Goal: Task Accomplishment & Management: Manage account settings

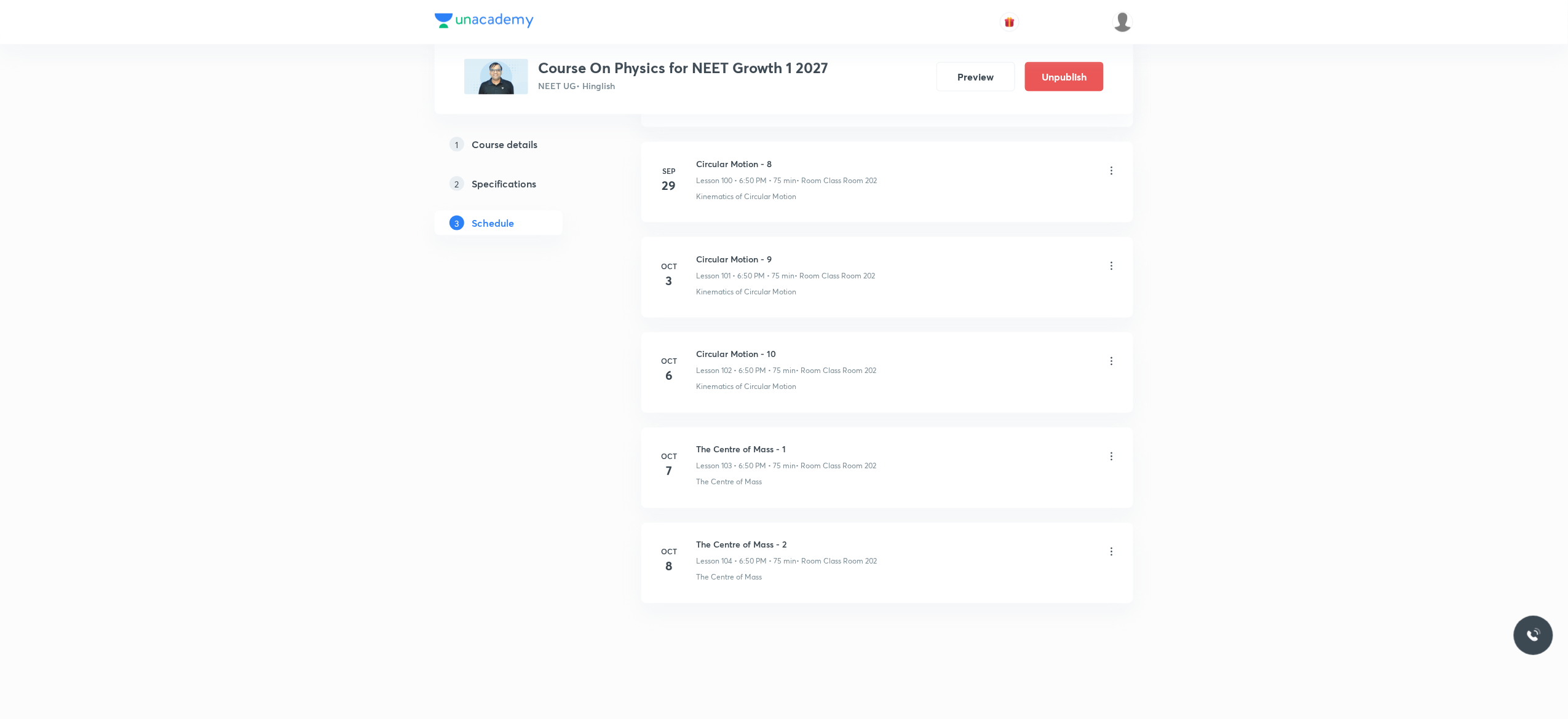
scroll to position [10294, 0]
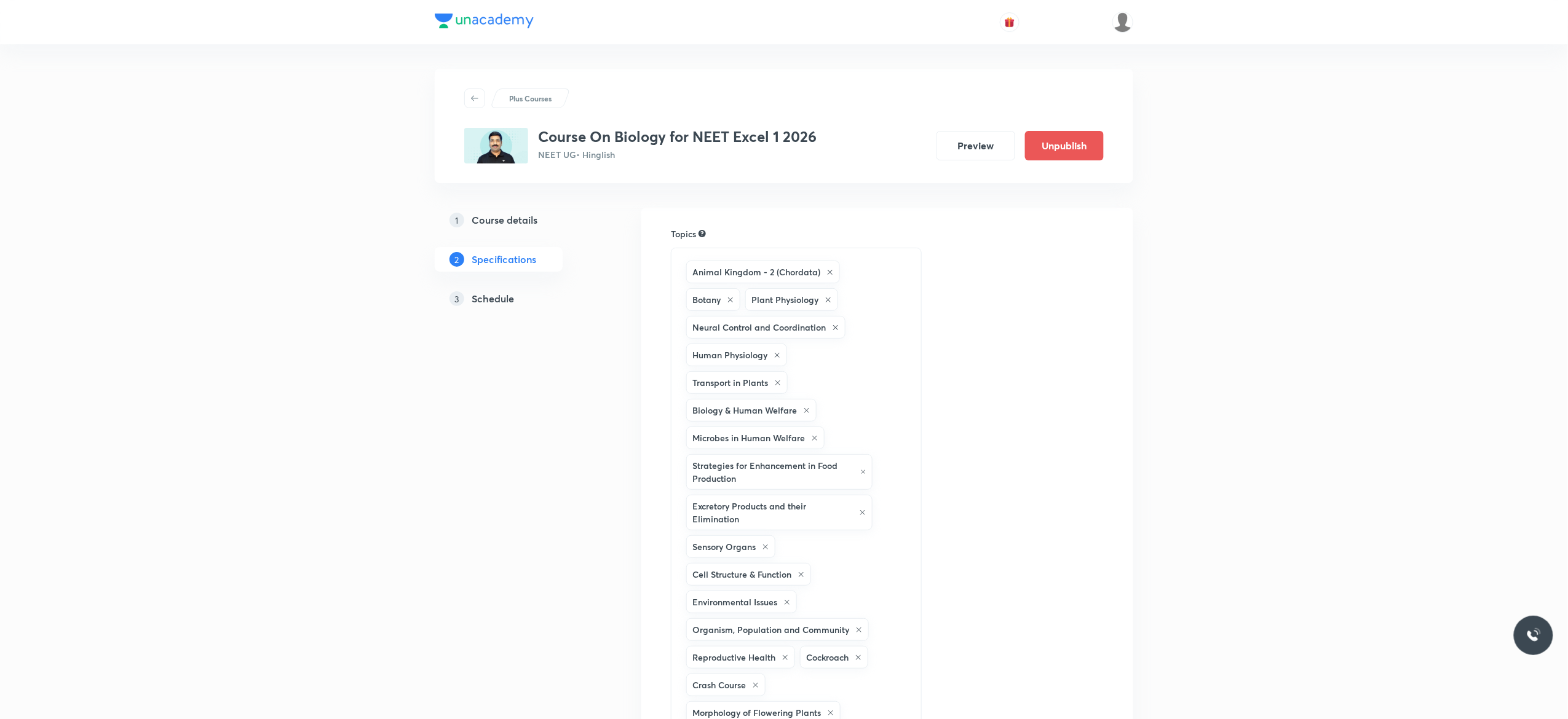
click at [483, 305] on h5 "Schedule" at bounding box center [492, 298] width 42 height 14
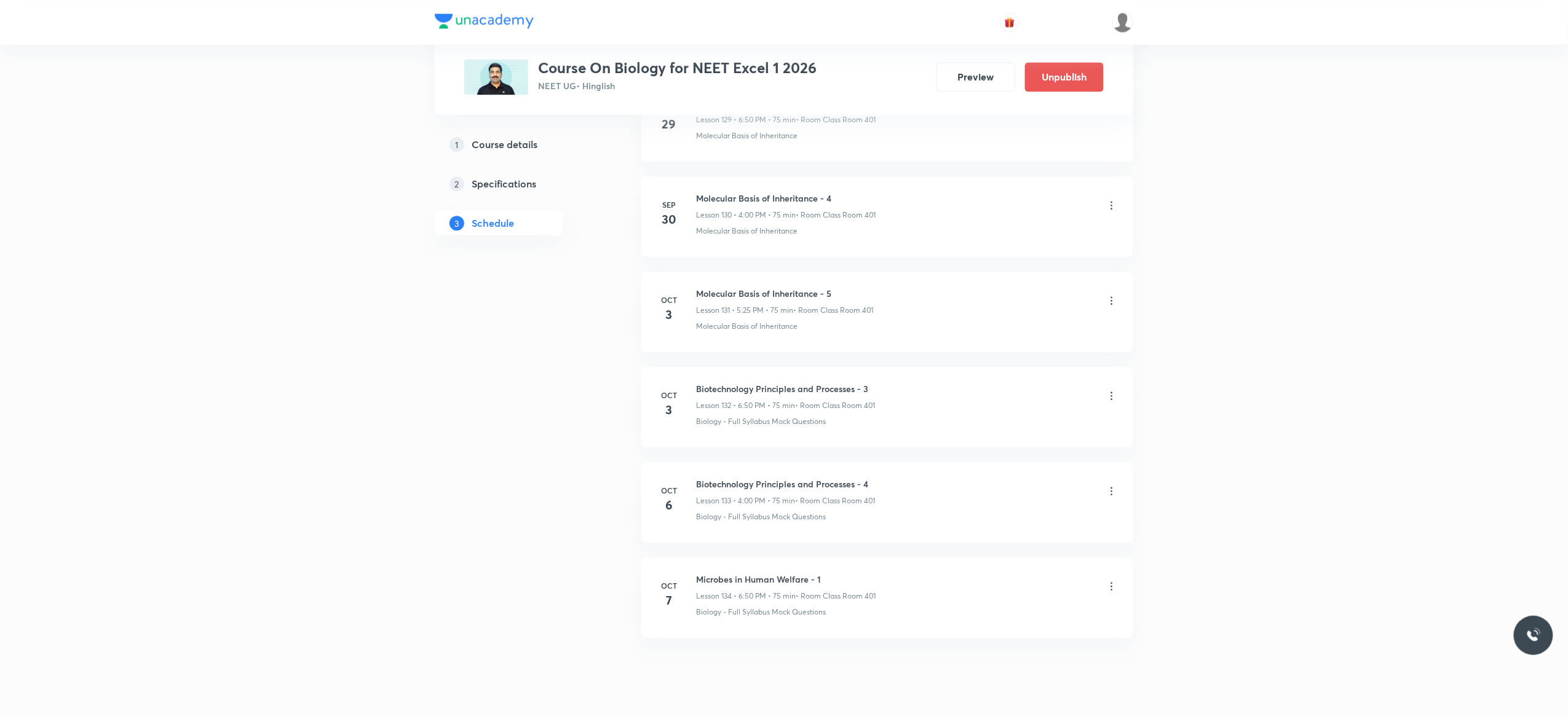
scroll to position [13164, 0]
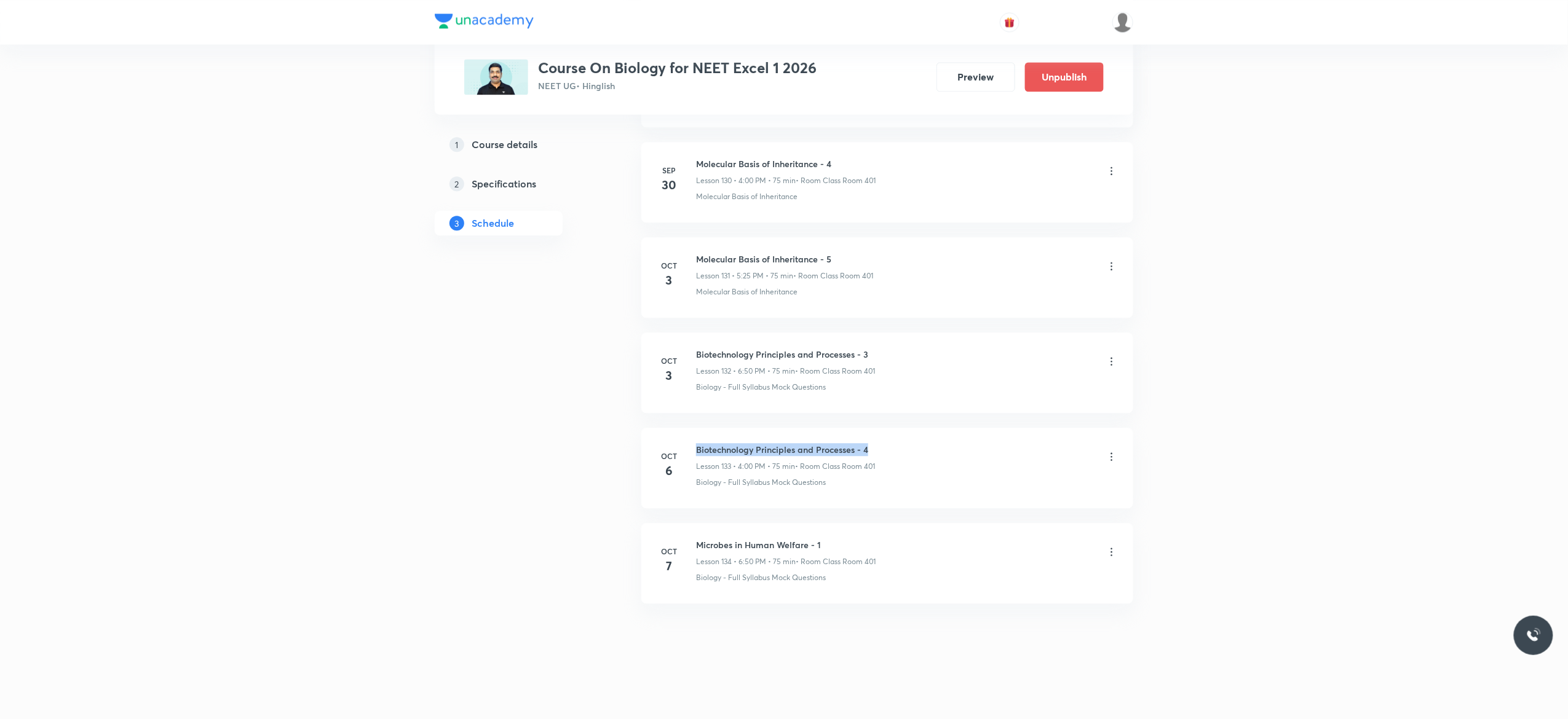
drag, startPoint x: 872, startPoint y: 444, endPoint x: 693, endPoint y: 436, distance: 179.2
click at [693, 436] on li "Oct 6 Biotechnology Principles and Processes - 4 Lesson 133 • 4:00 PM • 75 min …" at bounding box center [887, 468] width 492 height 81
copy h6 "Biotechnology Principles and Processes - 4"
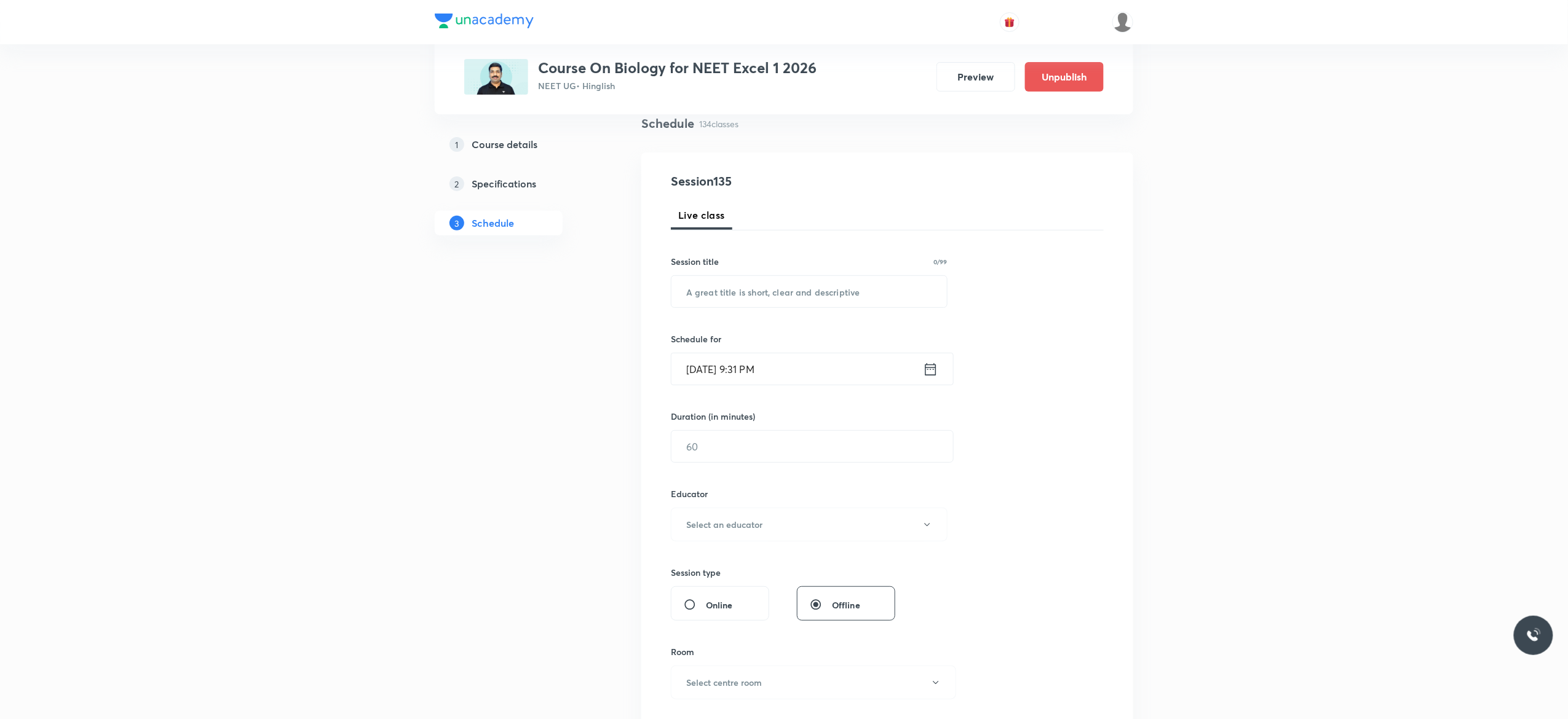
scroll to position [0, 0]
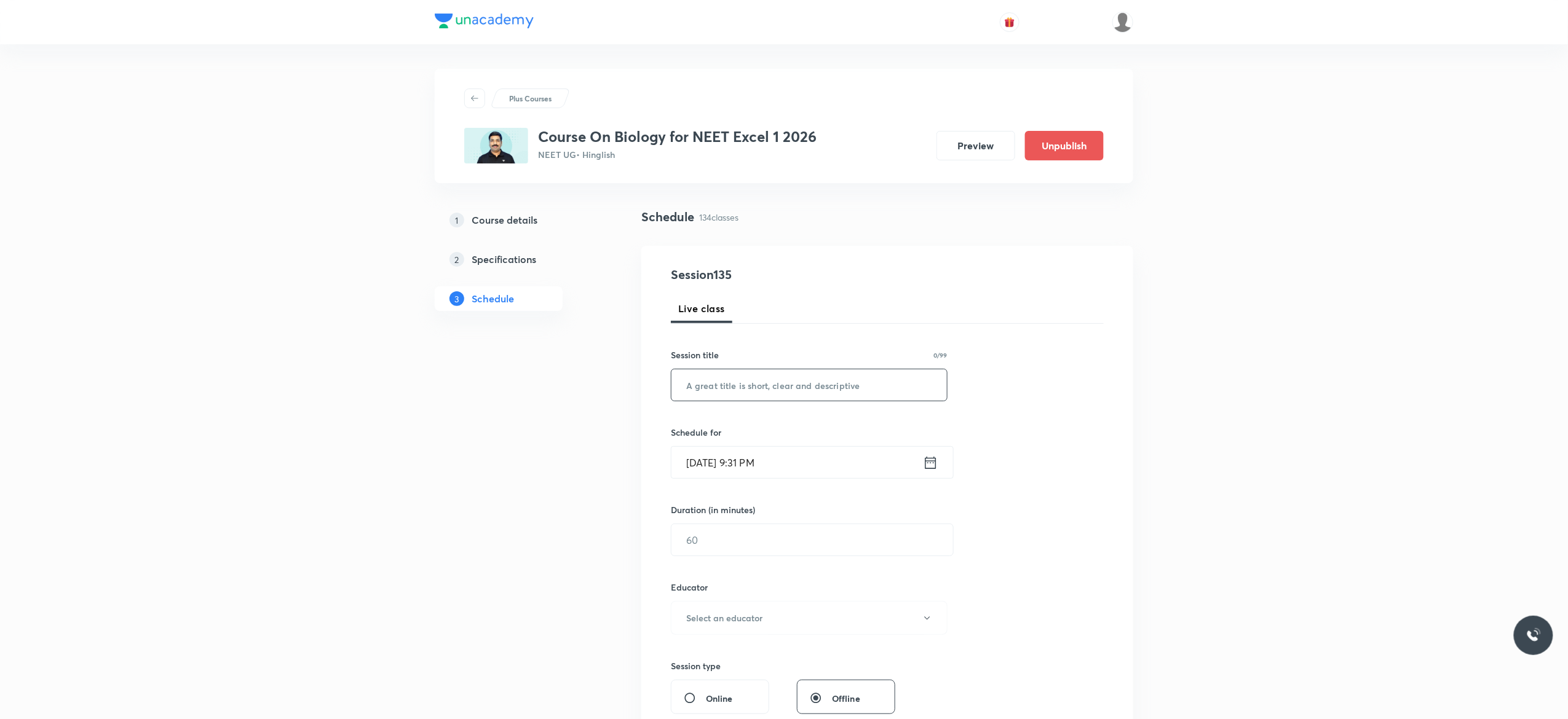
click at [814, 382] on input "text" at bounding box center [809, 384] width 275 height 31
paste input "Biotechnology Principles and Processes - 4"
type input "Biotechnology Principles and Processes - 5"
click at [930, 466] on icon at bounding box center [931, 462] width 15 height 17
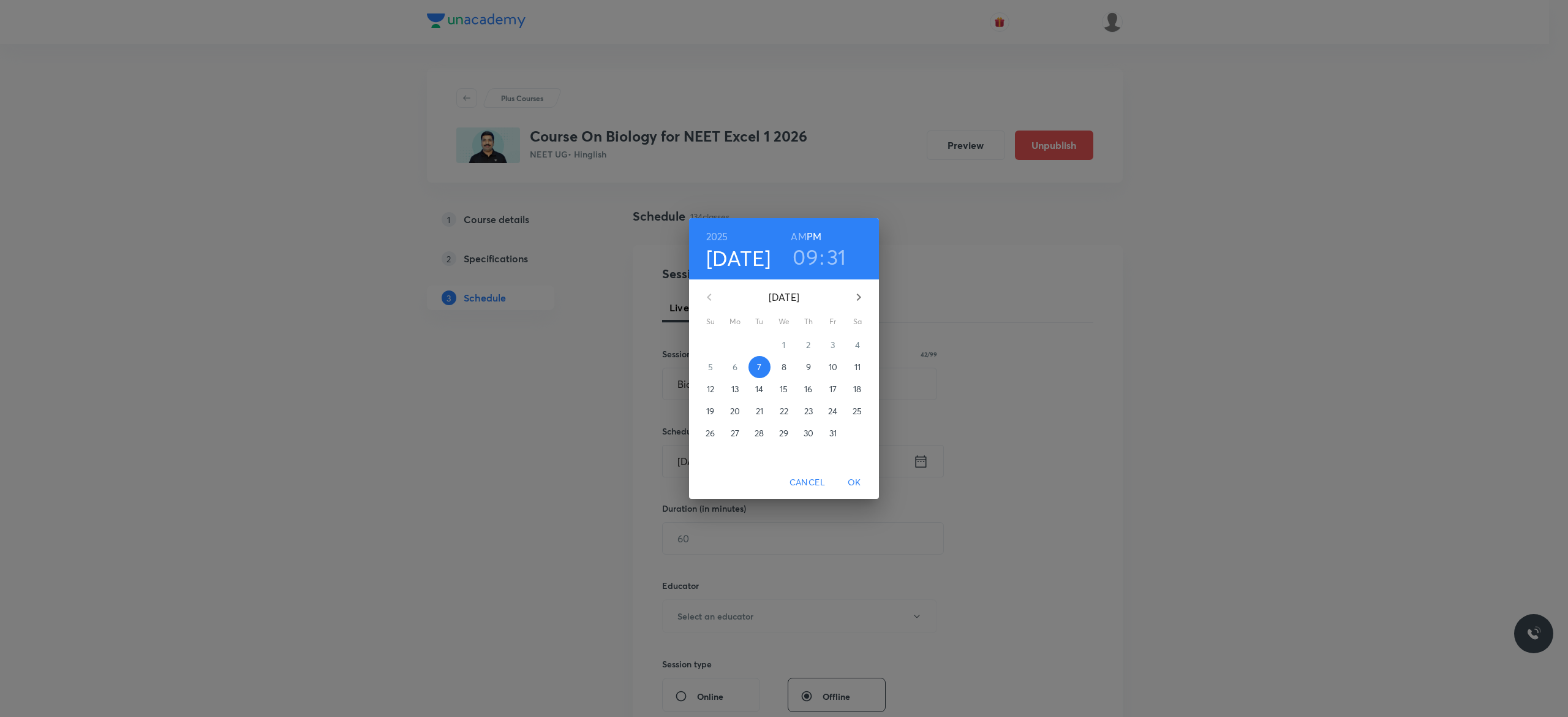
click at [783, 367] on p "8" at bounding box center [783, 367] width 5 height 12
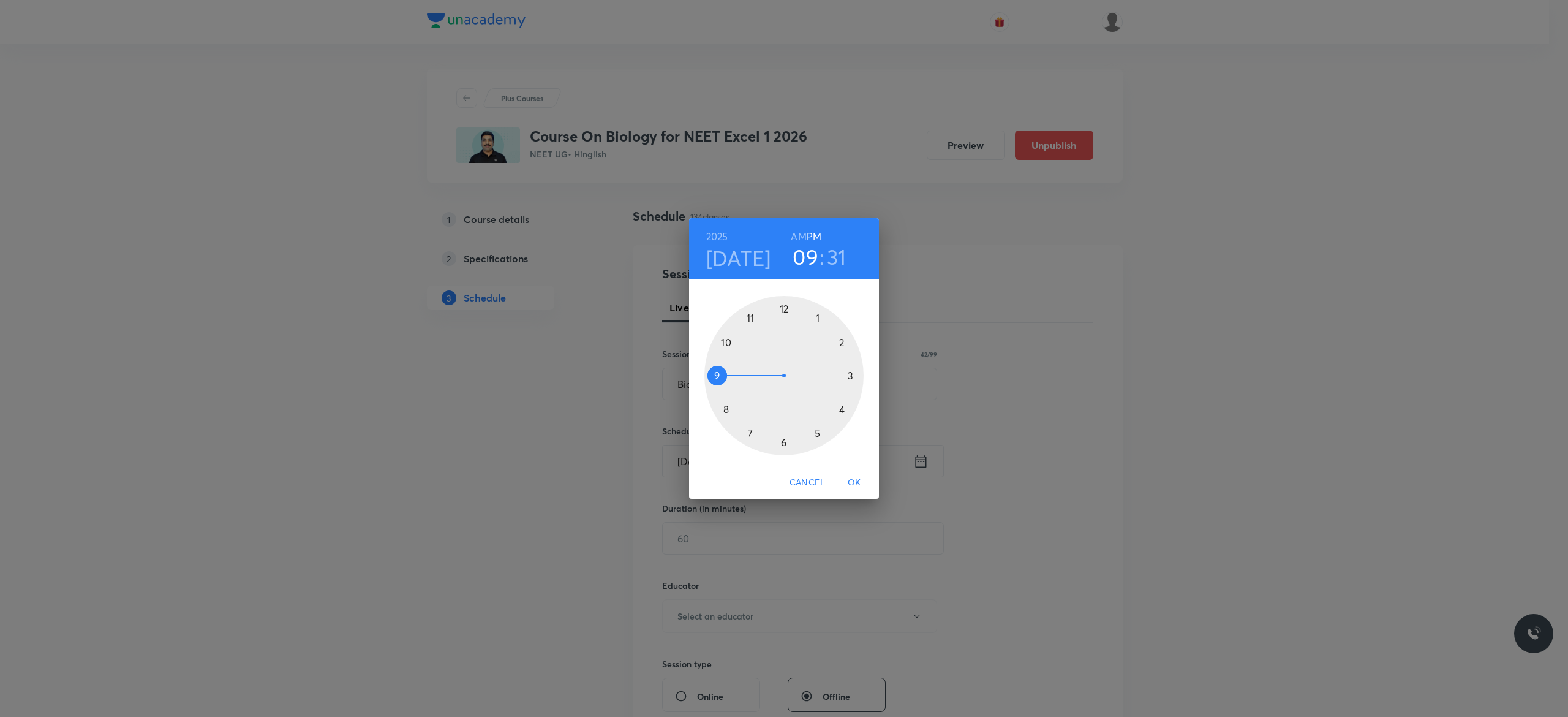
click at [843, 411] on div at bounding box center [784, 376] width 160 height 160
click at [784, 305] on div at bounding box center [784, 376] width 160 height 160
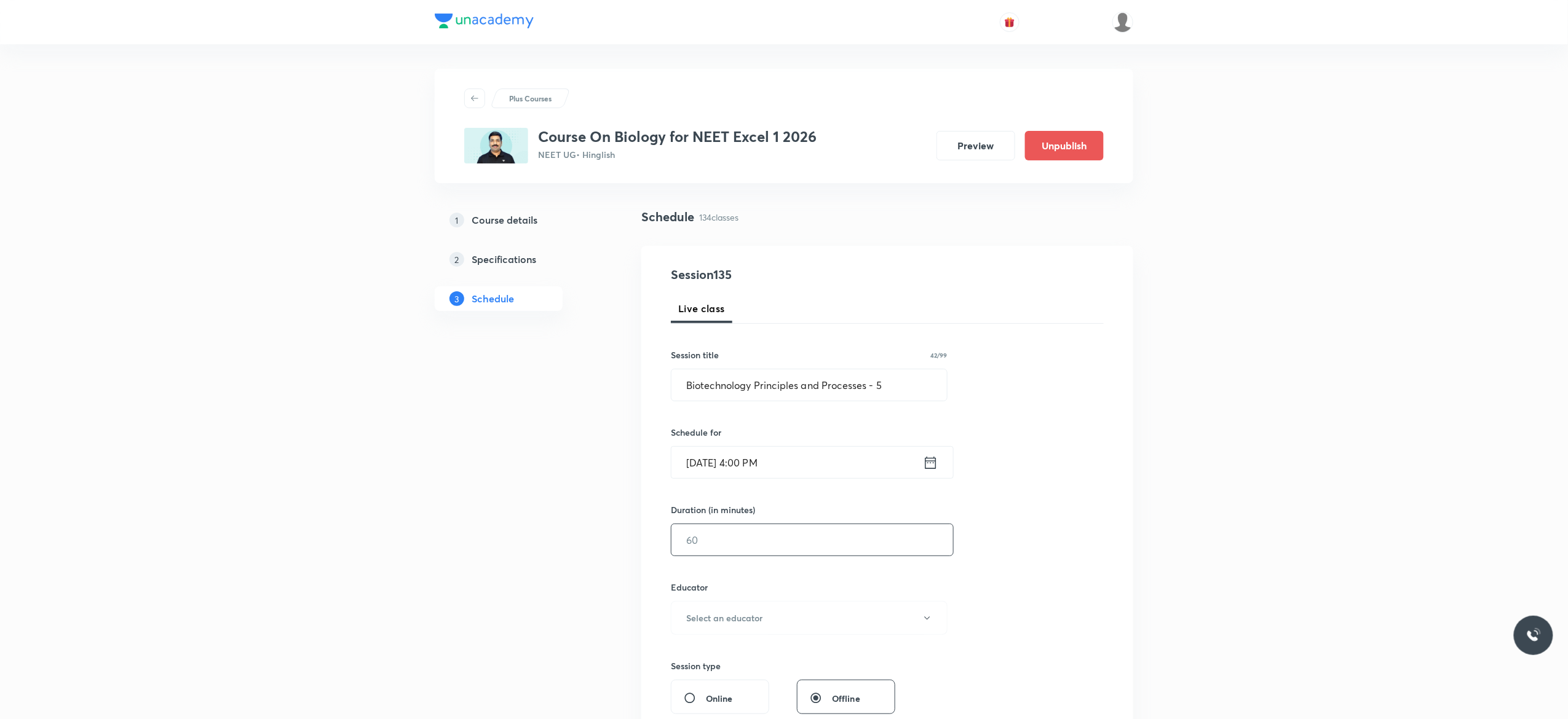
click at [749, 543] on input "text" at bounding box center [812, 540] width 282 height 31
type input "75"
click at [924, 620] on icon "button" at bounding box center [927, 618] width 10 height 10
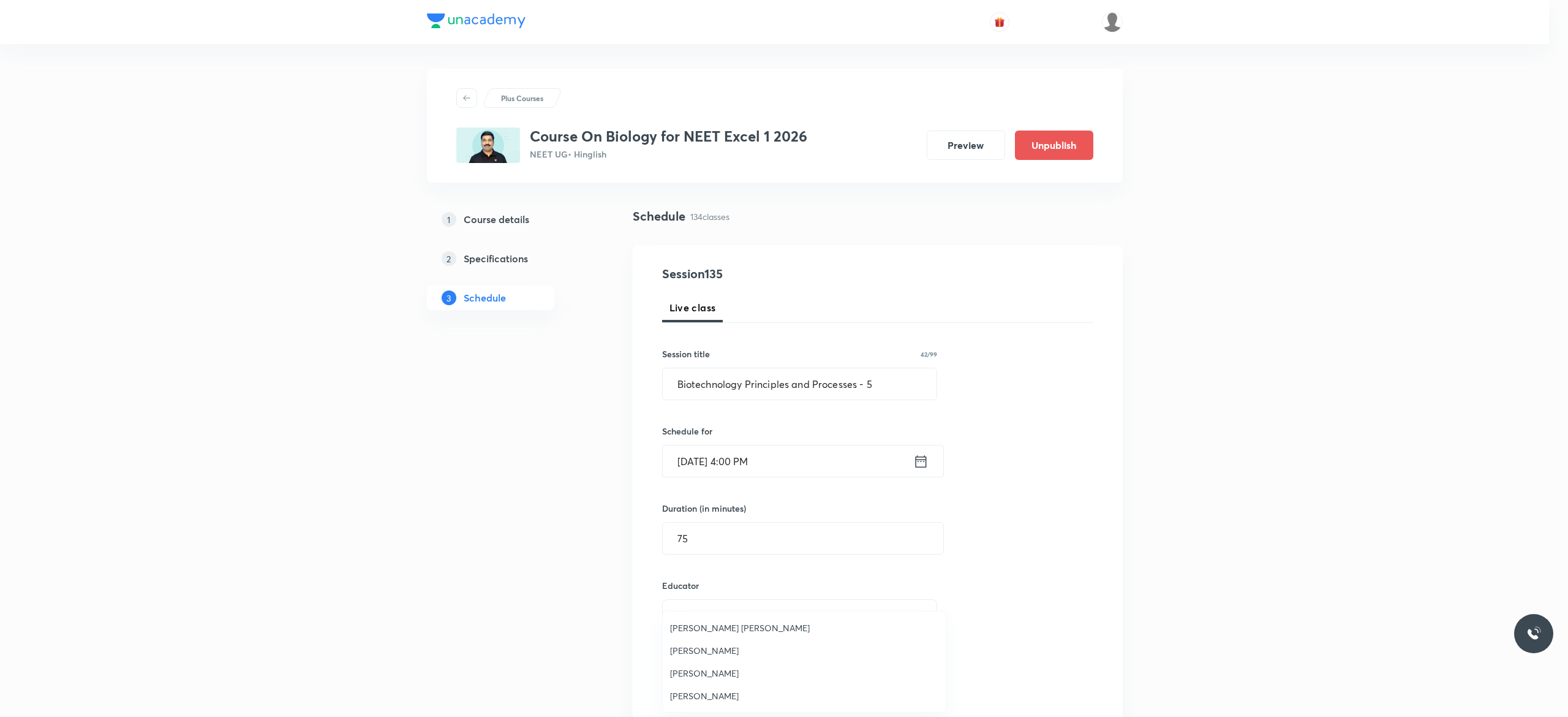
click at [725, 694] on span "[PERSON_NAME]" at bounding box center [804, 696] width 268 height 13
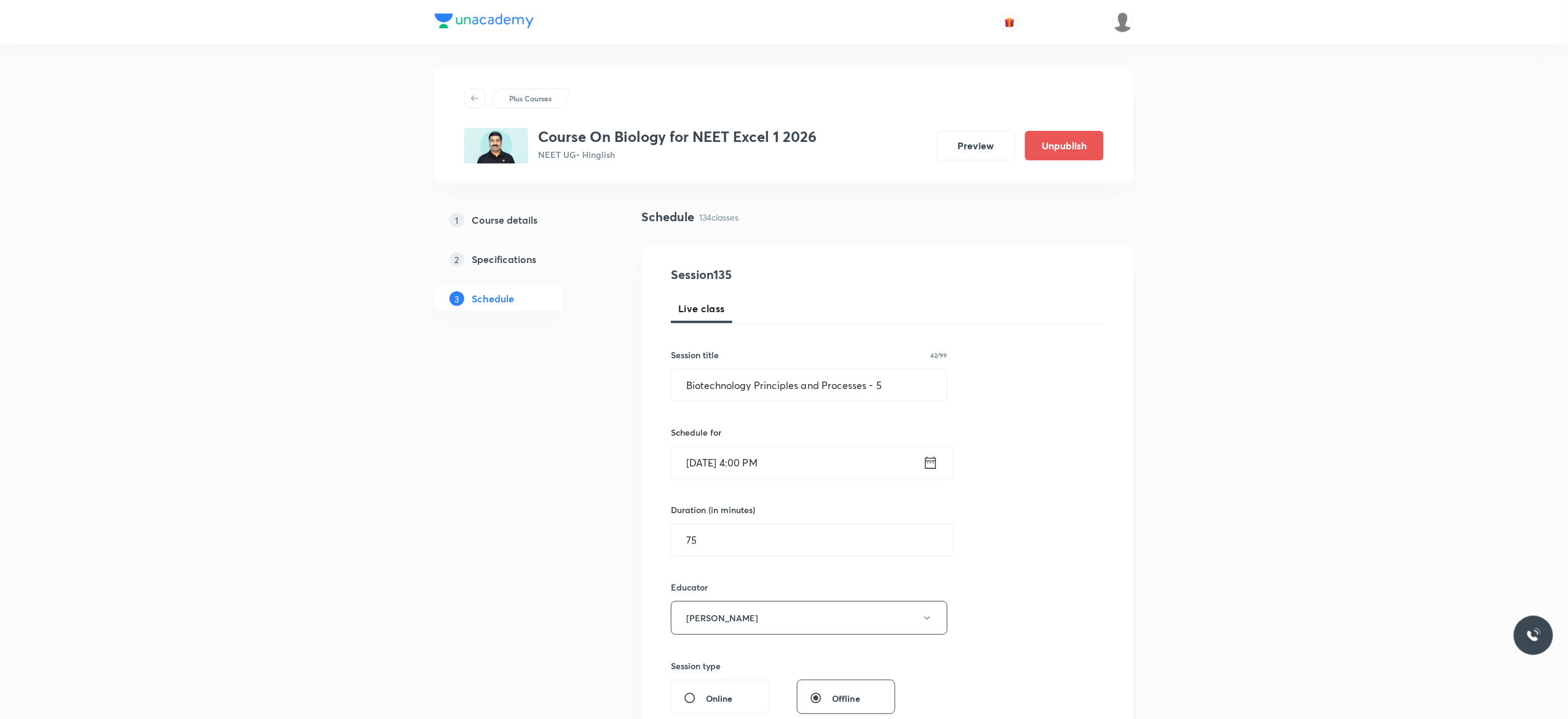
click at [1065, 569] on div "Session 135 Live class Session title 42/99 Biotechnology Principles and Process…" at bounding box center [887, 593] width 433 height 656
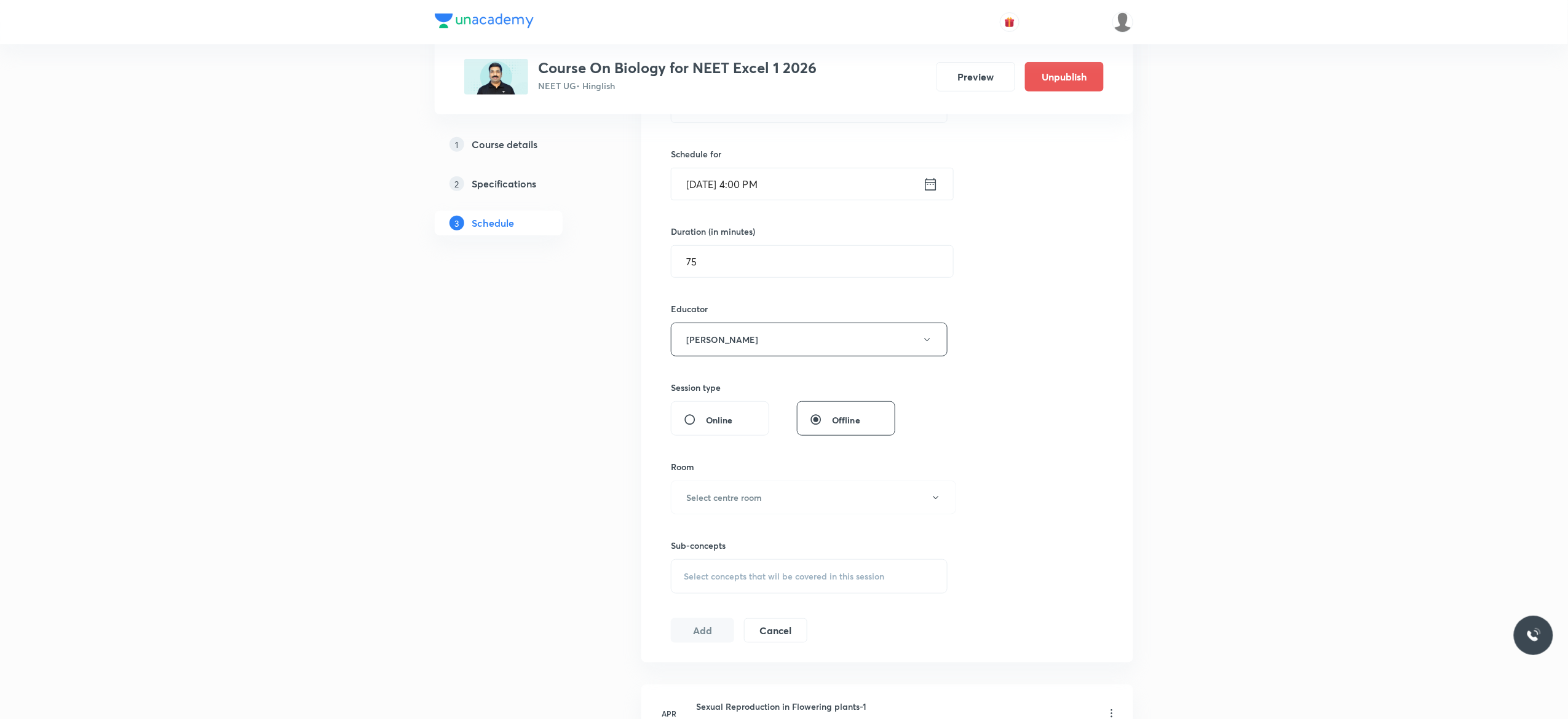
scroll to position [491, 0]
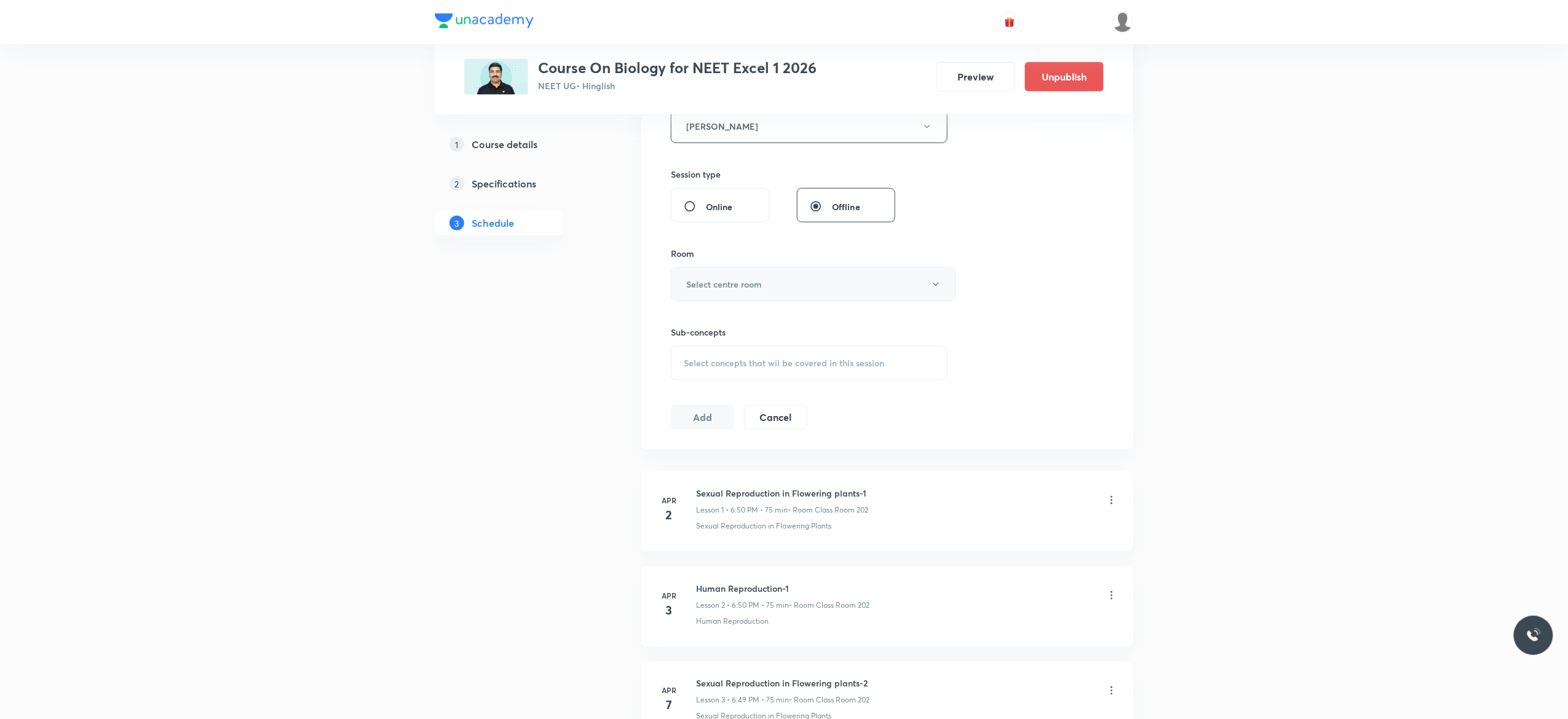
click at [938, 293] on button "Select centre room" at bounding box center [813, 284] width 285 height 34
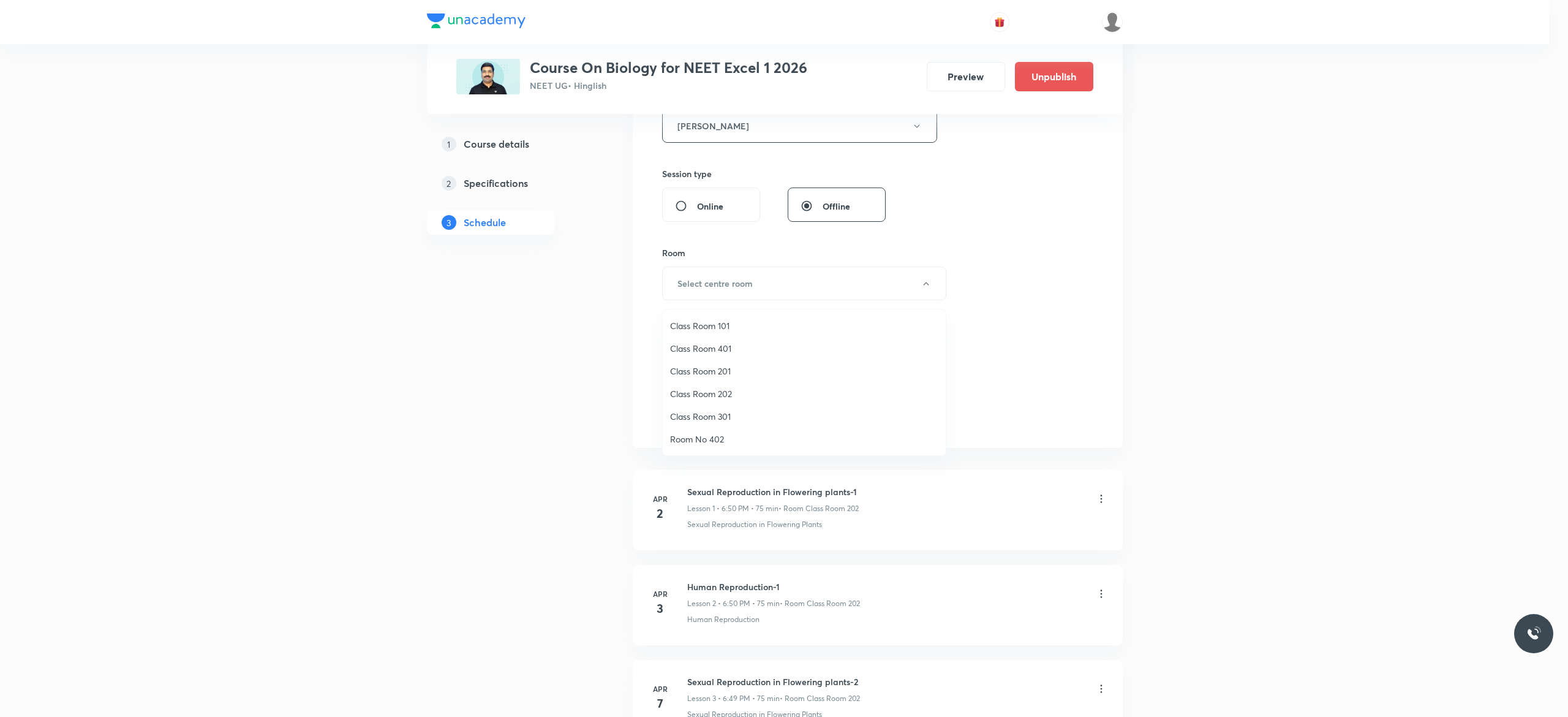
click at [691, 347] on span "Class Room 401" at bounding box center [804, 348] width 268 height 13
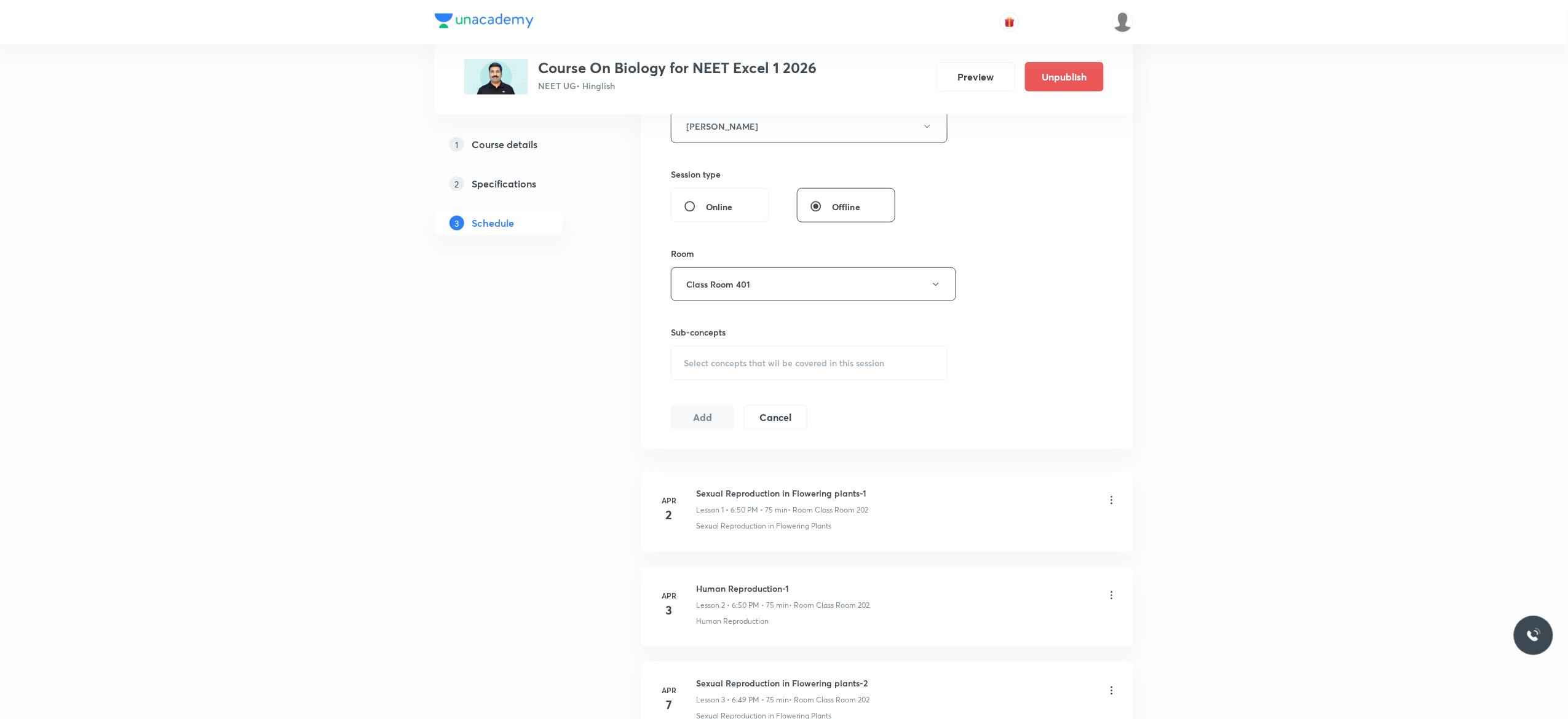
click at [692, 368] on span "Select concepts that wil be covered in this session" at bounding box center [784, 363] width 200 height 10
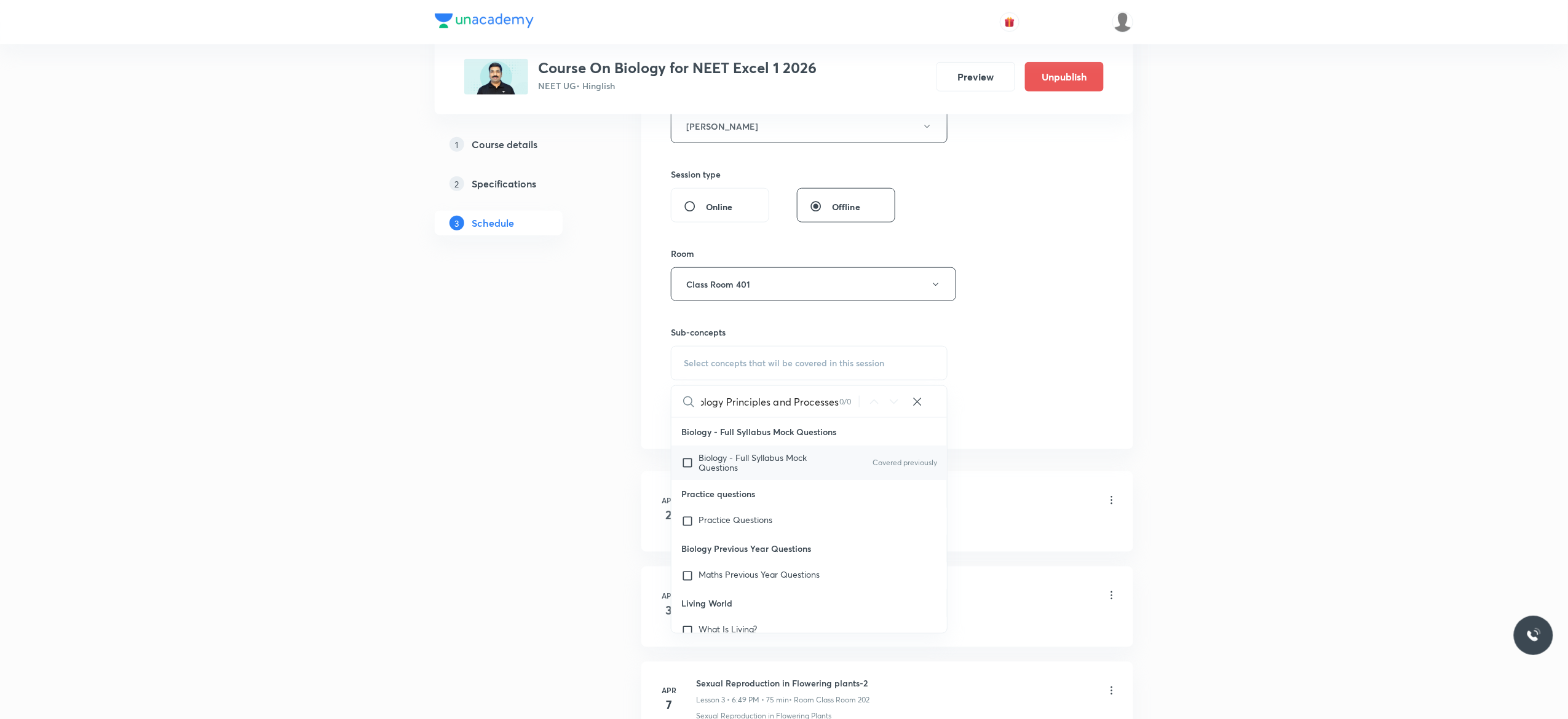
type input "Biotechnology Principles and Processes"
click at [688, 466] on input "checkbox" at bounding box center [690, 462] width 17 height 19
checkbox input "true"
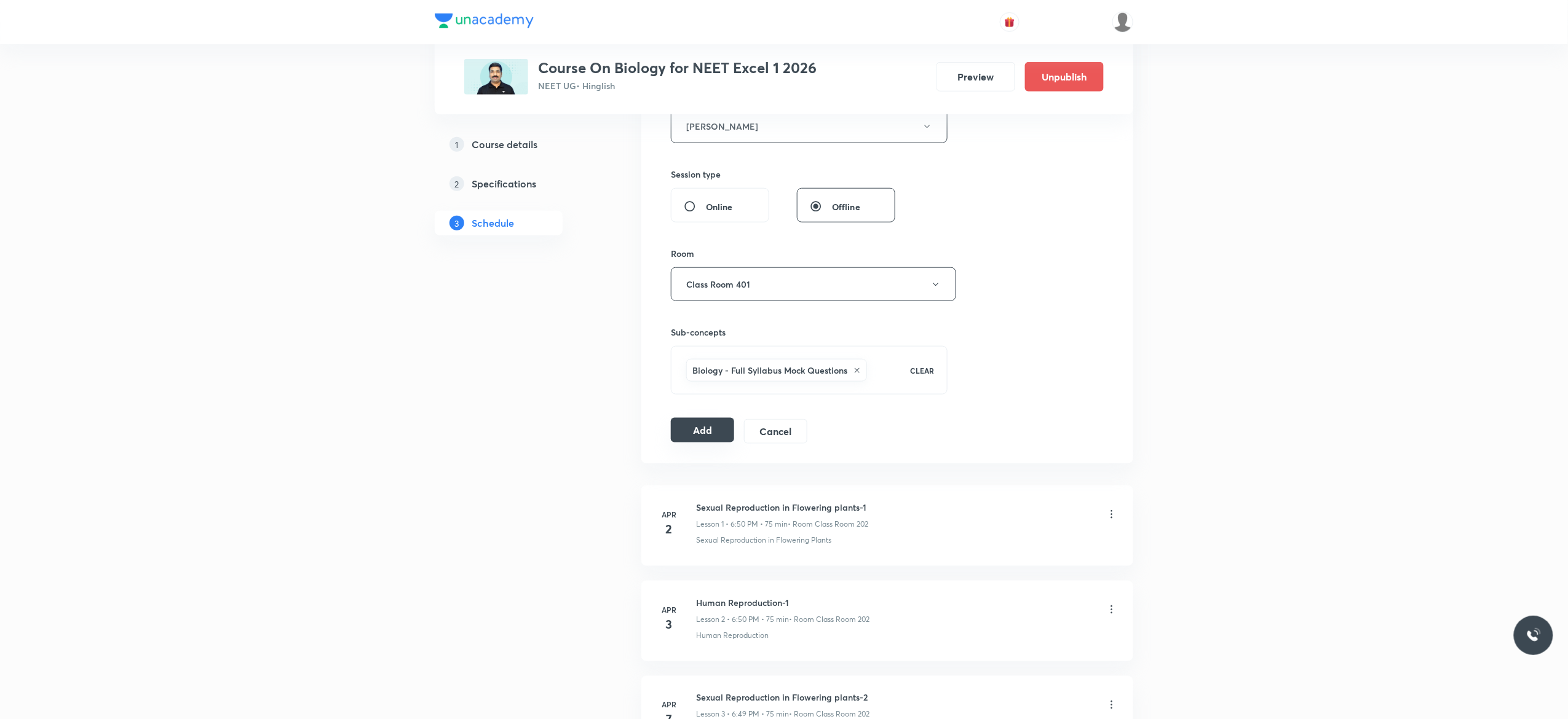
click at [704, 435] on button "Add" at bounding box center [703, 431] width 64 height 25
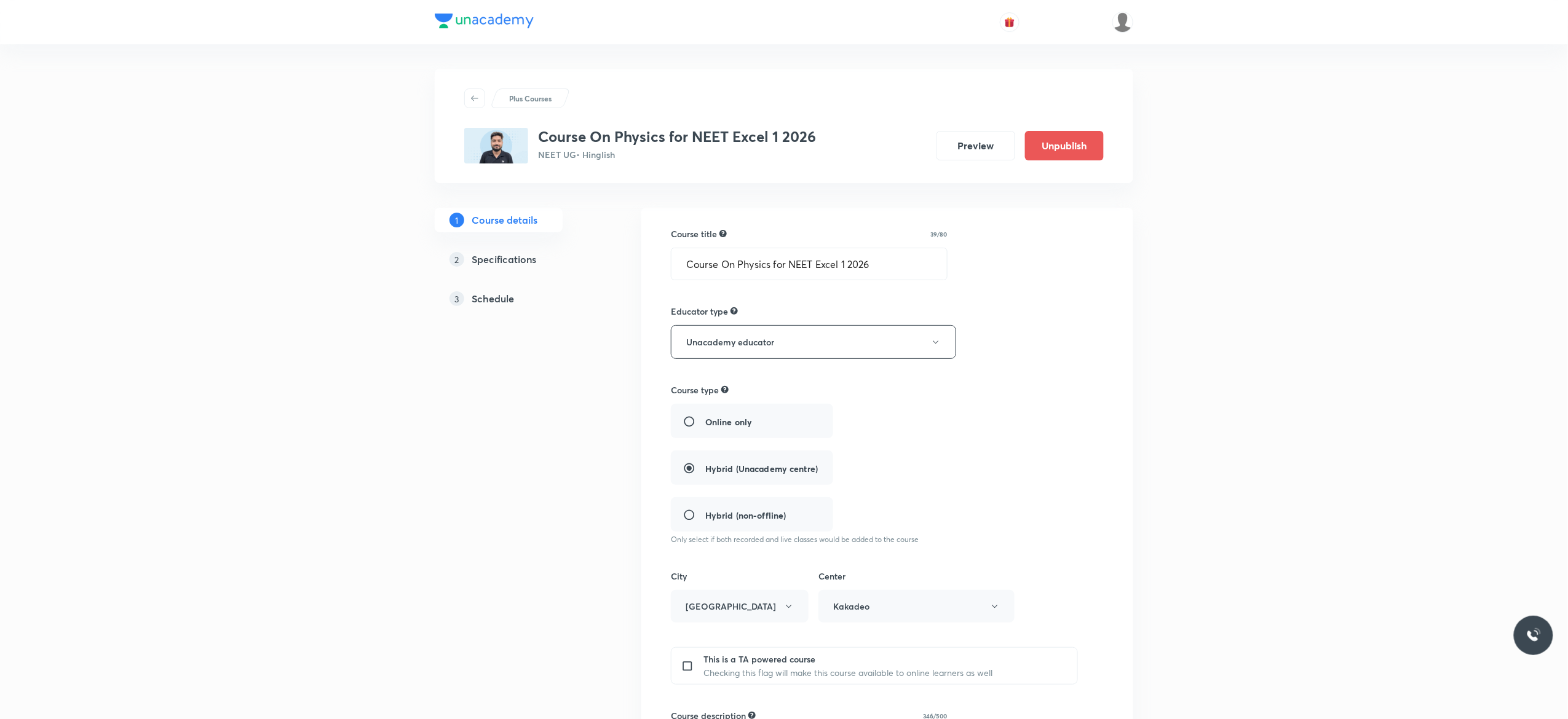
click at [493, 299] on h5 "Schedule" at bounding box center [492, 298] width 42 height 14
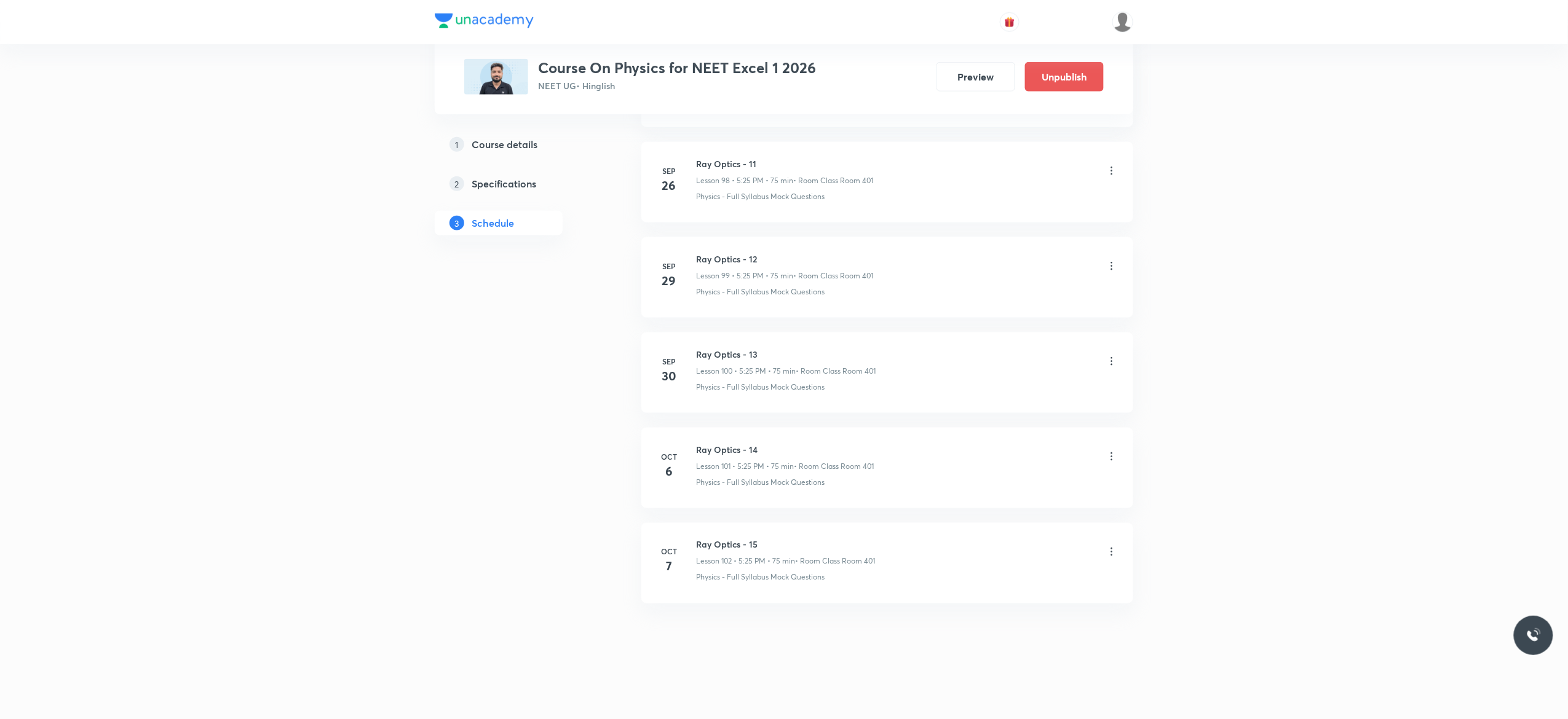
scroll to position [10103, 0]
drag, startPoint x: 763, startPoint y: 538, endPoint x: 689, endPoint y: 537, distance: 74.0
click at [689, 537] on li "Oct 7 Ray Optics - 15 Lesson 102 • 5:25 PM • 75 min • Room Class Room 401 Physi…" at bounding box center [887, 563] width 492 height 81
copy h6 "Ray Optics - 15"
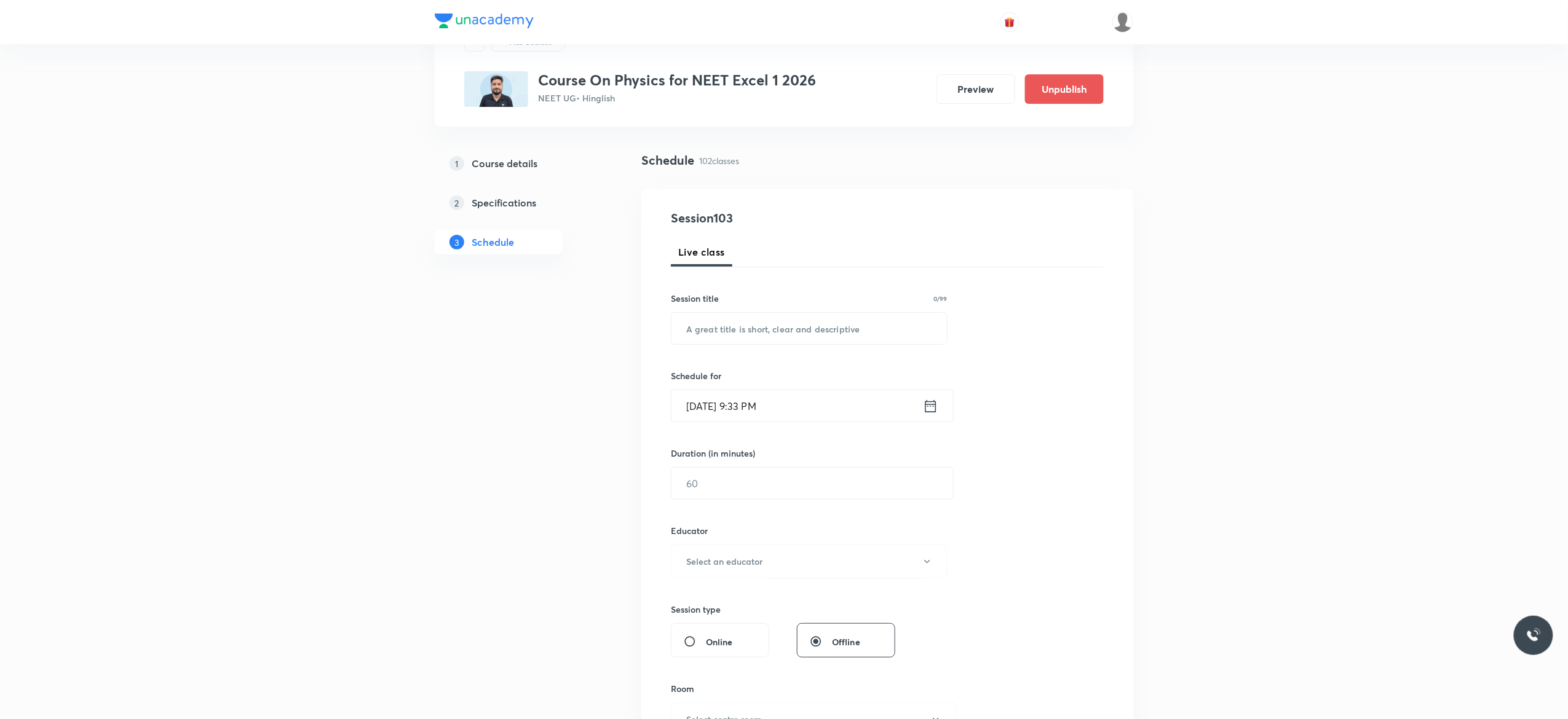
scroll to position [0, 0]
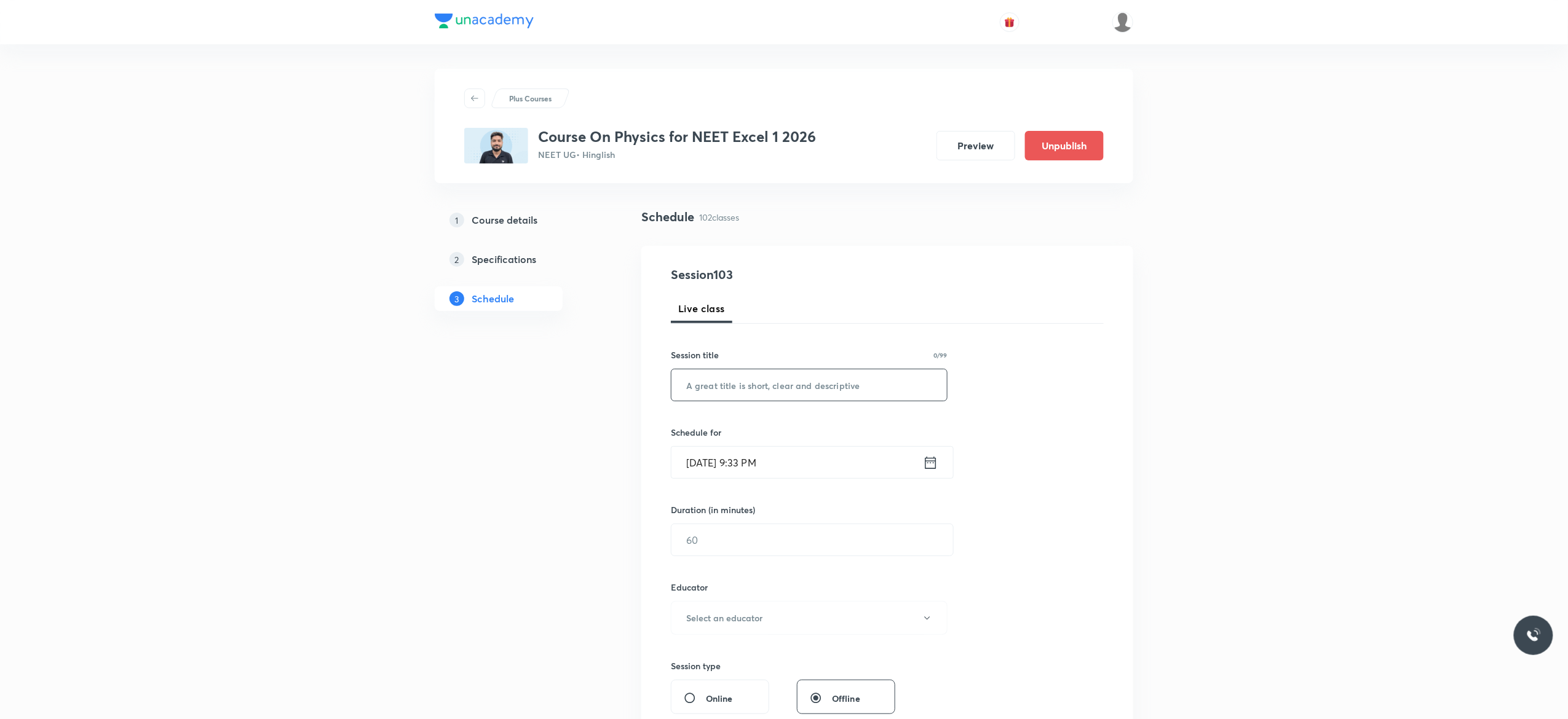
click at [716, 382] on input "text" at bounding box center [809, 384] width 275 height 31
paste input "Ray Optics - 15"
type input "Ray Optics - 16"
click at [935, 466] on icon at bounding box center [931, 462] width 15 height 17
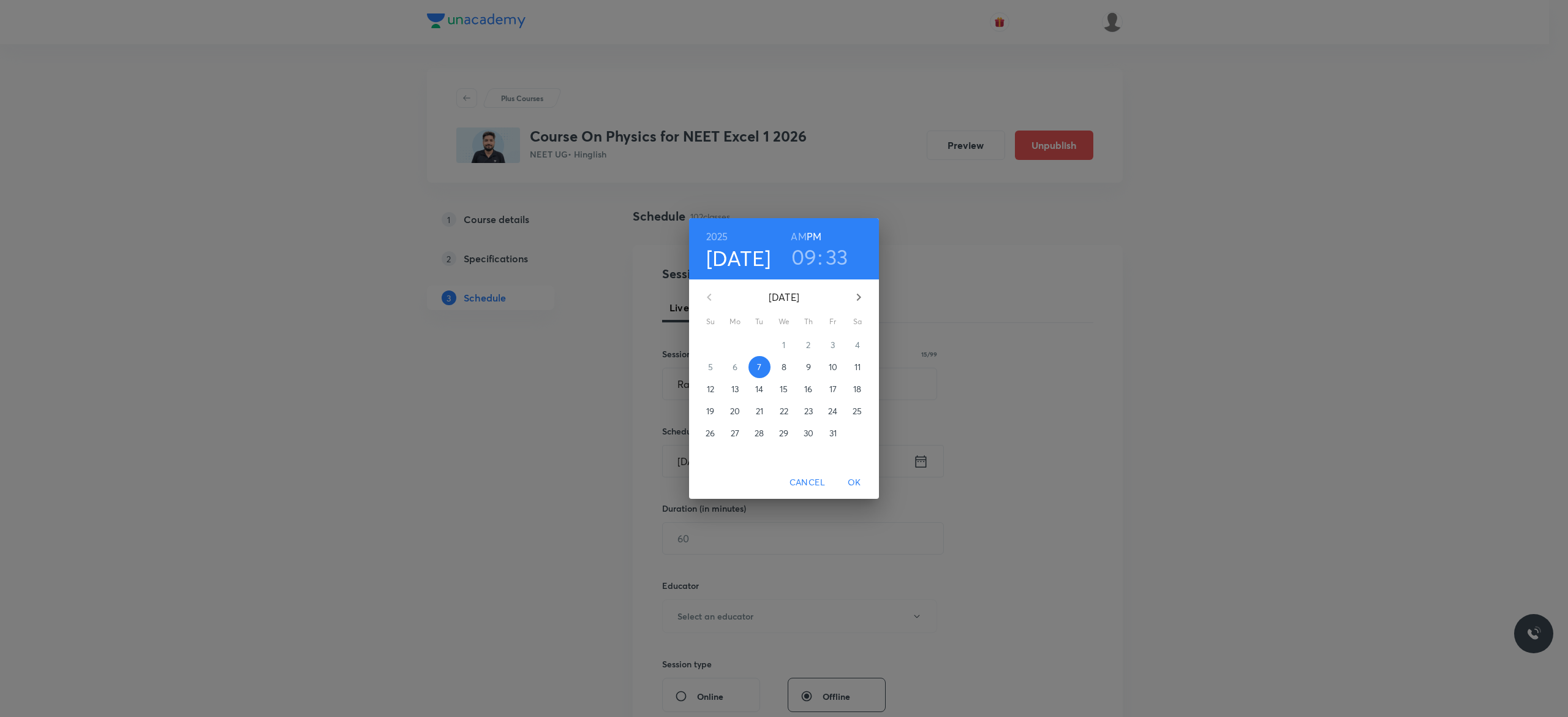
click at [785, 365] on p "8" at bounding box center [783, 367] width 5 height 12
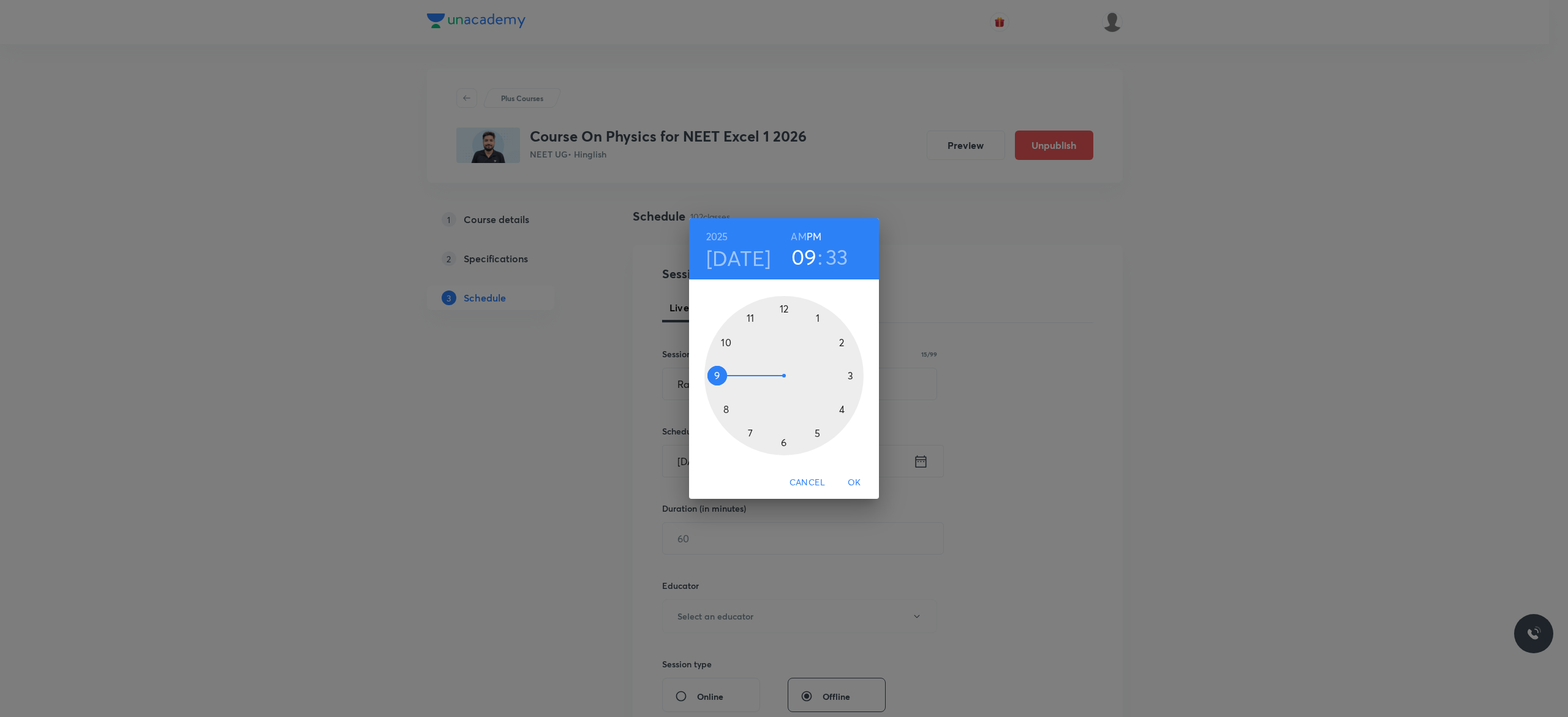
click at [814, 434] on div at bounding box center [784, 376] width 160 height 160
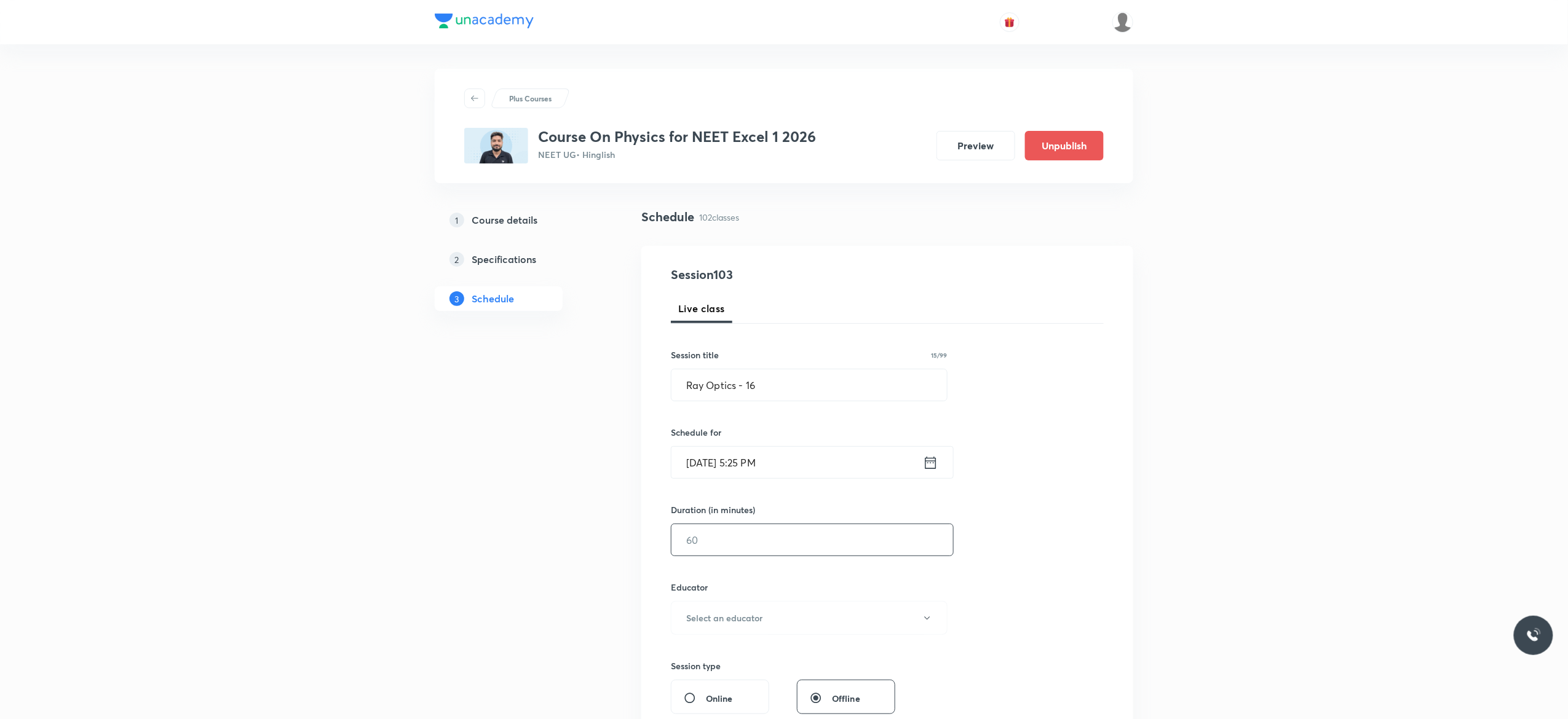
click at [775, 548] on input "text" at bounding box center [812, 540] width 282 height 31
type input "75"
click at [930, 621] on icon "button" at bounding box center [927, 618] width 10 height 10
click at [746, 680] on span "Abhishek Kumar Divoliya" at bounding box center [807, 682] width 269 height 13
click at [996, 614] on div "Session 103 Live class Session title 15/99 Ray Optics - 16 ​ Schedule for Oct 8…" at bounding box center [887, 593] width 433 height 656
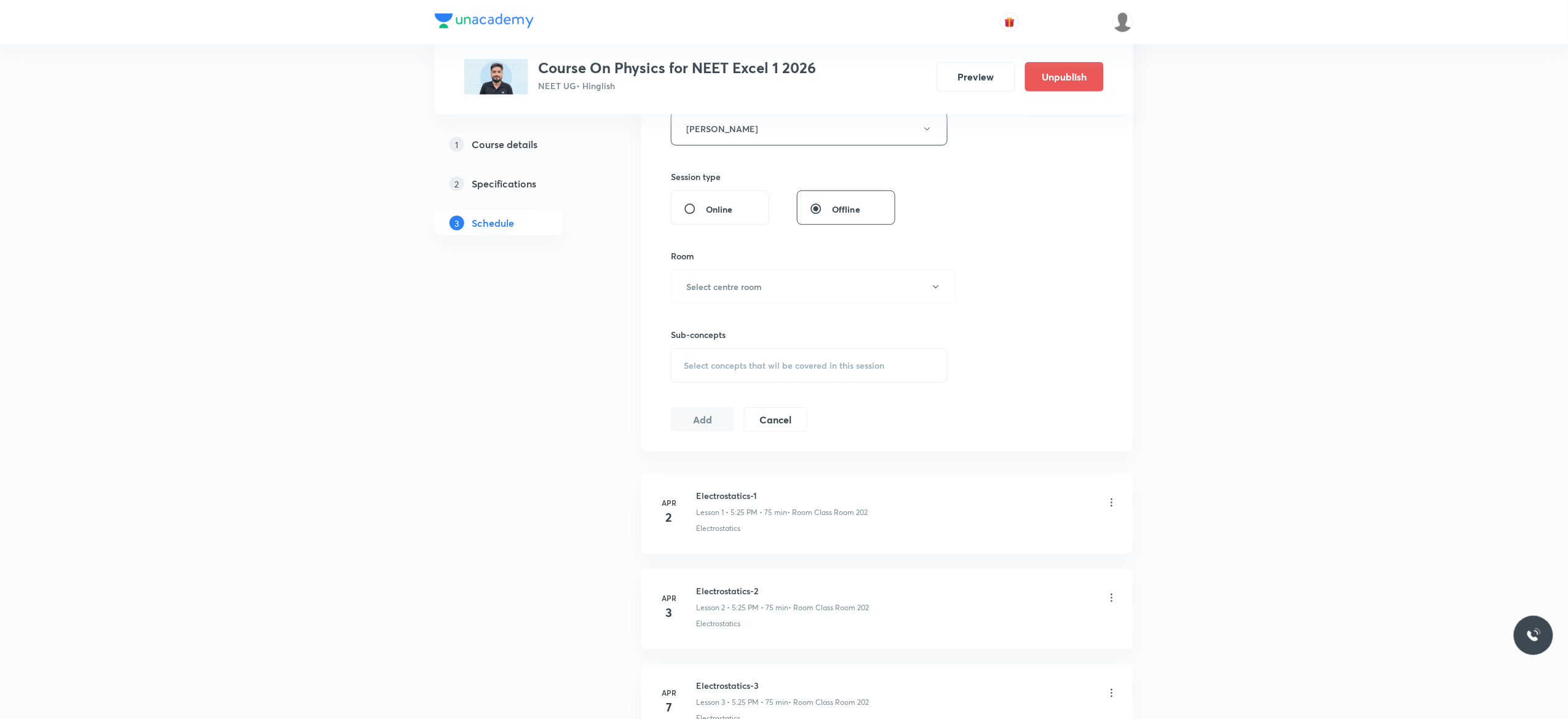
scroll to position [491, 0]
click at [935, 296] on button "Select centre room" at bounding box center [813, 284] width 285 height 34
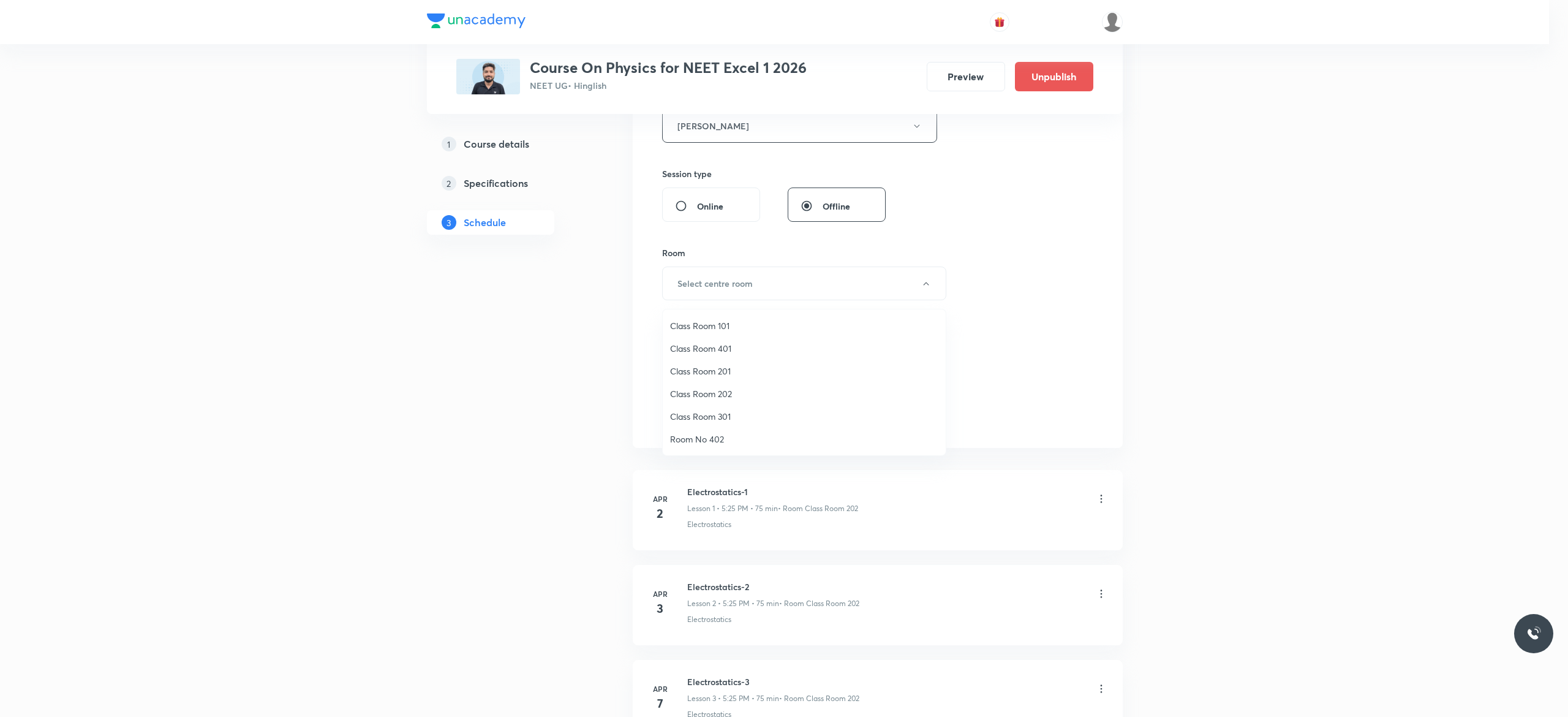
click at [725, 345] on span "Class Room 401" at bounding box center [804, 348] width 268 height 13
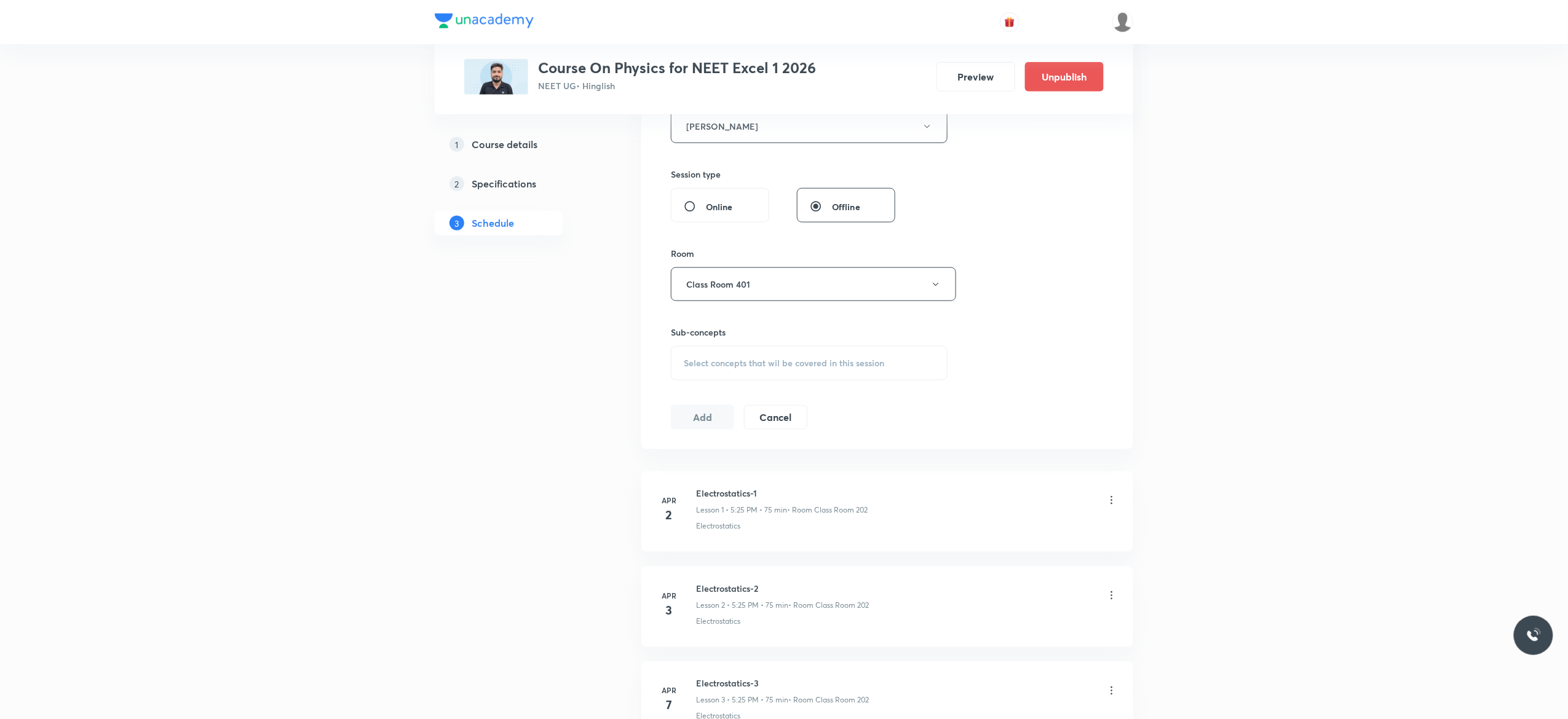
click at [690, 371] on div "Select concepts that wil be covered in this session" at bounding box center [809, 363] width 277 height 35
type input "Ray Optics"
click at [687, 464] on input "checkbox" at bounding box center [690, 462] width 17 height 19
checkbox input "true"
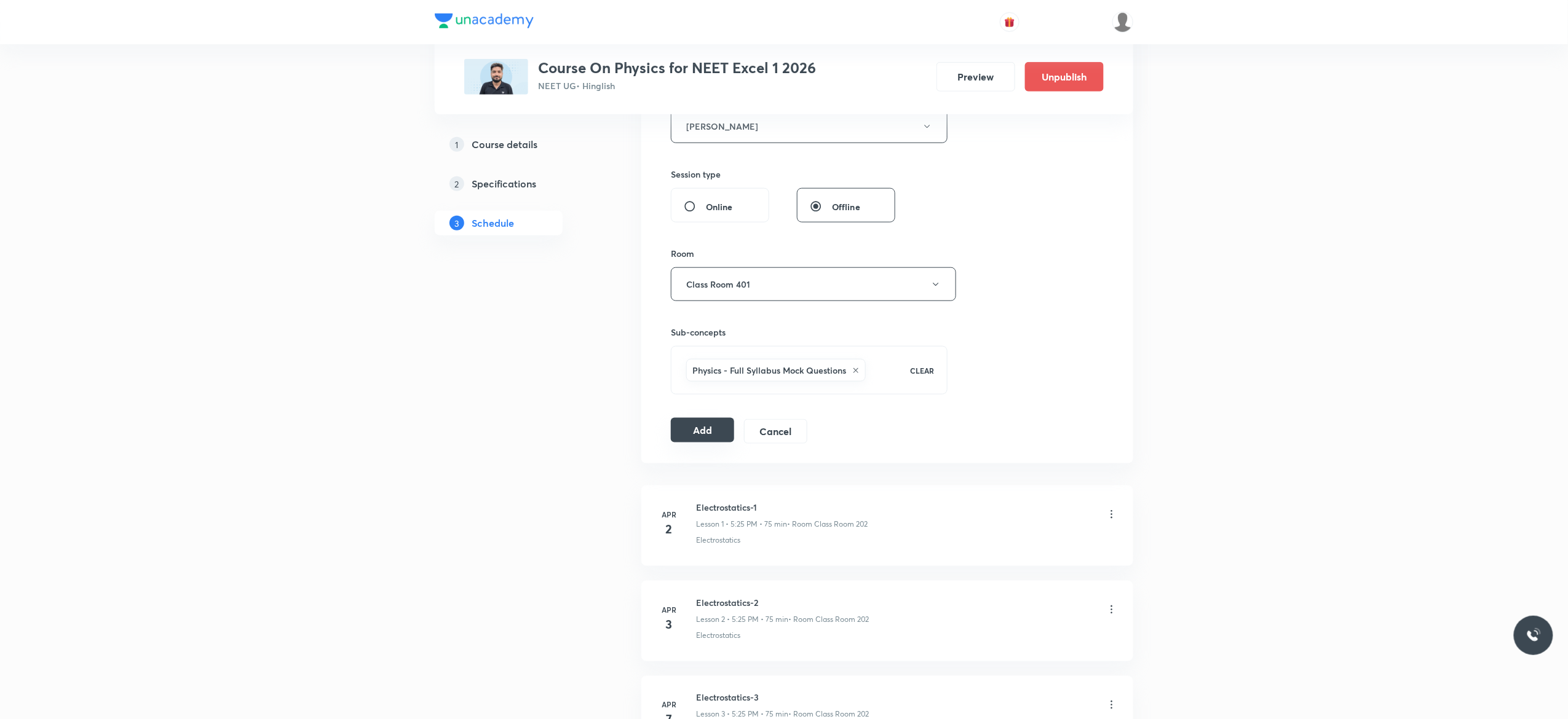
click at [697, 431] on button "Add" at bounding box center [703, 431] width 64 height 25
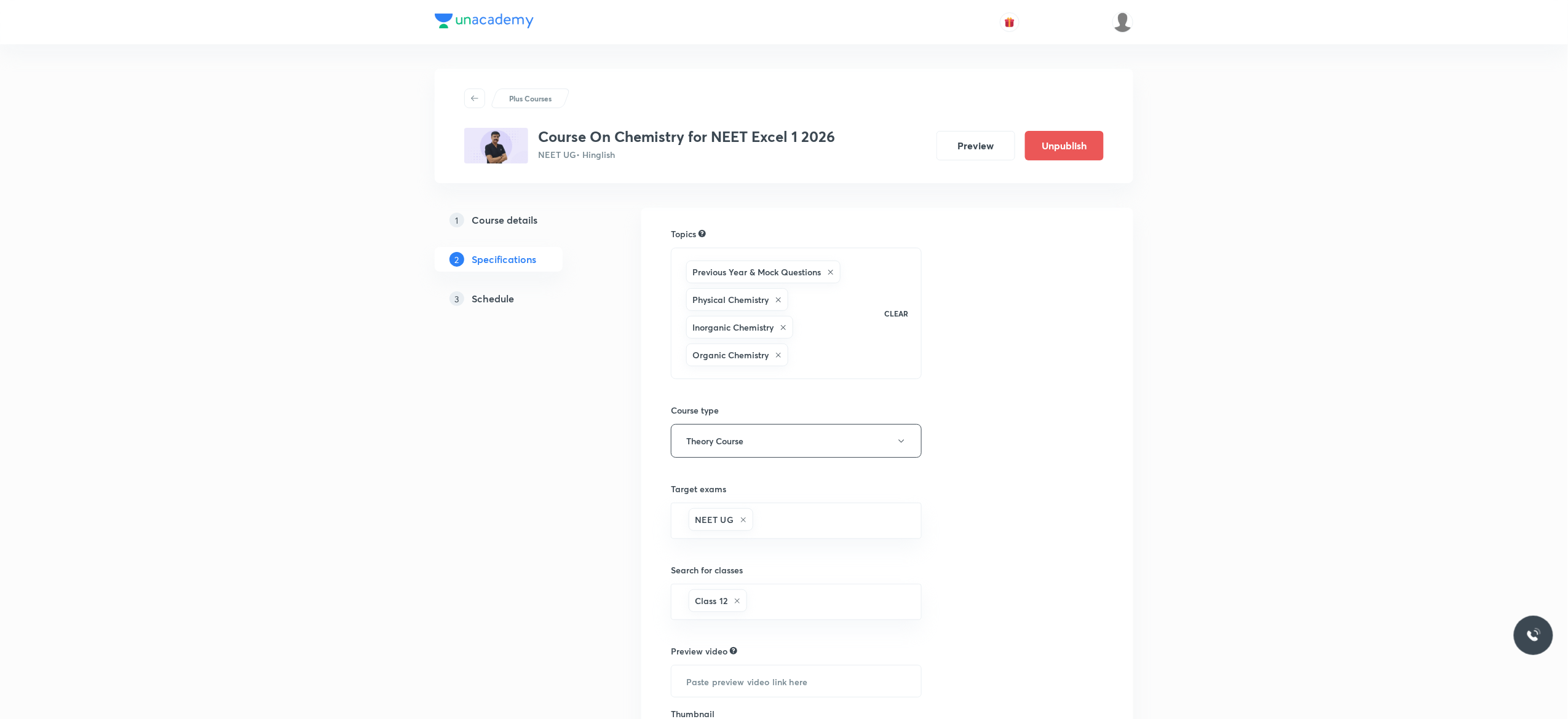
click at [502, 296] on h5 "Schedule" at bounding box center [492, 298] width 42 height 14
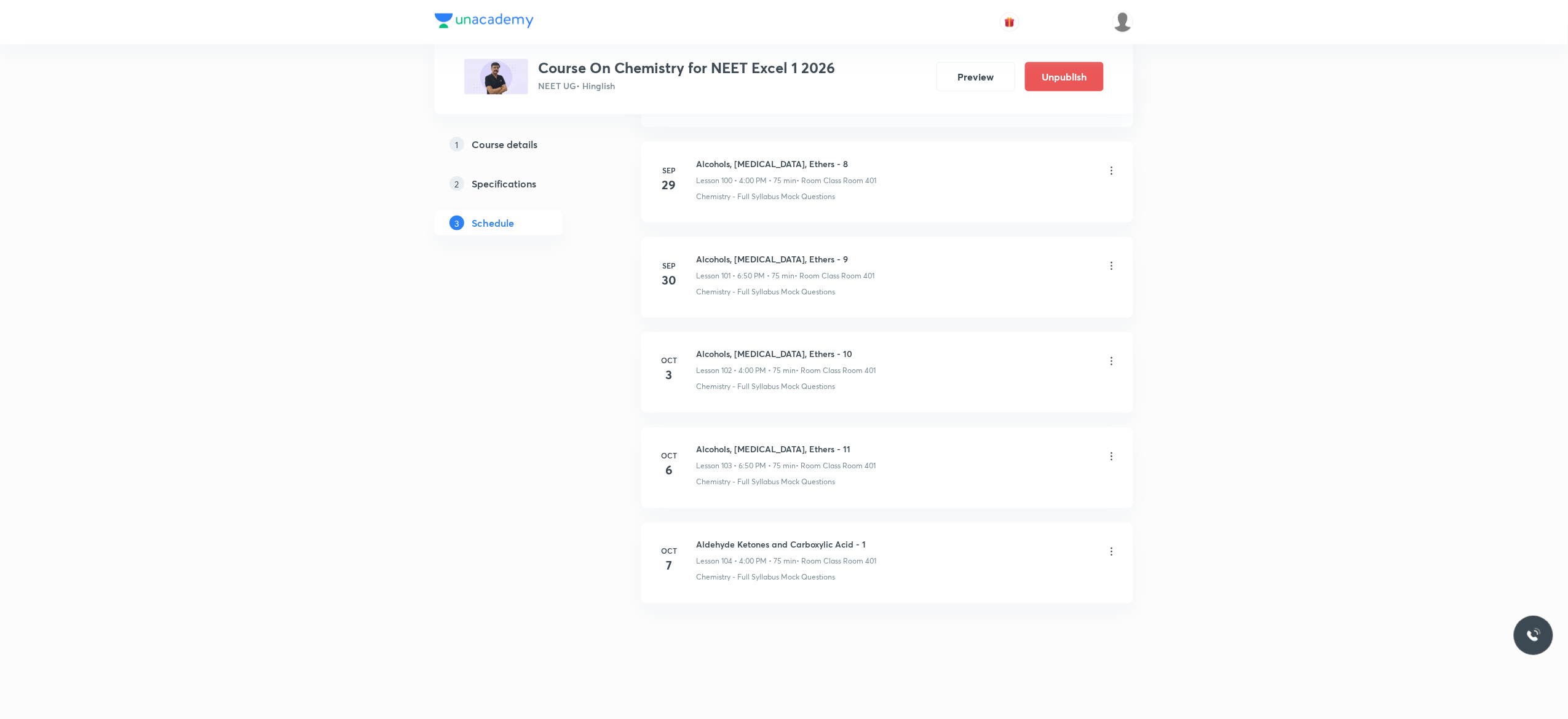
scroll to position [10294, 0]
drag, startPoint x: 871, startPoint y: 538, endPoint x: 689, endPoint y: 520, distance: 182.9
copy h6 "Aldehyde Ketones and Carboxylic Acid - 1"
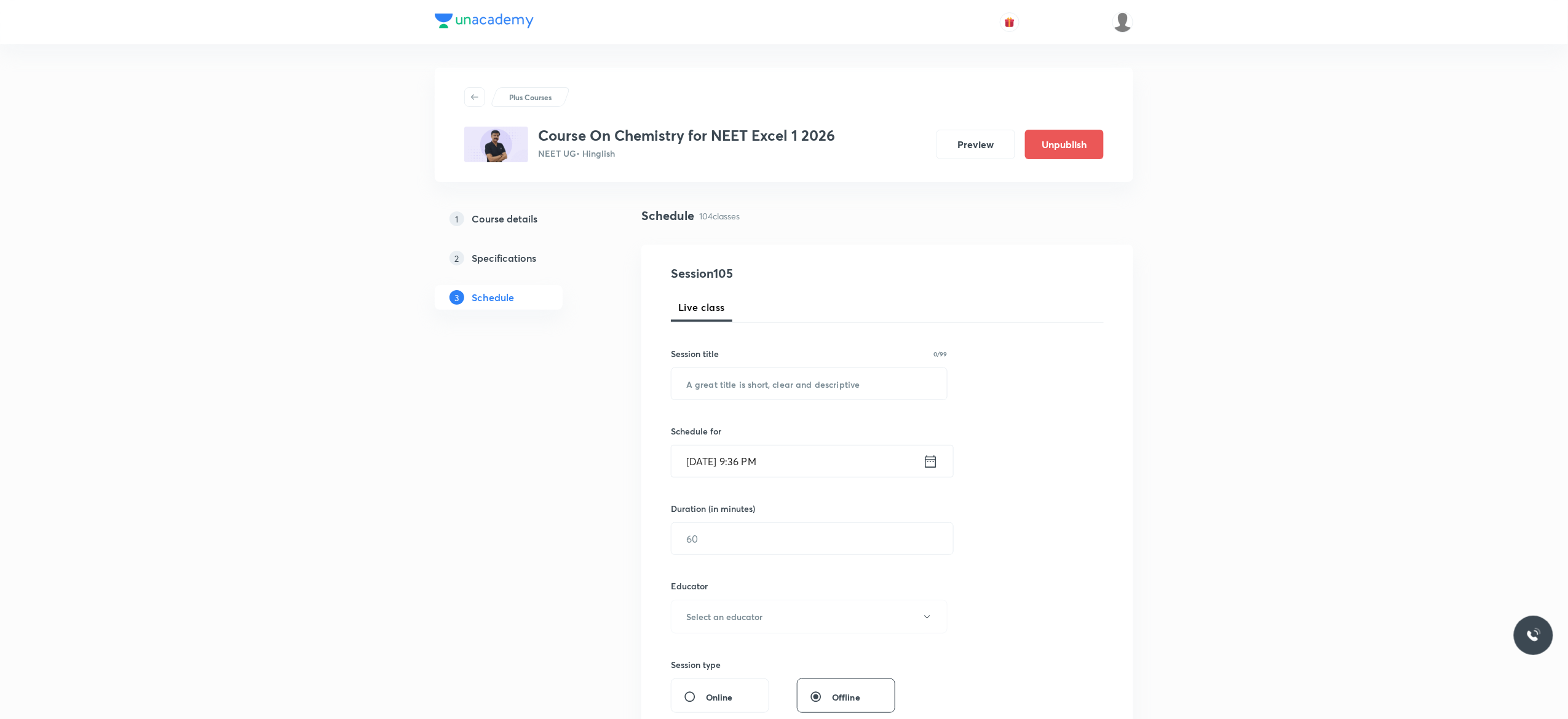
scroll to position [0, 0]
click at [808, 388] on input "text" at bounding box center [809, 384] width 275 height 31
paste input "Aldehyde Ketones and Carboxylic Acid - 1"
type input "Aldehyde Ketones and Carboxylic Acid - 2"
click at [930, 466] on icon at bounding box center [931, 462] width 15 height 17
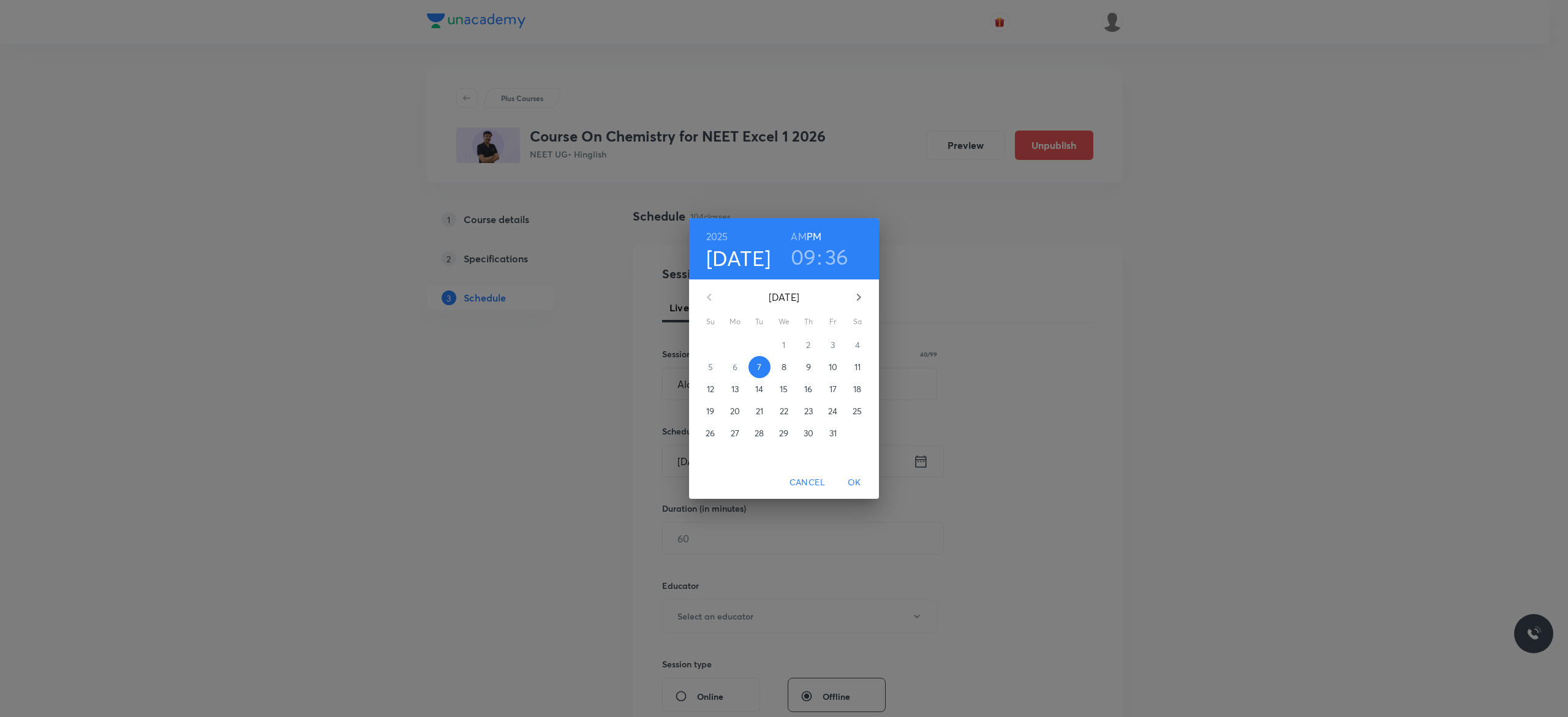
click at [785, 367] on p "8" at bounding box center [783, 367] width 5 height 12
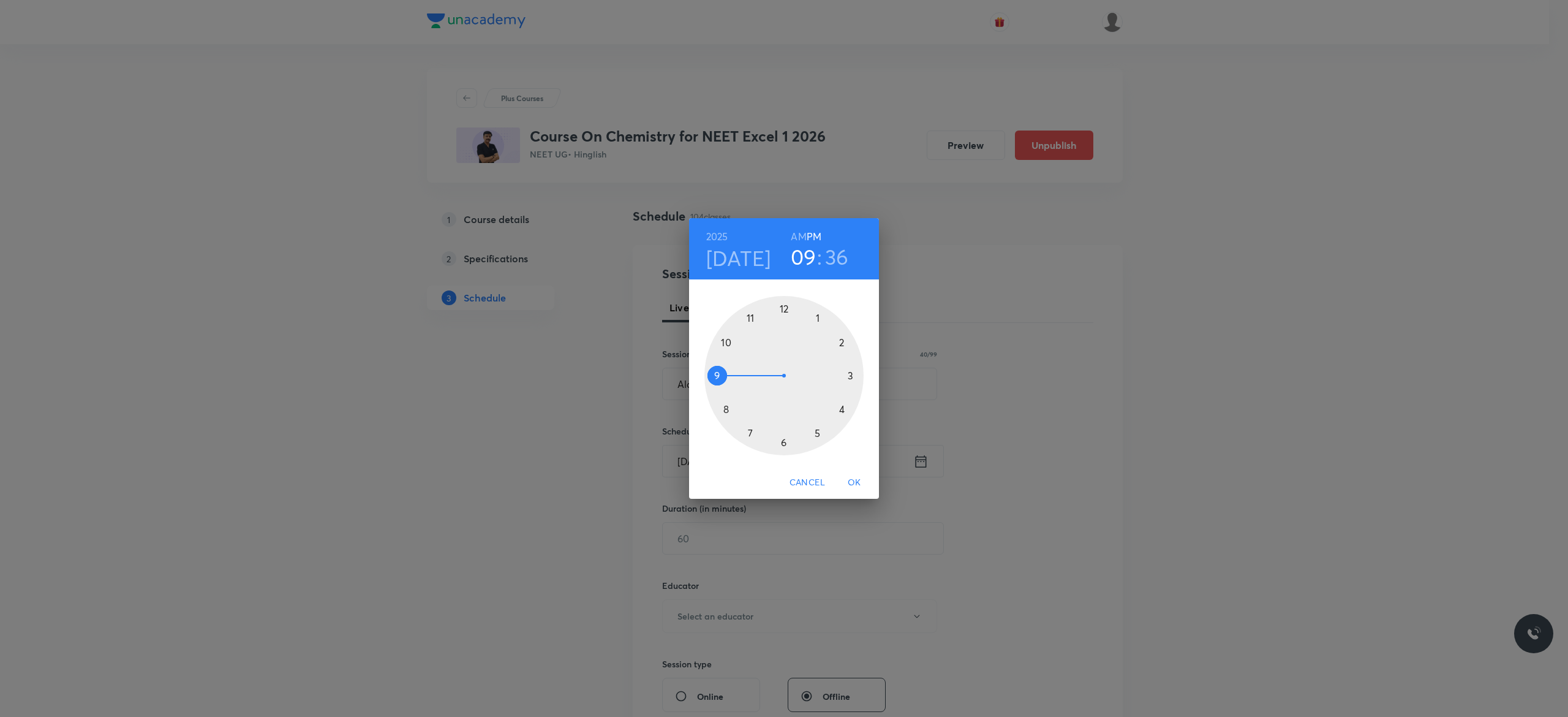
click at [783, 444] on div at bounding box center [784, 376] width 160 height 160
click at [726, 342] on div at bounding box center [784, 376] width 160 height 160
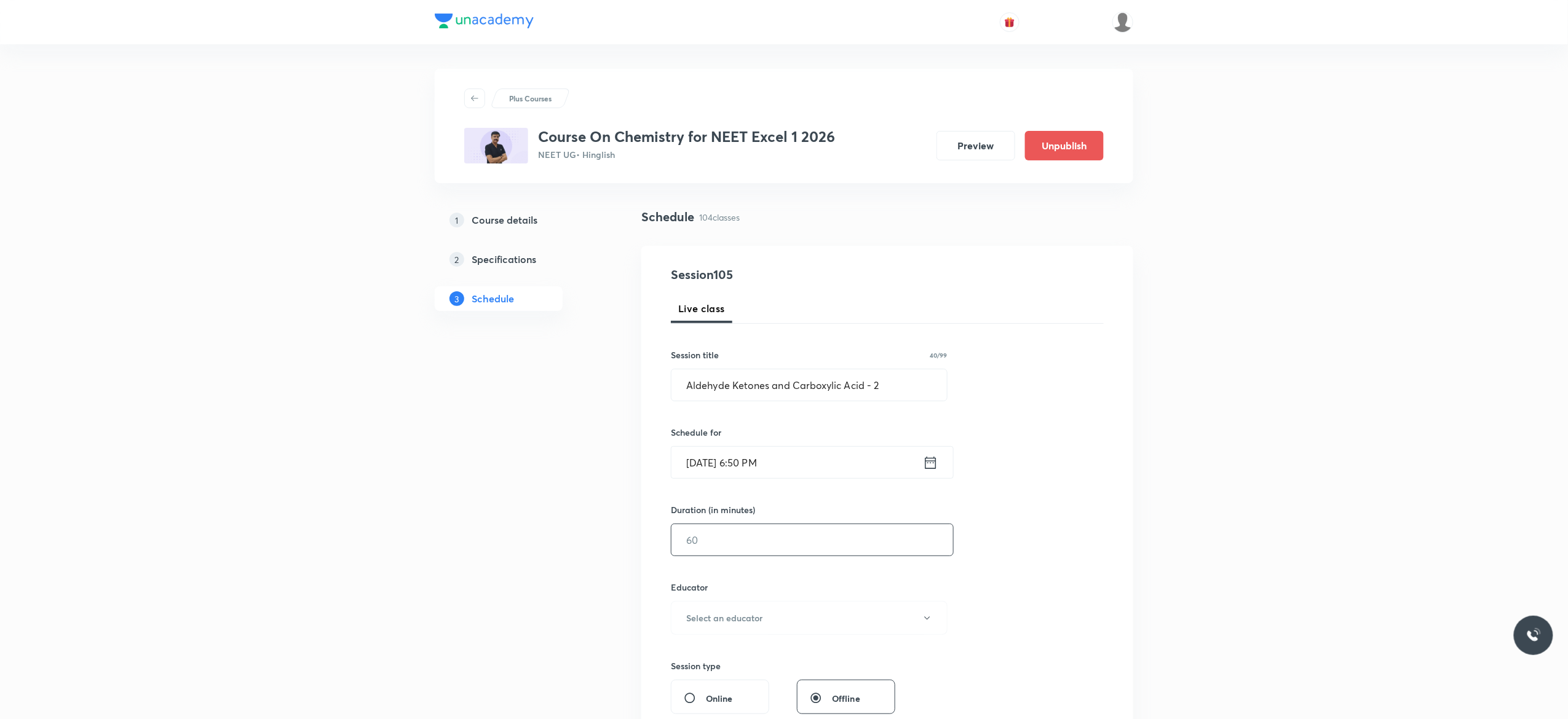
click at [738, 537] on input "text" at bounding box center [812, 540] width 282 height 31
type input "75"
click at [929, 620] on icon "button" at bounding box center [927, 618] width 10 height 10
click at [695, 661] on span "[PERSON_NAME]" at bounding box center [807, 660] width 269 height 13
click at [1007, 600] on div "Session 105 Live class Session title 40/99 Aldehyde Ketones and Carboxylic Acid…" at bounding box center [887, 593] width 433 height 656
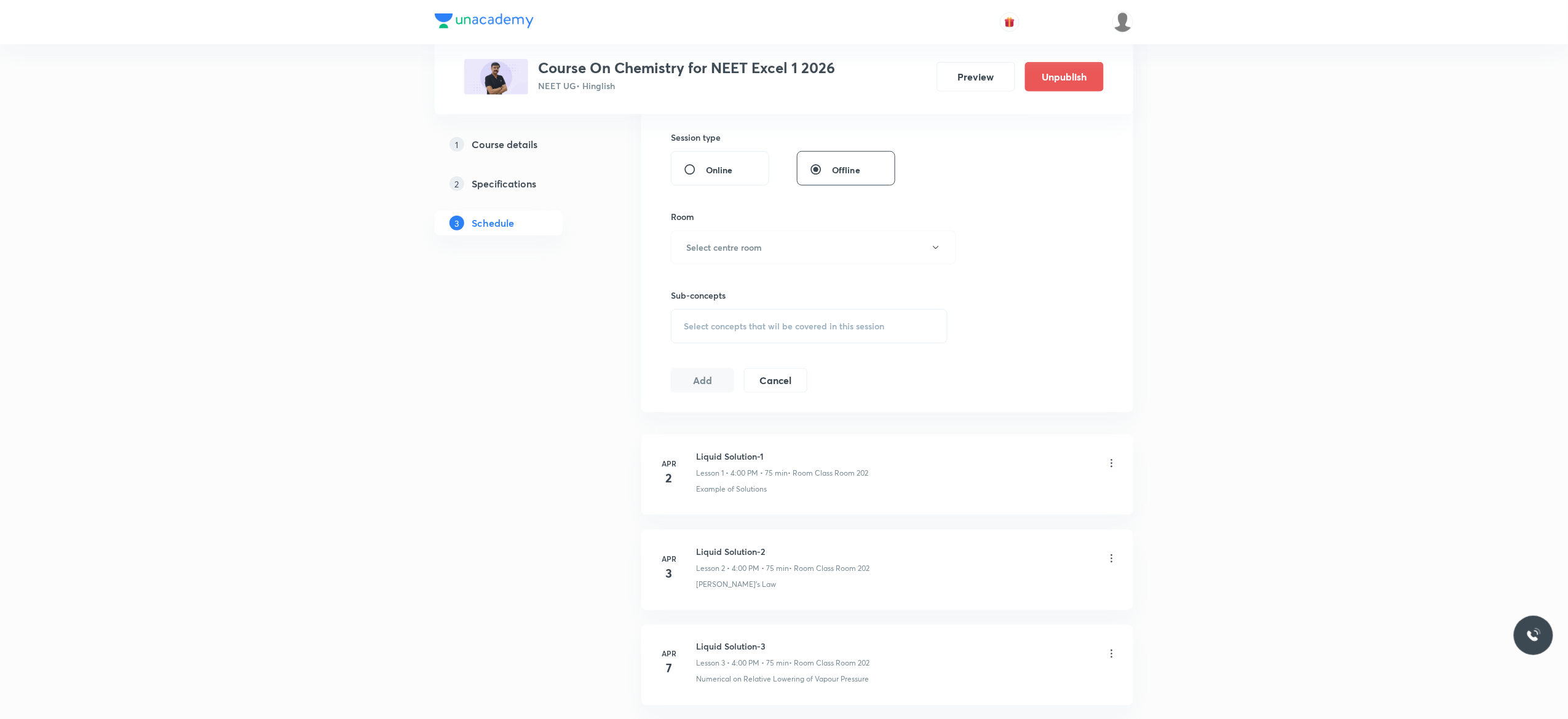
scroll to position [541, 0]
click at [933, 244] on button "Select centre room" at bounding box center [813, 235] width 285 height 34
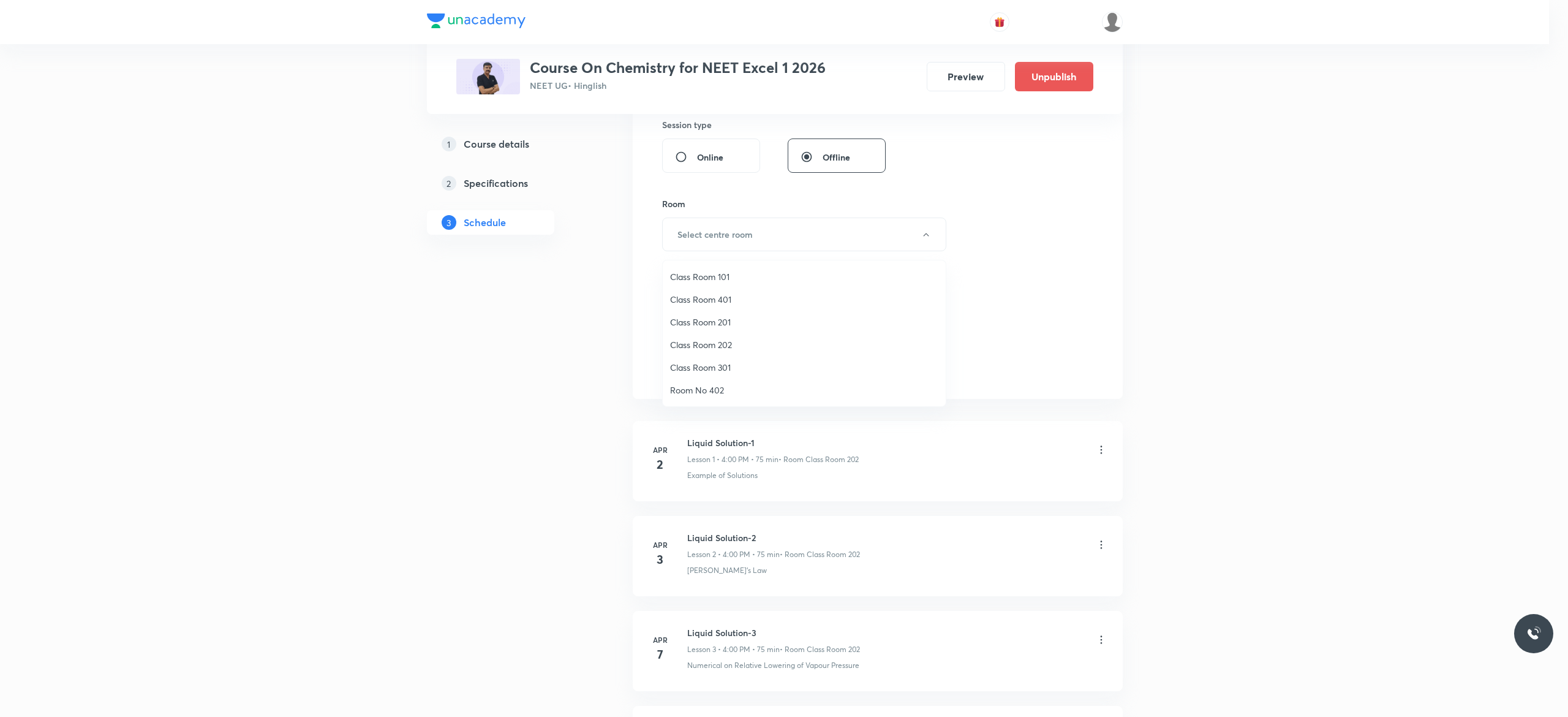
click at [737, 295] on span "Class Room 401" at bounding box center [804, 299] width 268 height 13
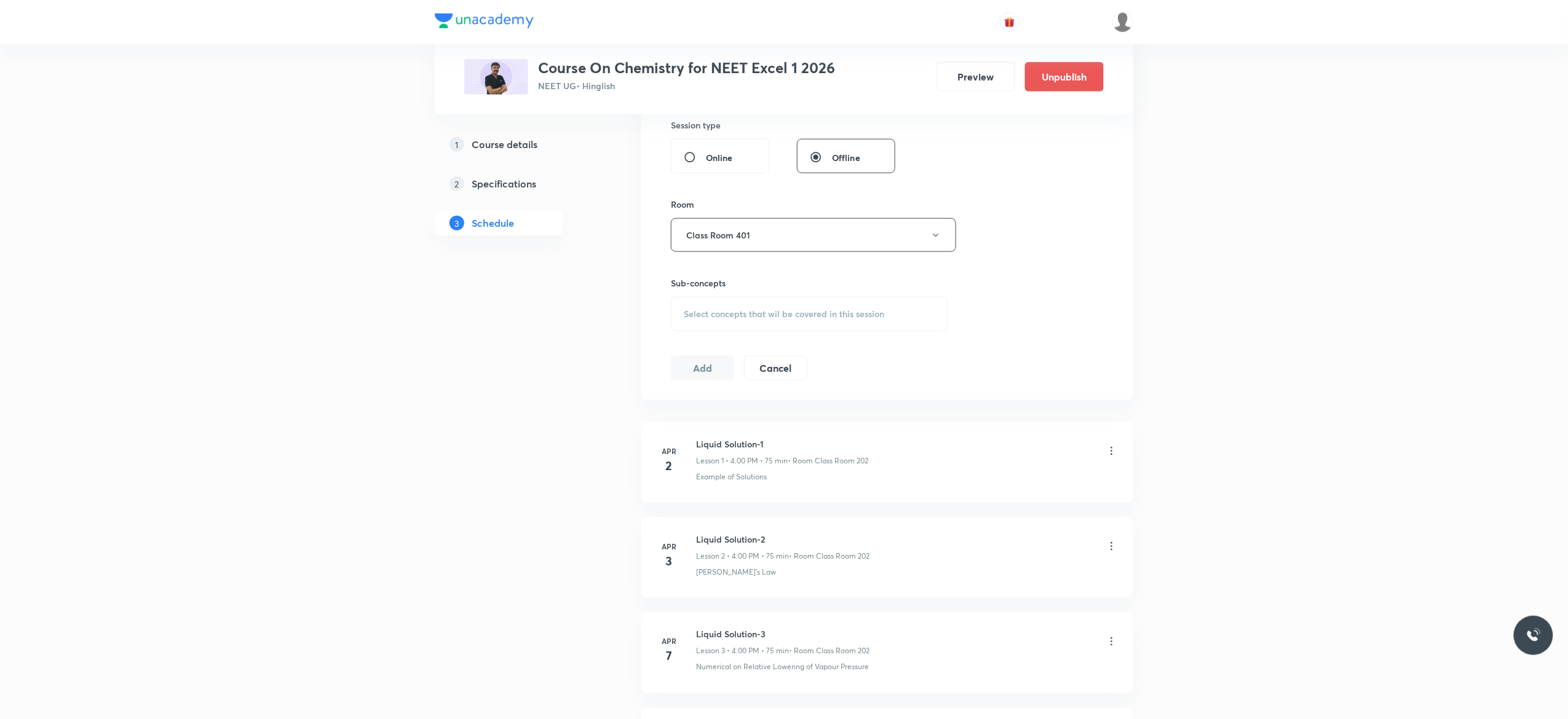
click at [688, 326] on div "Select concepts that wil be covered in this session" at bounding box center [809, 314] width 277 height 35
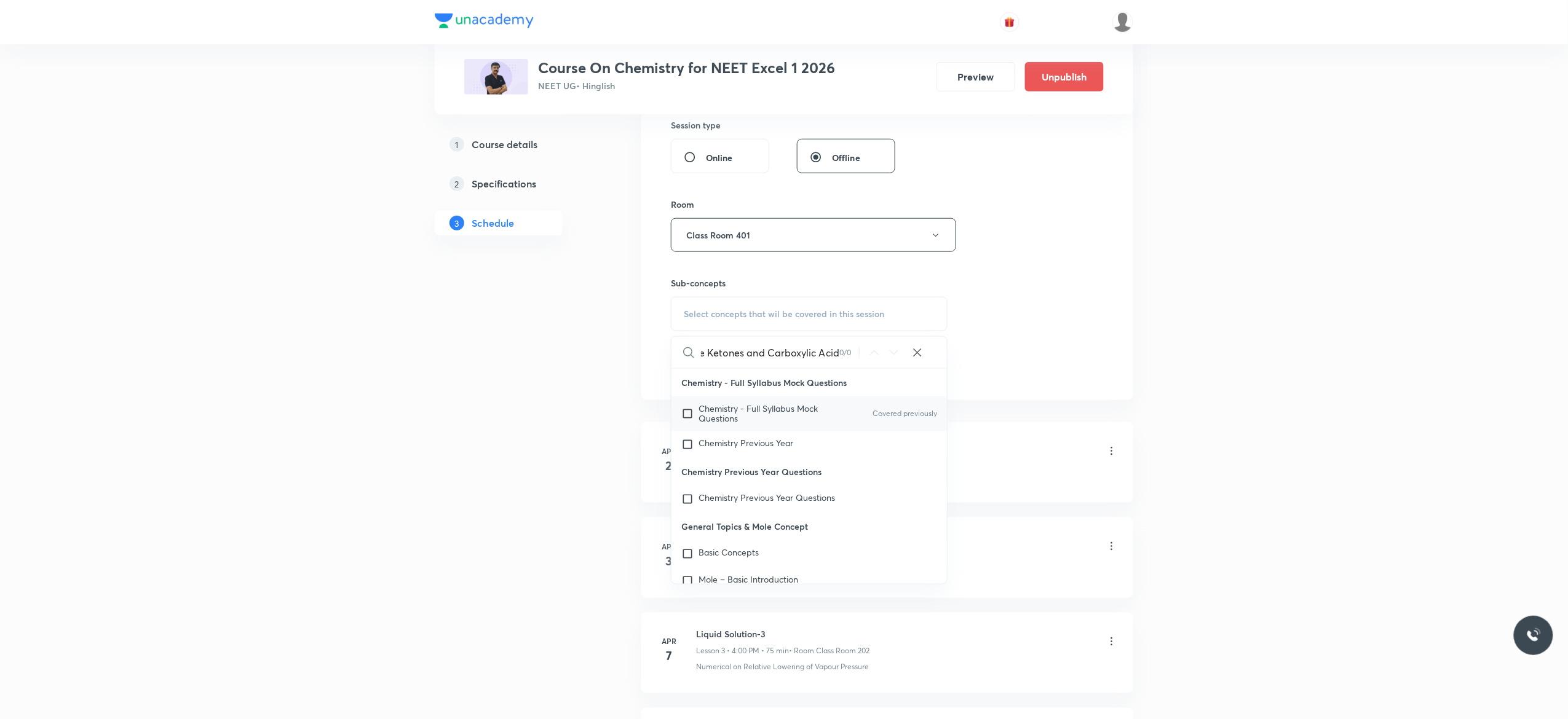
type input "Aldehyde Ketones and Carboxylic Acid"
click at [687, 415] on input "checkbox" at bounding box center [690, 413] width 17 height 19
checkbox input "true"
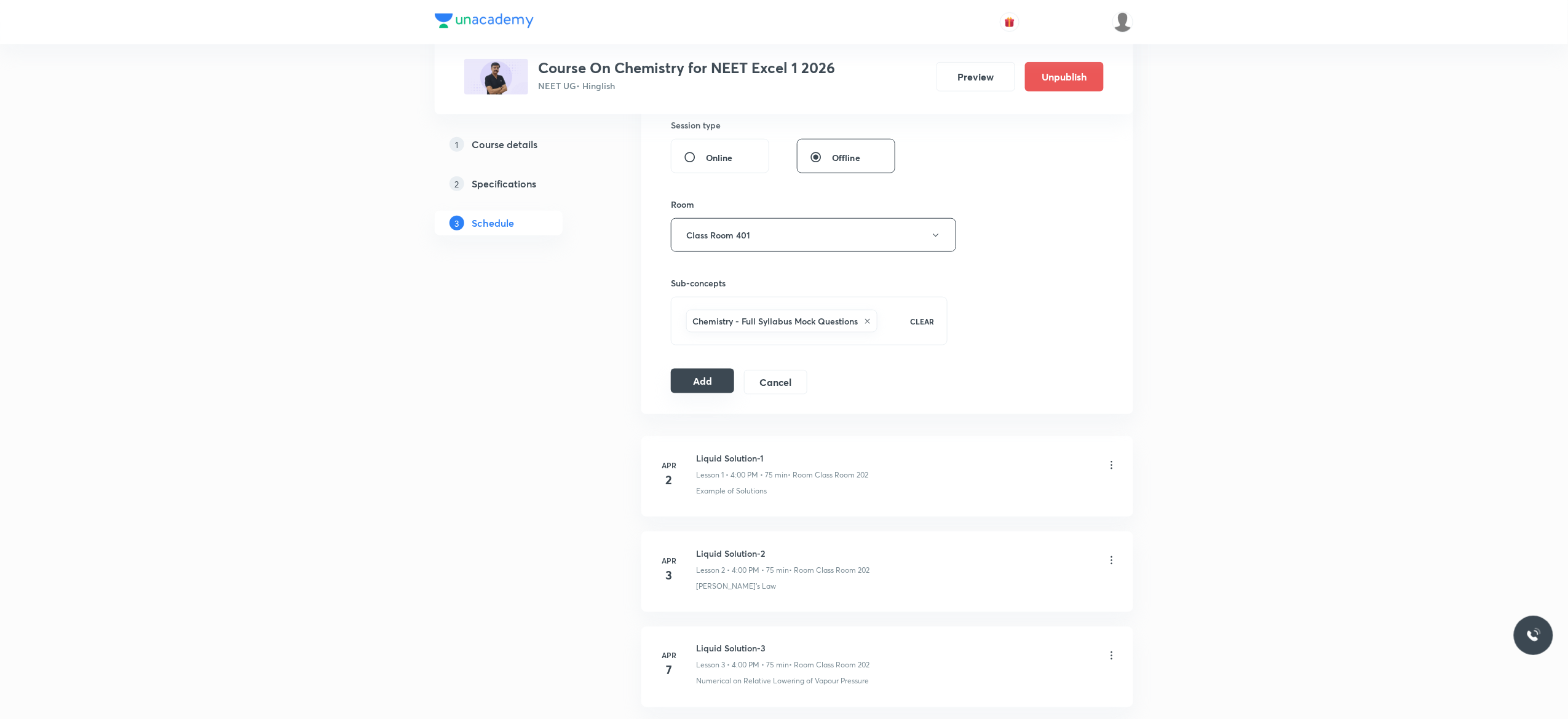
click at [696, 385] on button "Add" at bounding box center [703, 381] width 64 height 25
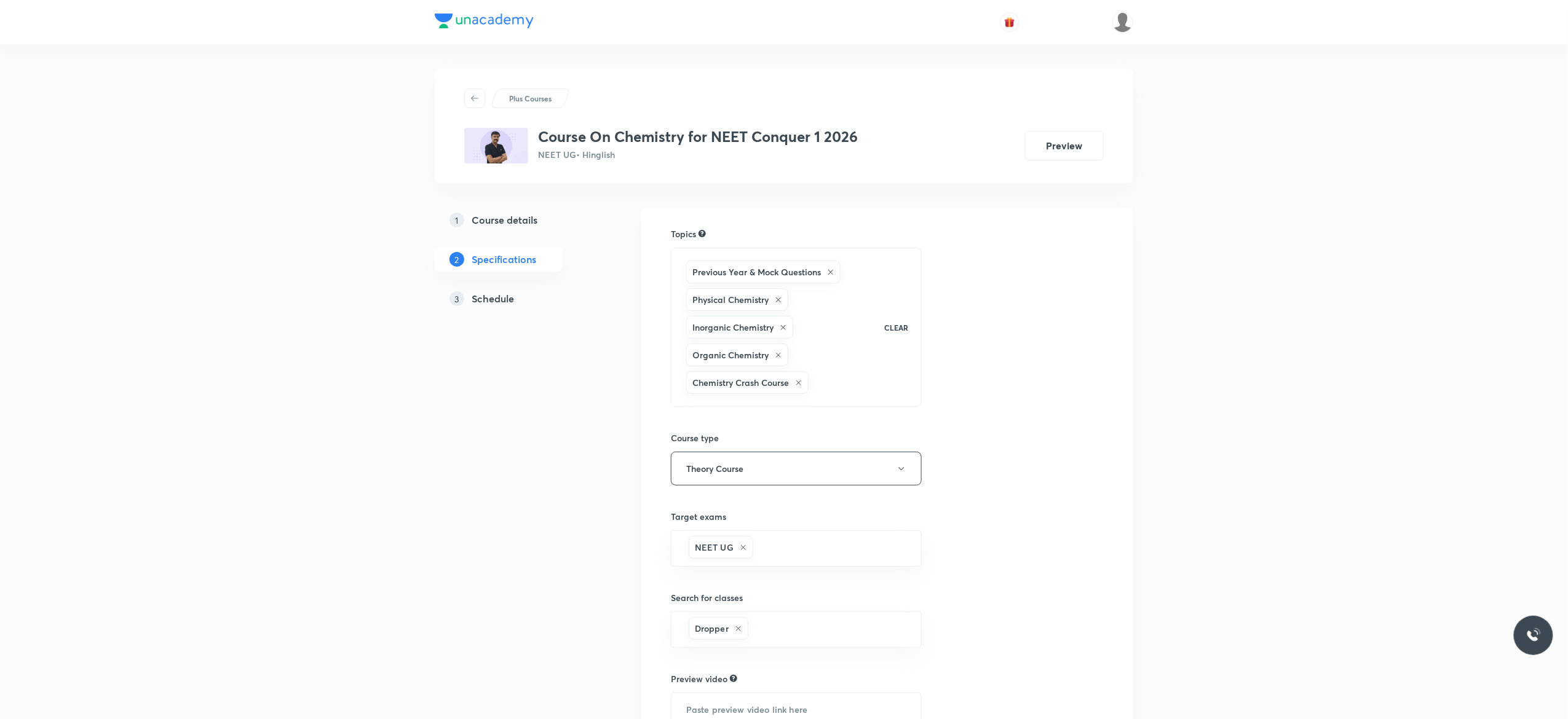
click at [487, 301] on h5 "Schedule" at bounding box center [492, 298] width 42 height 14
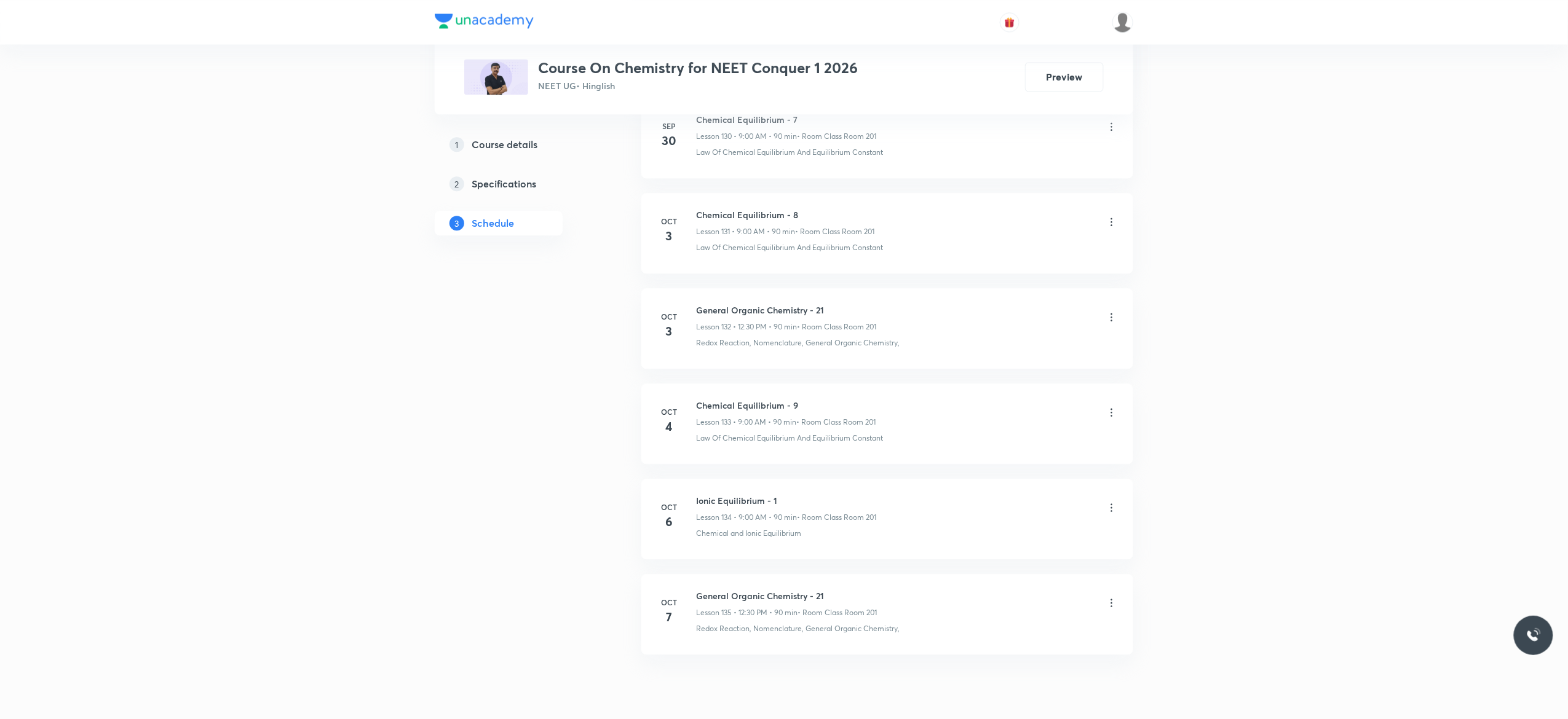
scroll to position [13260, 0]
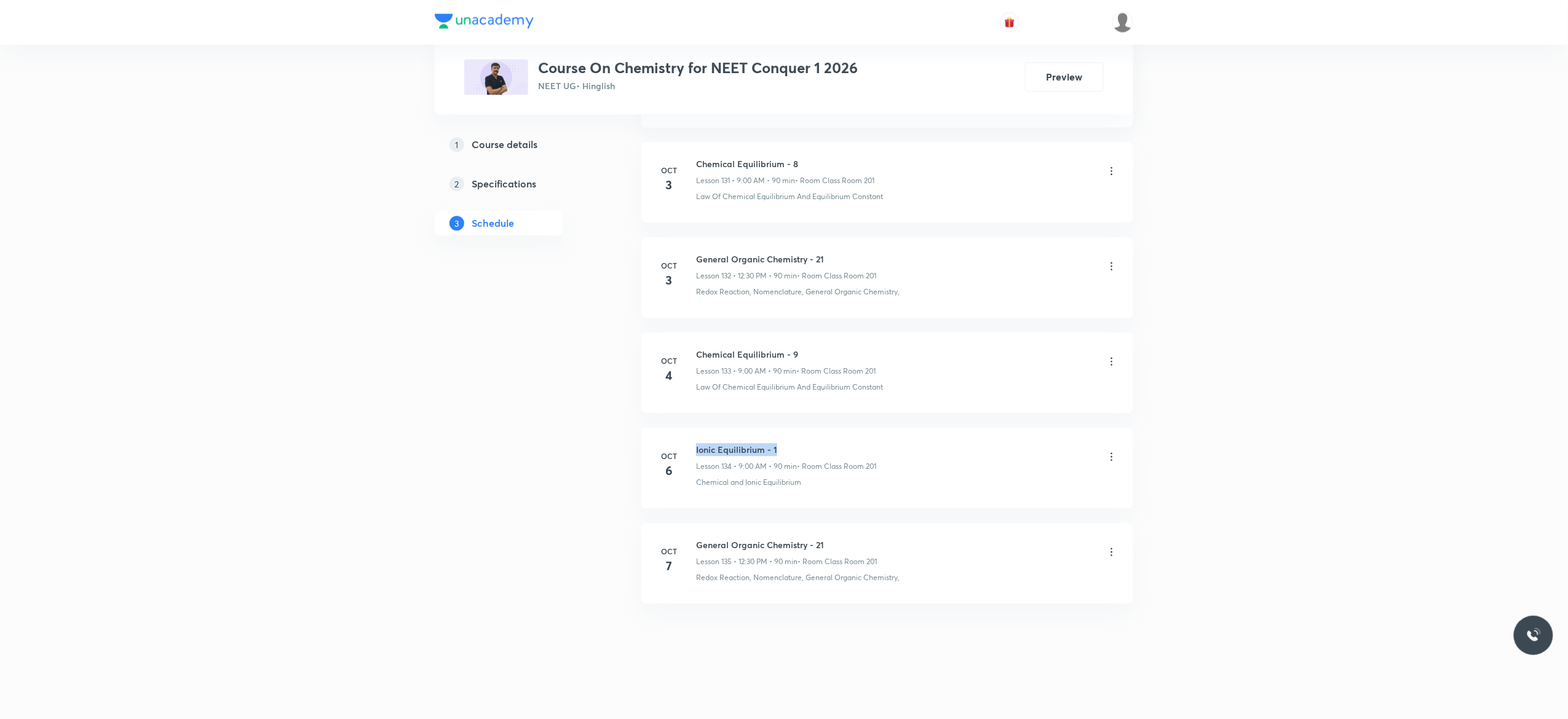
drag, startPoint x: 782, startPoint y: 440, endPoint x: 685, endPoint y: 435, distance: 97.1
click at [685, 435] on li "[DATE] Ionic Equilibrium - 1 Lesson 134 • 9:00 AM • 90 min • Room Class Room 20…" at bounding box center [887, 468] width 492 height 81
copy h6 "Ionic Equilibrium - 1"
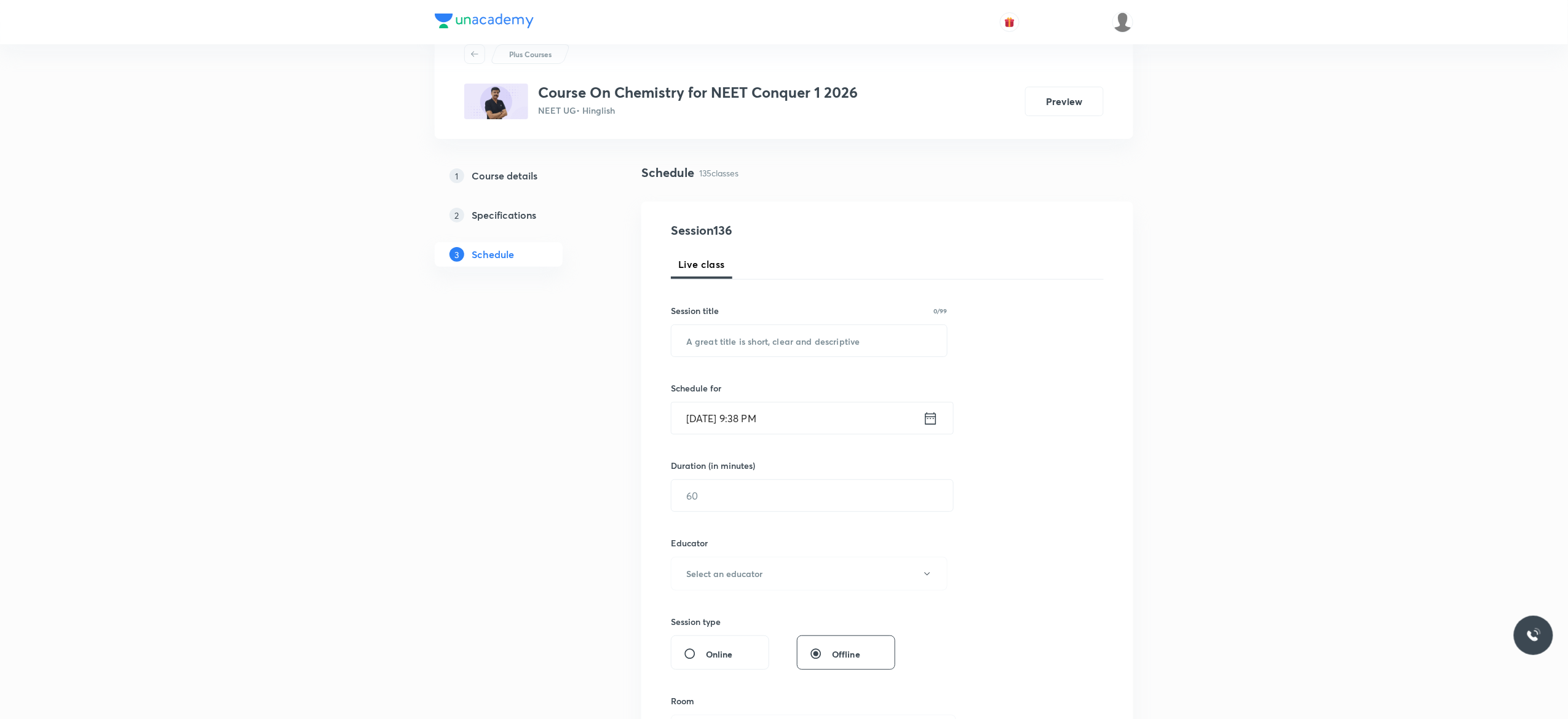
scroll to position [0, 0]
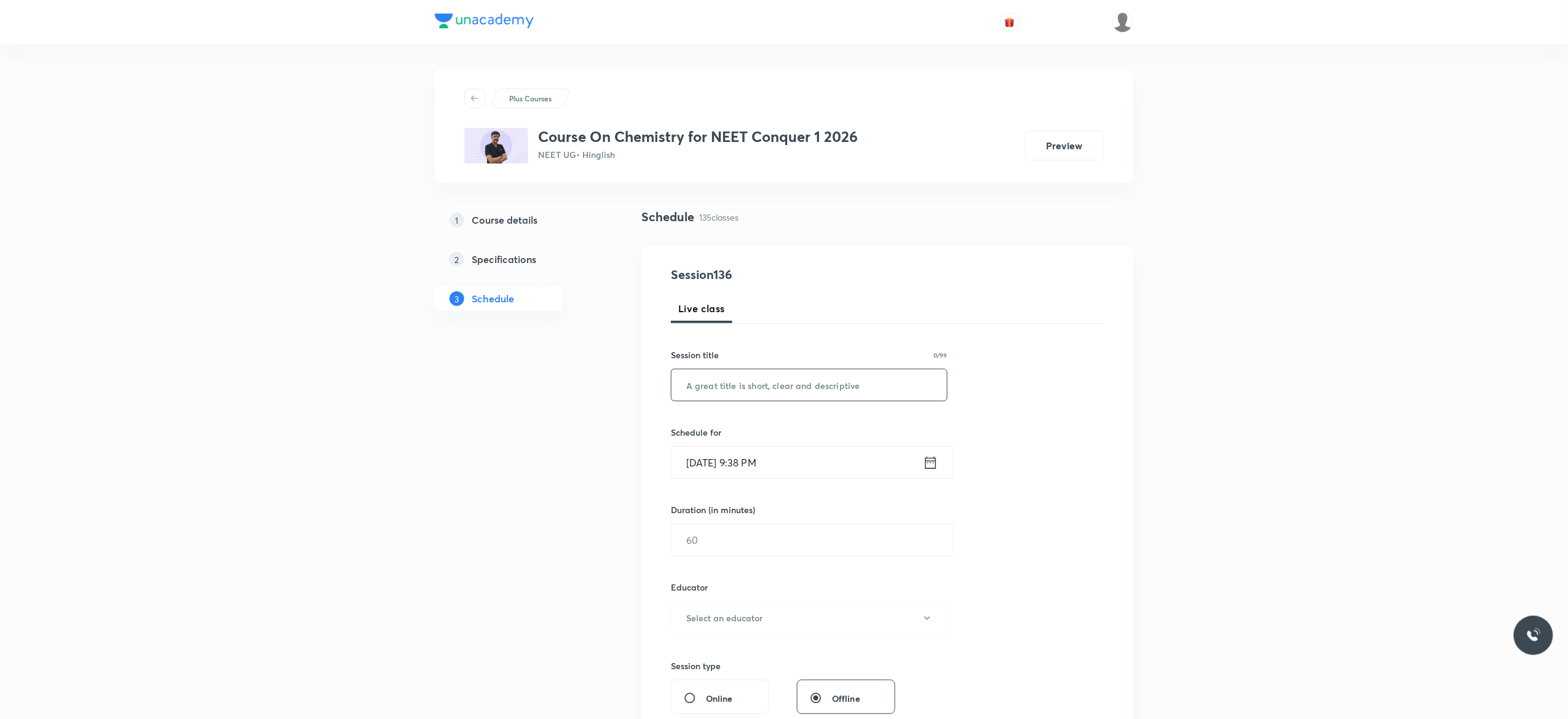
click at [780, 384] on input "text" at bounding box center [809, 384] width 275 height 31
paste input "Ionic Equilibrium - 1"
type input "Ionic Equilibrium - 2"
click at [932, 463] on icon at bounding box center [931, 462] width 15 height 17
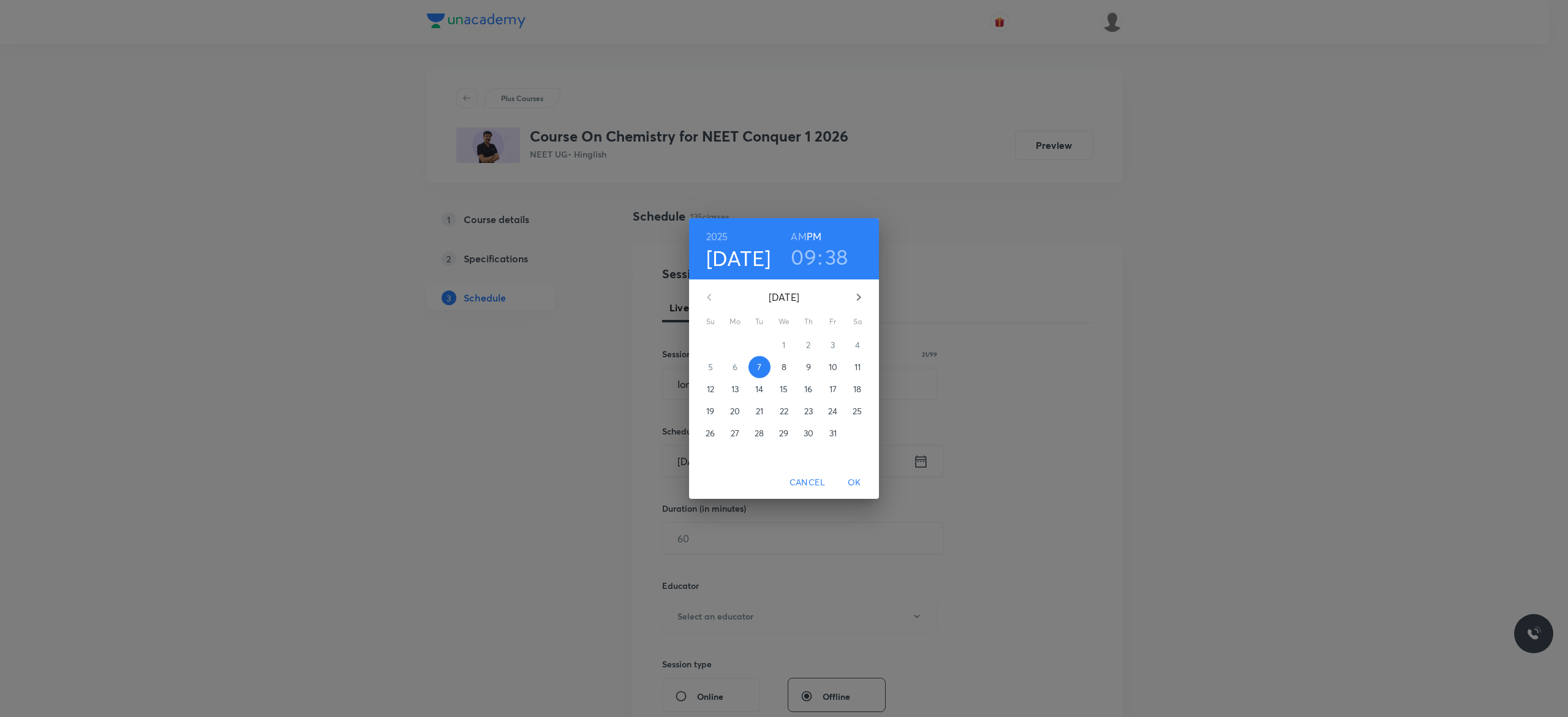
click at [781, 367] on p "8" at bounding box center [783, 367] width 5 height 12
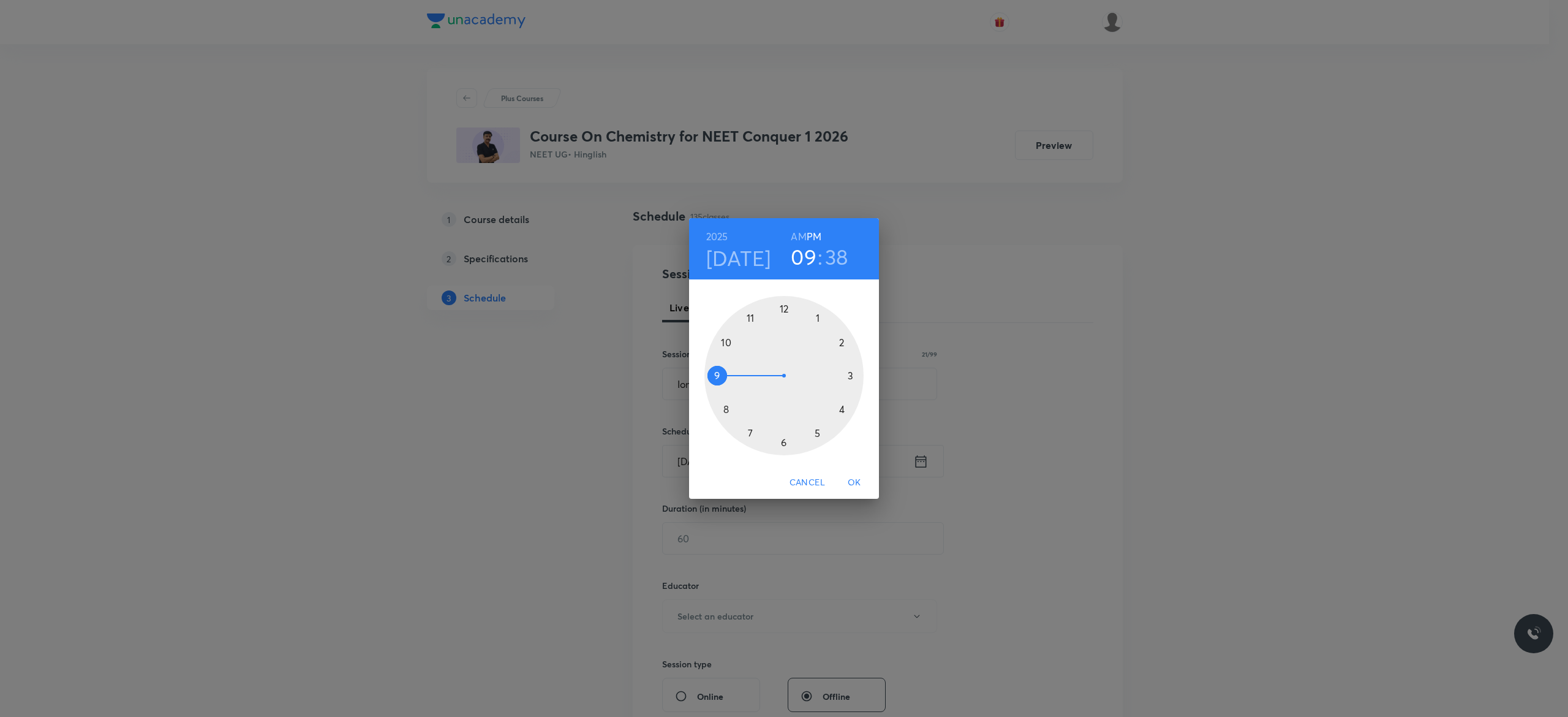
click at [796, 235] on h6 "AM" at bounding box center [798, 236] width 15 height 17
click at [713, 375] on div at bounding box center [784, 376] width 160 height 160
click at [783, 306] on div at bounding box center [784, 376] width 160 height 160
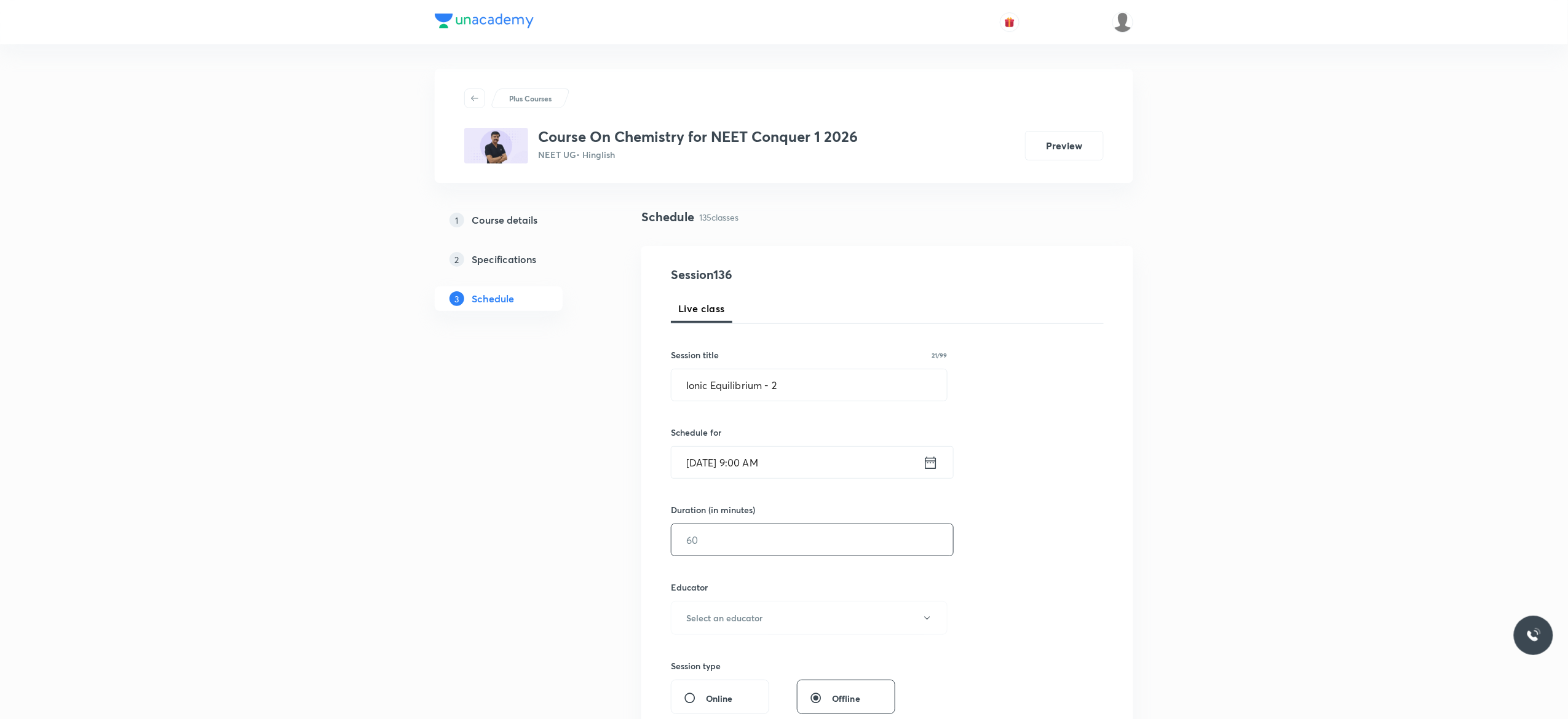
click at [738, 542] on input "text" at bounding box center [812, 540] width 282 height 31
type input "90"
click at [930, 622] on icon "button" at bounding box center [927, 618] width 10 height 10
click at [760, 682] on span "[PERSON_NAME]" at bounding box center [807, 682] width 269 height 13
click at [1009, 584] on div "Session 136 Live class Session title 21/99 Ionic Equilibrium - 2 ​ Schedule for…" at bounding box center [887, 593] width 433 height 656
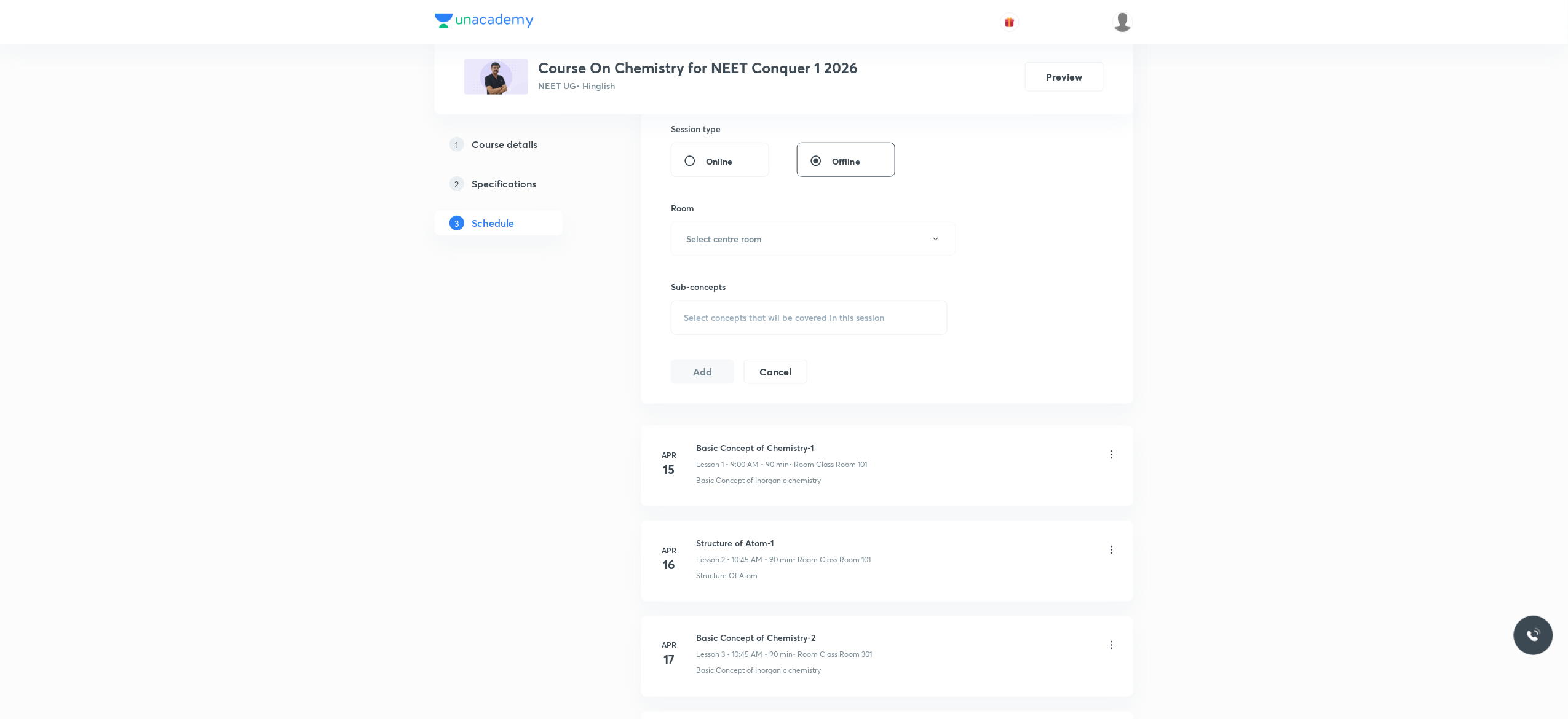
scroll to position [541, 0]
click at [935, 239] on icon "button" at bounding box center [936, 235] width 10 height 10
click at [732, 318] on span "Class Room 201" at bounding box center [807, 323] width 269 height 13
click at [695, 323] on div "Select concepts that wil be covered in this session" at bounding box center [809, 314] width 277 height 35
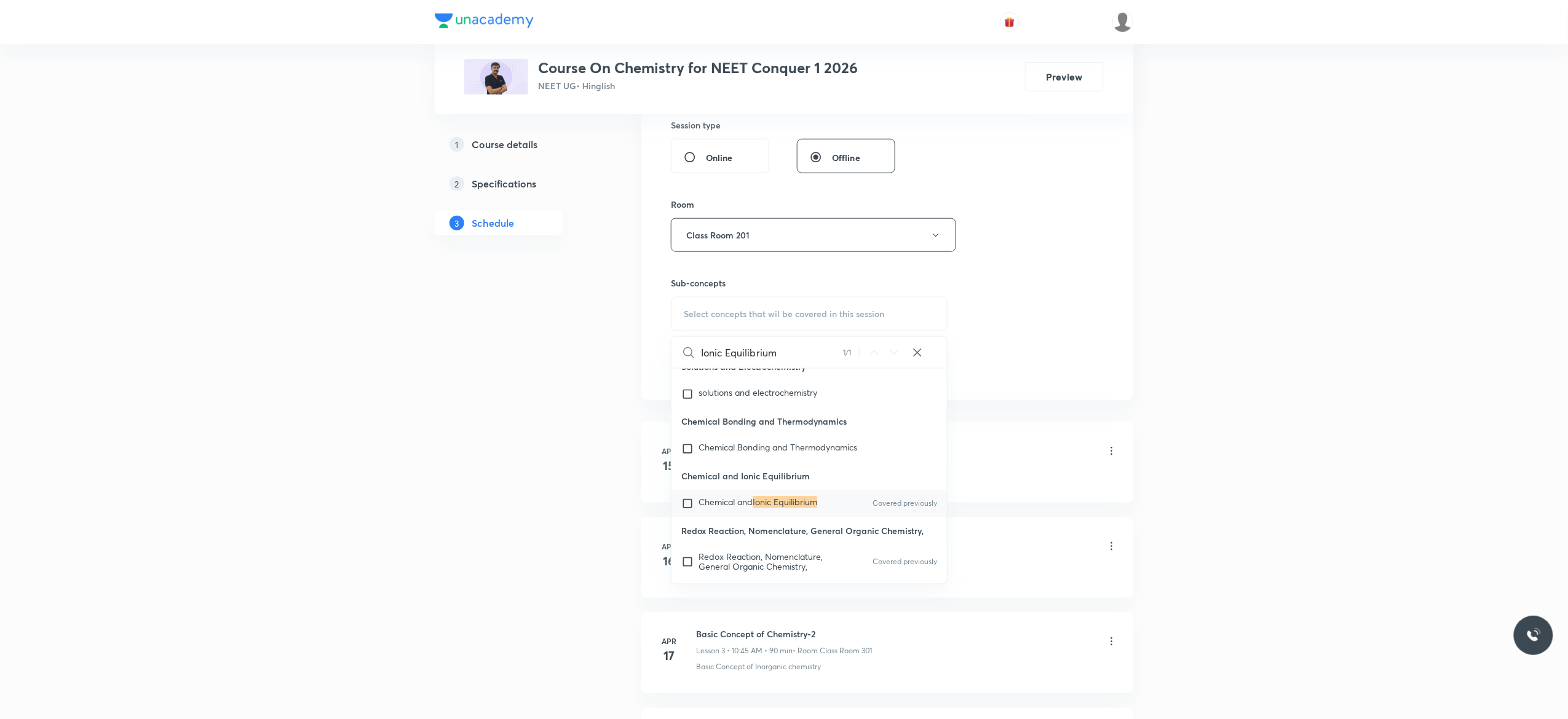
scroll to position [13651, 0]
type input "Ionic Equilibrium"
click at [688, 481] on input "checkbox" at bounding box center [690, 475] width 17 height 12
checkbox input "true"
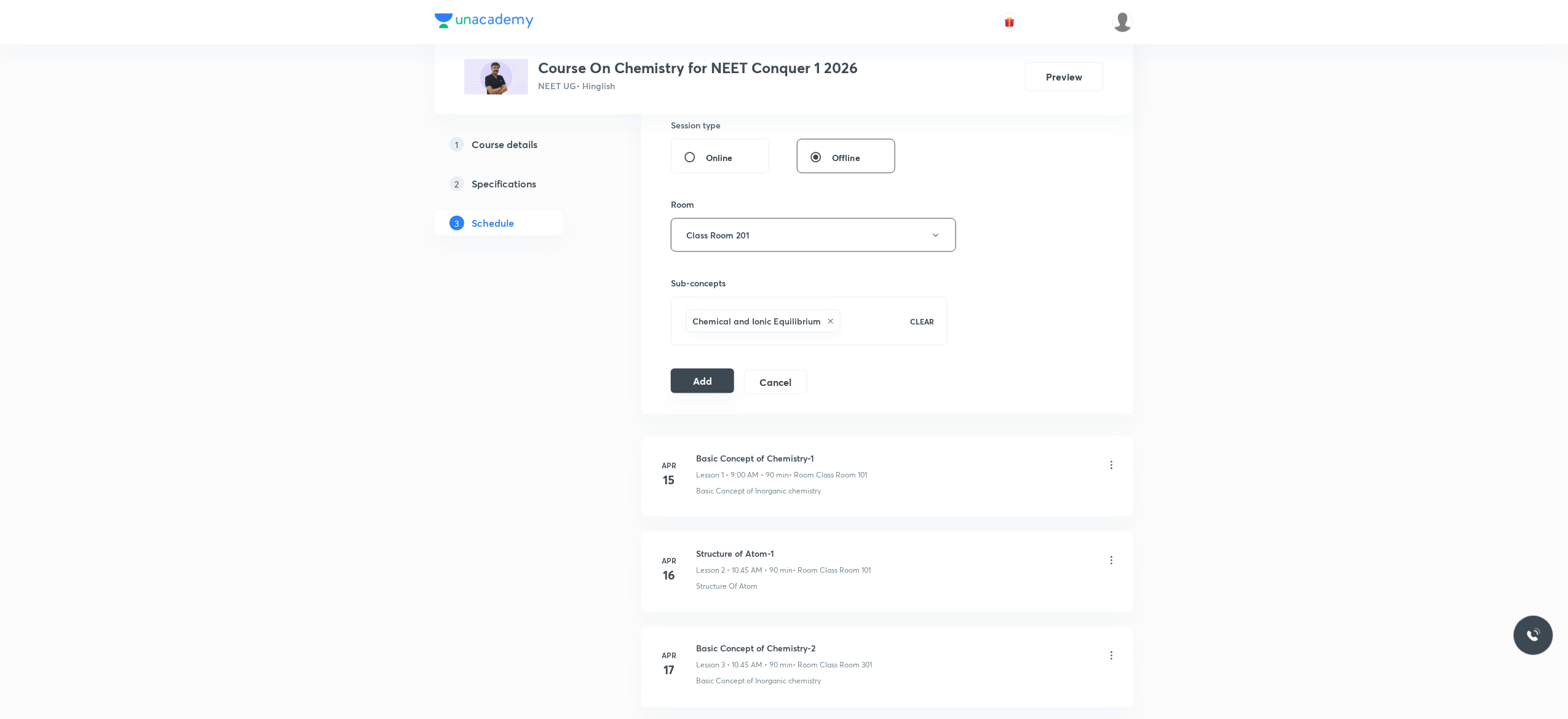
click at [691, 384] on button "Add" at bounding box center [703, 381] width 64 height 25
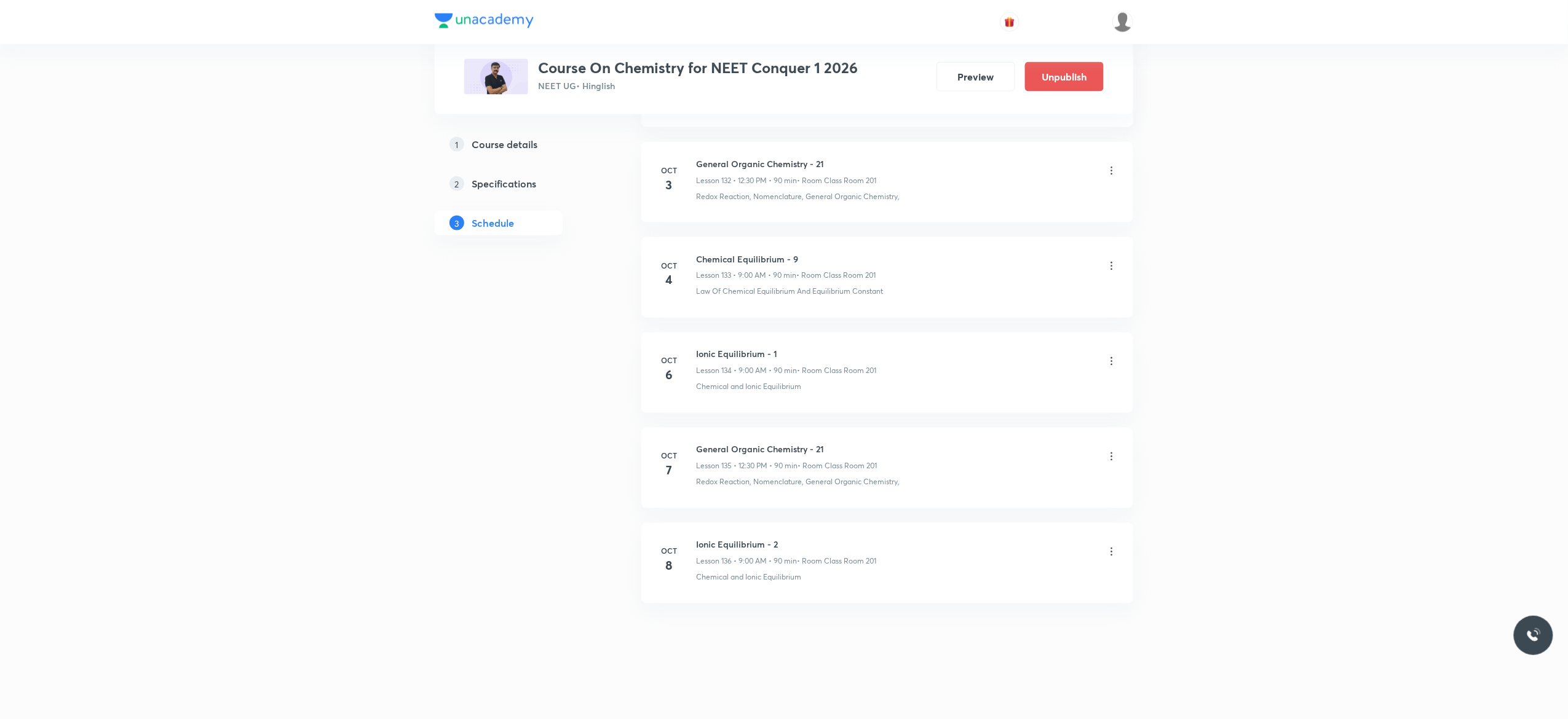
scroll to position [12710, 0]
click at [828, 536] on li "[DATE] Thermal Properties of Matter - 6 Lesson 124 • 10:45 AM • 90 min • Room C…" at bounding box center [887, 563] width 492 height 81
drag, startPoint x: 824, startPoint y: 444, endPoint x: 699, endPoint y: 419, distance: 127.5
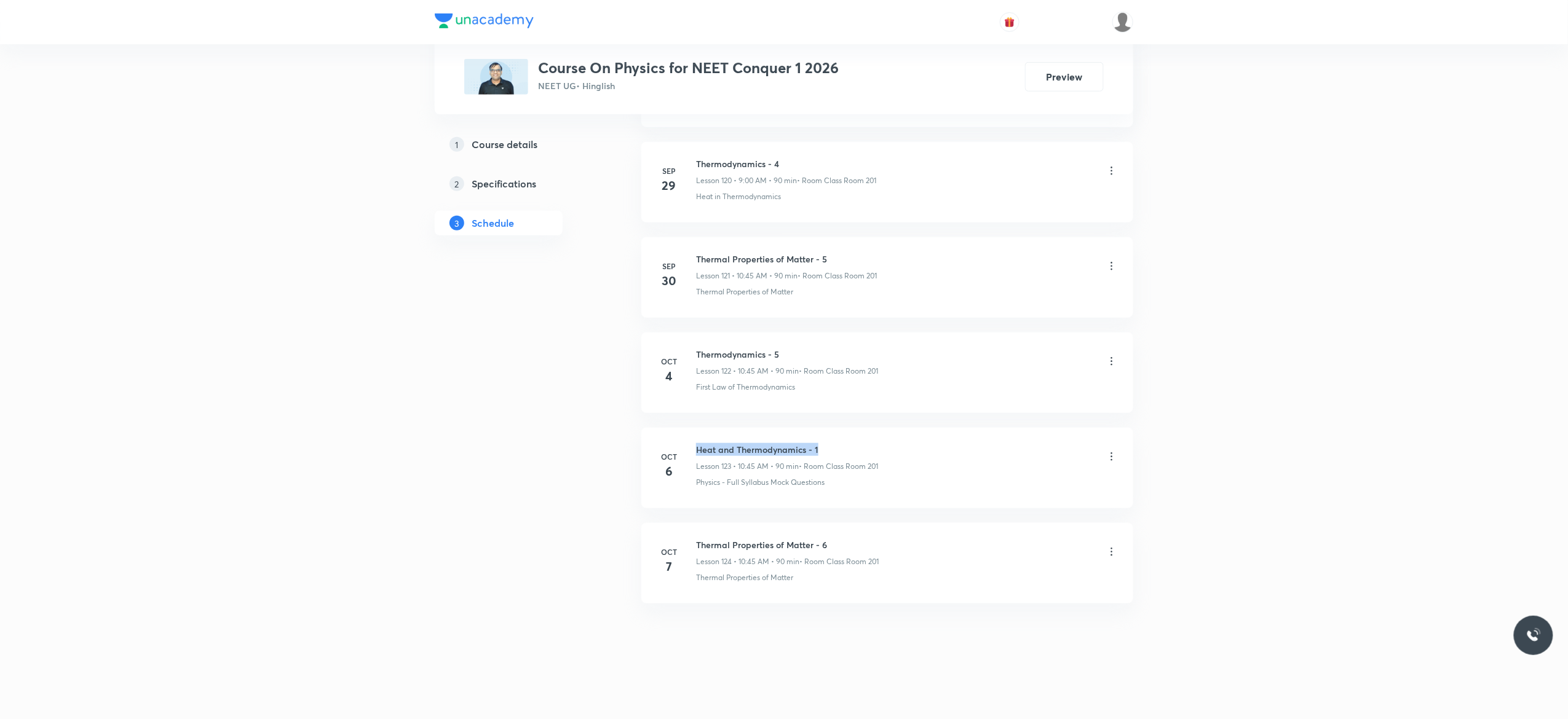
copy h6 "Heat and Thermodynamics - 1"
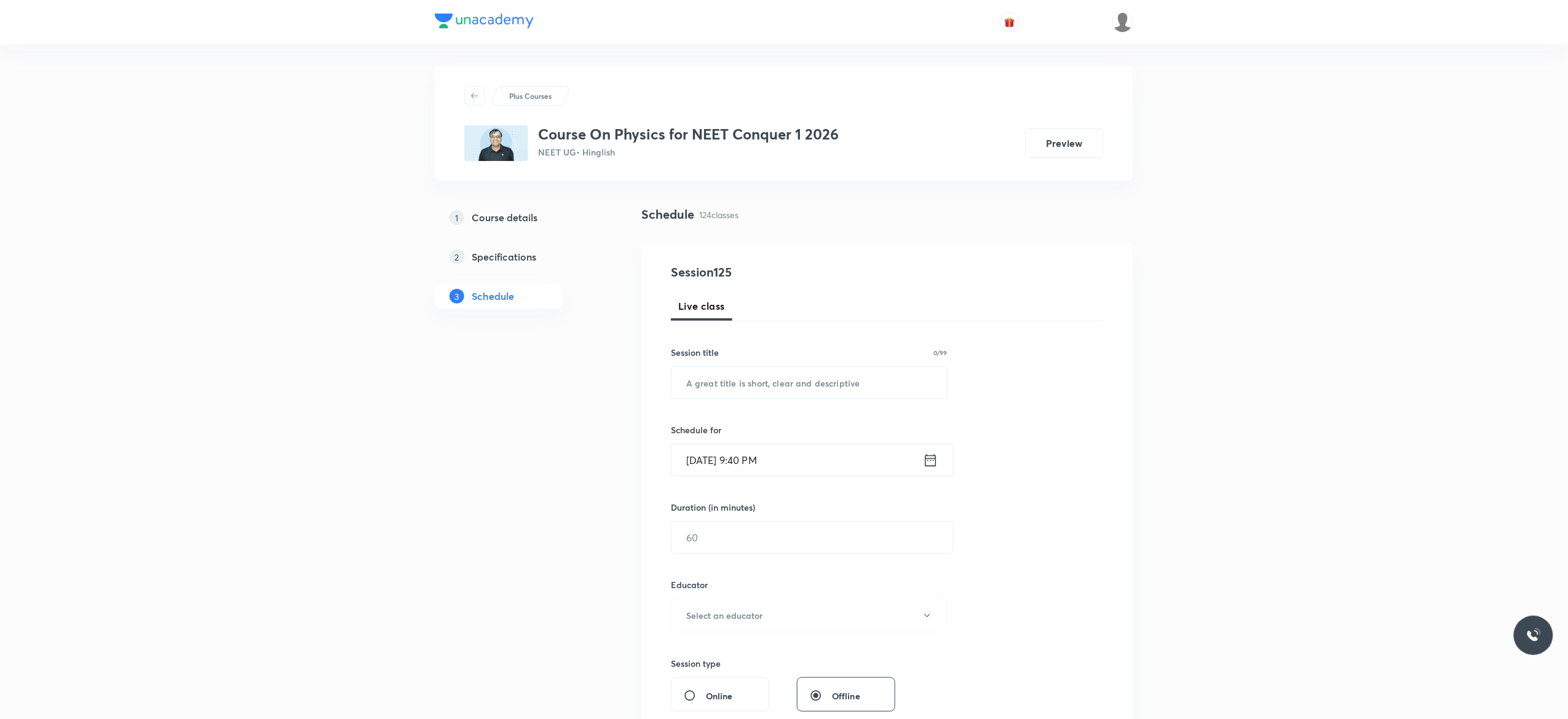
scroll to position [0, 0]
click at [753, 384] on input "text" at bounding box center [809, 384] width 275 height 31
paste input "Heat and Thermodynamics - 1"
type input "Heat and Thermodynamics - 2"
click at [931, 466] on icon at bounding box center [931, 462] width 15 height 17
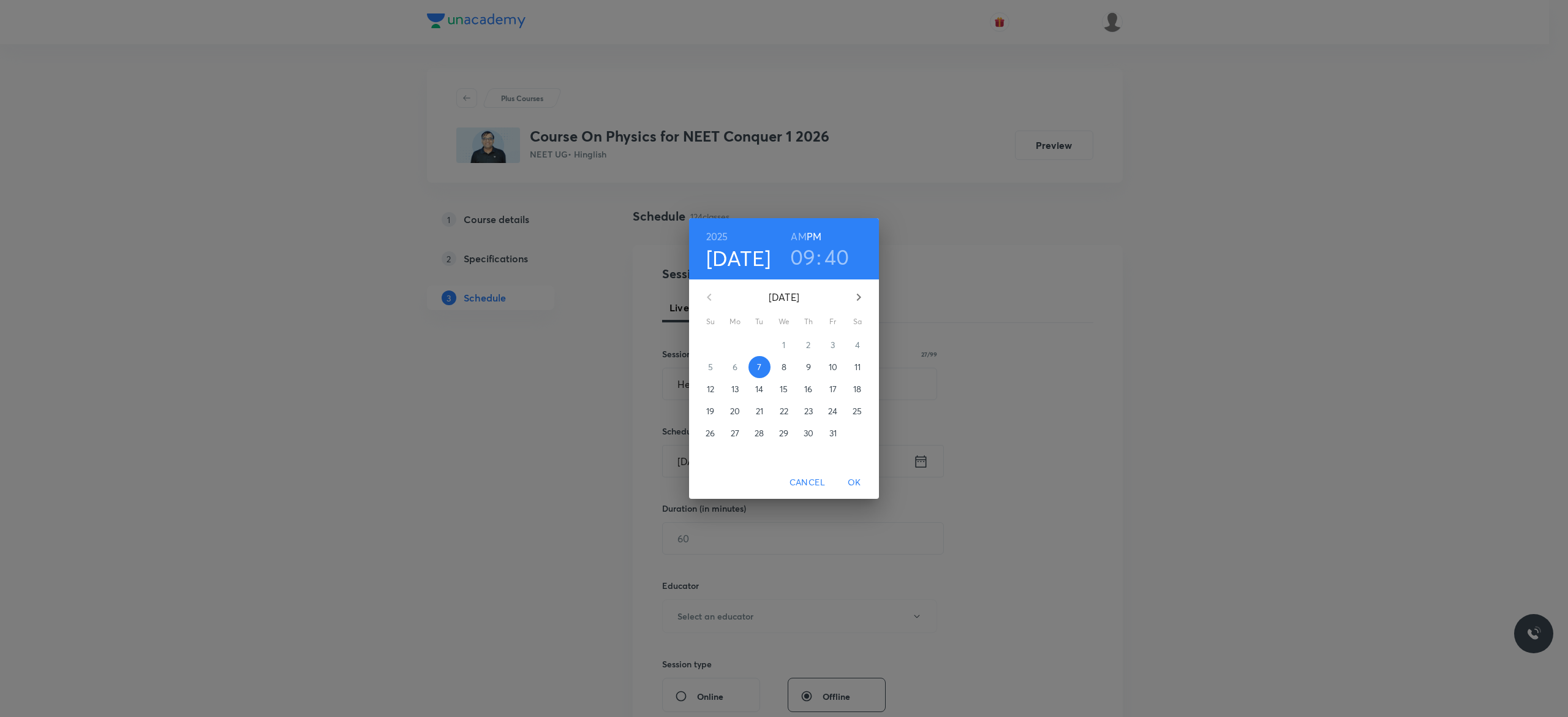
click at [786, 367] on p "8" at bounding box center [783, 367] width 5 height 12
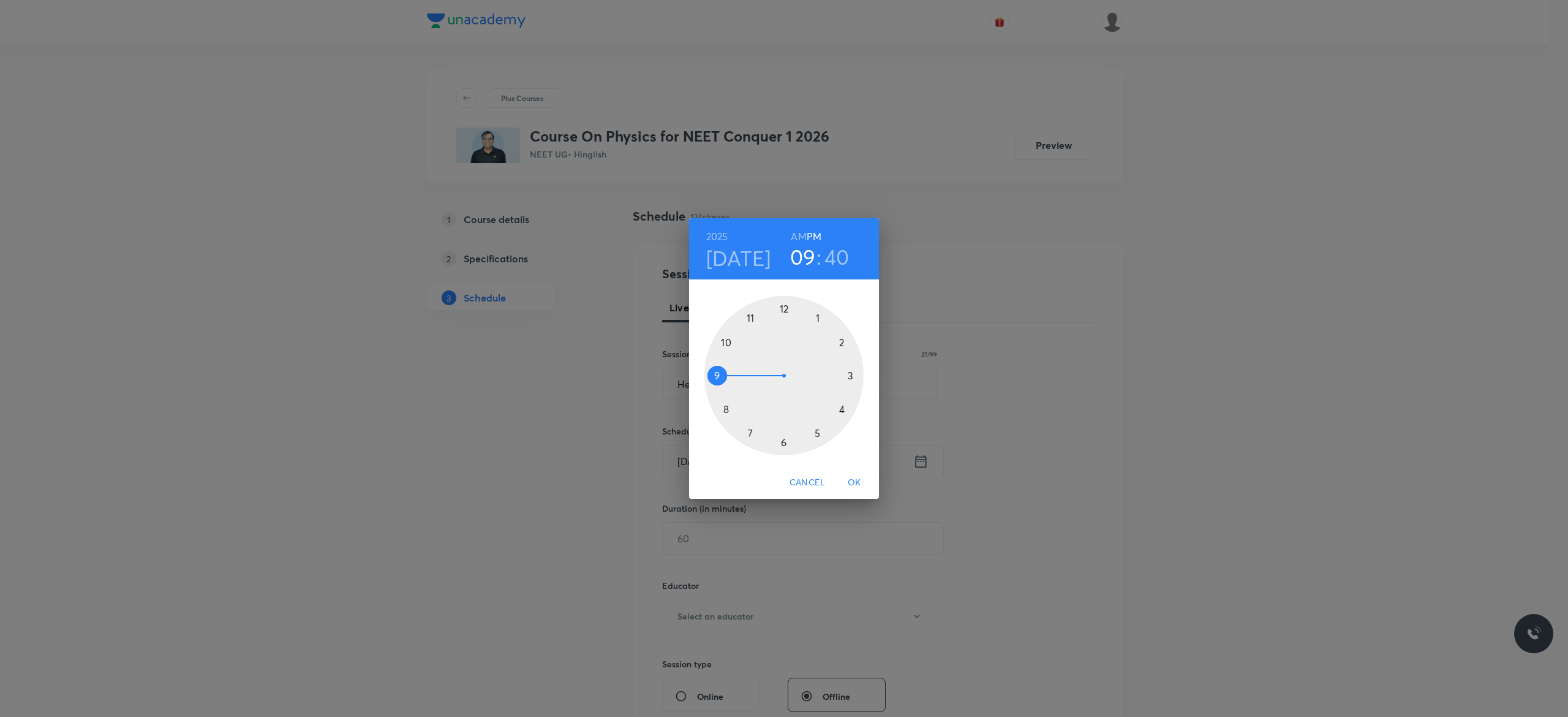
click at [797, 237] on h6 "AM" at bounding box center [798, 236] width 15 height 17
click at [726, 340] on div at bounding box center [784, 376] width 160 height 160
click at [716, 374] on div at bounding box center [784, 376] width 160 height 160
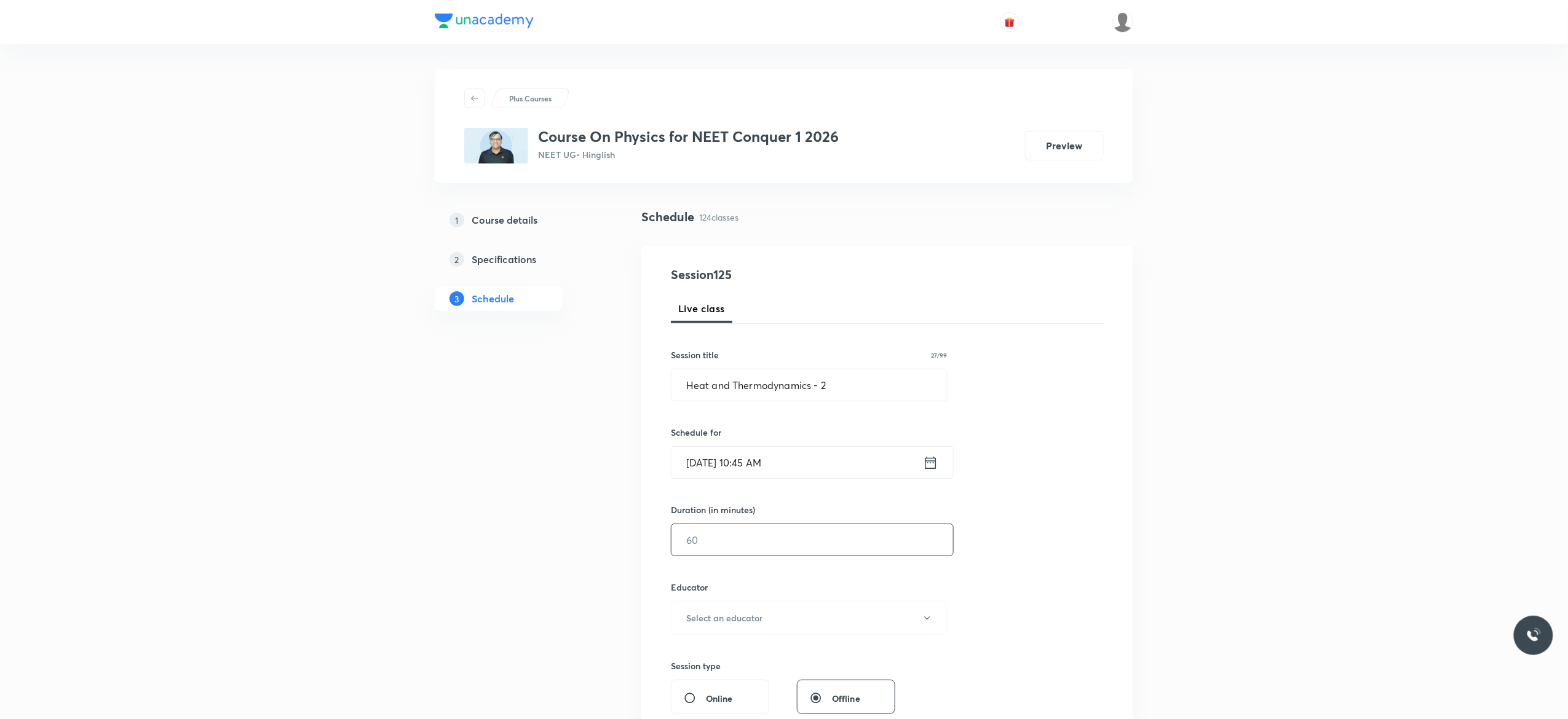
click at [722, 547] on input "text" at bounding box center [812, 540] width 282 height 31
type input "90"
click at [924, 618] on icon "button" at bounding box center [927, 618] width 10 height 10
click at [762, 682] on span "[PERSON_NAME]" at bounding box center [807, 682] width 269 height 13
click at [1056, 592] on div "Session 125 Live class Session title 27/99 Heat and Thermodynamics - 2 ​ Schedu…" at bounding box center [887, 593] width 433 height 656
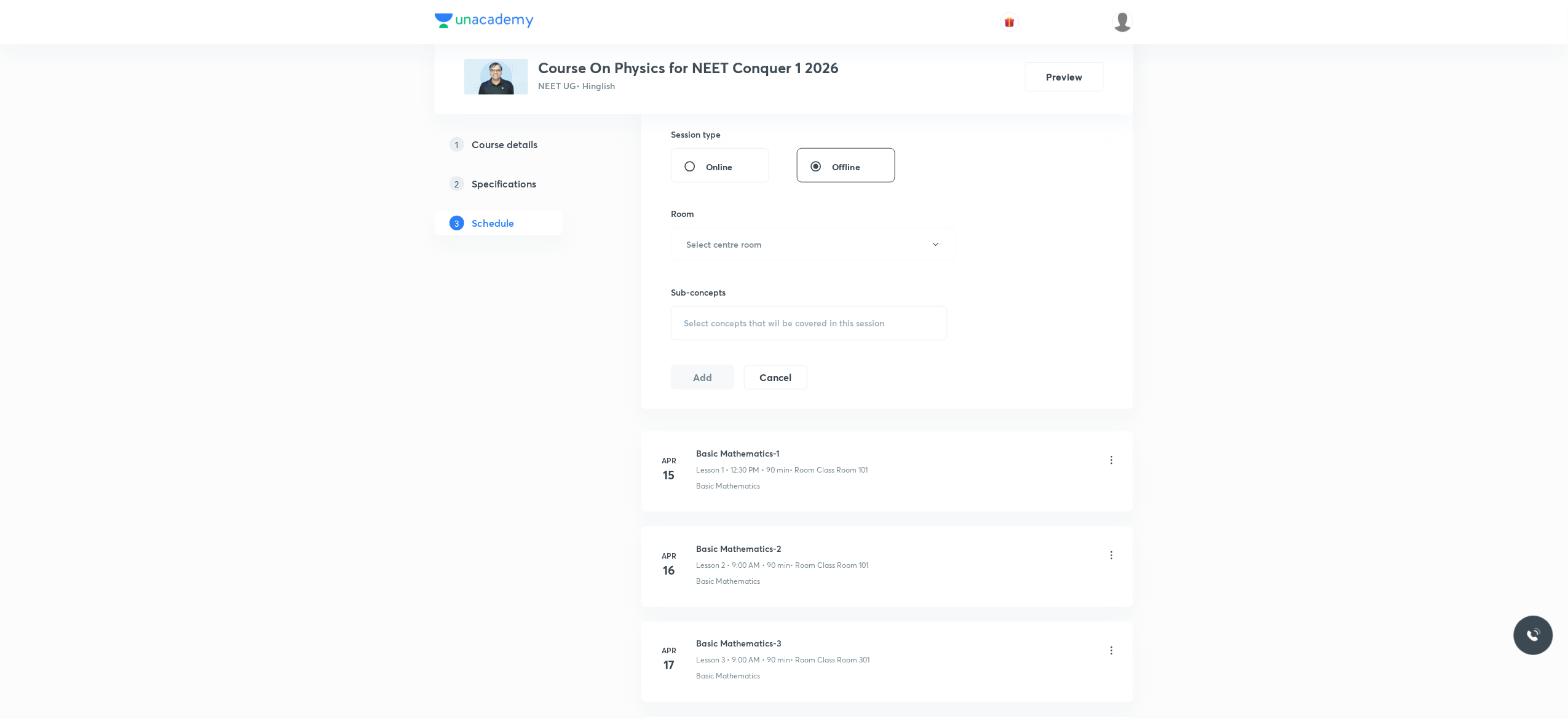
scroll to position [590, 0]
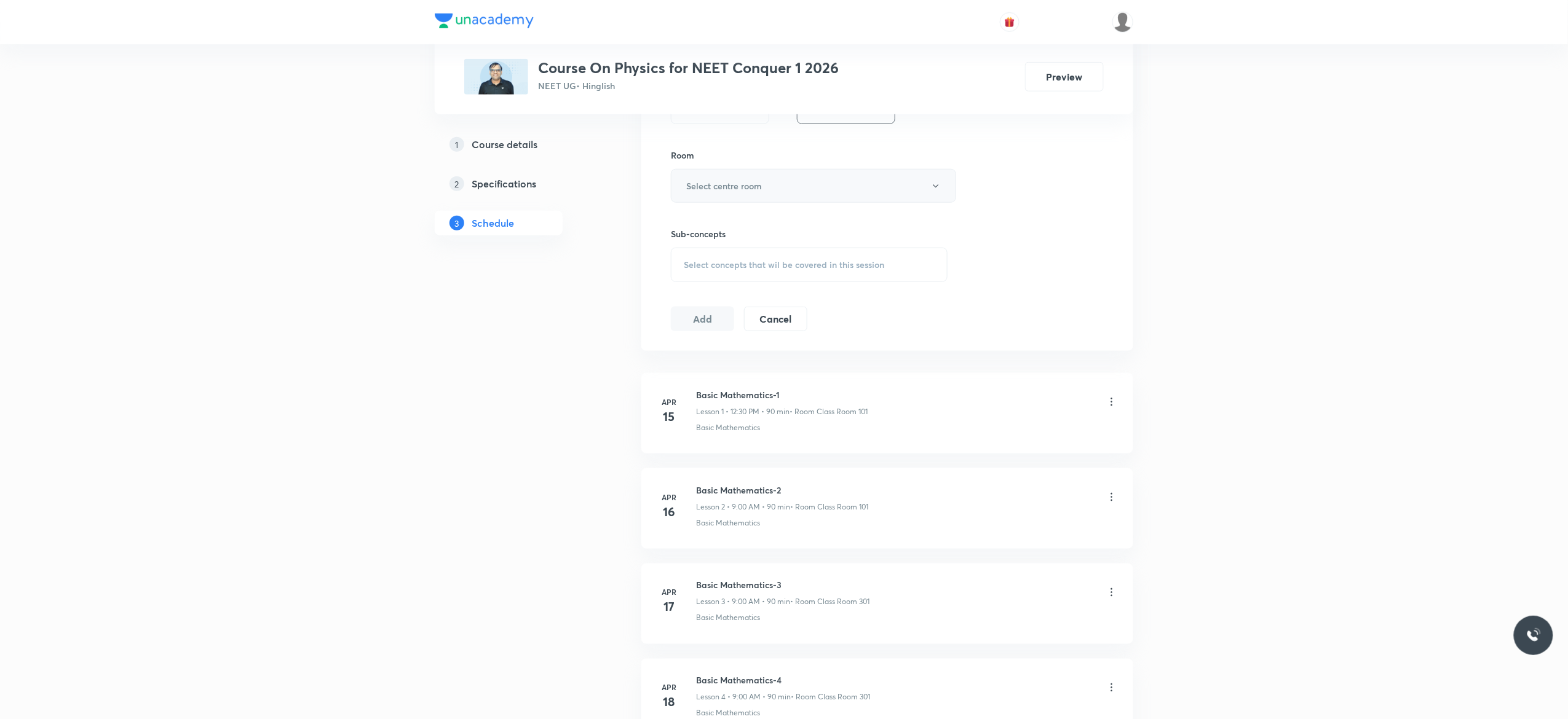
click at [935, 191] on icon "button" at bounding box center [936, 186] width 10 height 10
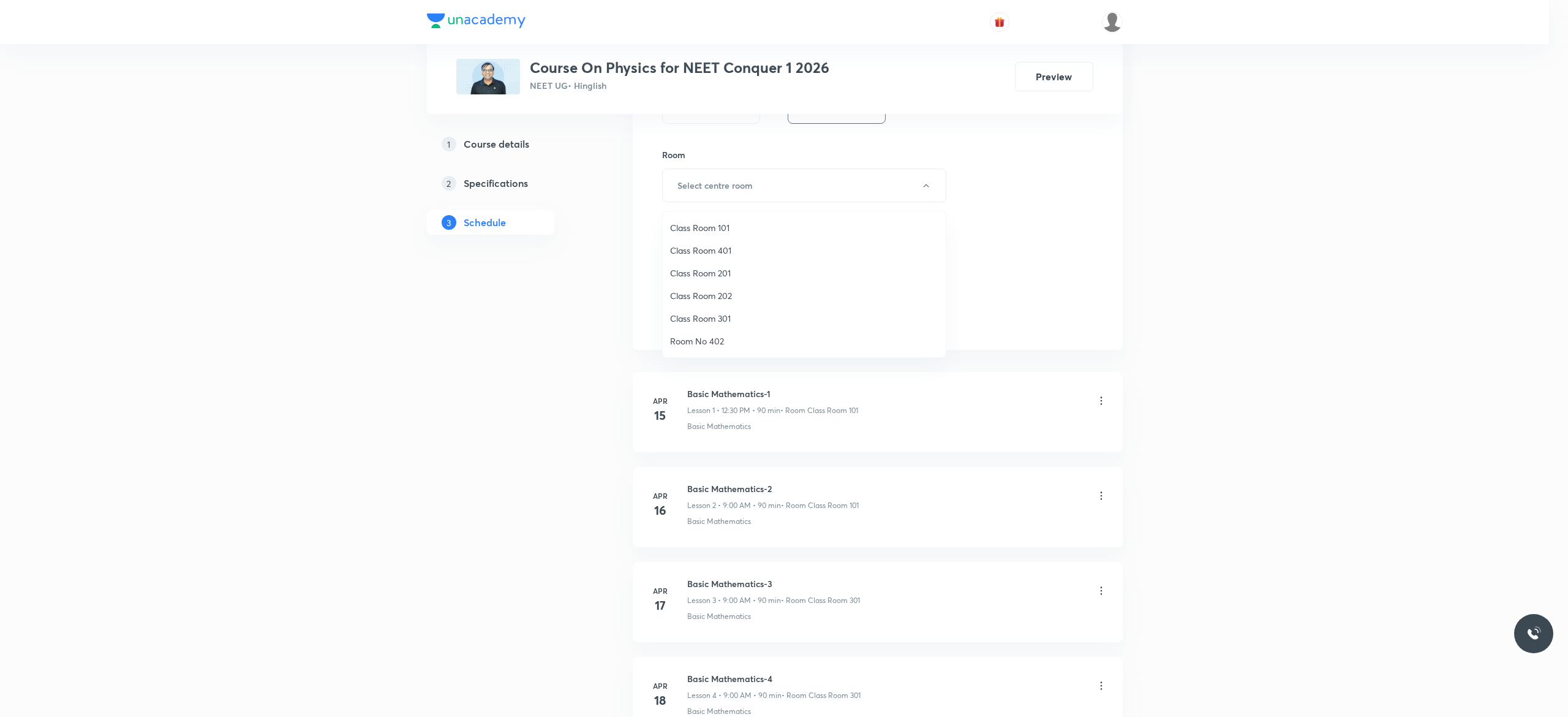
click at [737, 270] on span "Class Room 201" at bounding box center [804, 272] width 268 height 13
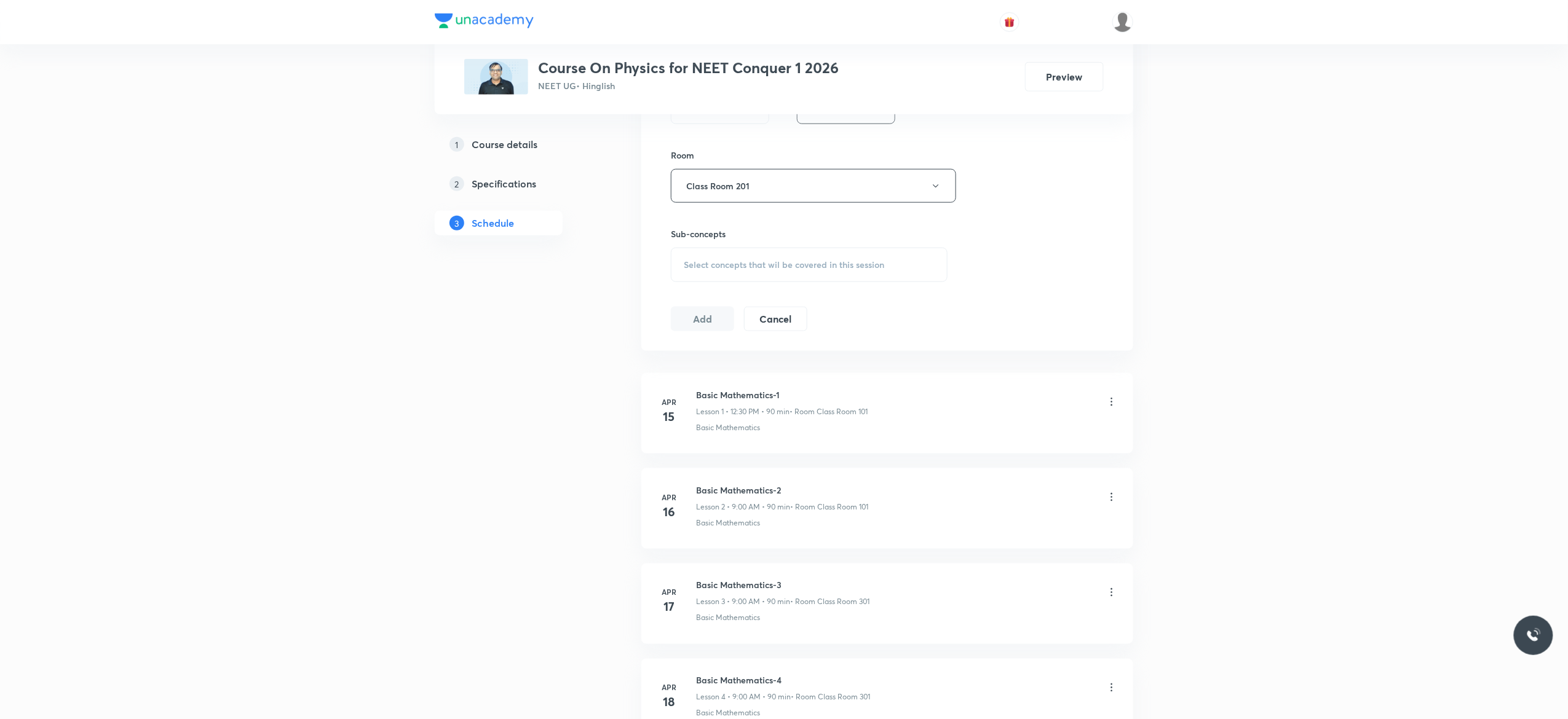
click at [706, 275] on div "Select concepts that wil be covered in this session" at bounding box center [809, 265] width 277 height 35
type input "Heat and Thermodynamics"
click at [688, 363] on input "checkbox" at bounding box center [690, 364] width 17 height 19
checkbox input "true"
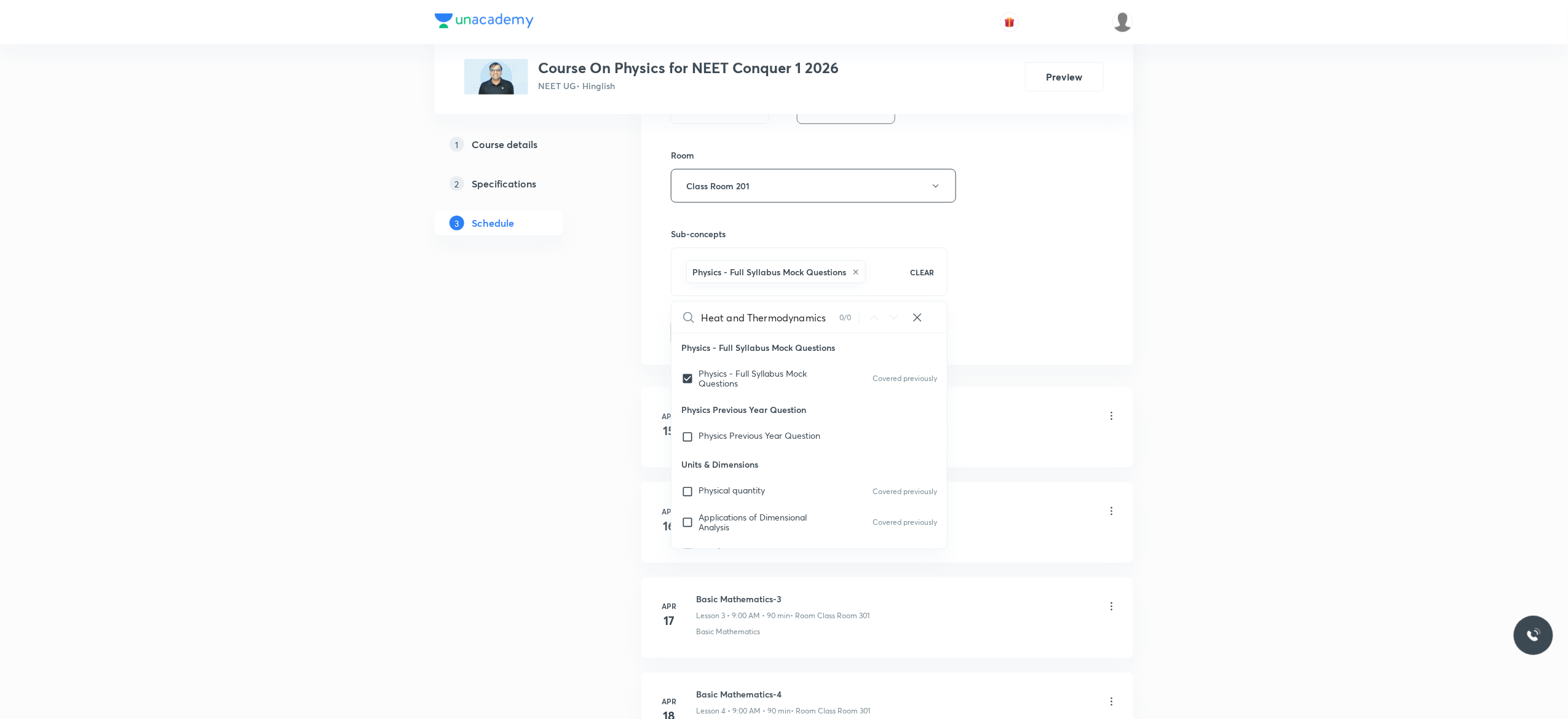
click at [697, 334] on button "Add" at bounding box center [703, 332] width 64 height 25
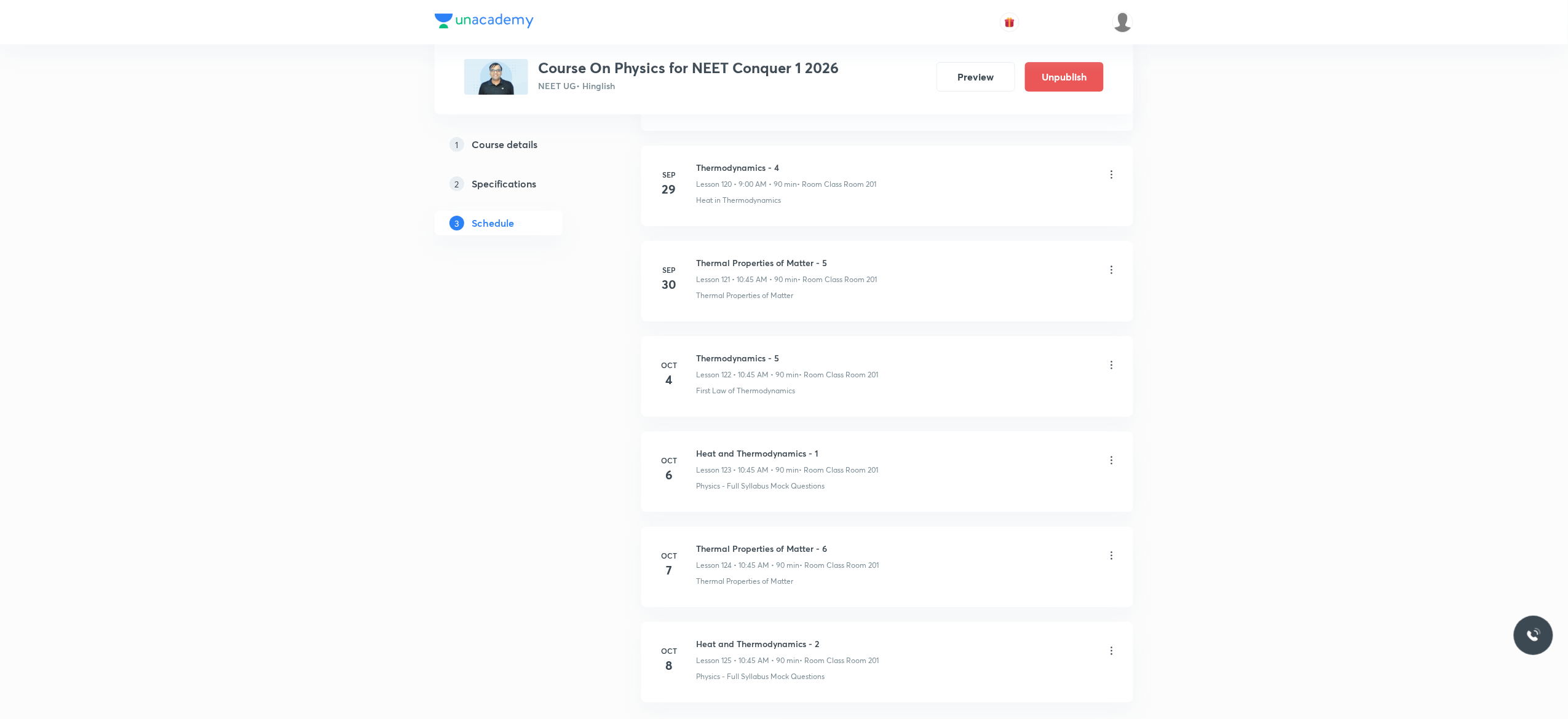
scroll to position [11657, 0]
click at [831, 443] on h6 "Anatomy of Flowering Plants - 6" at bounding box center [786, 449] width 181 height 13
drag, startPoint x: 831, startPoint y: 442, endPoint x: 692, endPoint y: 433, distance: 139.3
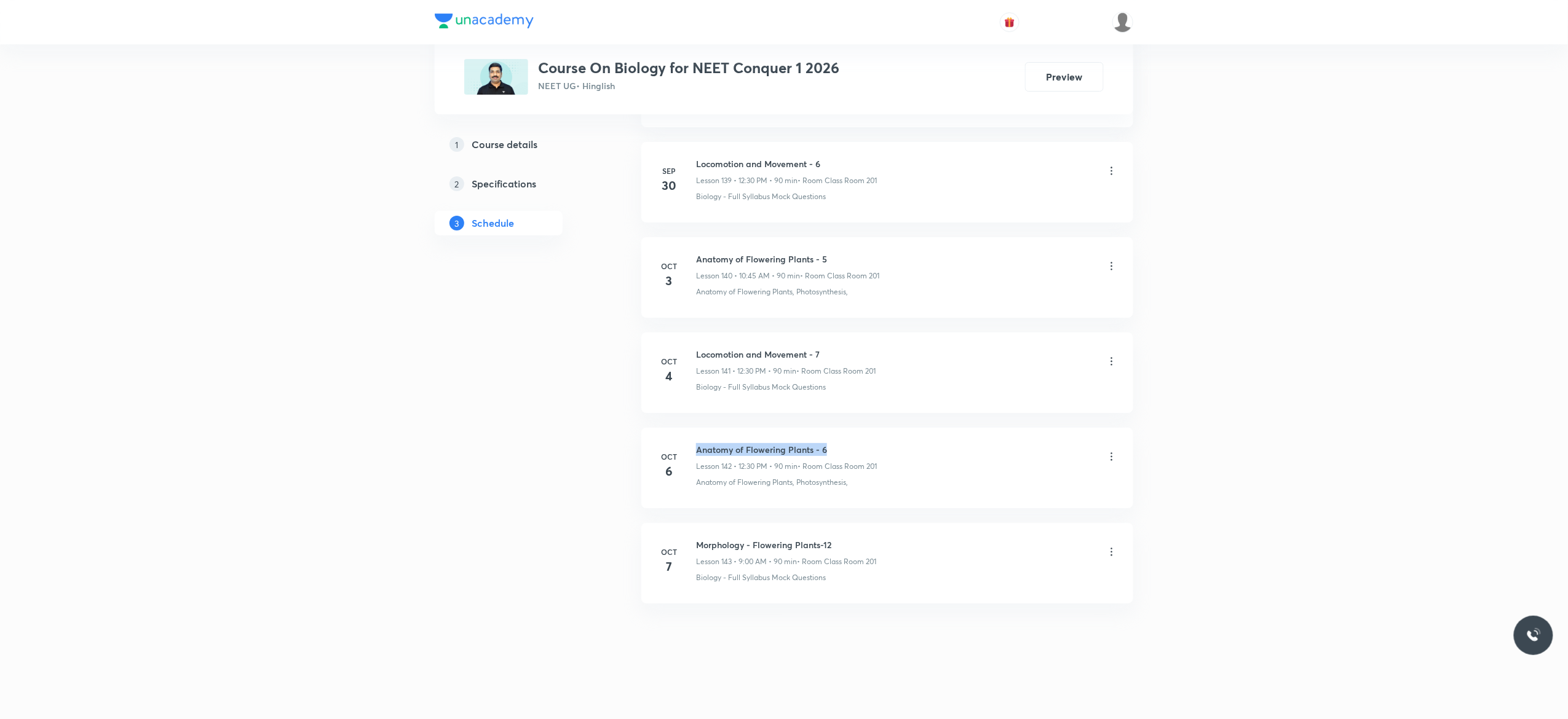
click at [692, 433] on li "[DATE] Anatomy of Flowering Plants - 6 Lesson 142 • 12:30 PM • 90 min • Room Cl…" at bounding box center [887, 468] width 492 height 81
copy h6 "Anatomy of Flowering Plants - 6"
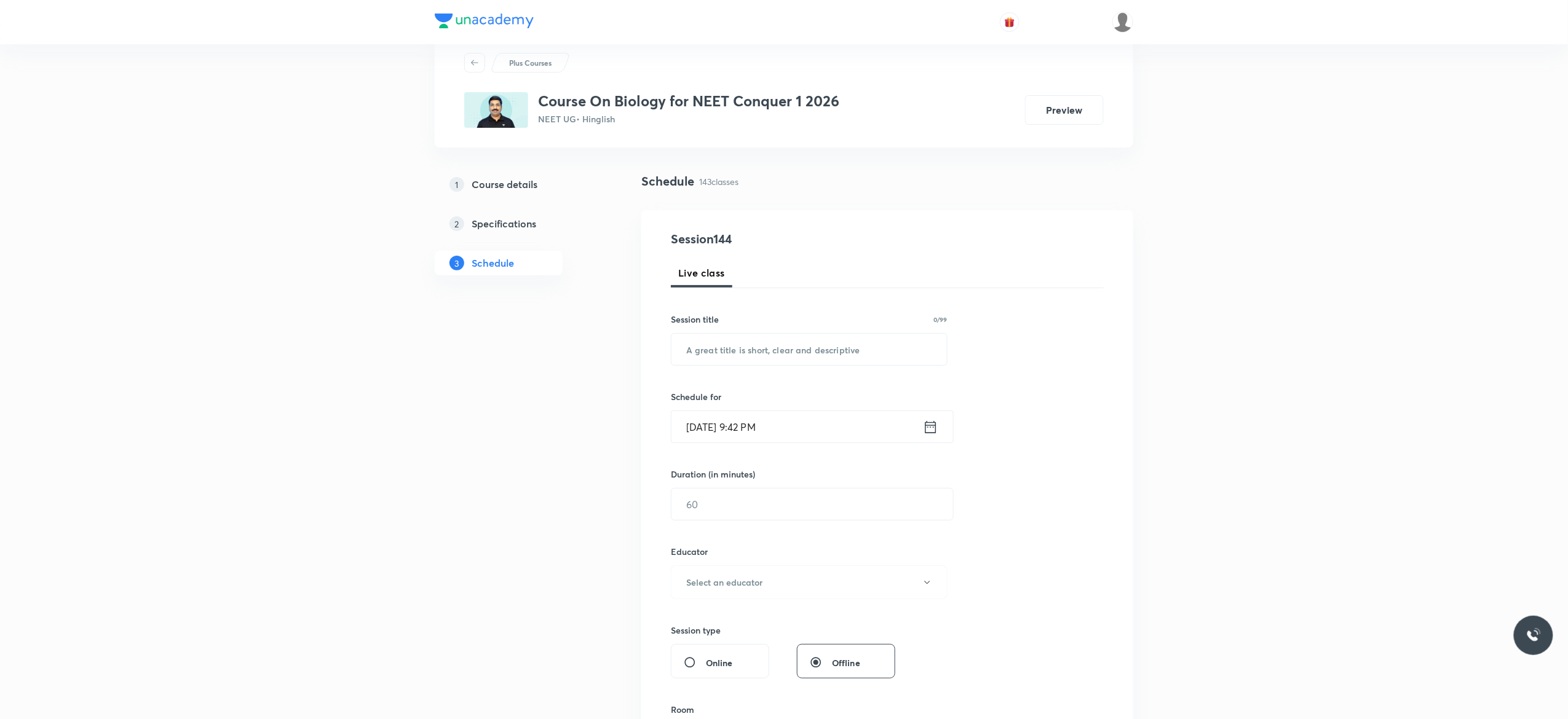
scroll to position [0, 0]
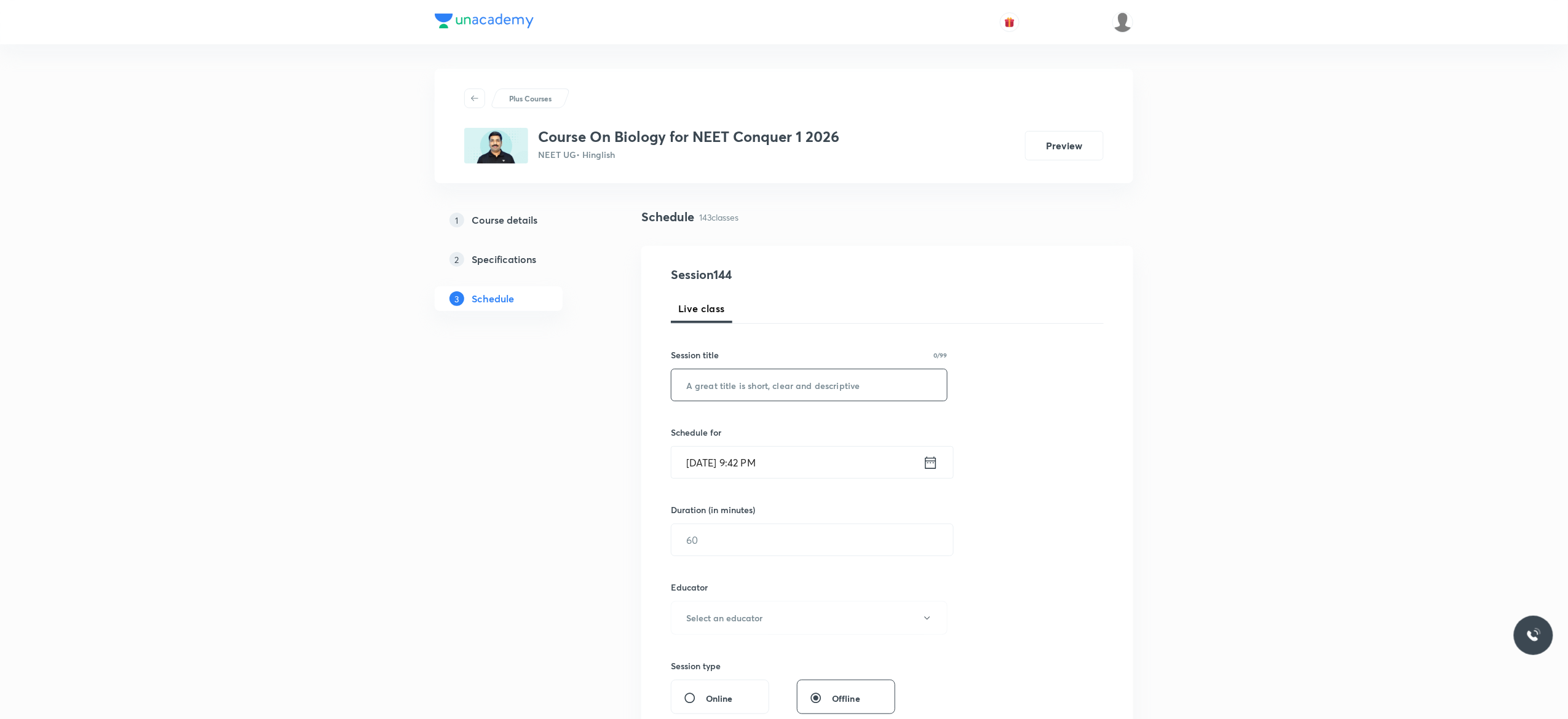
click at [770, 386] on input "text" at bounding box center [809, 384] width 275 height 31
paste input "Anatomy of Flowering Plants - 6"
type input "Anatomy of Flowering Plants - 7"
click at [932, 463] on icon at bounding box center [931, 462] width 15 height 17
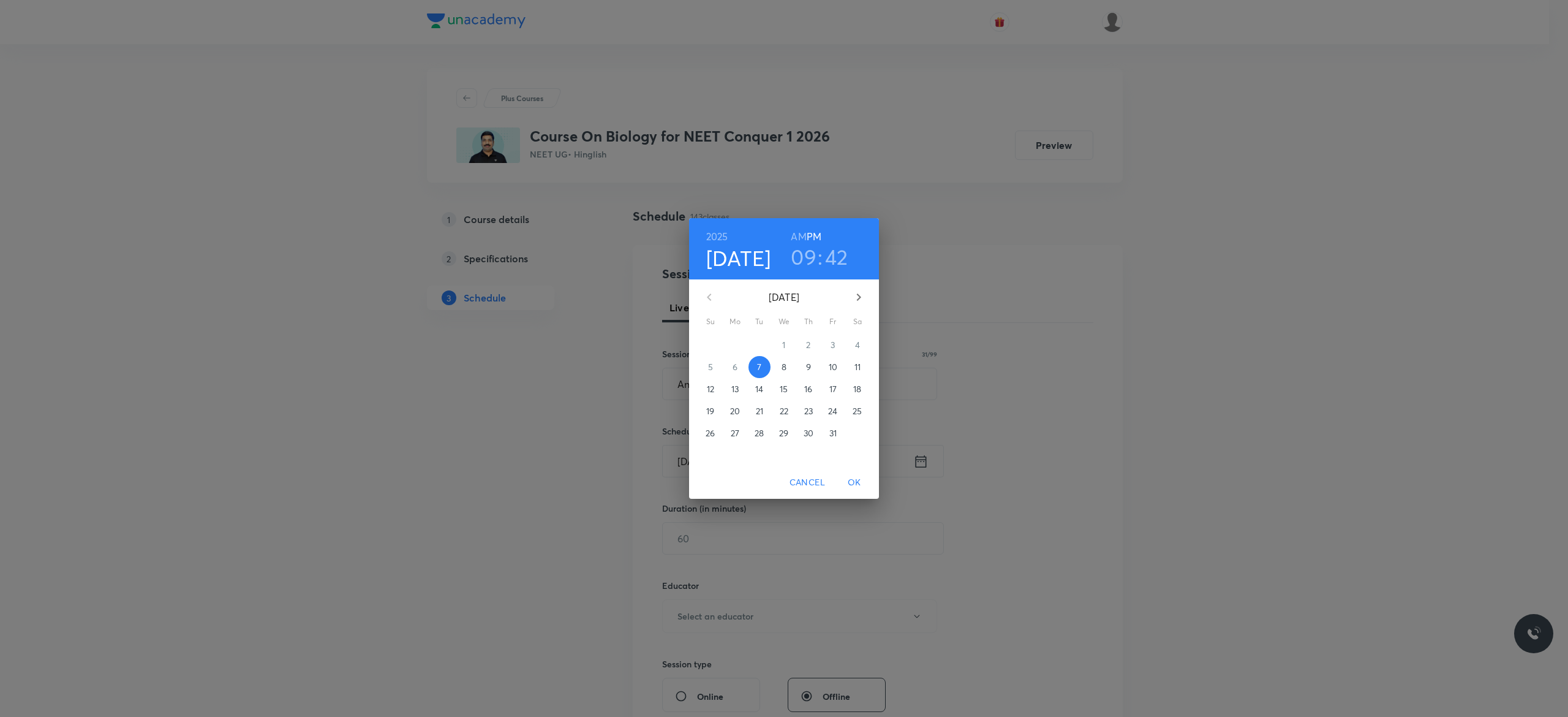
click at [782, 372] on p "8" at bounding box center [783, 367] width 5 height 12
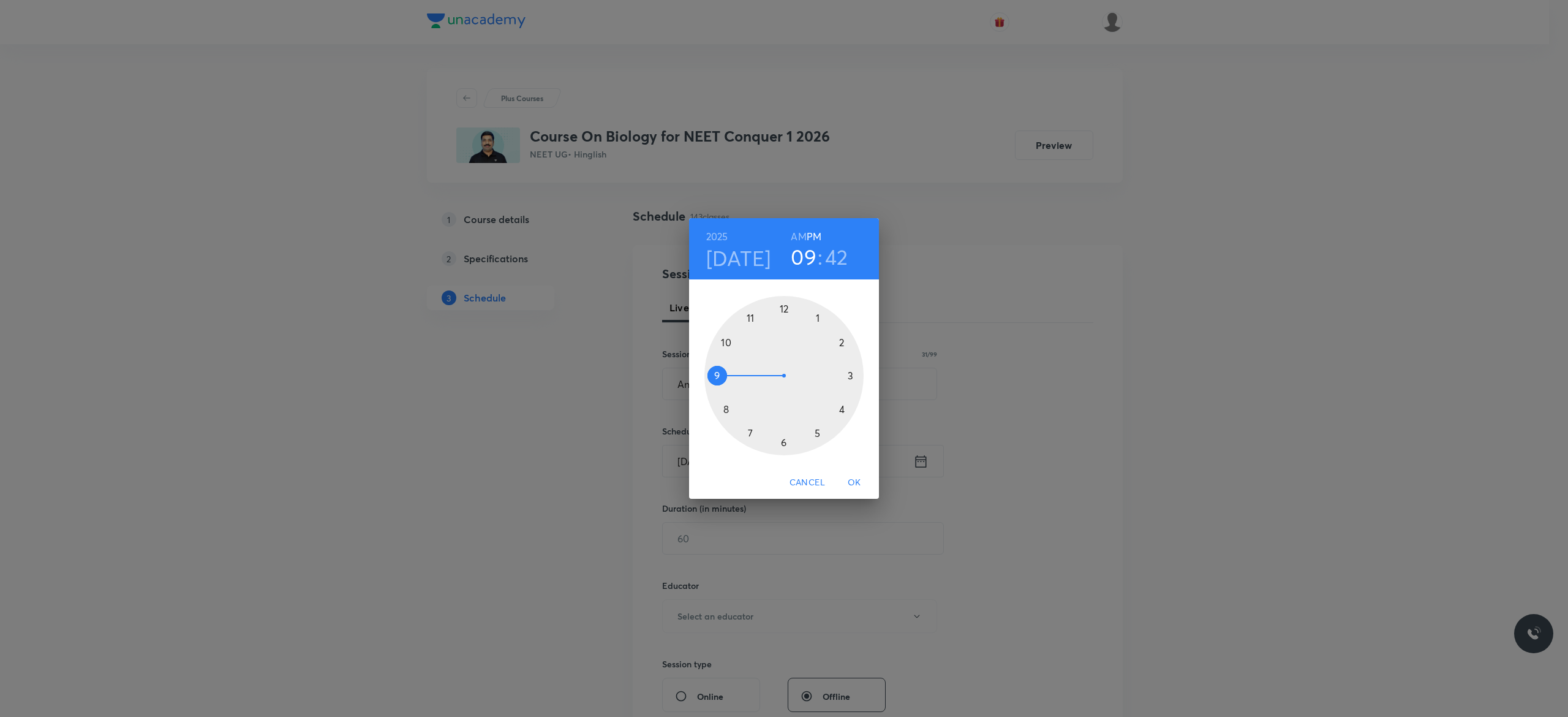
click at [783, 310] on div at bounding box center [784, 376] width 160 height 160
click at [783, 440] on div at bounding box center [784, 376] width 160 height 160
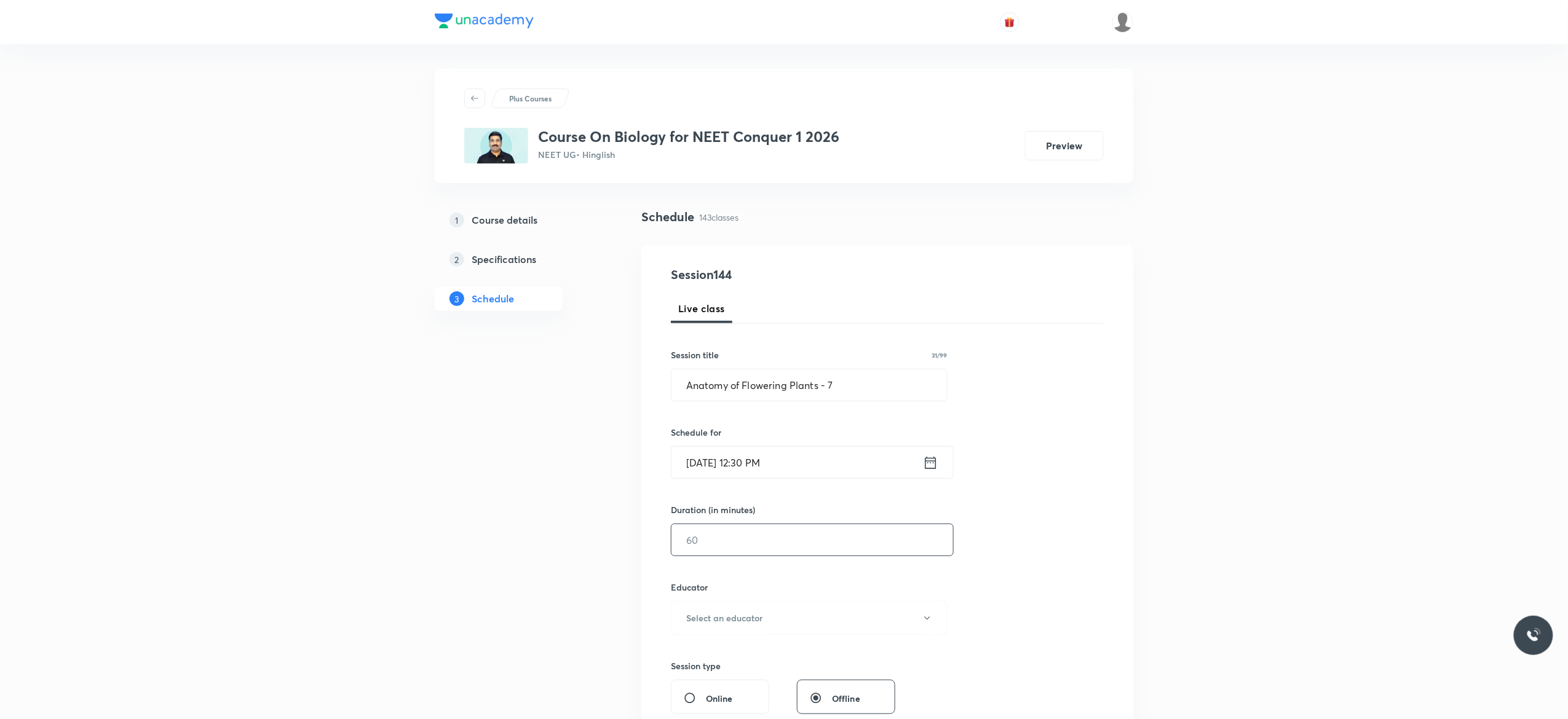
click at [749, 542] on input "text" at bounding box center [812, 540] width 282 height 31
type input "90"
click at [930, 618] on icon "button" at bounding box center [927, 618] width 10 height 10
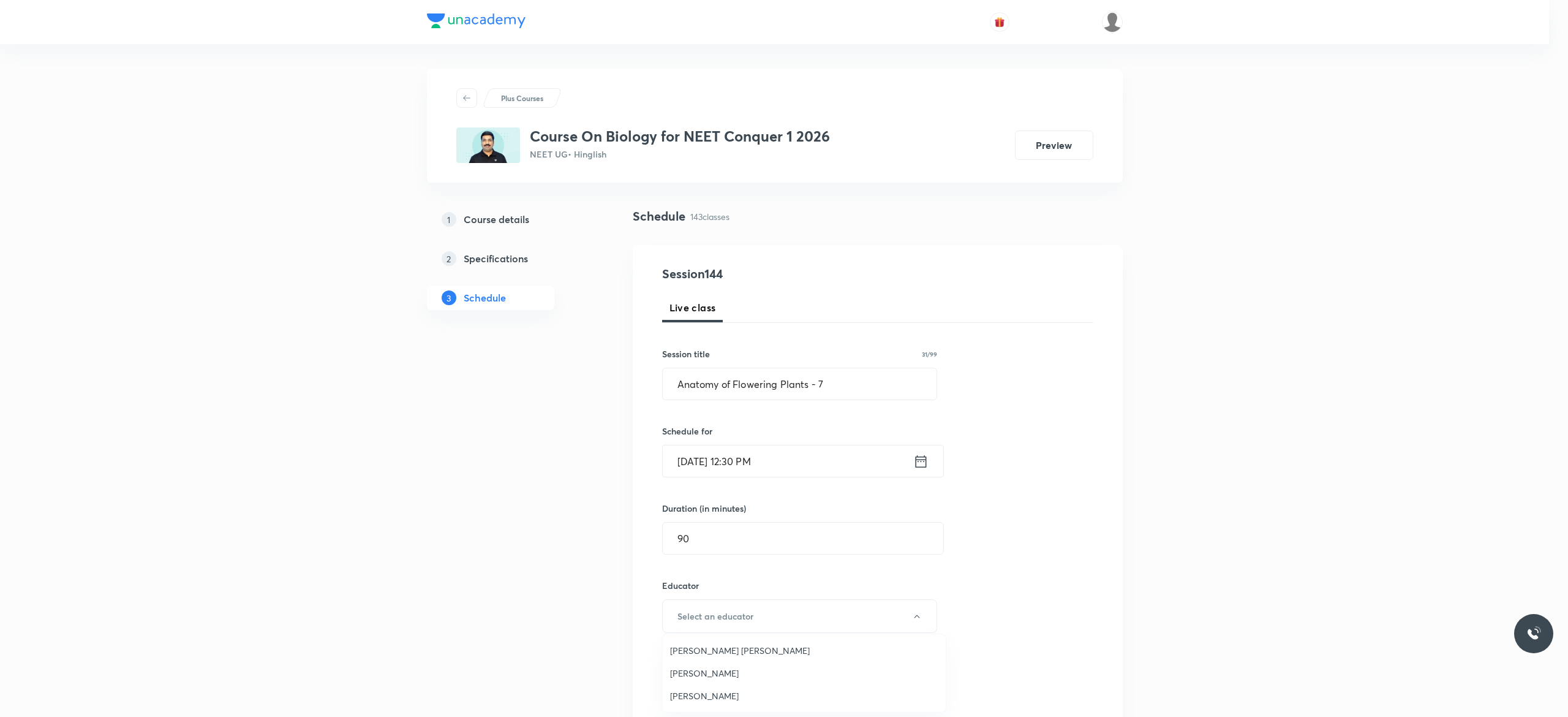
click at [730, 673] on span "Pradeep Kumar Tripathi" at bounding box center [804, 673] width 268 height 13
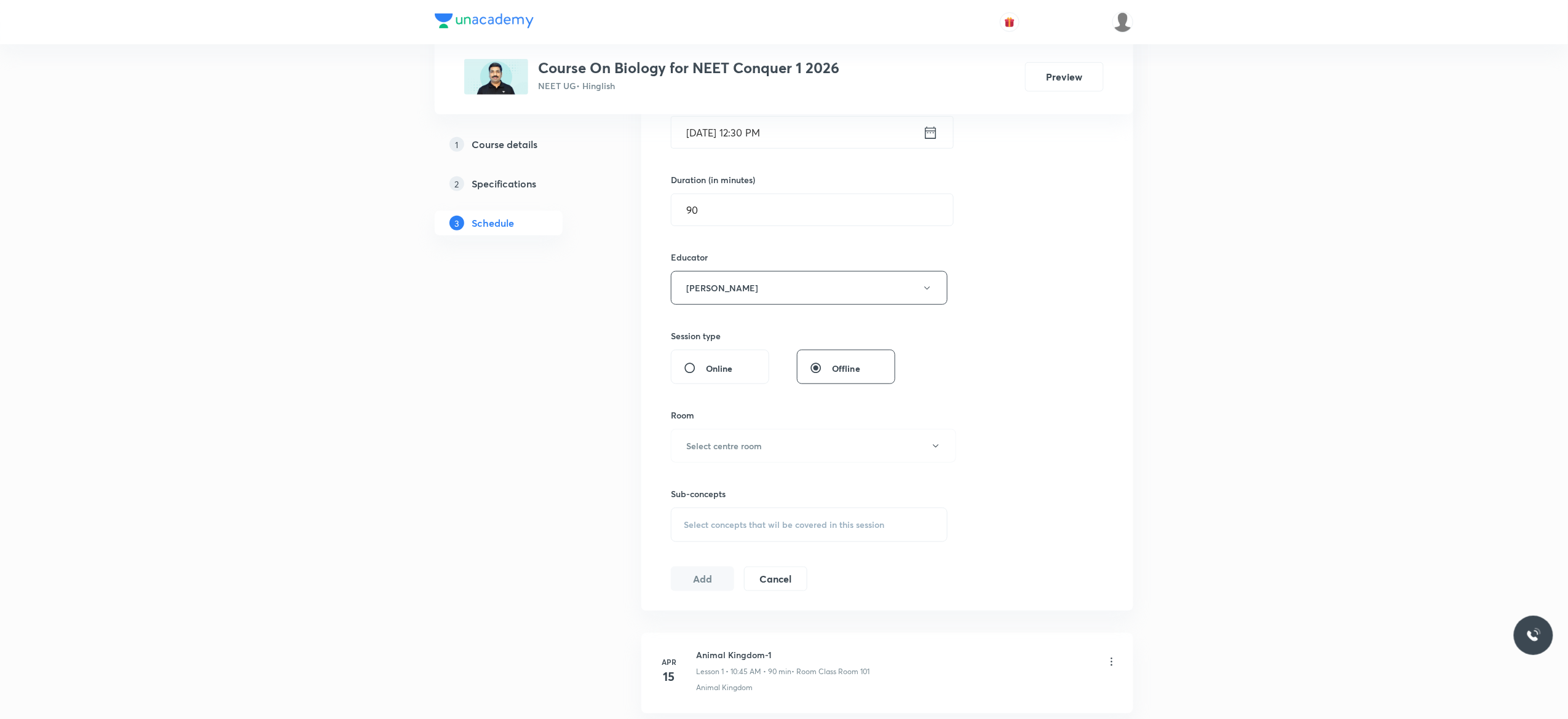
scroll to position [442, 0]
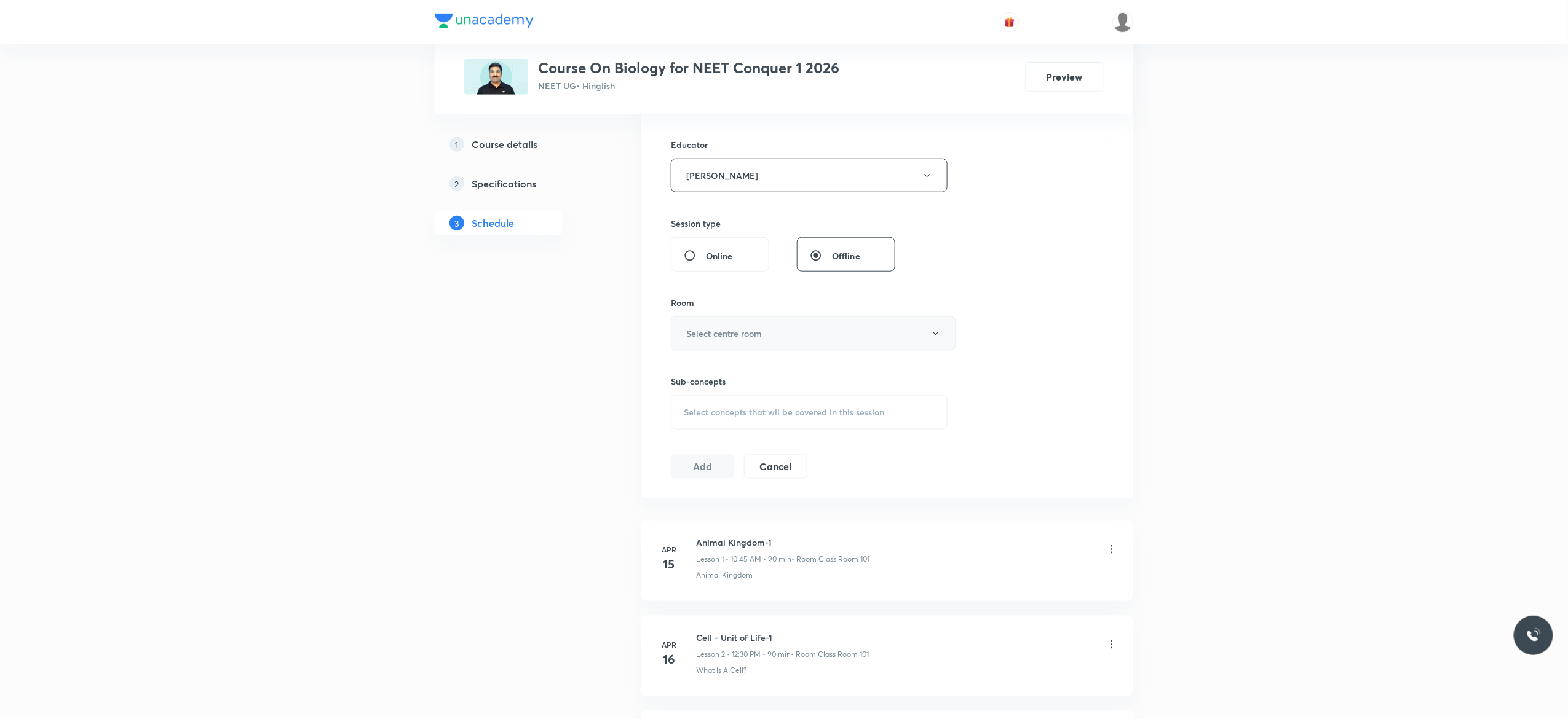
click at [935, 334] on icon "button" at bounding box center [936, 333] width 10 height 10
click at [724, 422] on span "Class Room 201" at bounding box center [807, 421] width 269 height 13
click at [696, 417] on span "Select concepts that wil be covered in this session" at bounding box center [784, 412] width 200 height 10
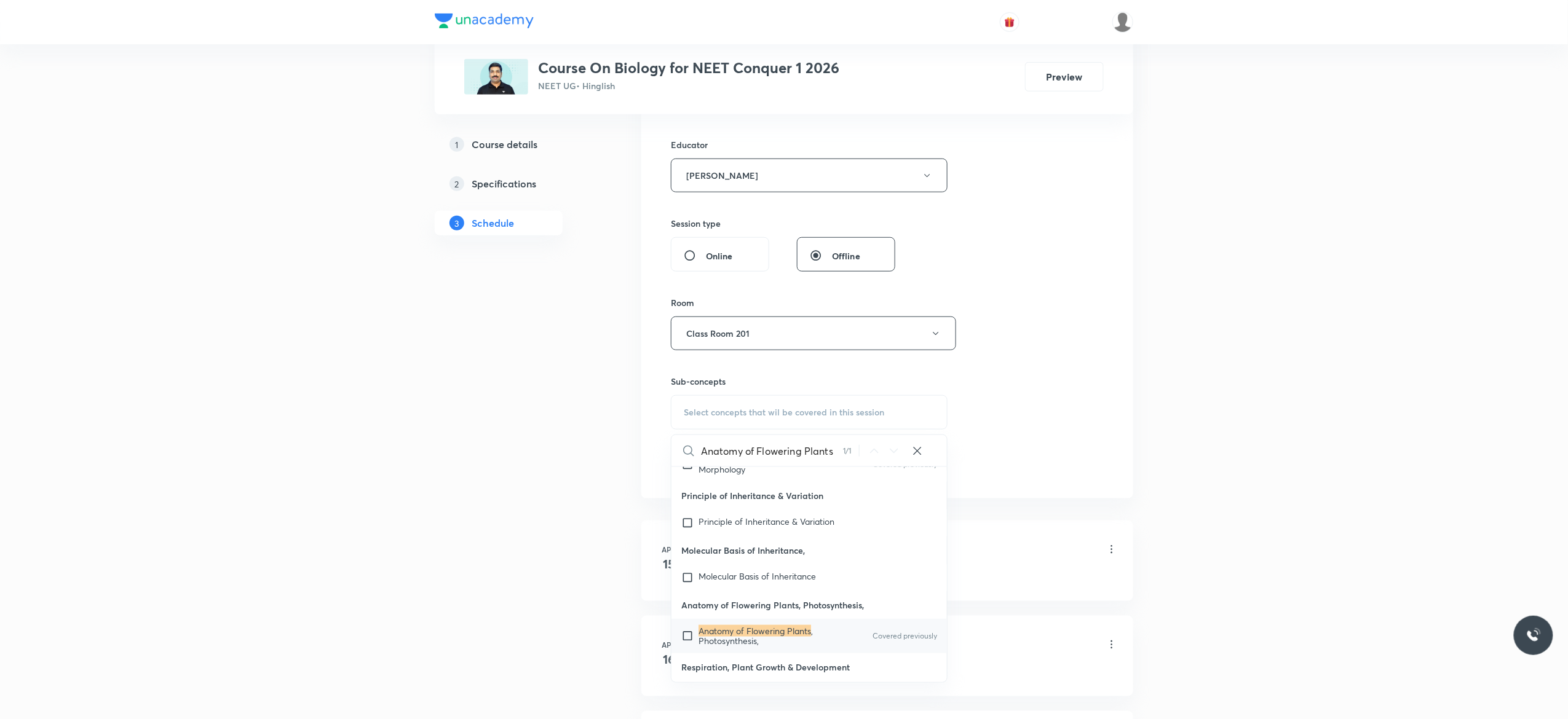
type input "Anatomy of Flowering Plants"
click at [687, 629] on input "checkbox" at bounding box center [690, 636] width 17 height 19
checkbox input "true"
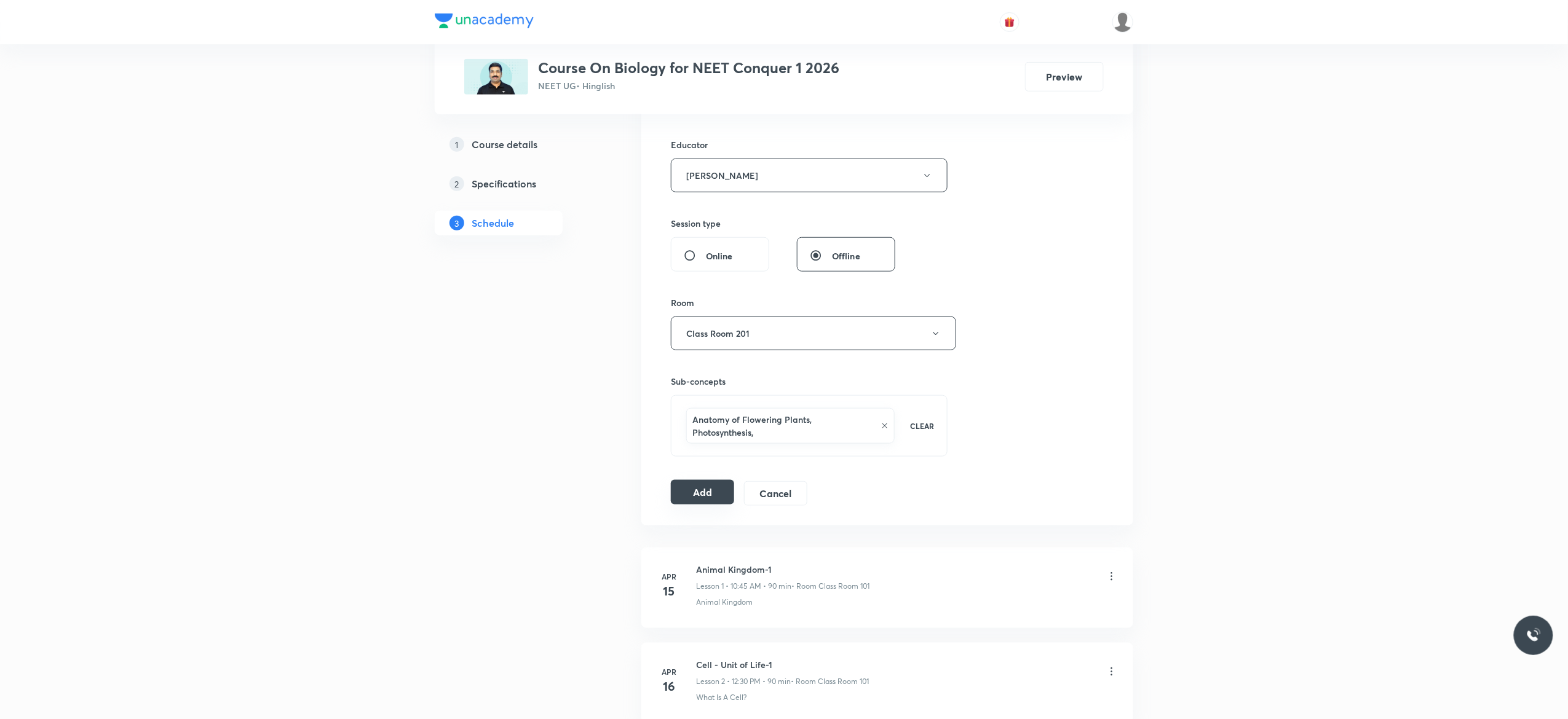
click at [697, 494] on button "Add" at bounding box center [703, 492] width 64 height 25
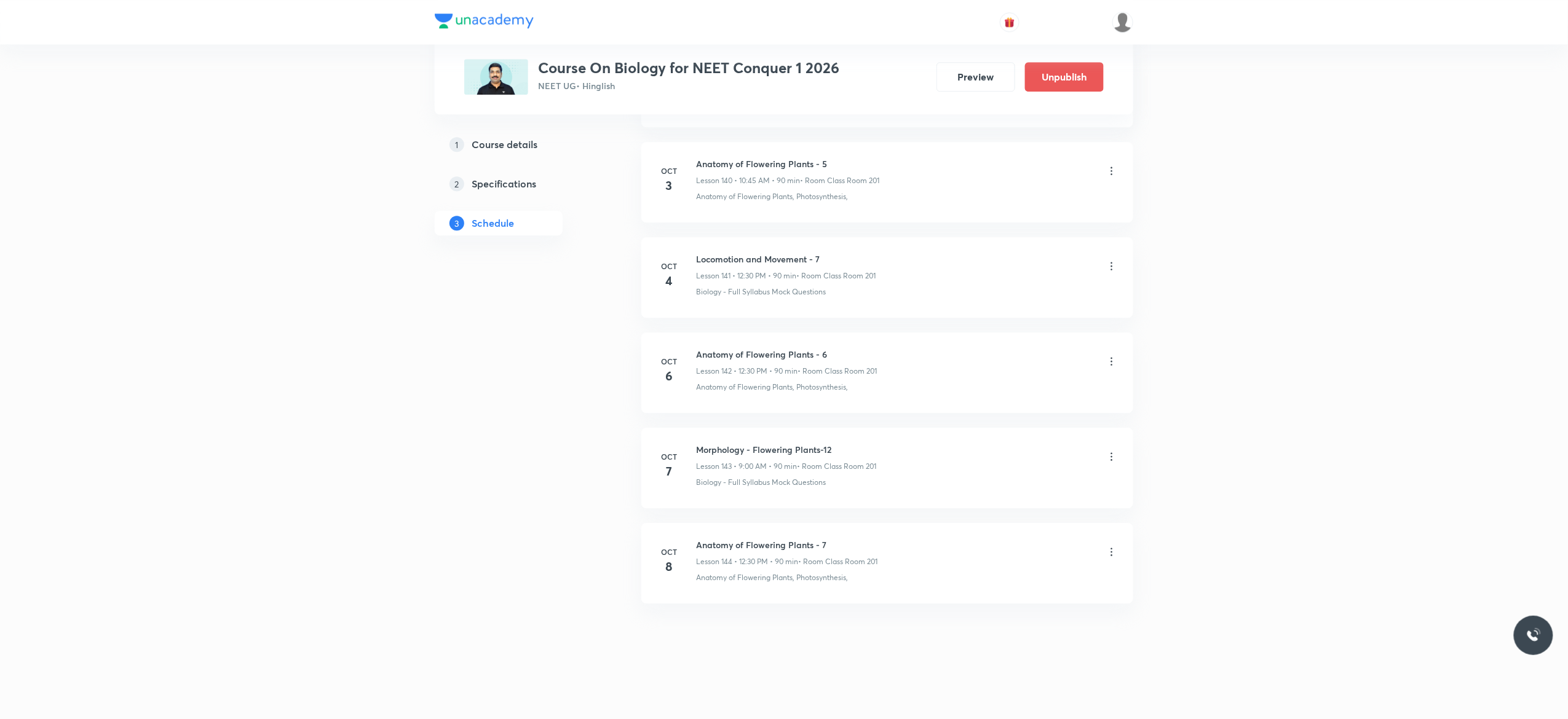
scroll to position [13475, 0]
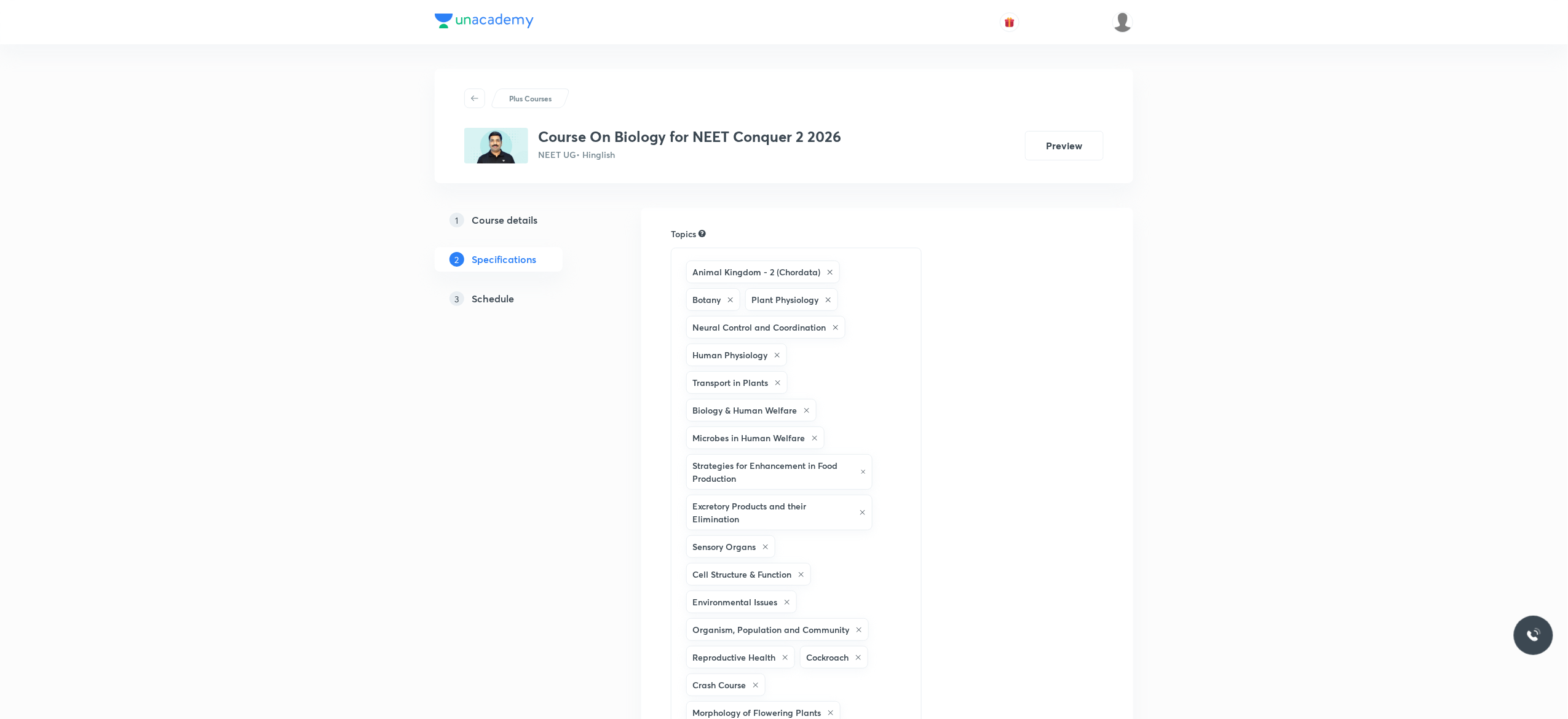
click at [504, 299] on h5 "Schedule" at bounding box center [492, 298] width 42 height 14
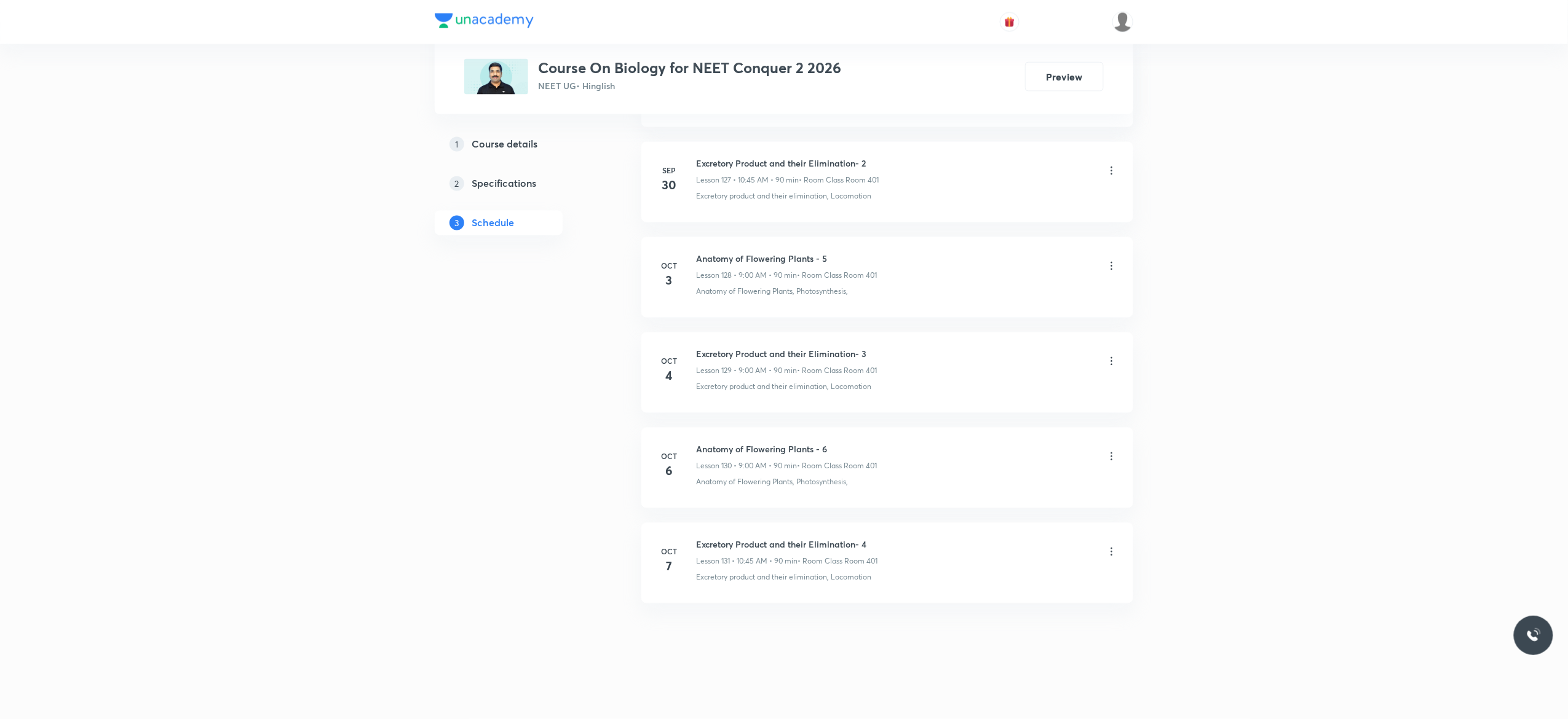
scroll to position [12877, 0]
drag, startPoint x: 836, startPoint y: 440, endPoint x: 695, endPoint y: 444, distance: 141.1
click at [695, 444] on li "[DATE] Anatomy of Flowering Plants - 6 Lesson 130 • 9:00 AM • 90 min • Room Cla…" at bounding box center [887, 468] width 492 height 81
copy h6 "Anatomy of Flowering Plants - 6"
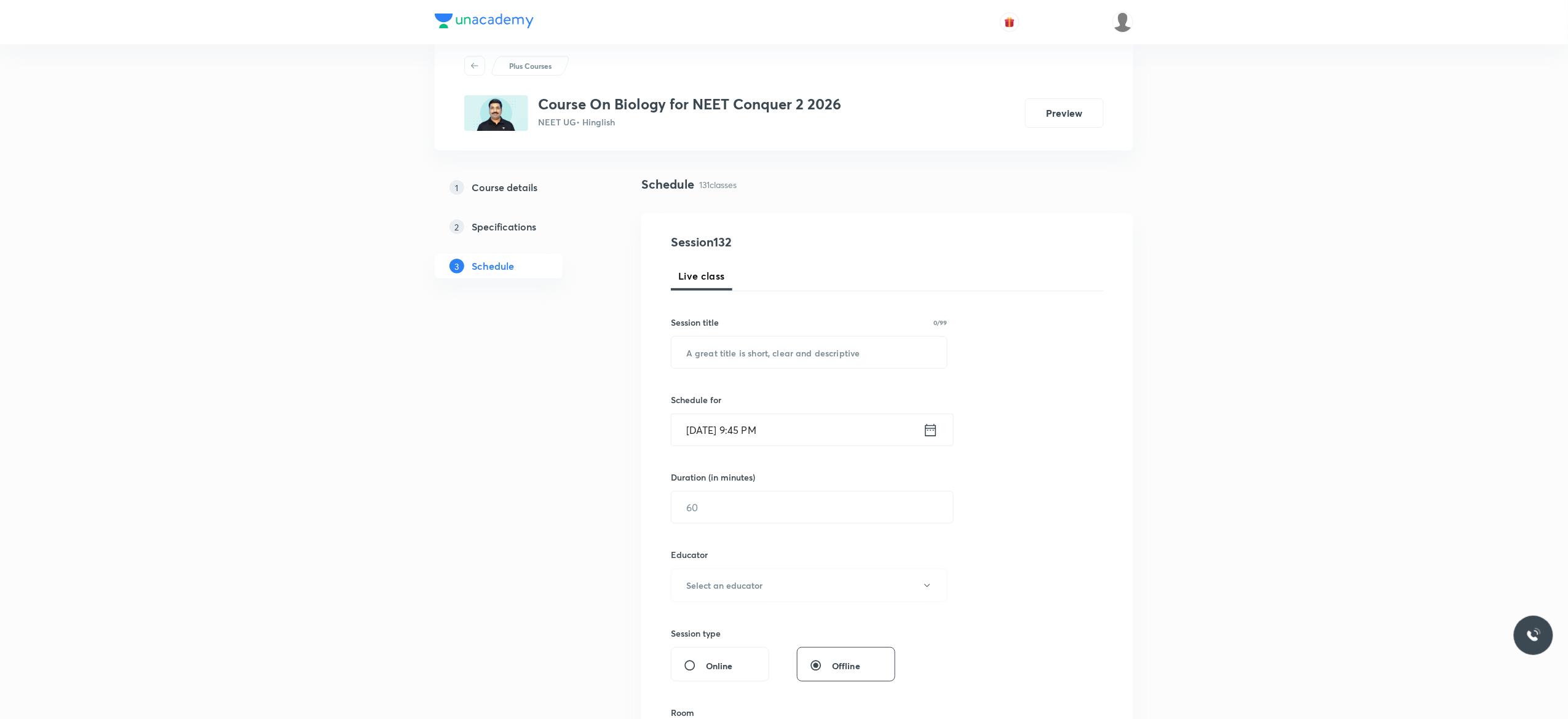
scroll to position [0, 0]
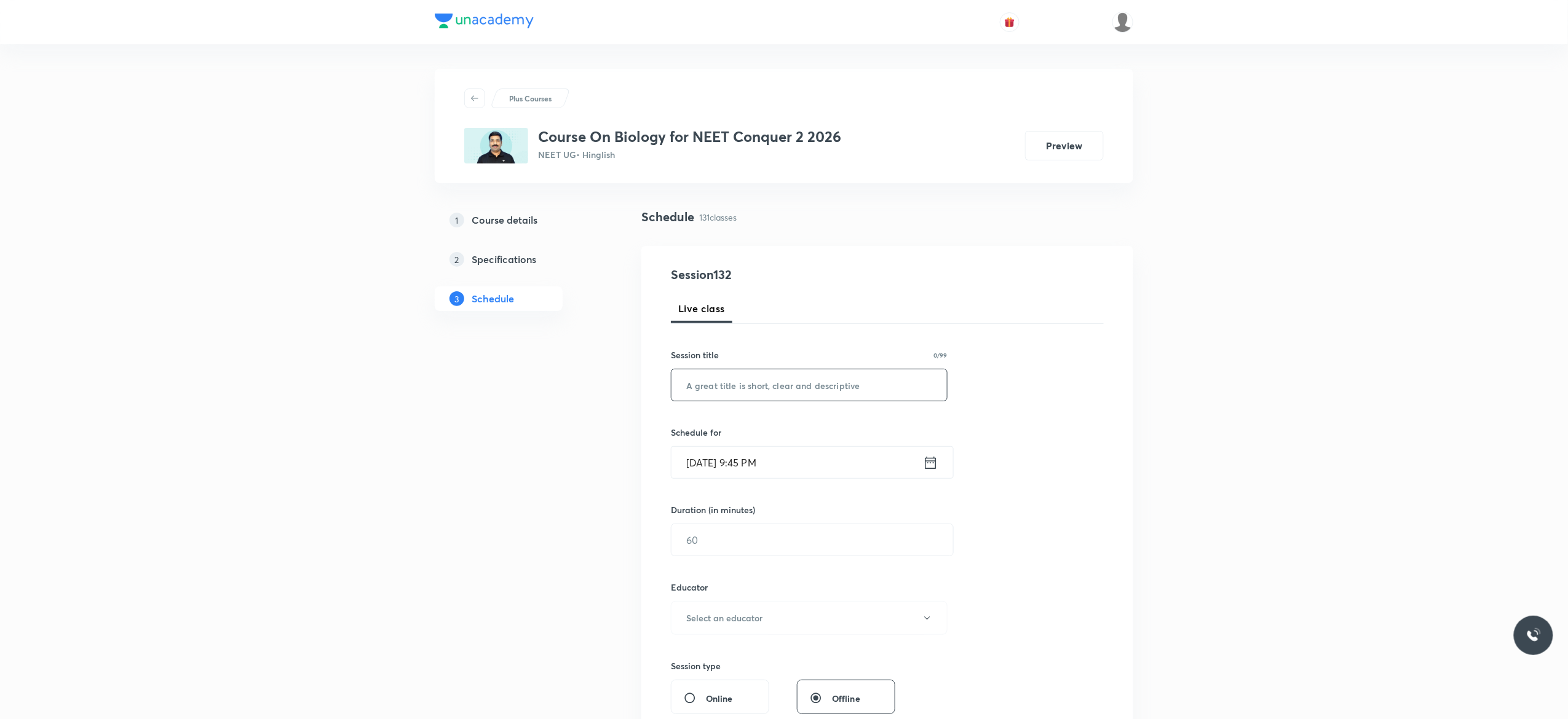
click at [824, 388] on input "text" at bounding box center [809, 384] width 275 height 31
paste input "Anatomy of Flowering Plants - 6"
type input "Anatomy of Flowering Plants - 7"
click at [928, 469] on icon at bounding box center [931, 462] width 11 height 12
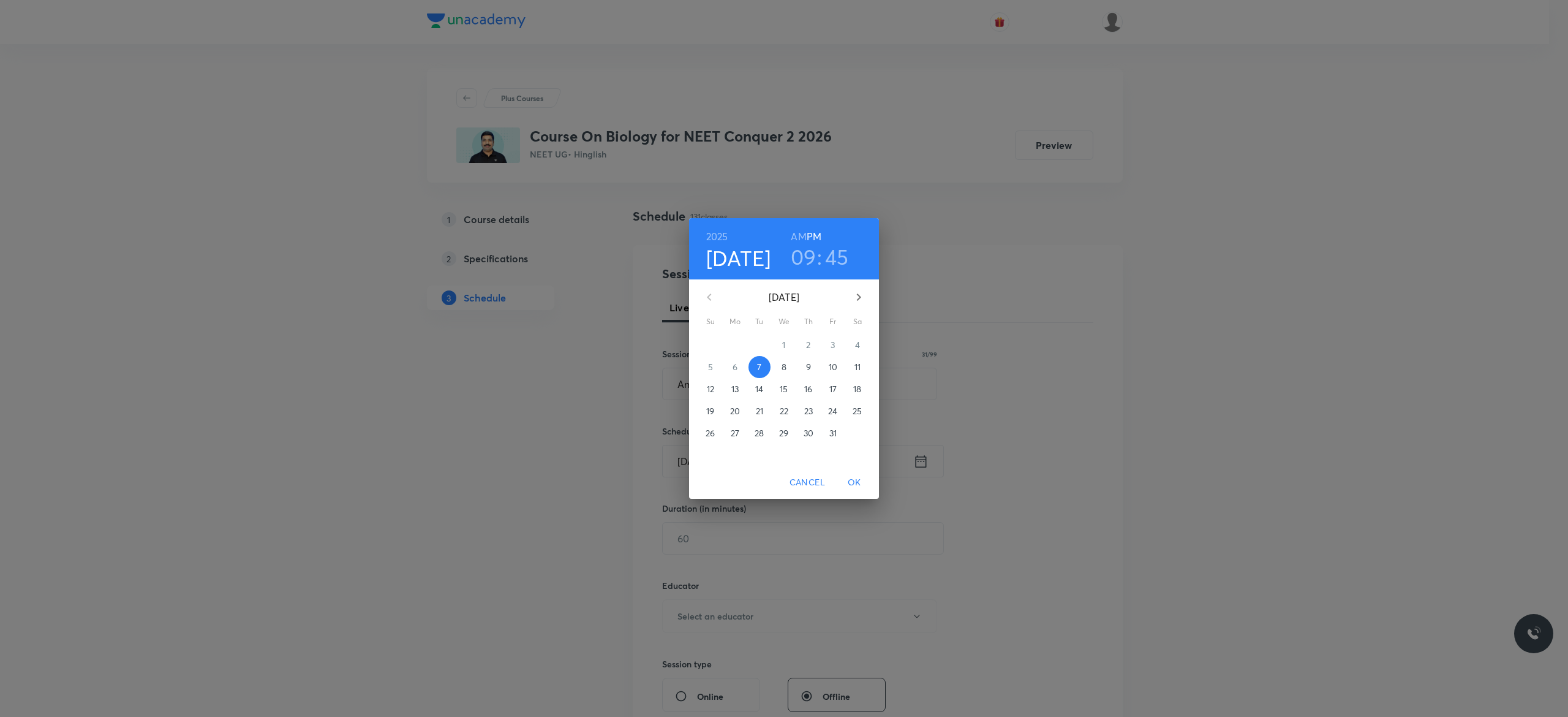
click at [783, 367] on p "8" at bounding box center [783, 367] width 5 height 12
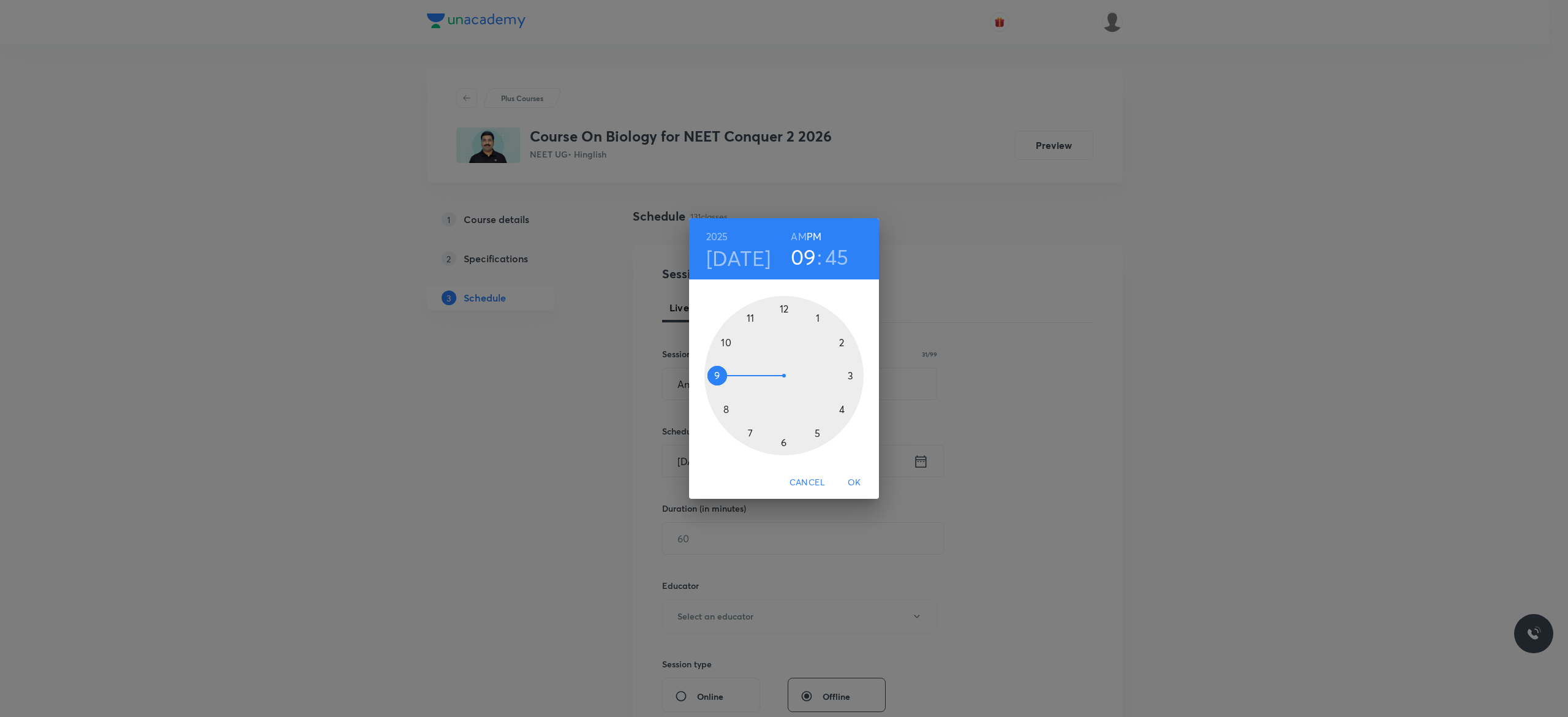
click at [797, 238] on h6 "AM" at bounding box center [798, 236] width 15 height 17
click at [715, 377] on div at bounding box center [784, 376] width 160 height 160
click at [784, 309] on div at bounding box center [784, 376] width 160 height 160
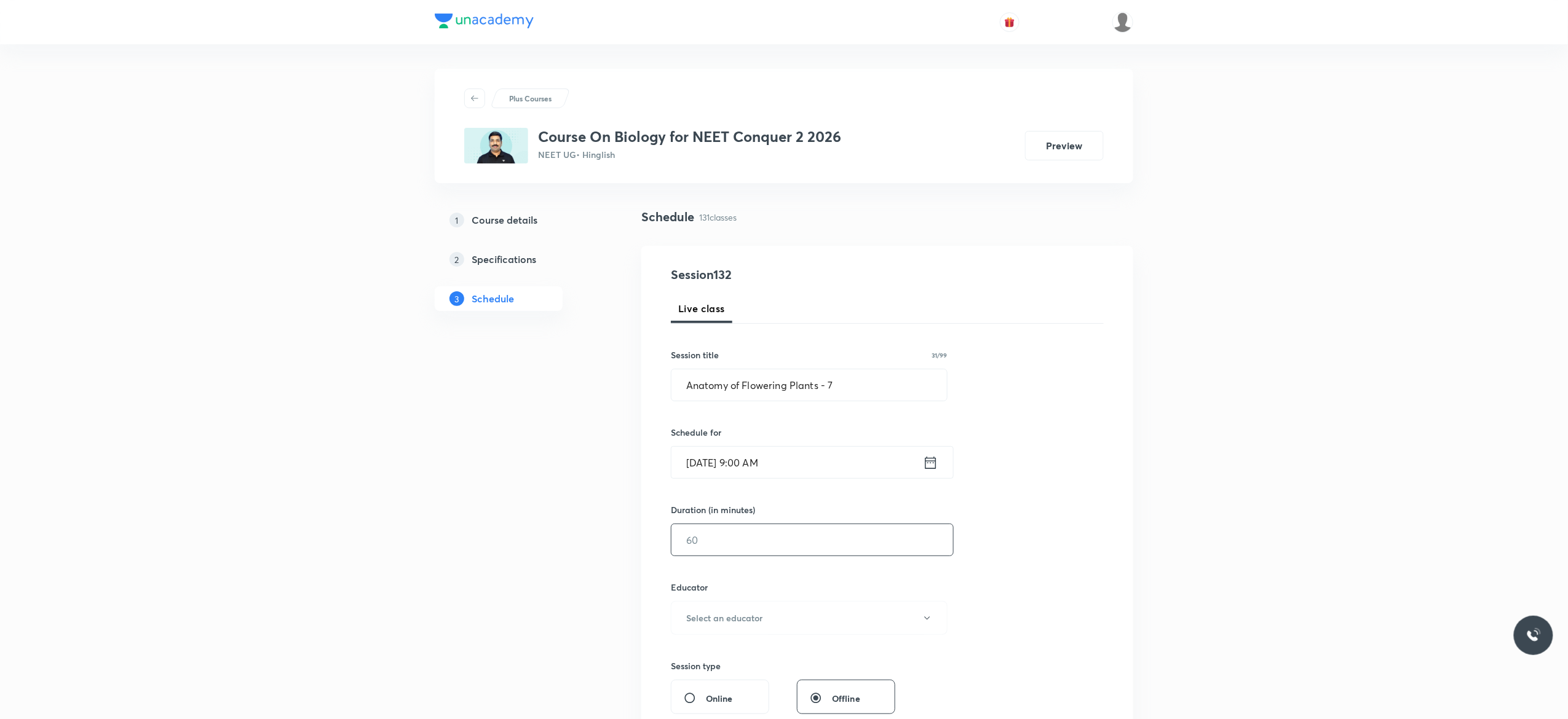
click at [742, 544] on input "text" at bounding box center [812, 540] width 282 height 31
type input "90"
click at [927, 623] on icon "button" at bounding box center [927, 618] width 10 height 10
click at [728, 676] on span "Pradeep Kumar Tripathi" at bounding box center [807, 675] width 269 height 13
click at [1024, 578] on div "Session 132 Live class Session title 31/99 Anatomy of Flowering Plants - 7 ​ Sc…" at bounding box center [887, 593] width 433 height 656
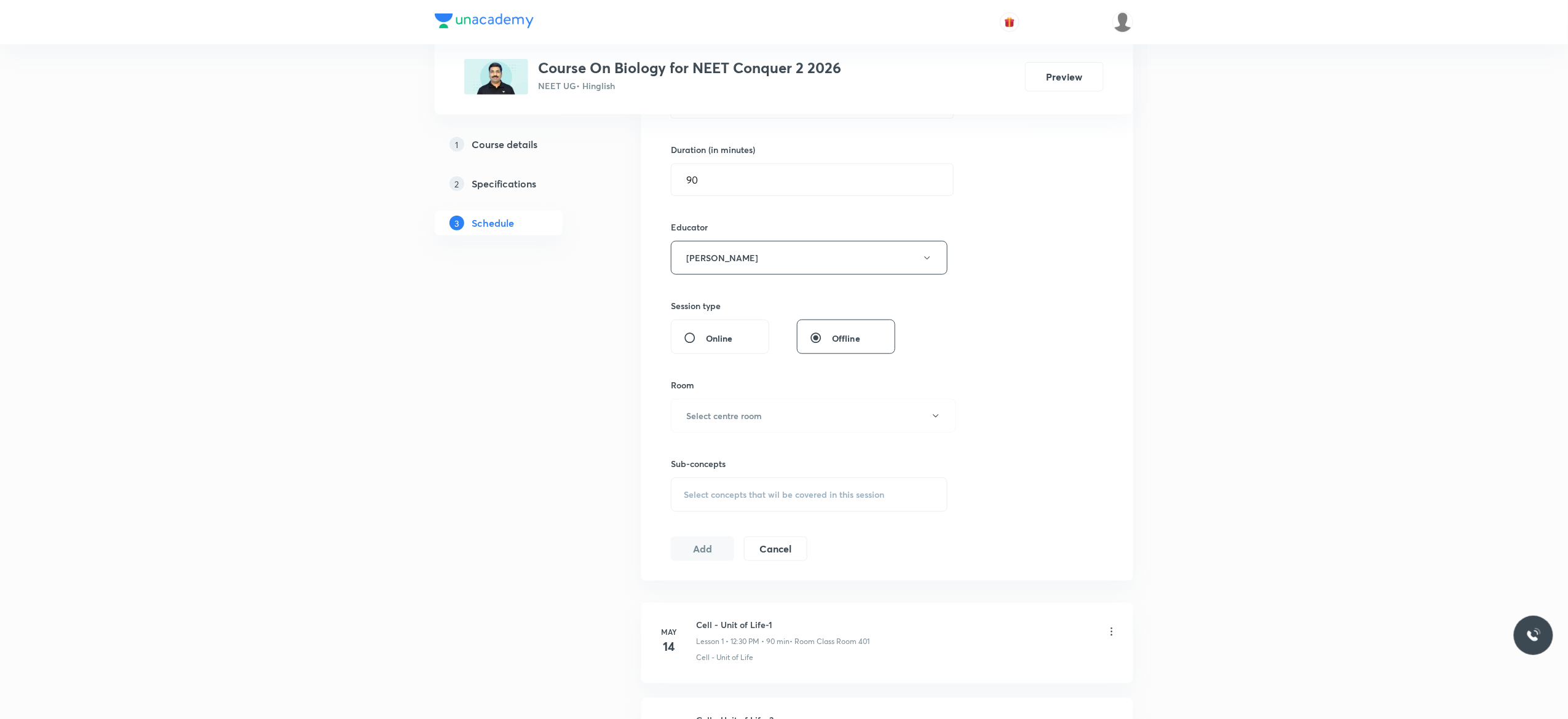
scroll to position [442, 0]
click at [933, 342] on button "Select centre room" at bounding box center [813, 333] width 285 height 34
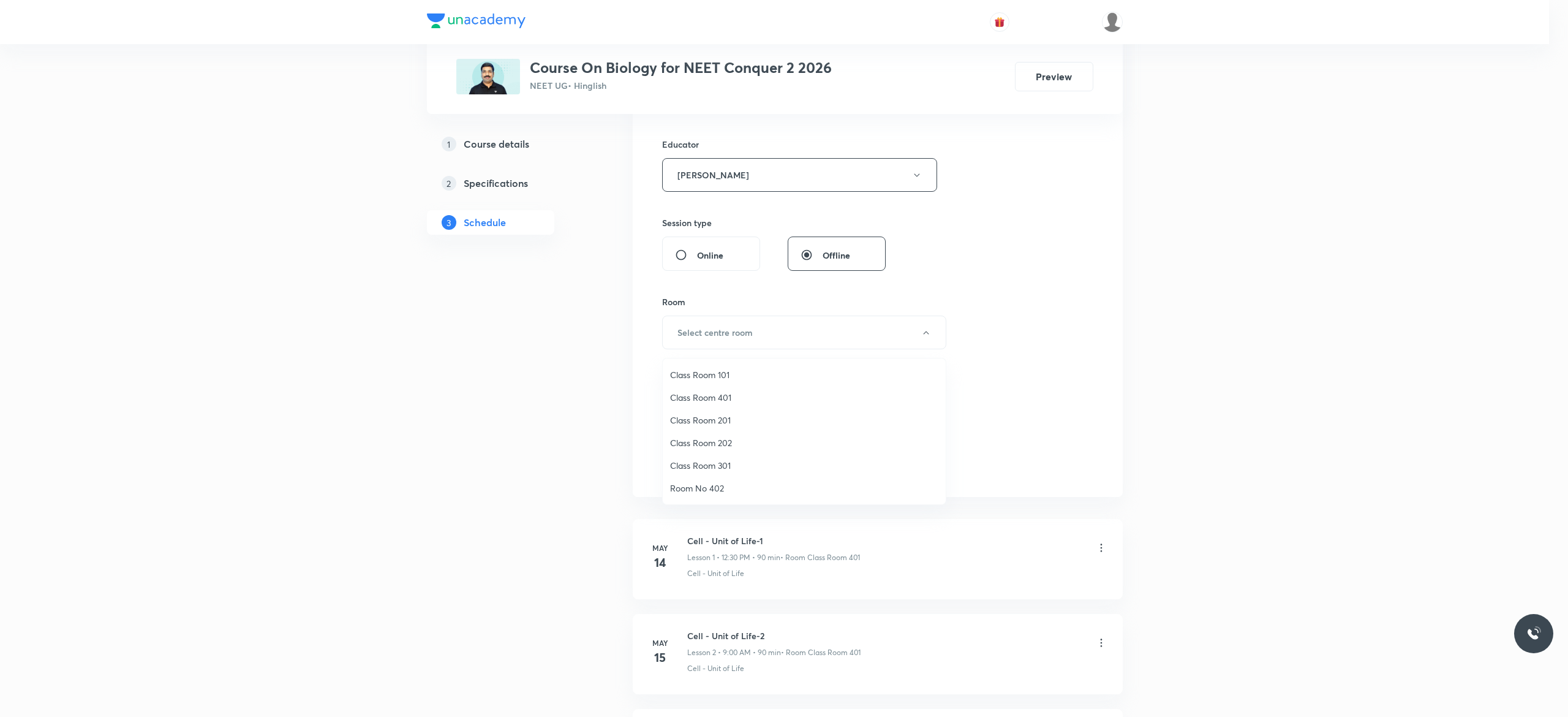
click at [701, 400] on span "Class Room 401" at bounding box center [804, 397] width 268 height 13
click at [696, 422] on div "Select concepts that wil be covered in this session" at bounding box center [806, 411] width 276 height 34
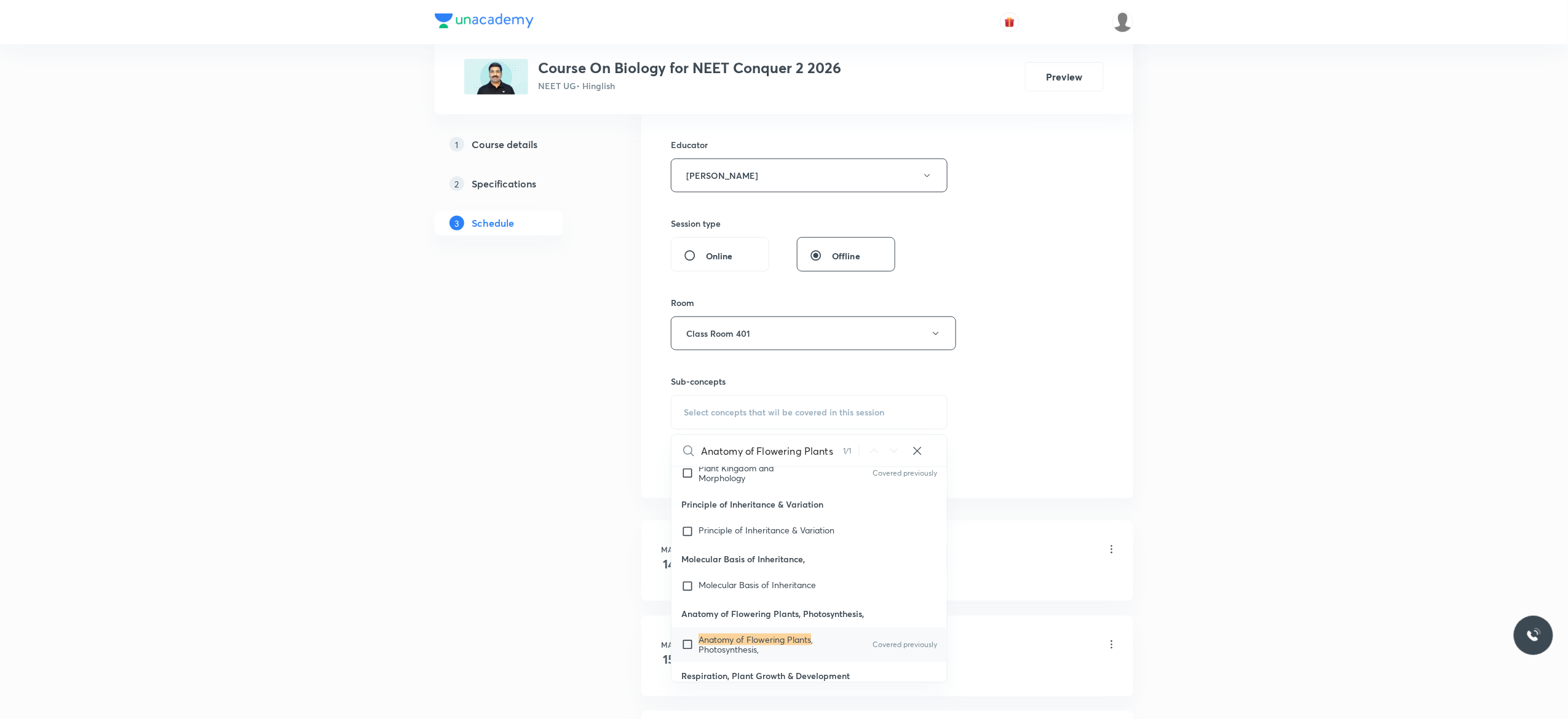
scroll to position [57138, 0]
type input "Anatomy of Flowering Plants"
click at [689, 633] on input "checkbox" at bounding box center [690, 636] width 17 height 19
checkbox input "true"
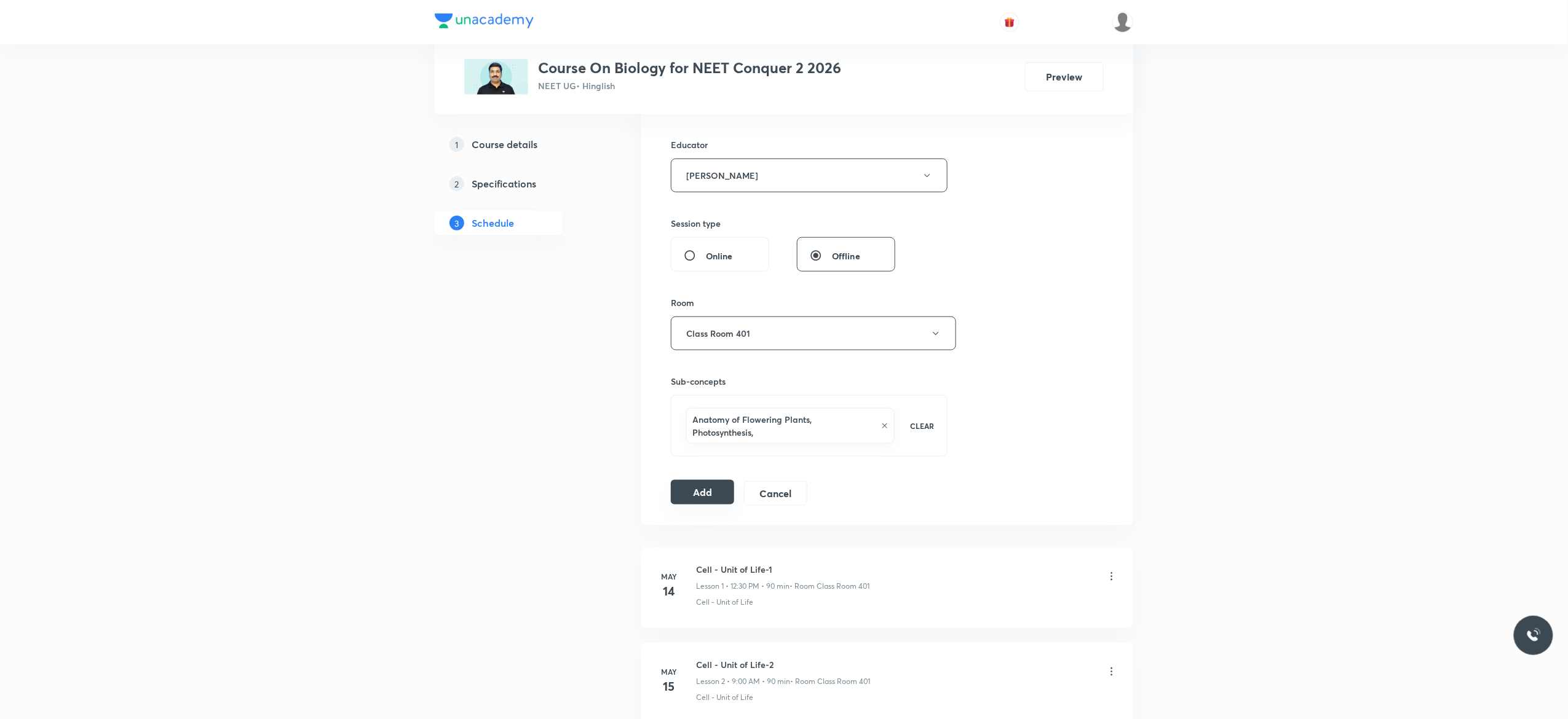
click at [707, 498] on button "Add" at bounding box center [703, 492] width 64 height 25
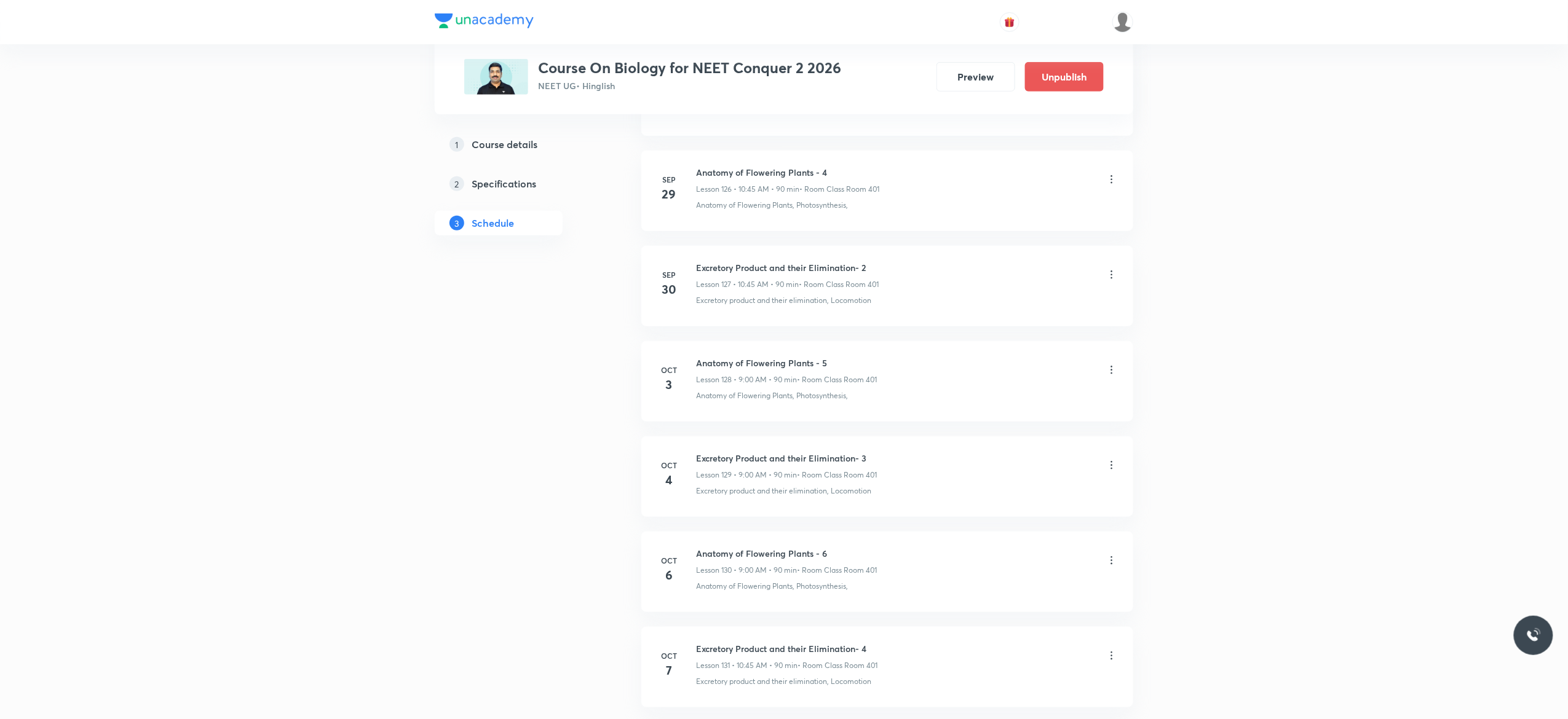
scroll to position [12327, 0]
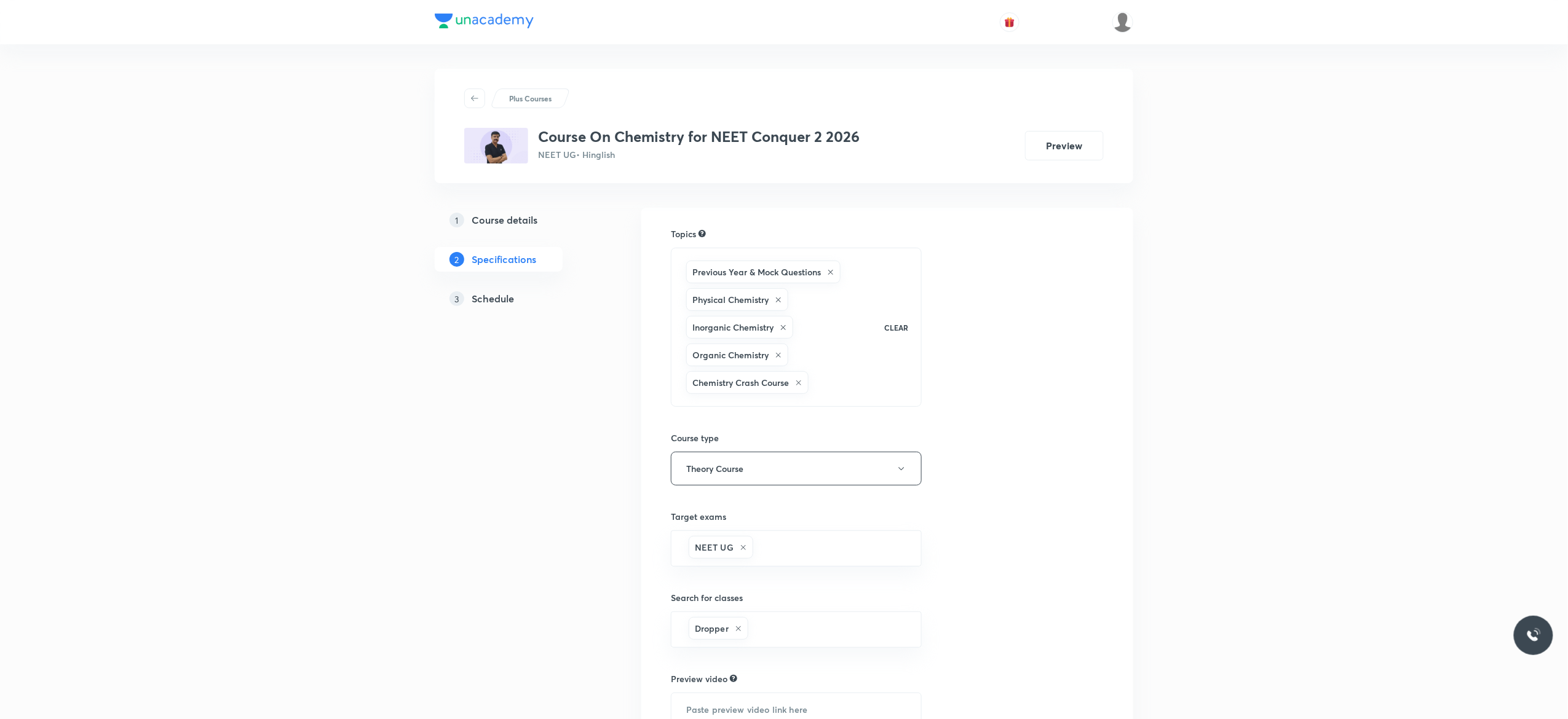
click at [487, 297] on h5 "Schedule" at bounding box center [492, 298] width 42 height 14
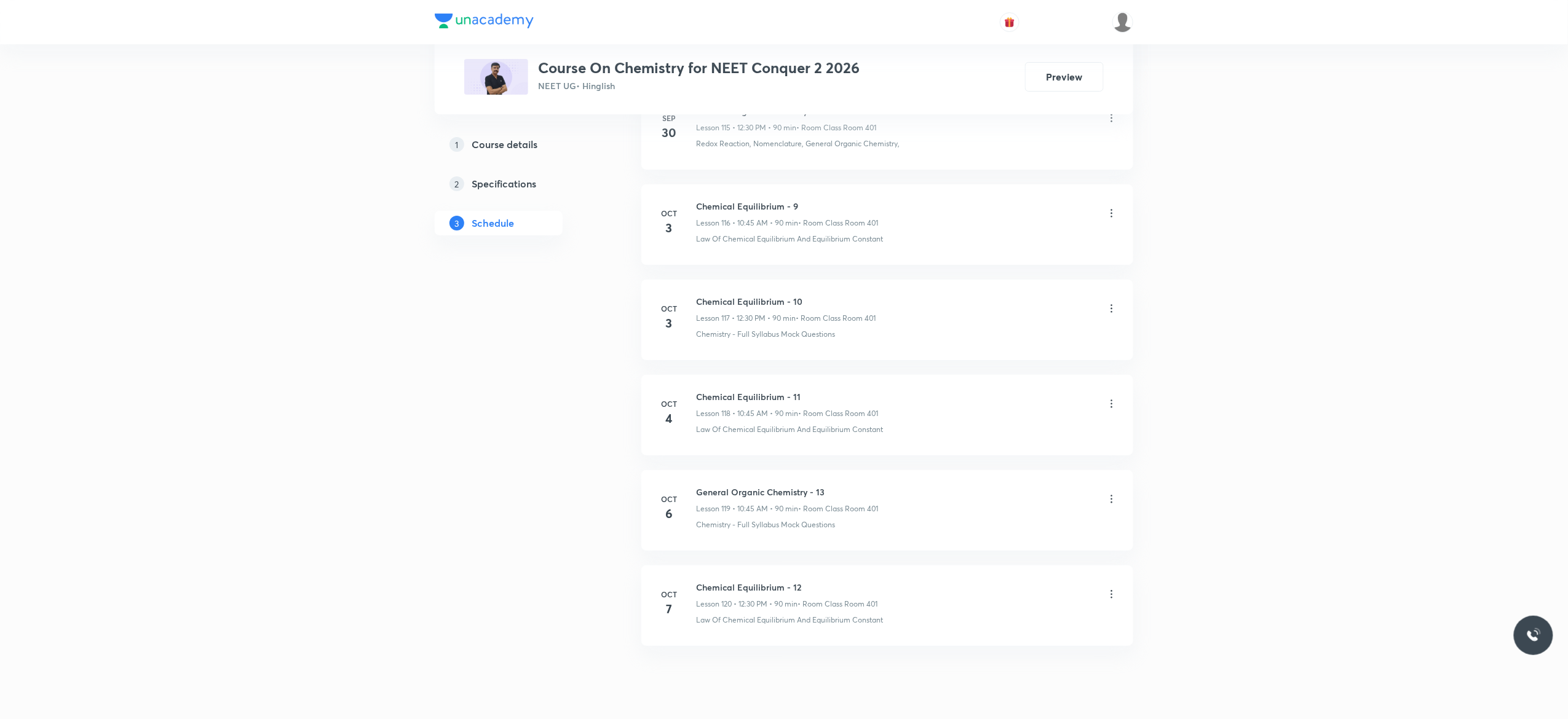
scroll to position [11825, 0]
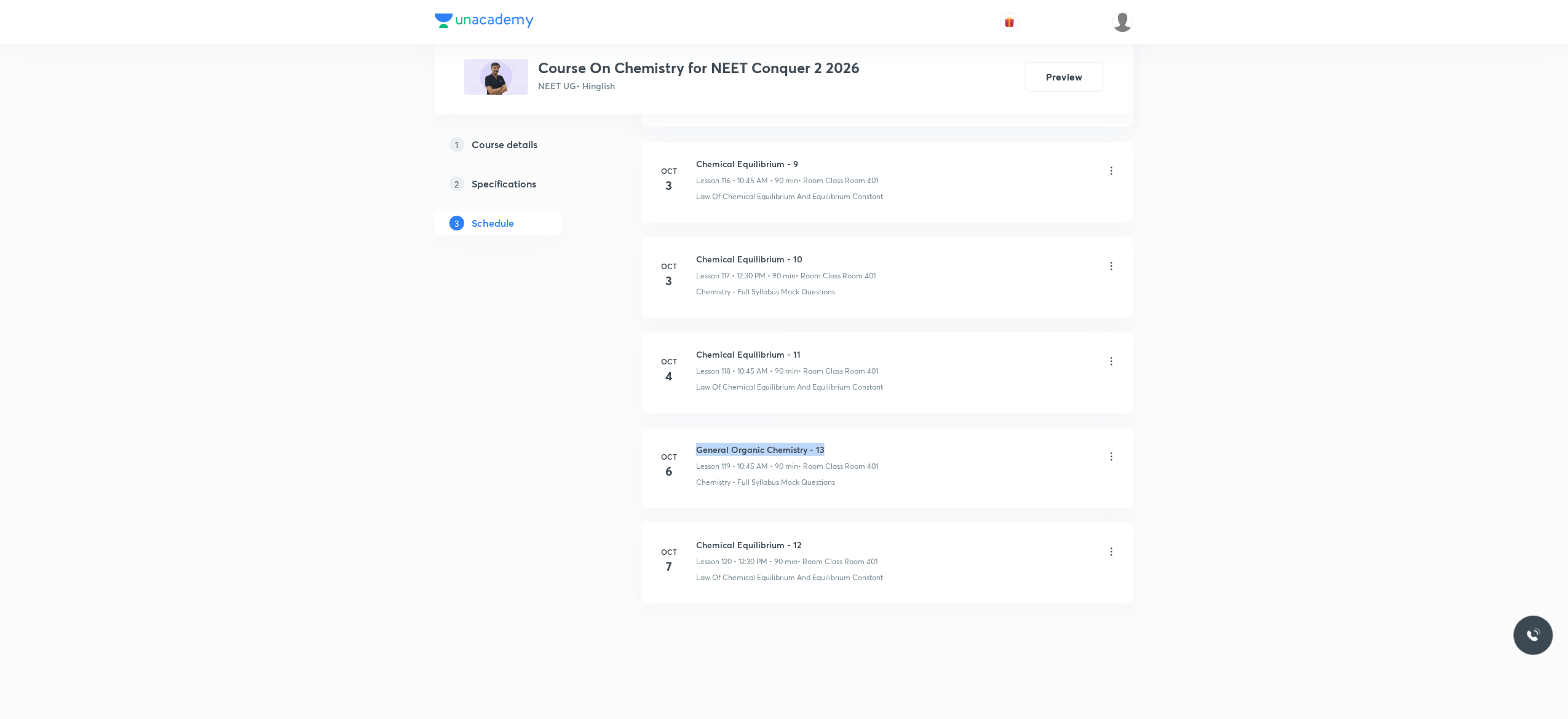
drag, startPoint x: 836, startPoint y: 442, endPoint x: 694, endPoint y: 440, distance: 142.0
click at [694, 440] on li "[DATE] General Organic Chemistry - 13 Lesson 119 • 10:45 AM • 90 min • Room Cla…" at bounding box center [887, 468] width 492 height 81
copy h6 "General Organic Chemistry - 13"
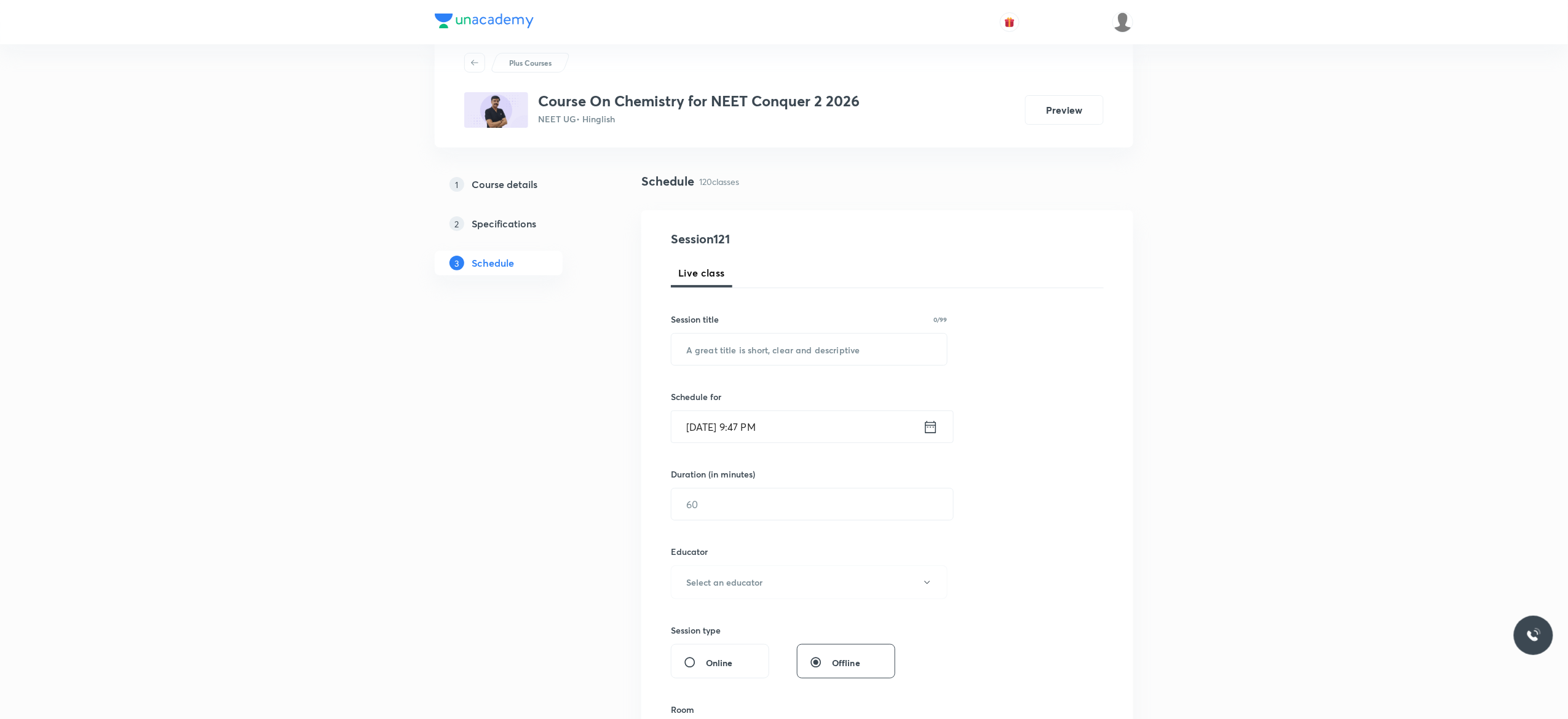
scroll to position [0, 0]
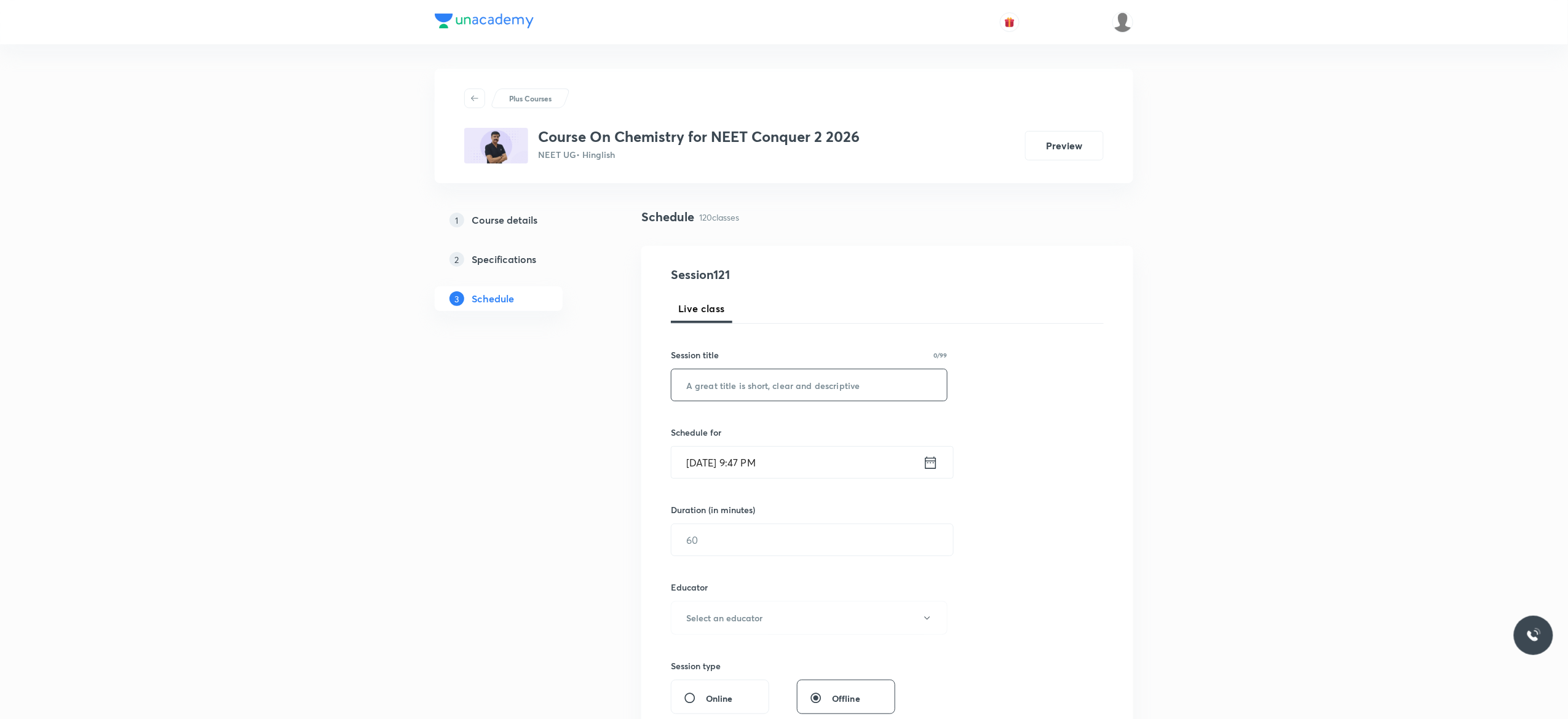
click at [834, 390] on input "text" at bounding box center [809, 384] width 275 height 31
paste input "General Organic Chemistry - 13"
type input "General Organic Chemistry - 14"
click at [929, 466] on icon at bounding box center [931, 462] width 15 height 17
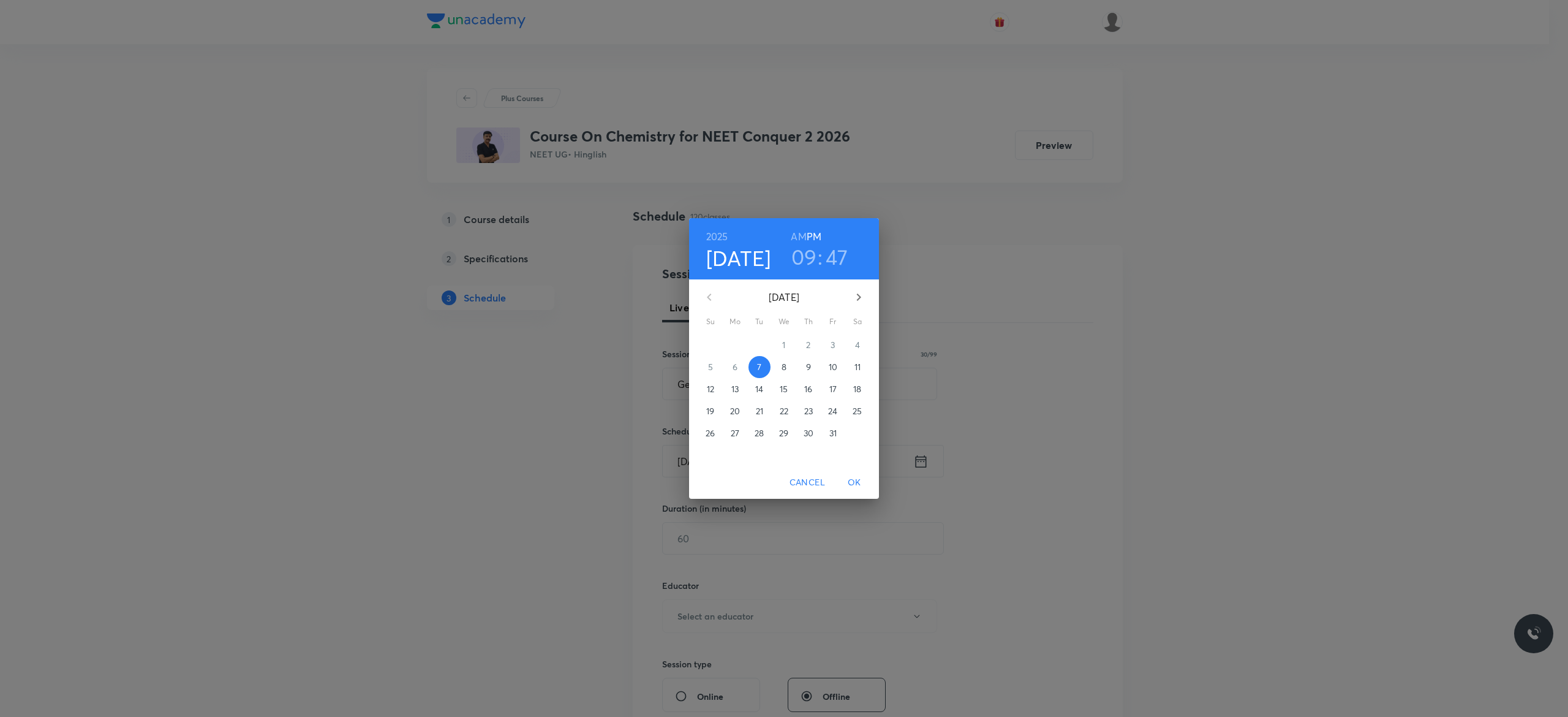
click at [785, 367] on p "8" at bounding box center [783, 367] width 5 height 12
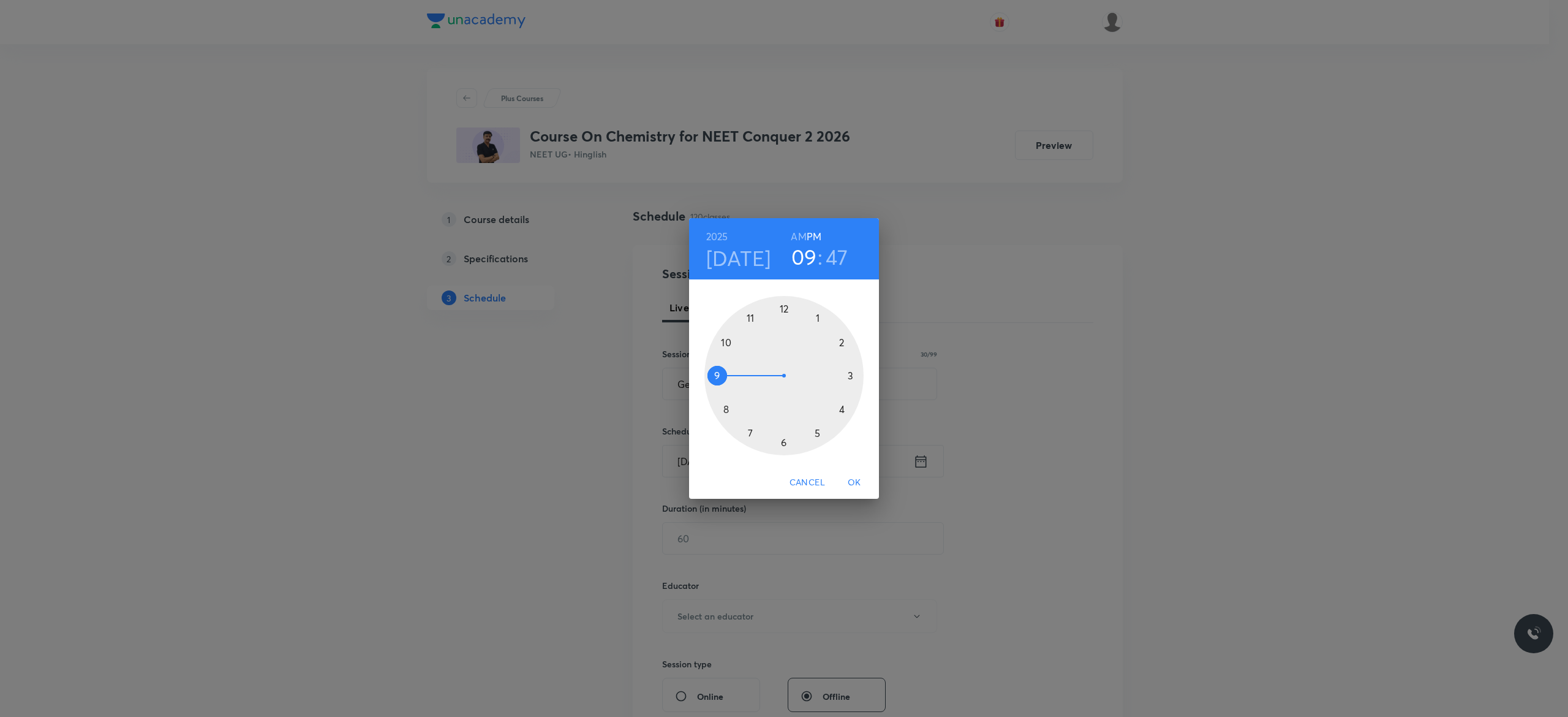
click at [795, 235] on h6 "AM" at bounding box center [798, 236] width 15 height 17
click at [725, 341] on div at bounding box center [784, 376] width 160 height 160
click at [716, 372] on div at bounding box center [784, 376] width 160 height 160
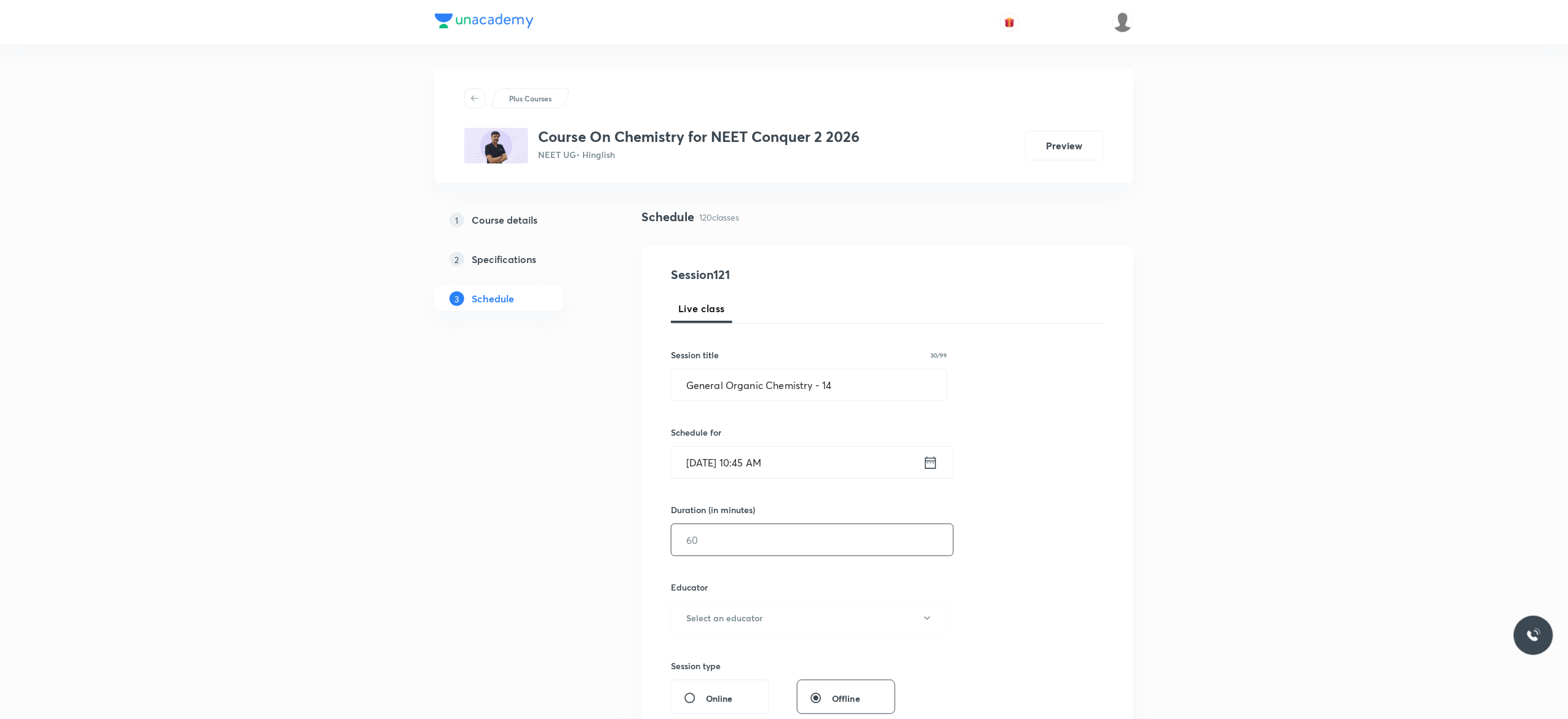
click at [712, 548] on input "text" at bounding box center [812, 540] width 282 height 31
type input "90"
click at [927, 624] on button "Select an educator" at bounding box center [809, 618] width 277 height 34
click at [708, 656] on span "[PERSON_NAME]" at bounding box center [807, 660] width 269 height 13
click at [1054, 587] on div "Session 121 Live class Session title 30/99 General Organic Chemistry - 14 ​ Sch…" at bounding box center [887, 593] width 433 height 656
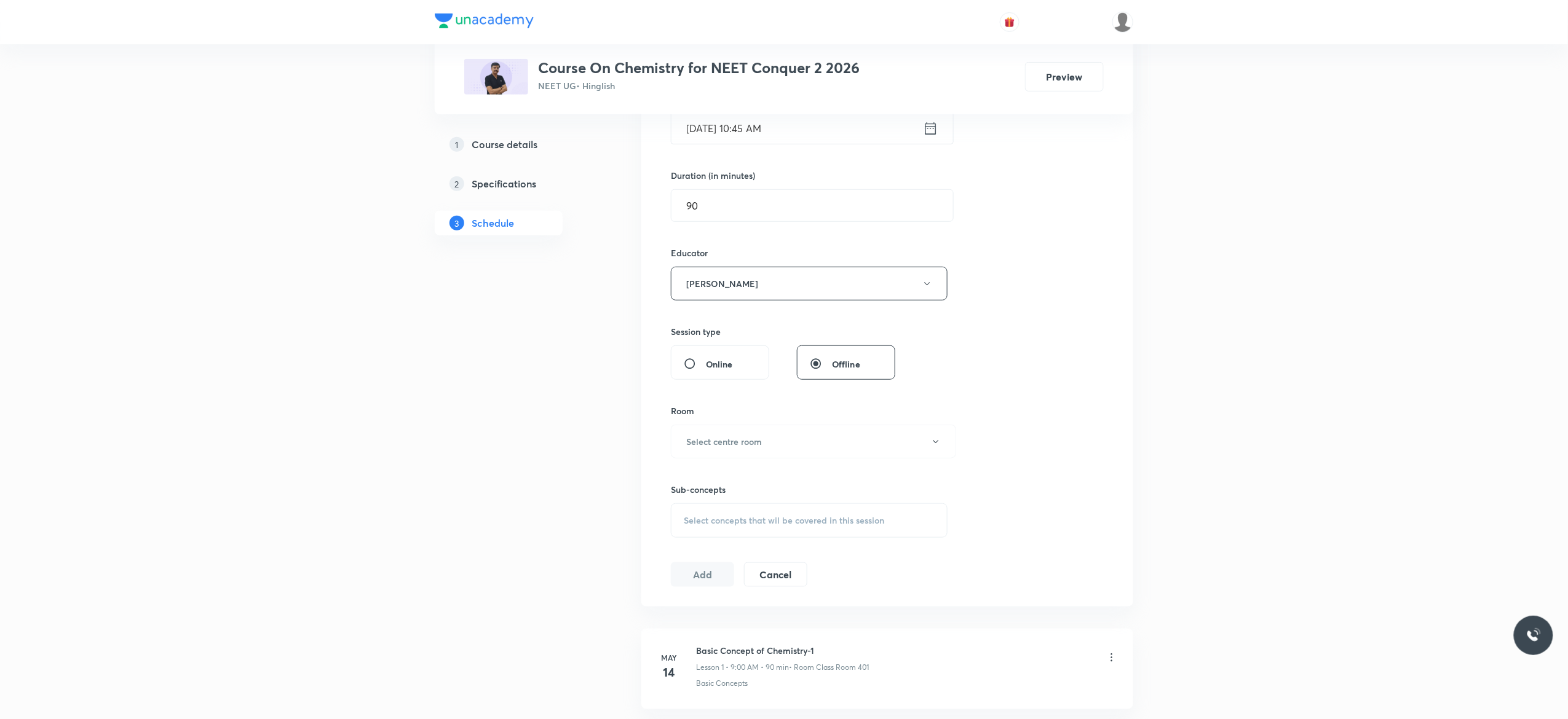
scroll to position [442, 0]
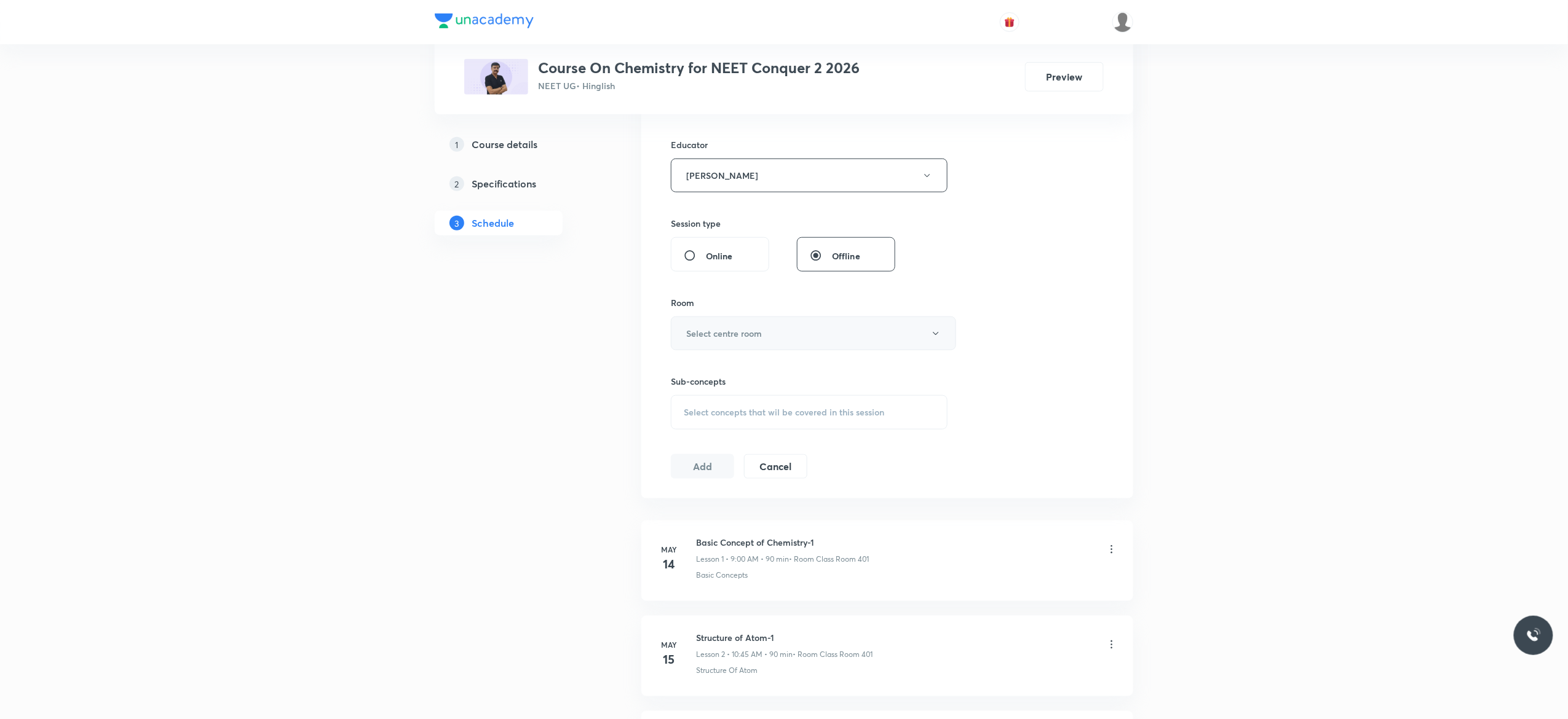
click at [935, 339] on icon "button" at bounding box center [936, 333] width 10 height 10
click at [743, 400] on span "Class Room 401" at bounding box center [807, 398] width 269 height 13
click at [716, 420] on div "Select concepts that wil be covered in this session" at bounding box center [809, 413] width 277 height 35
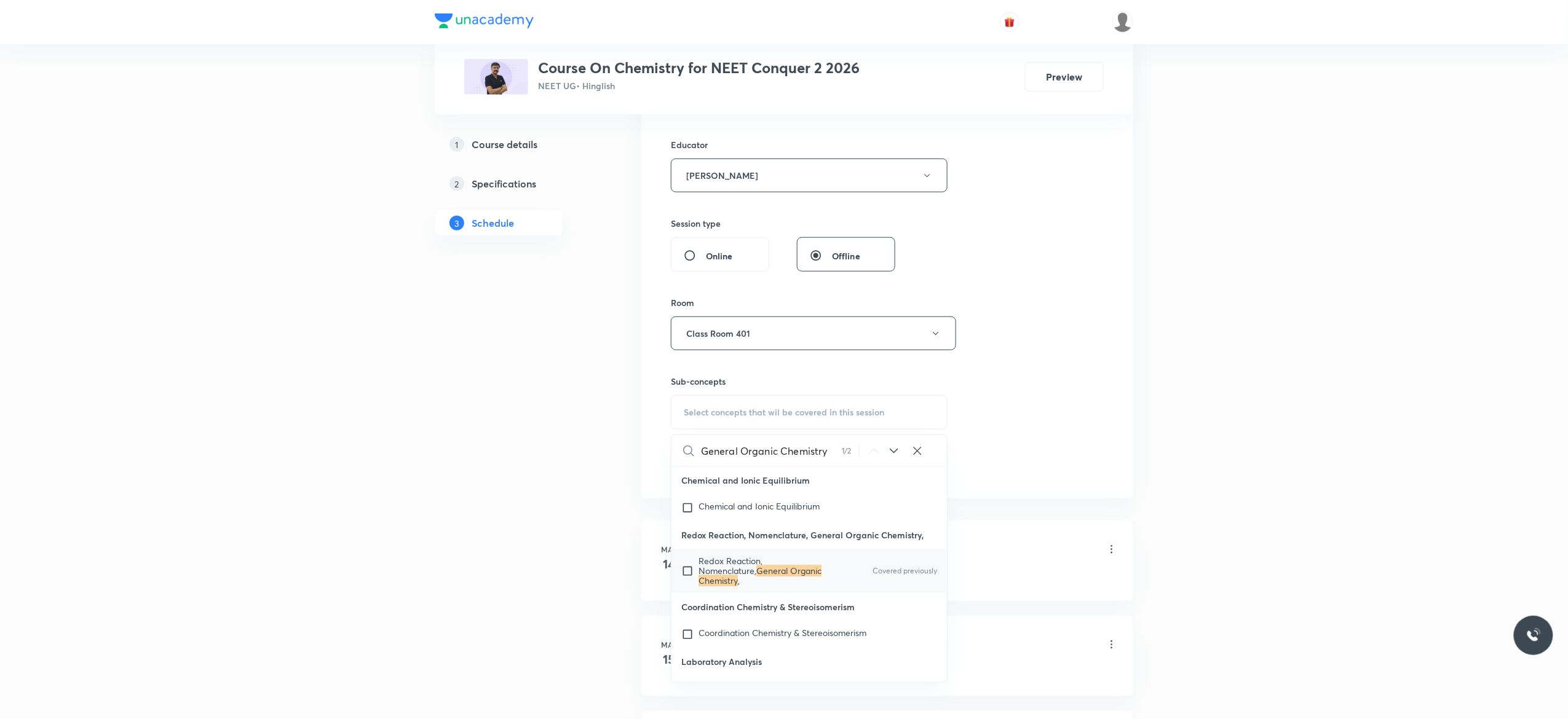
scroll to position [13726, 0]
type input "General Organic Chemistry"
click at [688, 584] on input "checkbox" at bounding box center [690, 569] width 17 height 30
checkbox input "true"
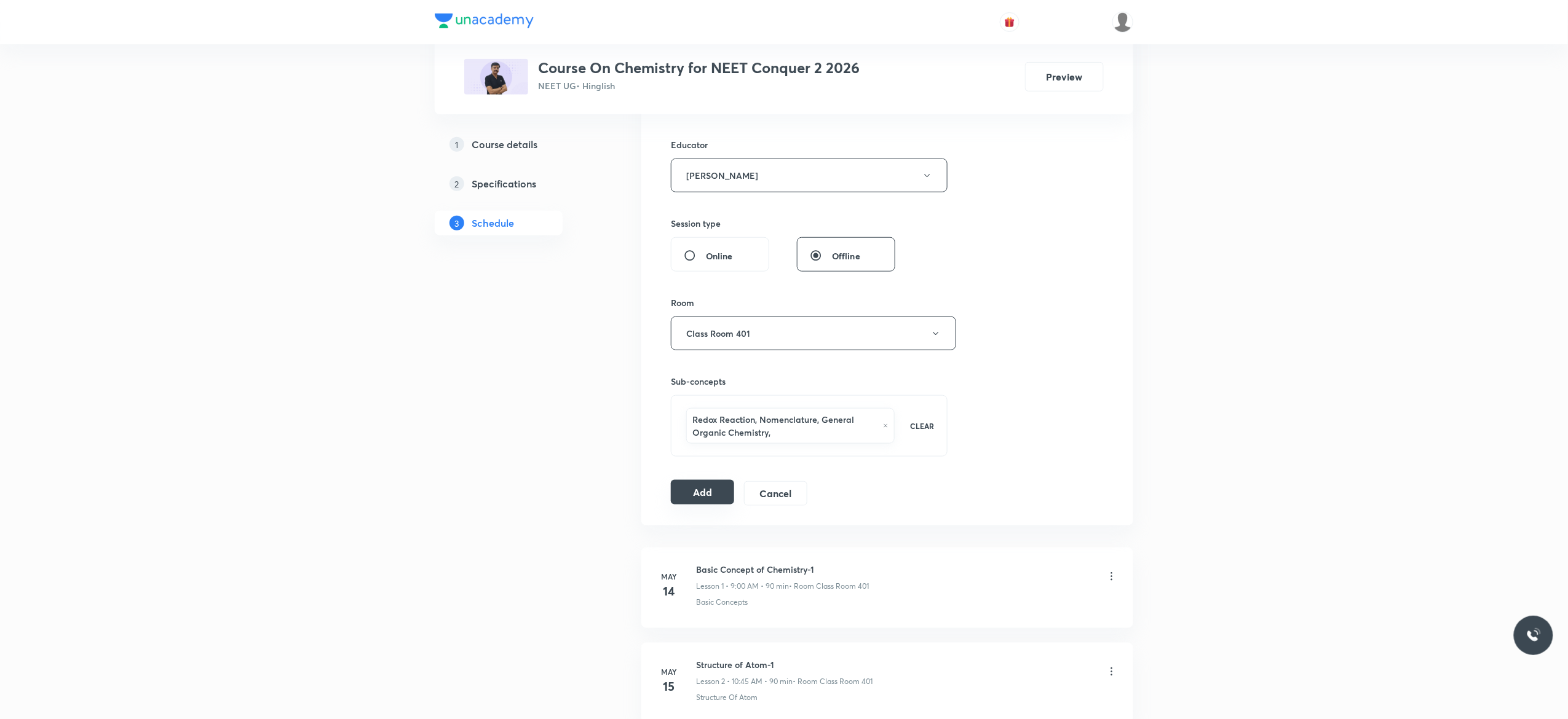
click at [701, 495] on button "Add" at bounding box center [703, 492] width 64 height 25
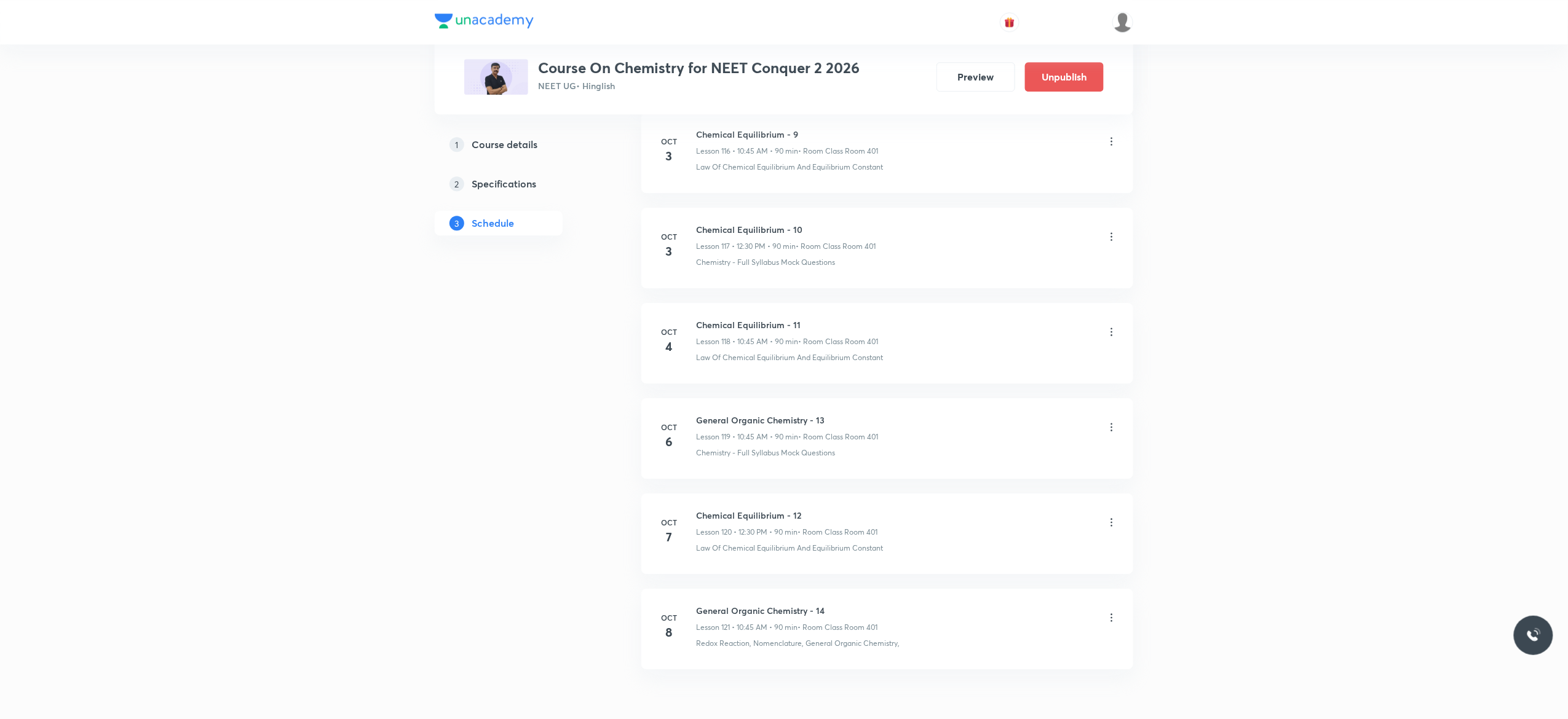
scroll to position [11275, 0]
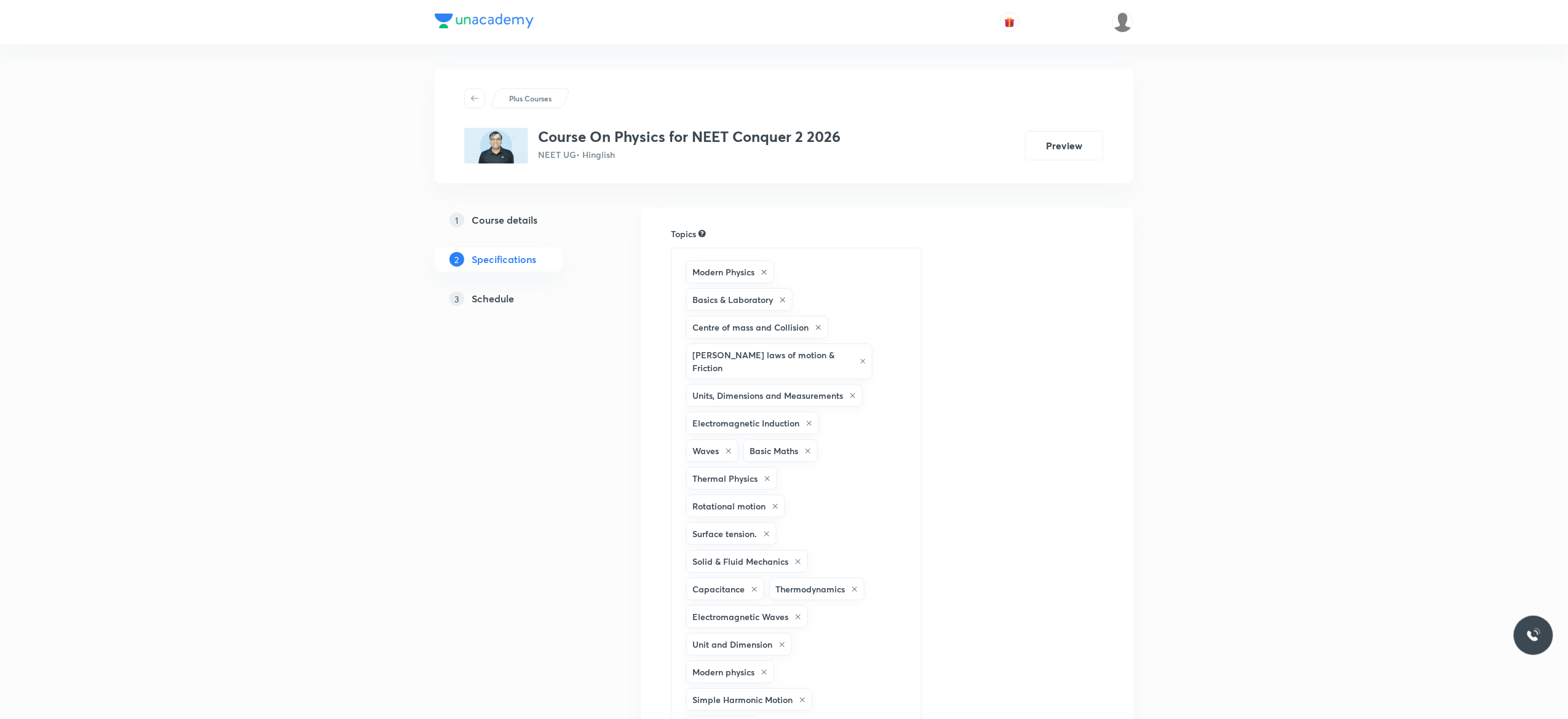
click at [491, 301] on h5 "Schedule" at bounding box center [492, 298] width 42 height 14
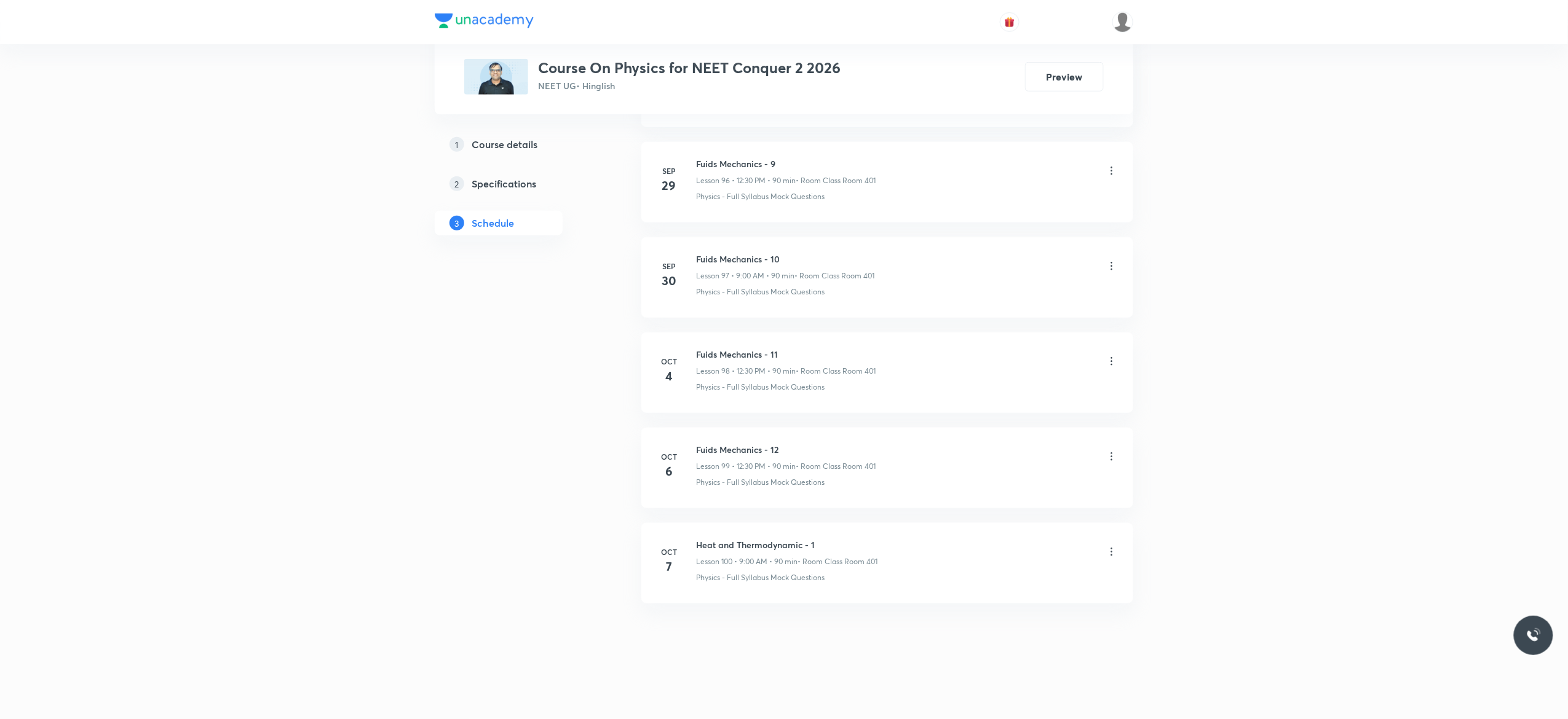
scroll to position [9911, 0]
drag, startPoint x: 790, startPoint y: 442, endPoint x: 692, endPoint y: 442, distance: 98.0
click at [692, 442] on li "Oct 6 Fuids Mechanics - 12 Lesson 99 • 12:30 PM • 90 min • Room Class Room 401 …" at bounding box center [887, 468] width 492 height 81
copy h6 "Fuids Mechanics - 12"
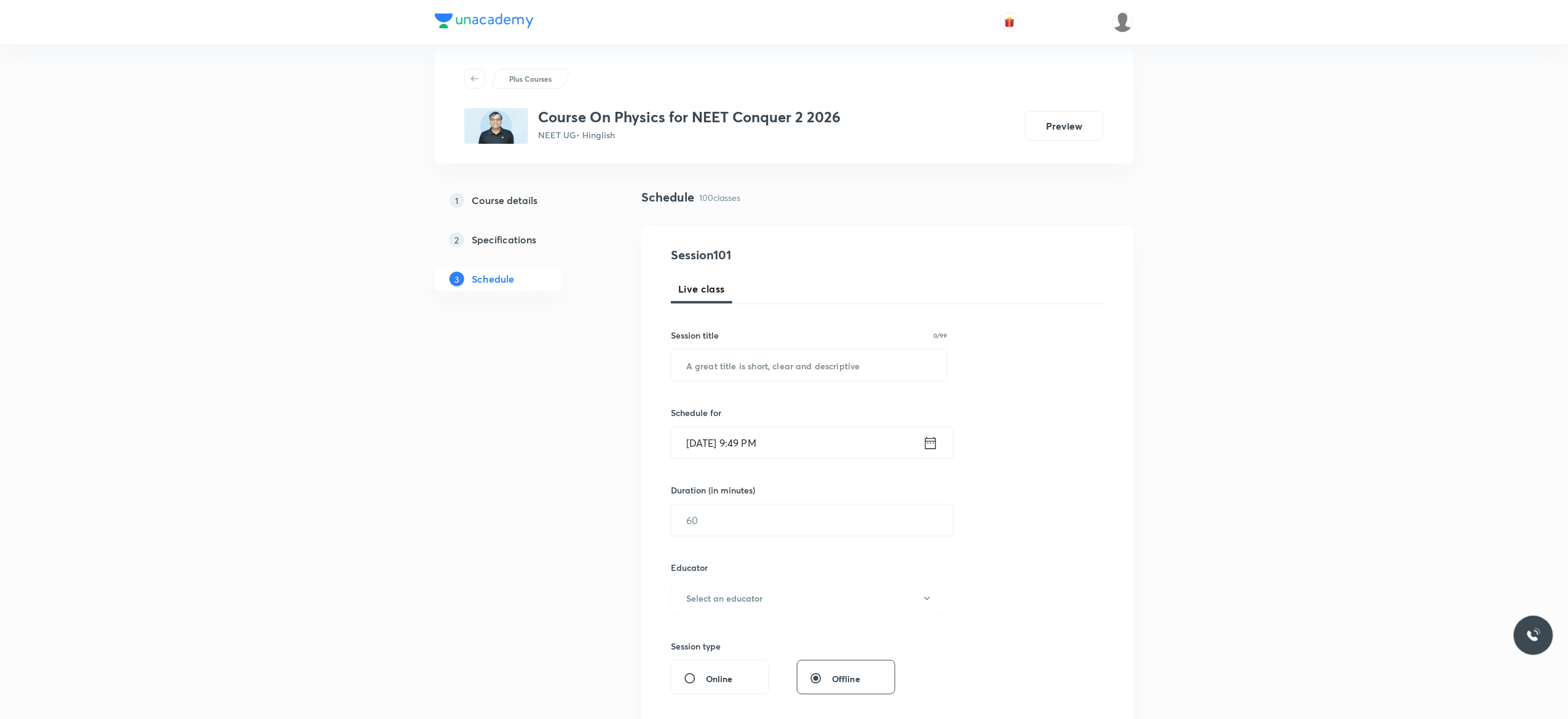
scroll to position [0, 0]
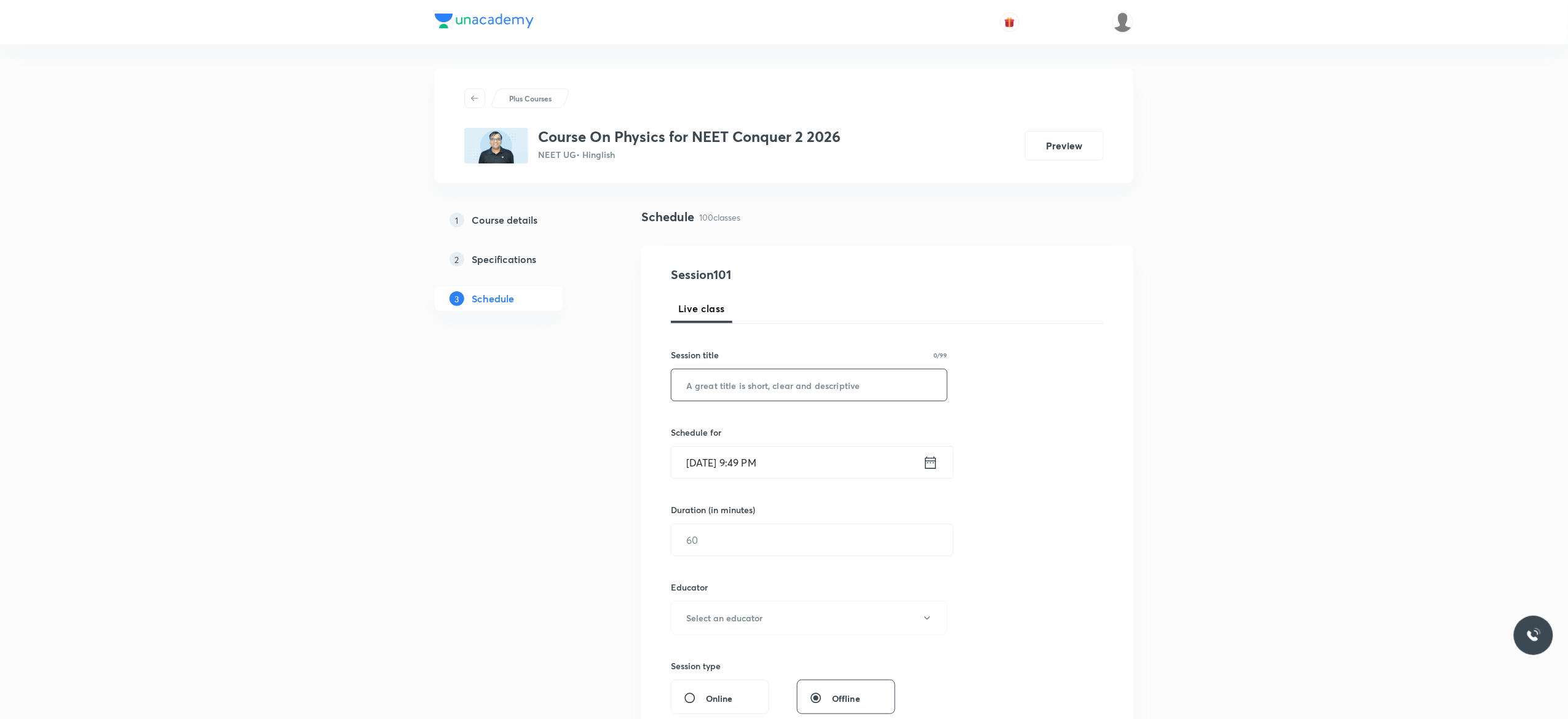
click at [780, 386] on input "text" at bounding box center [809, 384] width 275 height 31
paste input "Fuids Mechanics - 12"
type input "Fuids Mechanics - 13"
click at [929, 464] on icon at bounding box center [931, 462] width 15 height 17
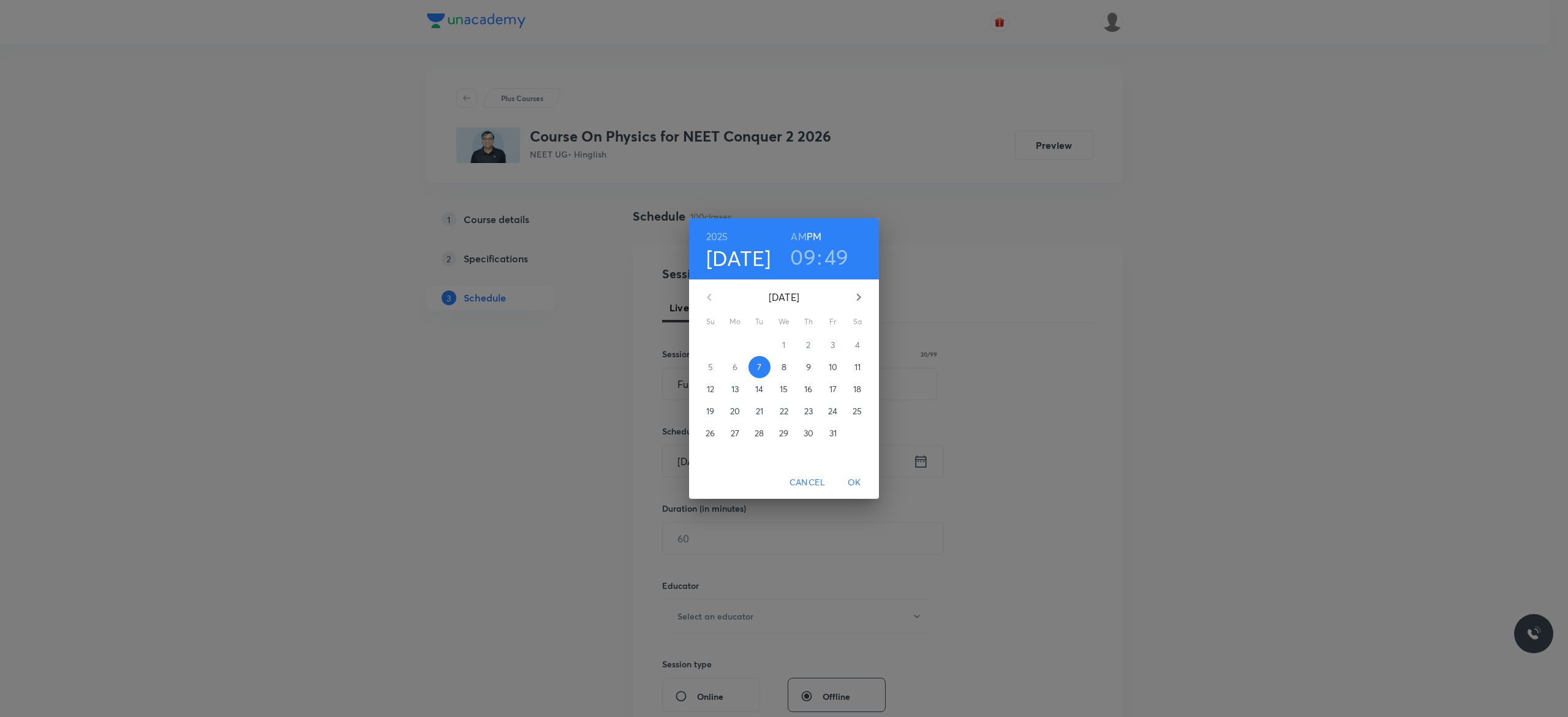
click at [783, 363] on p "8" at bounding box center [783, 367] width 5 height 12
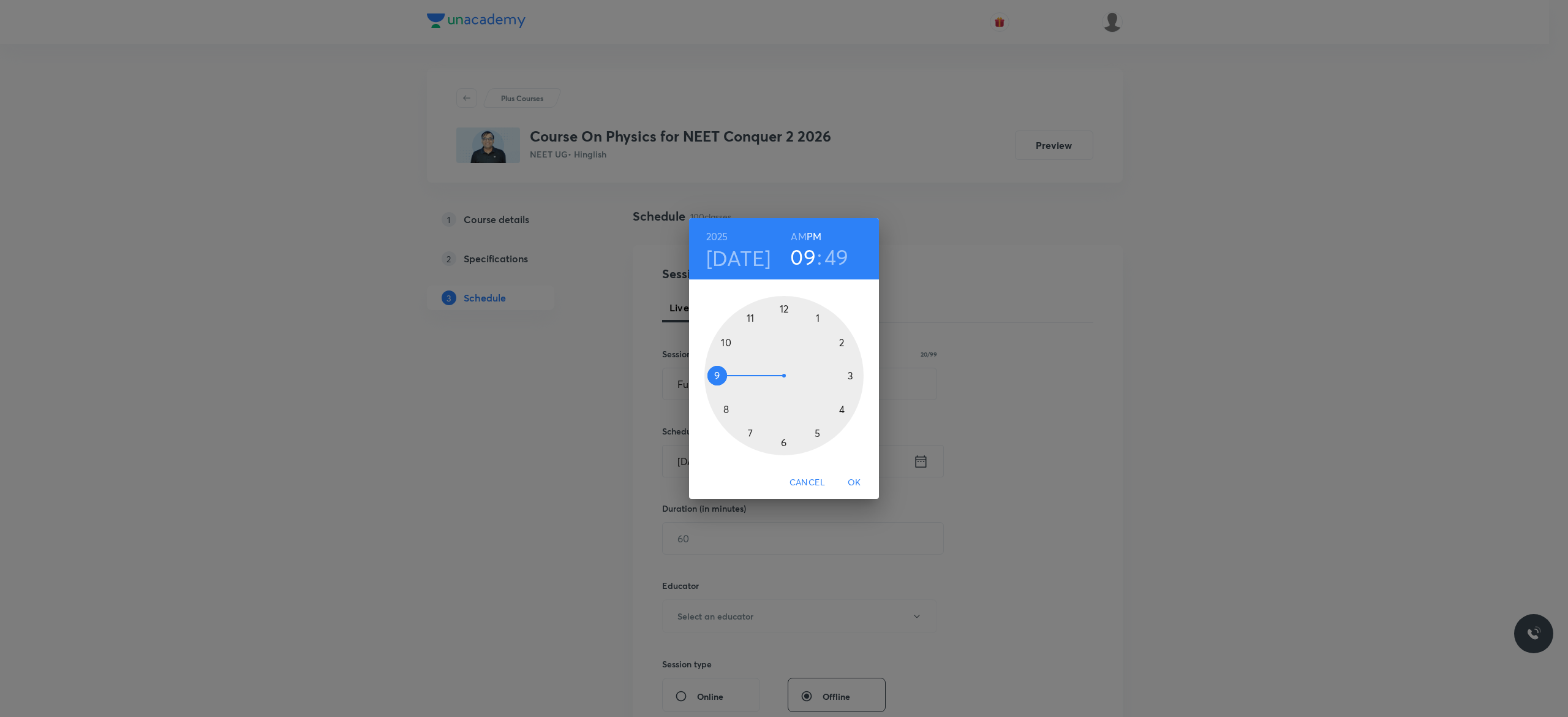
click at [784, 310] on div at bounding box center [784, 376] width 160 height 160
click at [783, 439] on div at bounding box center [784, 376] width 160 height 160
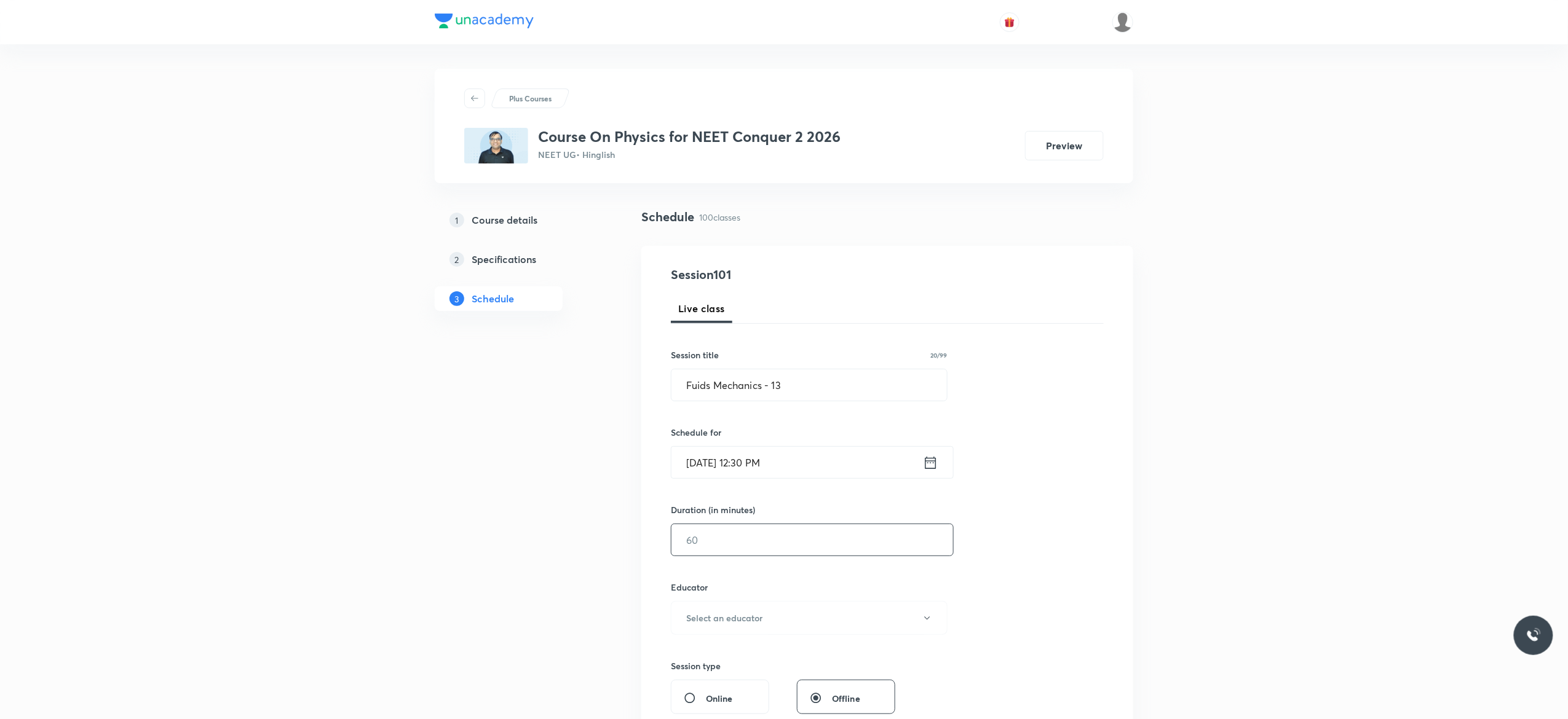
click at [757, 548] on input "text" at bounding box center [812, 540] width 282 height 31
type input "90"
click at [927, 624] on button "Select an educator" at bounding box center [809, 618] width 277 height 34
click at [711, 659] on span "Akash Mishra" at bounding box center [807, 660] width 269 height 13
click at [1056, 584] on div "Session 101 Live class Session title 20/99 Fuids Mechanics - 13 ​ Schedule for …" at bounding box center [887, 593] width 433 height 656
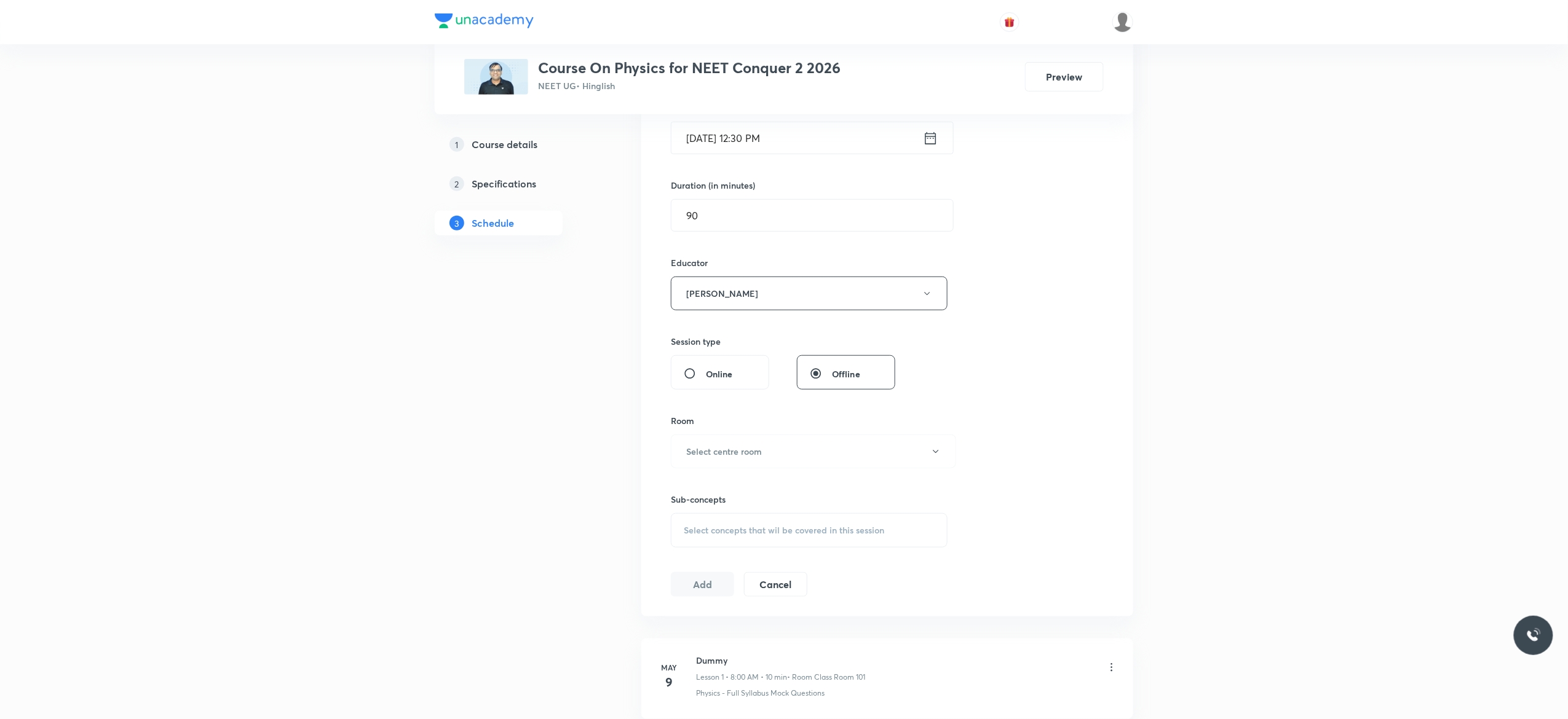
scroll to position [541, 0]
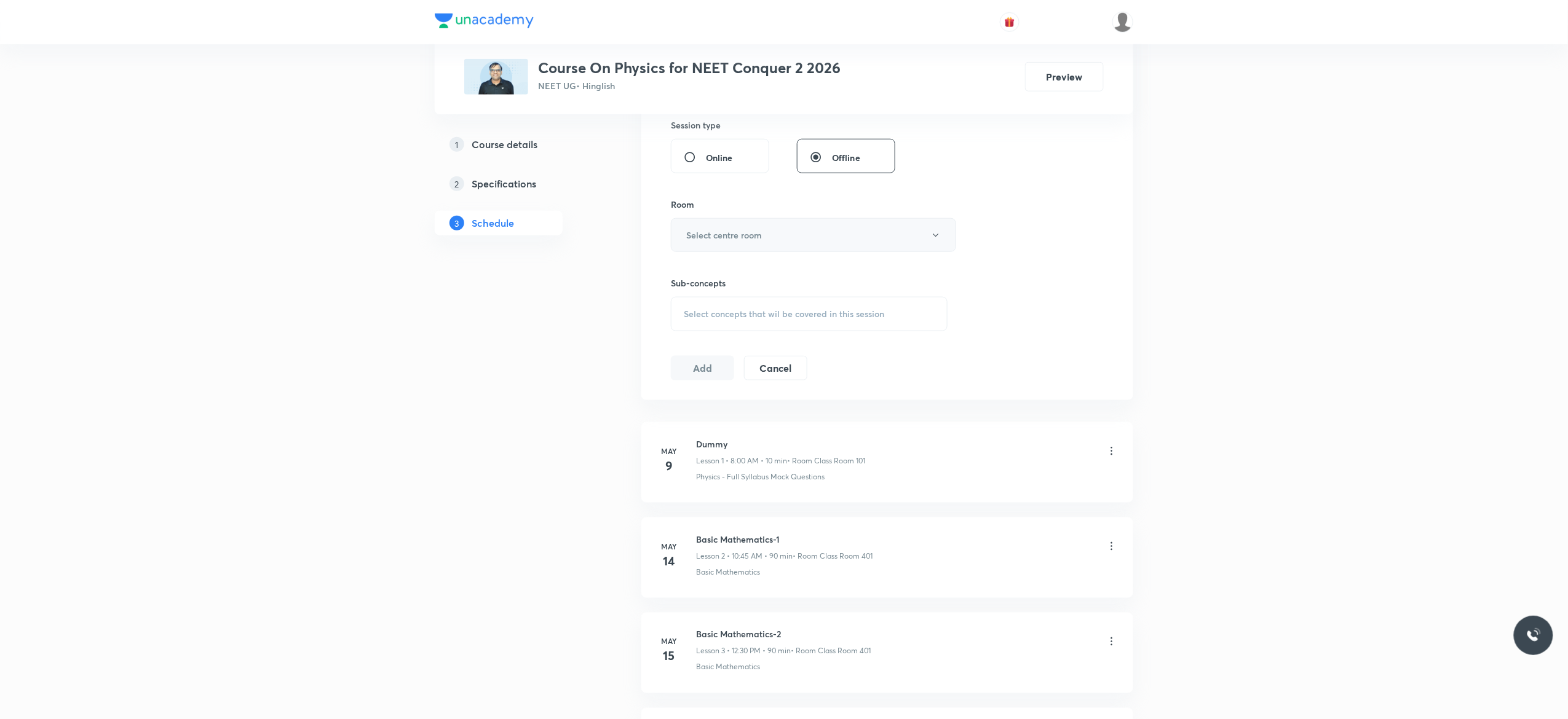
click at [936, 239] on icon "button" at bounding box center [936, 235] width 10 height 10
click at [733, 299] on span "Class Room 401" at bounding box center [807, 300] width 269 height 13
click at [696, 319] on span "Select concepts that wil be covered in this session" at bounding box center [784, 314] width 200 height 10
type input "Fuids Mechanics"
click at [688, 420] on input "checkbox" at bounding box center [690, 413] width 17 height 19
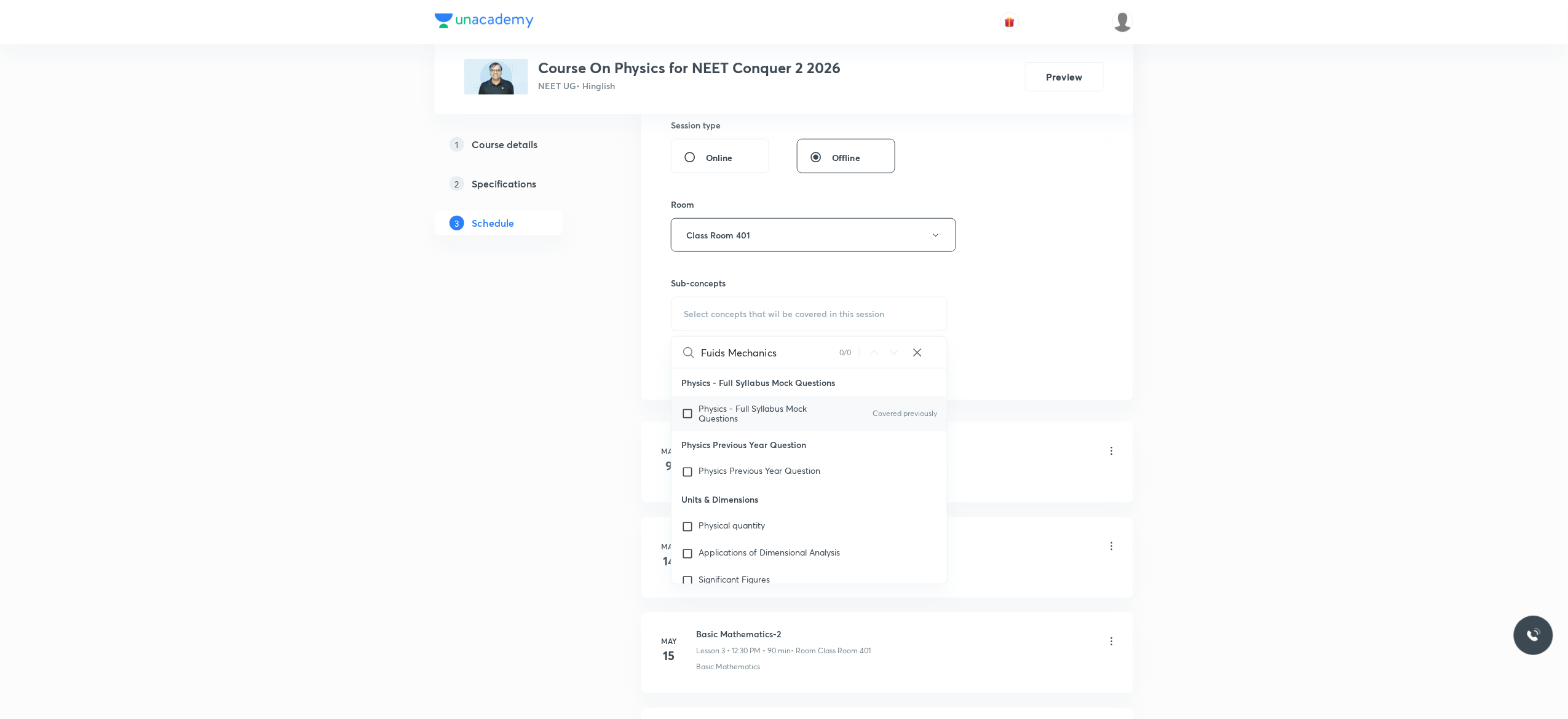
checkbox input "true"
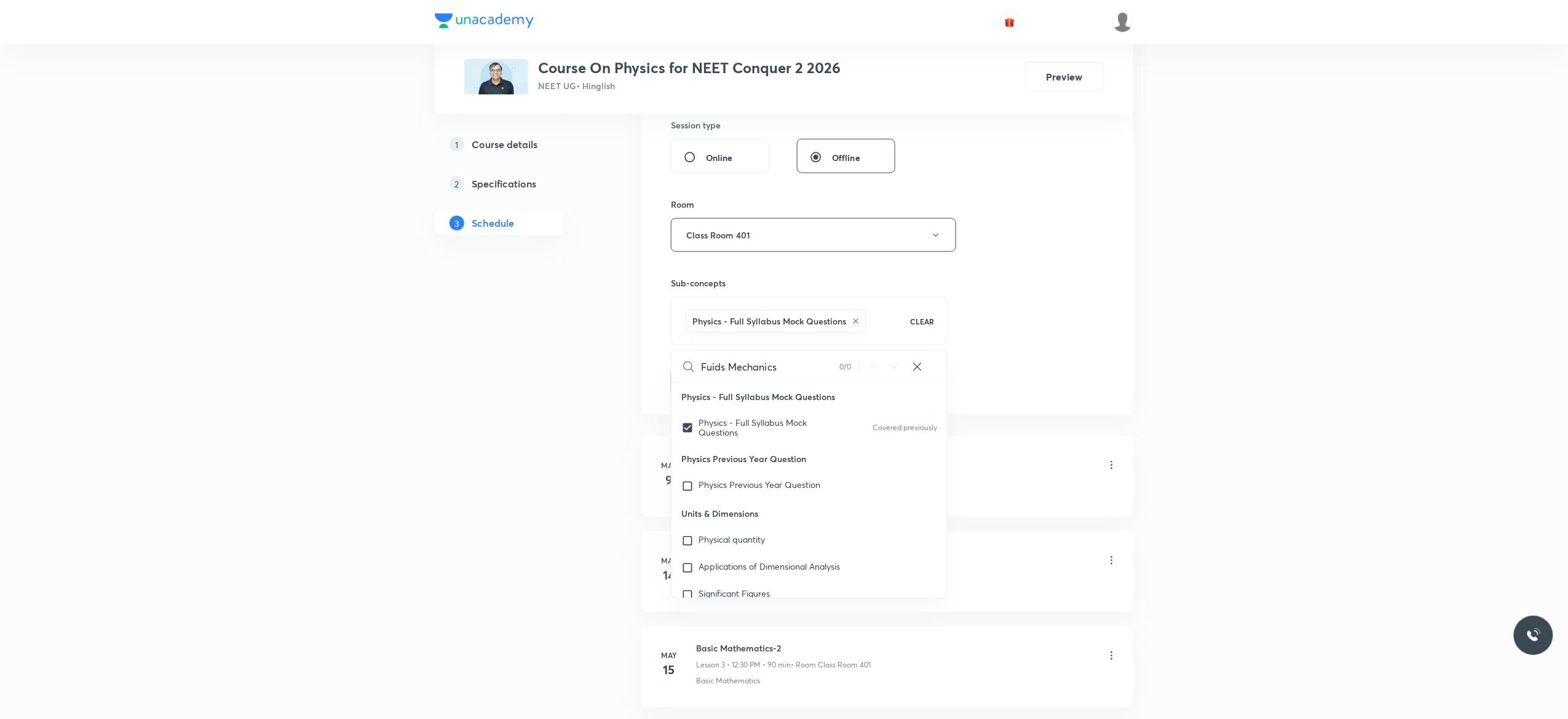
click at [699, 386] on button "Add" at bounding box center [703, 381] width 64 height 25
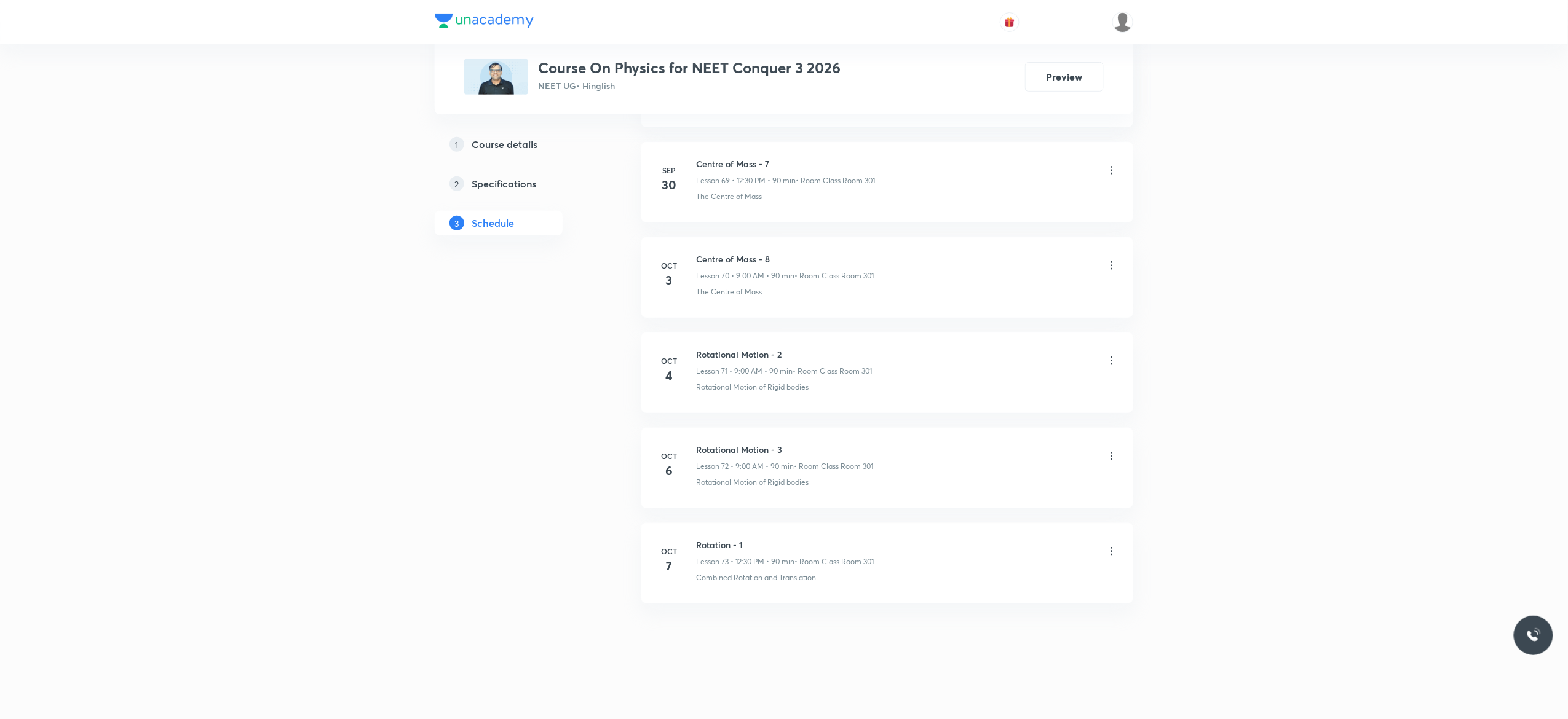
scroll to position [7330, 0]
drag, startPoint x: 788, startPoint y: 442, endPoint x: 716, endPoint y: 440, distance: 72.0
click at [716, 440] on li "[DATE] Rotational Motion - 3 Lesson 72 • 9:00 AM • 90 min • Room Class Room 301…" at bounding box center [887, 468] width 492 height 81
click at [787, 443] on h6 "Rotational Motion - 3" at bounding box center [784, 449] width 177 height 13
drag, startPoint x: 786, startPoint y: 442, endPoint x: 696, endPoint y: 444, distance: 90.0
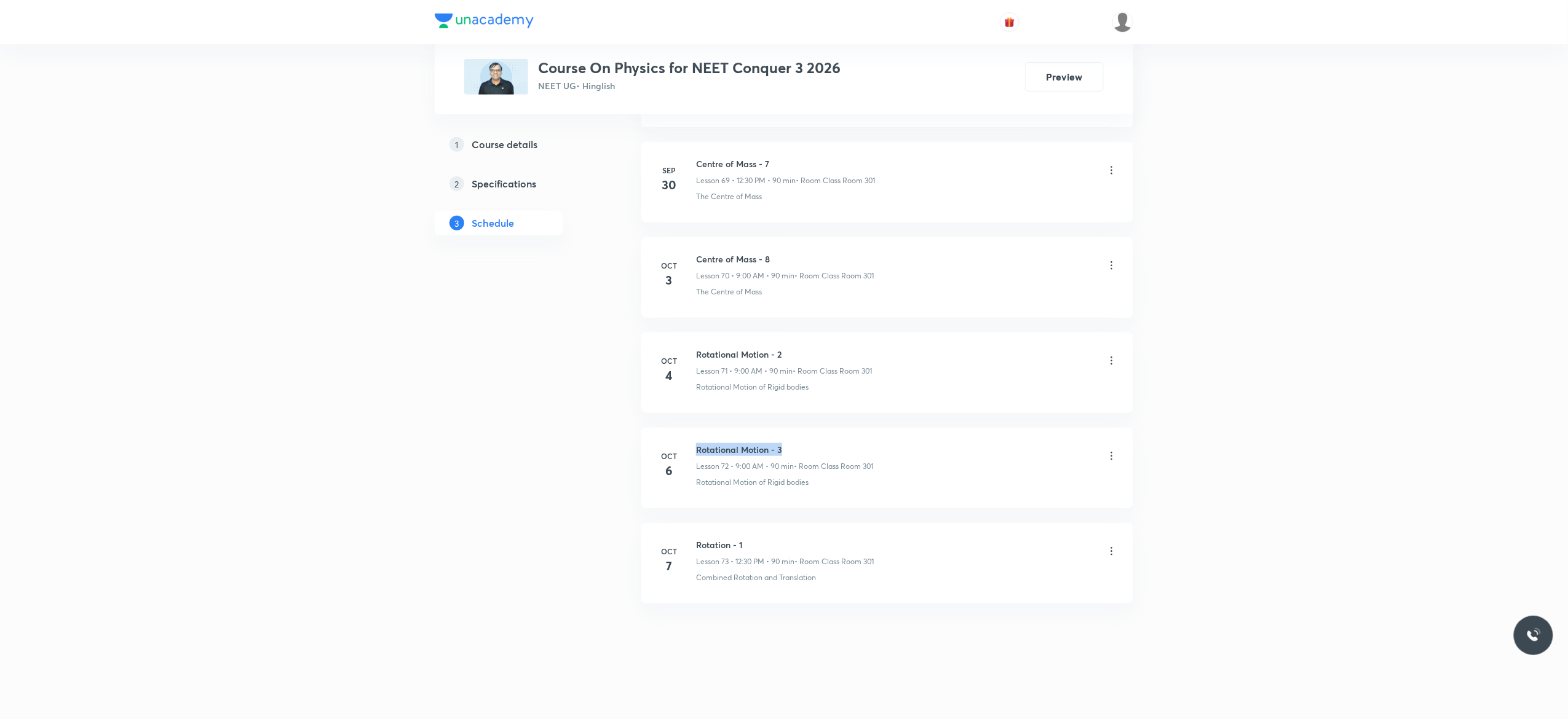
click at [696, 444] on h6 "Rotational Motion - 3" at bounding box center [784, 449] width 177 height 13
copy h6 "Rotational Motion - 3"
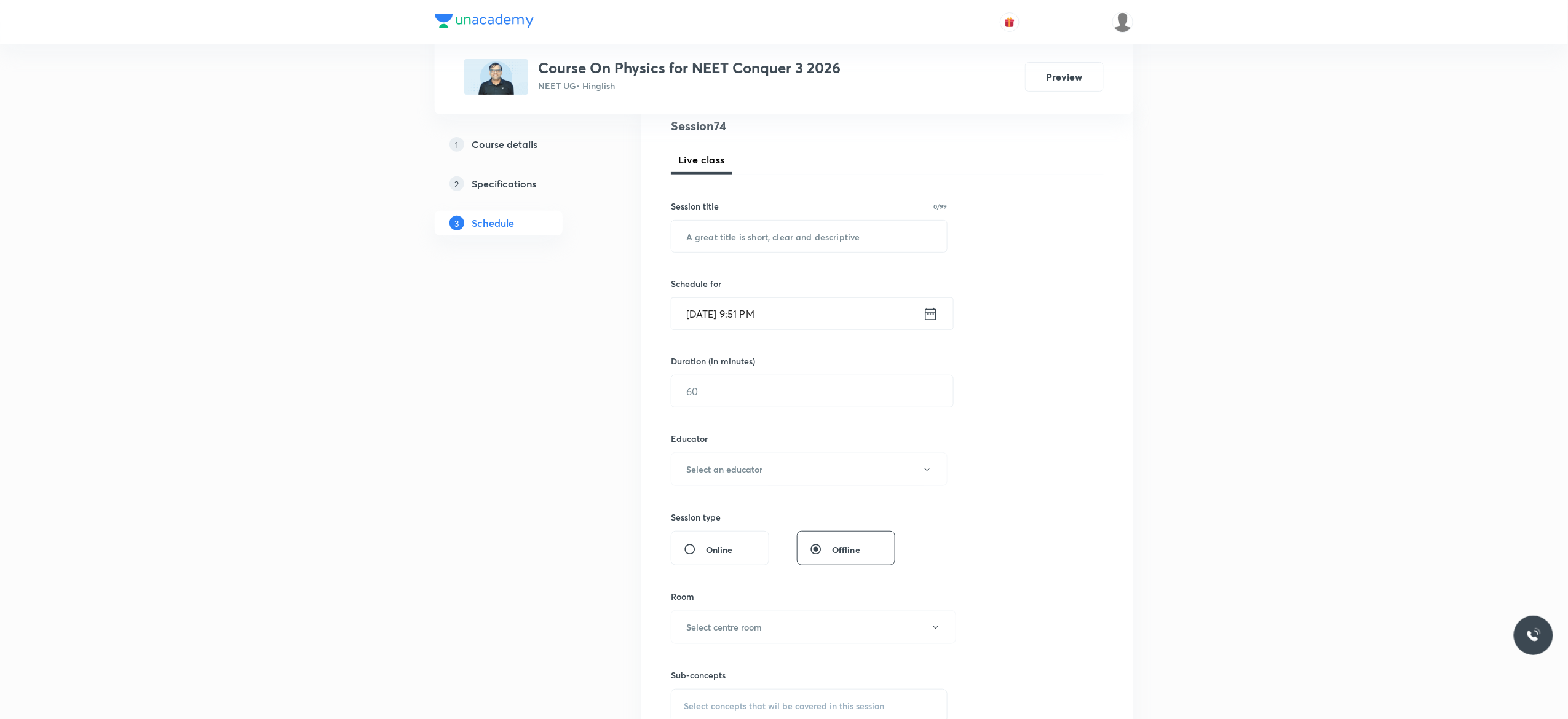
scroll to position [0, 0]
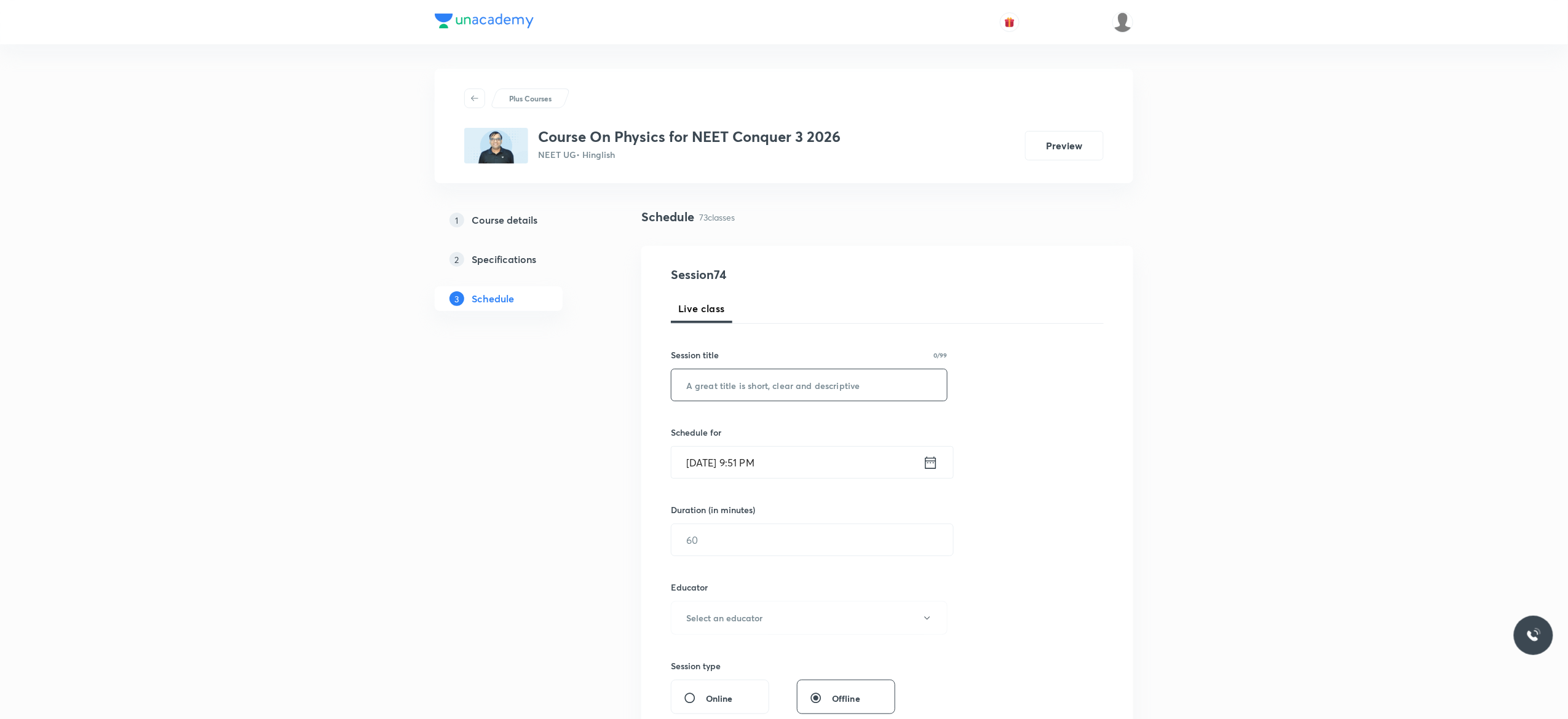
click at [815, 385] on input "text" at bounding box center [809, 384] width 275 height 31
paste input "Rotational Motion - 3"
type input "Rotational Motion - 4"
click at [928, 469] on icon at bounding box center [931, 462] width 15 height 17
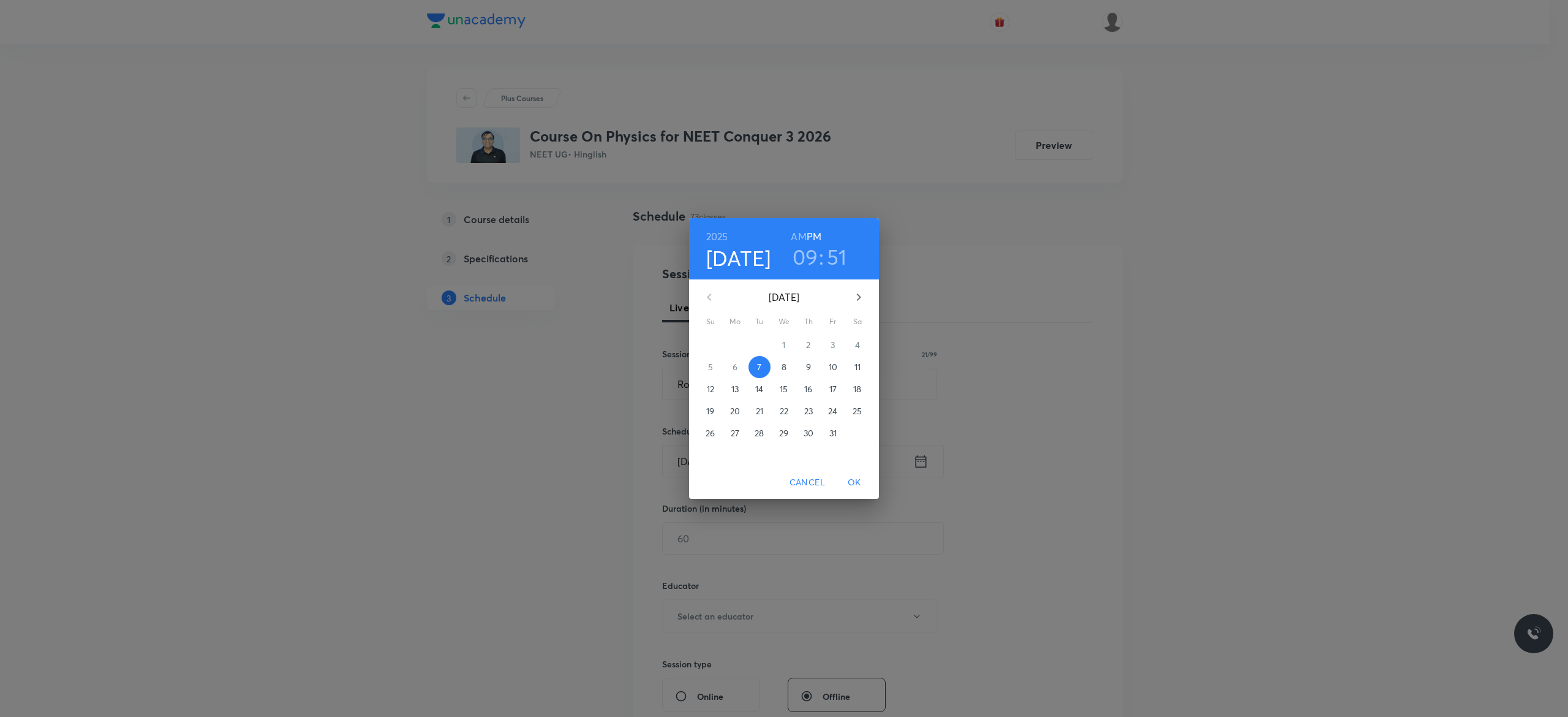
click at [781, 365] on p "8" at bounding box center [783, 367] width 5 height 12
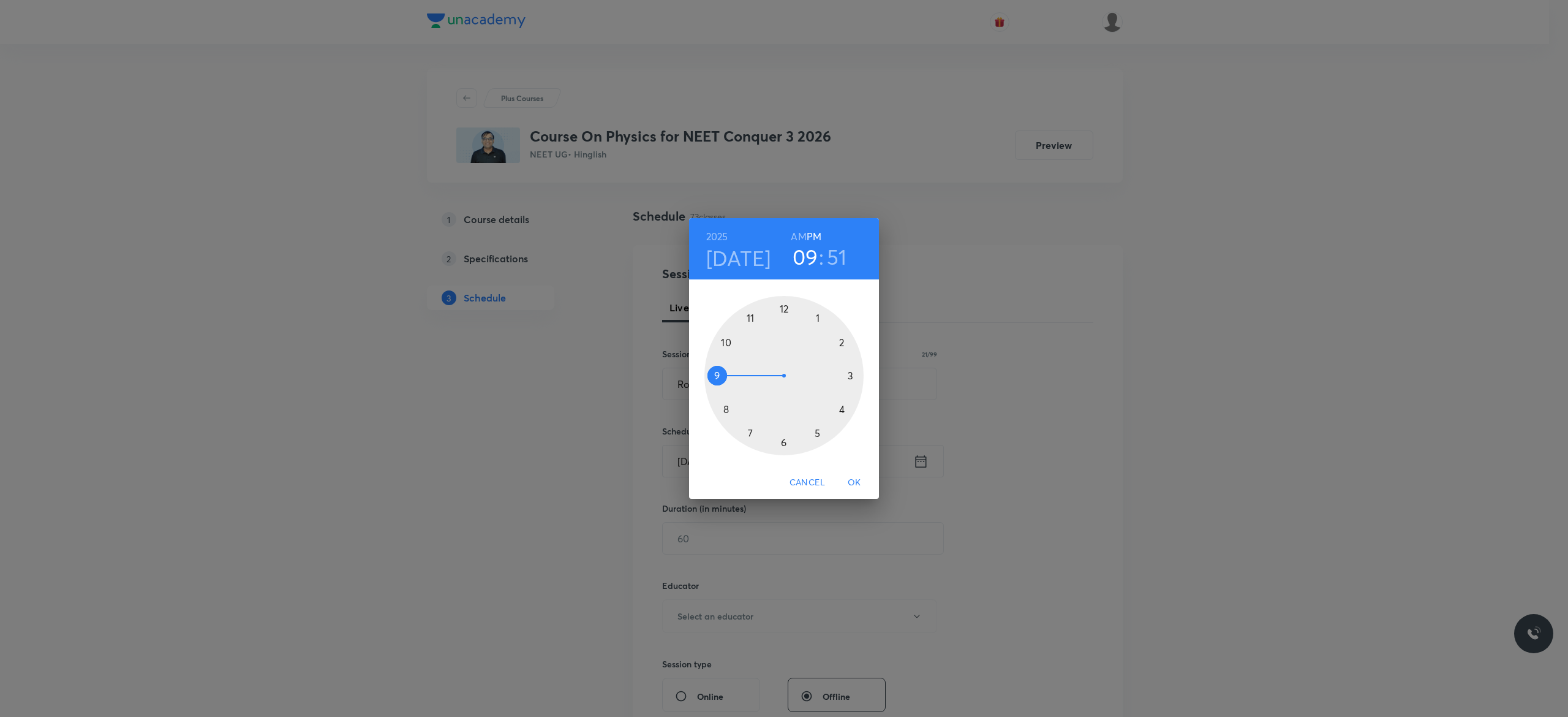
click at [797, 235] on h6 "AM" at bounding box center [798, 236] width 15 height 17
click at [713, 376] on div at bounding box center [784, 376] width 160 height 160
click at [783, 308] on div at bounding box center [784, 376] width 160 height 160
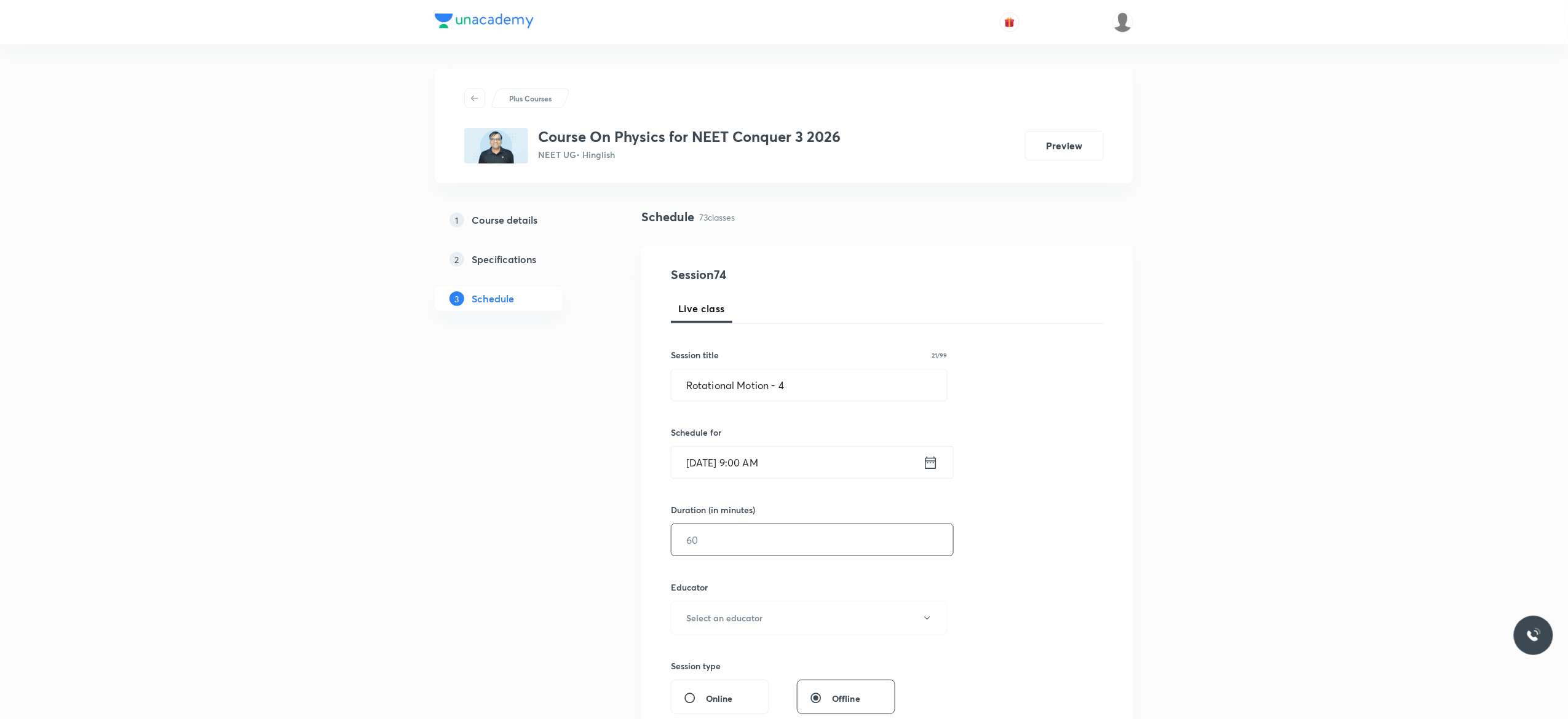
click at [761, 538] on input "text" at bounding box center [812, 540] width 282 height 31
type input "90"
click at [929, 621] on icon "button" at bounding box center [927, 618] width 10 height 10
click at [766, 684] on span "Abhishek Kumar Divoliya" at bounding box center [807, 682] width 269 height 13
click at [1058, 582] on div "Session 74 Live class Session title 21/99 Rotational Motion - 4 ​ Schedule for …" at bounding box center [887, 593] width 433 height 656
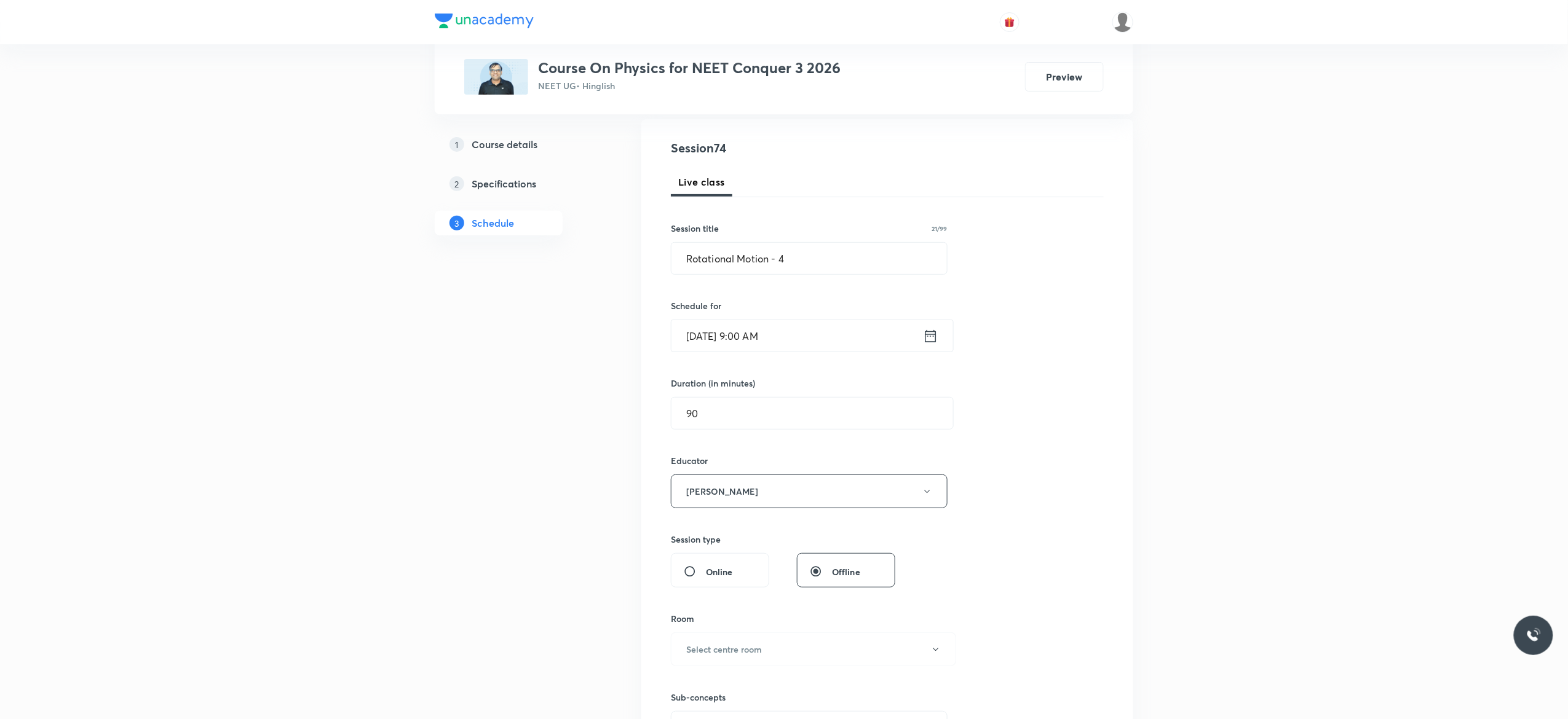
scroll to position [344, 0]
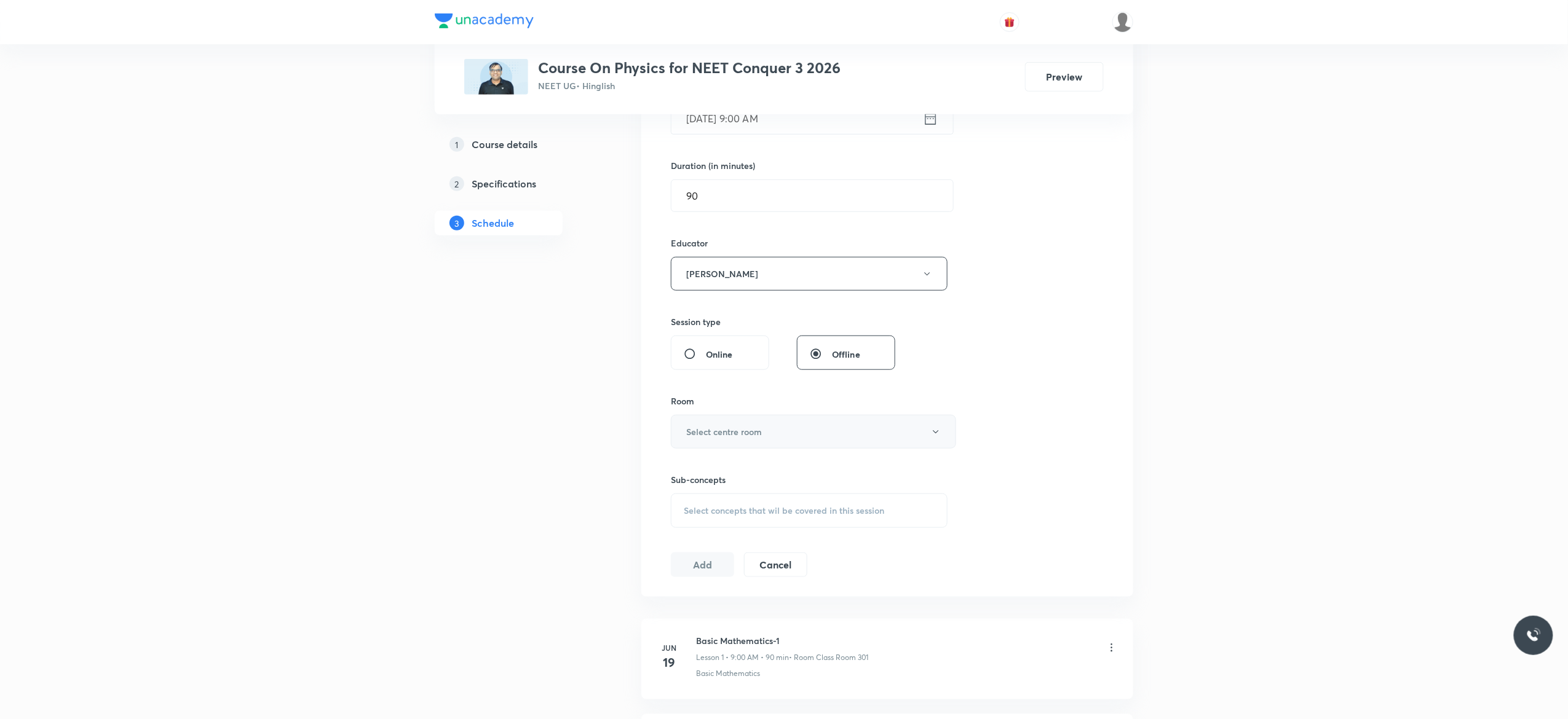
click at [933, 435] on icon "button" at bounding box center [936, 432] width 10 height 10
click at [733, 564] on span "Class Room 301" at bounding box center [807, 564] width 269 height 13
click at [716, 515] on span "Select concepts that wil be covered in this session" at bounding box center [784, 511] width 200 height 10
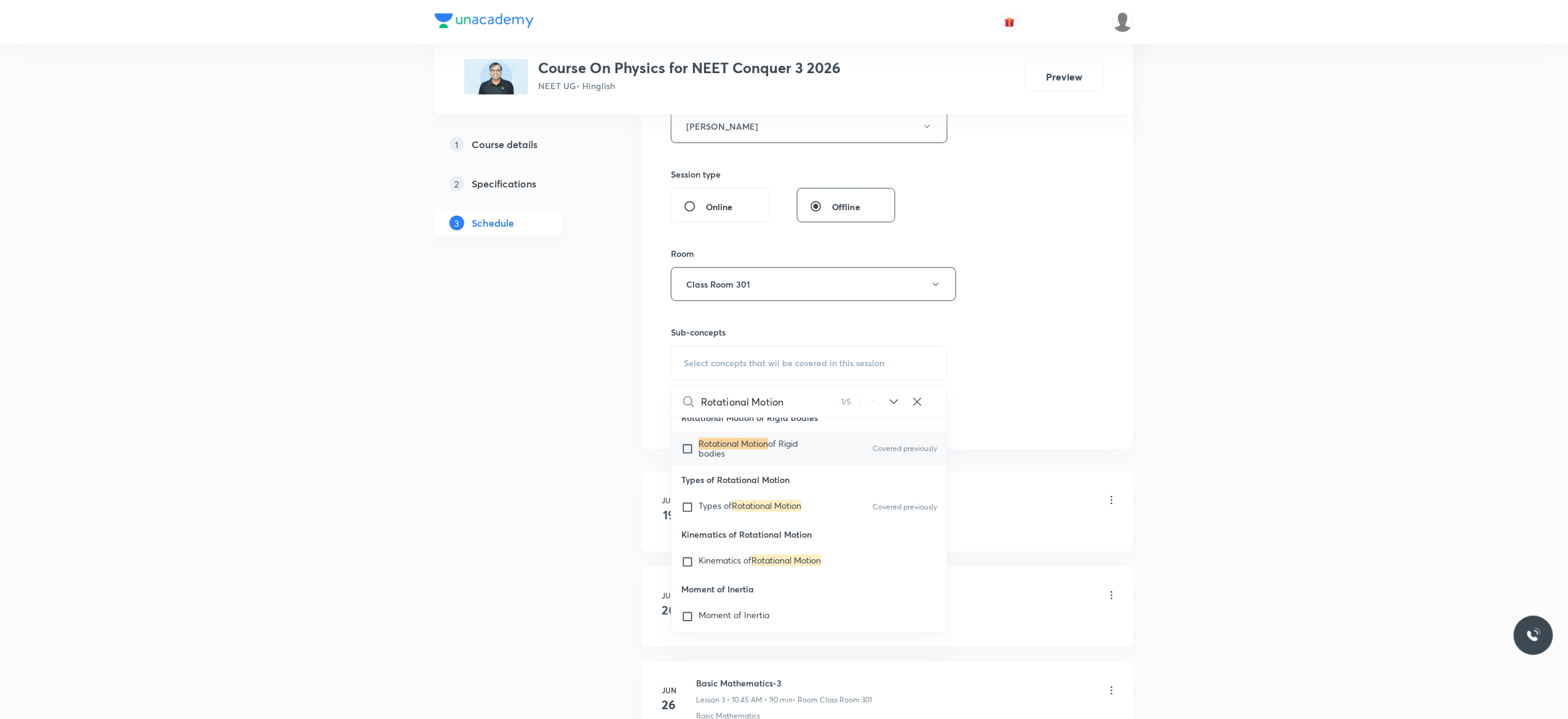
scroll to position [25011, 0]
type input "Rotational Motion"
click at [689, 455] on input "checkbox" at bounding box center [690, 444] width 17 height 19
checkbox input "true"
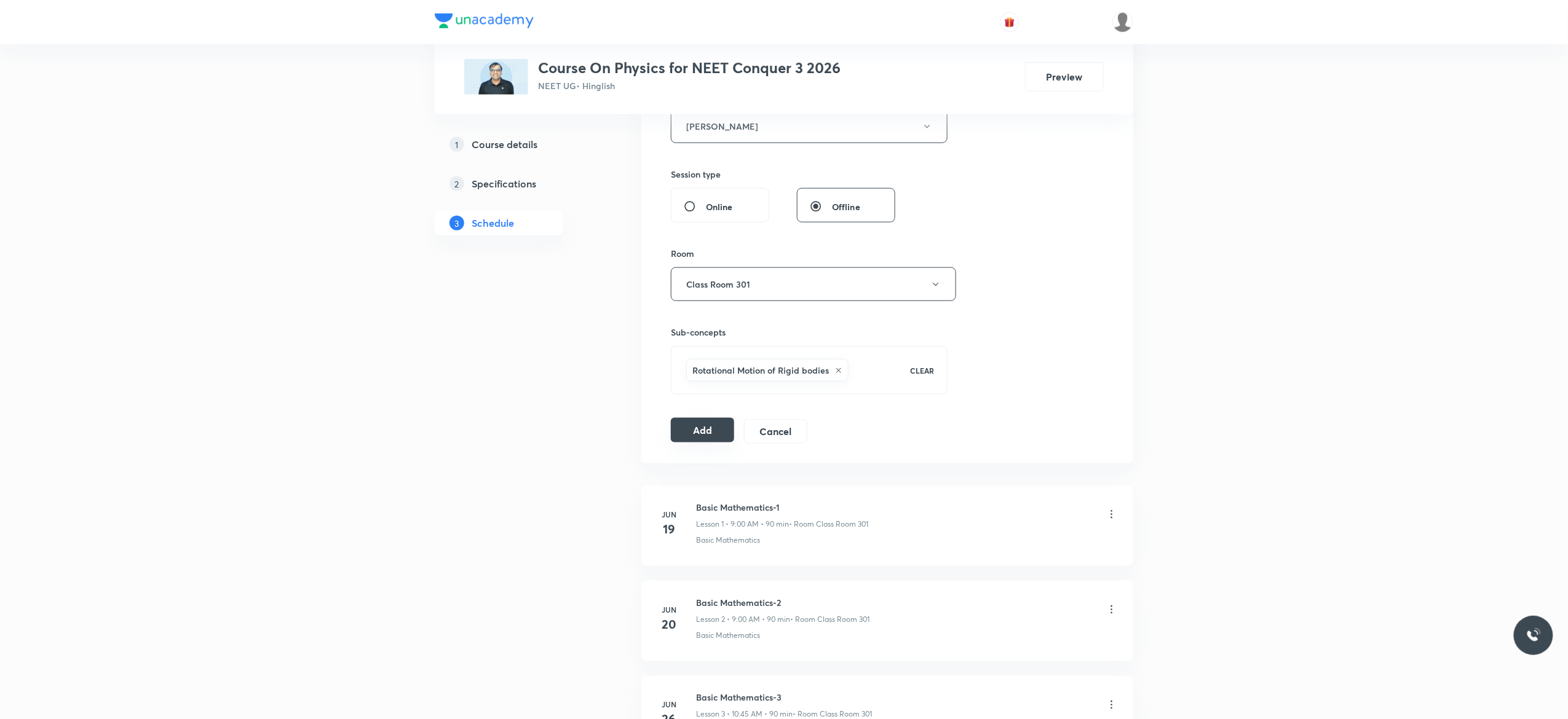
click at [699, 437] on button "Add" at bounding box center [703, 431] width 64 height 25
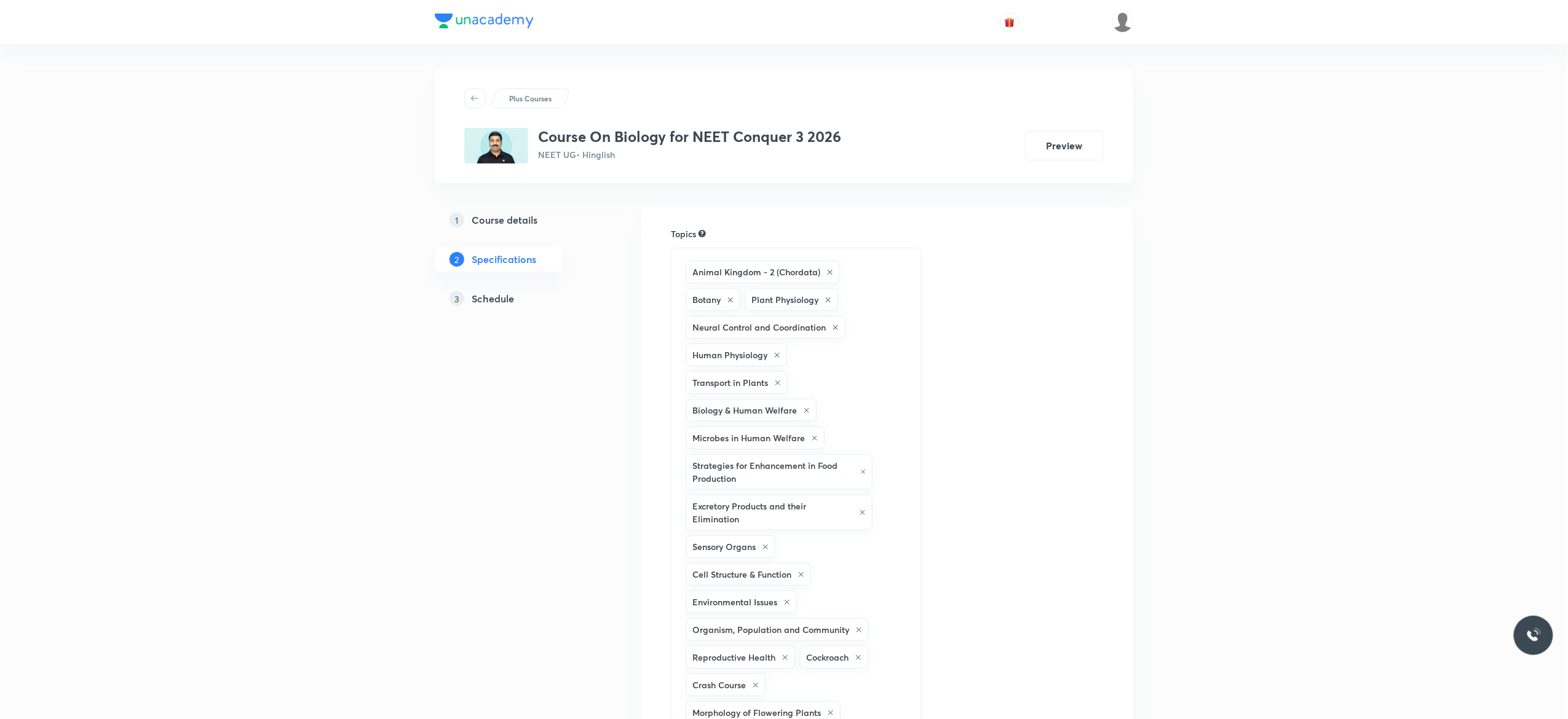
click at [496, 300] on h5 "Schedule" at bounding box center [492, 298] width 42 height 14
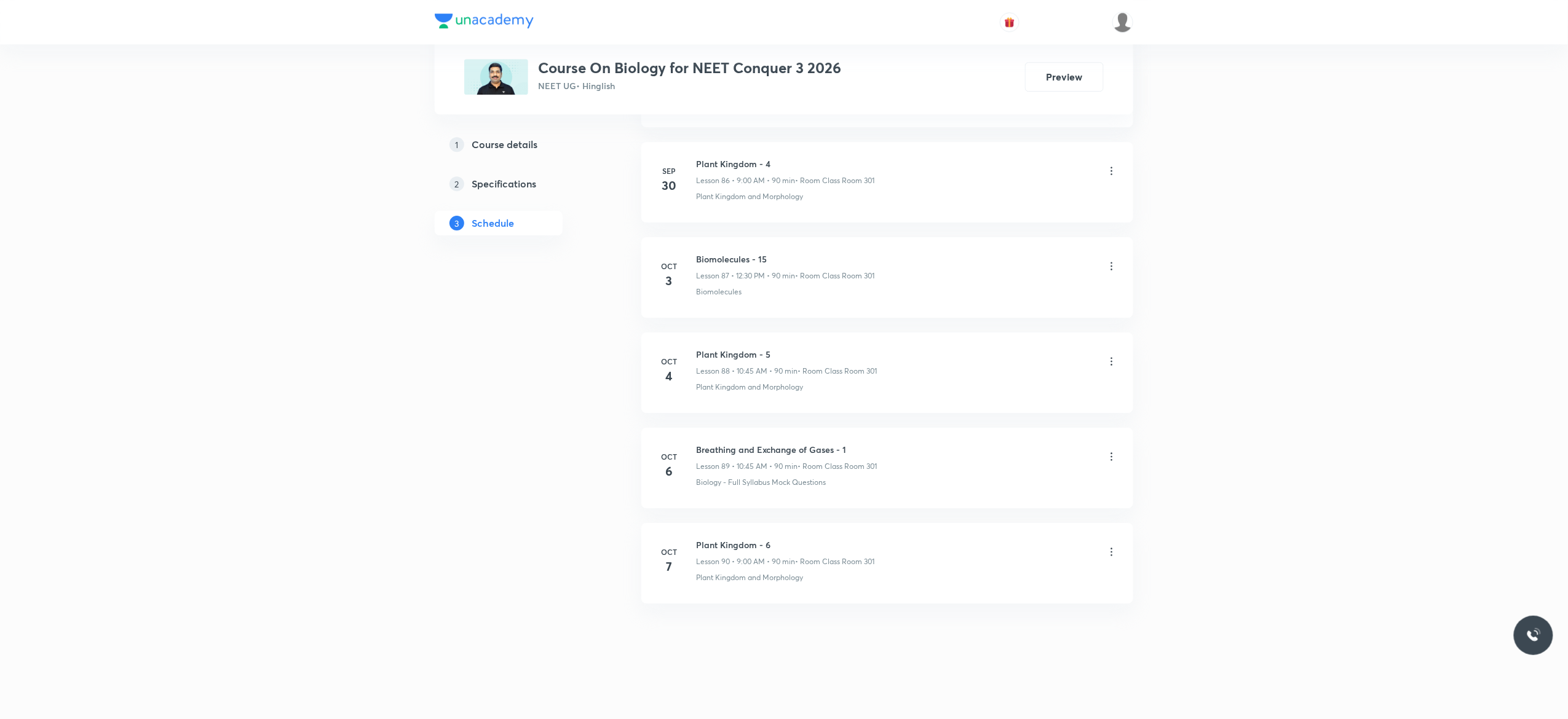
scroll to position [8955, 0]
drag, startPoint x: 852, startPoint y: 444, endPoint x: 692, endPoint y: 440, distance: 160.0
click at [692, 440] on li "[DATE] Breathing and Exchange of Gases - 1 Lesson 89 • 10:45 AM • 90 min • Room…" at bounding box center [887, 468] width 492 height 81
copy h6 "Breathing and Exchange of Gases - 1"
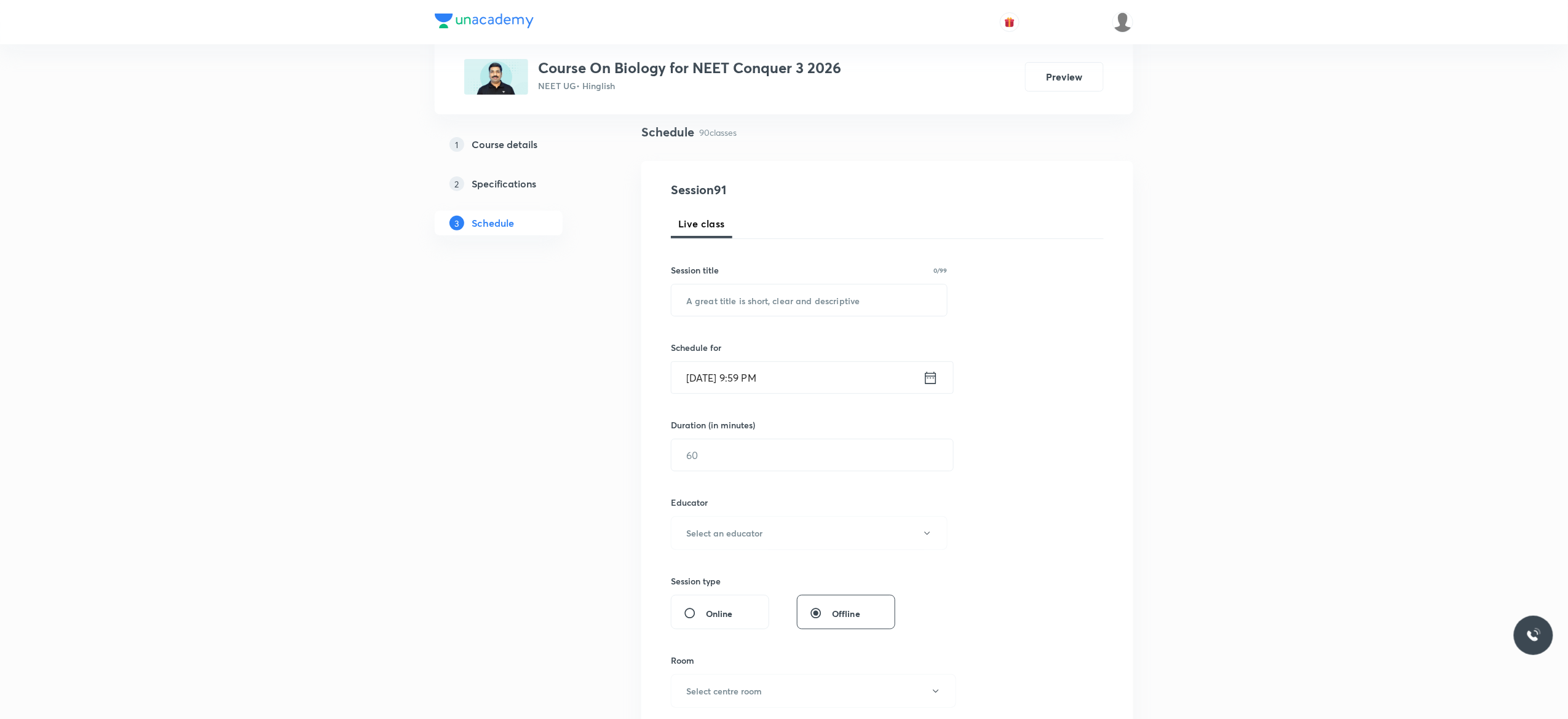
scroll to position [0, 0]
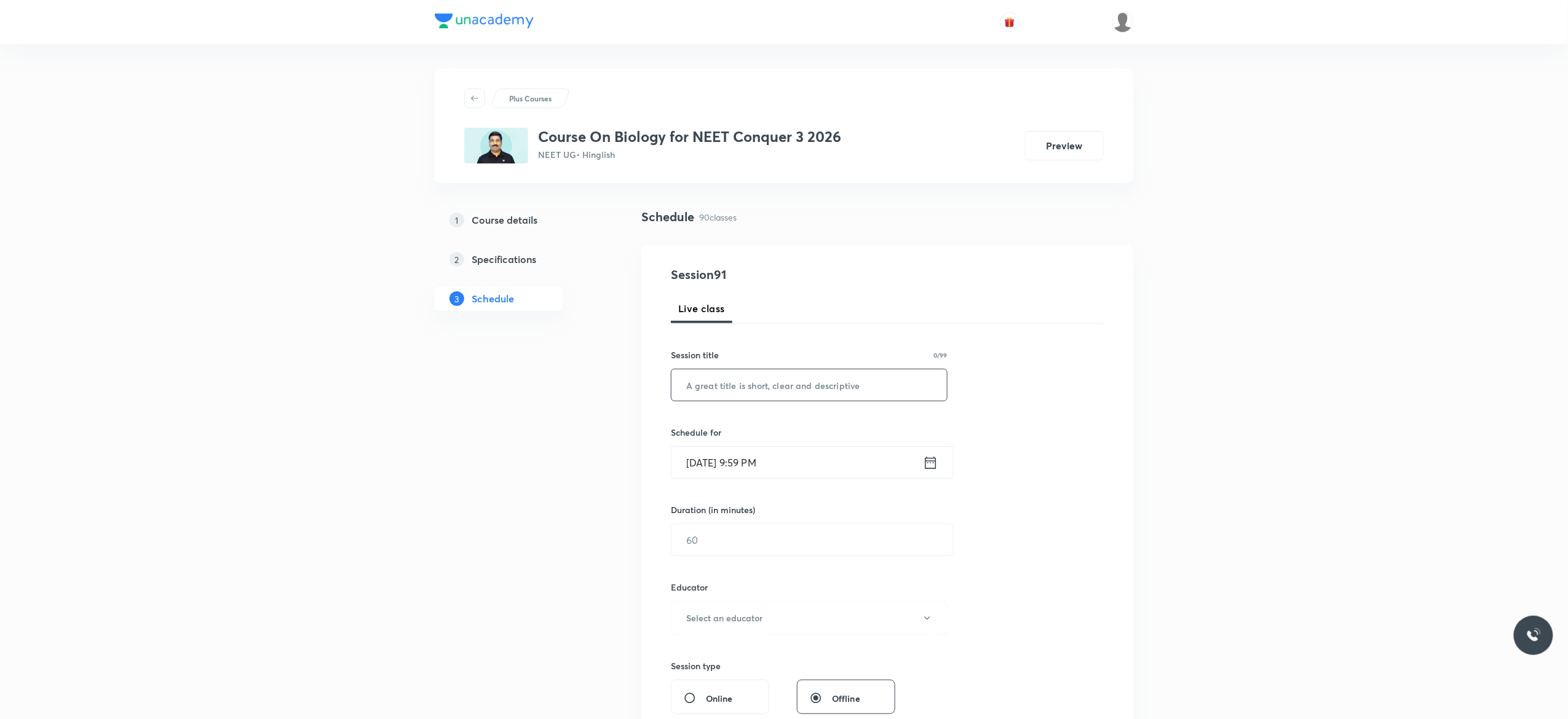
click at [827, 385] on input "text" at bounding box center [809, 384] width 275 height 31
paste input "Breathing and Exchange of Gases - 1"
type input "Breathing and Exchange of Gases - 2"
click at [930, 462] on icon at bounding box center [931, 462] width 11 height 12
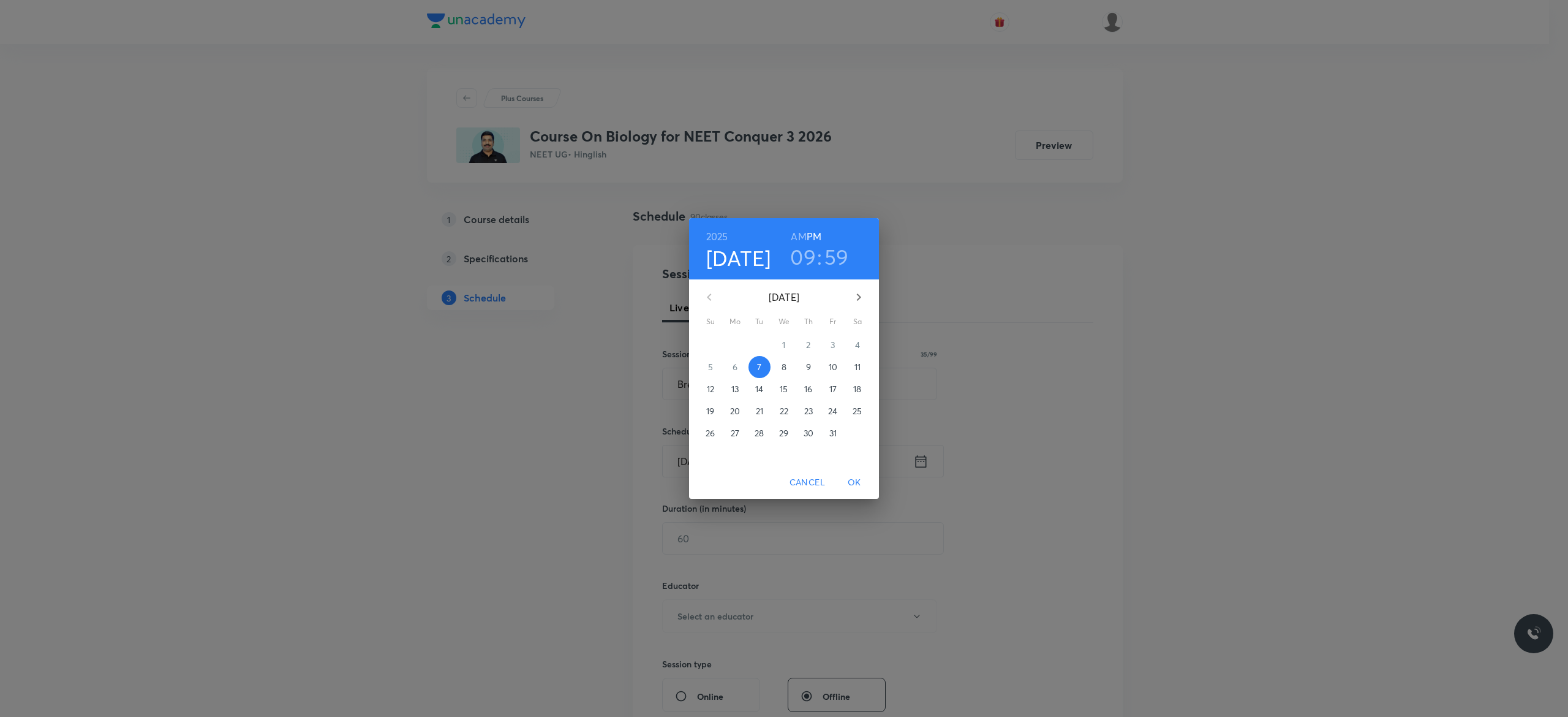
click at [784, 370] on p "8" at bounding box center [783, 367] width 5 height 12
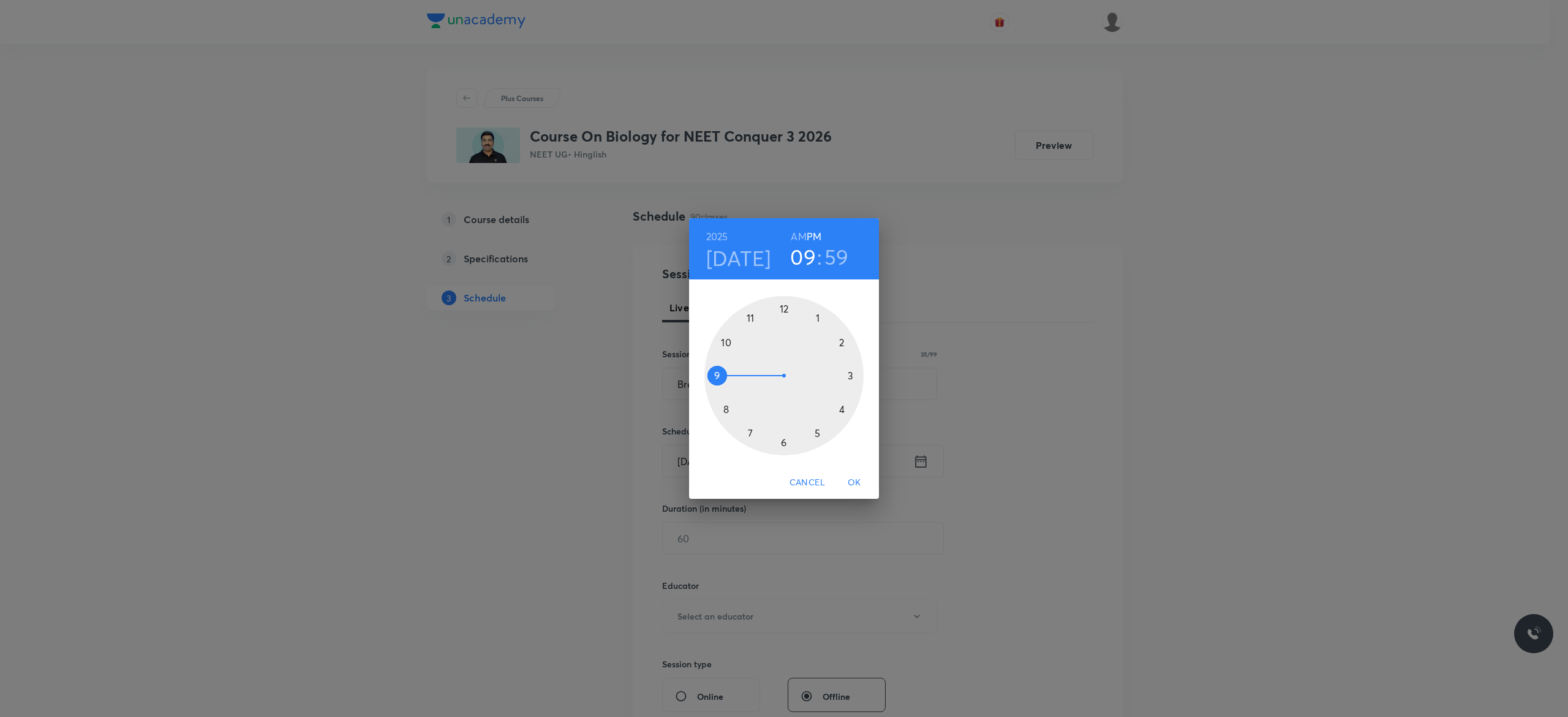
click at [798, 237] on h6 "AM" at bounding box center [798, 236] width 15 height 17
click at [726, 345] on div at bounding box center [784, 376] width 160 height 160
click at [717, 376] on div at bounding box center [784, 376] width 160 height 160
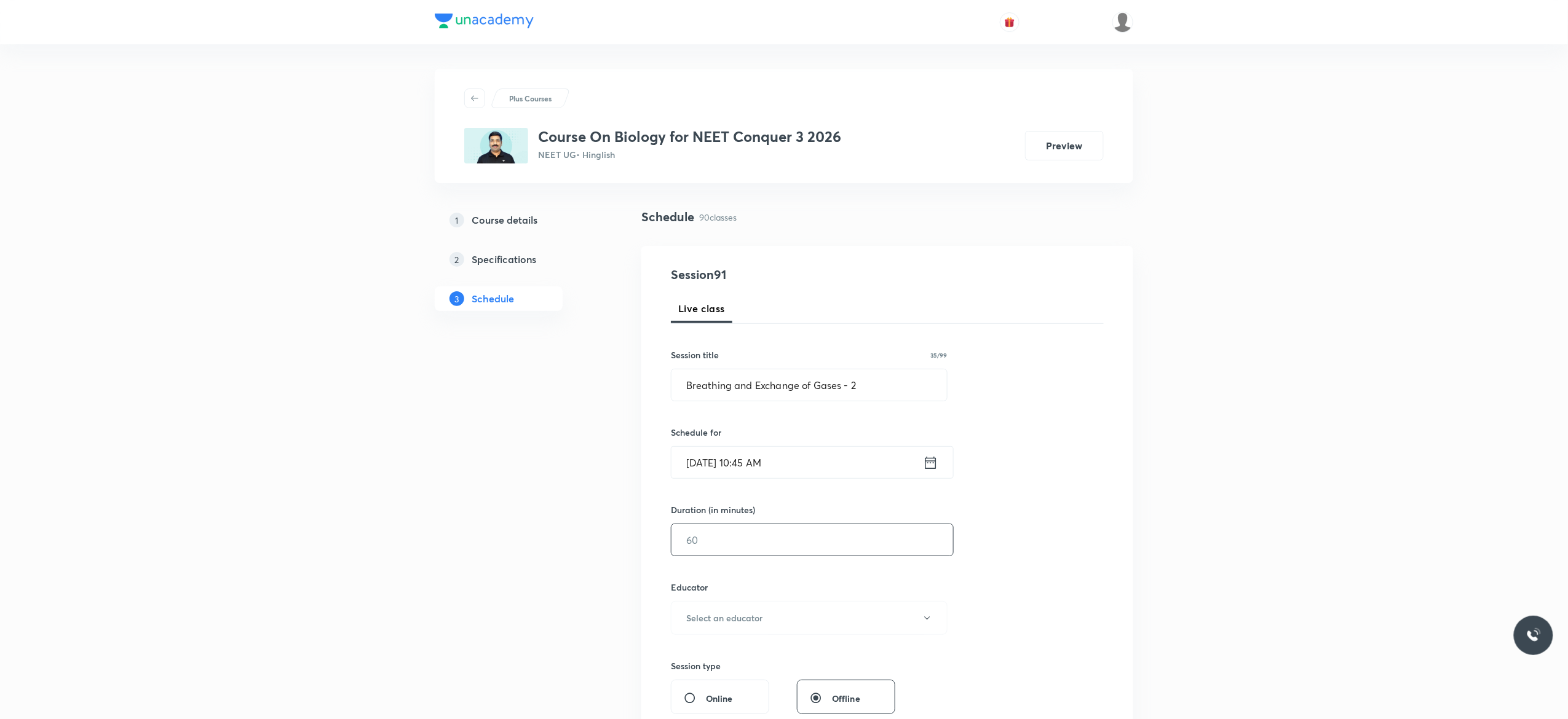
click at [735, 542] on input "text" at bounding box center [812, 540] width 282 height 31
type input "90"
click at [925, 622] on icon "button" at bounding box center [927, 618] width 10 height 10
click at [749, 671] on span "[PERSON_NAME]" at bounding box center [807, 675] width 269 height 13
click at [1070, 562] on div "Session 91 Live class Session title 35/99 Breathing and Exchange of Gases - 2 ​…" at bounding box center [887, 593] width 433 height 656
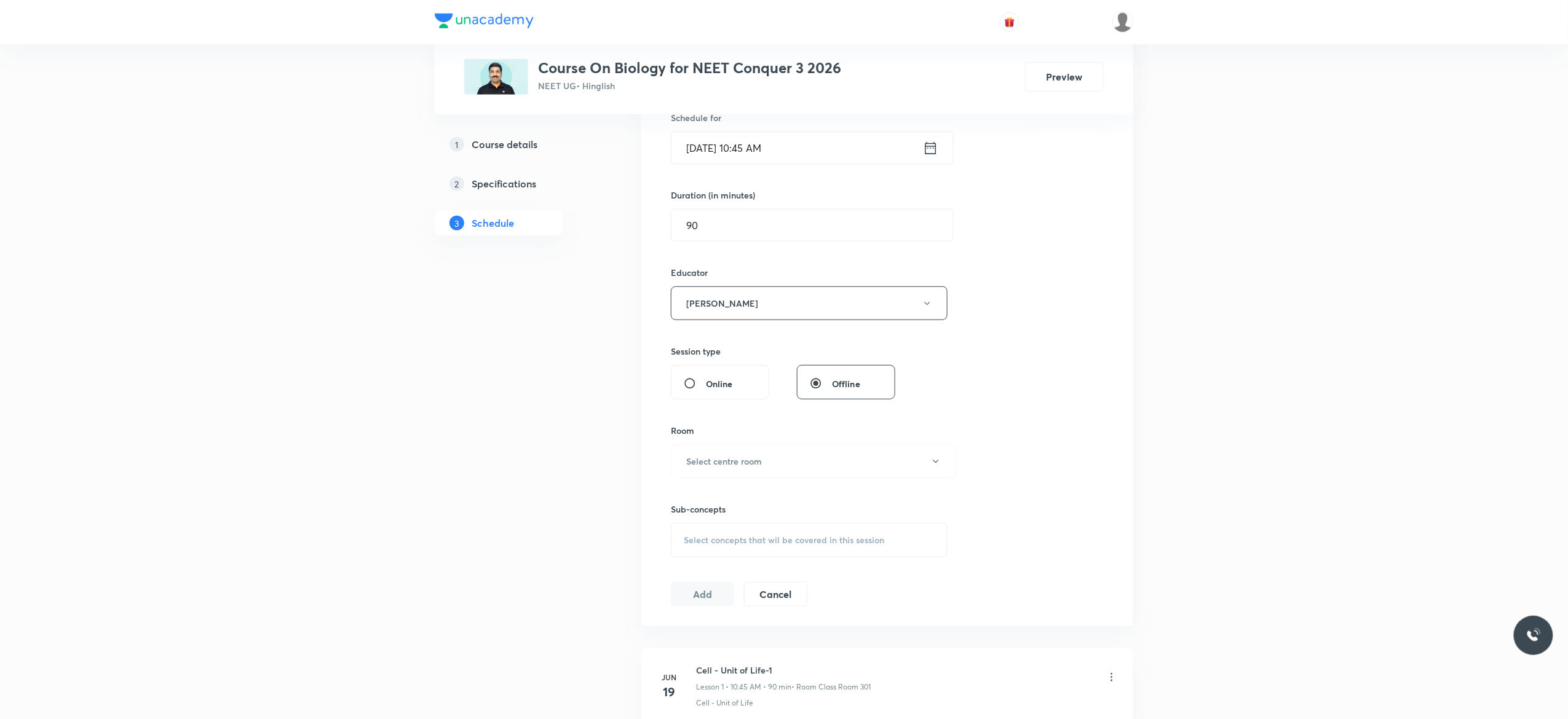
scroll to position [393, 0]
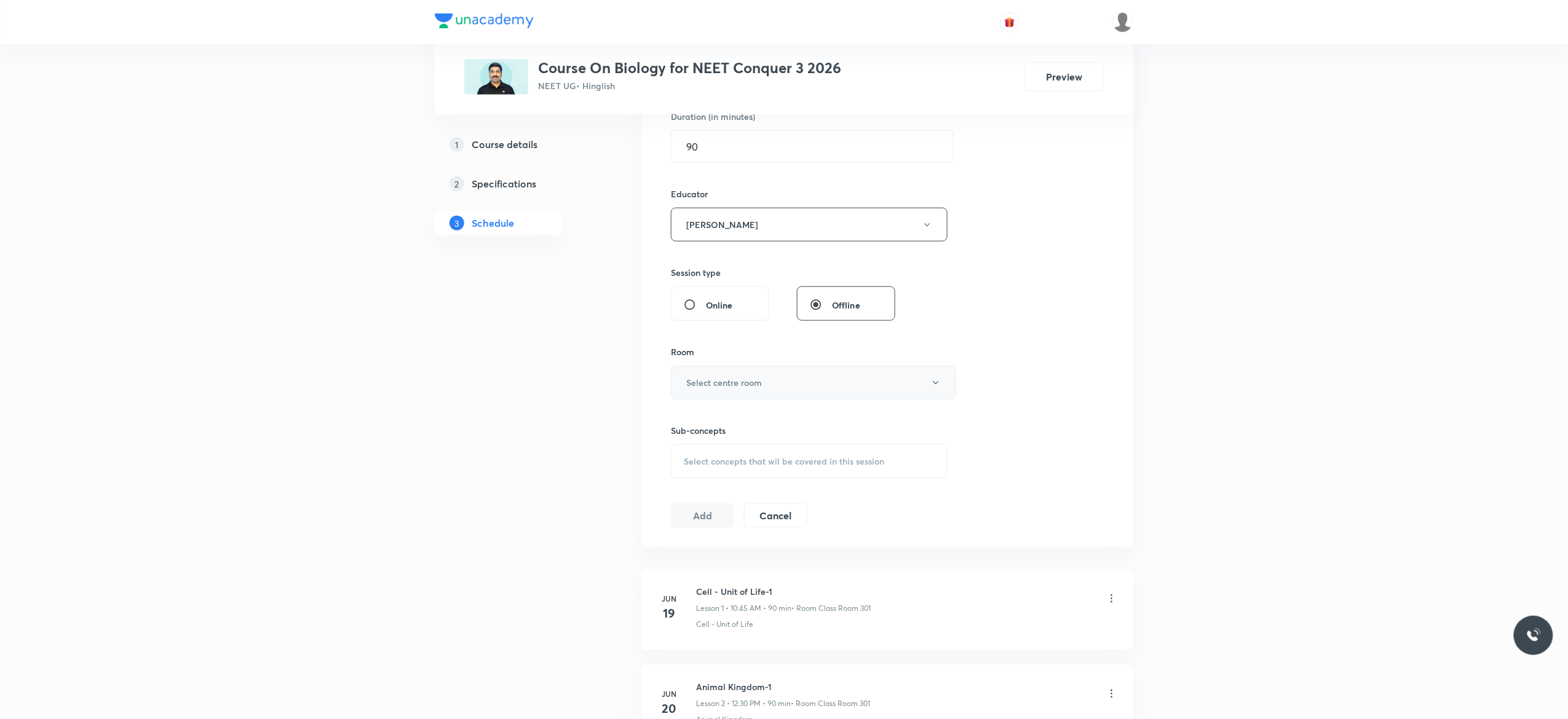
click at [935, 386] on icon "button" at bounding box center [936, 383] width 10 height 10
click at [724, 511] on span "Class Room 301" at bounding box center [807, 515] width 269 height 13
click at [699, 466] on span "Select concepts that wil be covered in this session" at bounding box center [784, 462] width 200 height 10
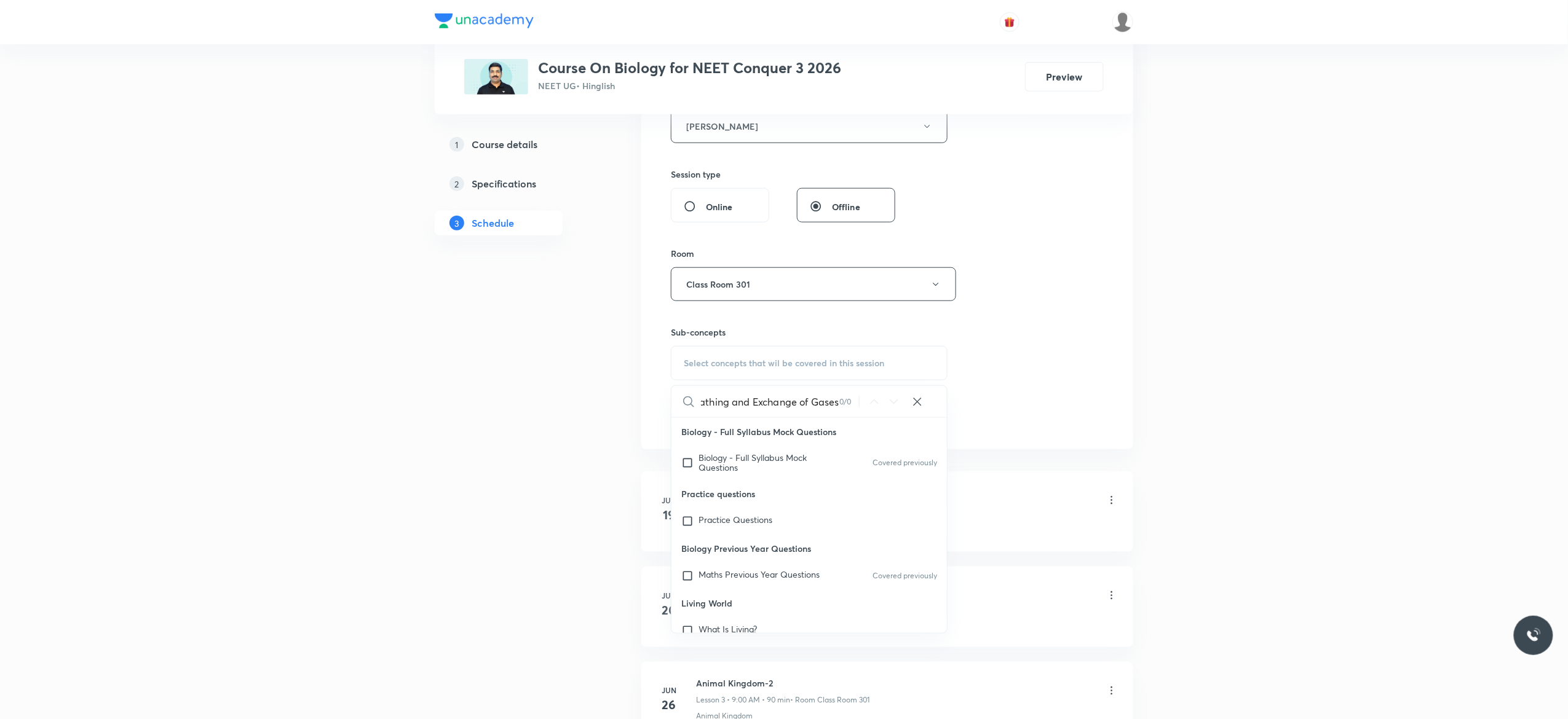
scroll to position [0, 18]
type input "Breathing and Exchange of Gases"
click at [685, 466] on input "checkbox" at bounding box center [690, 462] width 17 height 19
checkbox input "true"
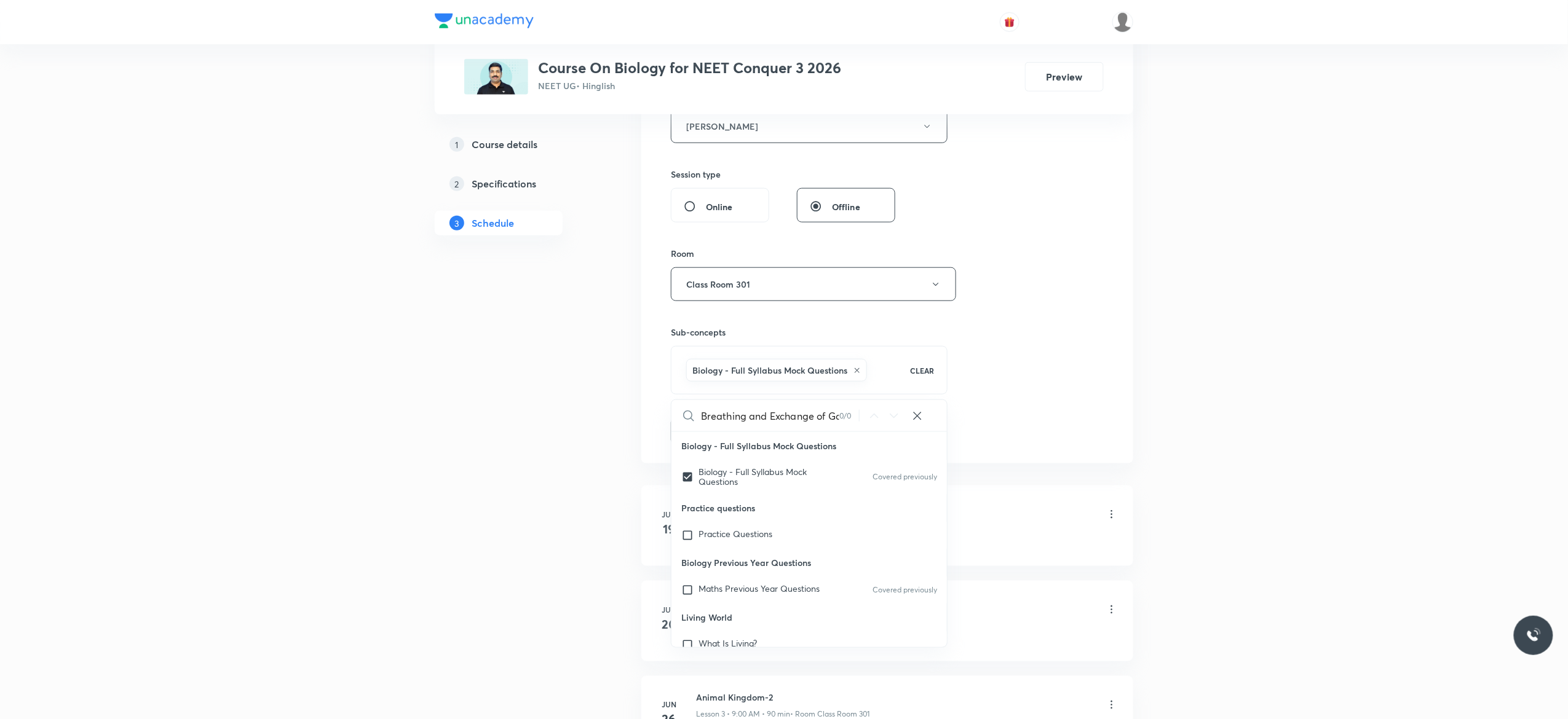
click at [696, 433] on button "Add" at bounding box center [703, 431] width 64 height 25
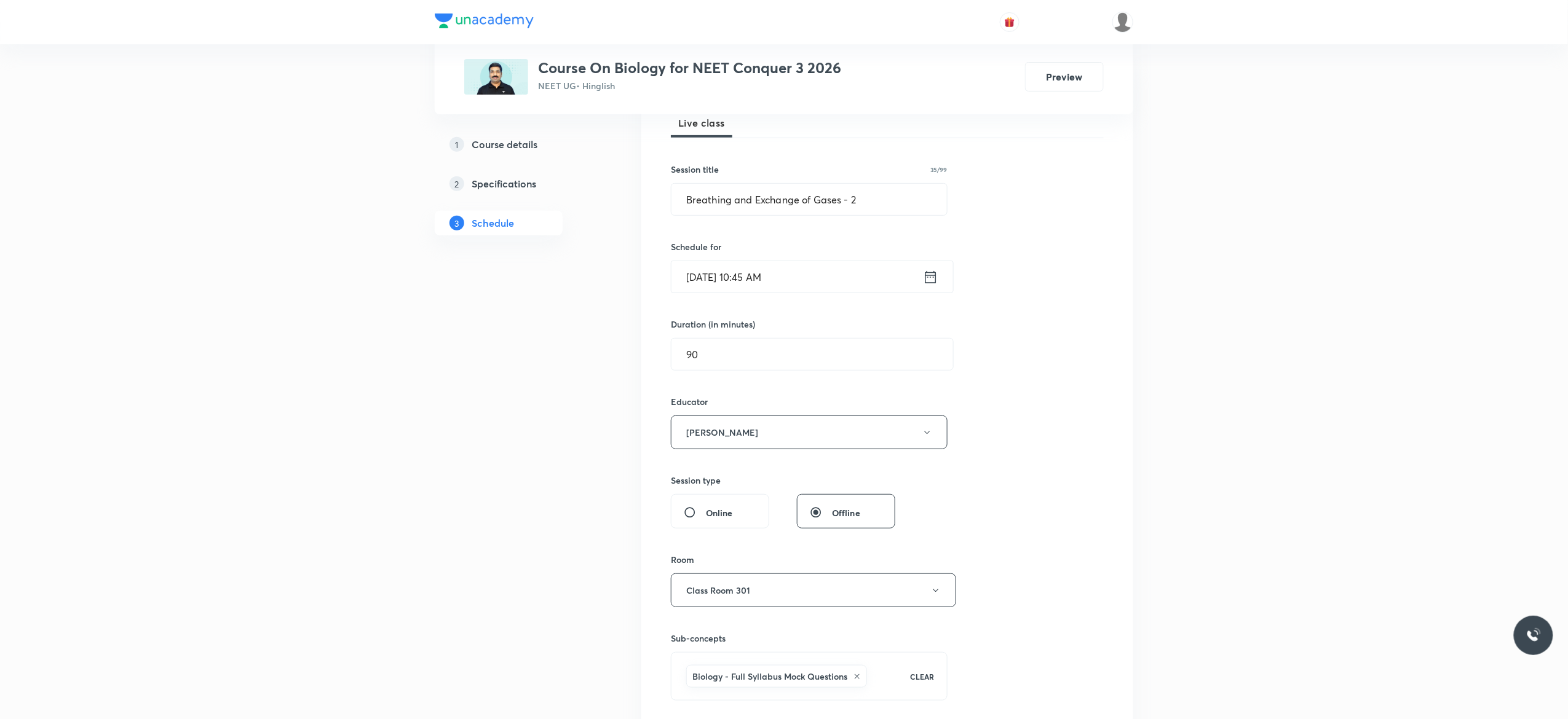
scroll to position [148, 0]
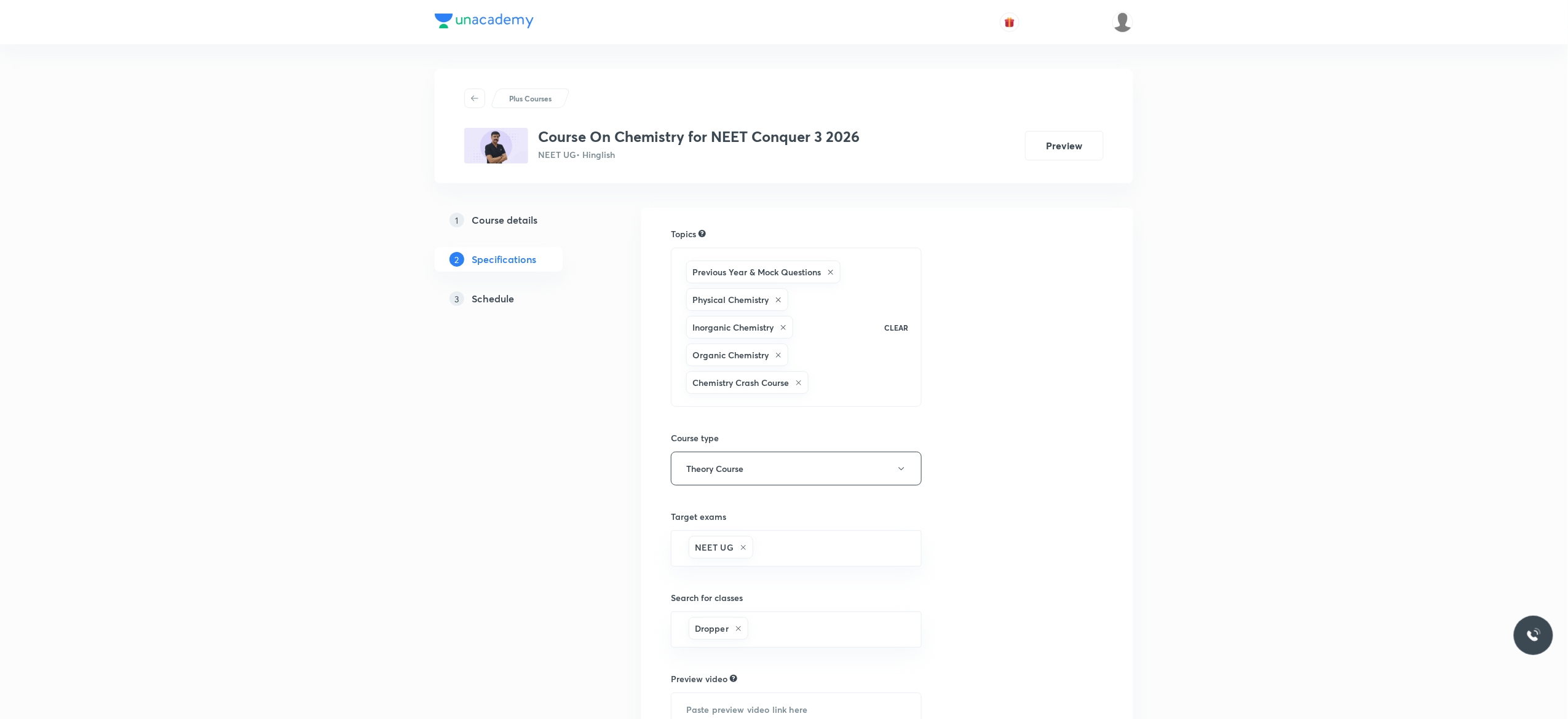
click at [490, 295] on h5 "Schedule" at bounding box center [492, 298] width 42 height 14
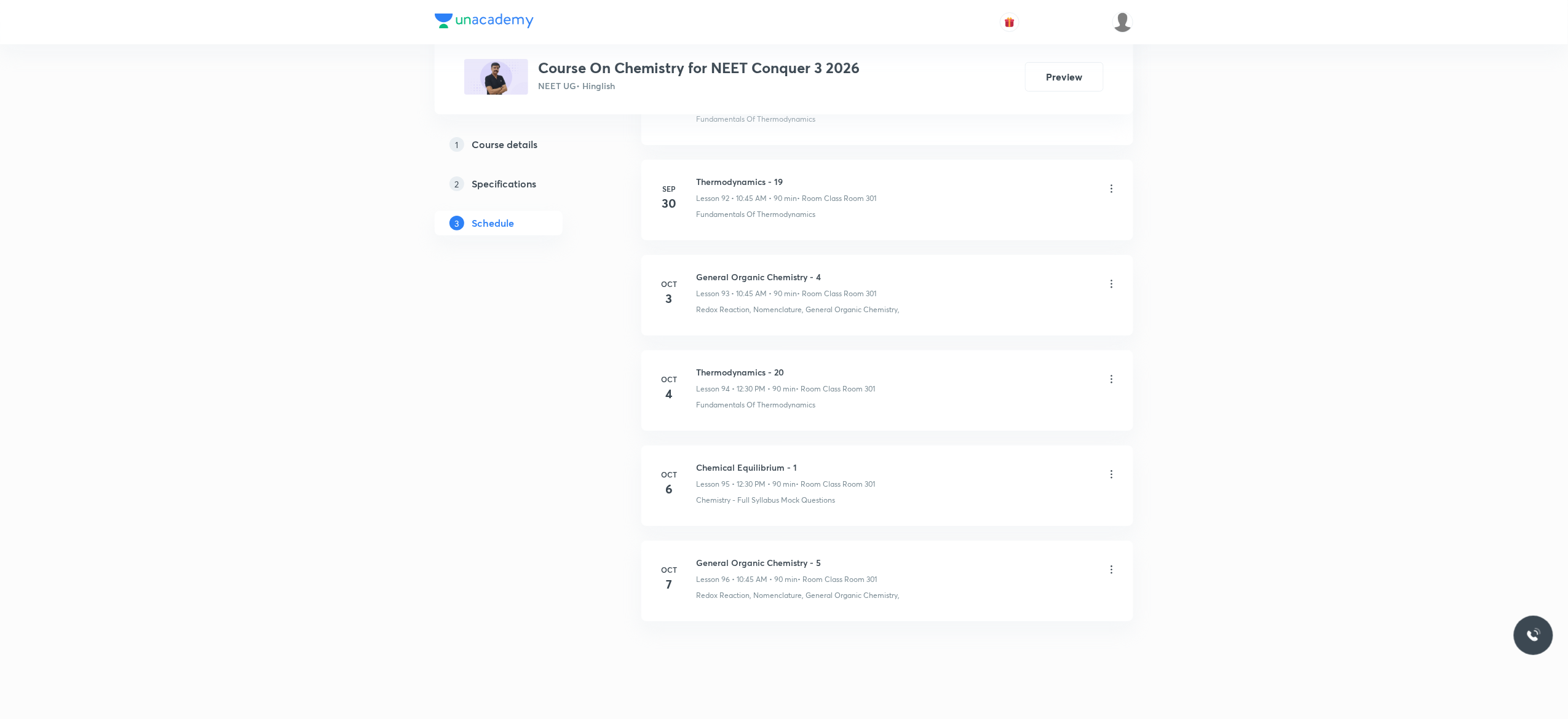
scroll to position [9529, 0]
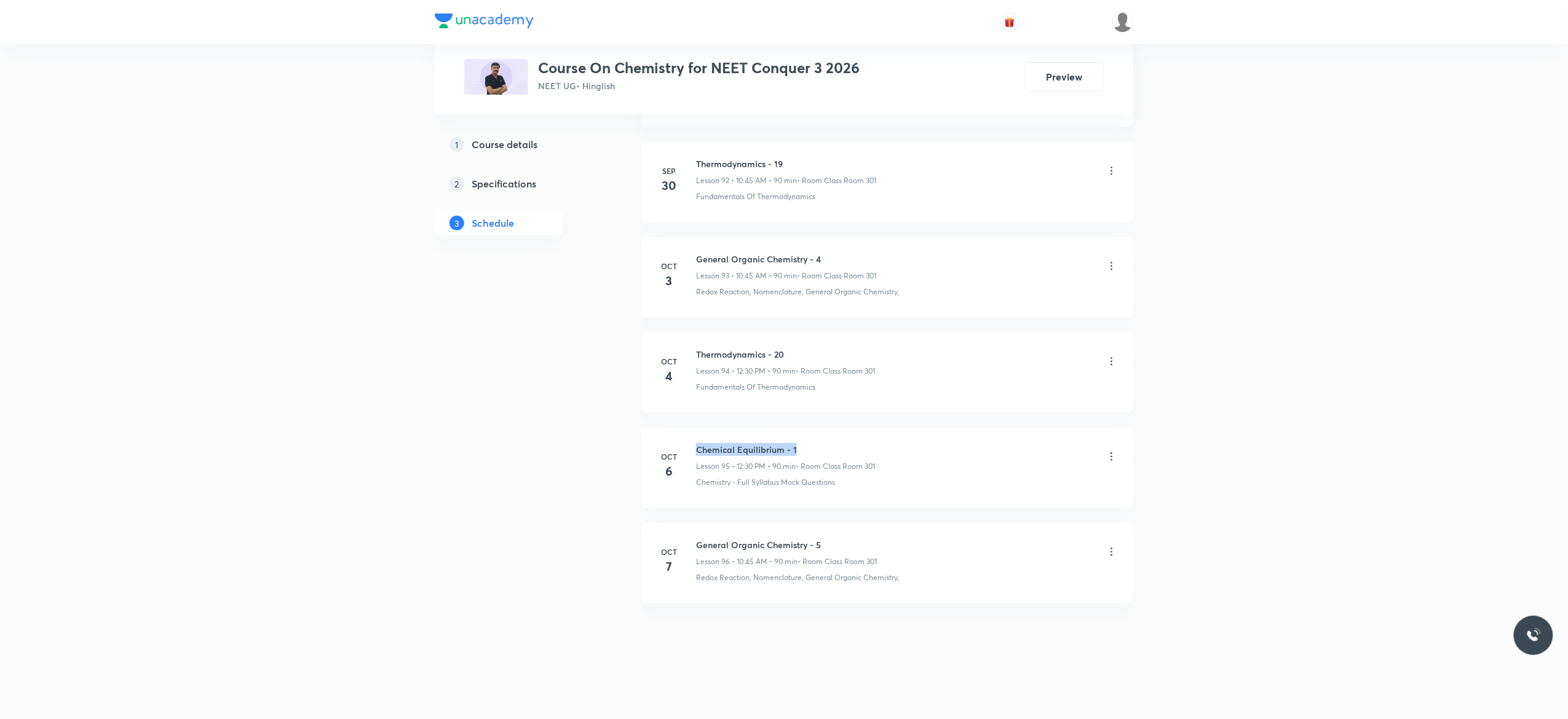
drag, startPoint x: 806, startPoint y: 442, endPoint x: 694, endPoint y: 444, distance: 112.0
click at [694, 444] on div "[DATE] Chemical Equilibrium - 1 Lesson 95 • 12:30 PM • 90 min • Room Class Room…" at bounding box center [887, 465] width 461 height 45
copy h6 "Chemical Equilibrium - 1"
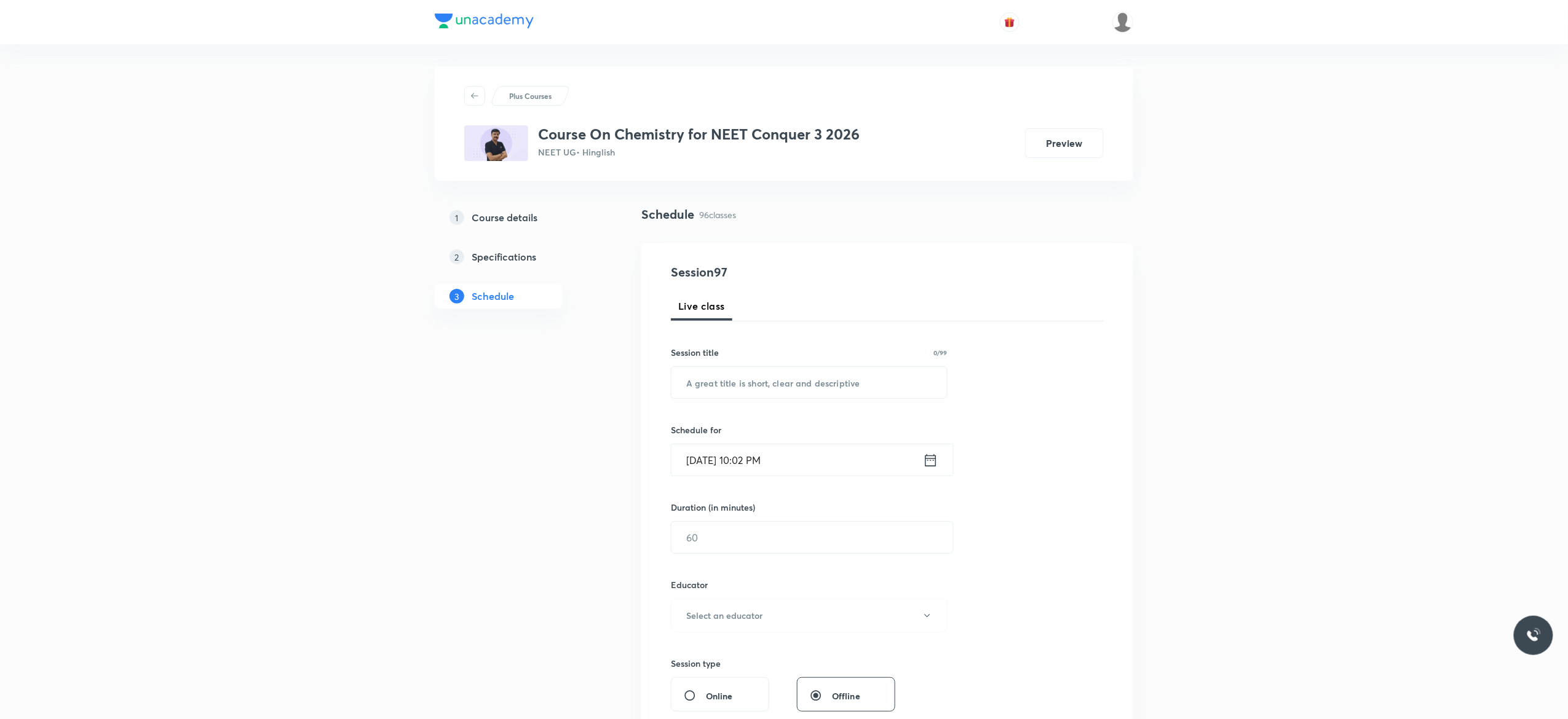
scroll to position [0, 0]
click at [797, 385] on input "text" at bounding box center [809, 384] width 275 height 31
paste input "Chemical Equilibrium - 1"
type input "Chemical Equilibrium - 2"
click at [929, 462] on icon at bounding box center [931, 462] width 15 height 17
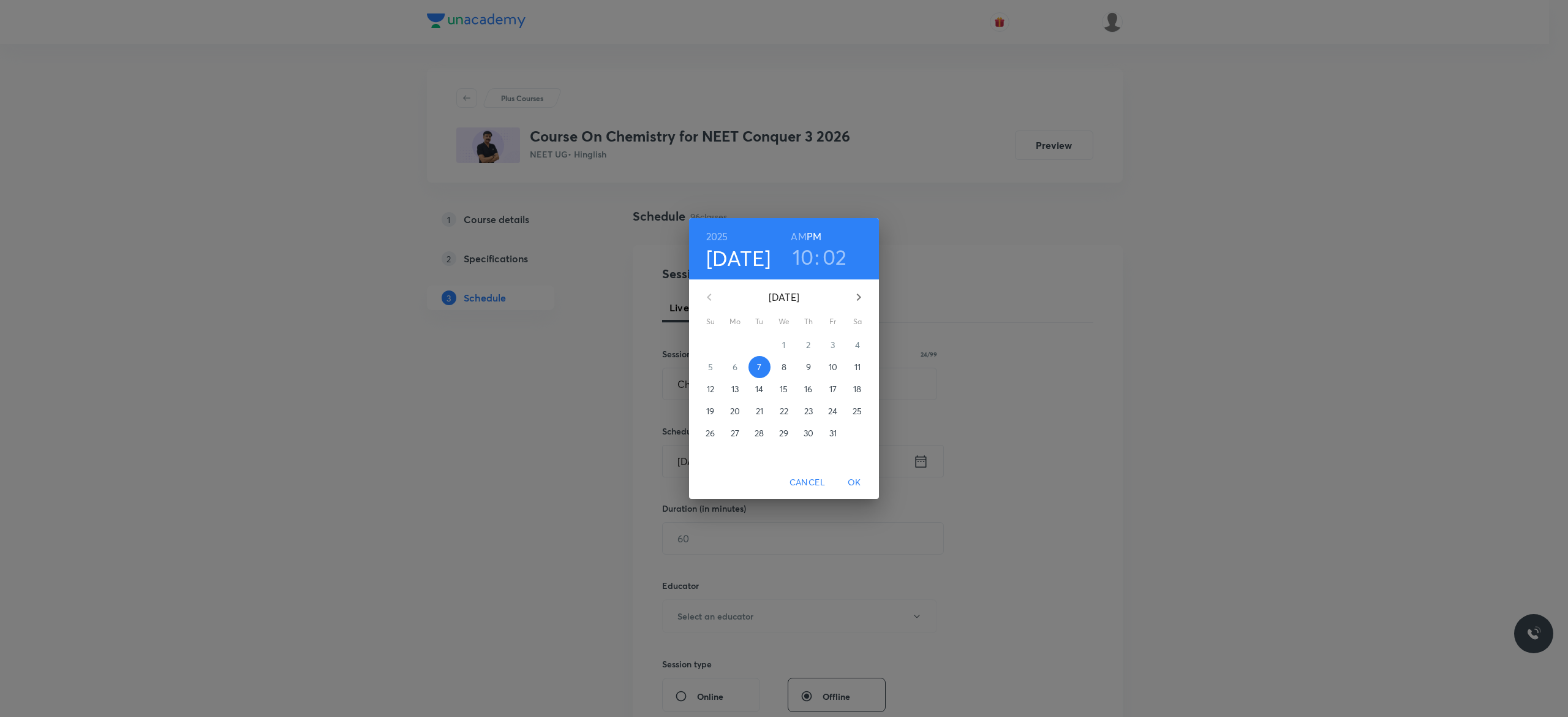
click at [783, 370] on p "8" at bounding box center [783, 367] width 5 height 12
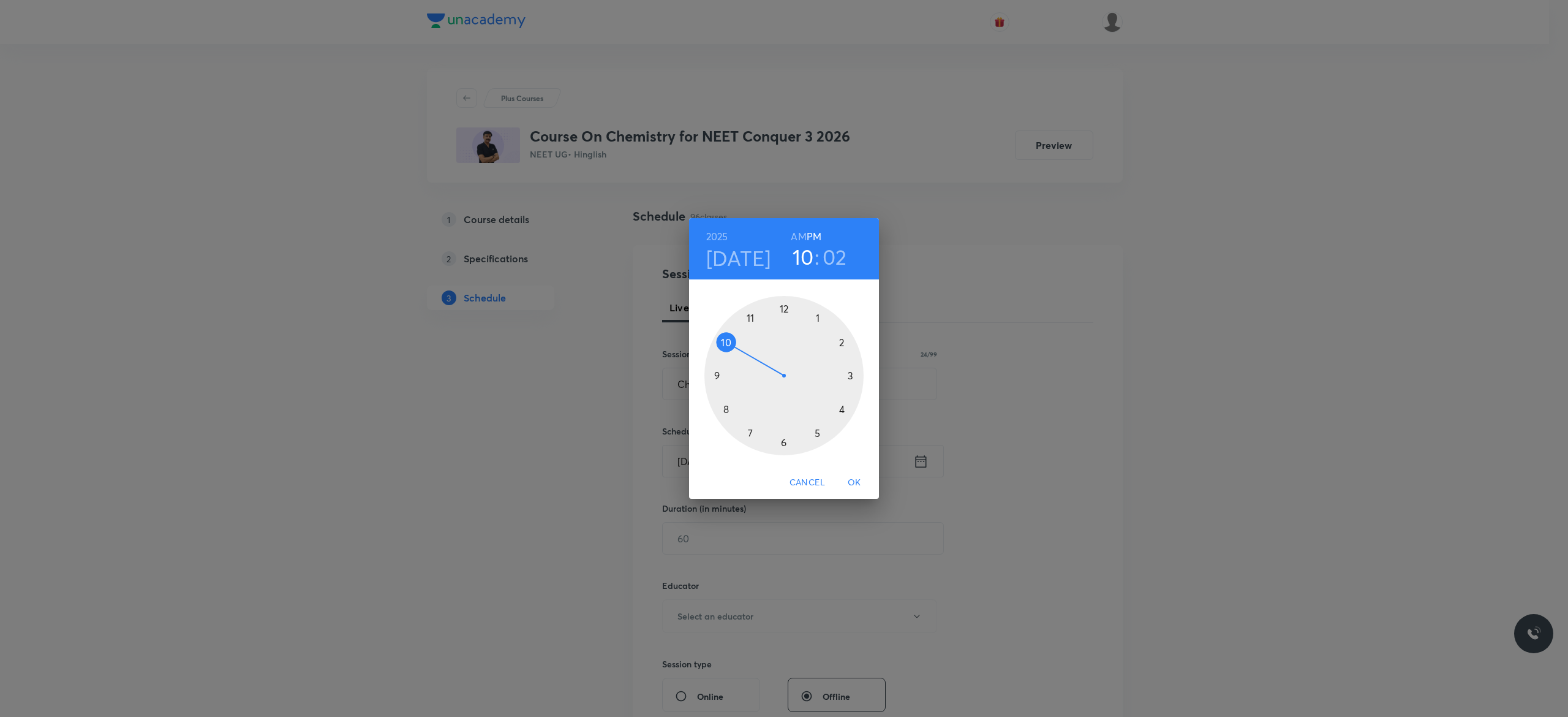
click at [782, 306] on div at bounding box center [784, 376] width 160 height 160
click at [782, 442] on div at bounding box center [784, 376] width 160 height 160
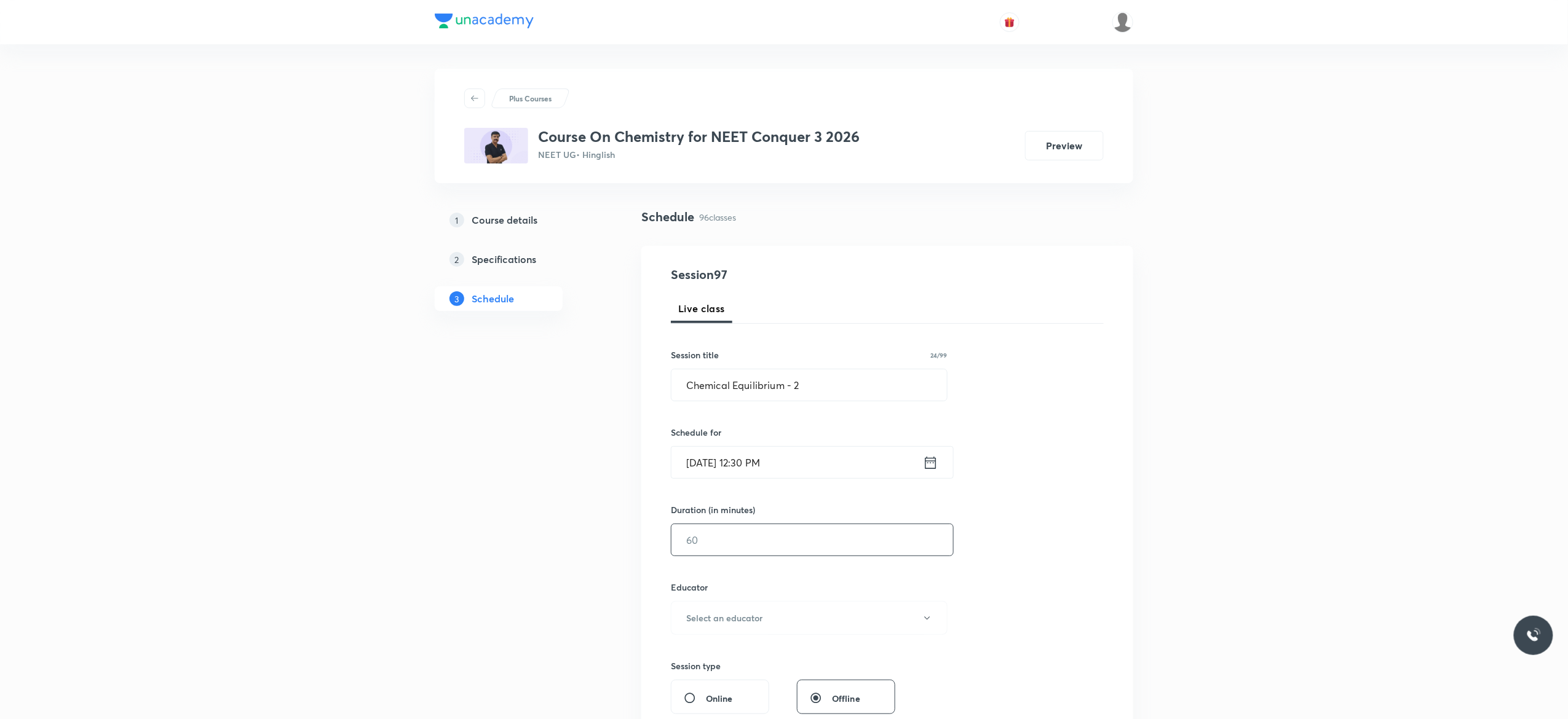
click at [736, 537] on input "text" at bounding box center [812, 540] width 282 height 31
type input "90"
click at [931, 623] on icon "button" at bounding box center [927, 618] width 10 height 10
click at [766, 676] on span "[PERSON_NAME]" at bounding box center [807, 682] width 269 height 13
click at [1047, 560] on div "Session 97 Live class Session title 24/99 Chemical Equilibrium - 2 ​ Schedule f…" at bounding box center [887, 593] width 433 height 656
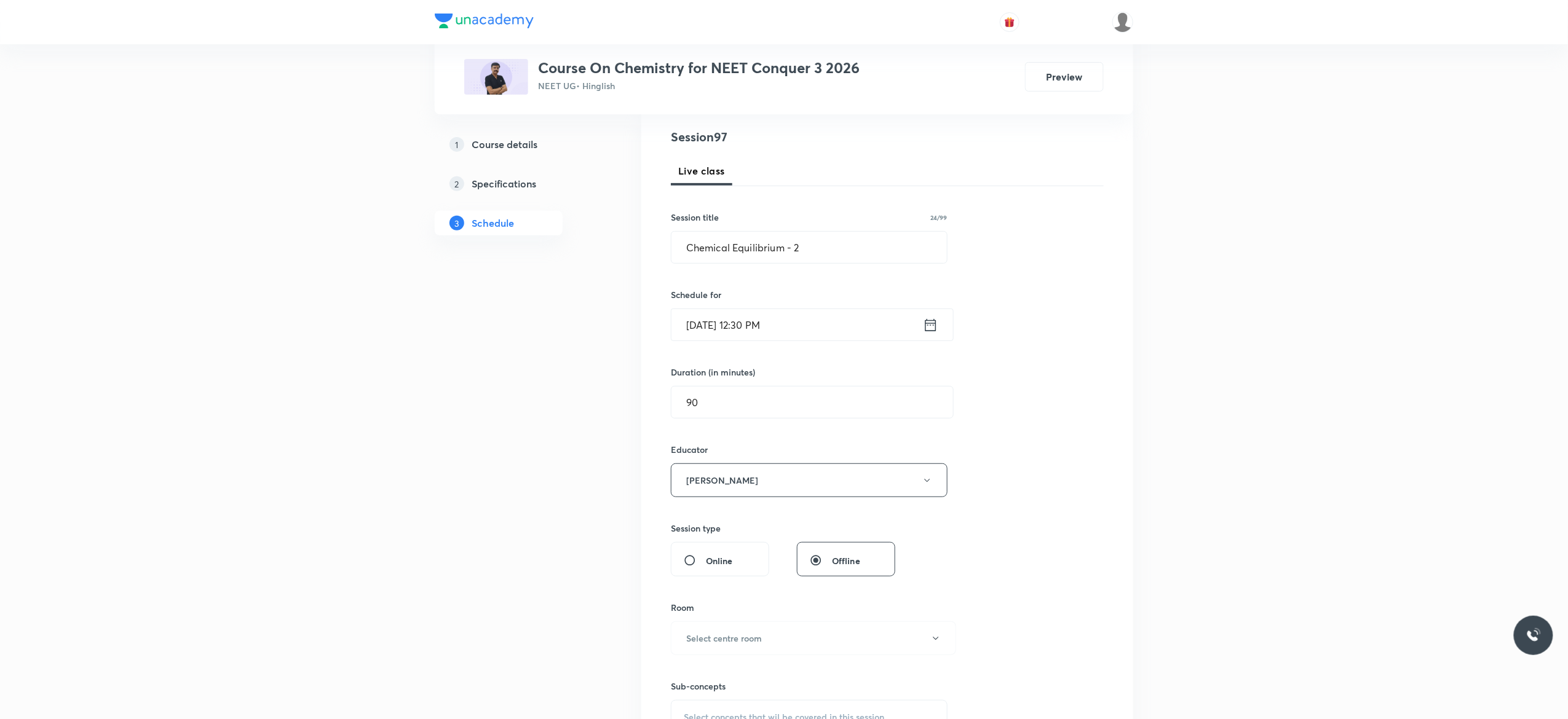
scroll to position [344, 0]
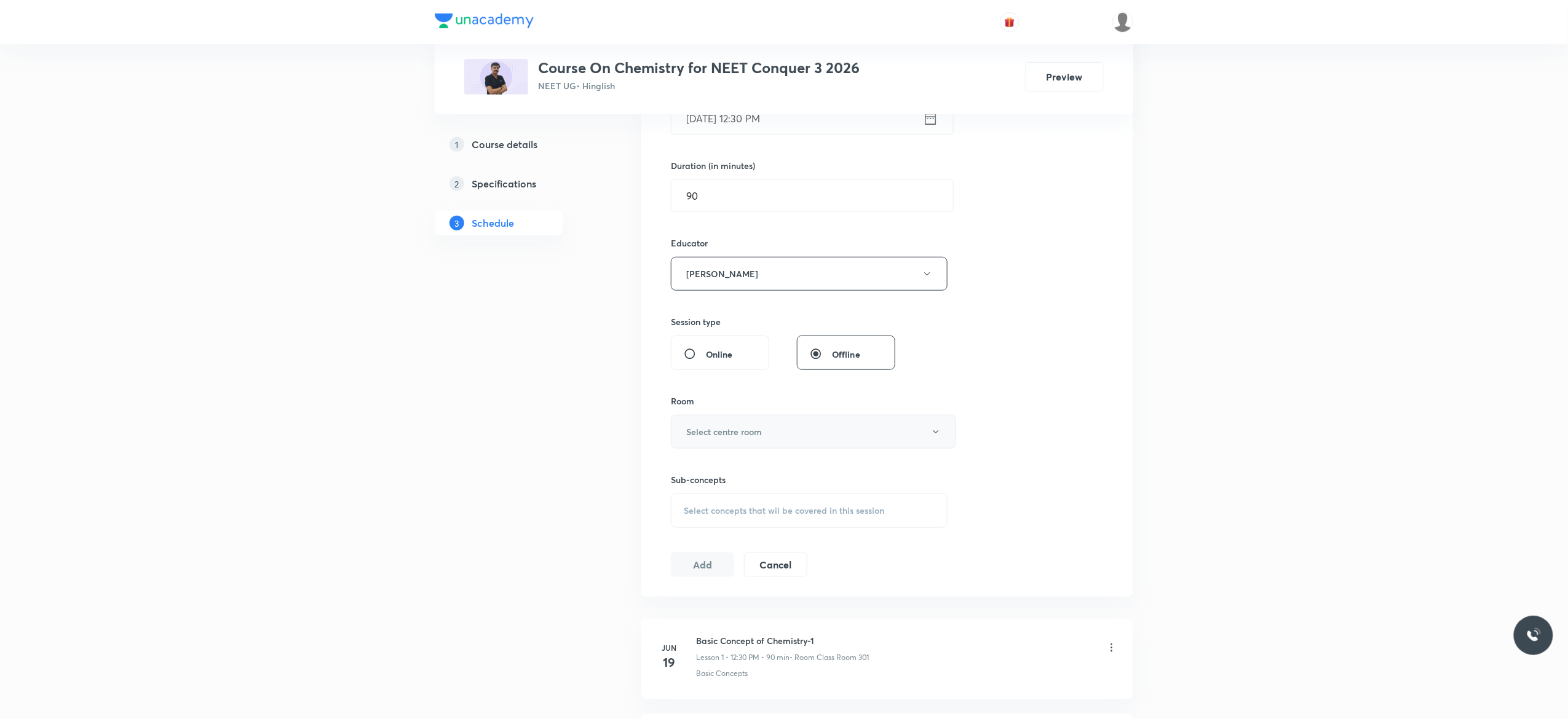
click at [933, 441] on button "Select centre room" at bounding box center [813, 431] width 285 height 34
click at [731, 563] on span "Class Room 301" at bounding box center [807, 564] width 269 height 13
click at [708, 515] on span "Select concepts that wil be covered in this session" at bounding box center [784, 511] width 200 height 10
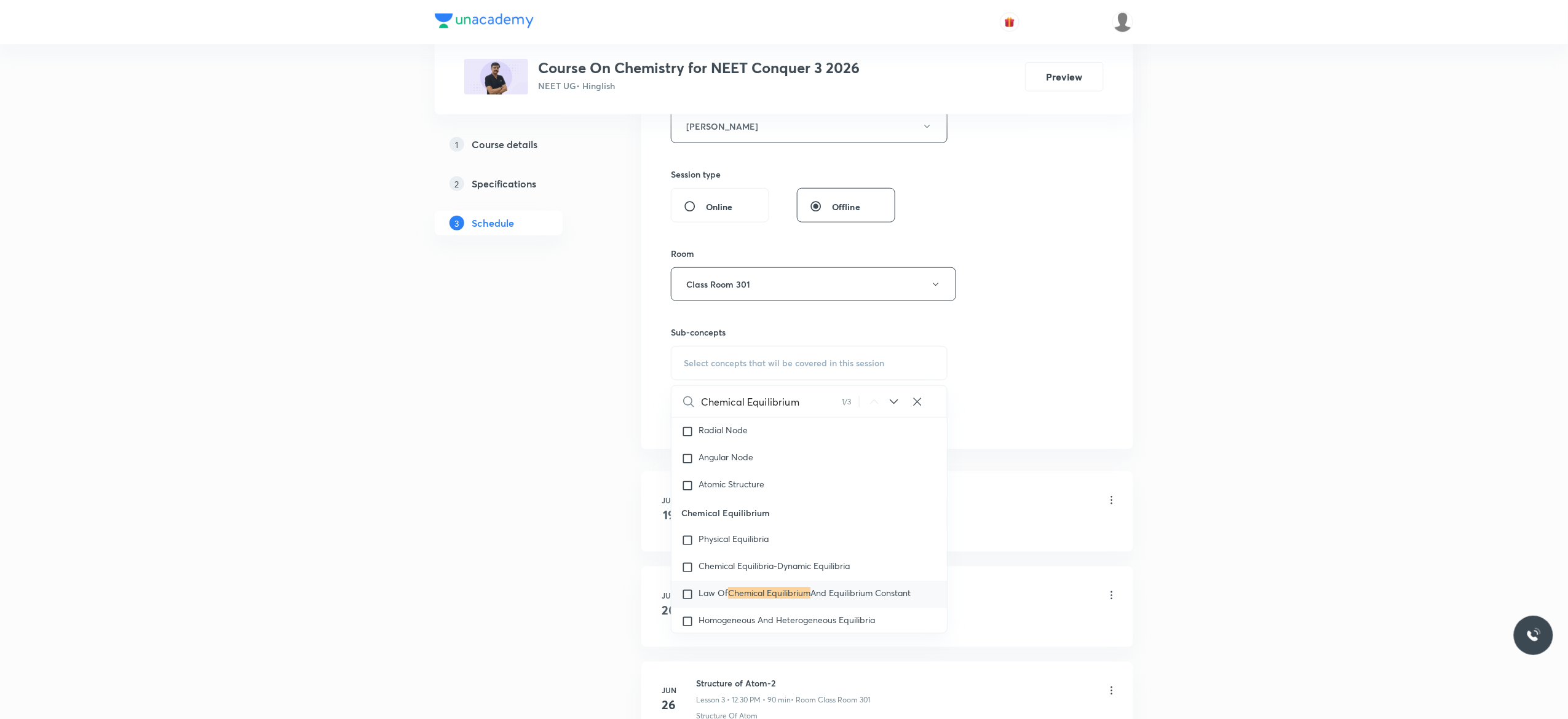
scroll to position [1984, 0]
type input "Chemical Equilibrium"
click at [688, 568] on input "checkbox" at bounding box center [690, 562] width 17 height 12
checkbox input "true"
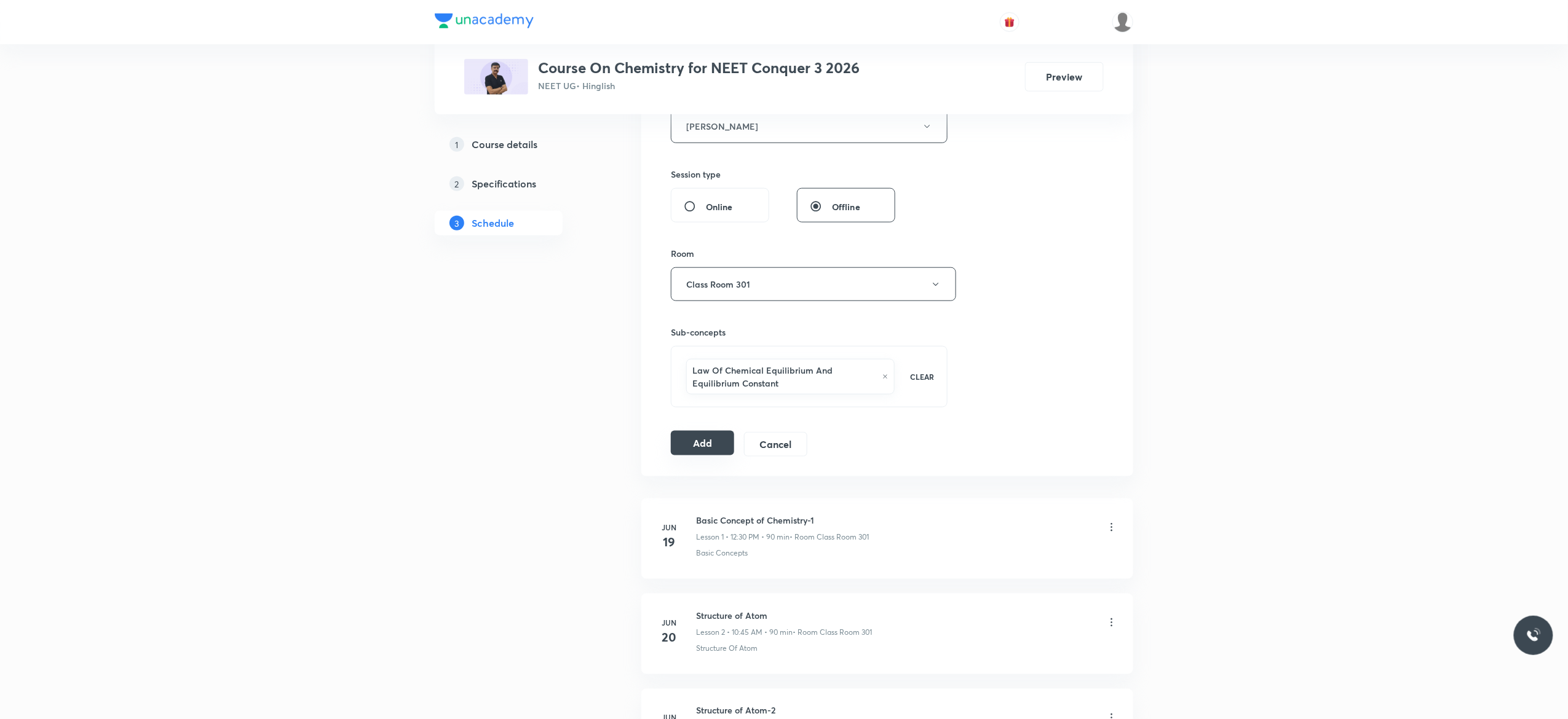
click at [706, 445] on button "Add" at bounding box center [703, 443] width 64 height 25
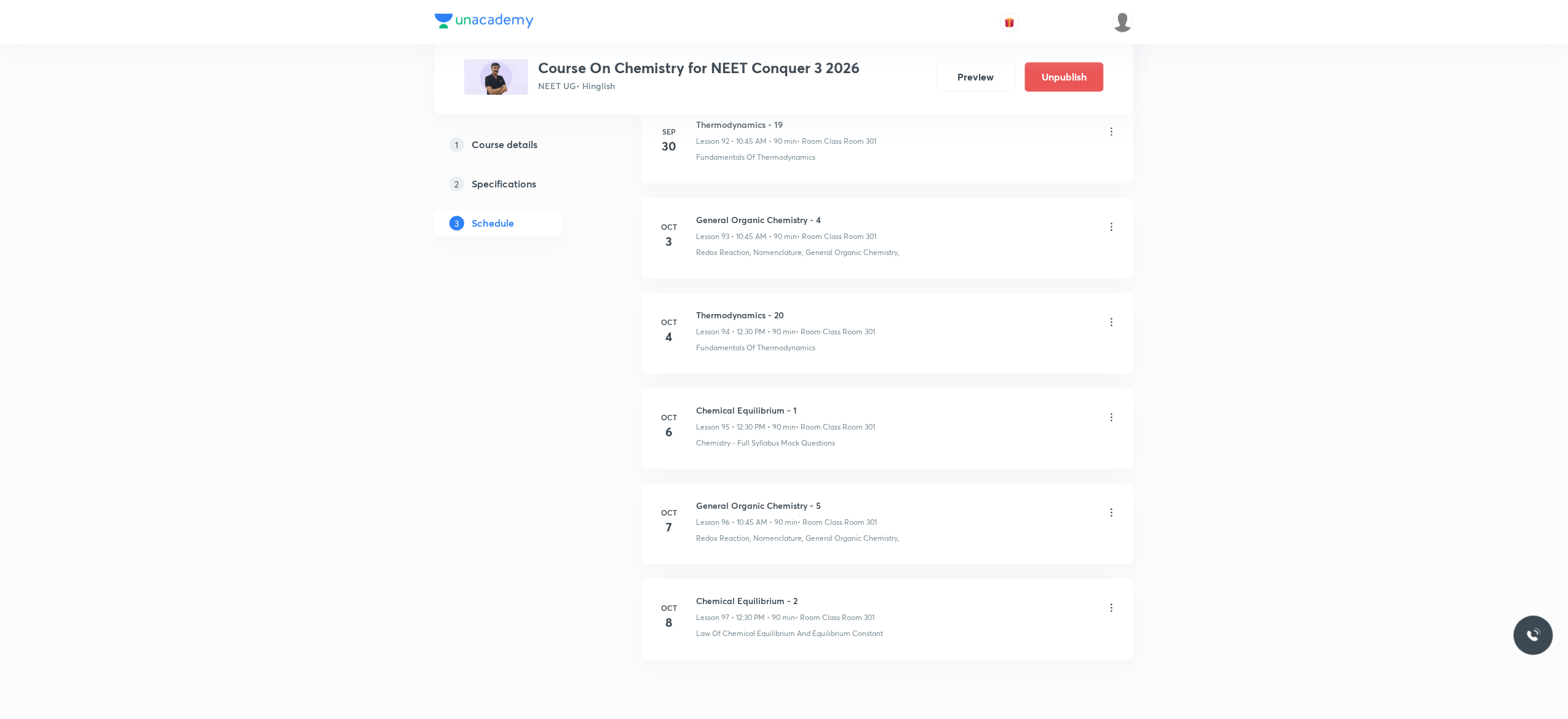
scroll to position [8979, 0]
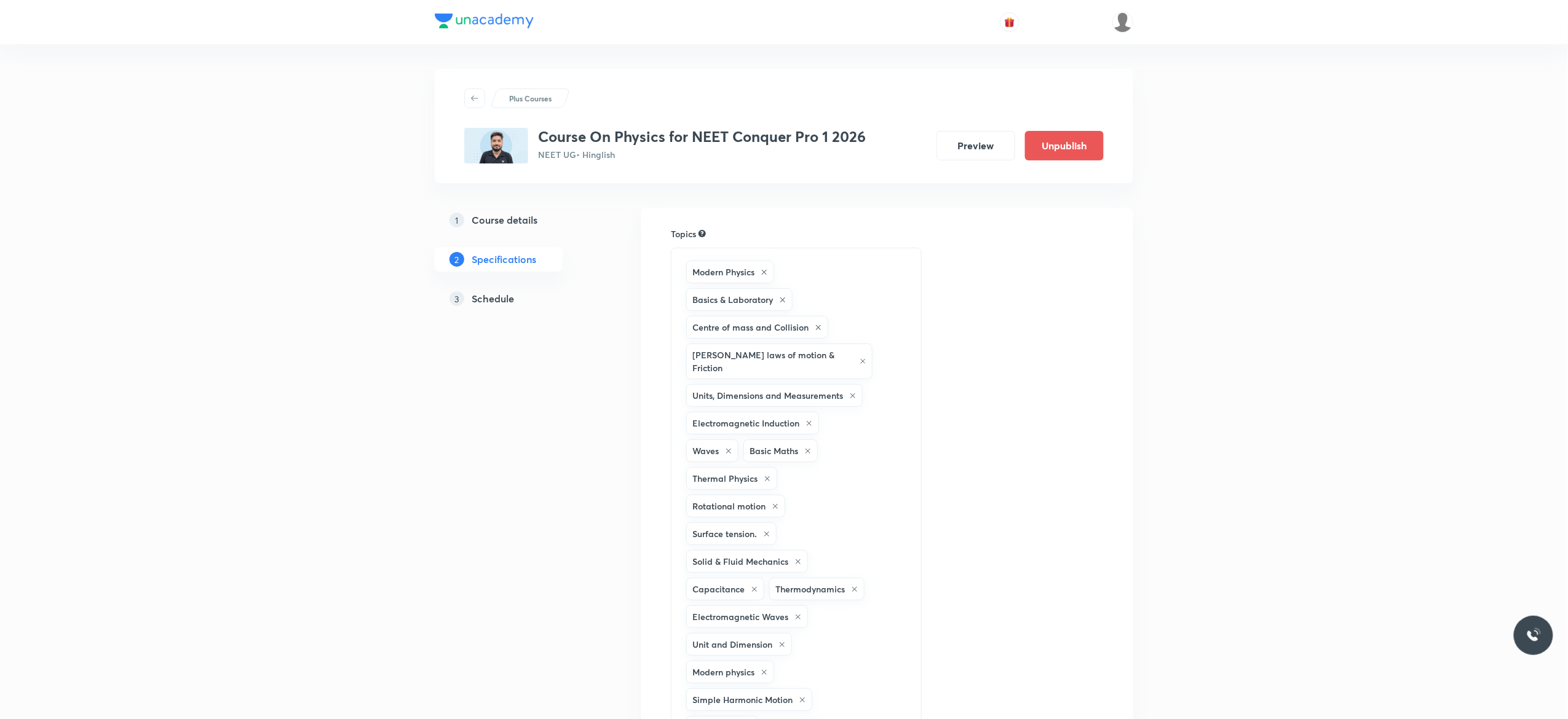
click at [494, 299] on h5 "Schedule" at bounding box center [492, 298] width 42 height 14
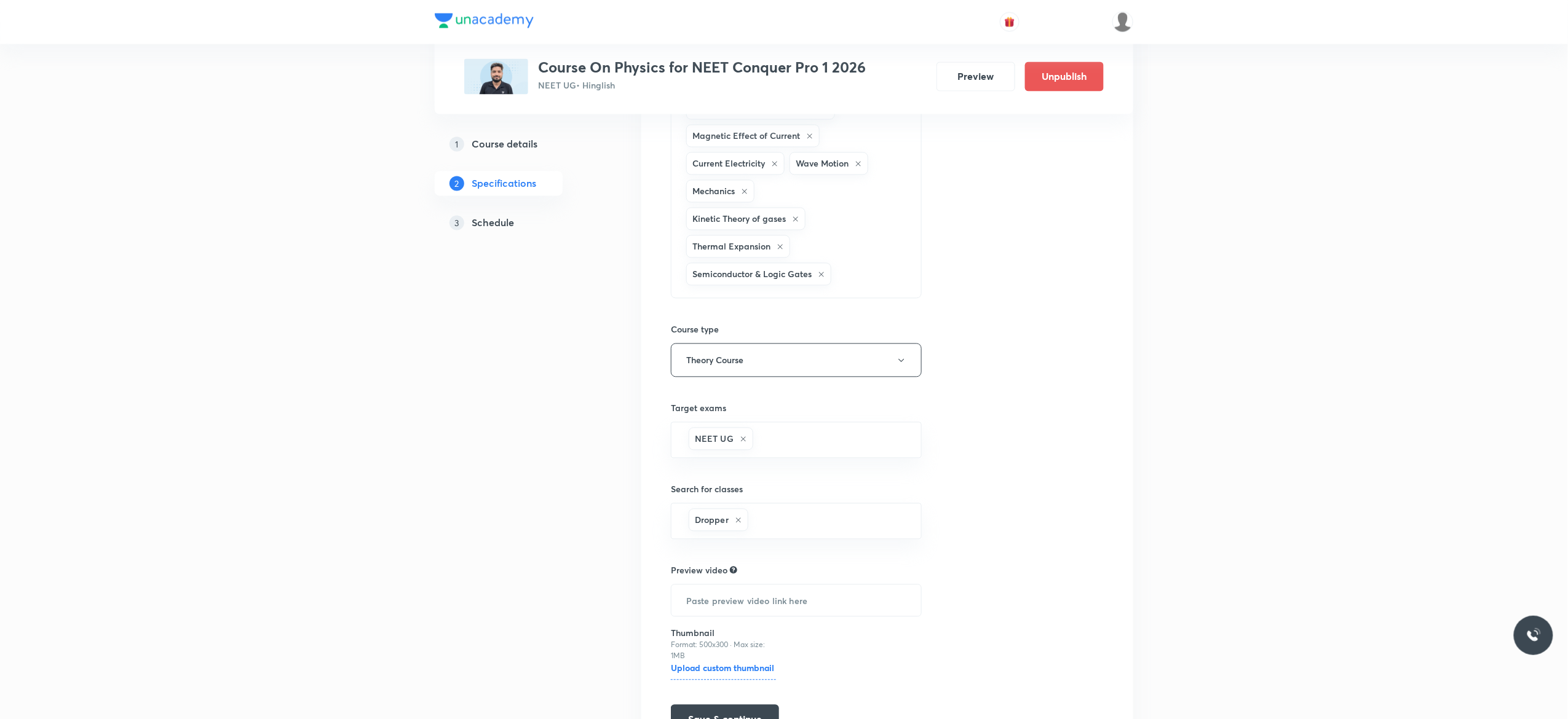
scroll to position [1198, 0]
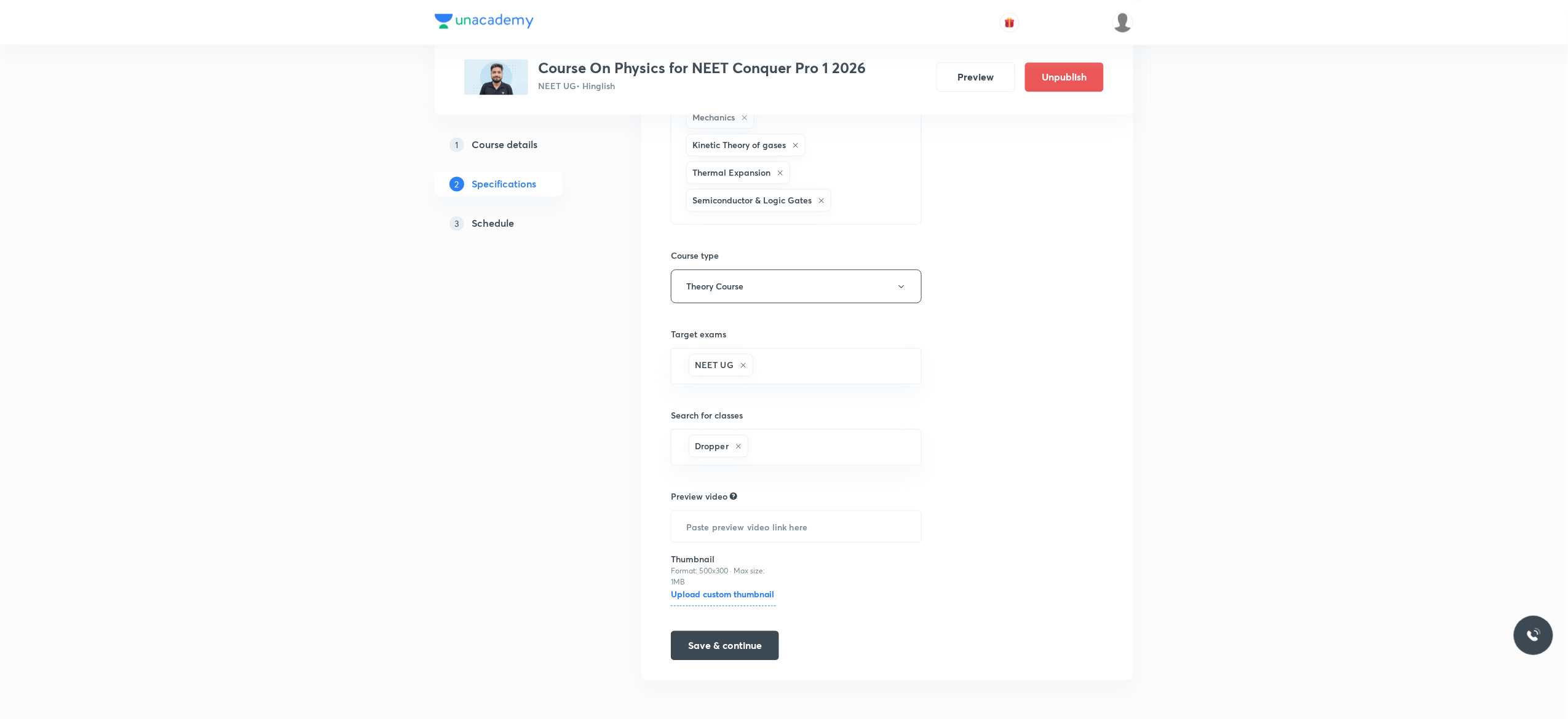
click at [488, 226] on h5 "Schedule" at bounding box center [492, 223] width 42 height 14
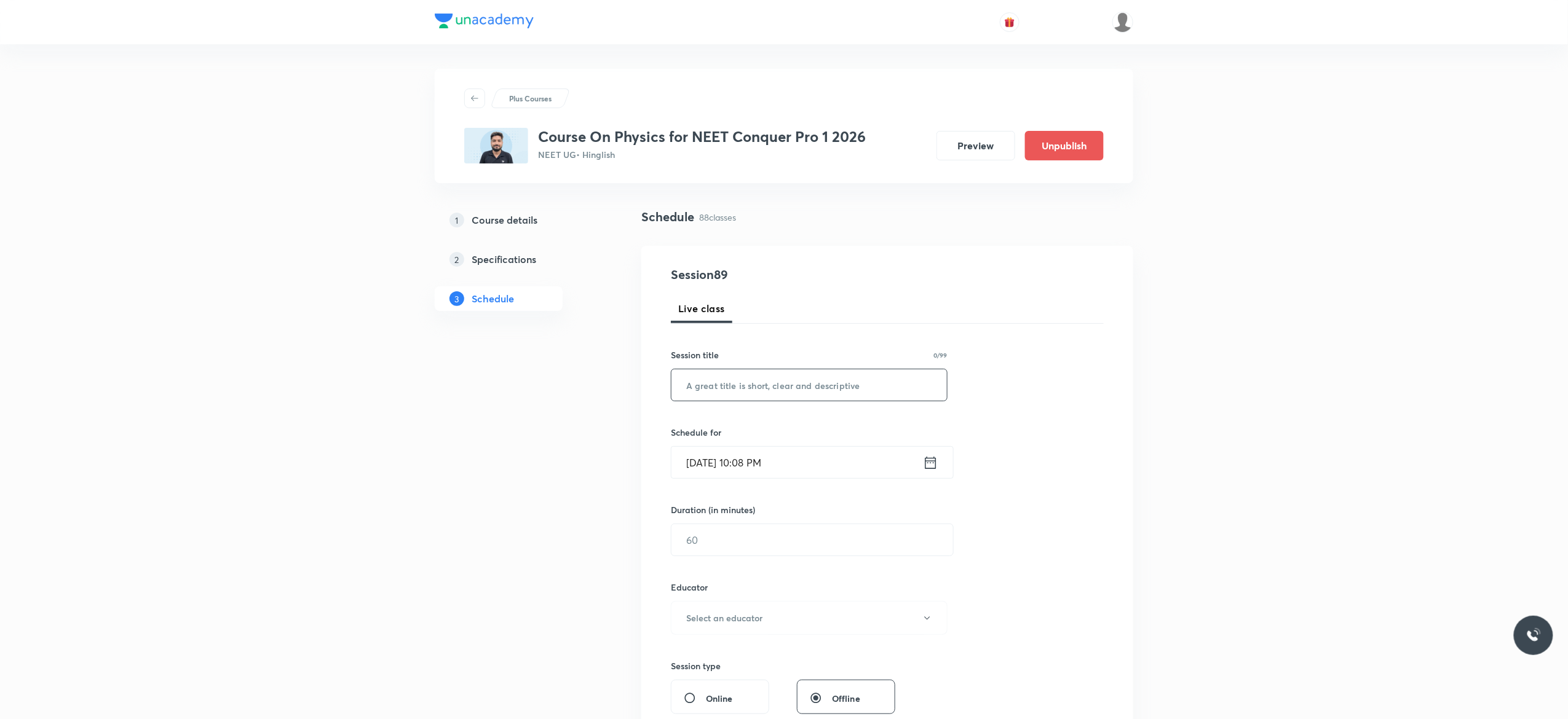
click at [740, 390] on input "text" at bounding box center [809, 384] width 275 height 31
paste input "rotational motion"
type input "Rotational Motion - 1"
click at [928, 464] on icon at bounding box center [931, 462] width 15 height 17
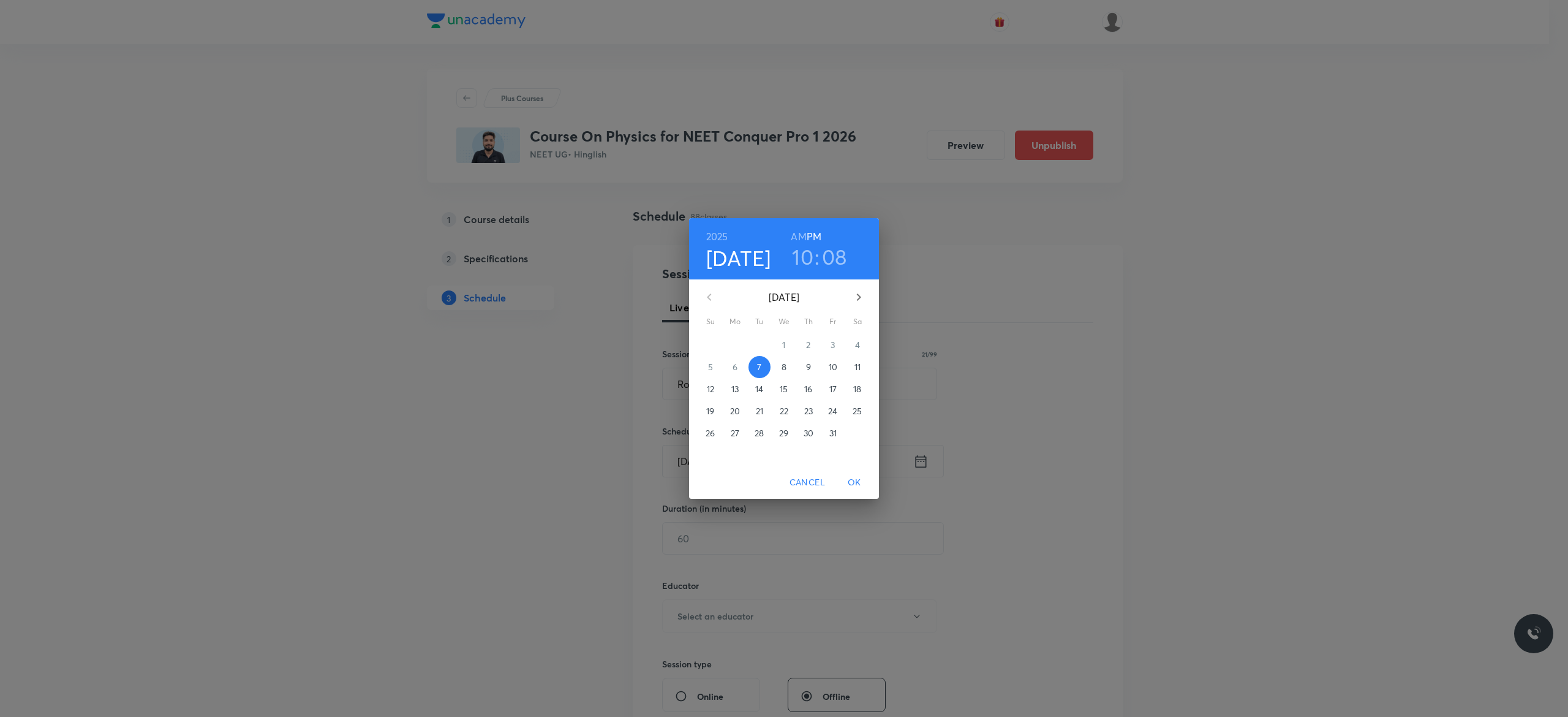
click at [787, 367] on span "8" at bounding box center [784, 367] width 22 height 12
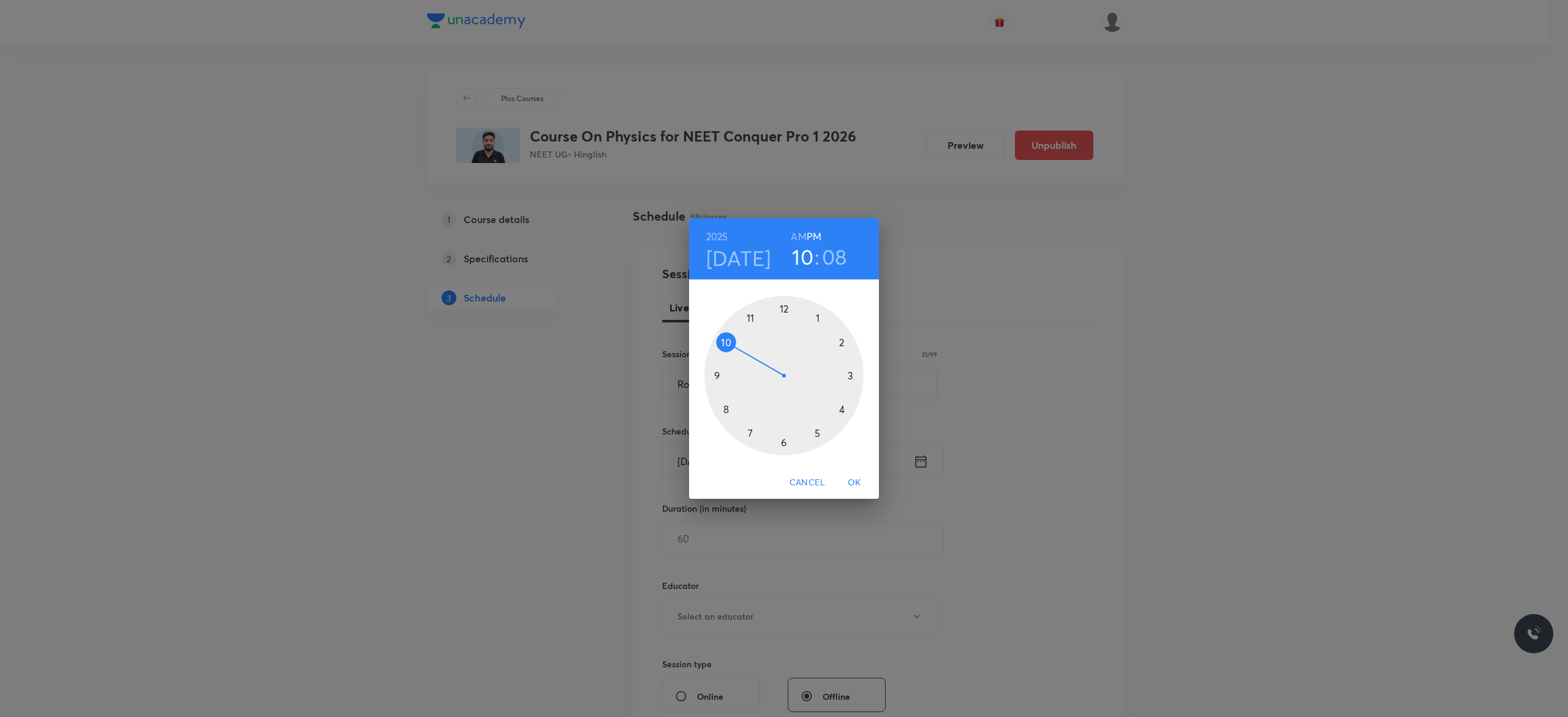
click at [853, 375] on div at bounding box center [784, 376] width 160 height 160
click at [784, 308] on div at bounding box center [784, 376] width 160 height 160
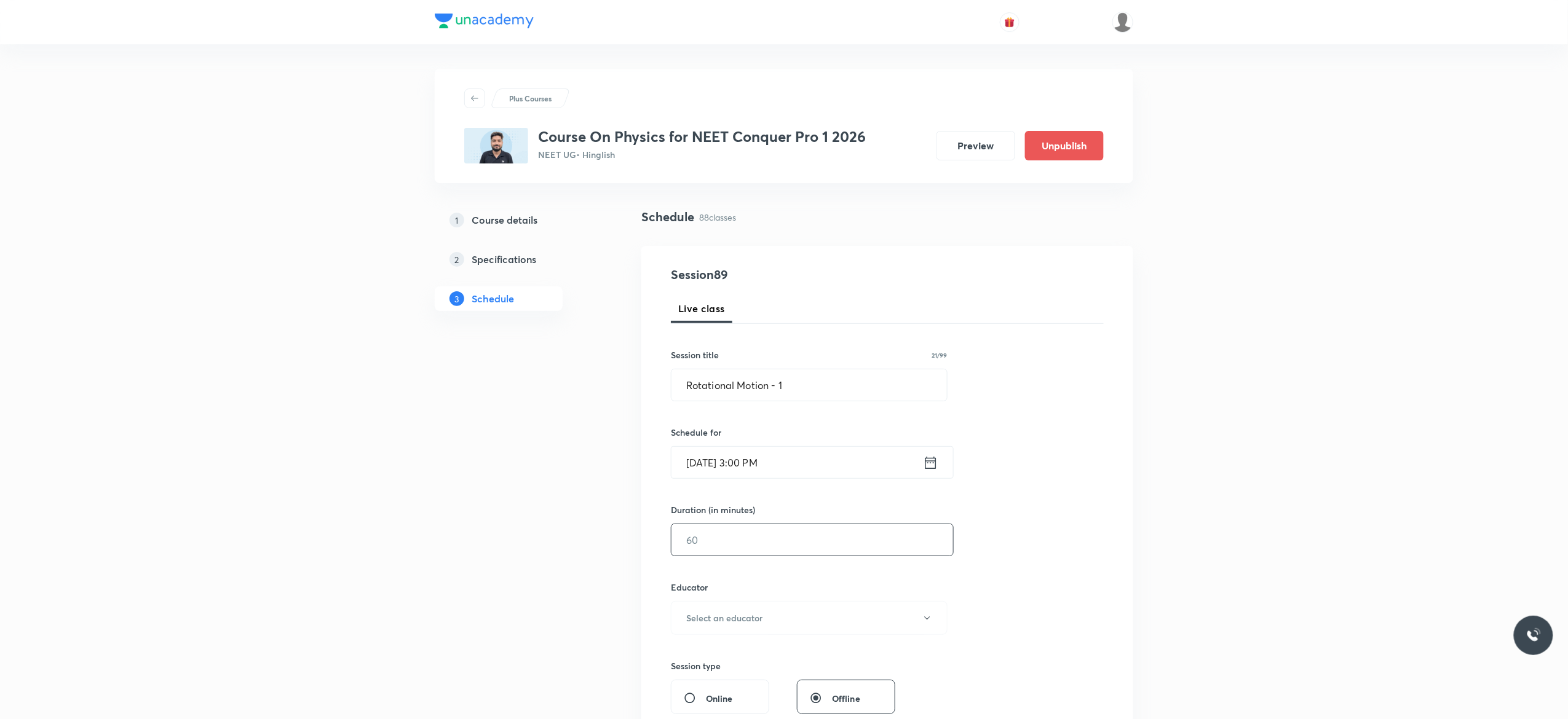
click at [746, 540] on input "text" at bounding box center [812, 540] width 282 height 31
type input "90"
click at [929, 620] on icon "button" at bounding box center [927, 618] width 10 height 10
click at [713, 680] on span "Abhishek Kumar Divoliya" at bounding box center [807, 682] width 269 height 13
click at [1038, 563] on div "Session 89 Live class Session title 21/99 Rotational Motion - 1 ​ Schedule for …" at bounding box center [887, 593] width 433 height 656
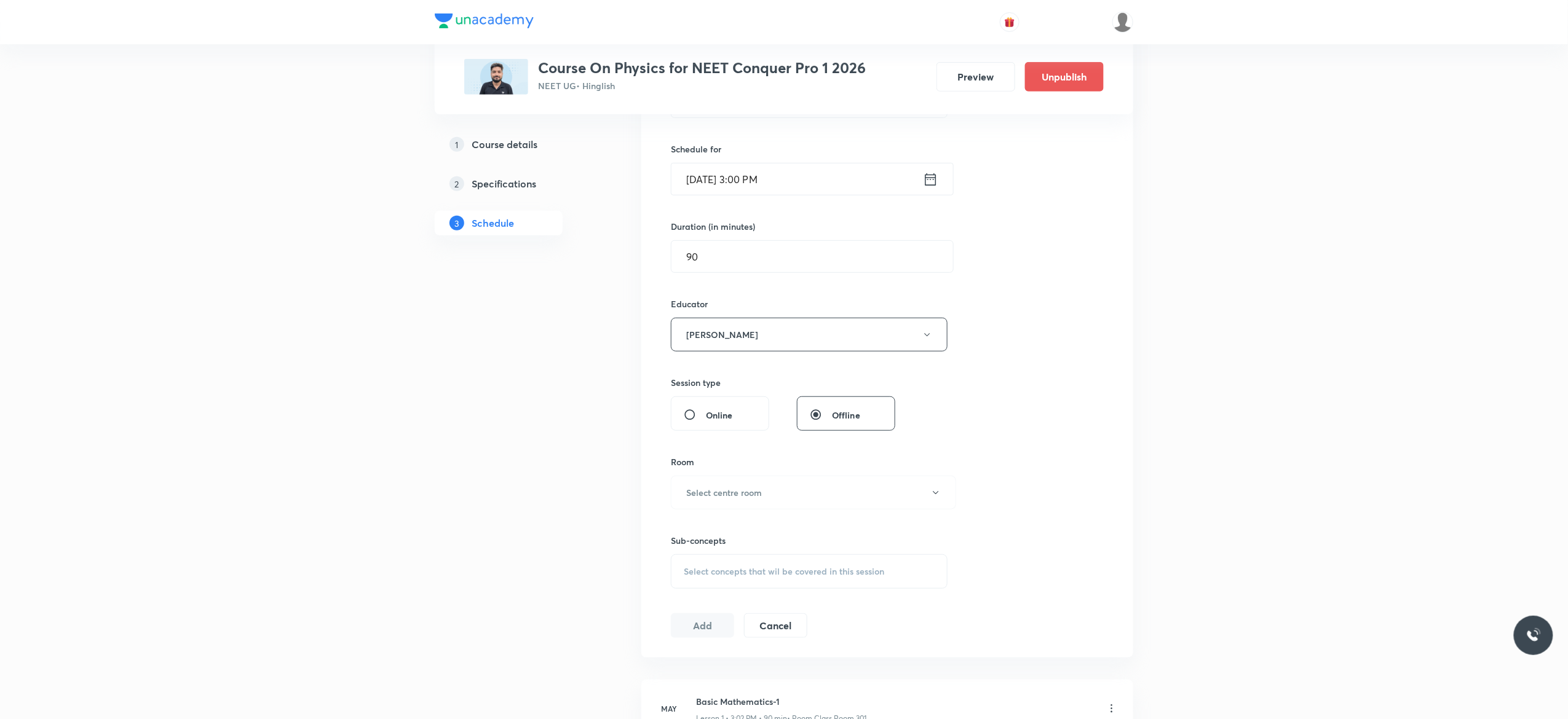
scroll to position [295, 0]
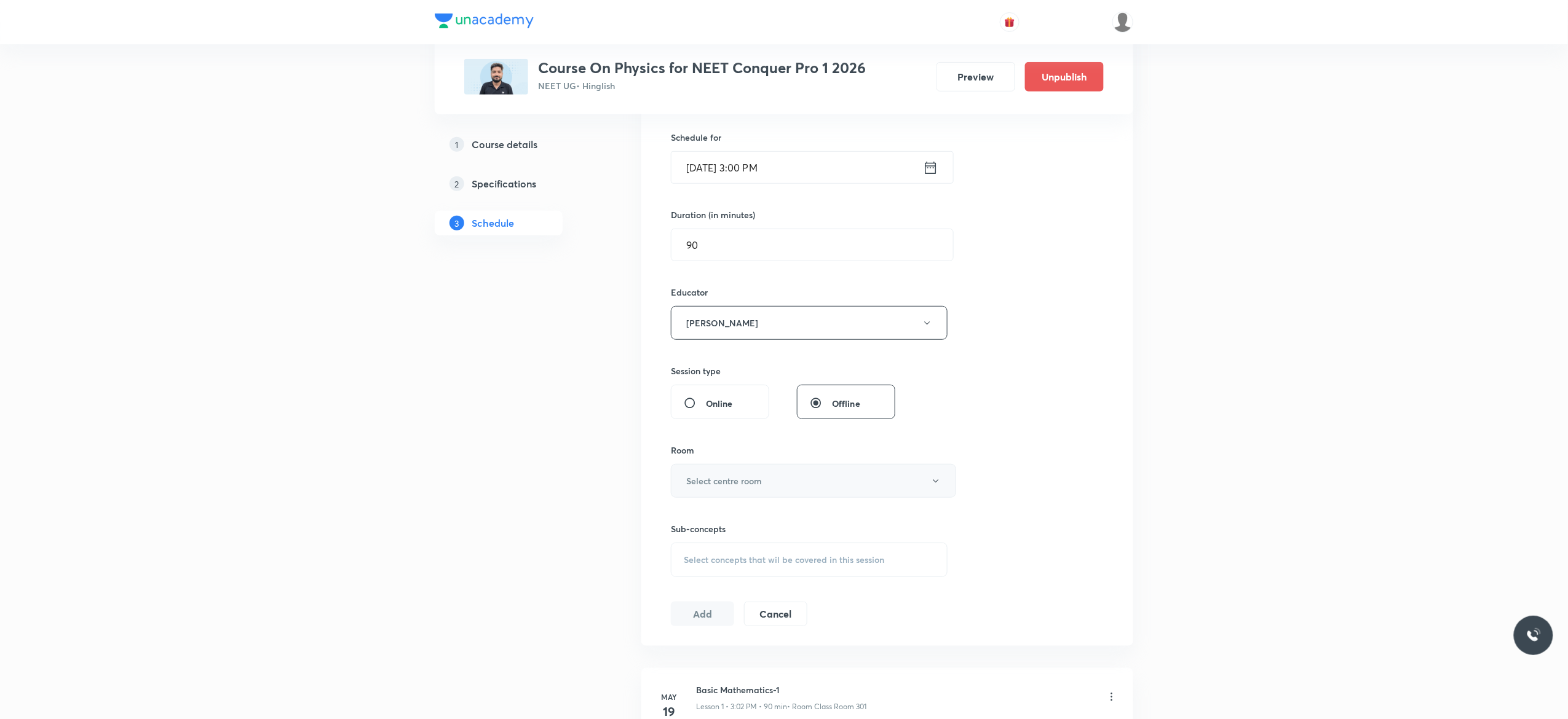
click at [936, 489] on button "Select centre room" at bounding box center [813, 480] width 285 height 34
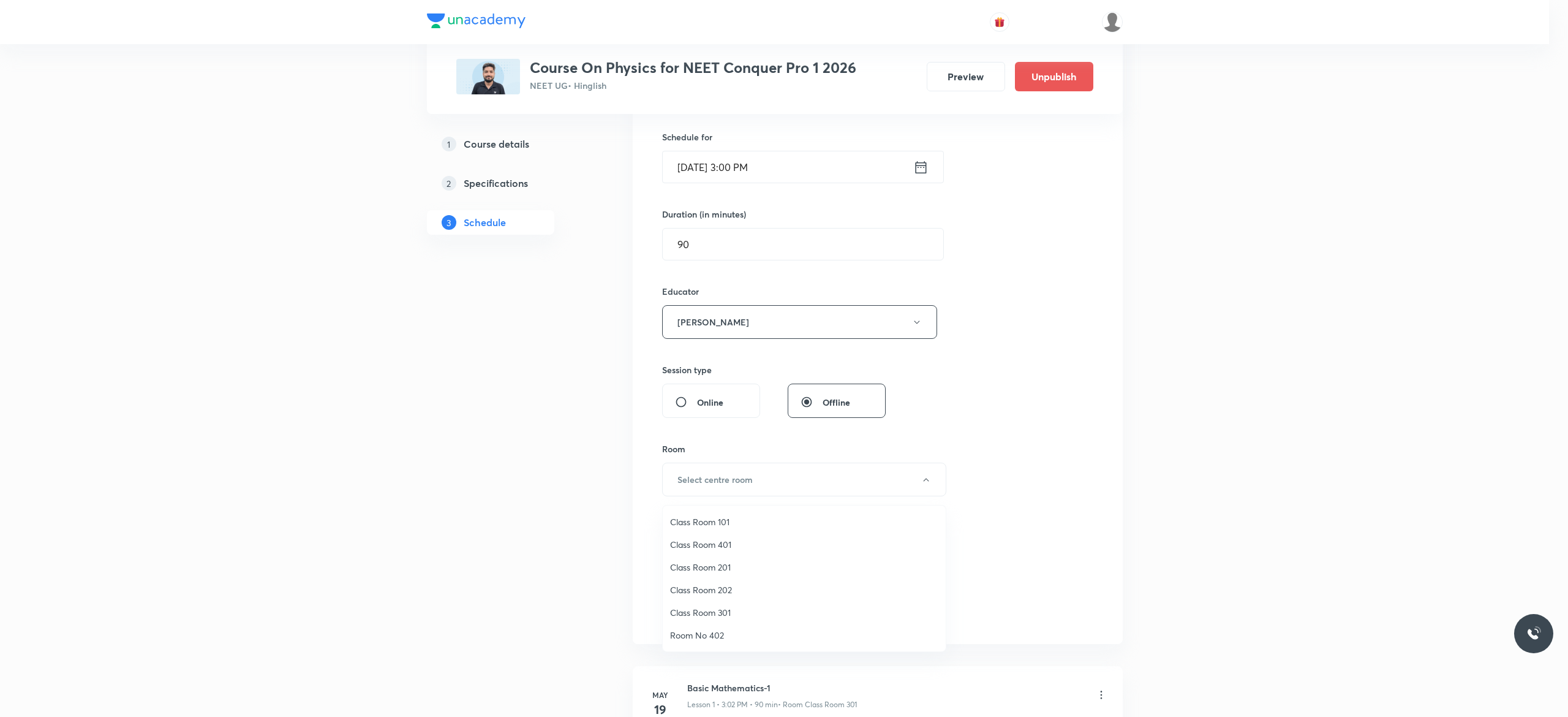
click at [725, 610] on span "Class Room 301" at bounding box center [804, 612] width 268 height 13
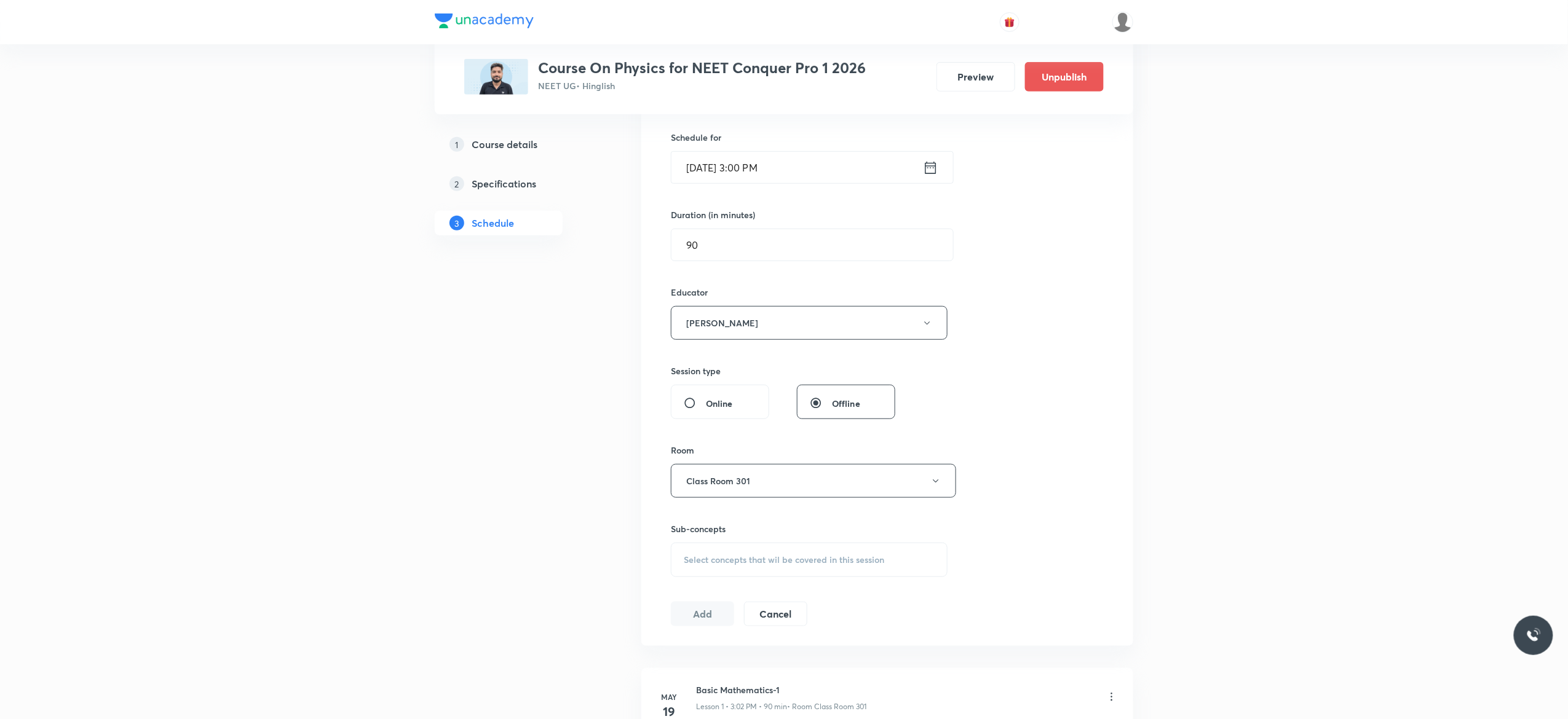
click at [723, 564] on span "Select concepts that wil be covered in this session" at bounding box center [784, 560] width 200 height 10
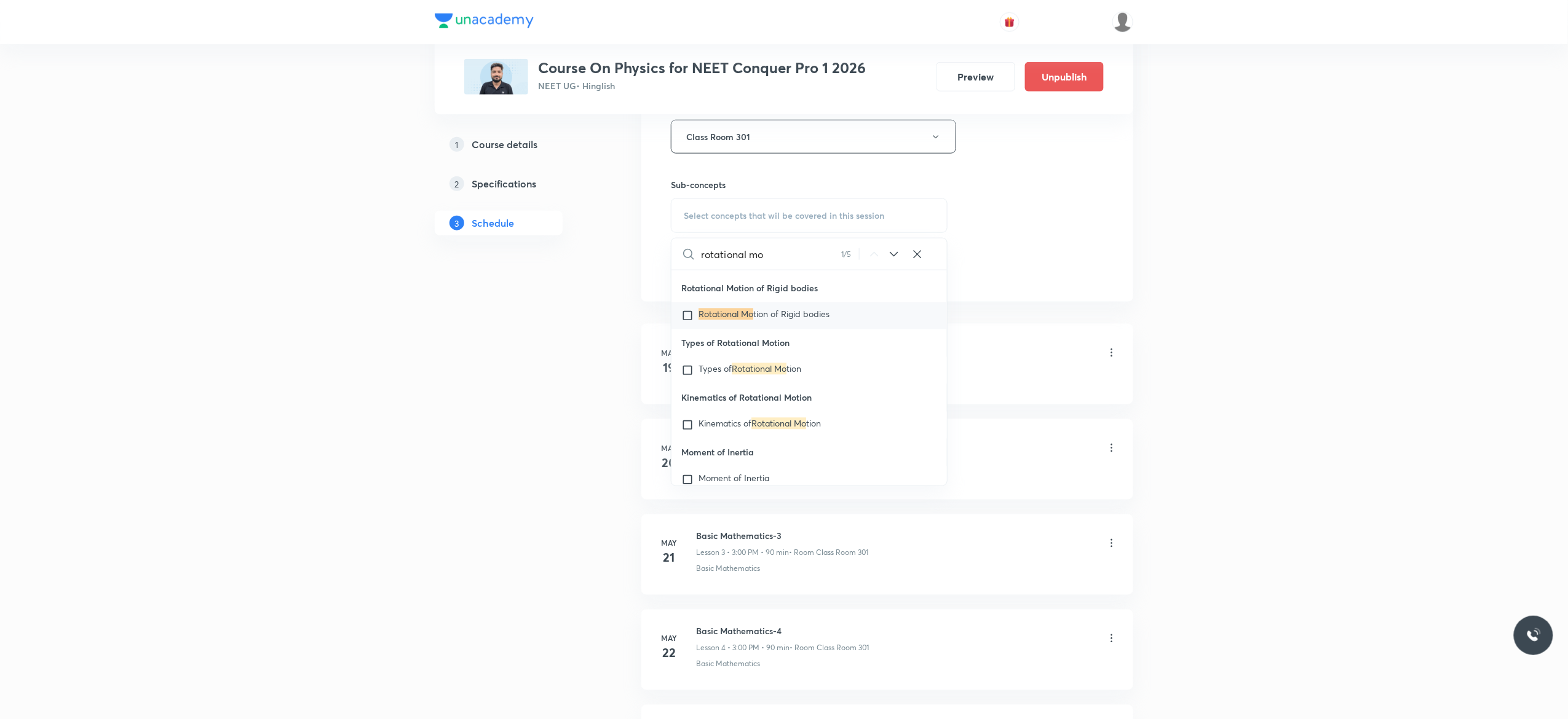
scroll to position [25004, 0]
type input "rotational mo"
click at [688, 300] on input "checkbox" at bounding box center [690, 294] width 17 height 12
checkbox input "true"
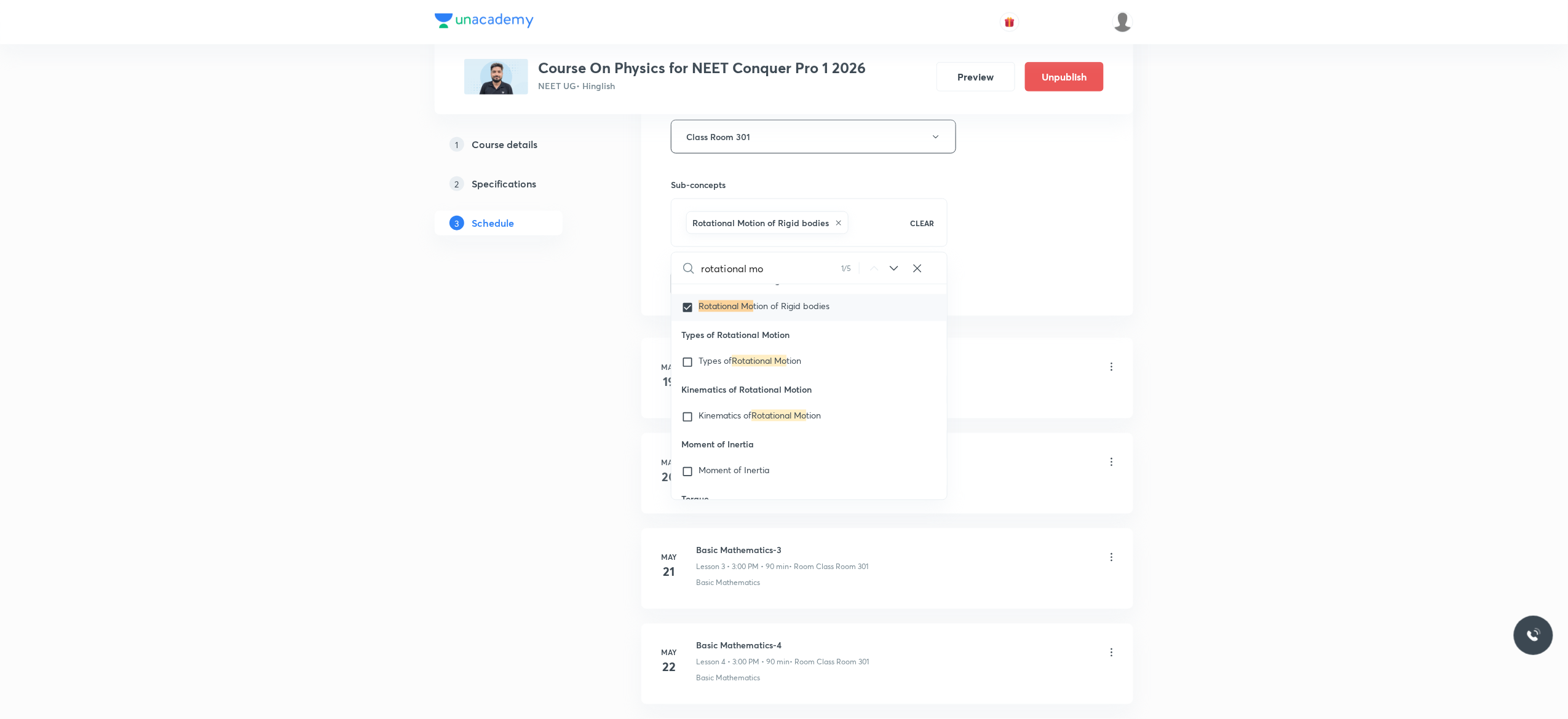
click at [697, 287] on button "Add" at bounding box center [703, 283] width 64 height 25
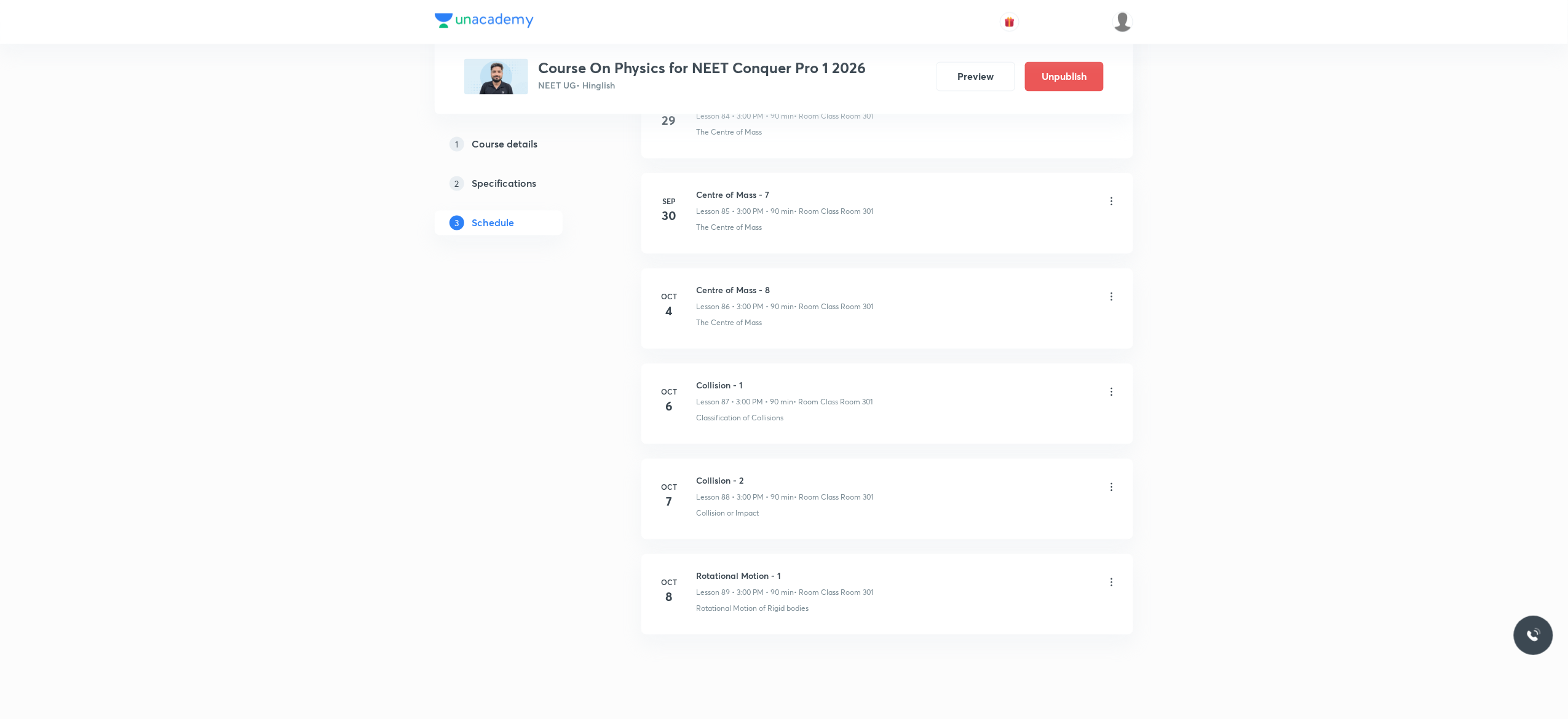
scroll to position [8215, 0]
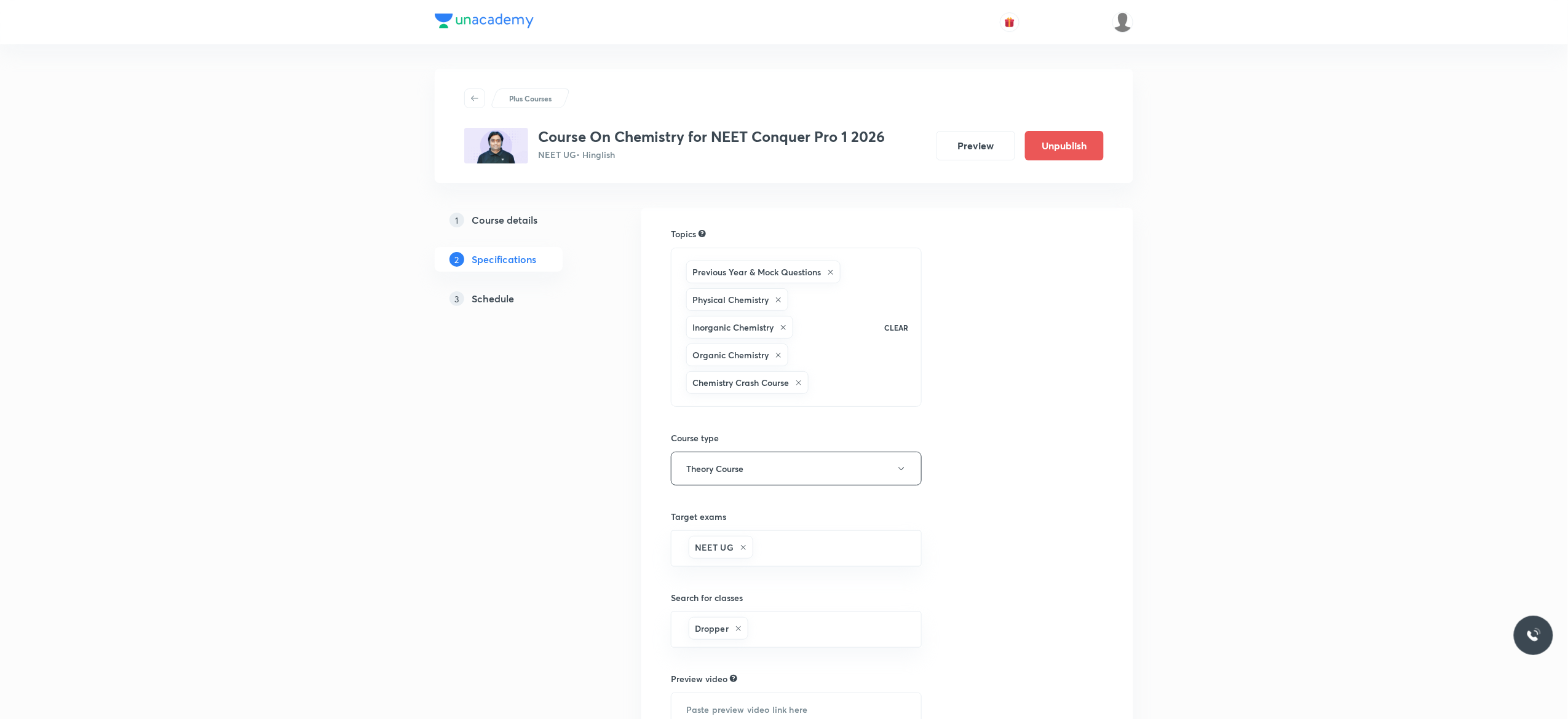
click at [494, 304] on h5 "Schedule" at bounding box center [492, 298] width 42 height 14
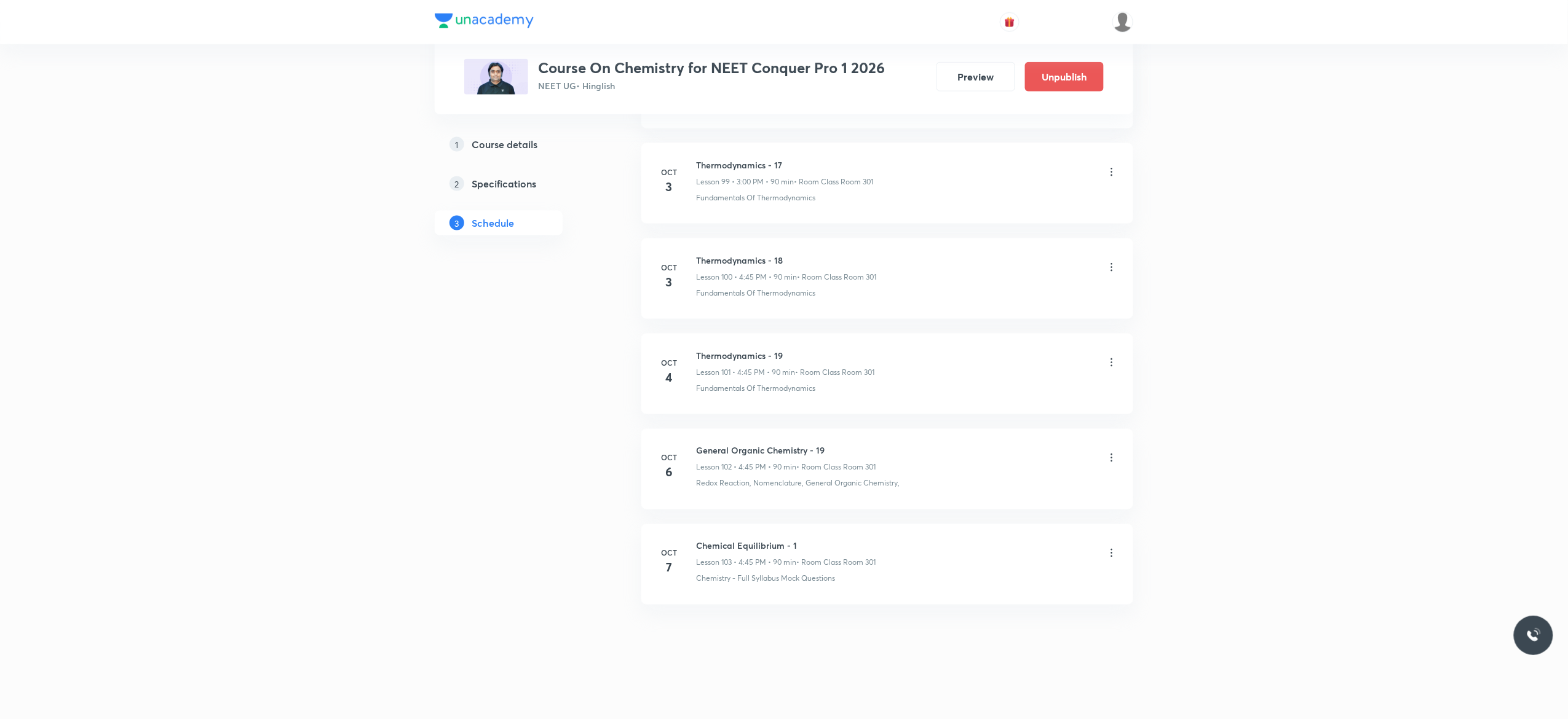
scroll to position [10198, 0]
drag, startPoint x: 830, startPoint y: 442, endPoint x: 687, endPoint y: 432, distance: 143.3
click at [687, 432] on li "[DATE] General Organic Chemistry - 19 Lesson 102 • 4:45 PM • 90 min • Room Clas…" at bounding box center [887, 468] width 492 height 81
copy h6 "General Organic Chemistry - 19"
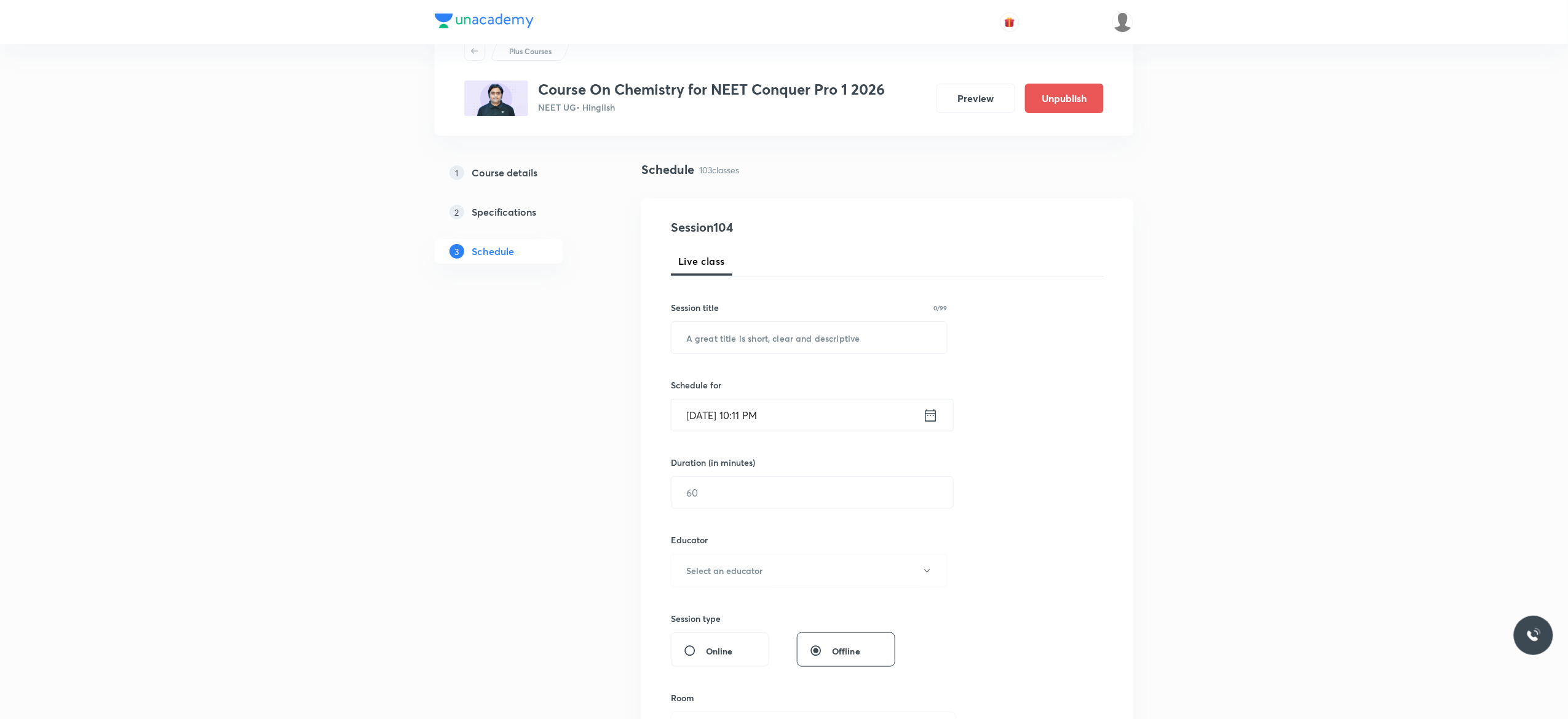
scroll to position [0, 0]
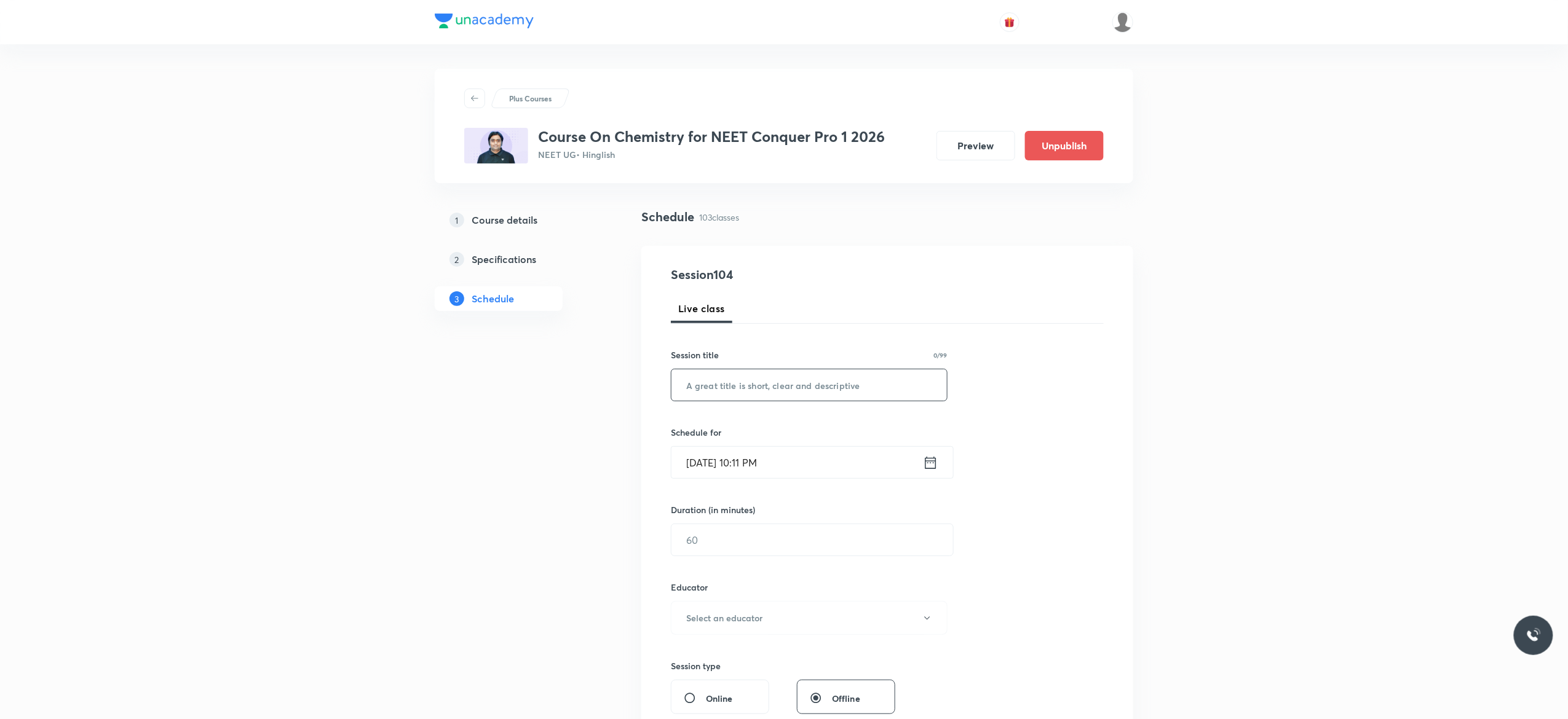
click at [811, 384] on input "text" at bounding box center [809, 384] width 275 height 31
paste input "General Organic Chemistry - 19"
type input "General Organic Chemistry - 20"
click at [930, 464] on icon at bounding box center [931, 462] width 15 height 17
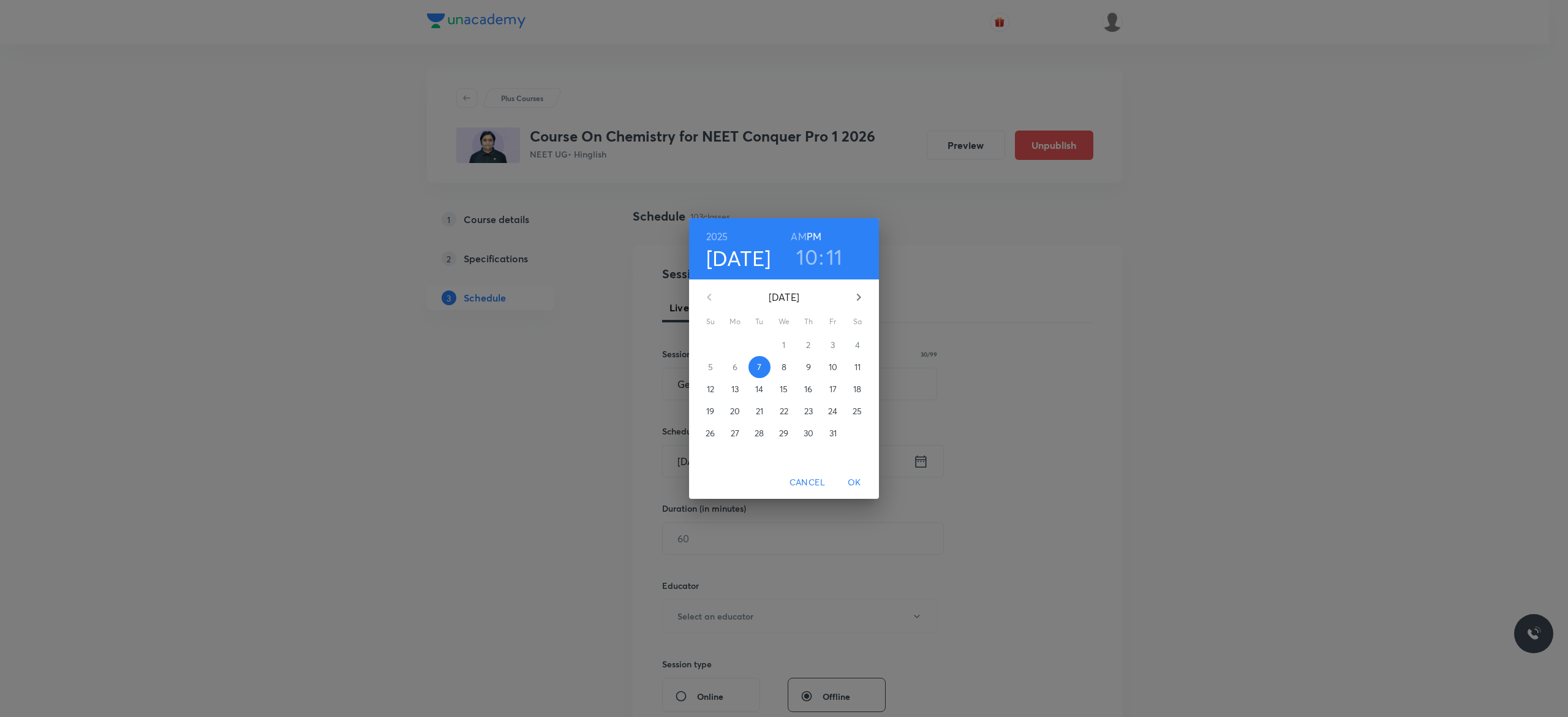
click at [785, 367] on p "8" at bounding box center [783, 367] width 5 height 12
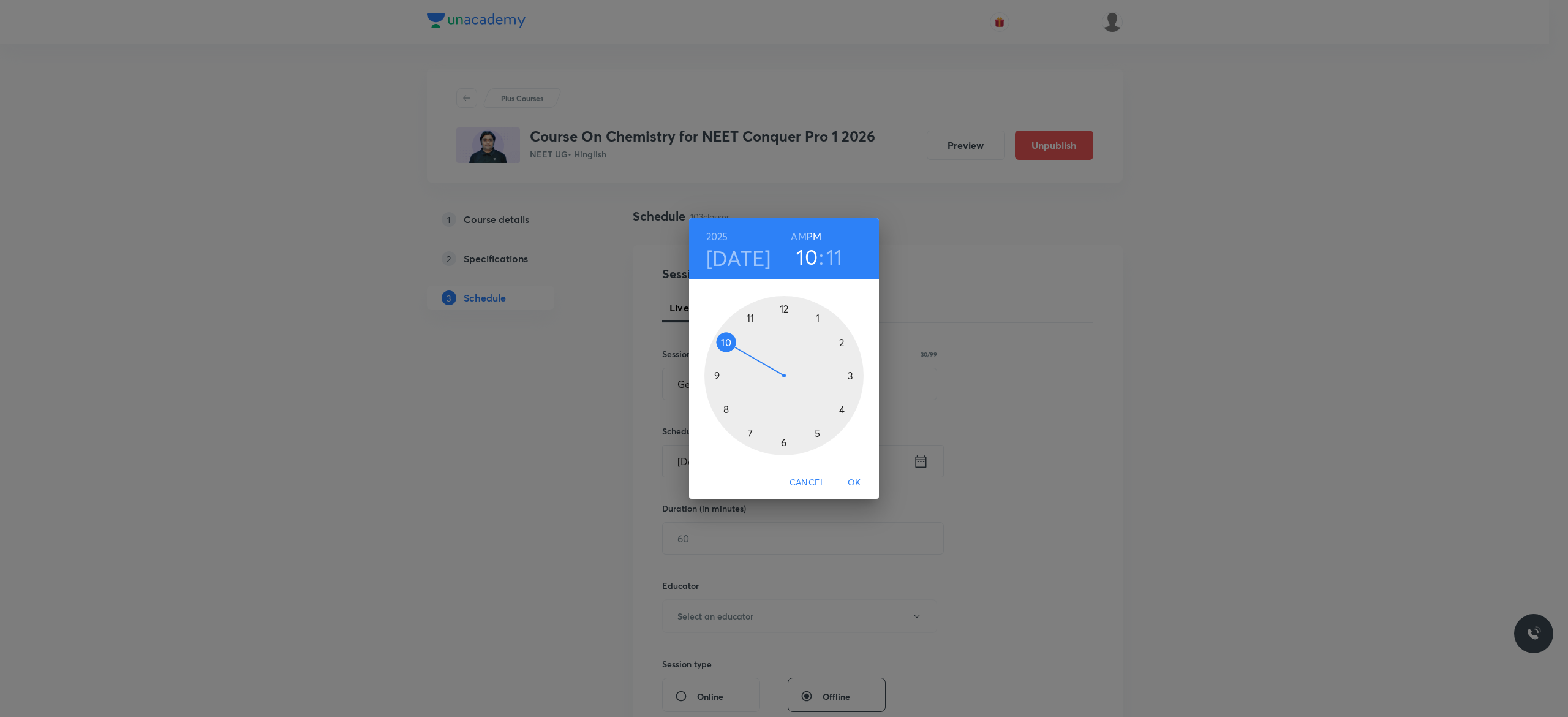
click at [841, 409] on div at bounding box center [784, 376] width 160 height 160
click at [715, 376] on div at bounding box center [784, 376] width 160 height 160
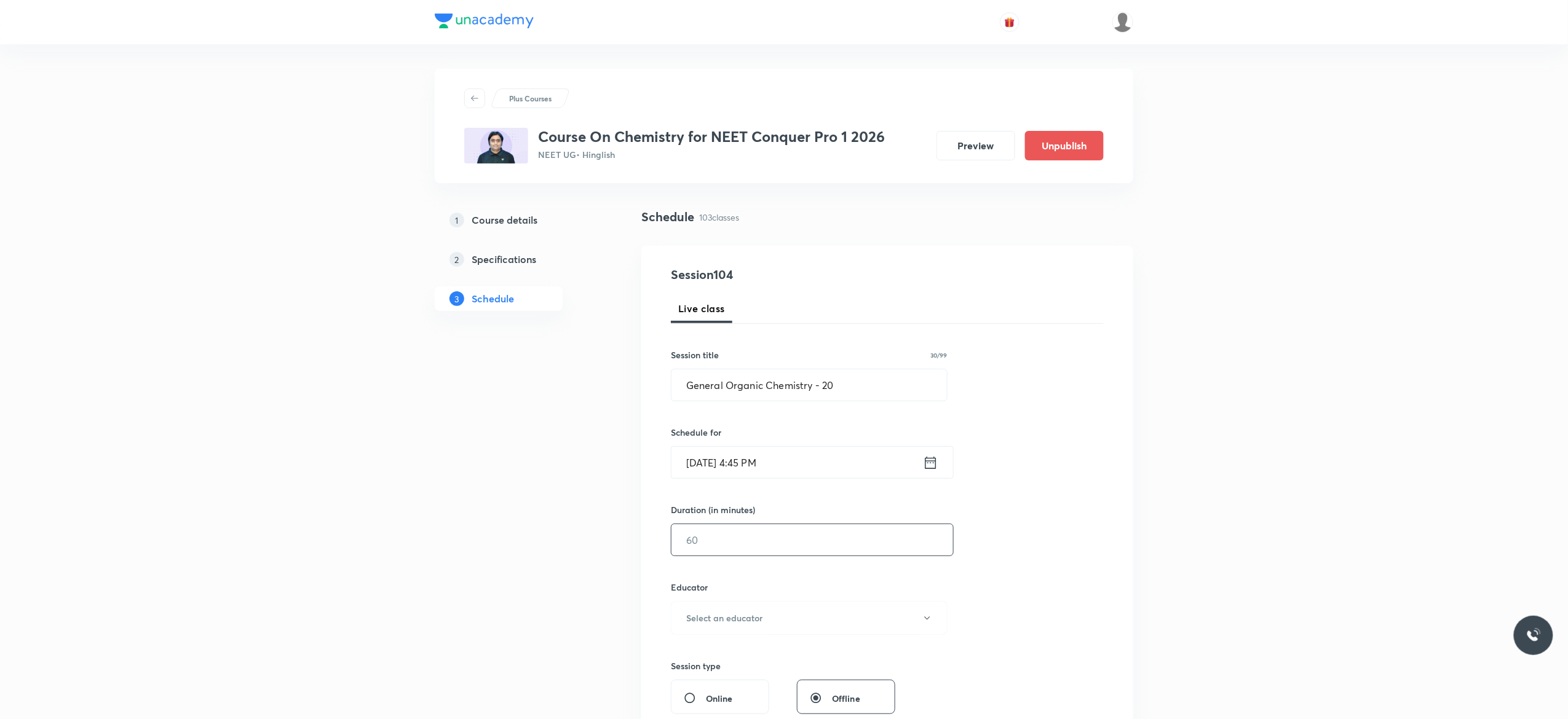
click at [716, 544] on input "text" at bounding box center [812, 540] width 282 height 31
type input "90"
click at [927, 623] on icon "button" at bounding box center [927, 618] width 10 height 10
click at [704, 659] on span "[PERSON_NAME]" at bounding box center [807, 660] width 269 height 13
click at [1041, 564] on div "Session 104 Live class Session title 30/99 General Organic Chemistry - 20 ​ Sch…" at bounding box center [887, 593] width 433 height 656
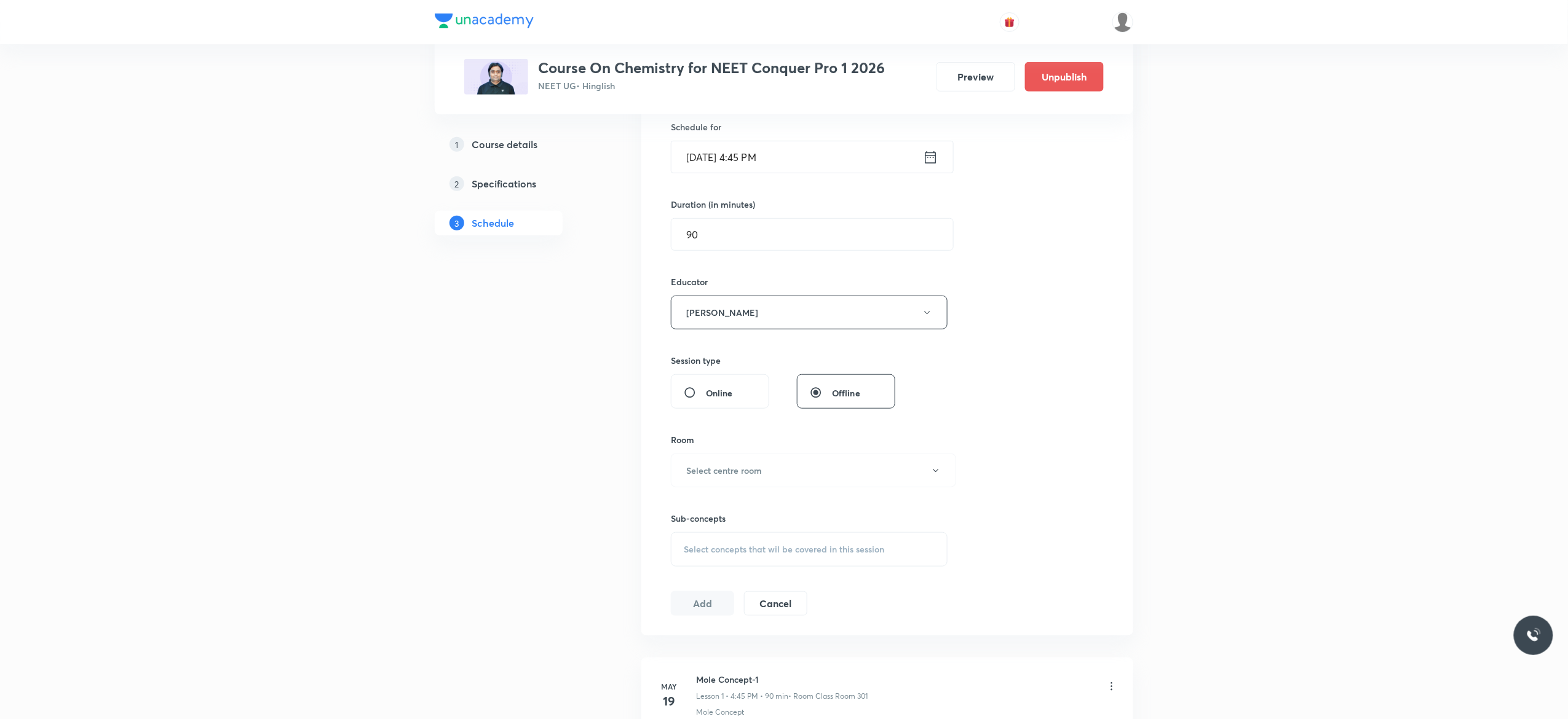
scroll to position [344, 0]
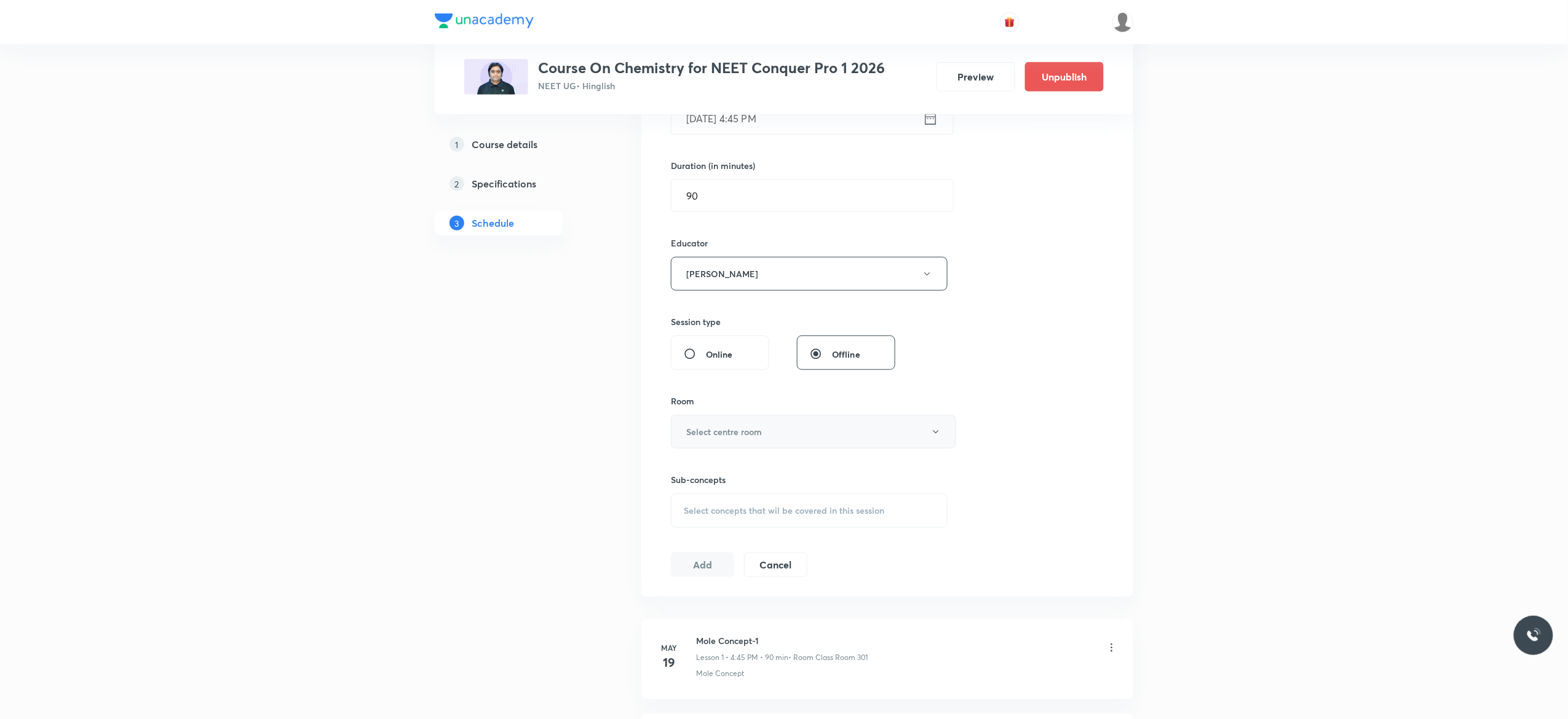
click at [933, 440] on button "Select centre room" at bounding box center [813, 431] width 285 height 34
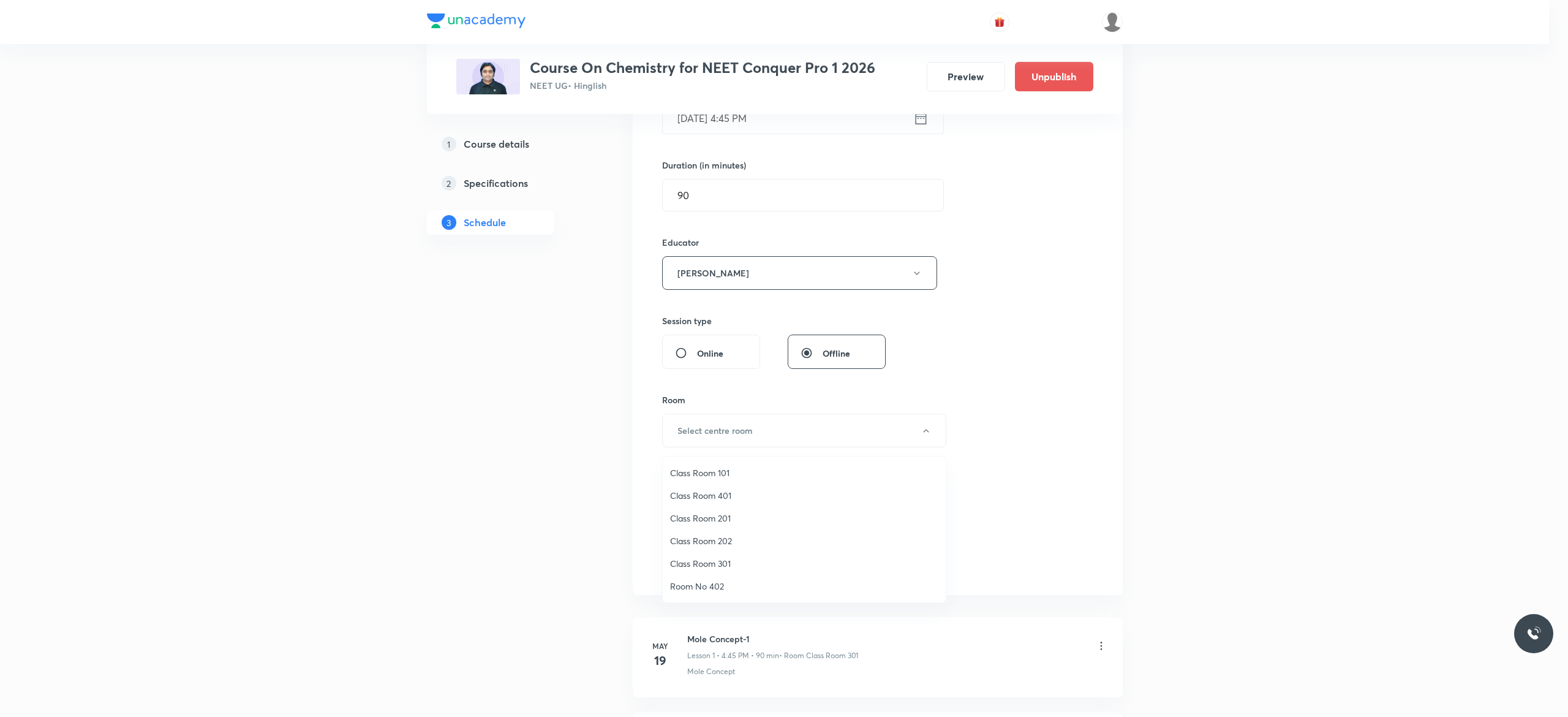
click at [716, 563] on span "Class Room 301" at bounding box center [804, 563] width 268 height 13
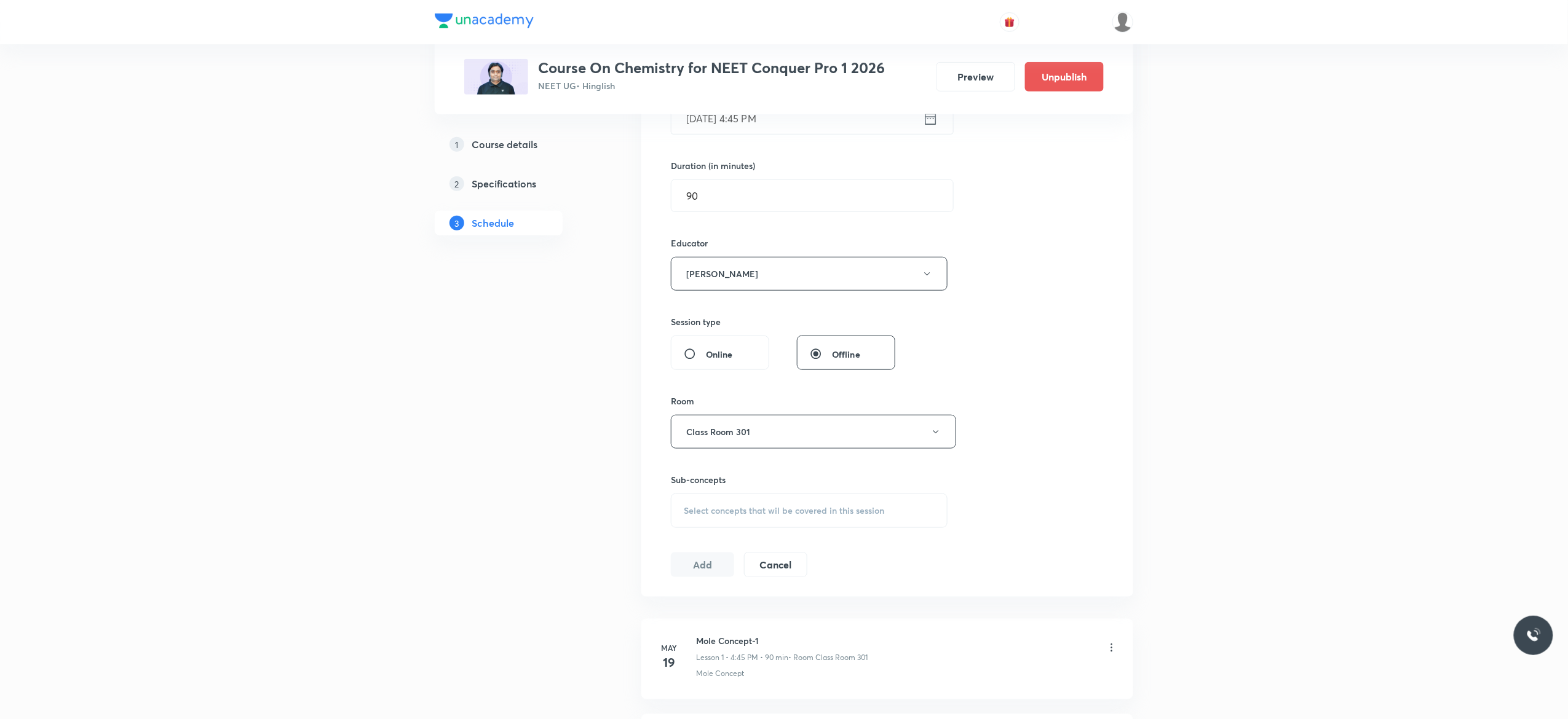
click at [693, 515] on span "Select concepts that wil be covered in this session" at bounding box center [784, 511] width 200 height 10
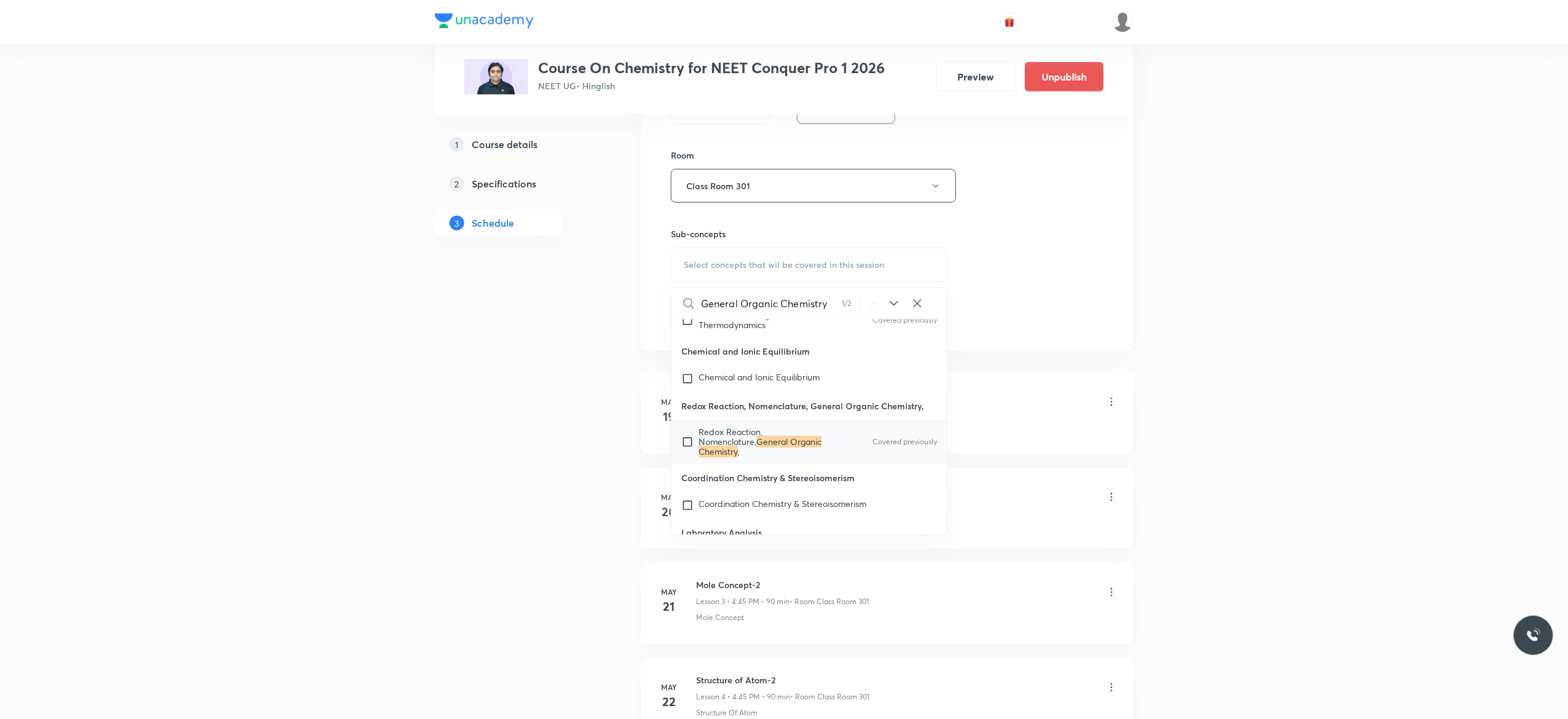
scroll to position [13726, 0]
type input "General Organic Chemistry"
click at [688, 436] on input "checkbox" at bounding box center [690, 422] width 17 height 30
checkbox input "true"
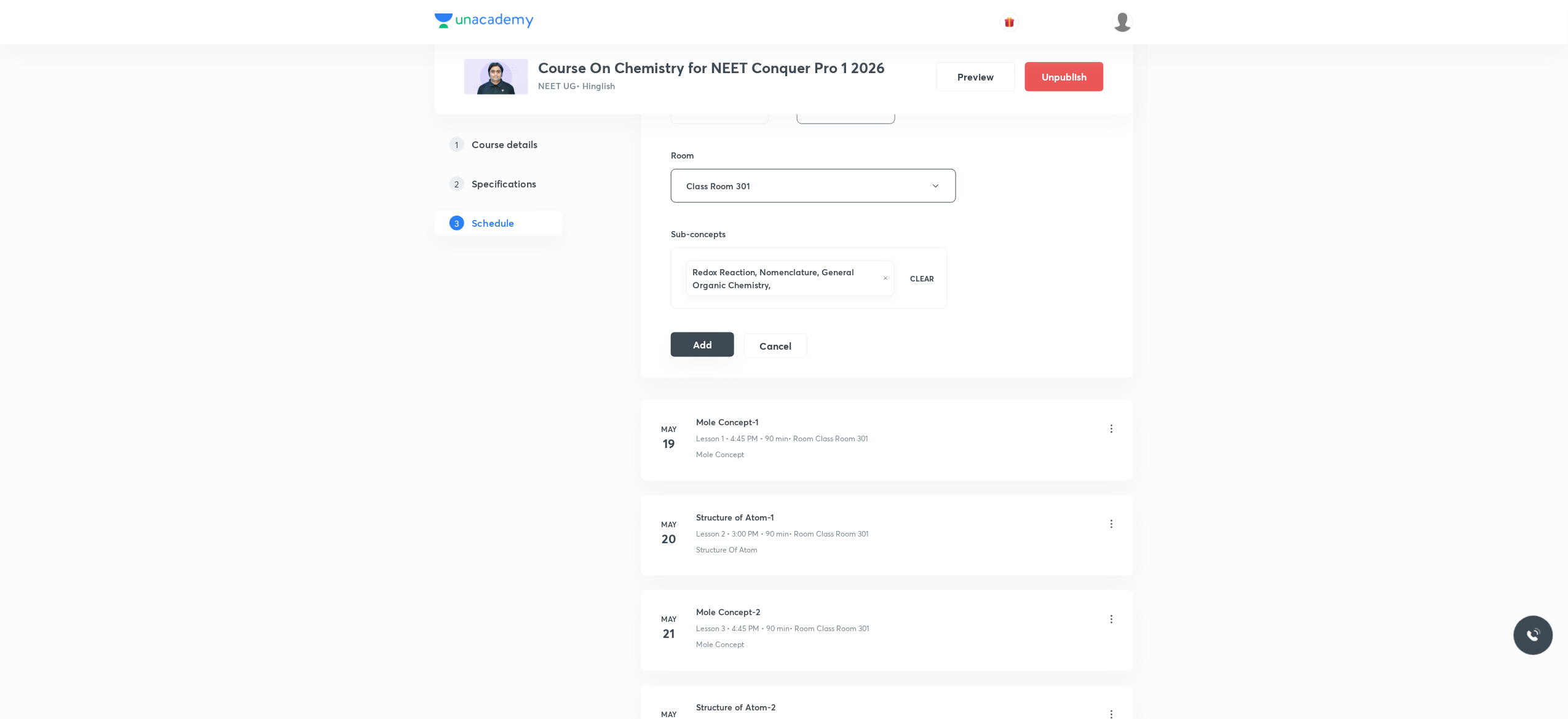
click at [693, 351] on button "Add" at bounding box center [703, 345] width 64 height 25
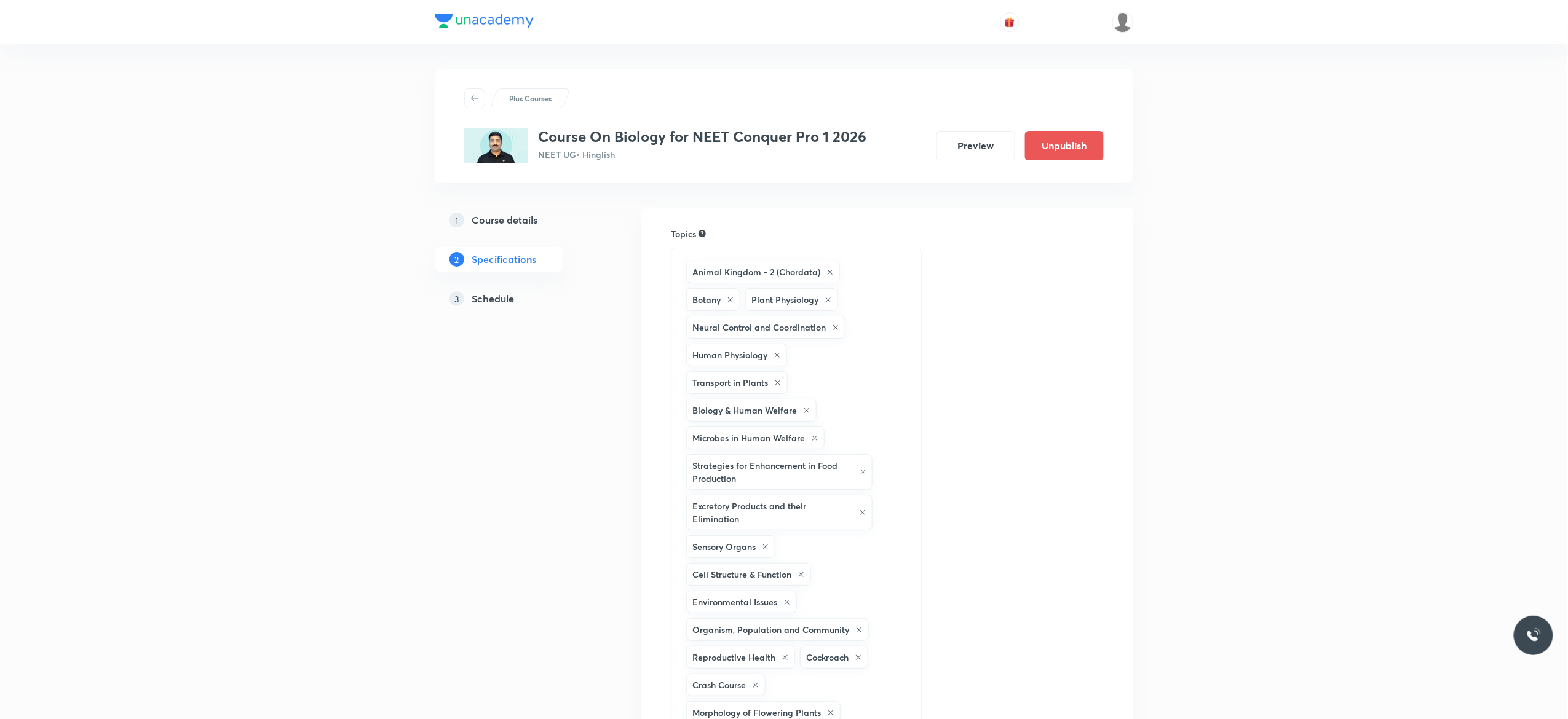
click at [490, 302] on h5 "Schedule" at bounding box center [492, 298] width 42 height 14
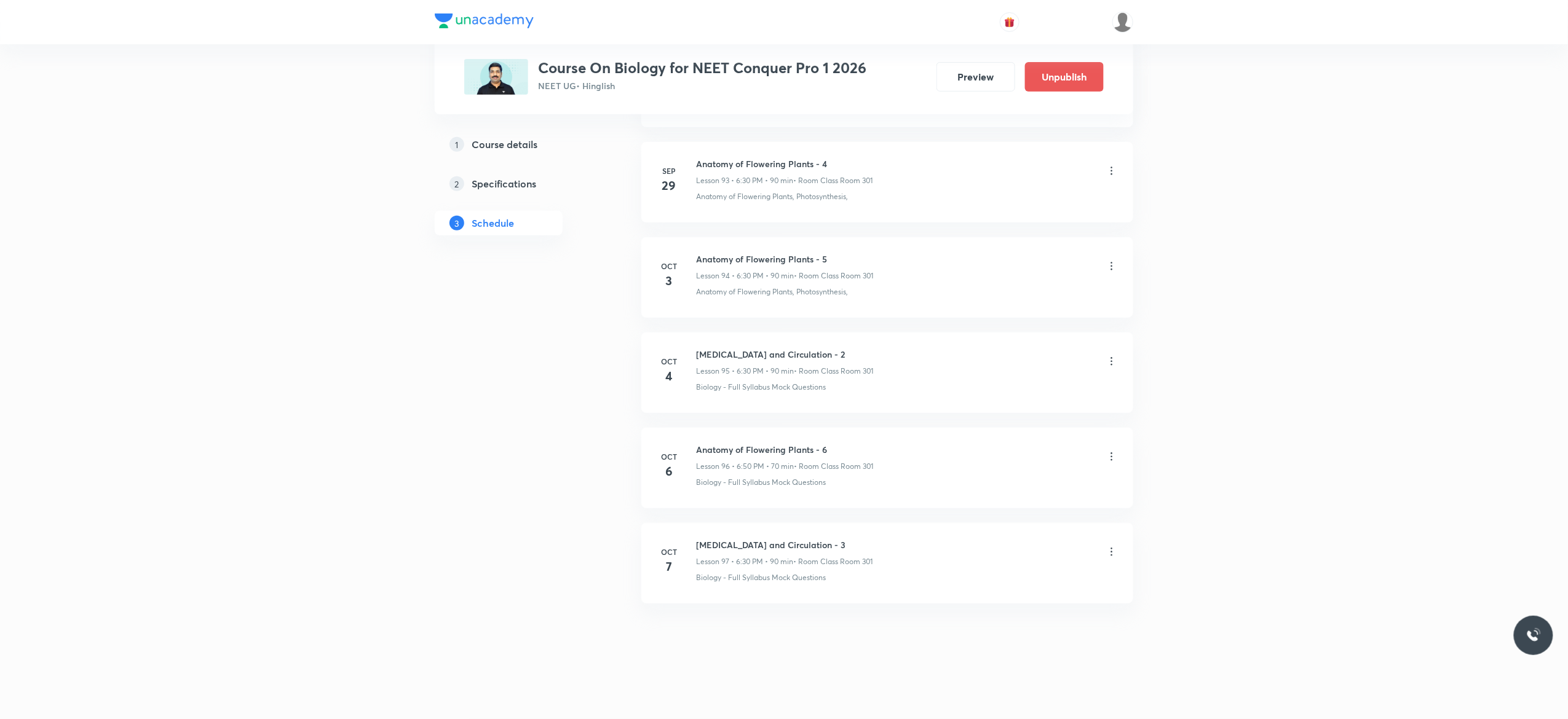
scroll to position [9625, 0]
drag, startPoint x: 832, startPoint y: 442, endPoint x: 694, endPoint y: 445, distance: 138.0
click at [694, 445] on div "[DATE] Anatomy of Flowering Plants - 6 Lesson 96 • 6:50 PM • 70 min • Room Clas…" at bounding box center [887, 465] width 461 height 45
copy h6 "Anatomy of Flowering Plants - 6"
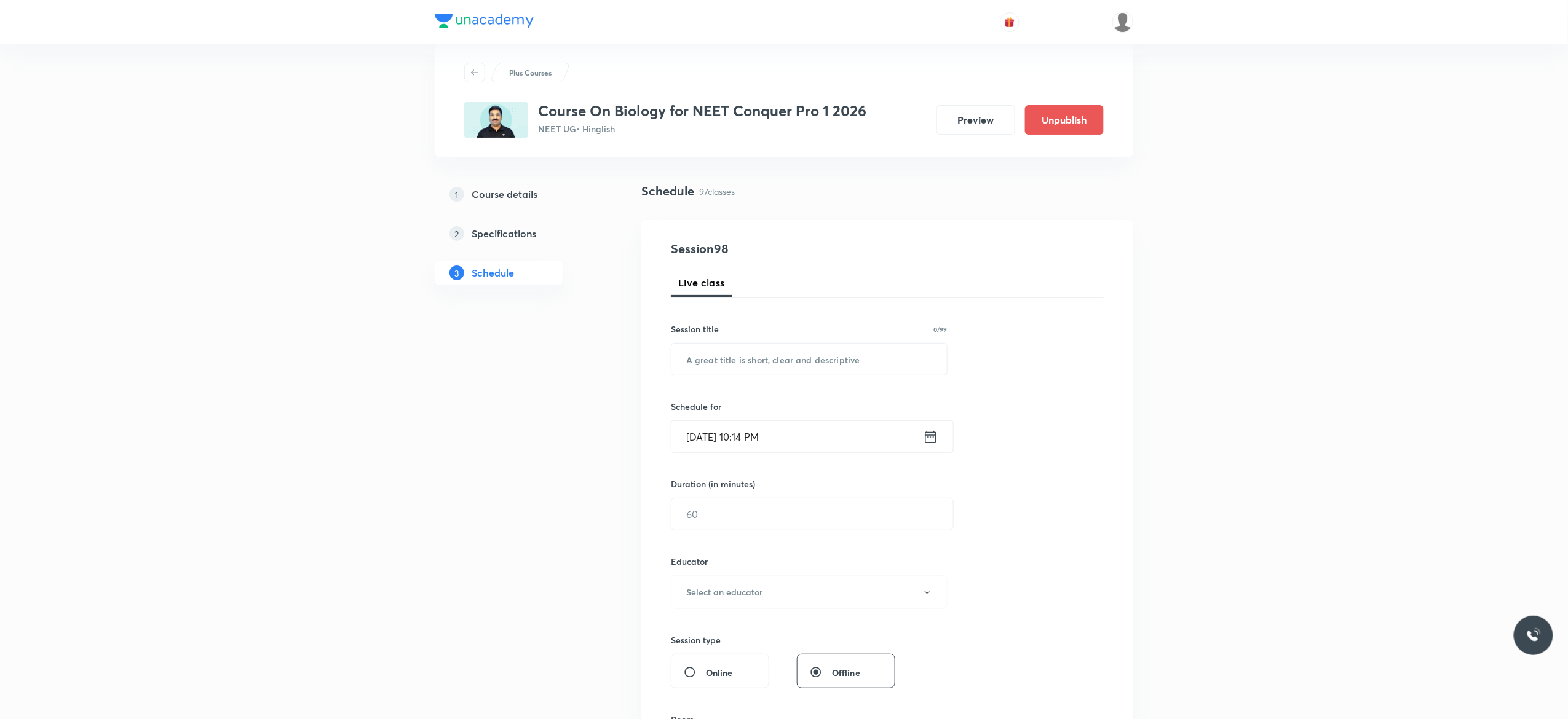
scroll to position [0, 0]
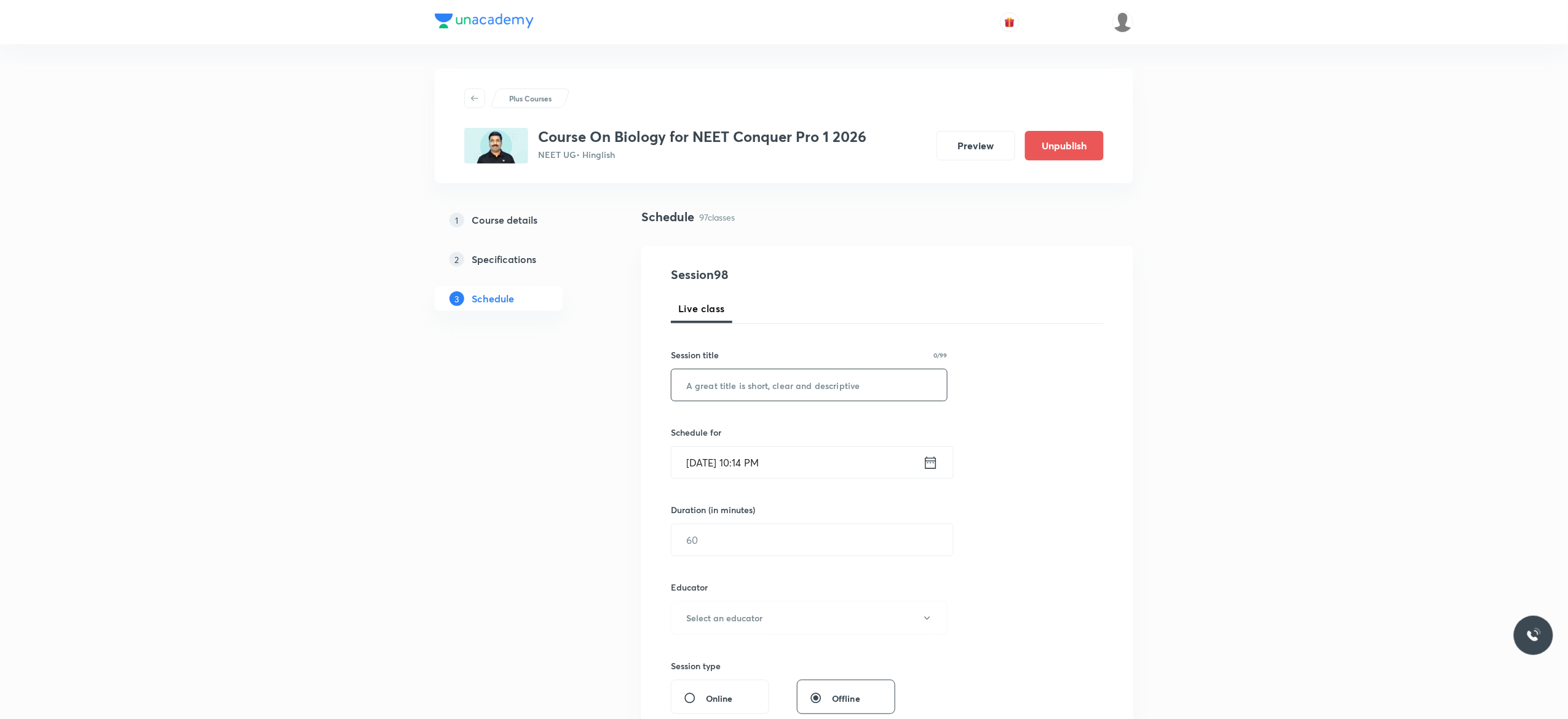
click at [800, 386] on input "text" at bounding box center [809, 384] width 275 height 31
paste input "Anatomy of Flowering Plants - 6"
type input "Anatomy of Flowering Plants - 7"
click at [929, 464] on icon at bounding box center [931, 462] width 15 height 17
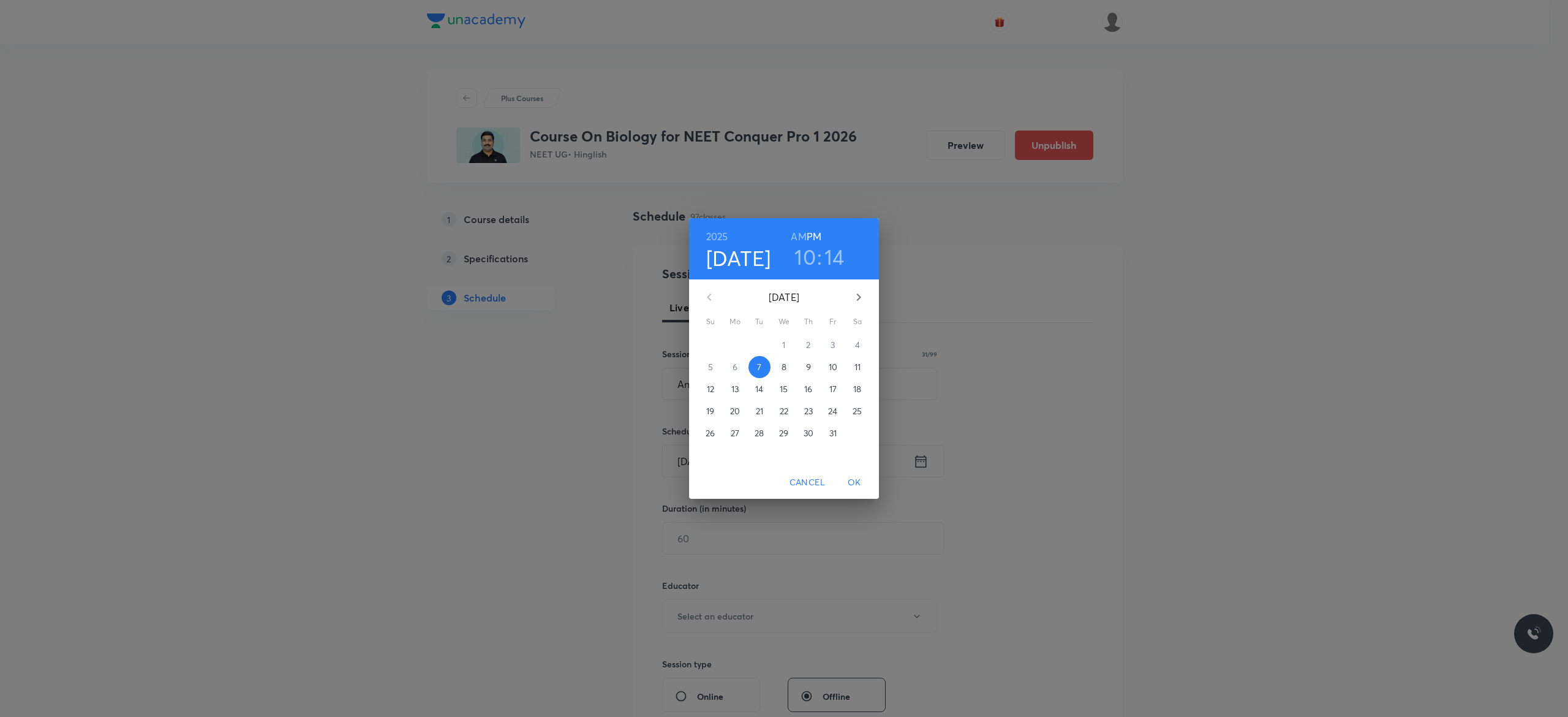
click at [782, 367] on p "8" at bounding box center [783, 367] width 5 height 12
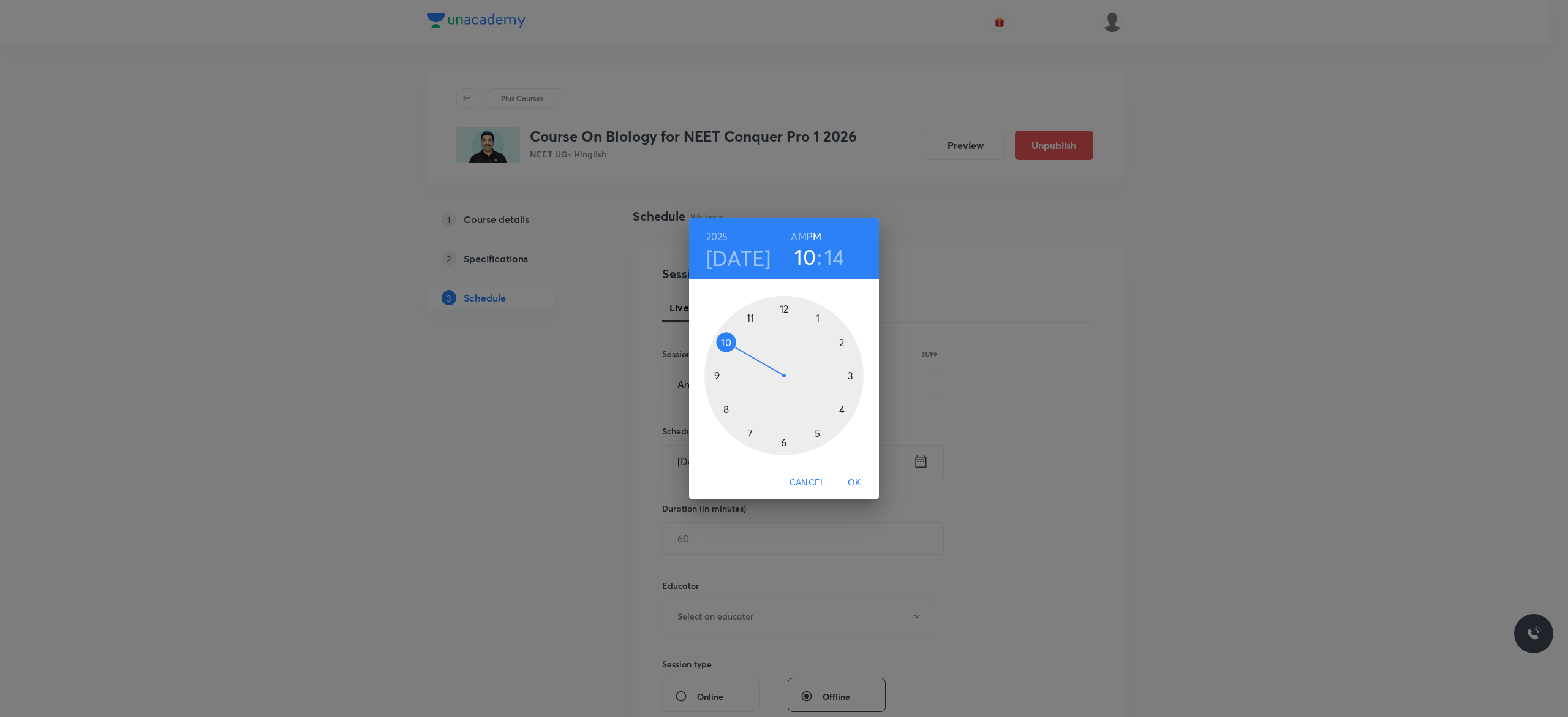
click at [781, 443] on div at bounding box center [784, 376] width 160 height 160
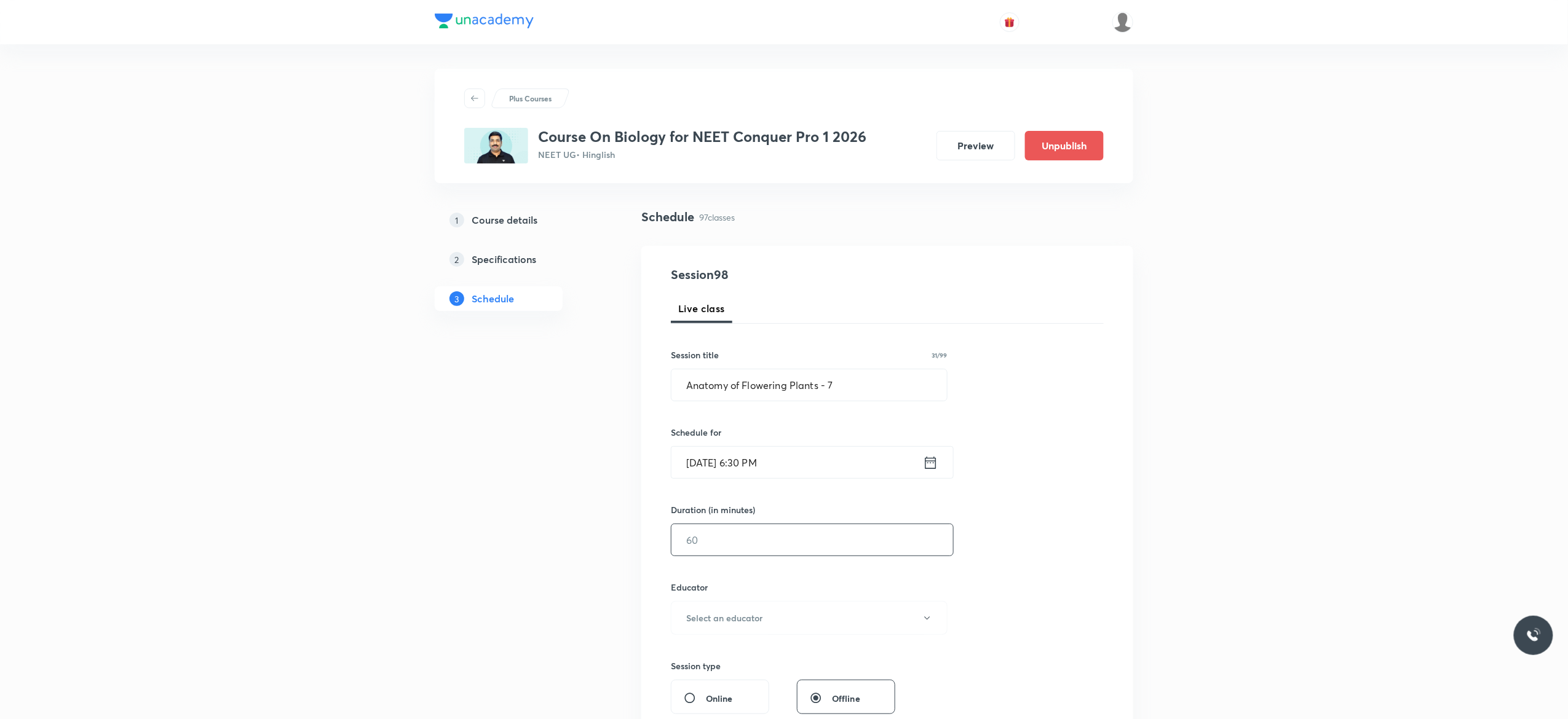
click at [759, 538] on input "text" at bounding box center [812, 540] width 282 height 31
type input "90"
click at [926, 623] on icon "button" at bounding box center [927, 618] width 10 height 10
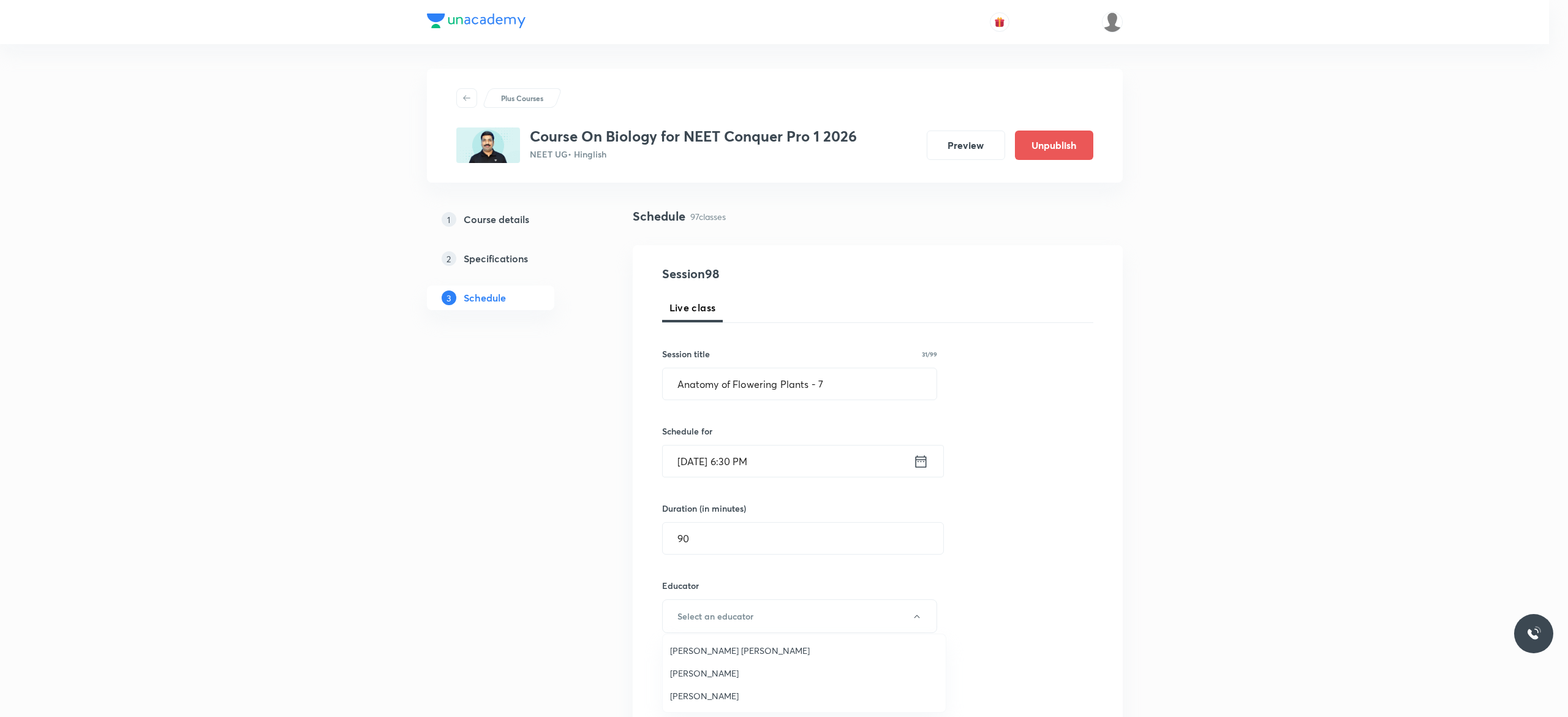
click at [745, 674] on span "Pradeep Kumar Tripathi" at bounding box center [804, 673] width 268 height 13
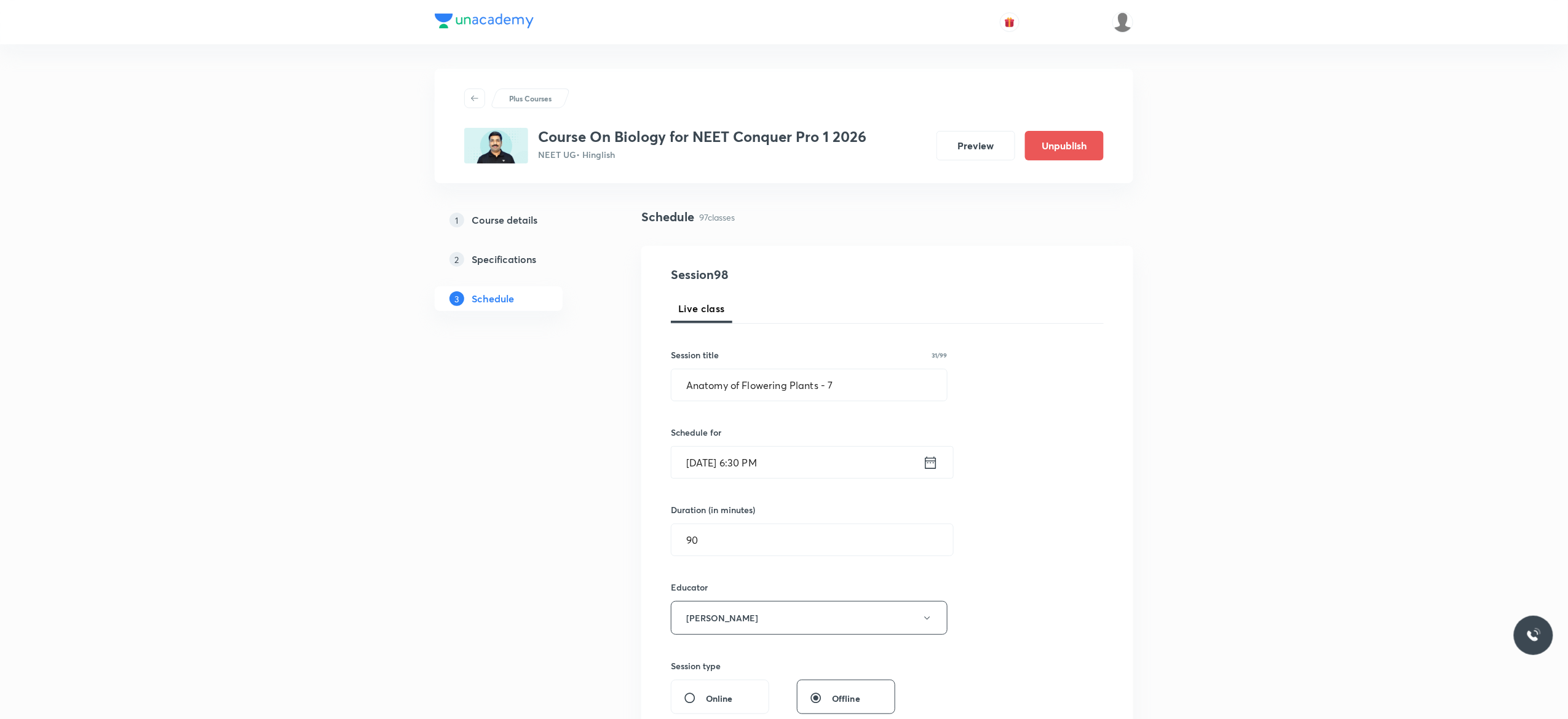
click at [1061, 565] on div "Session 98 Live class Session title 31/99 Anatomy of Flowering Plants - 7 ​ Sch…" at bounding box center [887, 593] width 433 height 656
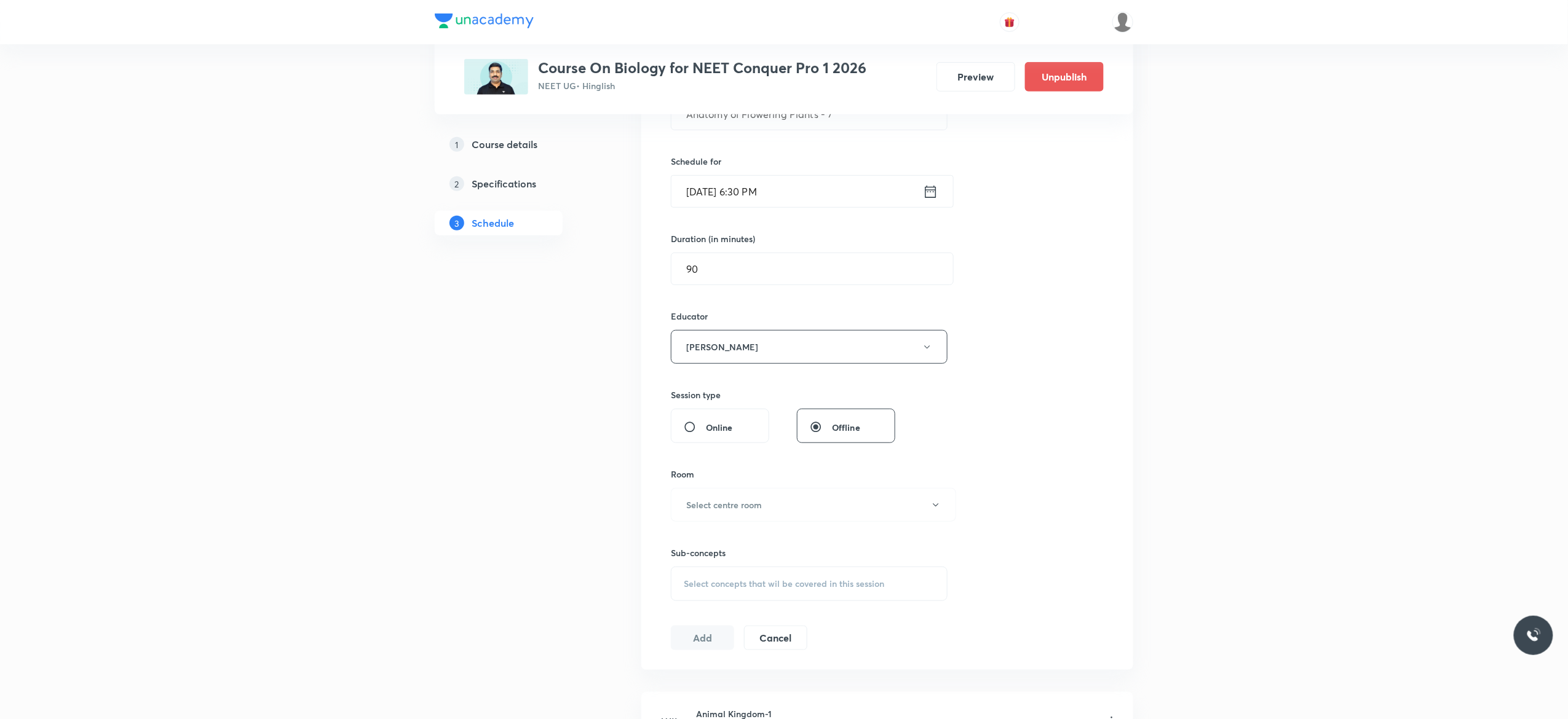
scroll to position [442, 0]
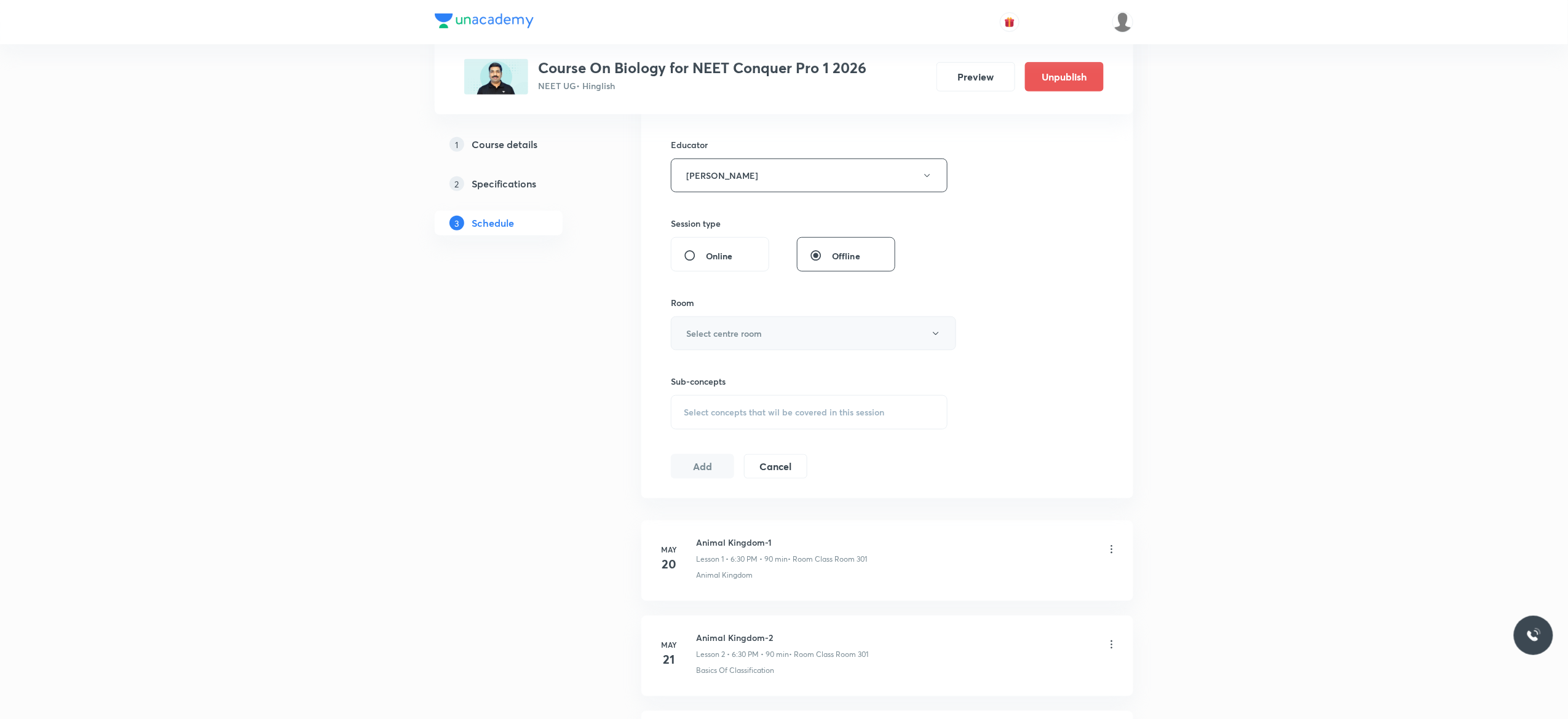
click at [937, 339] on icon "button" at bounding box center [936, 333] width 10 height 10
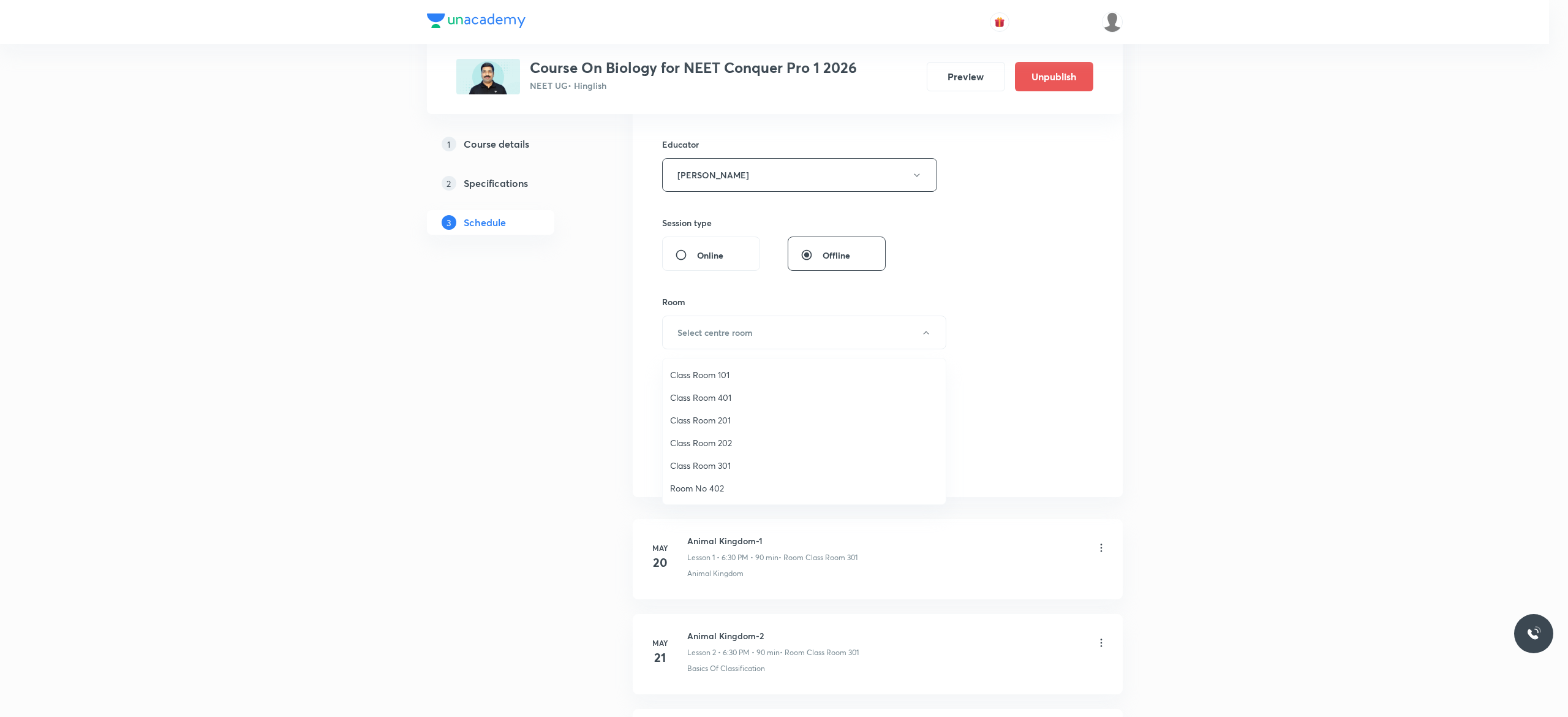
click at [729, 465] on span "Class Room 301" at bounding box center [804, 465] width 268 height 13
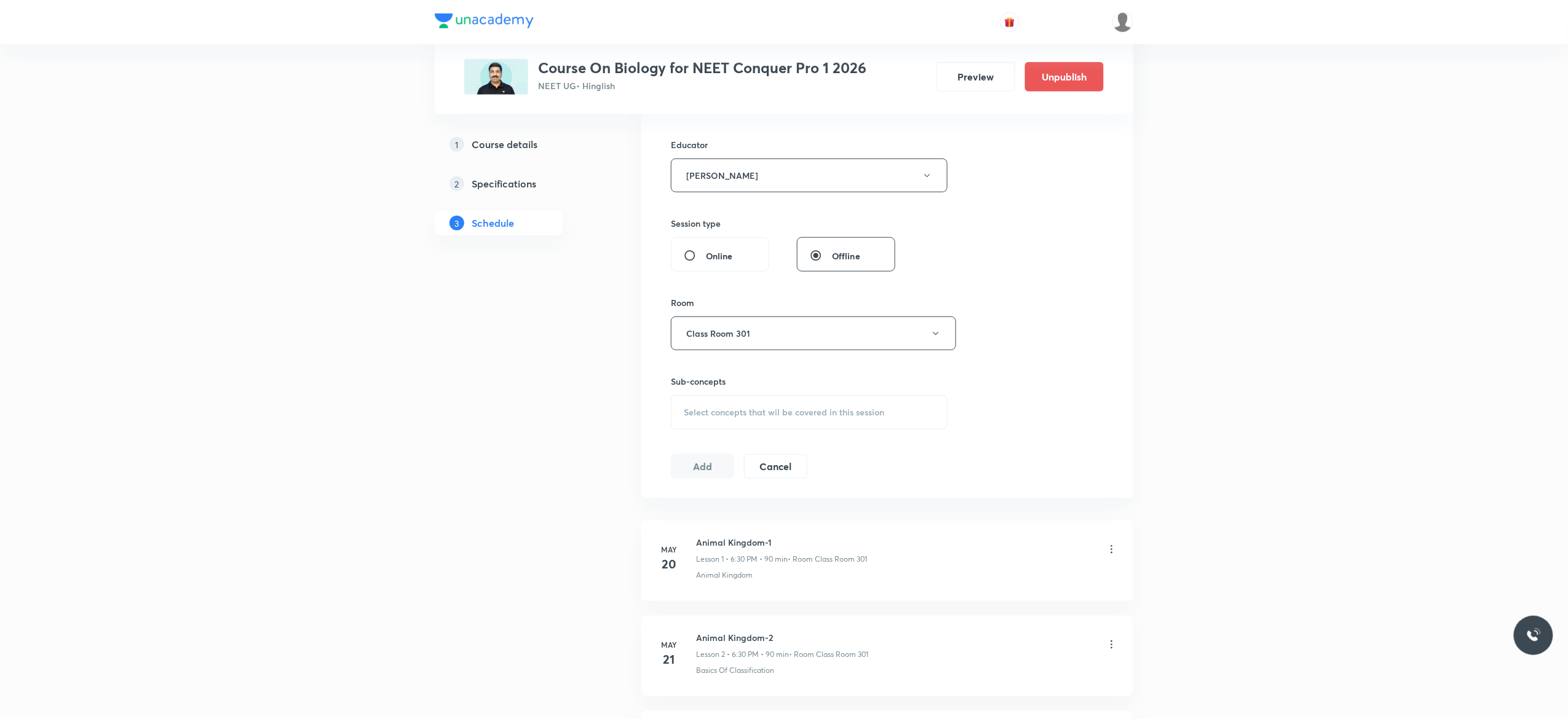
click at [705, 422] on div "Select concepts that wil be covered in this session" at bounding box center [809, 413] width 277 height 35
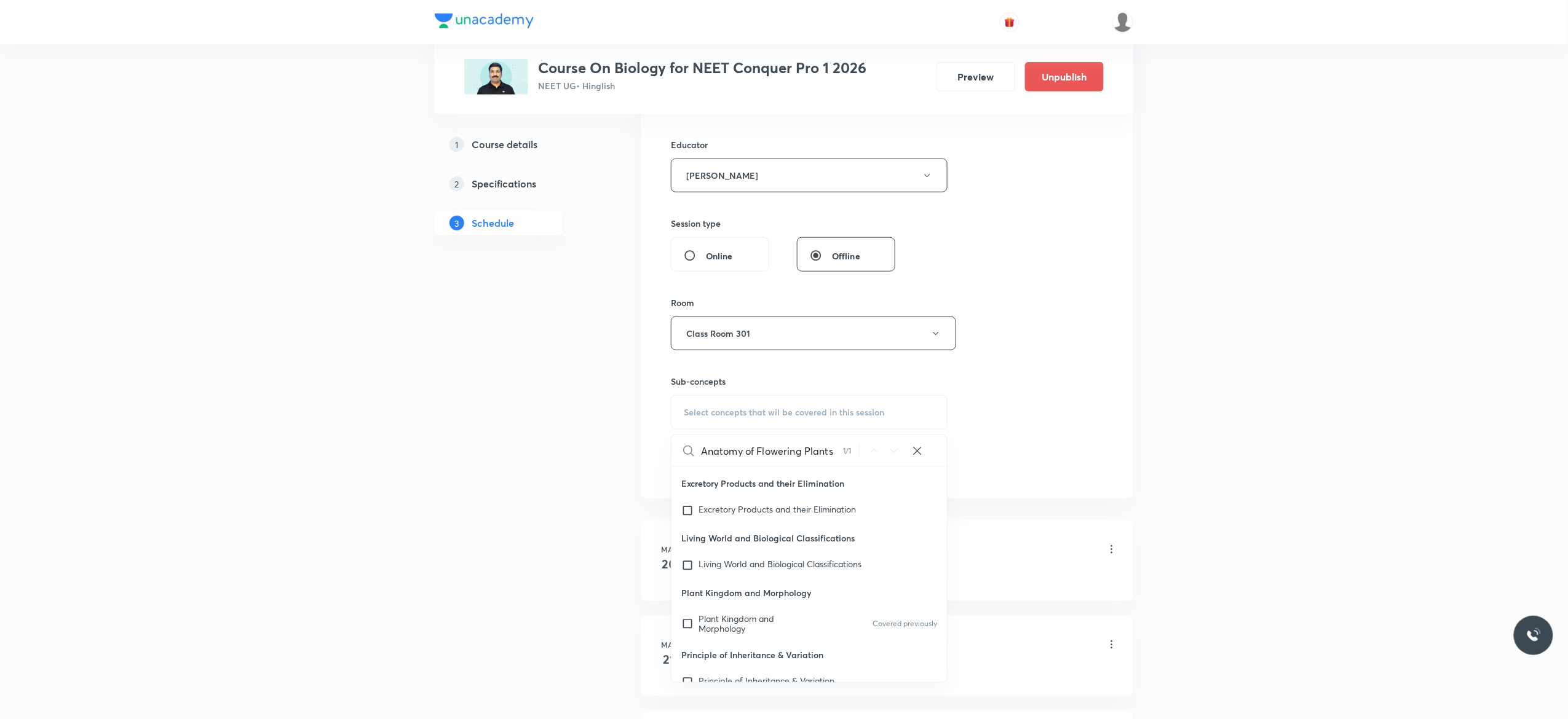
scroll to position [57123, 0]
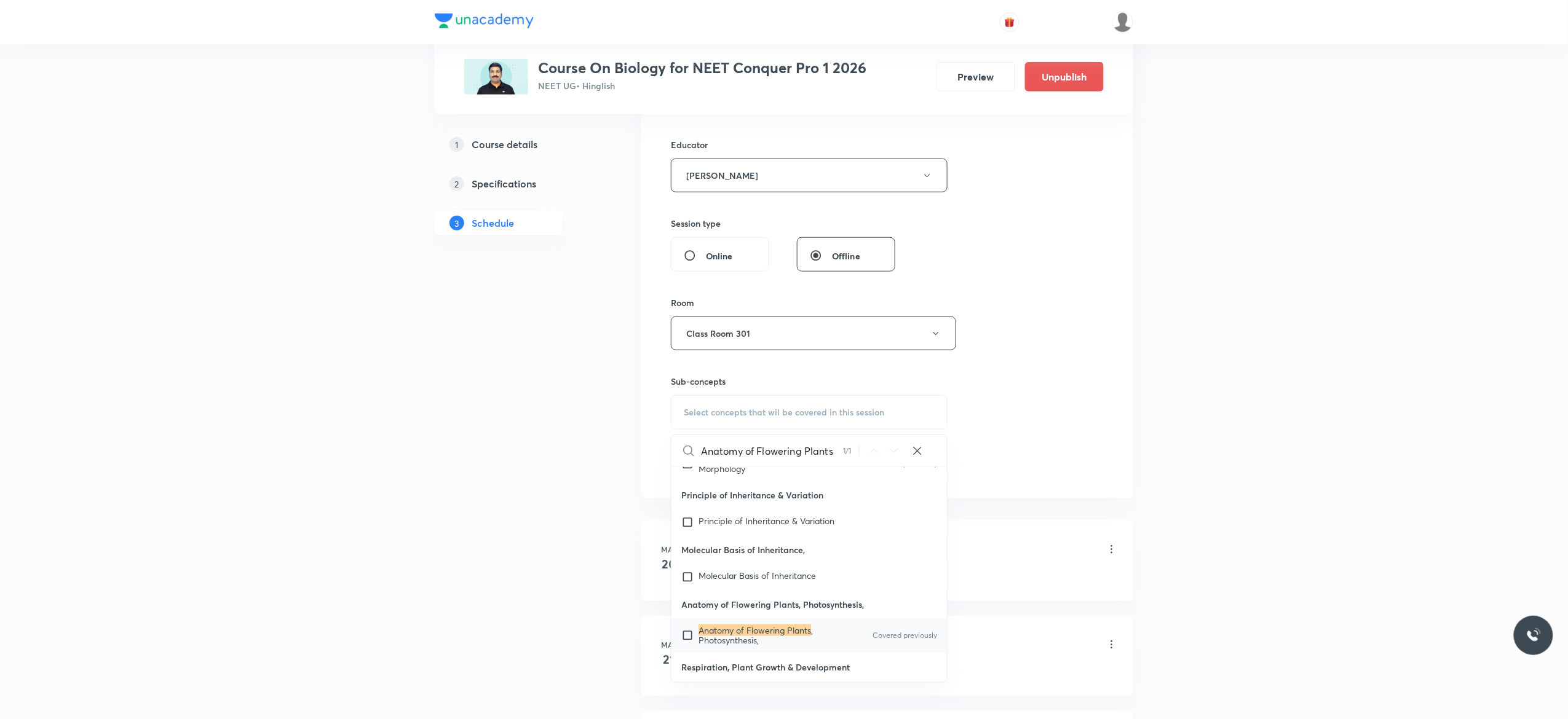
type input "Anatomy of Flowering Plants"
click at [688, 634] on input "checkbox" at bounding box center [690, 636] width 17 height 19
checkbox input "true"
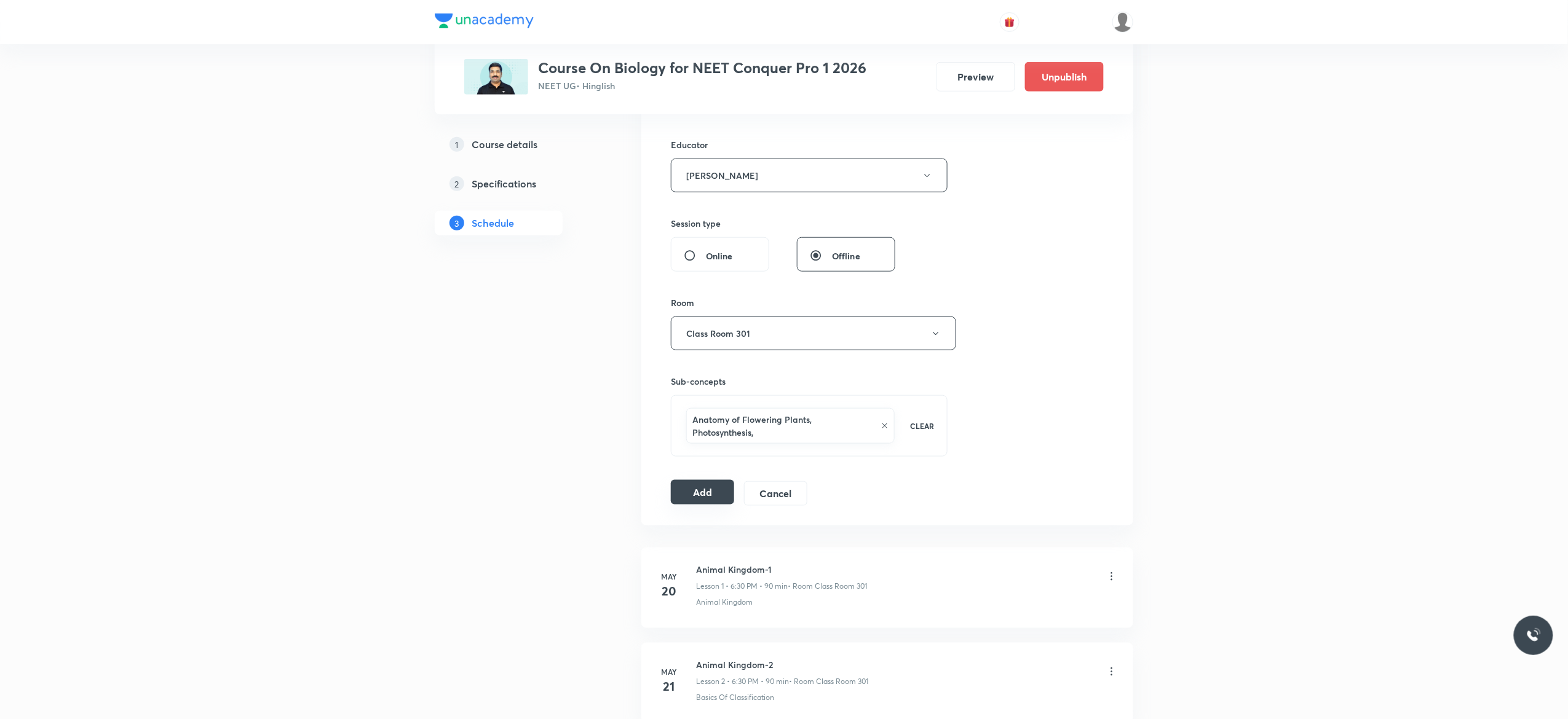
click at [708, 498] on button "Add" at bounding box center [703, 492] width 64 height 25
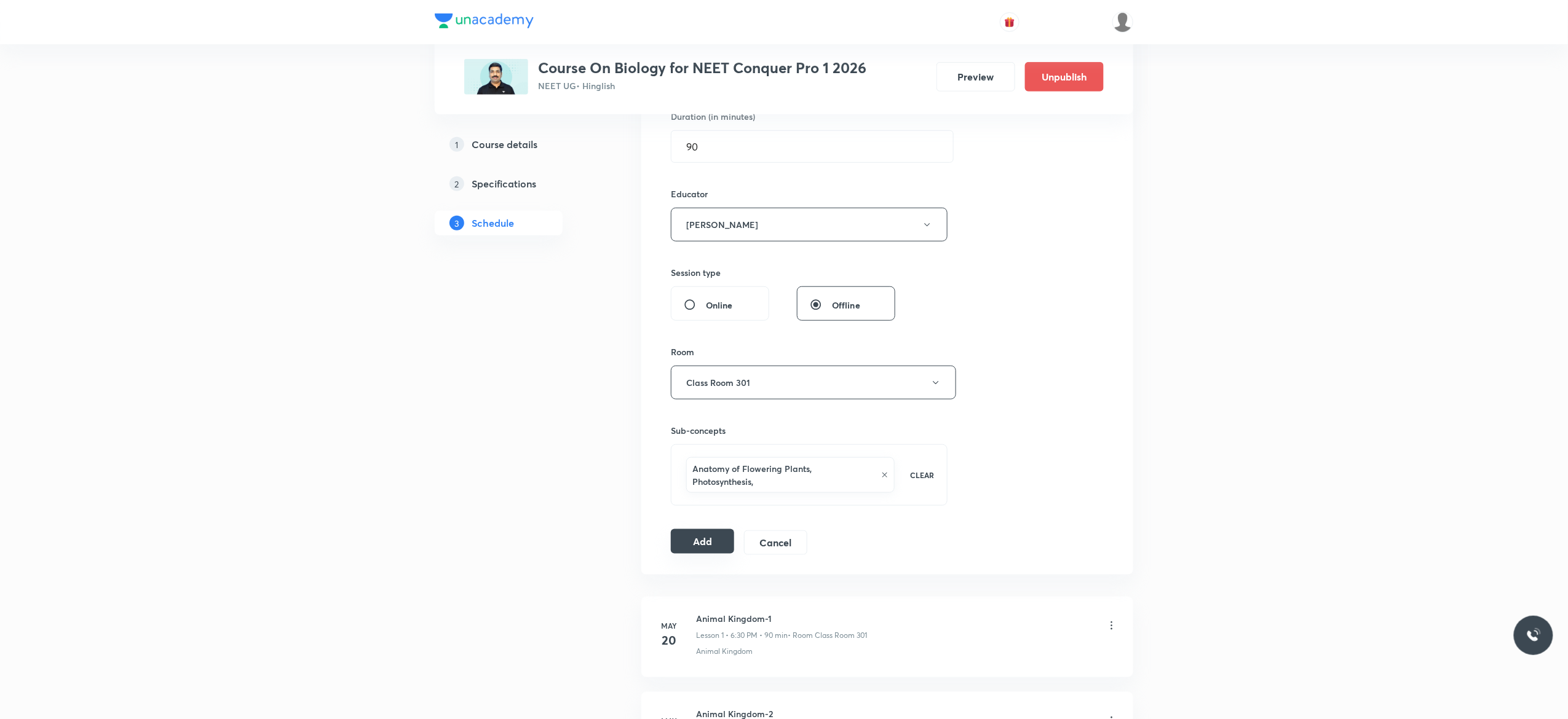
scroll to position [442, 0]
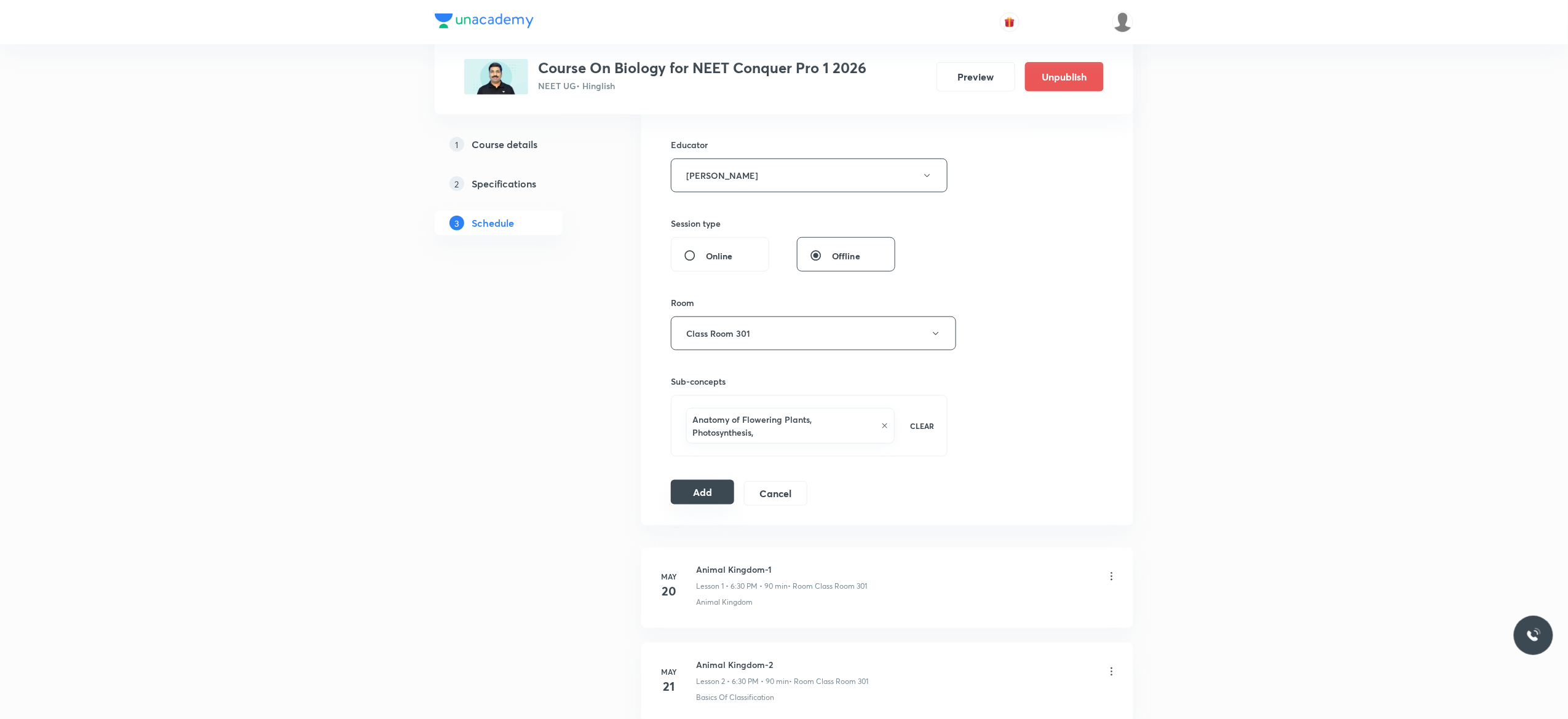
click at [708, 498] on button "Add" at bounding box center [703, 492] width 64 height 25
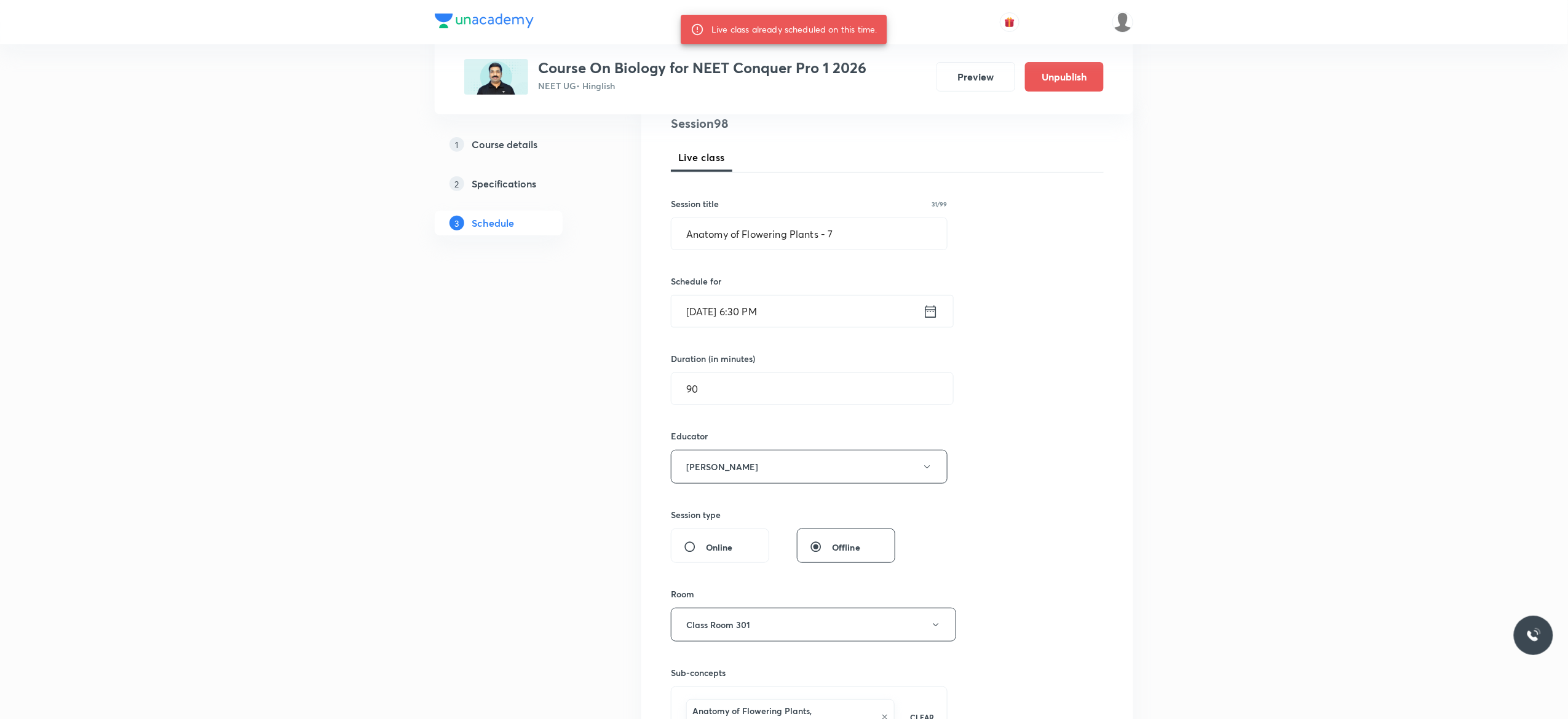
scroll to position [0, 0]
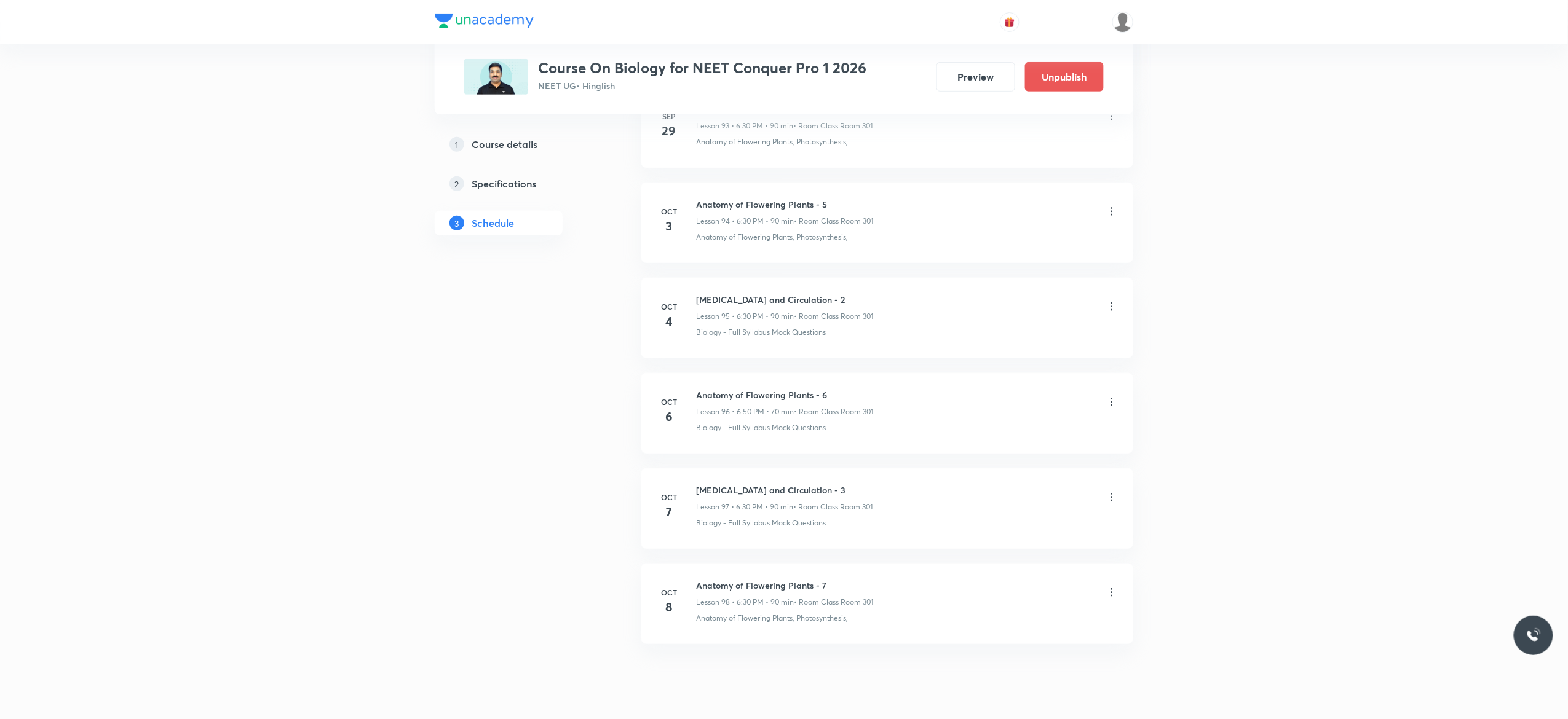
scroll to position [9721, 0]
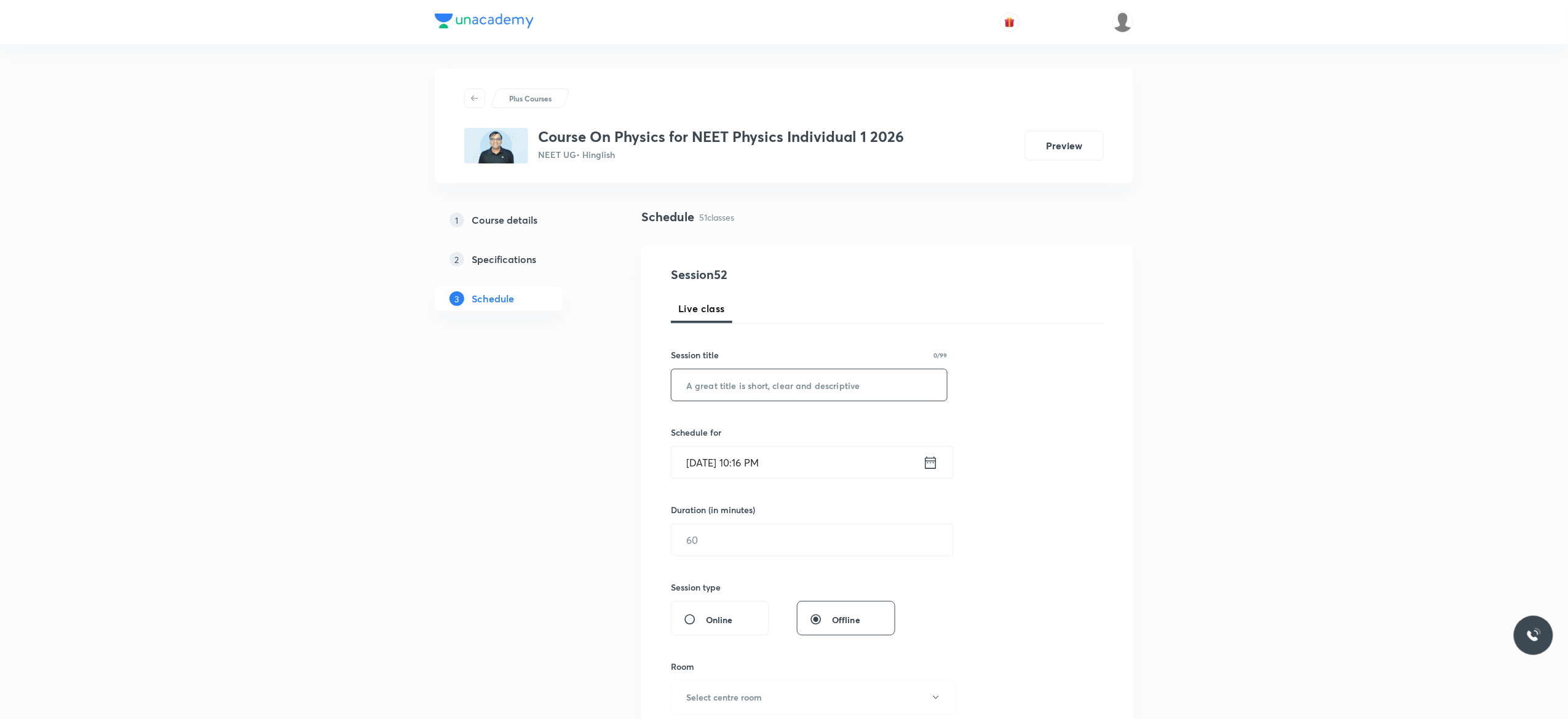
click at [733, 386] on input "text" at bounding box center [809, 384] width 275 height 31
paste input "Circular motion"
type input "Circular Motion - 1"
click at [929, 464] on icon at bounding box center [931, 462] width 15 height 17
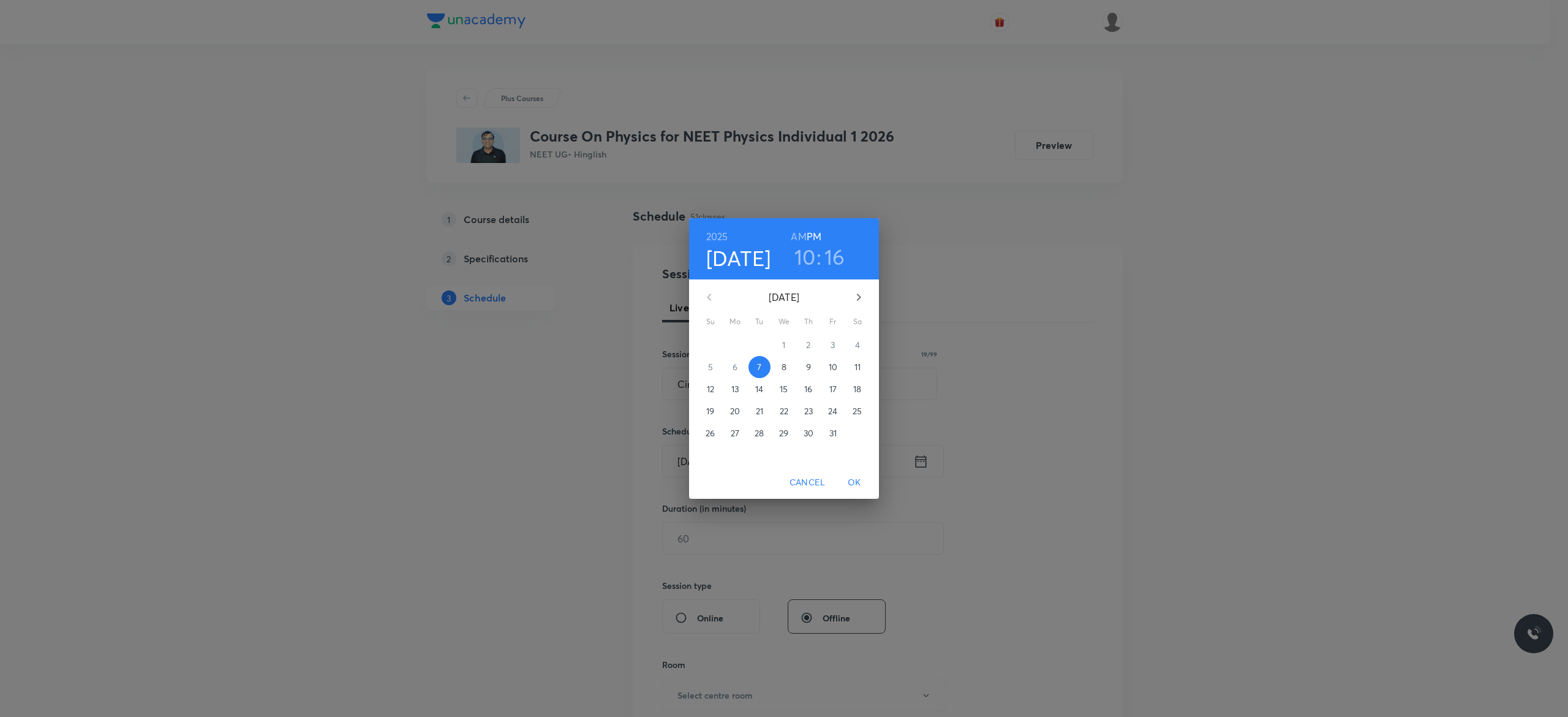
click at [785, 367] on p "8" at bounding box center [783, 367] width 5 height 12
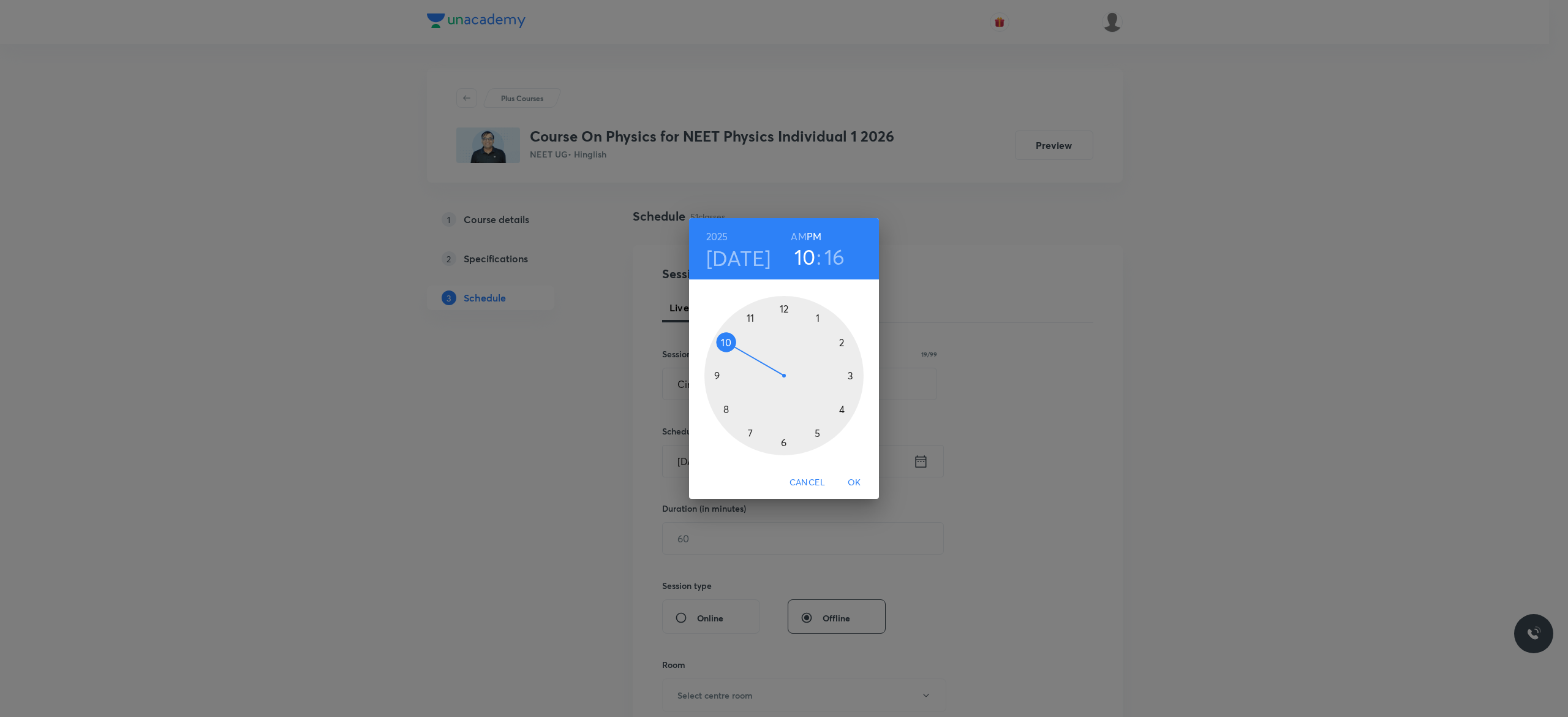
click at [783, 309] on div at bounding box center [784, 376] width 160 height 160
click at [781, 443] on div at bounding box center [784, 376] width 160 height 160
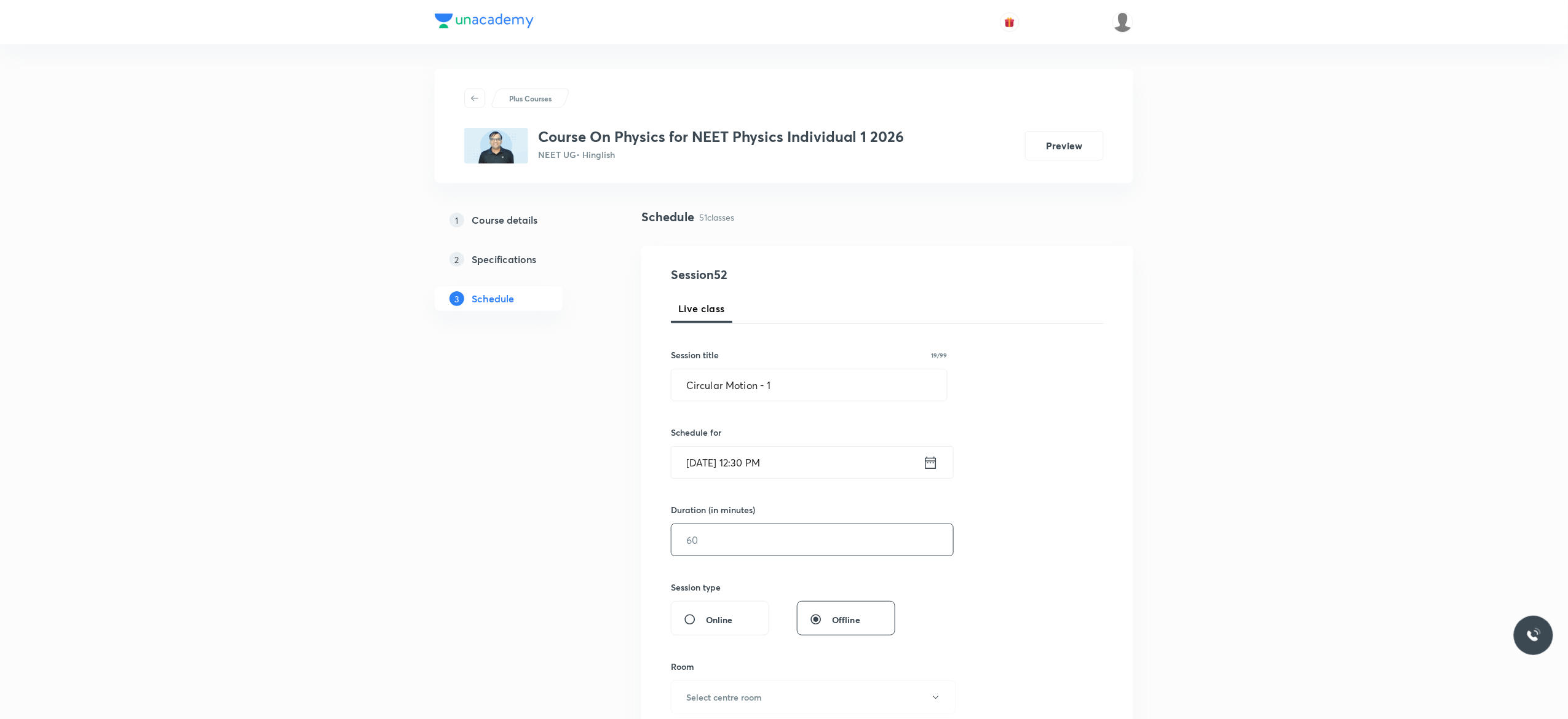
click at [740, 540] on input "text" at bounding box center [812, 540] width 282 height 31
type input "90"
click at [1058, 596] on div "Session 52 Live class Session title 19/99 Circular Motion - 1 ​ Schedule for [D…" at bounding box center [887, 554] width 433 height 577
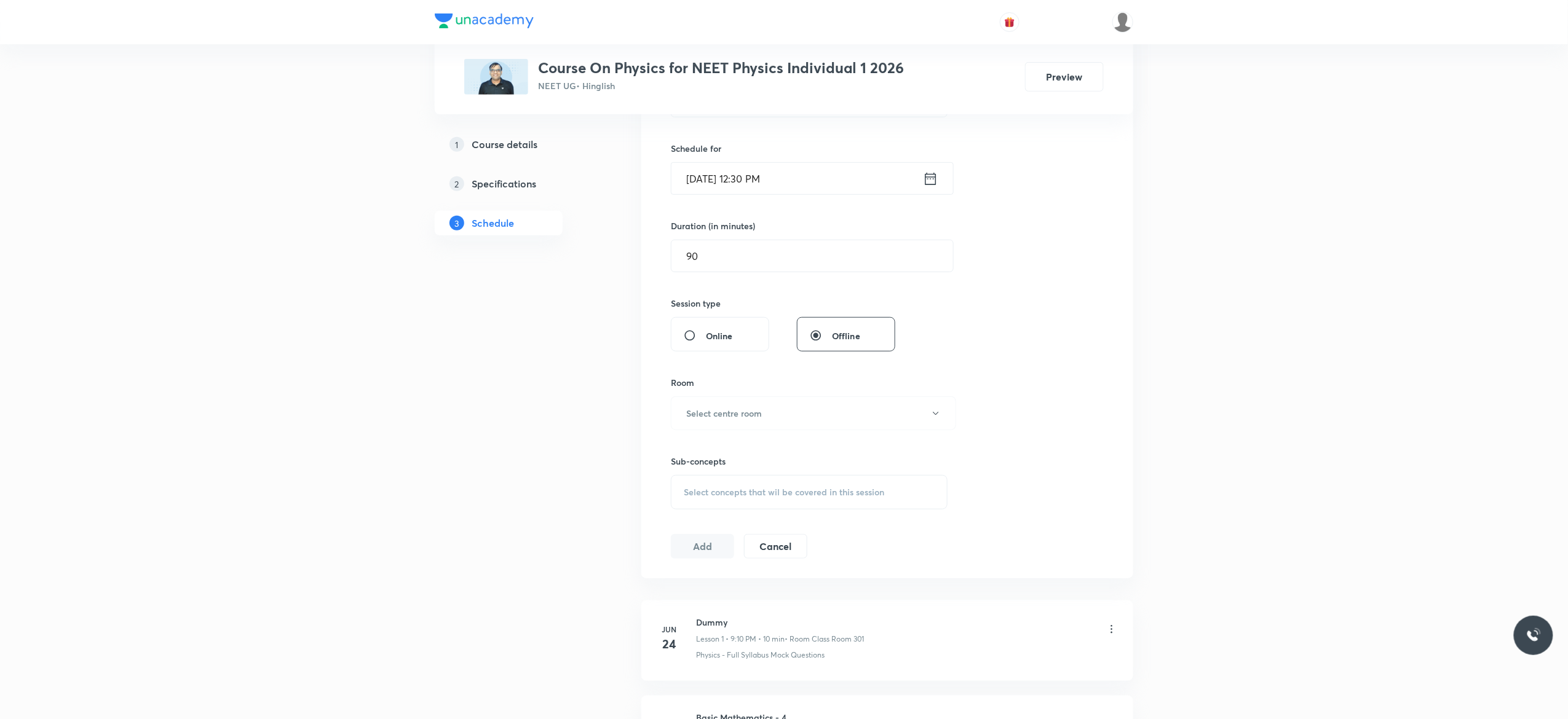
scroll to position [295, 0]
click at [937, 402] on icon "button" at bounding box center [936, 402] width 10 height 10
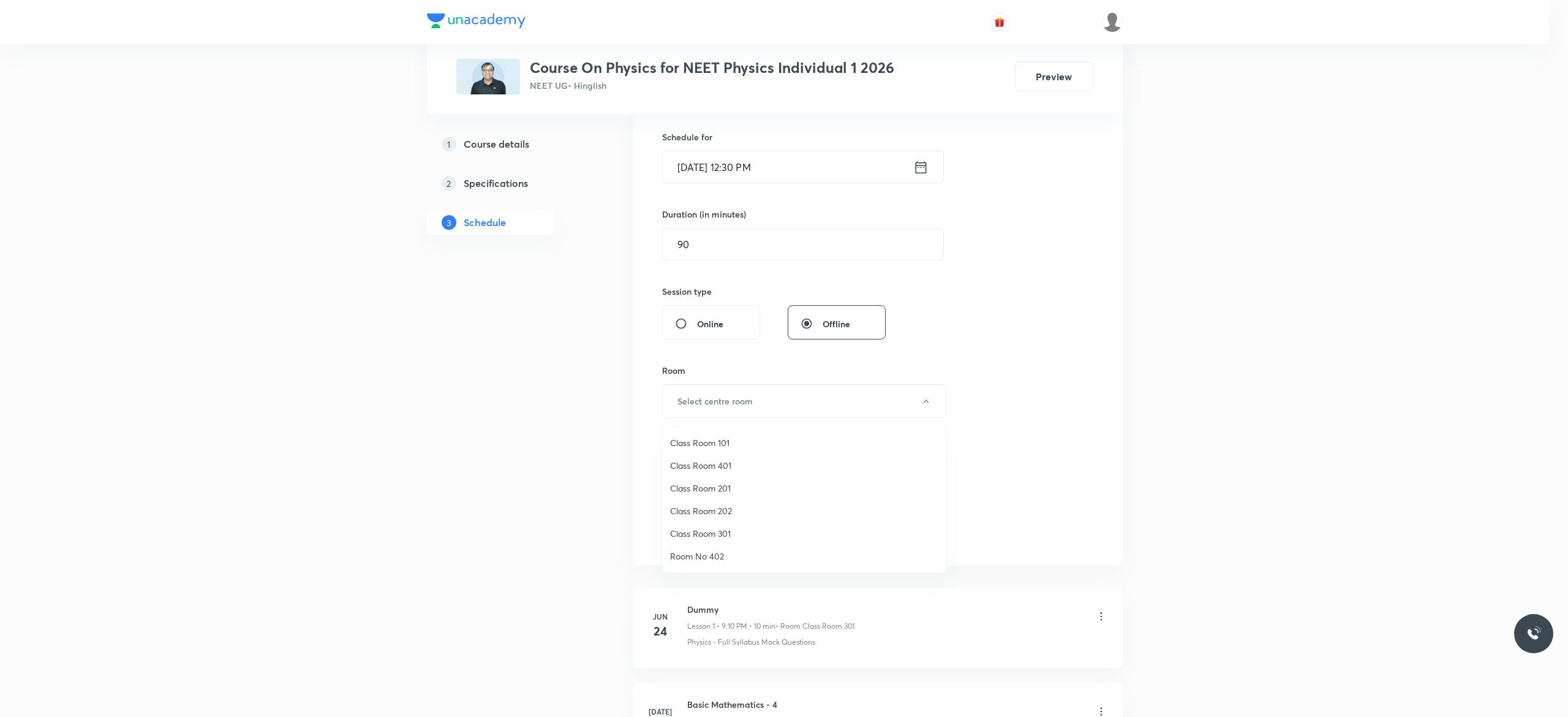
click at [713, 510] on span "Class Room 202" at bounding box center [804, 511] width 268 height 13
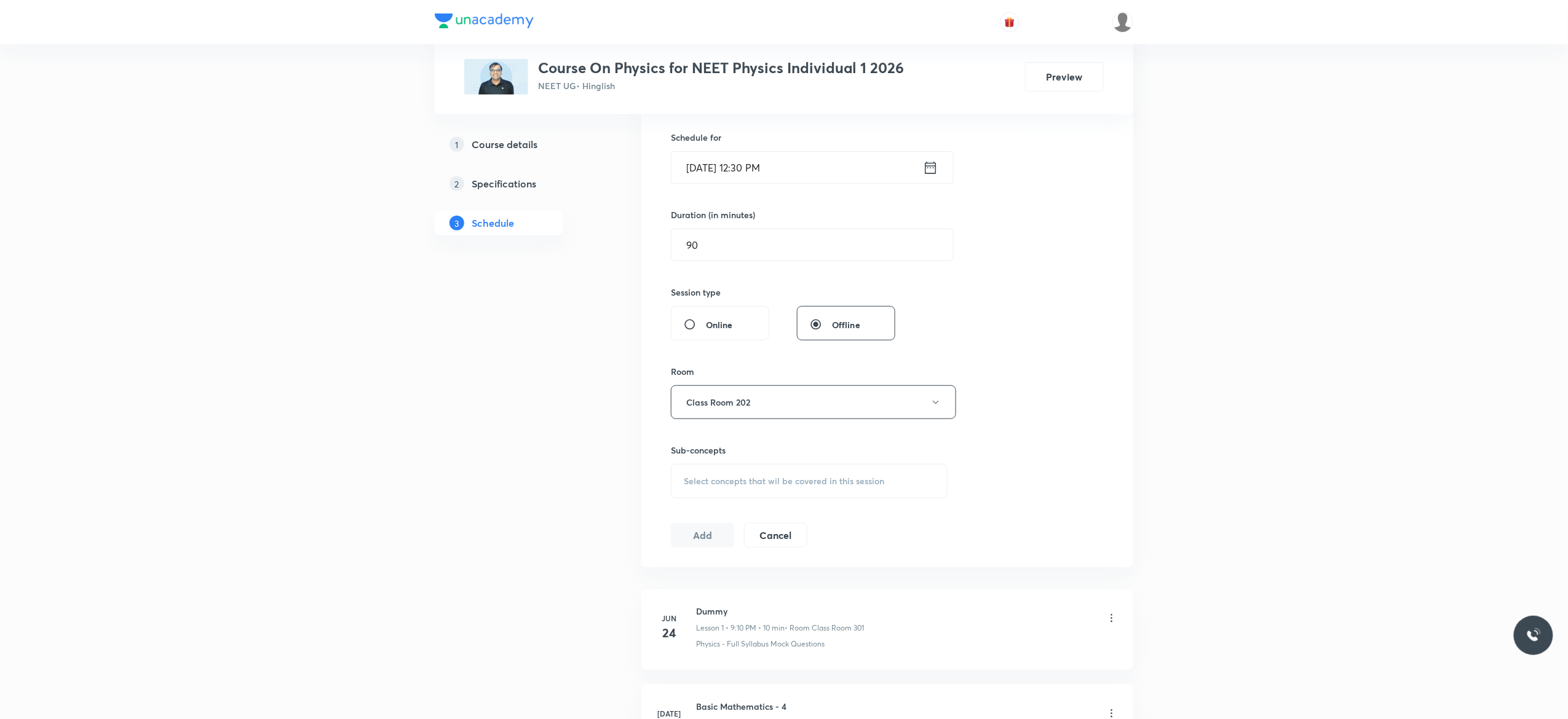
click at [701, 489] on div "Select concepts that wil be covered in this session" at bounding box center [809, 481] width 277 height 35
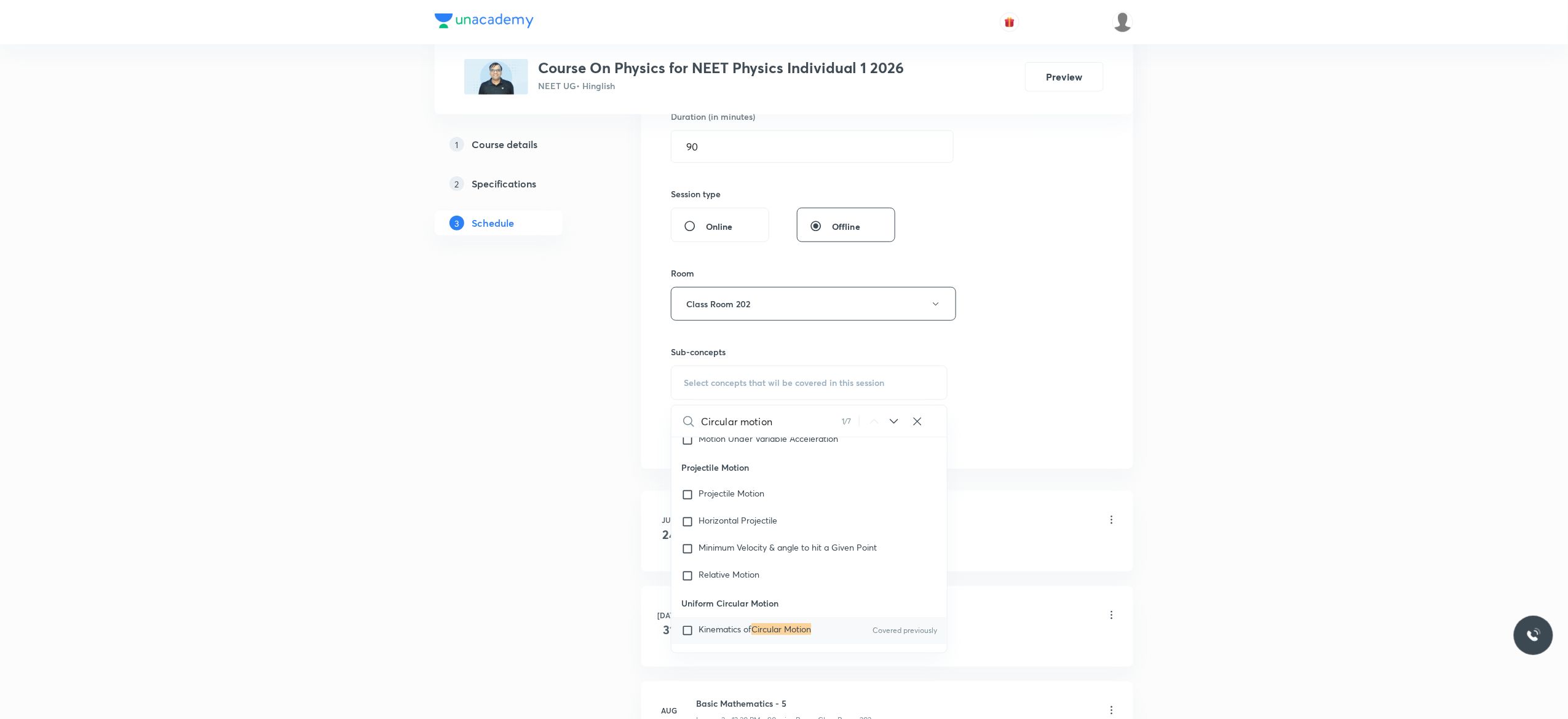
scroll to position [2326, 0]
type input "Circular motion"
click at [686, 587] on input "checkbox" at bounding box center [690, 581] width 17 height 12
checkbox input "true"
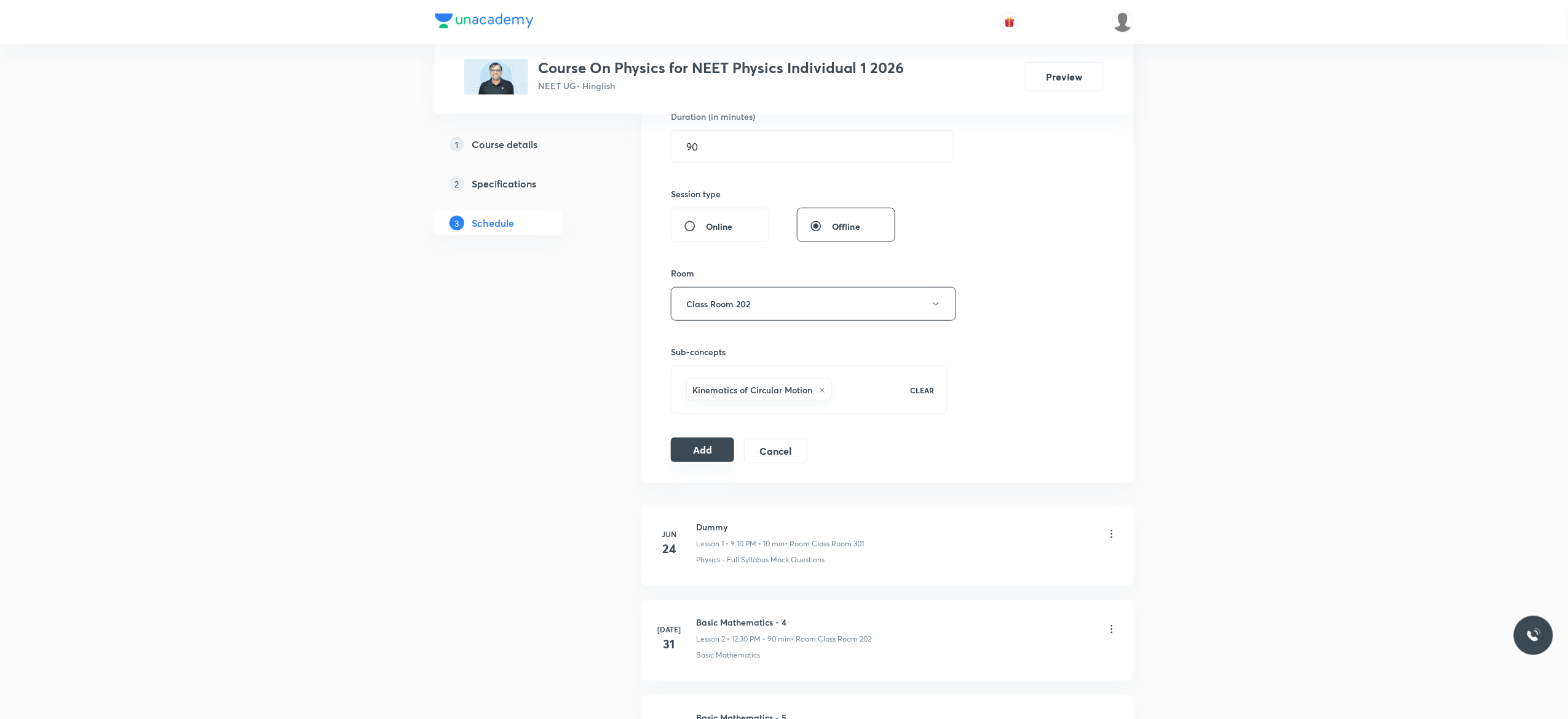
click at [693, 457] on button "Add" at bounding box center [703, 450] width 64 height 25
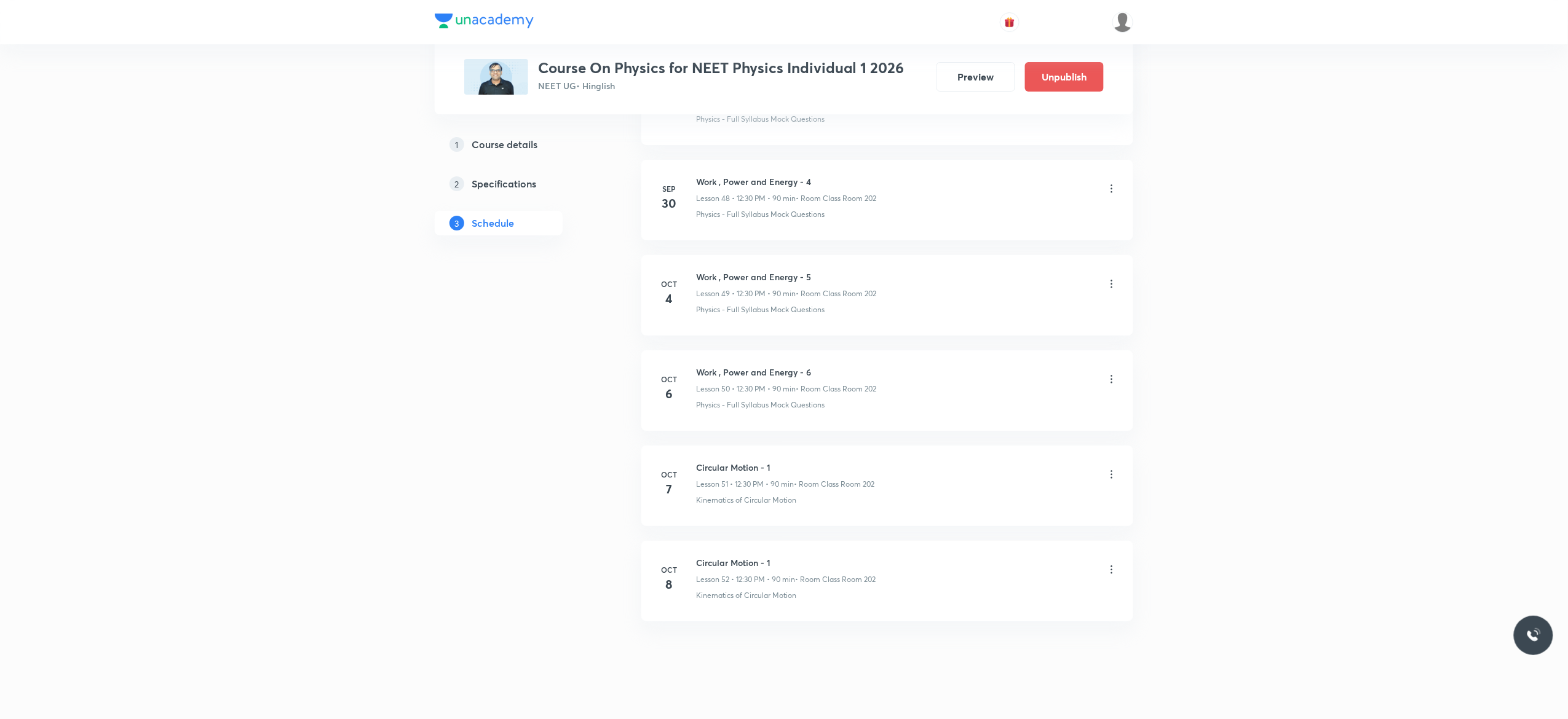
scroll to position [4675, 0]
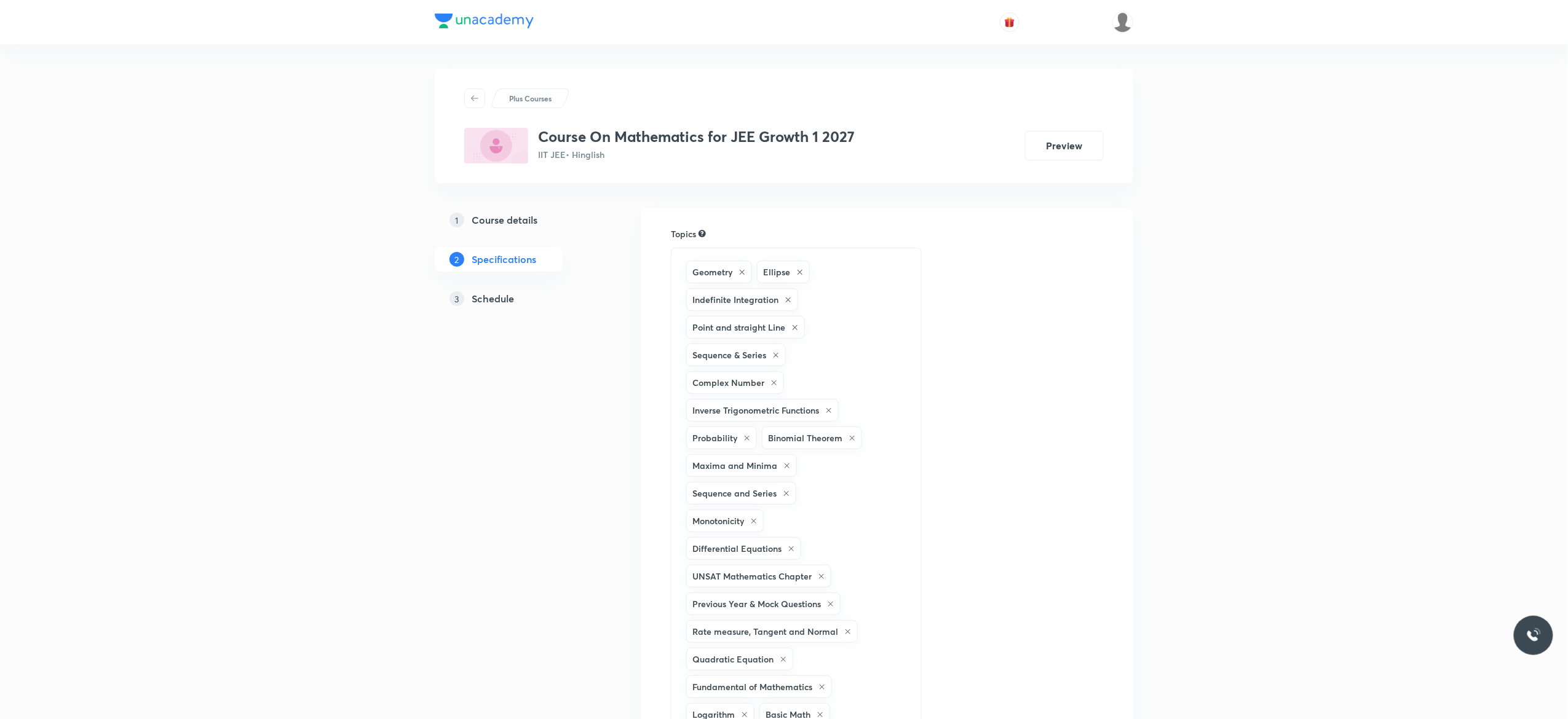
click at [492, 299] on h5 "Schedule" at bounding box center [492, 298] width 42 height 14
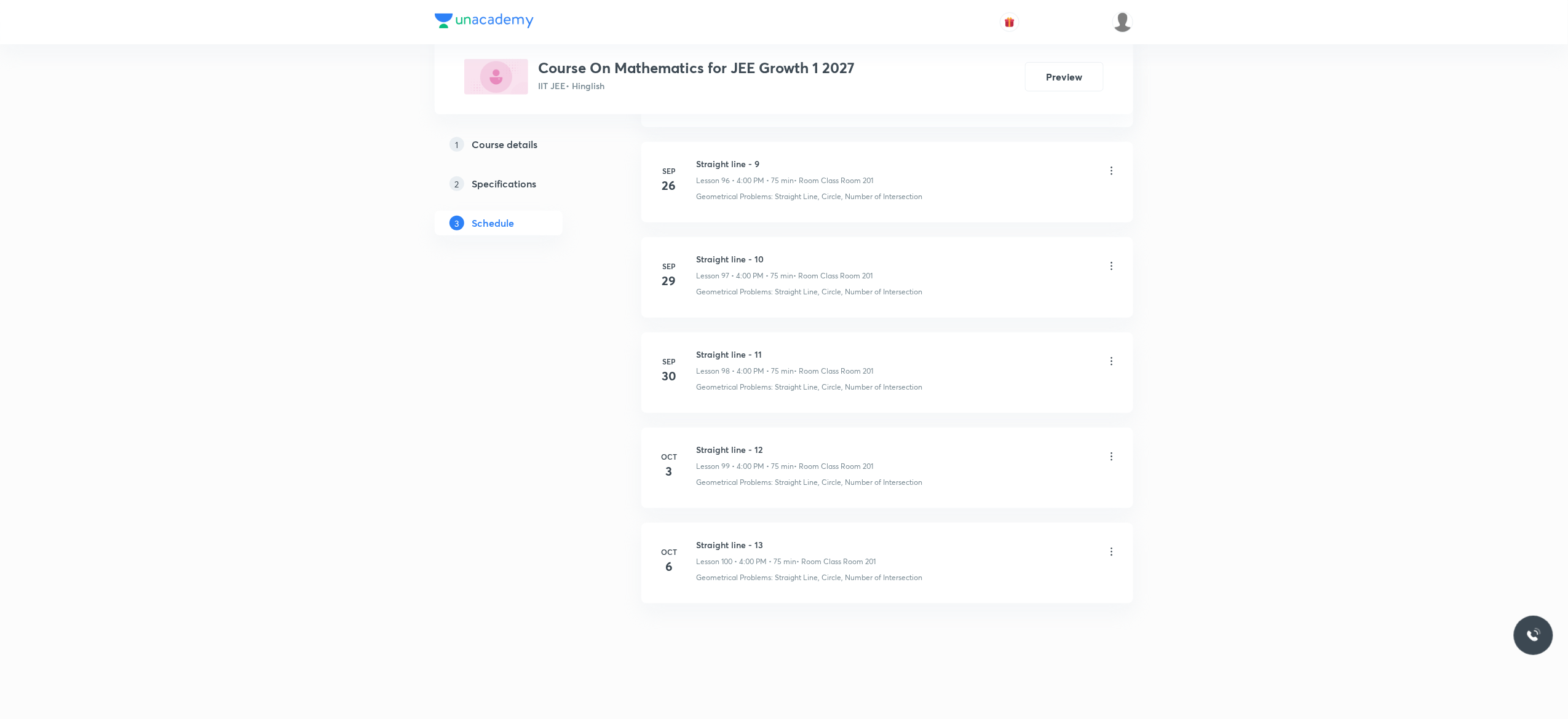
scroll to position [9833, 0]
drag, startPoint x: 768, startPoint y: 537, endPoint x: 692, endPoint y: 542, distance: 76.2
click at [692, 542] on div "Oct 6 Straight line - 13 Lesson 100 • 4:00 PM • 75 min • Room Class Room 201 Ge…" at bounding box center [887, 560] width 461 height 45
click at [781, 535] on li "Oct 6 Straight line - 13 Lesson 100 • 4:00 PM • 75 min • Room Class Room 201 Ge…" at bounding box center [887, 563] width 492 height 81
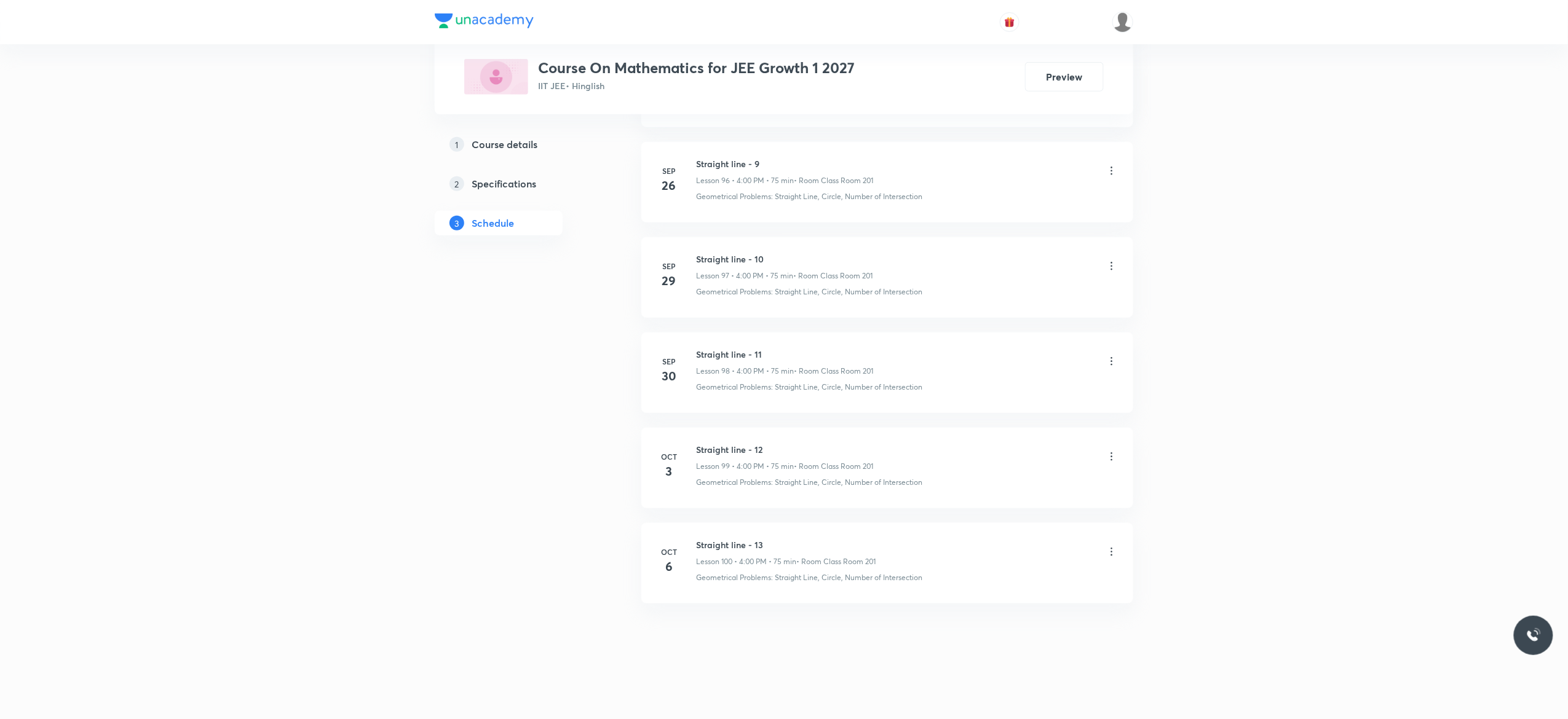
click at [781, 535] on li "Oct 6 Straight line - 13 Lesson 100 • 4:00 PM • 75 min • Room Class Room 201 Ge…" at bounding box center [887, 563] width 492 height 81
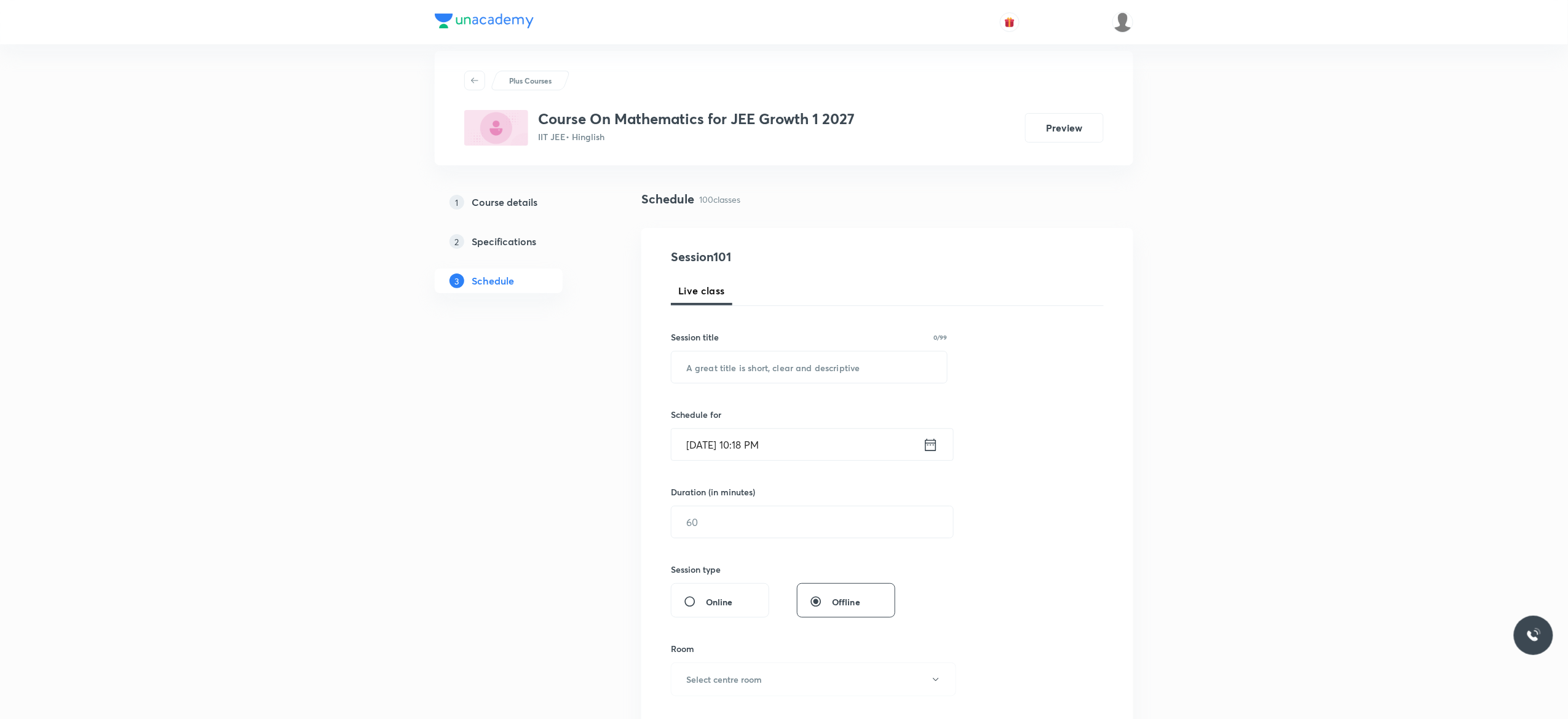
scroll to position [0, 0]
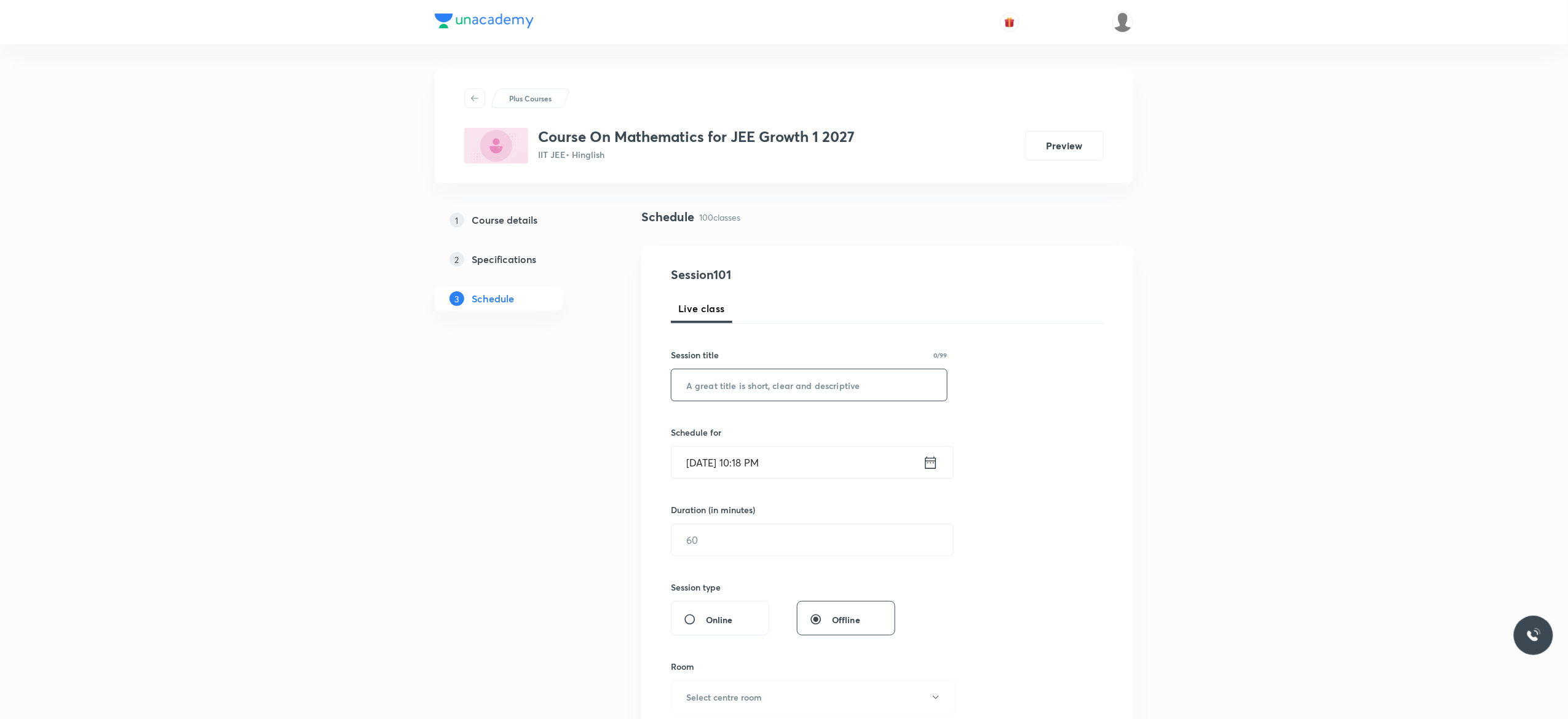
click at [710, 388] on input "text" at bounding box center [809, 384] width 275 height 31
paste input "Straight line - 13"
type input "Straight line - 14"
click at [931, 469] on icon at bounding box center [931, 462] width 15 height 17
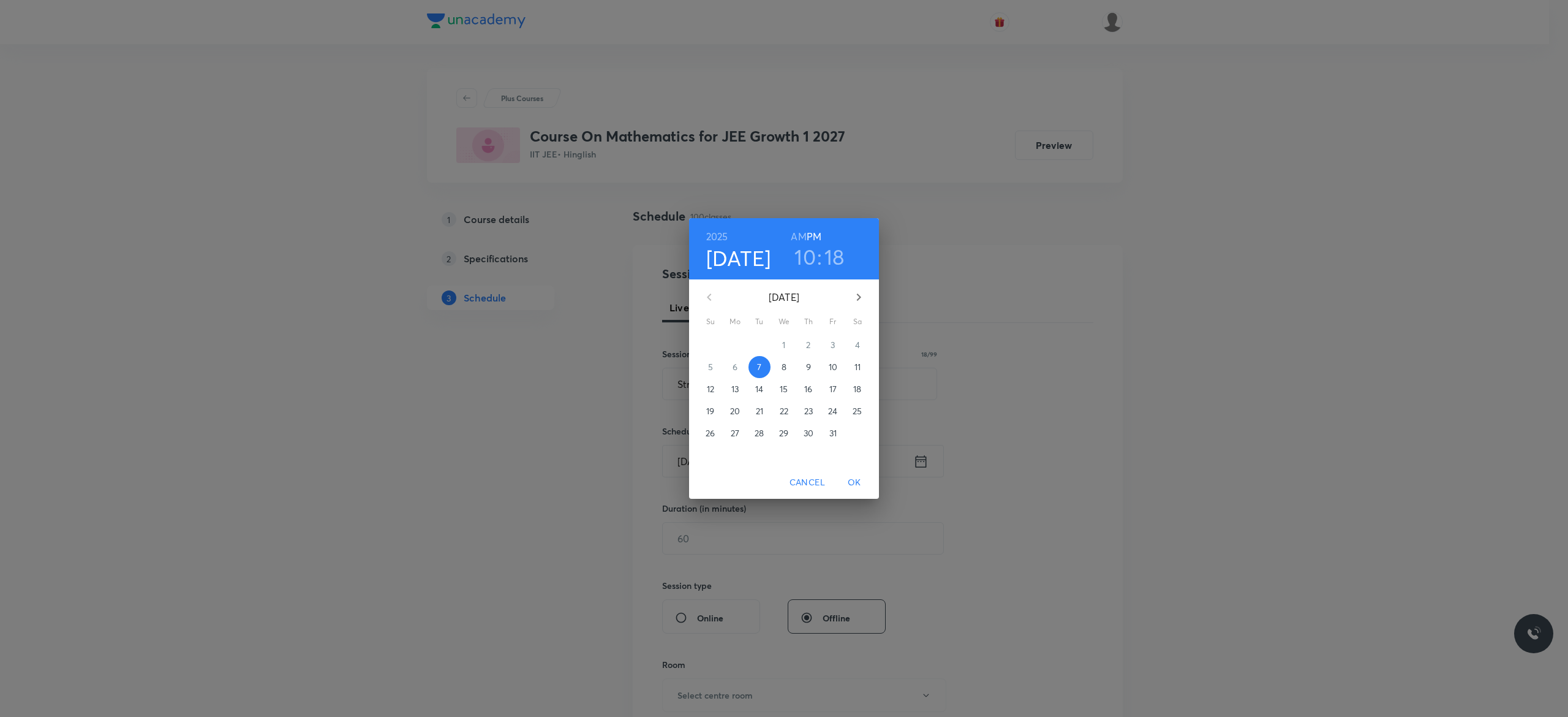
click at [784, 364] on p "8" at bounding box center [783, 367] width 5 height 12
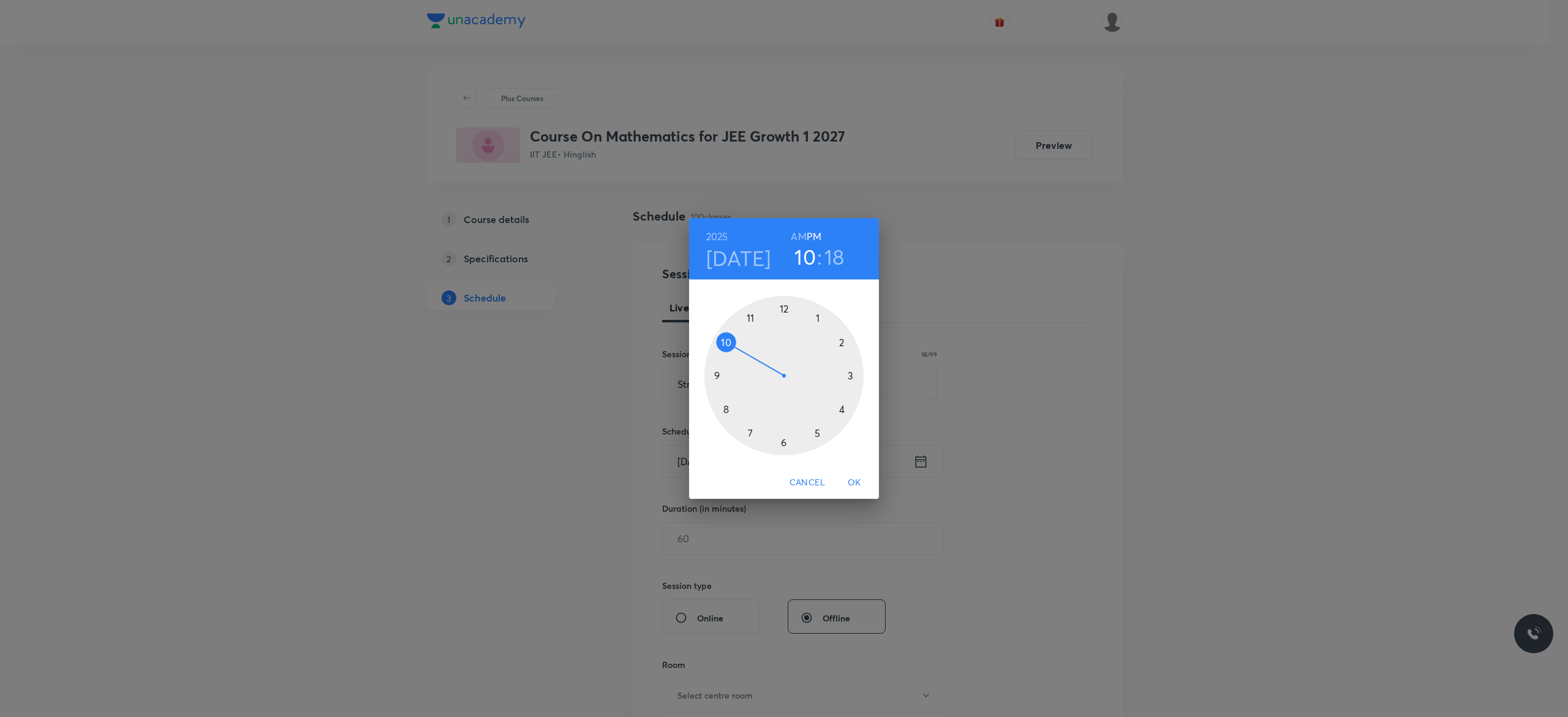
click at [840, 409] on div at bounding box center [784, 376] width 160 height 160
click at [782, 309] on div at bounding box center [784, 376] width 160 height 160
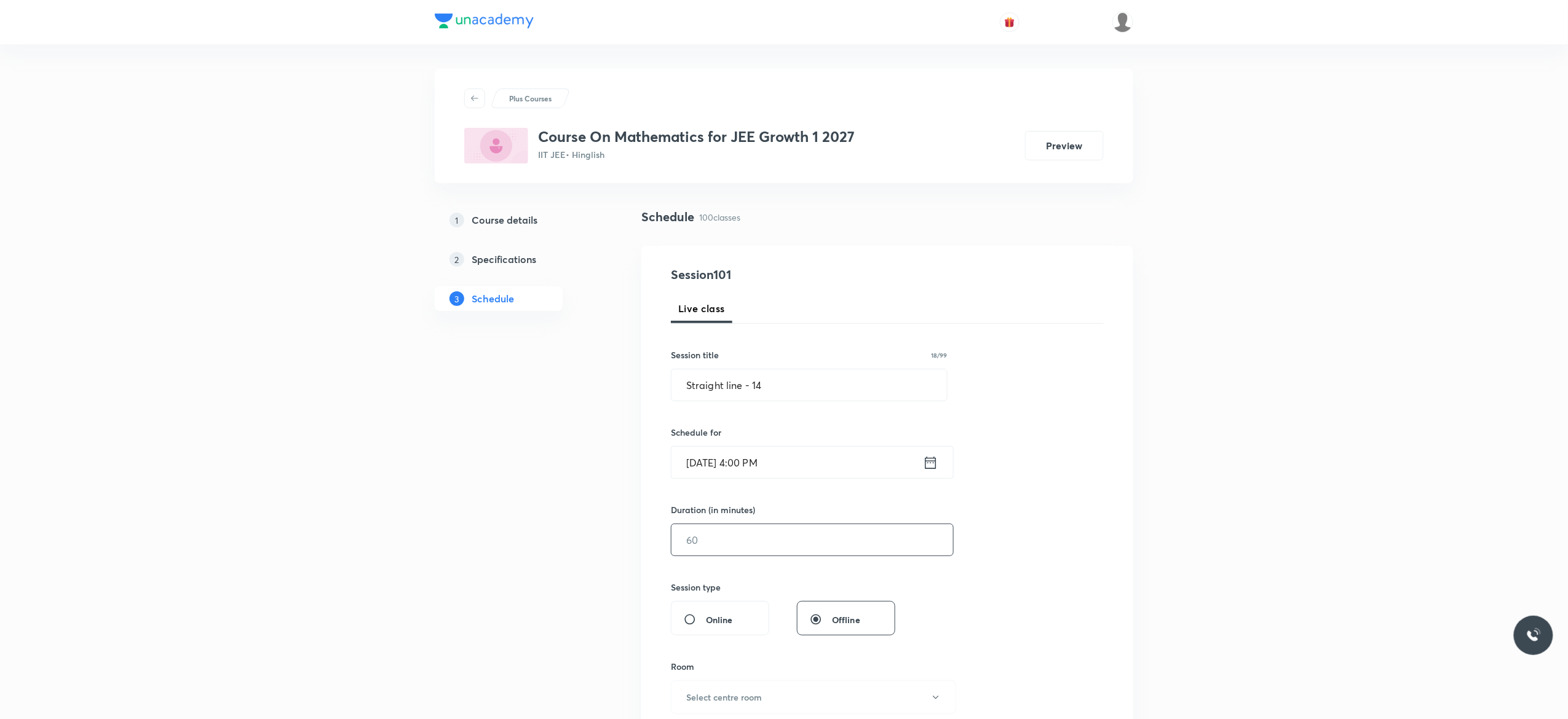
click at [746, 545] on input "text" at bounding box center [812, 540] width 282 height 31
type input "75"
click at [1025, 573] on div "Session 101 Live class Session title 18/99 Straight line - 14 ​ Schedule for Oc…" at bounding box center [887, 554] width 433 height 577
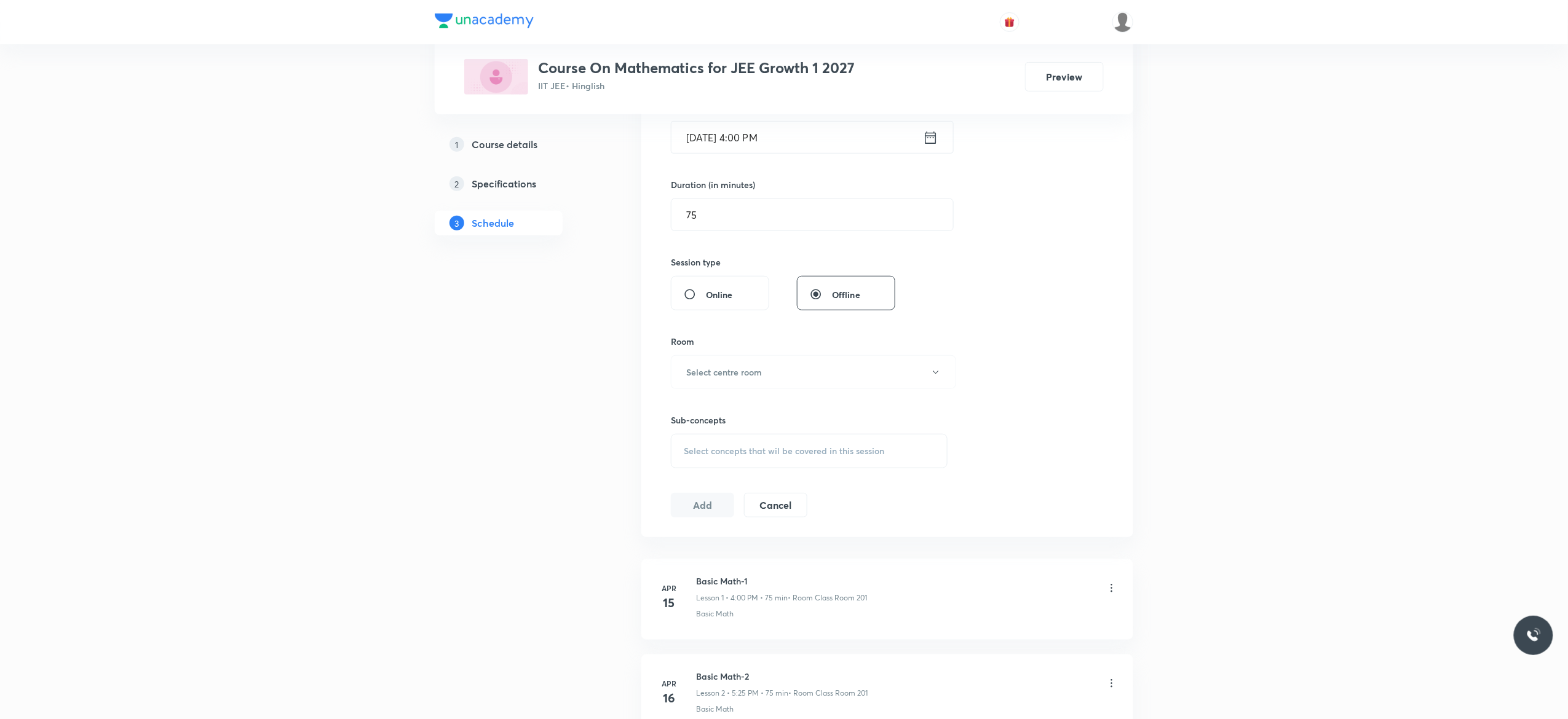
scroll to position [393, 0]
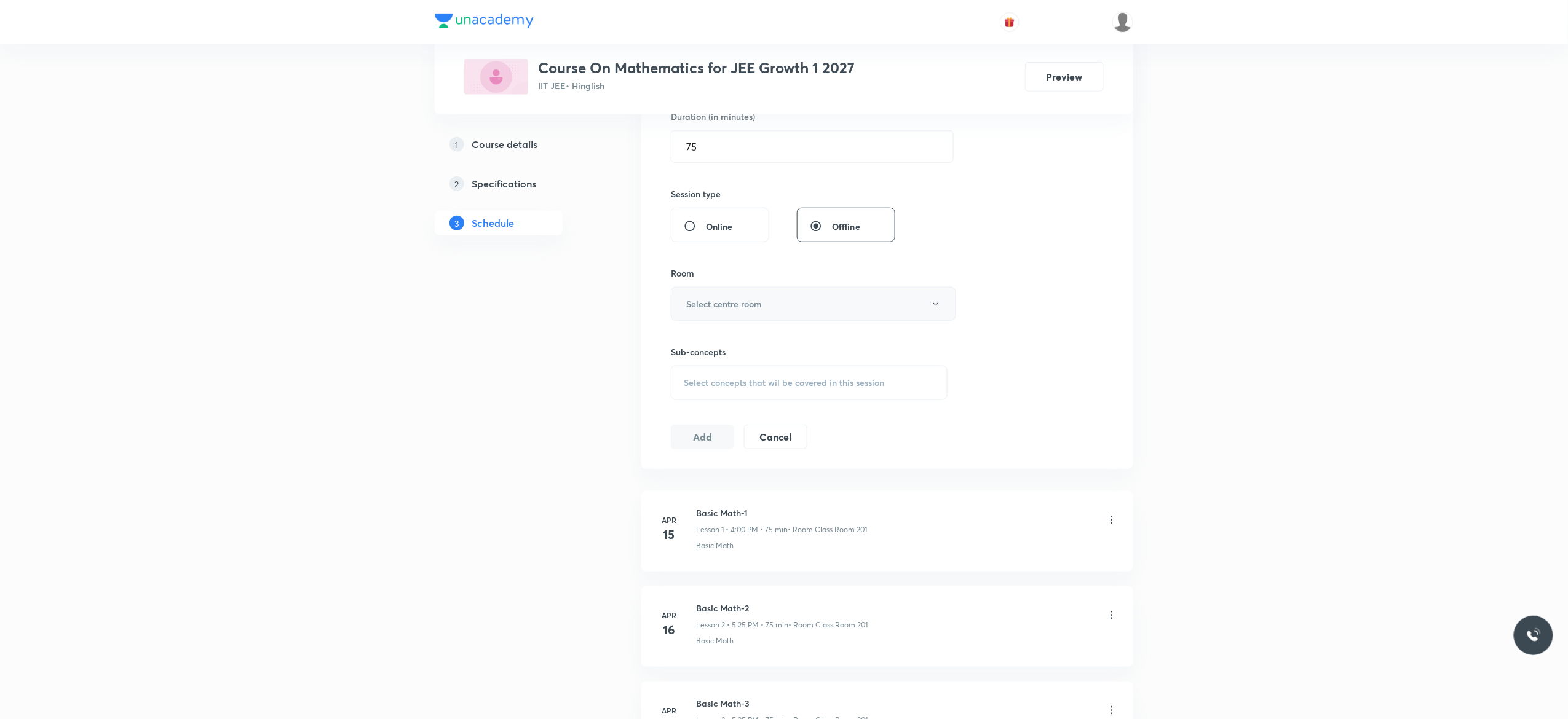
click at [938, 314] on button "Select centre room" at bounding box center [813, 304] width 285 height 34
click at [731, 392] on span "Class Room 201" at bounding box center [807, 391] width 269 height 13
click at [701, 390] on div "Select concepts that wil be covered in this session" at bounding box center [809, 383] width 277 height 35
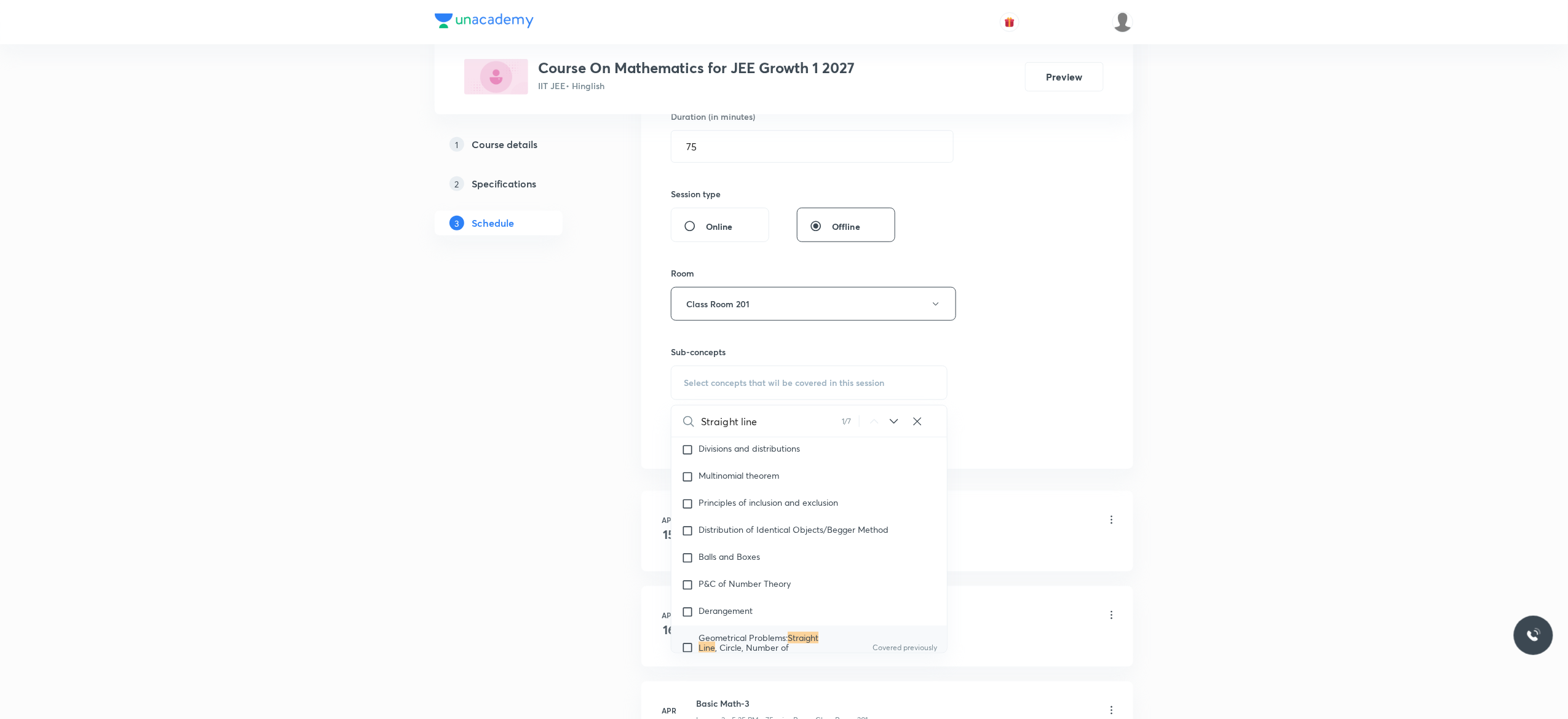
scroll to position [2615, 0]
type input "Straight line"
click at [689, 607] on input "checkbox" at bounding box center [690, 597] width 17 height 30
checkbox input "true"
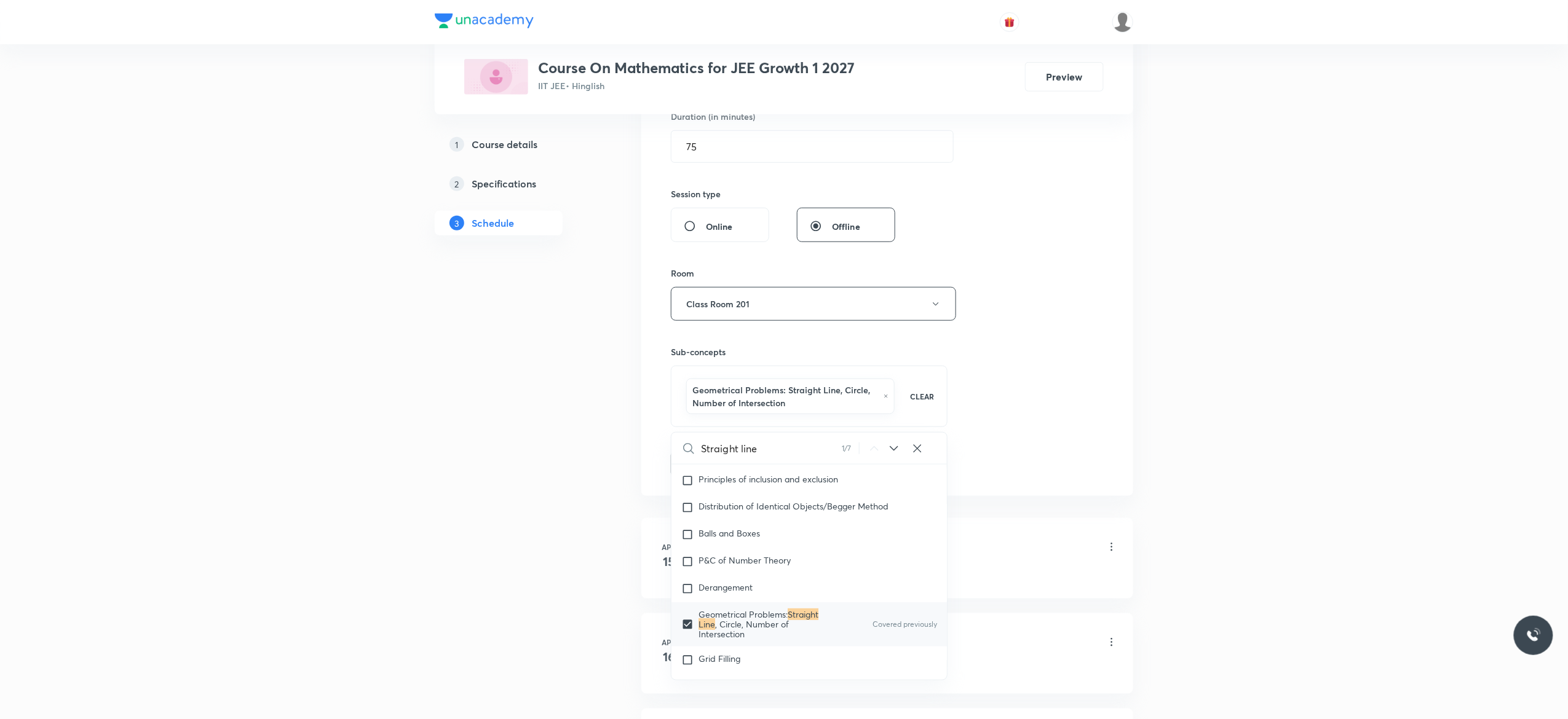
click at [699, 464] on button "Add" at bounding box center [703, 463] width 64 height 25
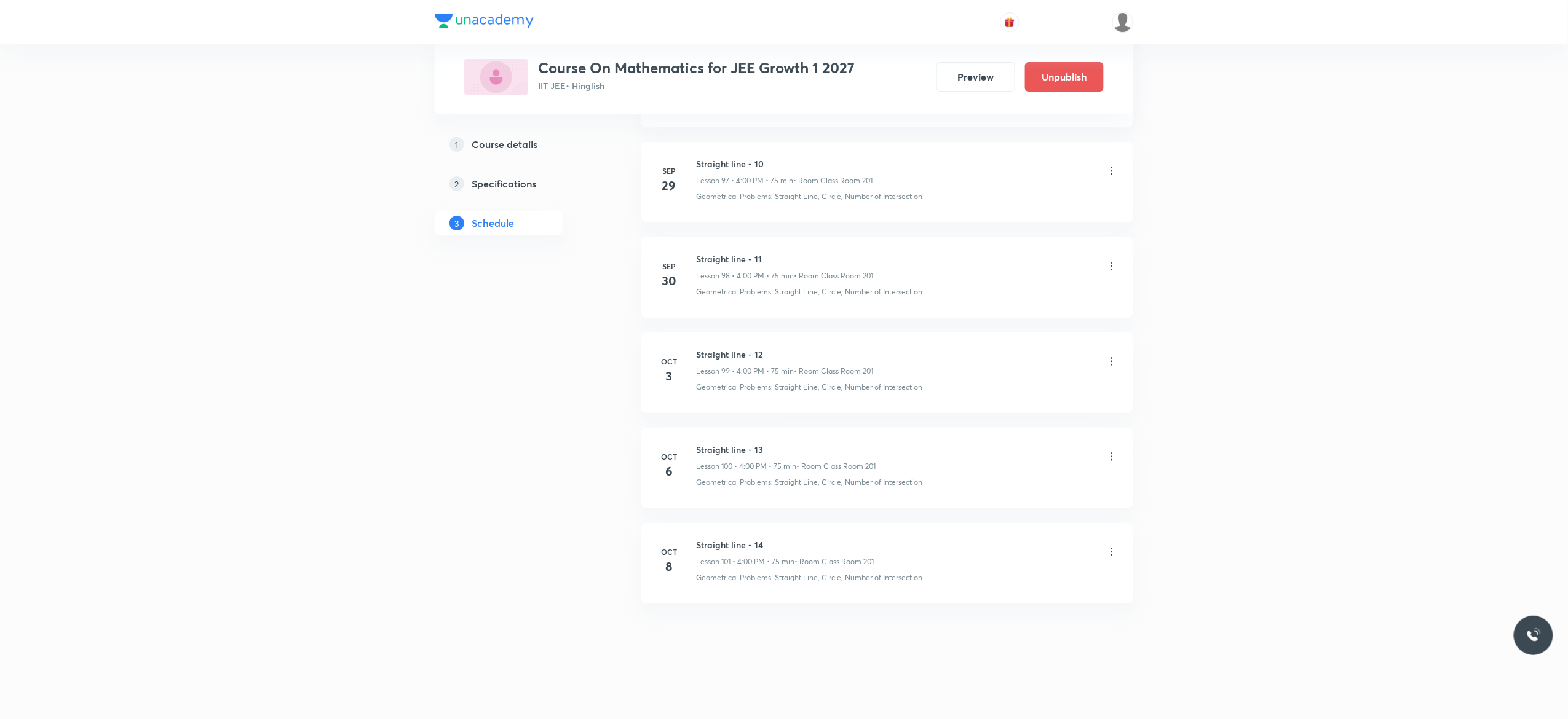
scroll to position [9362, 0]
drag, startPoint x: 793, startPoint y: 540, endPoint x: 693, endPoint y: 538, distance: 100.0
click at [693, 538] on div "Oct 7 The Centre of Mass- 7 Lesson 101 • 5:25 PM • 75 min • Room Class Room 201…" at bounding box center [887, 560] width 461 height 45
copy h6 "The Centre of Mass- 7"
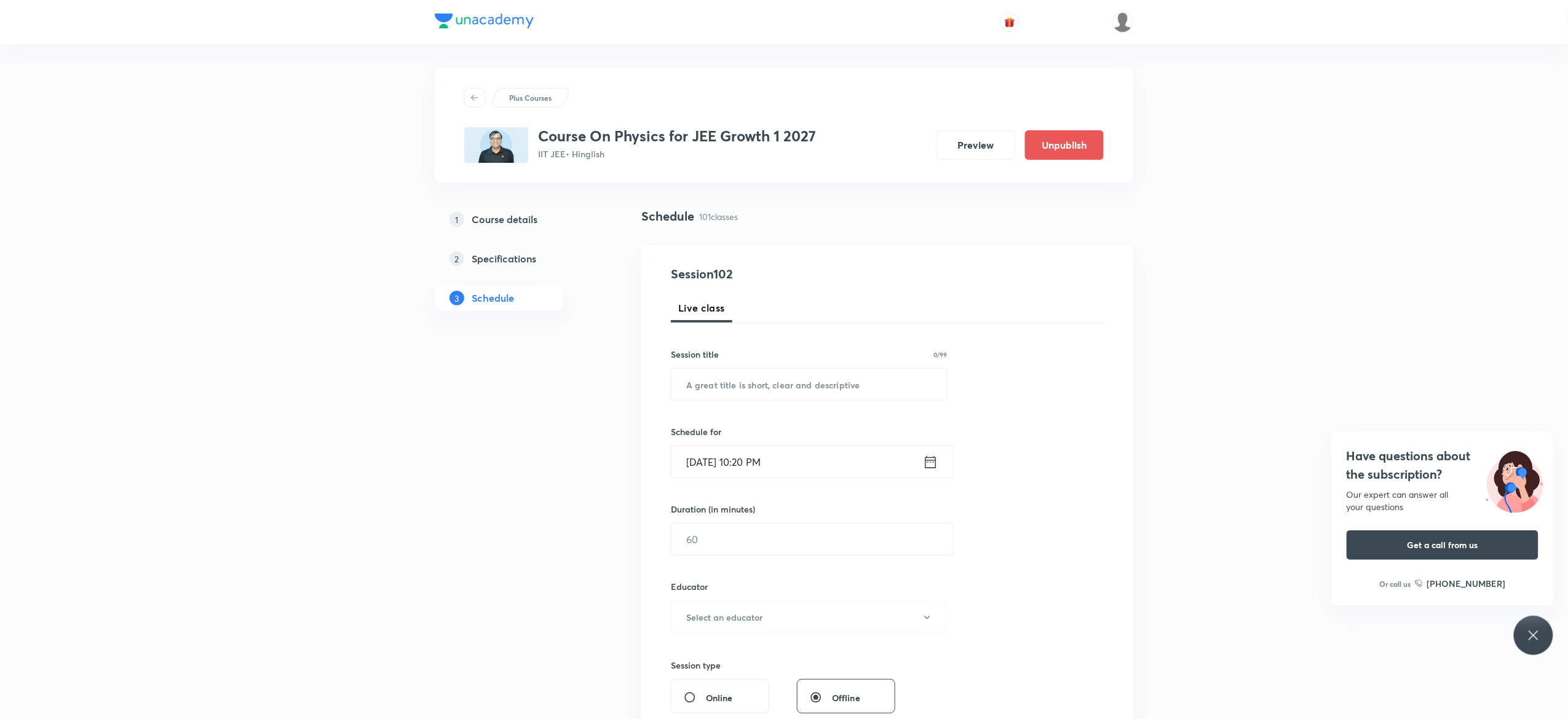
scroll to position [0, 0]
click at [746, 384] on input "text" at bounding box center [809, 384] width 275 height 31
paste input "The Centre of Mass- 7"
type input "The Centre of Mass- 8"
click at [933, 464] on icon at bounding box center [931, 462] width 15 height 17
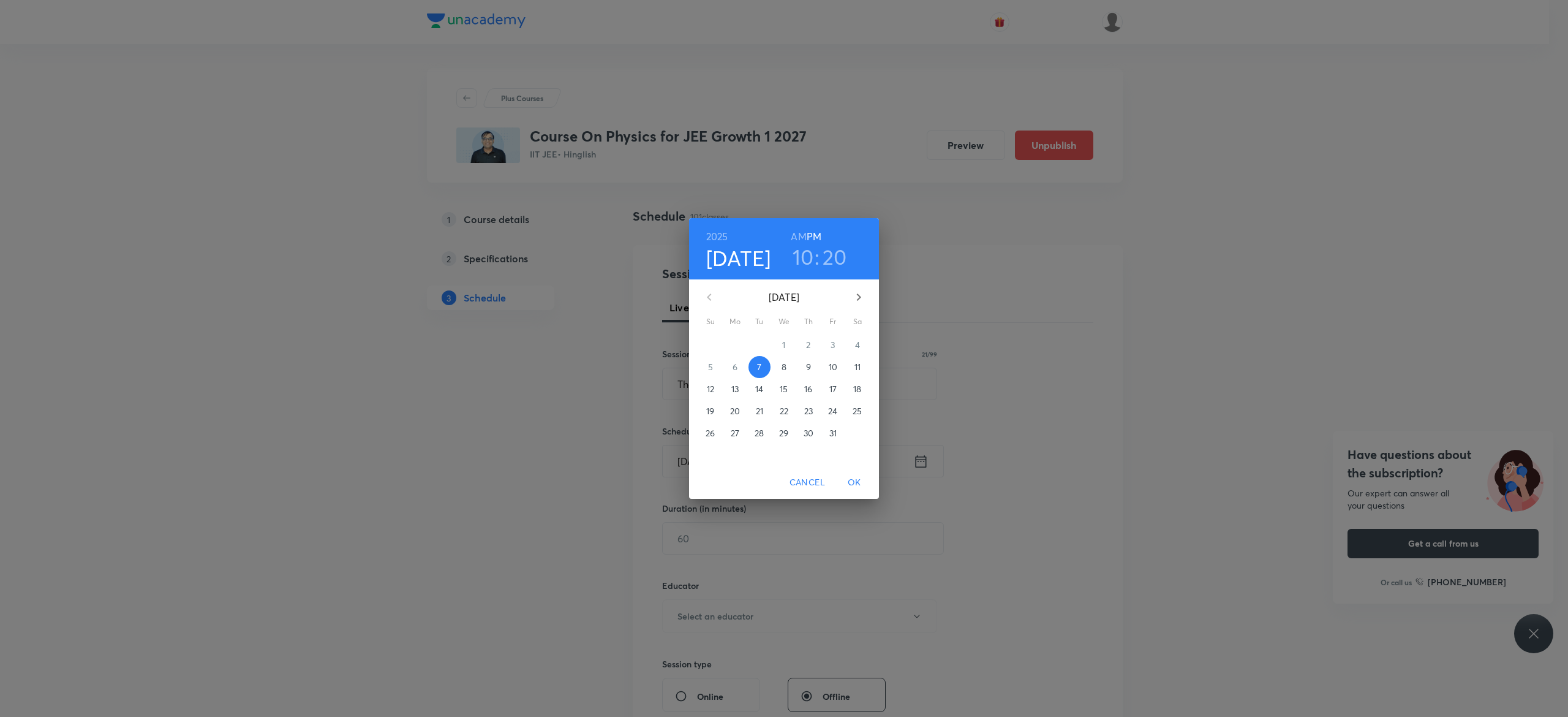
click at [785, 364] on p "8" at bounding box center [783, 367] width 5 height 12
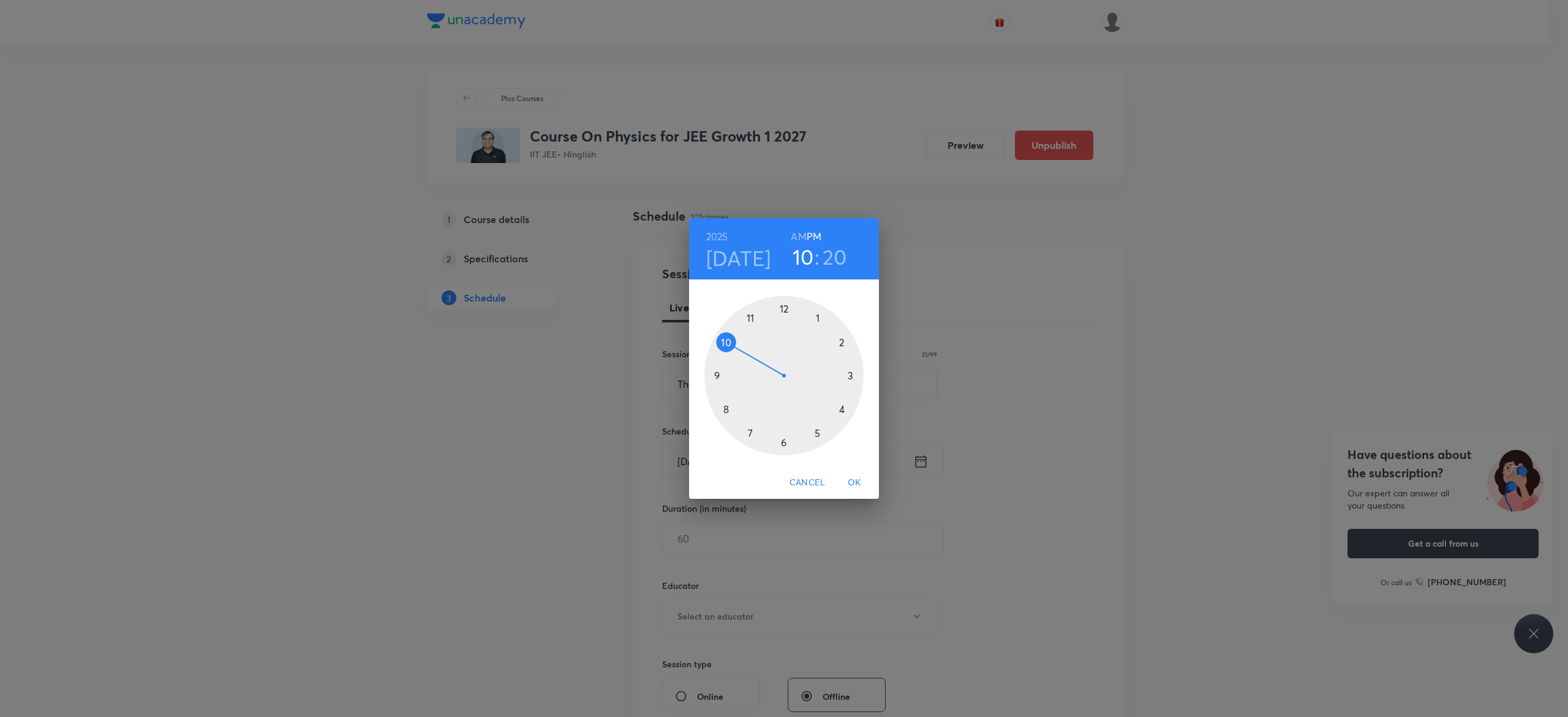
click at [816, 431] on div at bounding box center [784, 376] width 160 height 160
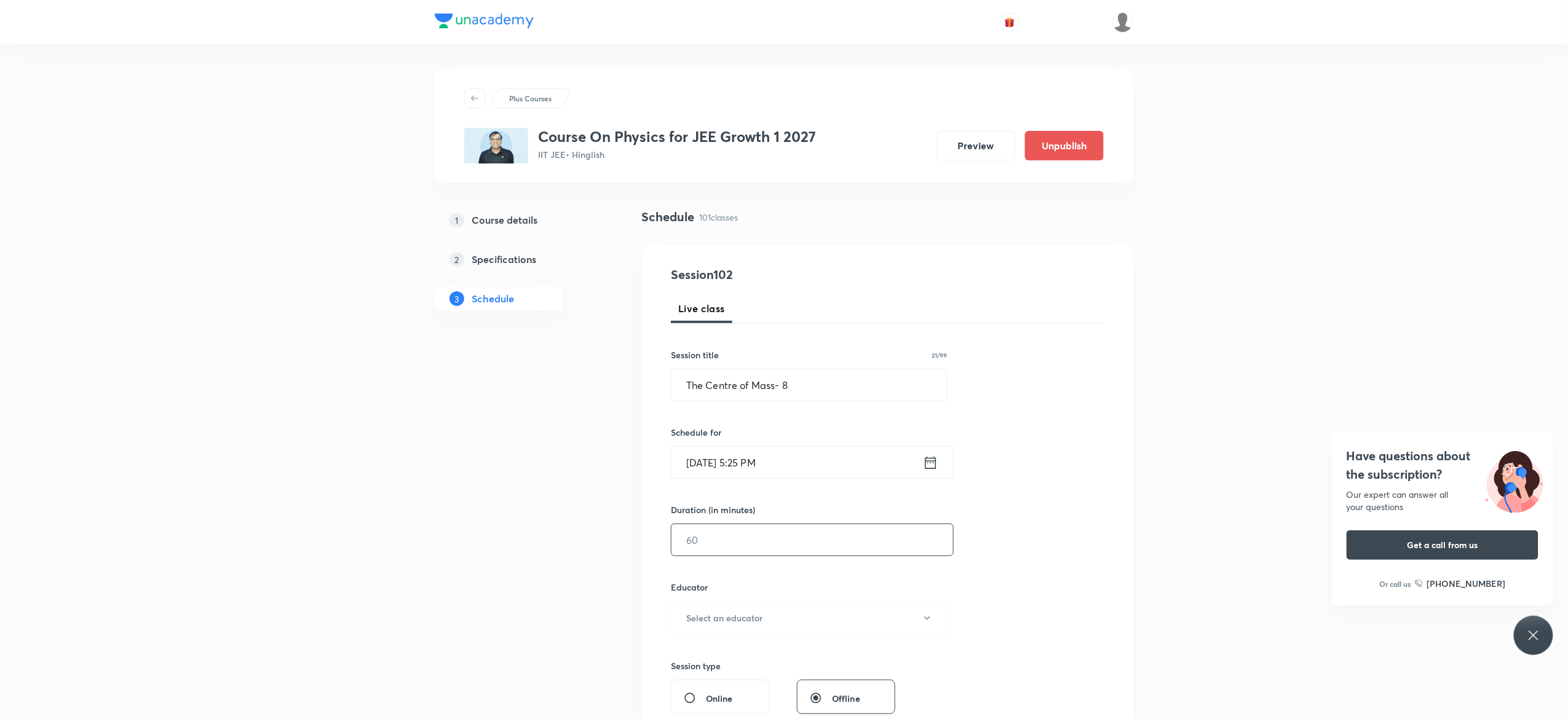
click at [789, 542] on input "text" at bounding box center [812, 540] width 282 height 31
type input "75"
click at [924, 620] on icon "button" at bounding box center [927, 618] width 10 height 10
click at [727, 655] on span "Akash Mishra" at bounding box center [807, 660] width 269 height 13
click at [1077, 582] on div "Session 102 Live class Session title 21/99 The Centre of Mass- 8 ​ Schedule for…" at bounding box center [887, 593] width 433 height 656
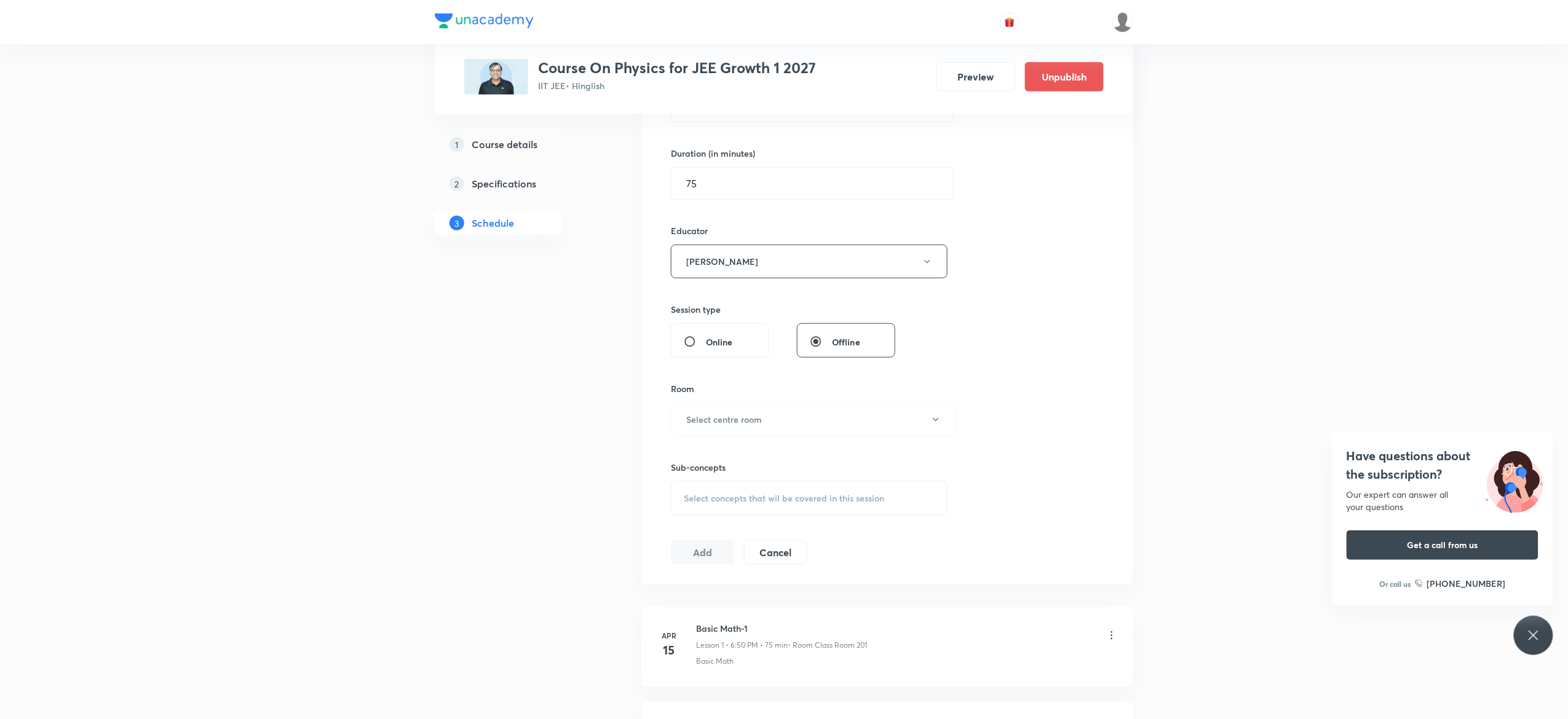
scroll to position [442, 0]
click at [936, 341] on button "Select centre room" at bounding box center [813, 333] width 285 height 34
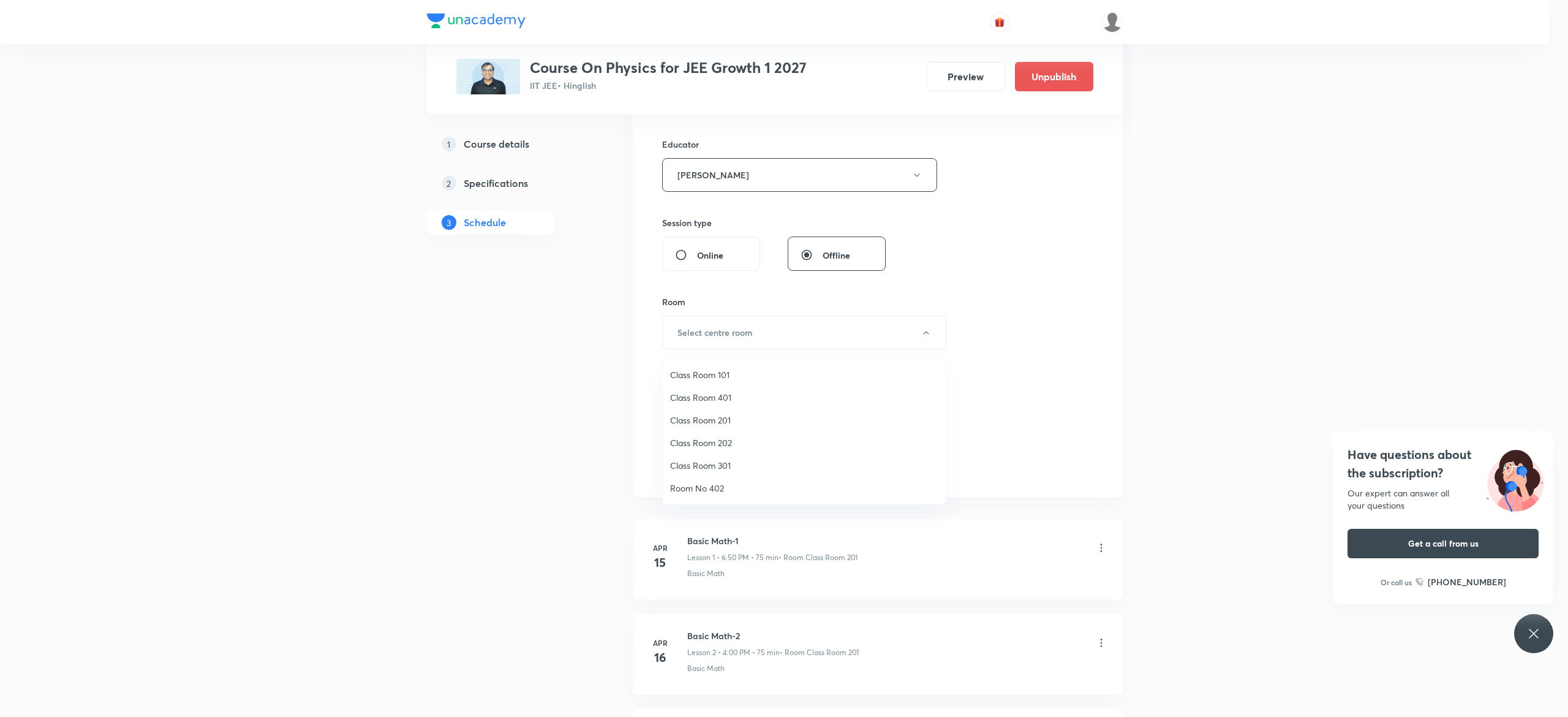
click at [723, 424] on span "Class Room 201" at bounding box center [804, 420] width 268 height 13
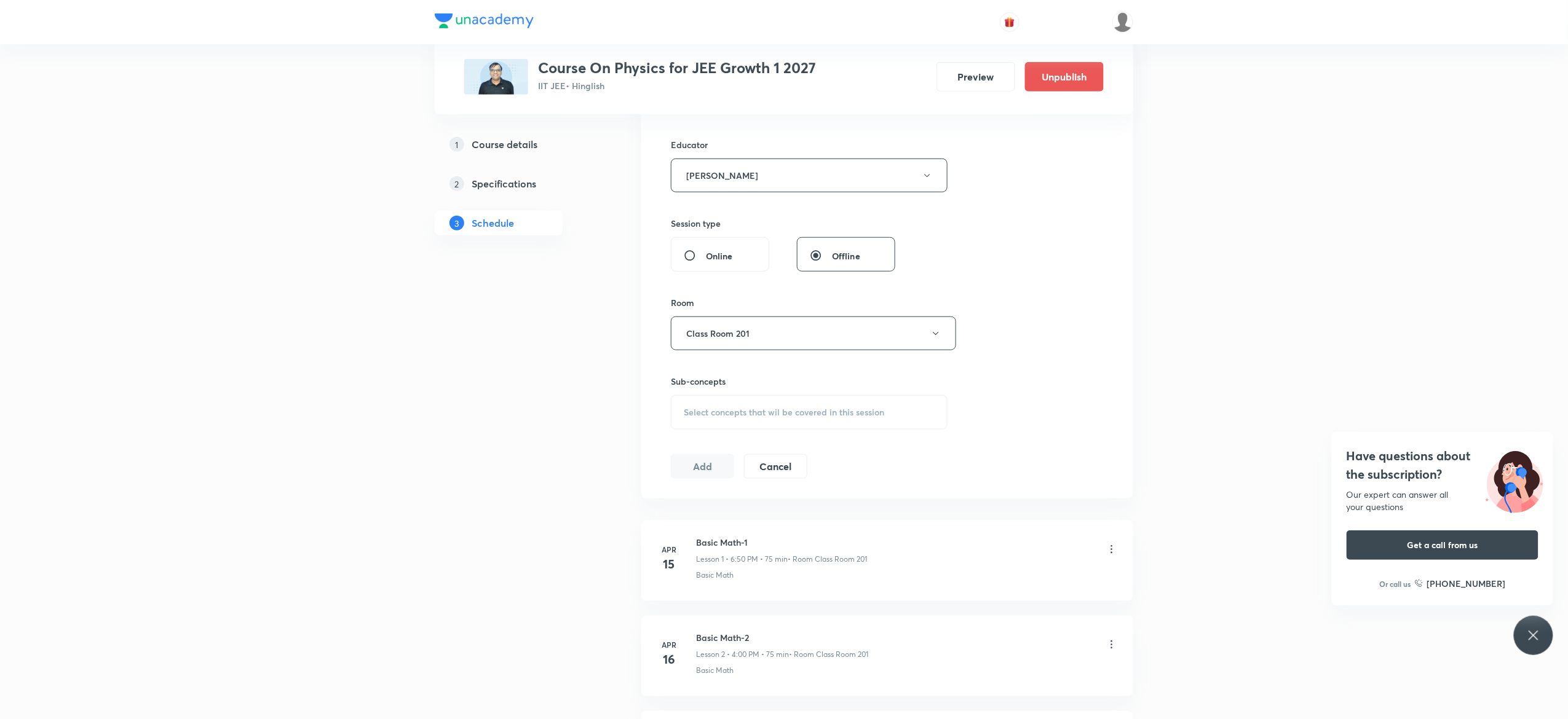
click at [691, 422] on div "Select concepts that wil be covered in this session" at bounding box center [809, 413] width 277 height 35
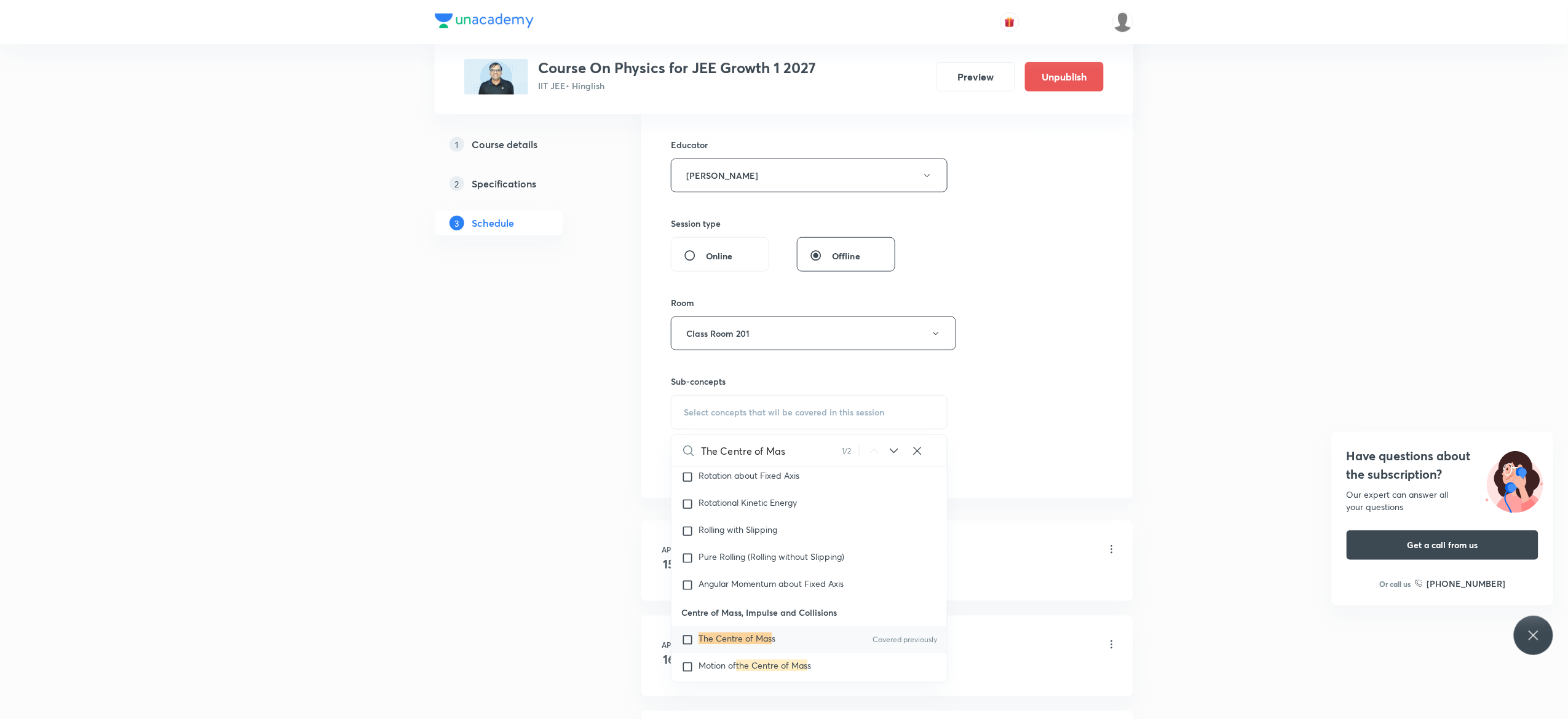
scroll to position [4337, 0]
type input "The Centre of Mas"
click at [688, 631] on input "checkbox" at bounding box center [690, 637] width 17 height 12
checkbox input "true"
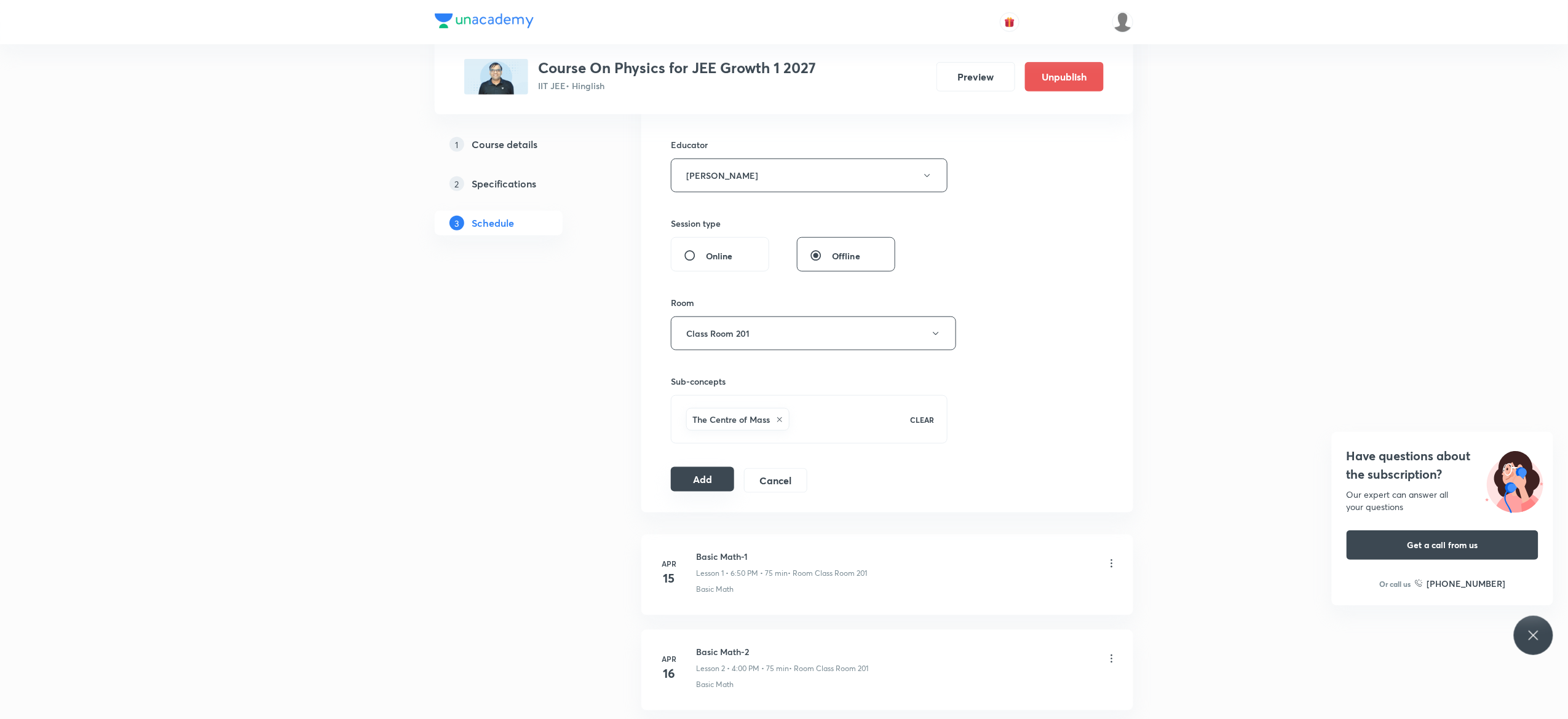
click at [699, 491] on button "Add" at bounding box center [703, 480] width 64 height 25
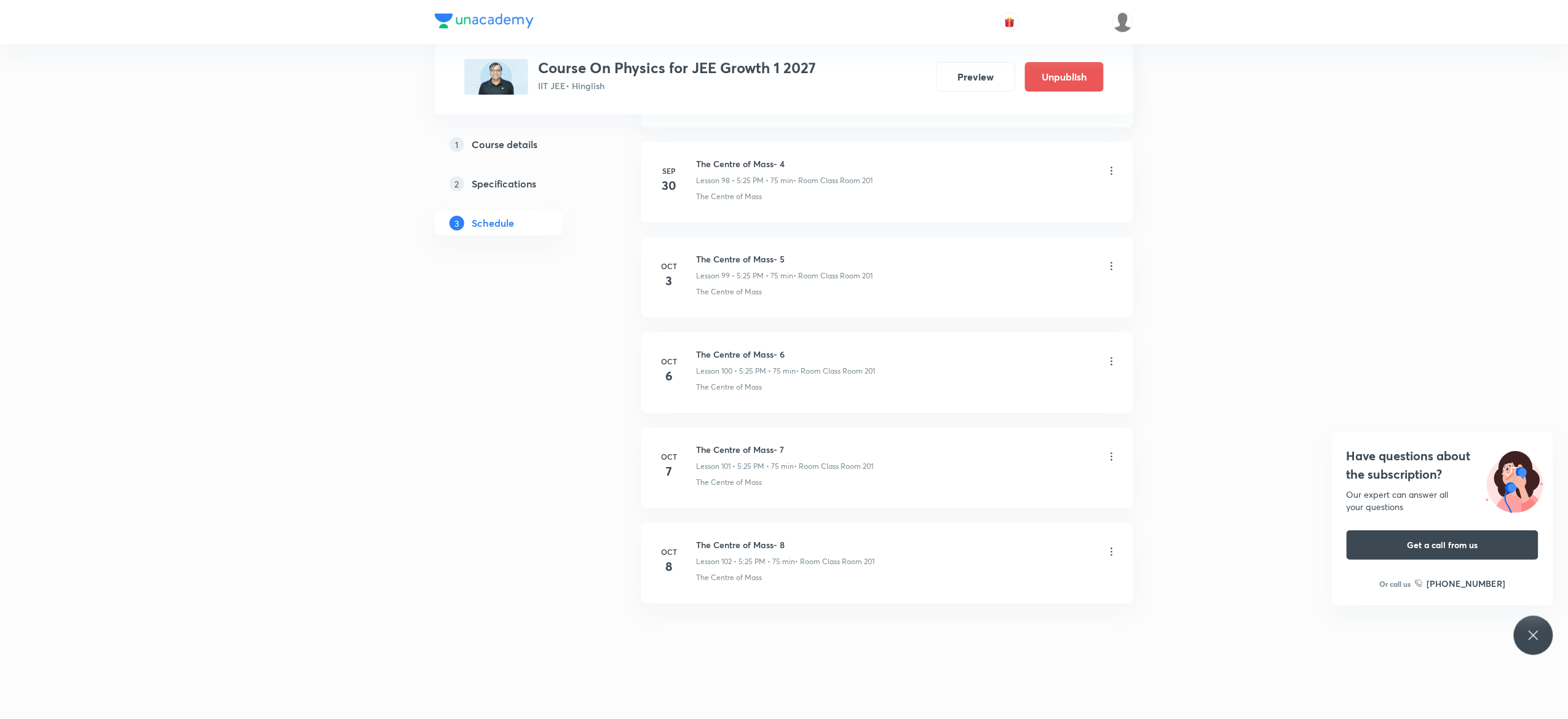
scroll to position [9457, 0]
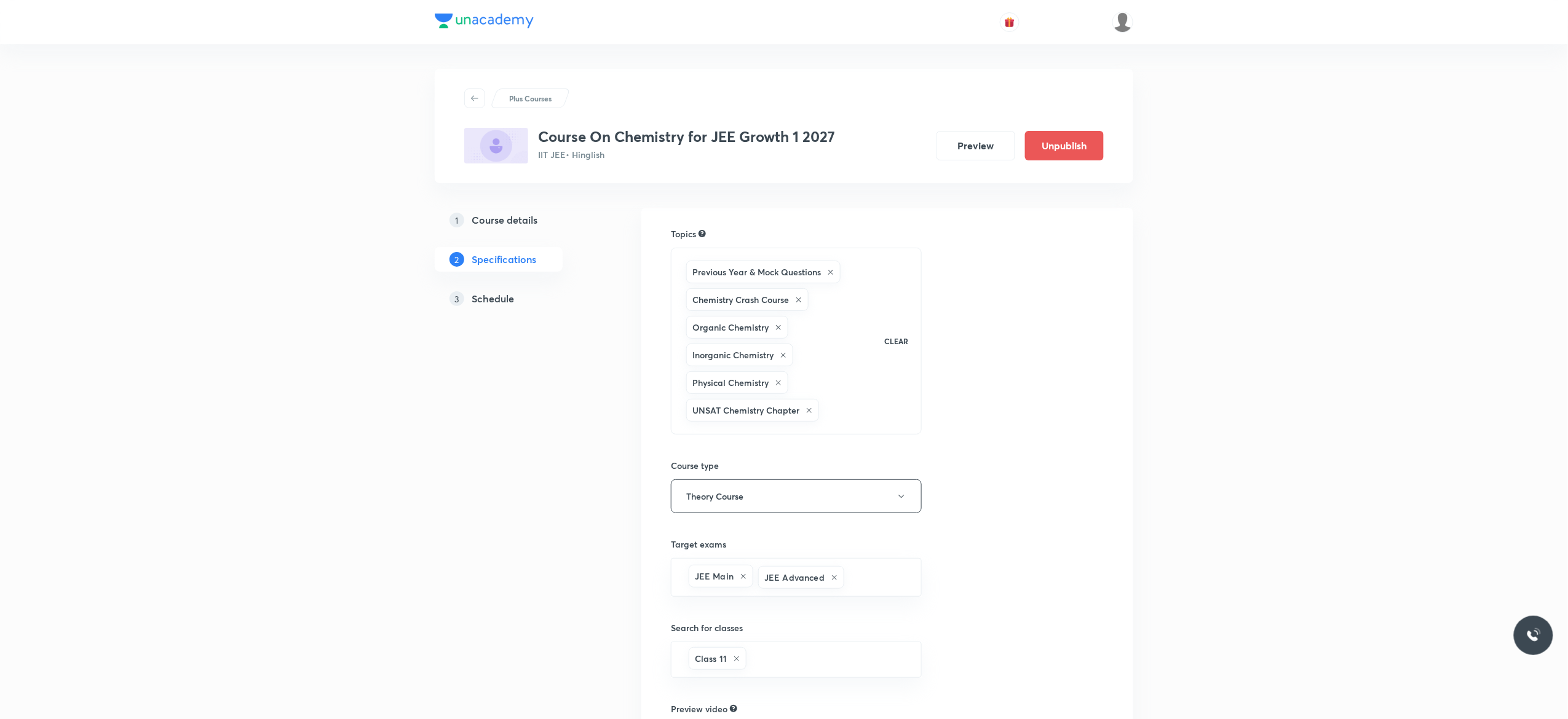
drag, startPoint x: 0, startPoint y: 0, endPoint x: 488, endPoint y: 300, distance: 572.8
click at [488, 300] on h5 "Schedule" at bounding box center [492, 298] width 42 height 14
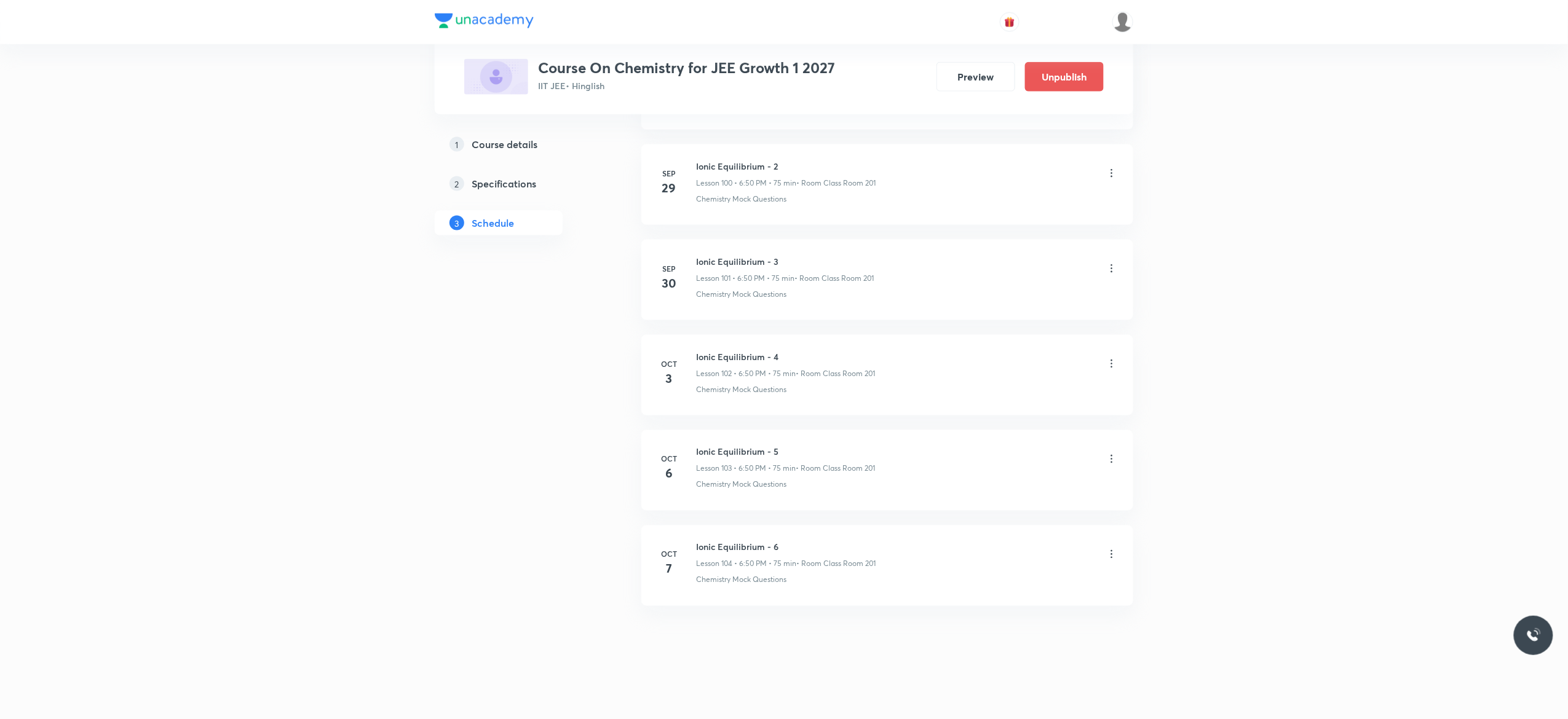
scroll to position [10215, 0]
drag, startPoint x: 786, startPoint y: 540, endPoint x: 689, endPoint y: 538, distance: 97.0
click at [689, 538] on div "[DATE] Ionic Equilibrium - 6 Lesson 104 • 6:50 PM • 75 min • Room Class Room 20…" at bounding box center [887, 560] width 461 height 45
copy h6 "Ionic Equilibrium - 6"
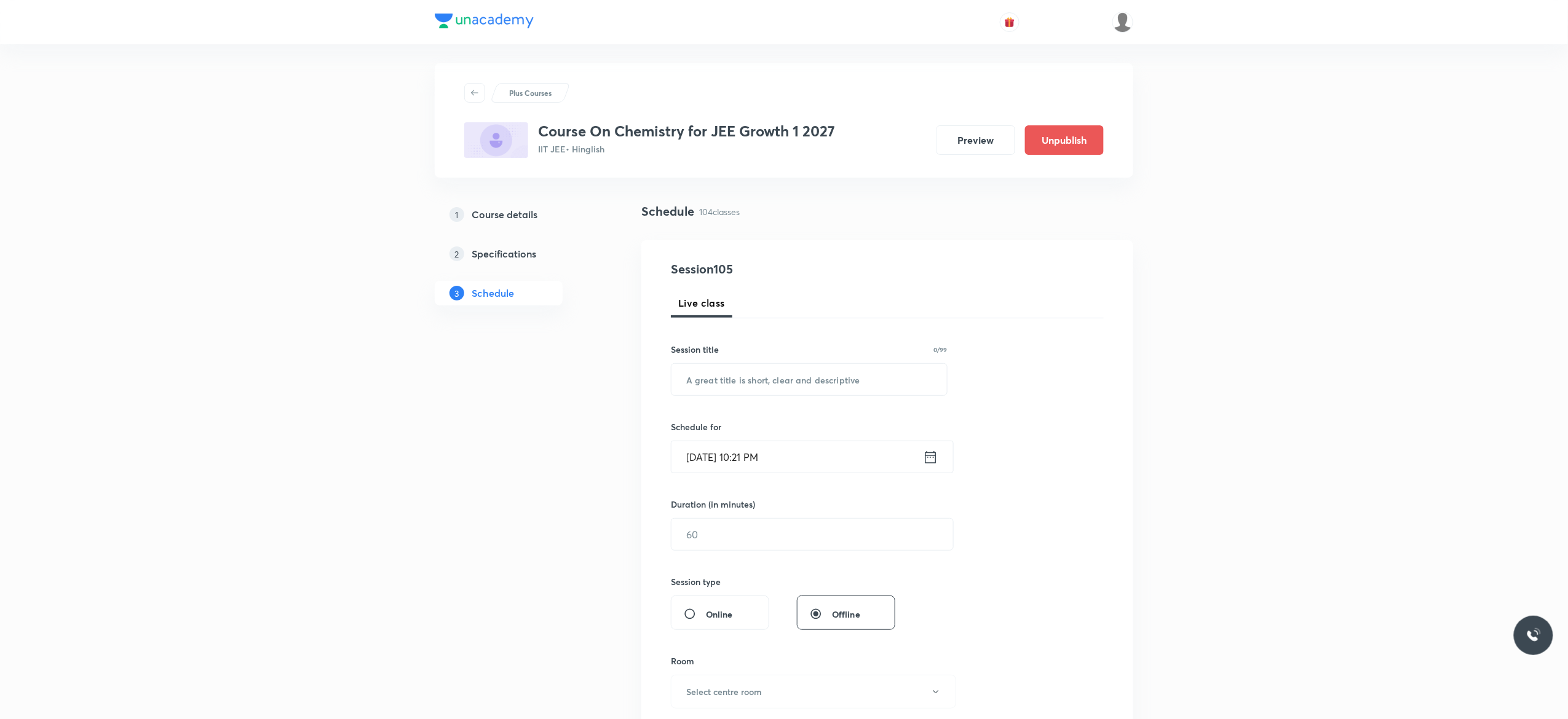
scroll to position [0, 0]
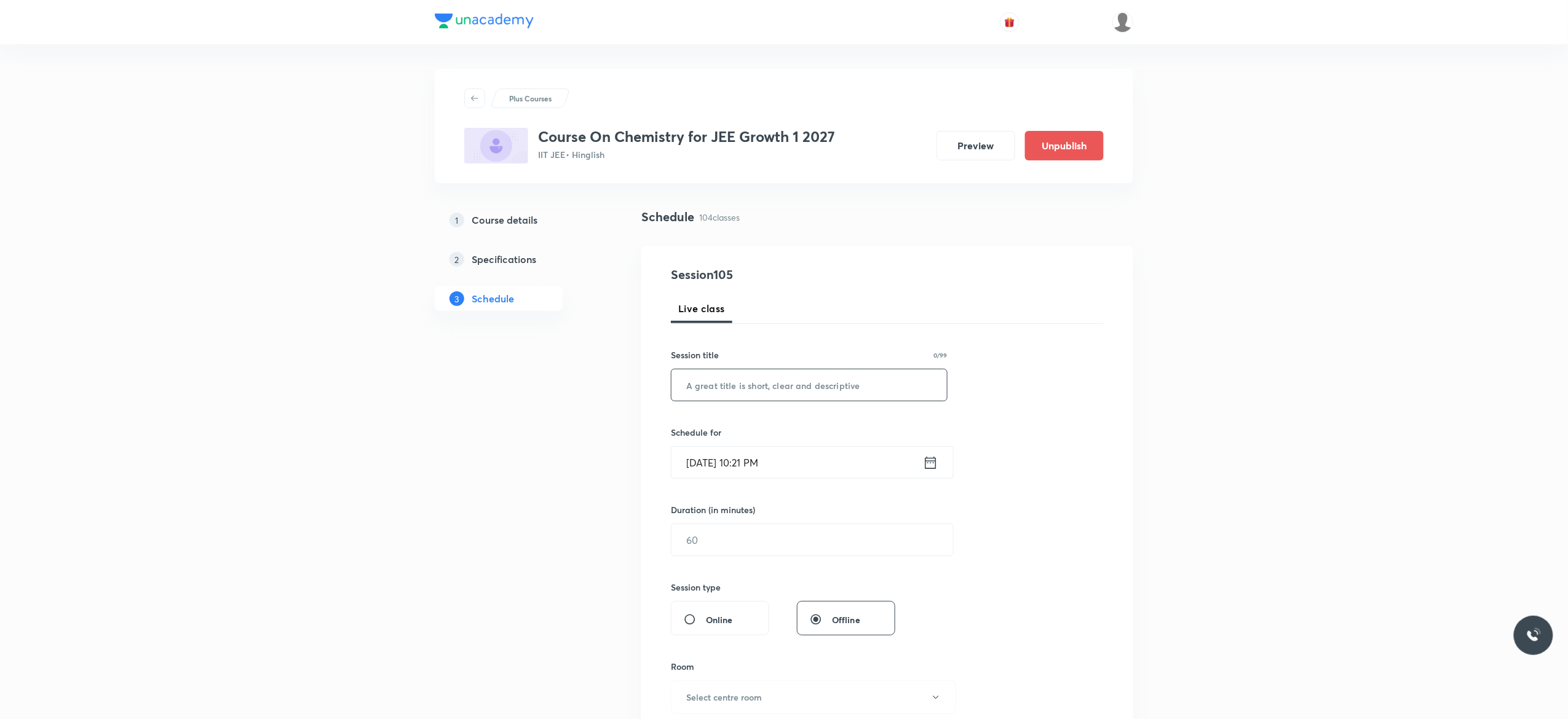
click at [717, 385] on input "text" at bounding box center [809, 384] width 275 height 31
paste input "Ionic Equilibrium - 6"
type input "Ionic Equilibrium - 7"
click at [928, 463] on icon at bounding box center [931, 462] width 11 height 12
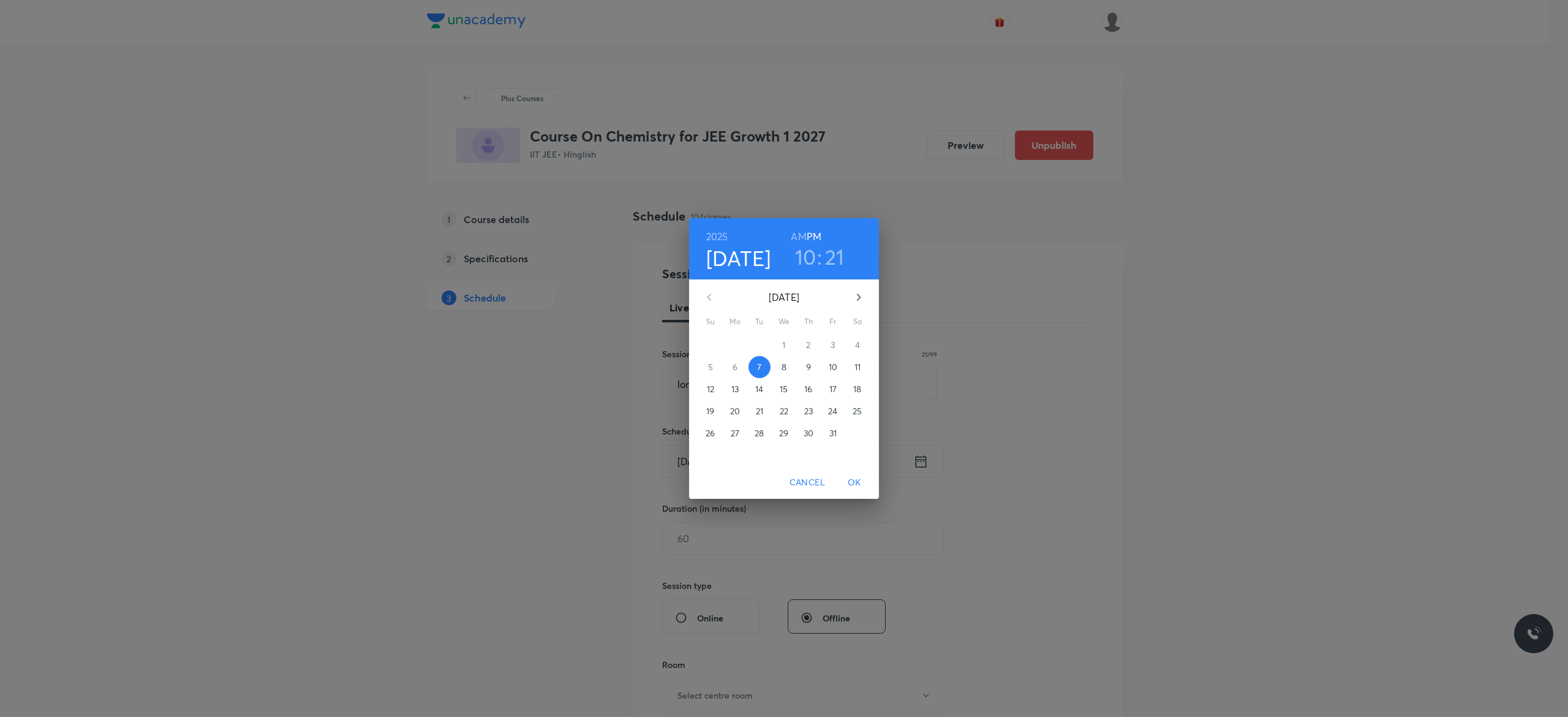
click at [783, 367] on p "8" at bounding box center [783, 367] width 5 height 12
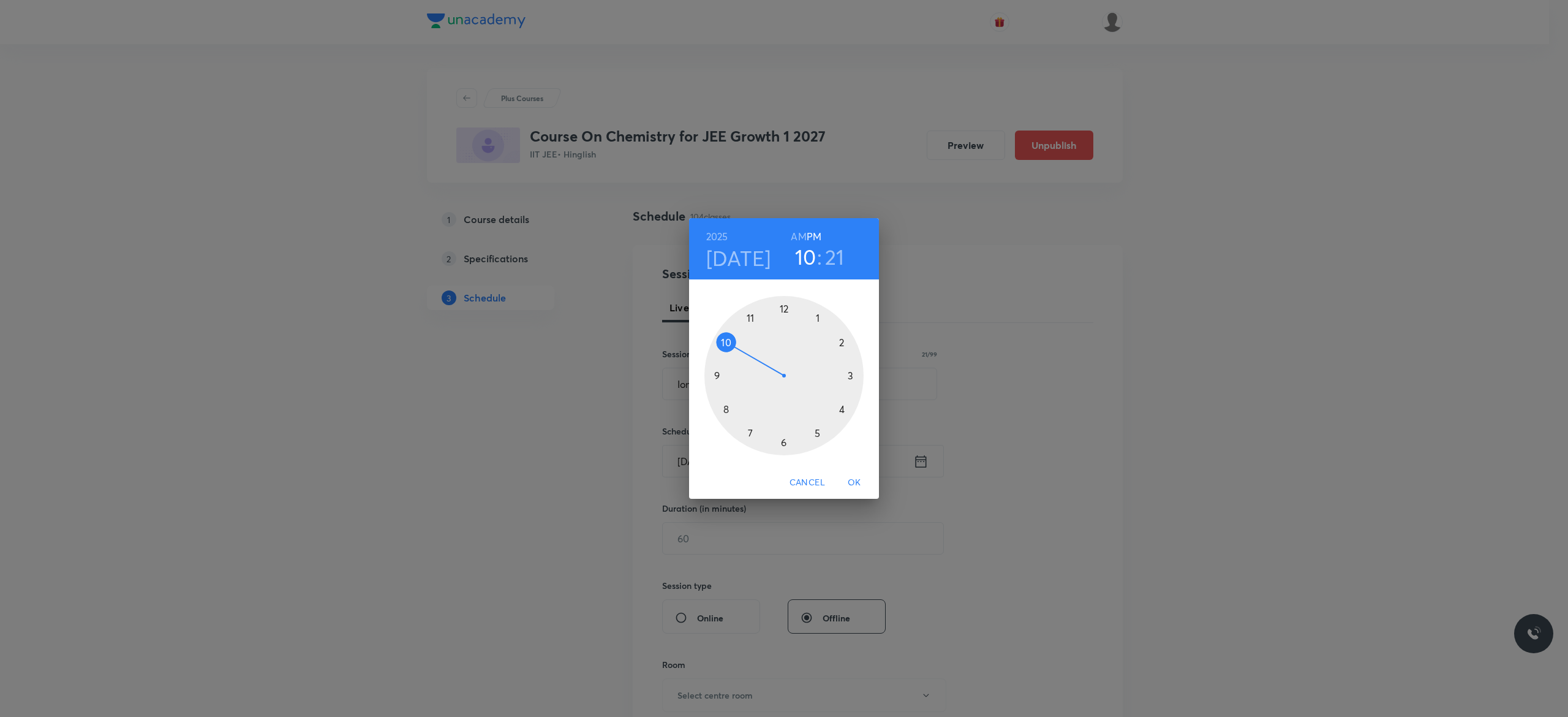
click at [784, 440] on div at bounding box center [784, 376] width 160 height 160
click at [724, 340] on div at bounding box center [784, 376] width 160 height 160
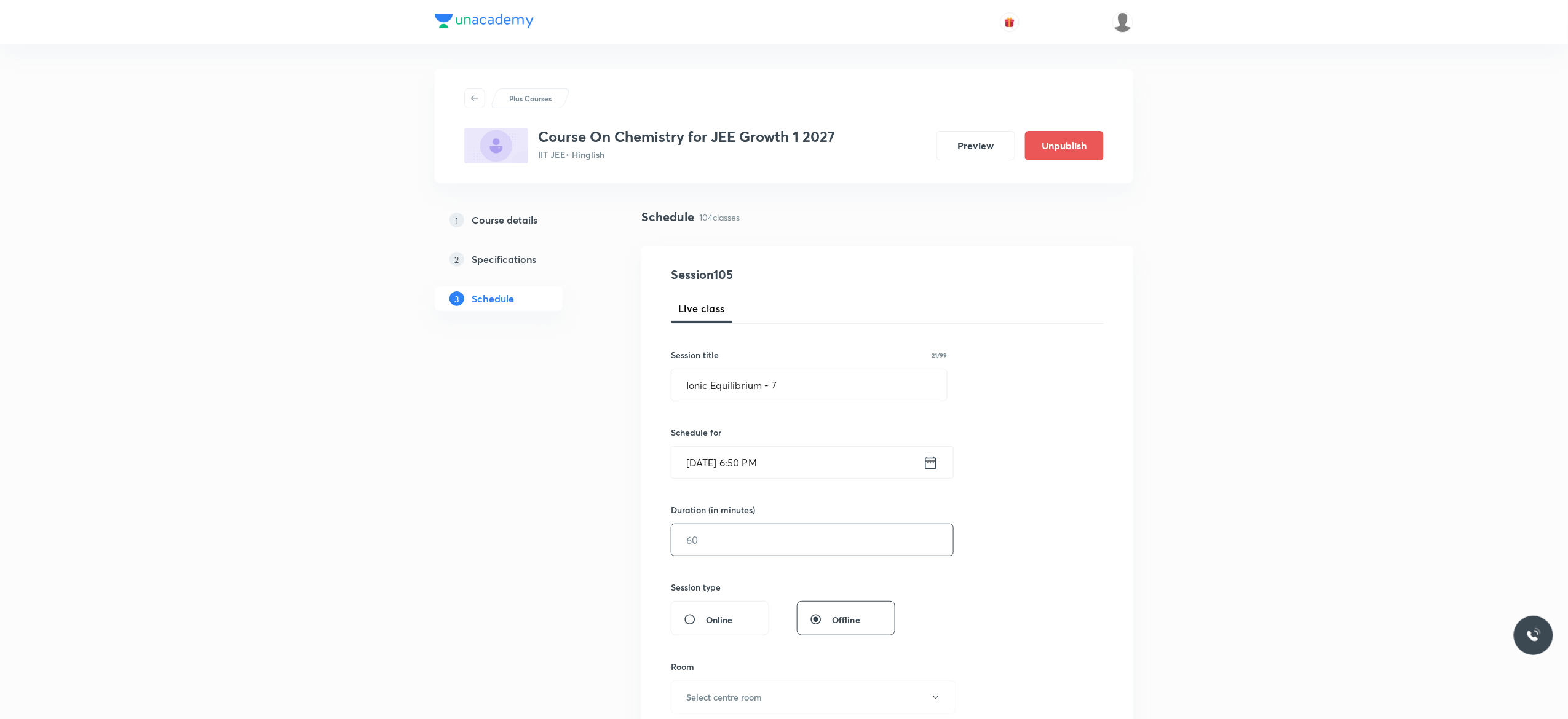
click at [738, 542] on input "text" at bounding box center [812, 540] width 282 height 31
type input "75"
click at [1034, 582] on div "Session 105 Live class Session title 21/99 Ionic Equilibrium - 7 ​ Schedule for…" at bounding box center [887, 554] width 433 height 577
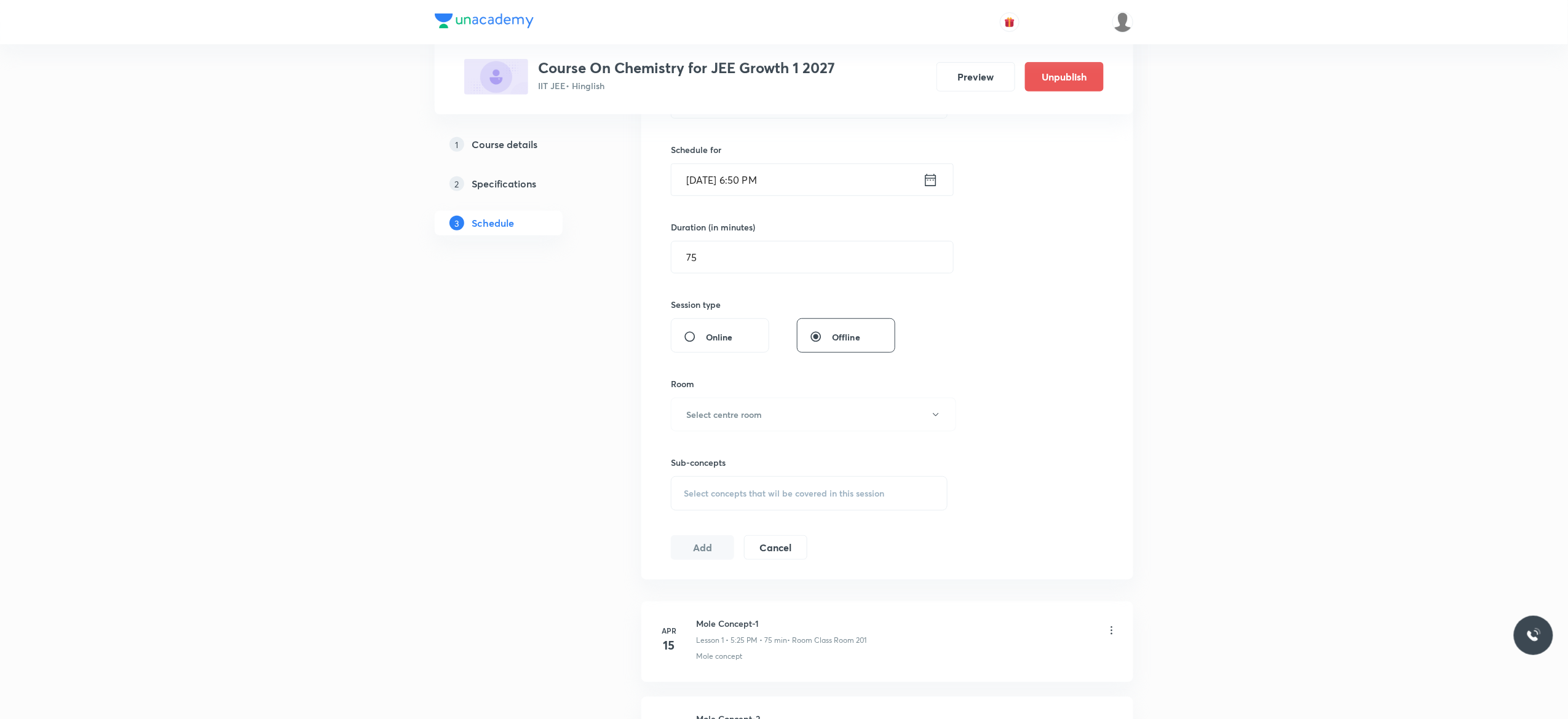
scroll to position [393, 0]
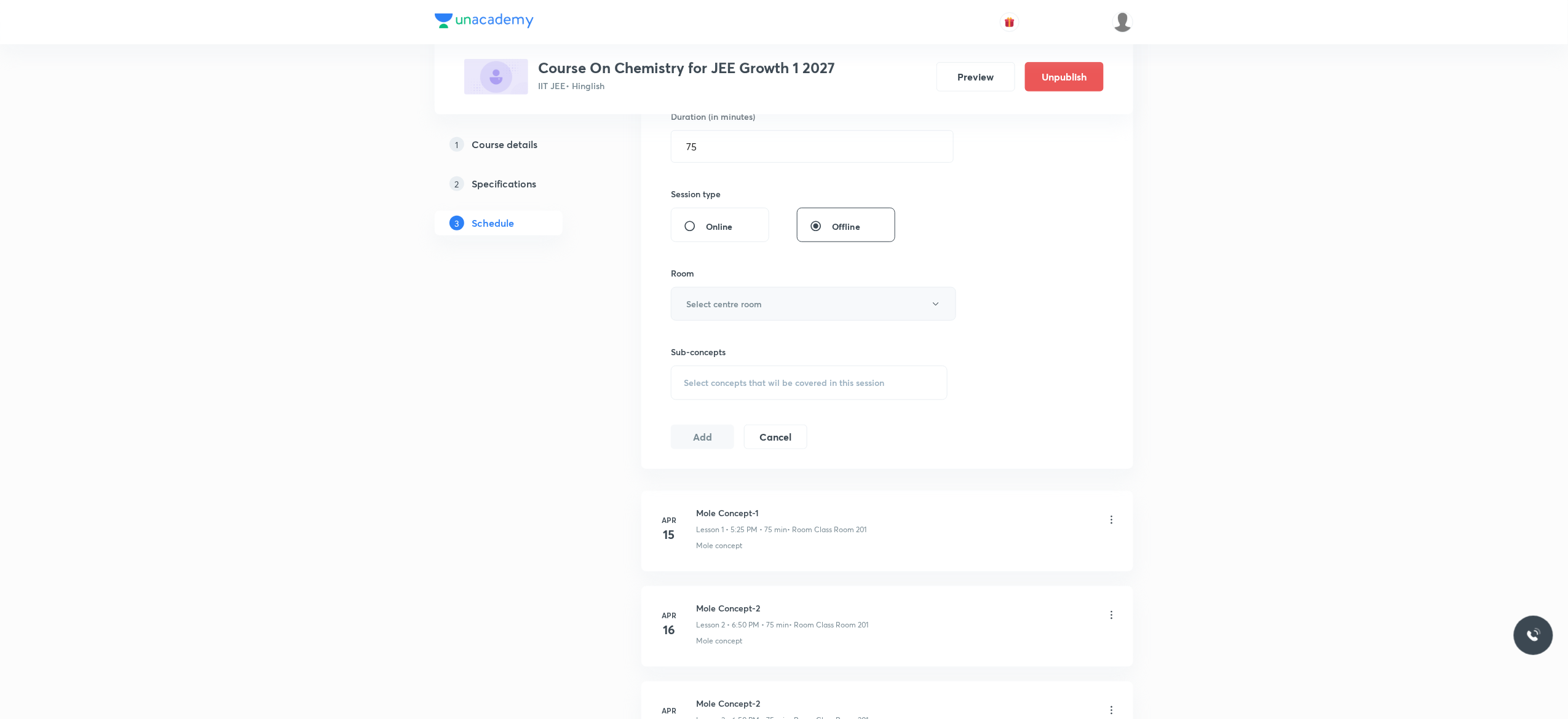
click at [935, 308] on icon "button" at bounding box center [936, 304] width 10 height 10
click at [724, 388] on span "Class Room 201" at bounding box center [807, 391] width 269 height 13
click at [697, 388] on span "Select concepts that wil be covered in this session" at bounding box center [784, 383] width 200 height 10
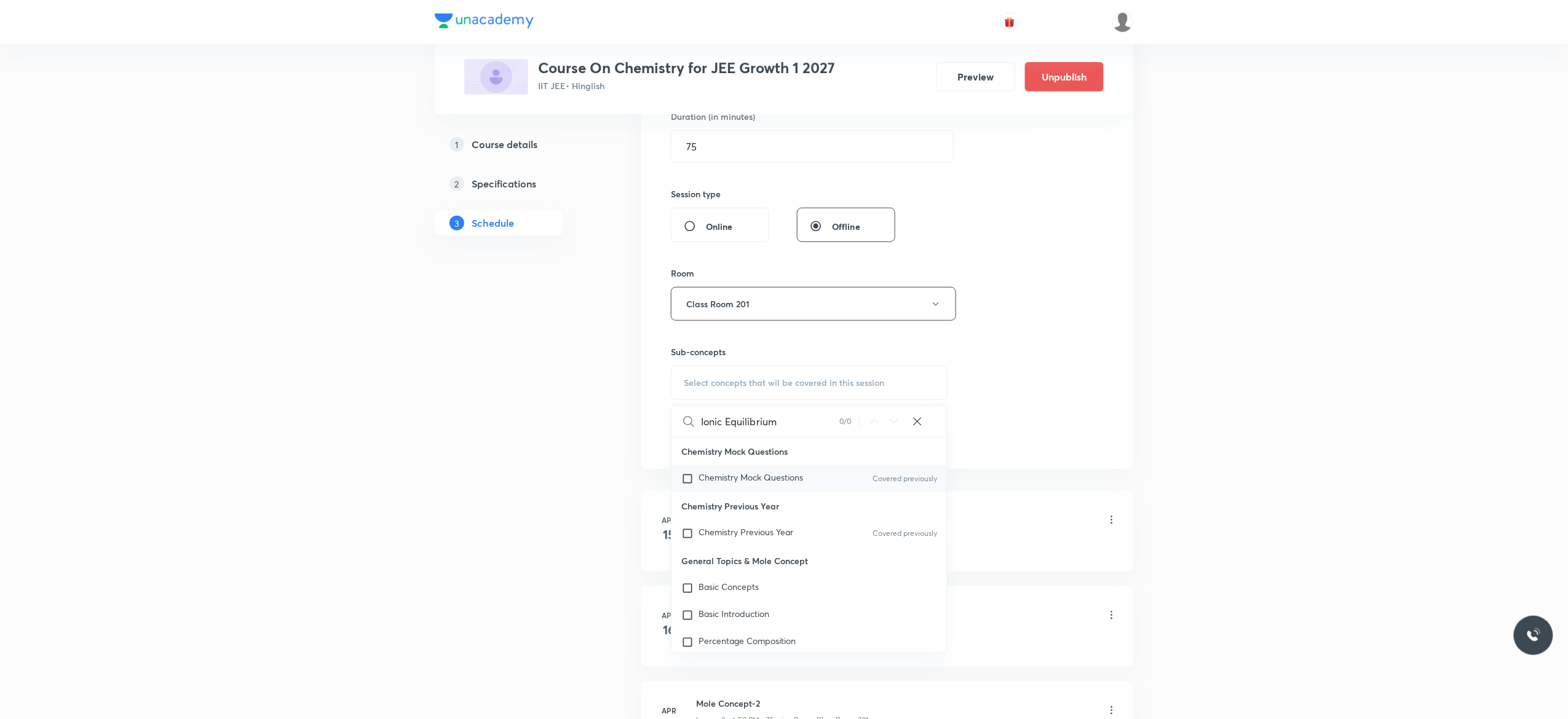
type input "Ionic Equilibrium"
click at [684, 476] on input "checkbox" at bounding box center [690, 479] width 17 height 12
checkbox input "true"
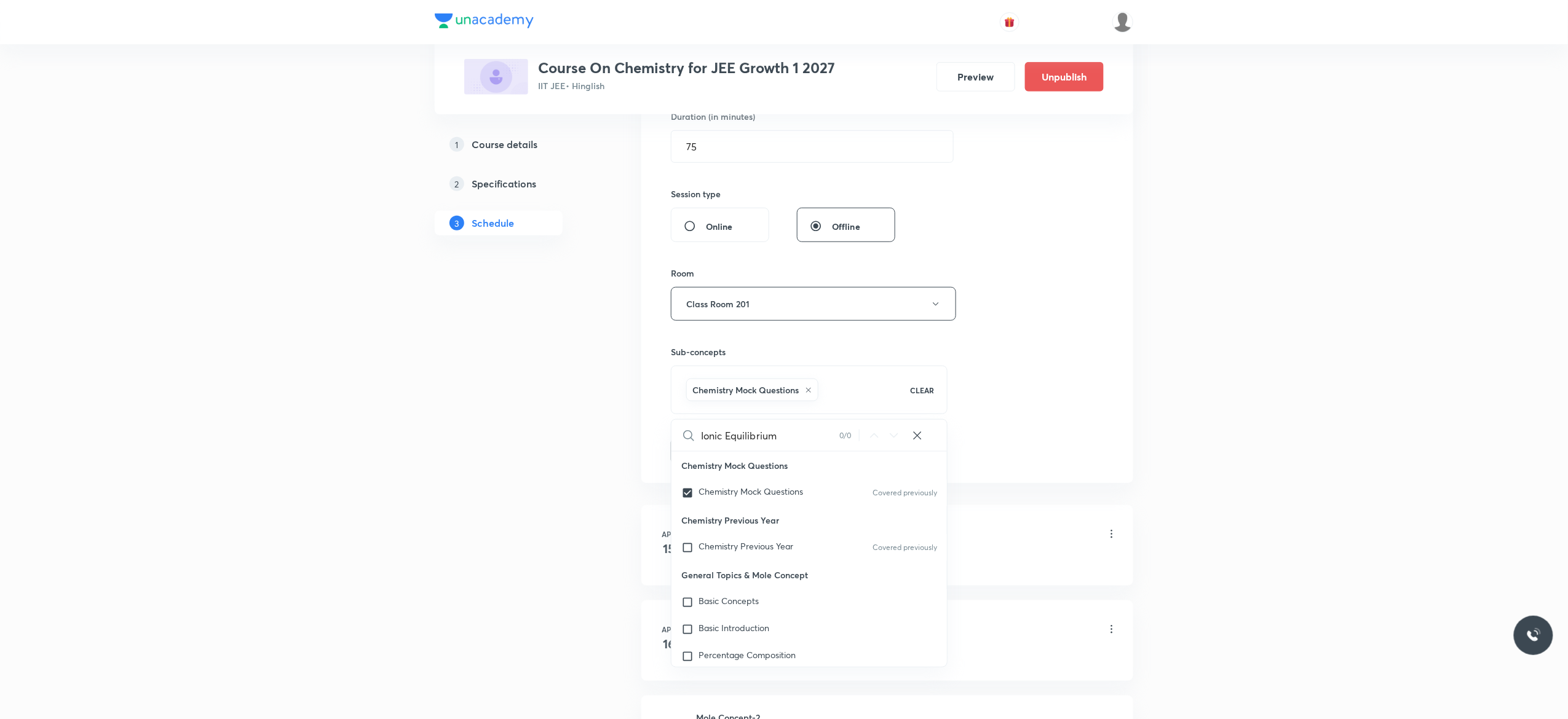
click at [704, 457] on button "Add" at bounding box center [703, 450] width 64 height 25
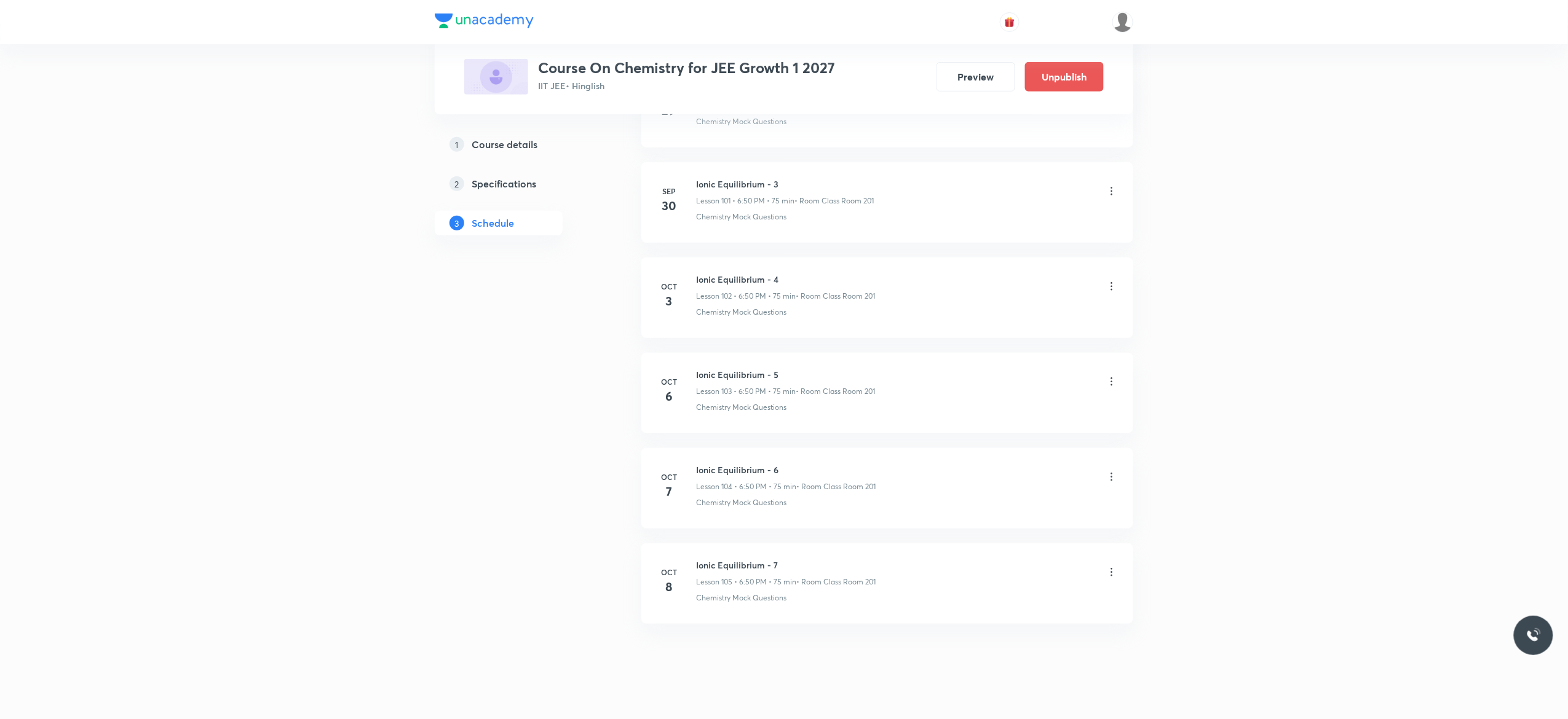
scroll to position [9744, 0]
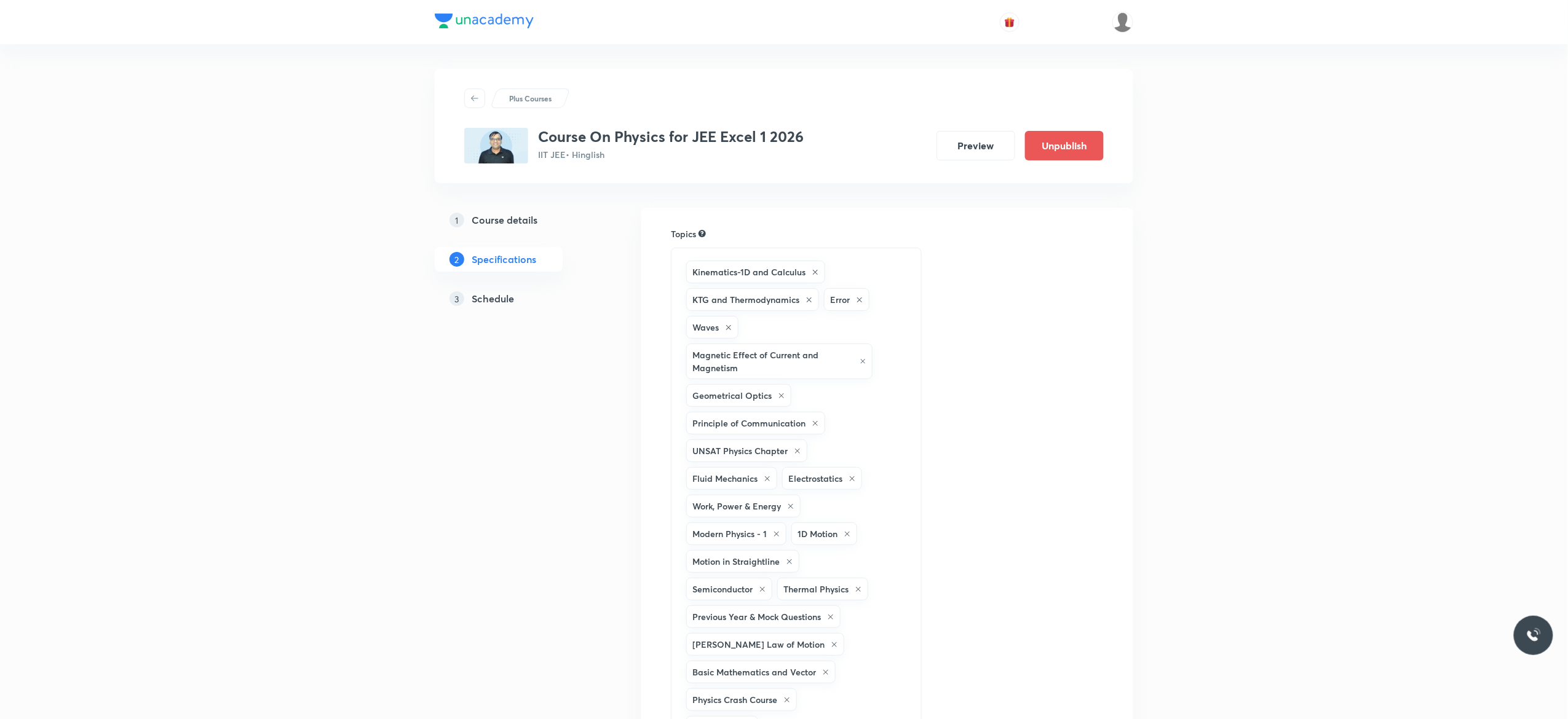
click at [495, 302] on h5 "Schedule" at bounding box center [492, 298] width 42 height 14
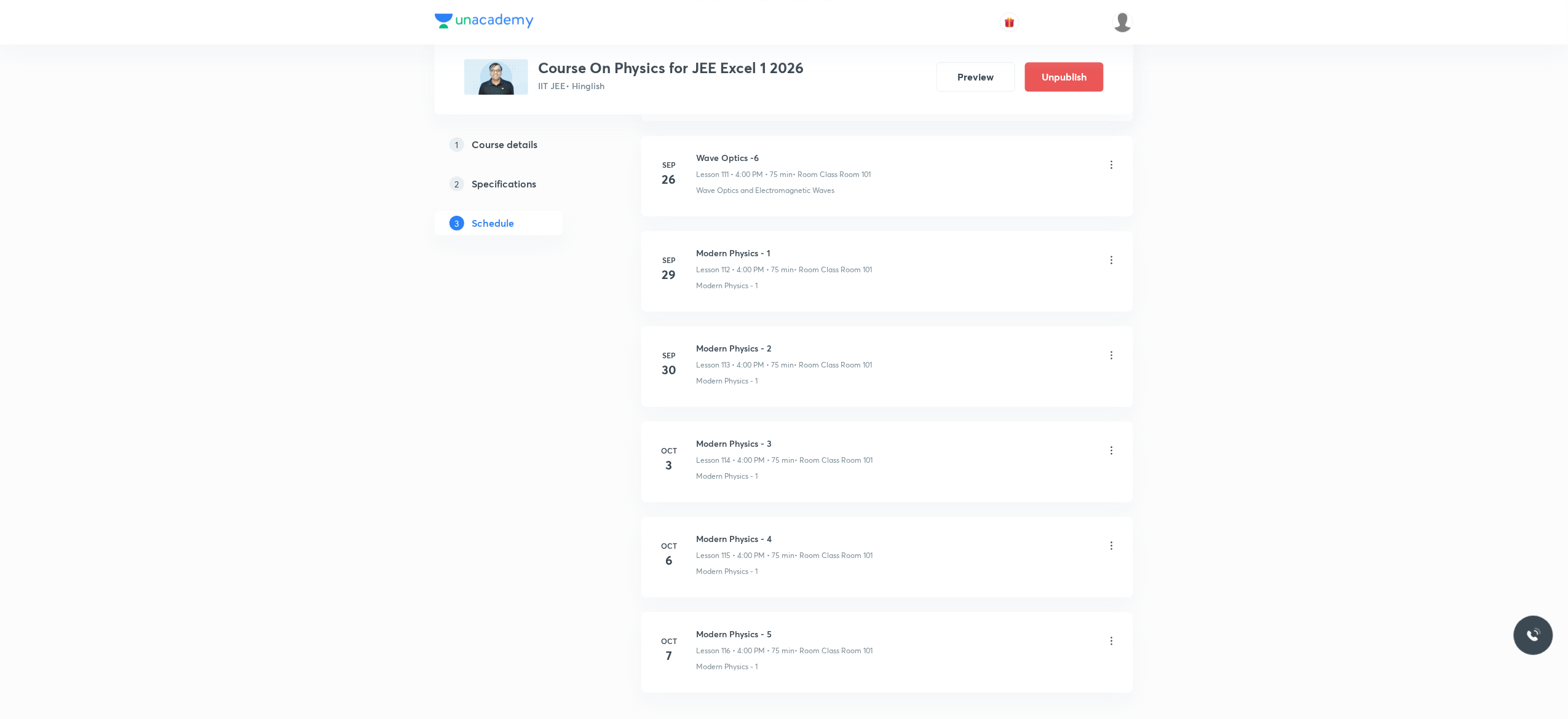
scroll to position [11442, 0]
drag, startPoint x: 783, startPoint y: 536, endPoint x: 693, endPoint y: 535, distance: 90.0
click at [693, 535] on li "Oct 7 Modern Physics - 5 Lesson 116 • 4:00 PM • 75 min • Room Class Room 101 Mo…" at bounding box center [887, 563] width 492 height 81
copy h6 "Modern Physics - 5"
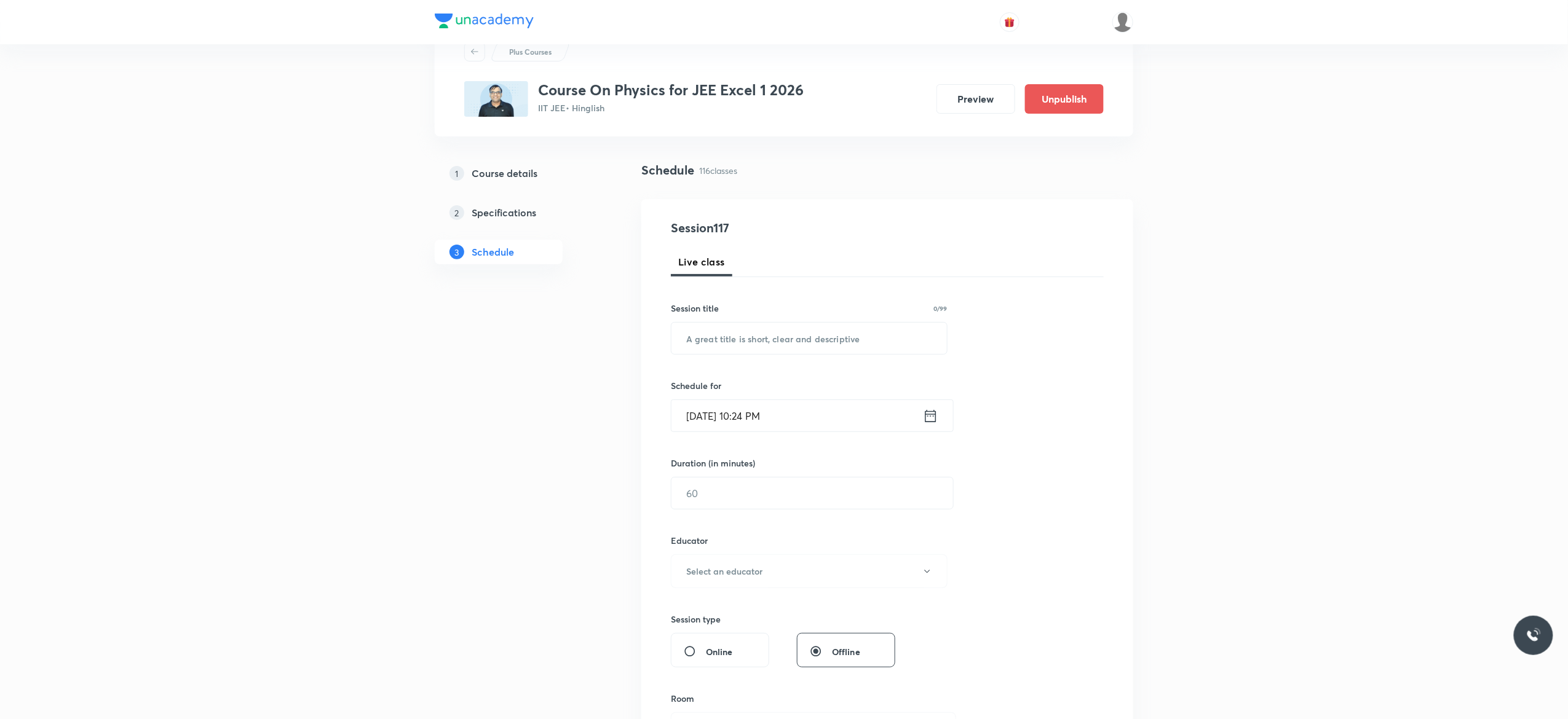
scroll to position [0, 0]
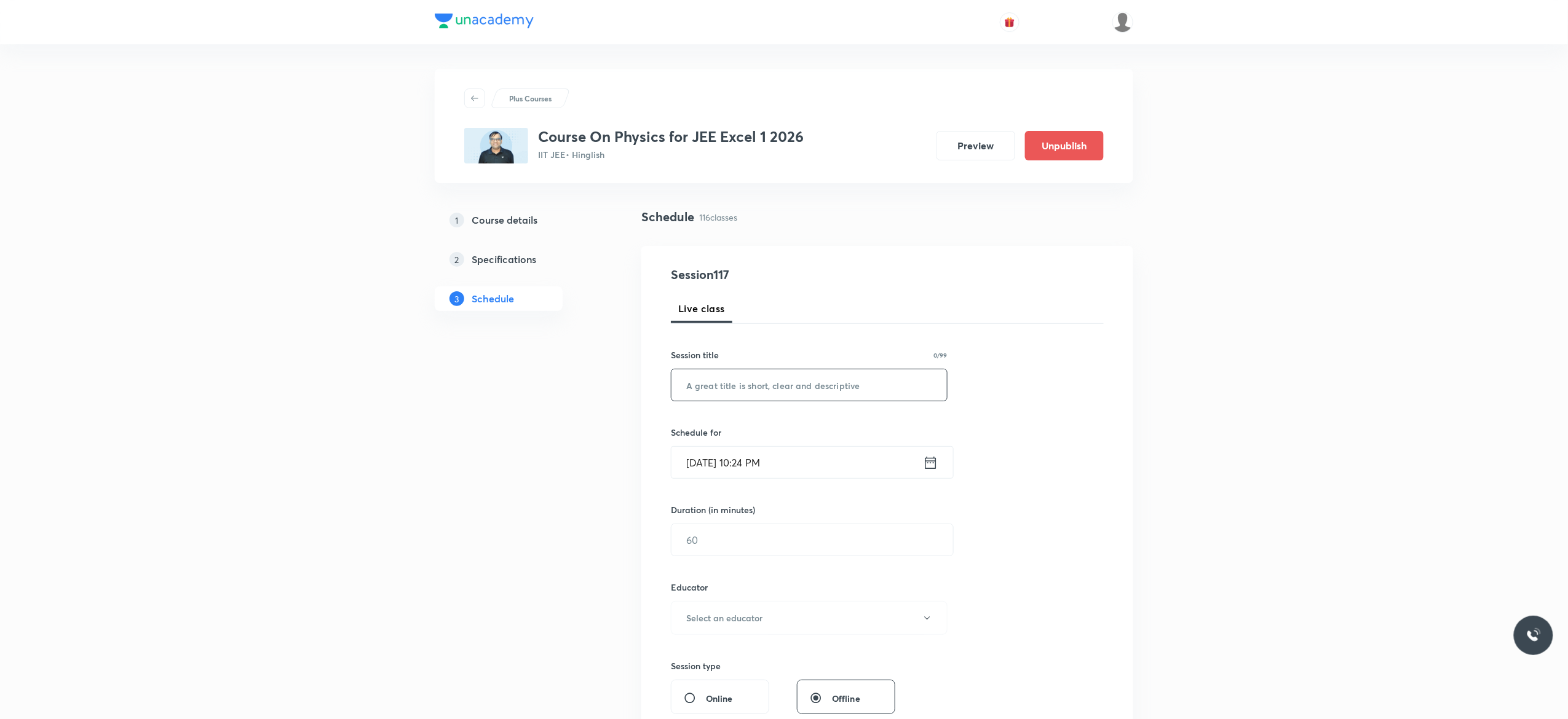
click at [829, 384] on input "text" at bounding box center [809, 384] width 275 height 31
paste input "Modern Physics - 5"
type input "Modern Physics - 6"
click at [930, 462] on icon at bounding box center [931, 462] width 11 height 12
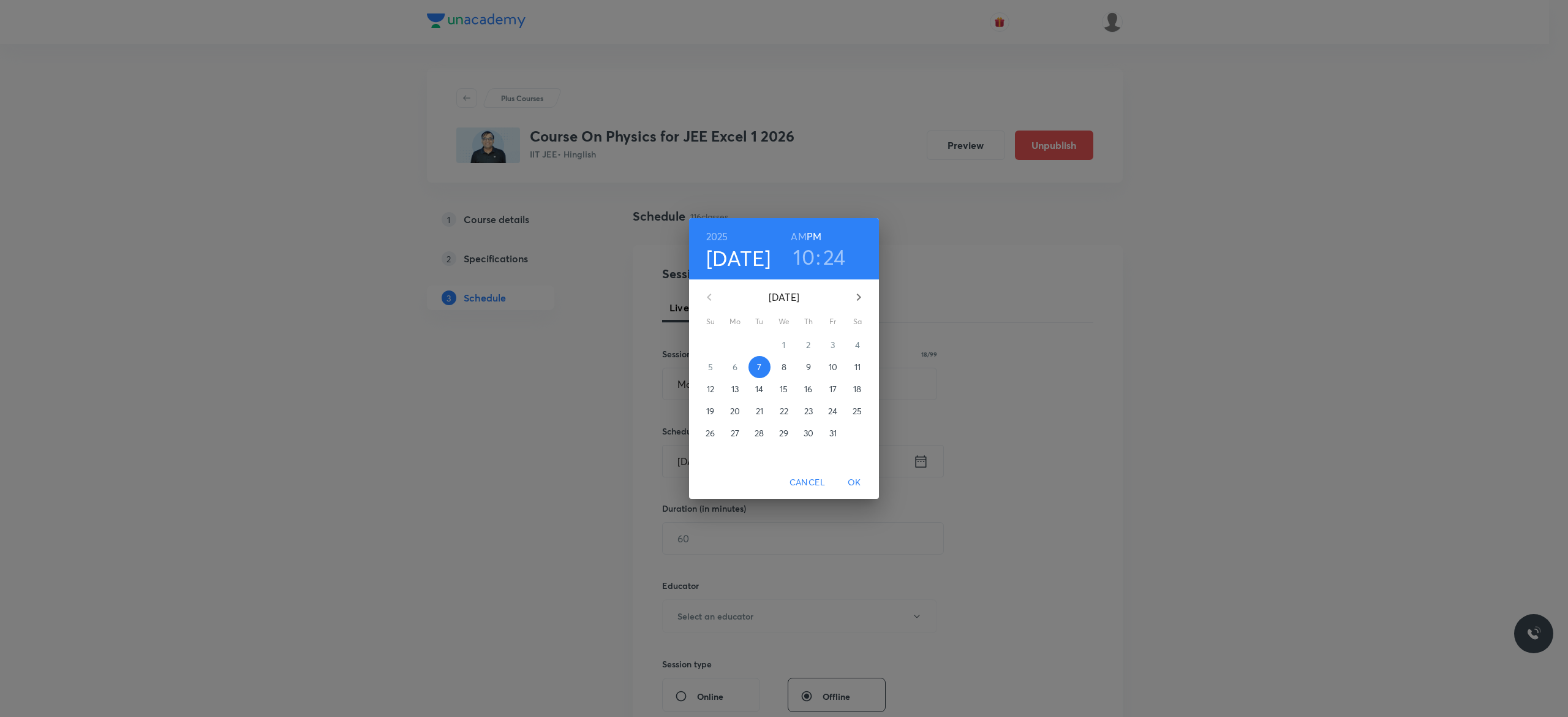
click at [783, 372] on p "8" at bounding box center [783, 367] width 5 height 12
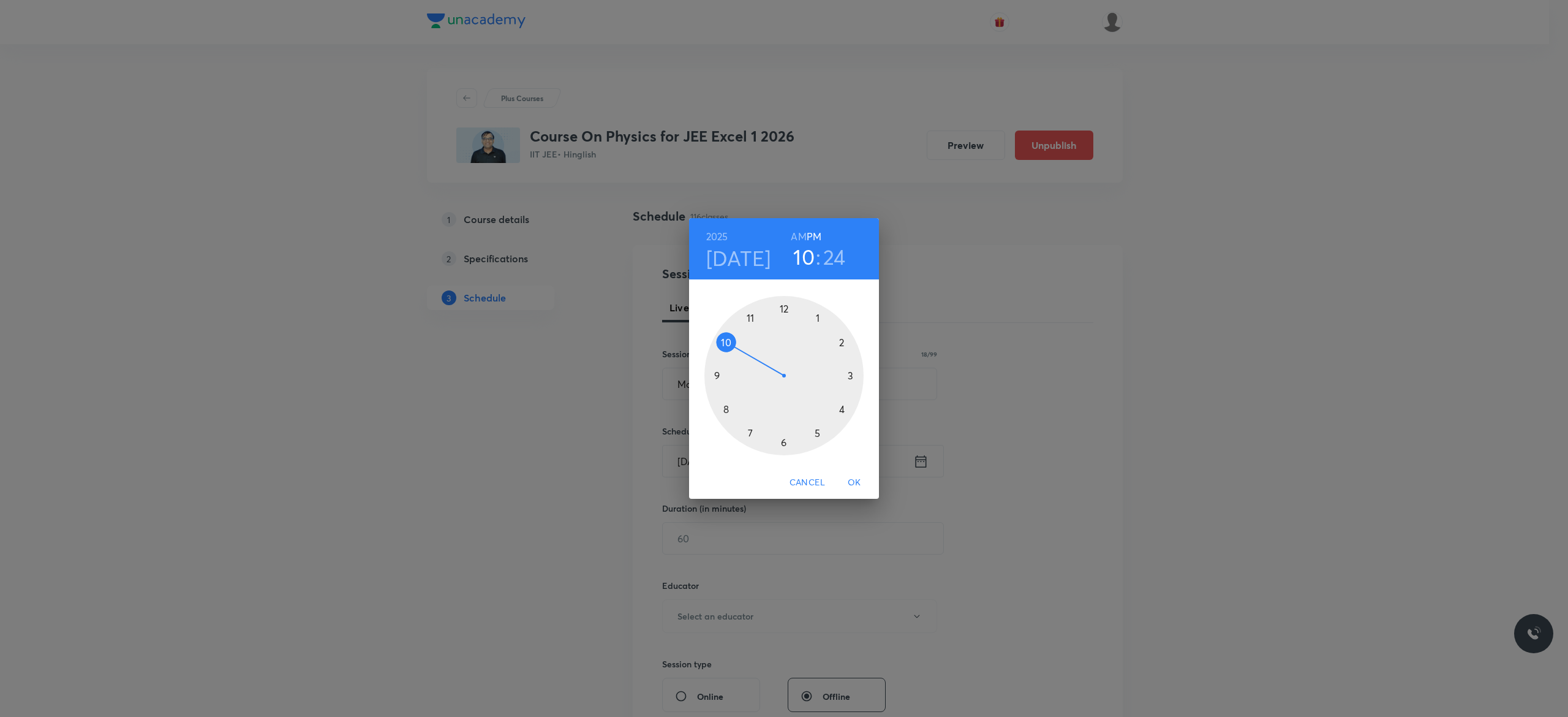
click at [842, 409] on div at bounding box center [784, 376] width 160 height 160
click at [782, 310] on div at bounding box center [784, 376] width 160 height 160
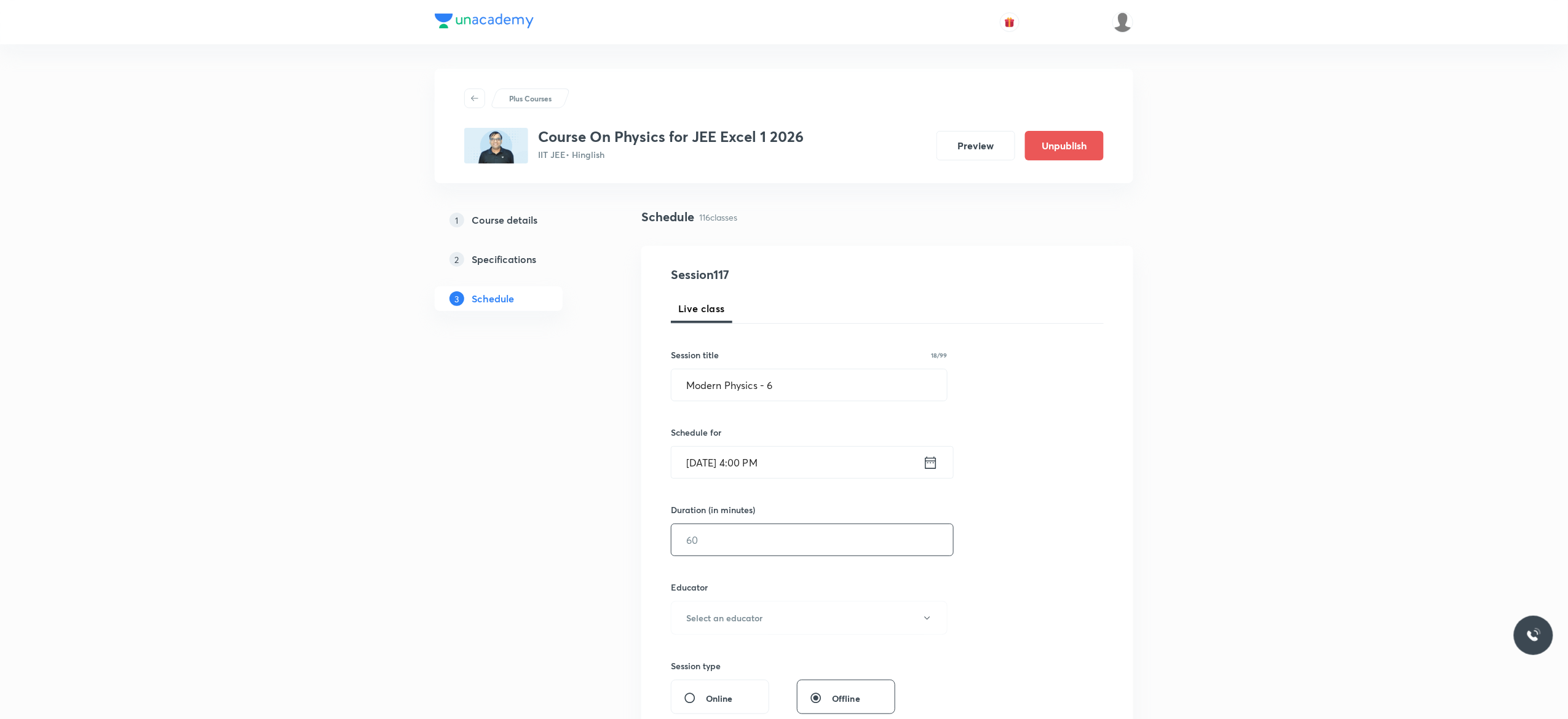
click at [728, 542] on input "text" at bounding box center [812, 540] width 282 height 31
type input "75"
click at [933, 623] on button "Select an educator" at bounding box center [809, 618] width 277 height 34
click at [722, 662] on span "[PERSON_NAME]" at bounding box center [807, 660] width 269 height 13
click at [1055, 591] on div "Session 117 Live class Session title 18/99 Modern Physics - 6 ​ Schedule for Oc…" at bounding box center [887, 593] width 433 height 656
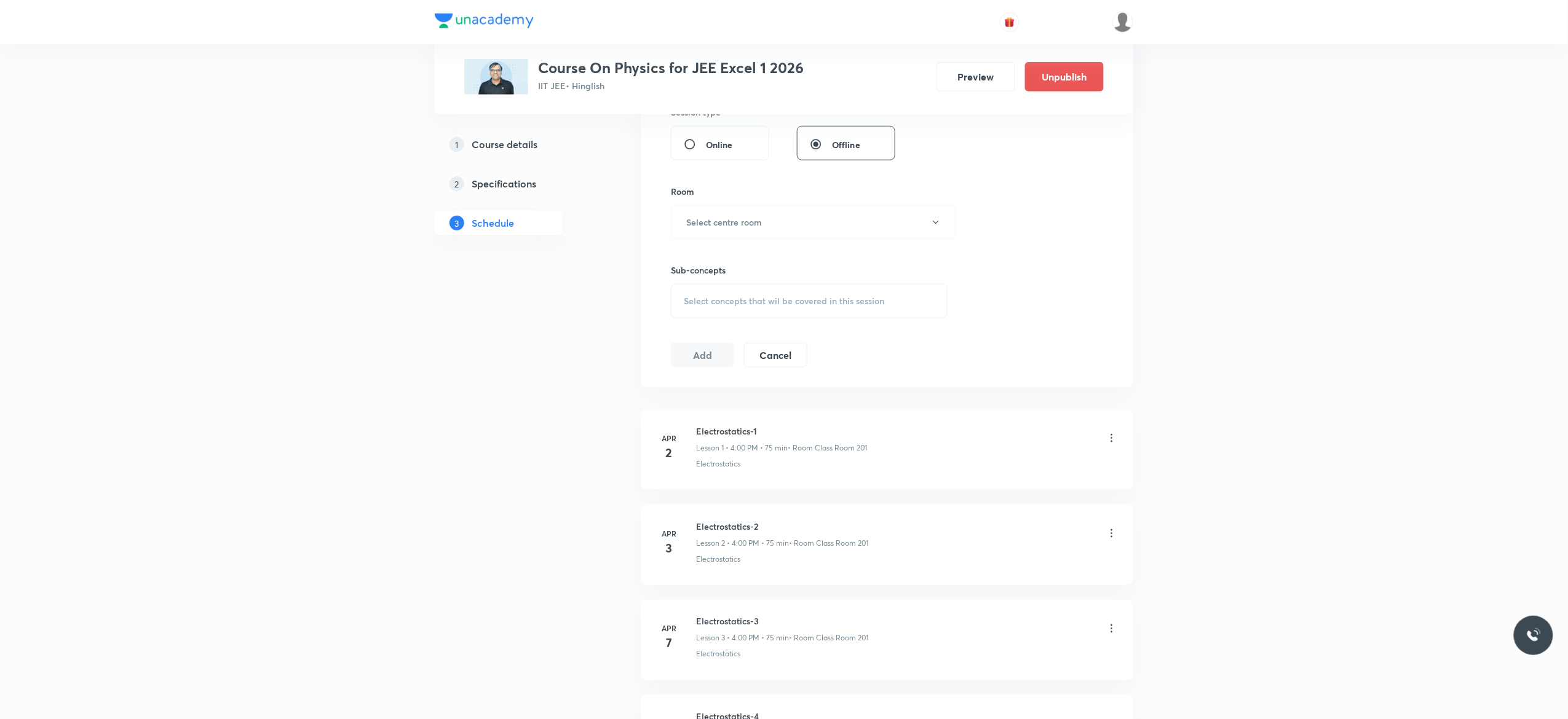
scroll to position [590, 0]
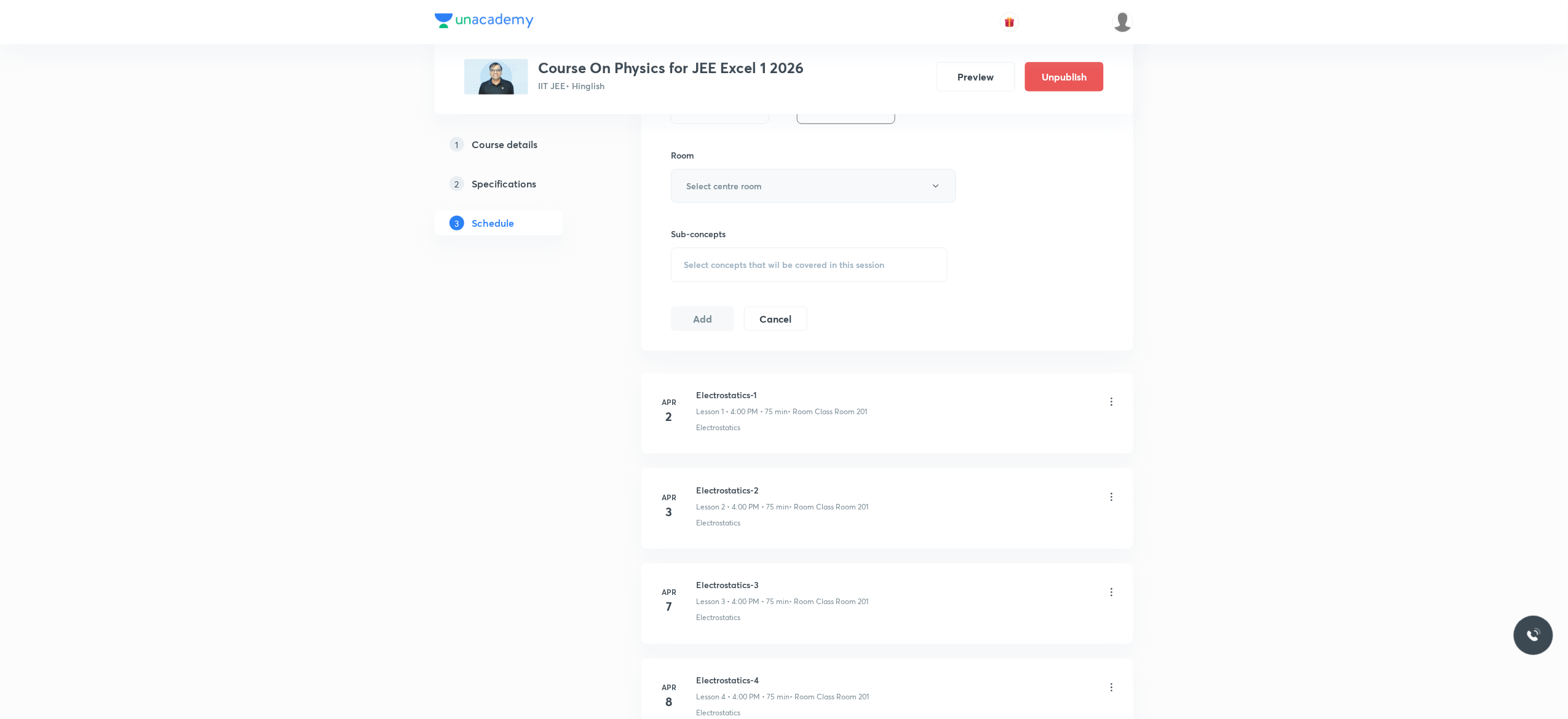
click at [936, 186] on icon "button" at bounding box center [936, 186] width 10 height 10
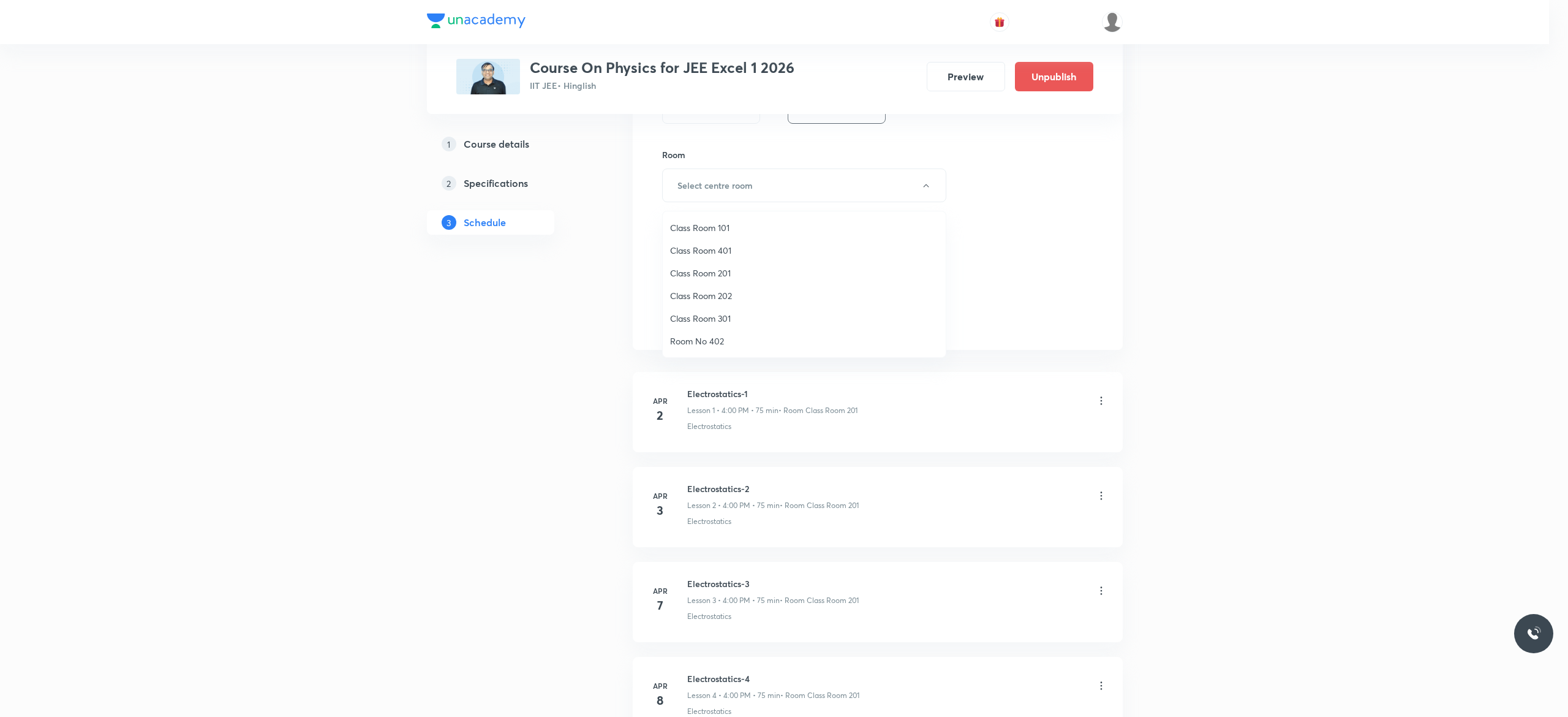
click at [696, 223] on span "Class Room 101" at bounding box center [804, 227] width 268 height 13
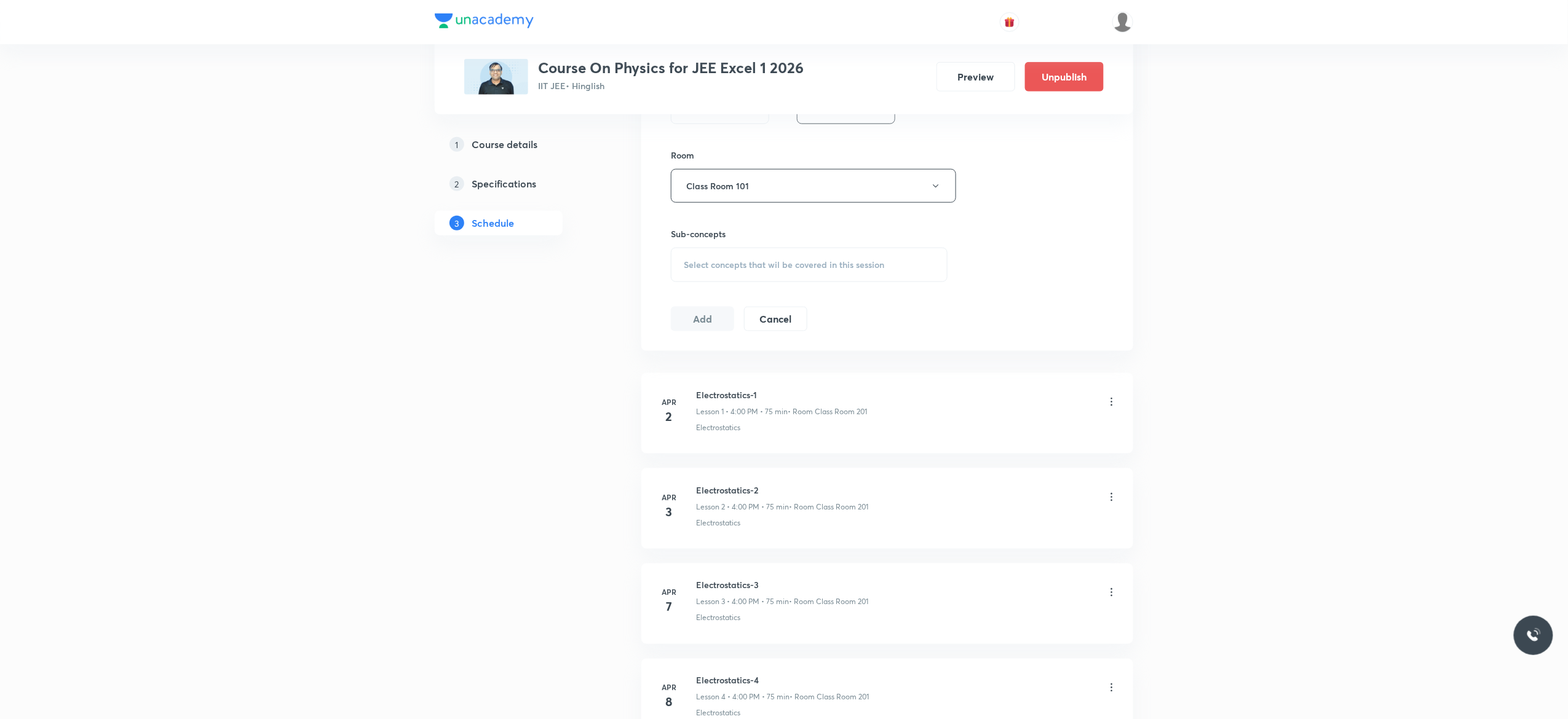
click at [701, 270] on span "Select concepts that wil be covered in this session" at bounding box center [784, 265] width 200 height 10
type input "Modern Physics"
click at [688, 224] on input "checkbox" at bounding box center [690, 218] width 17 height 12
checkbox input "true"
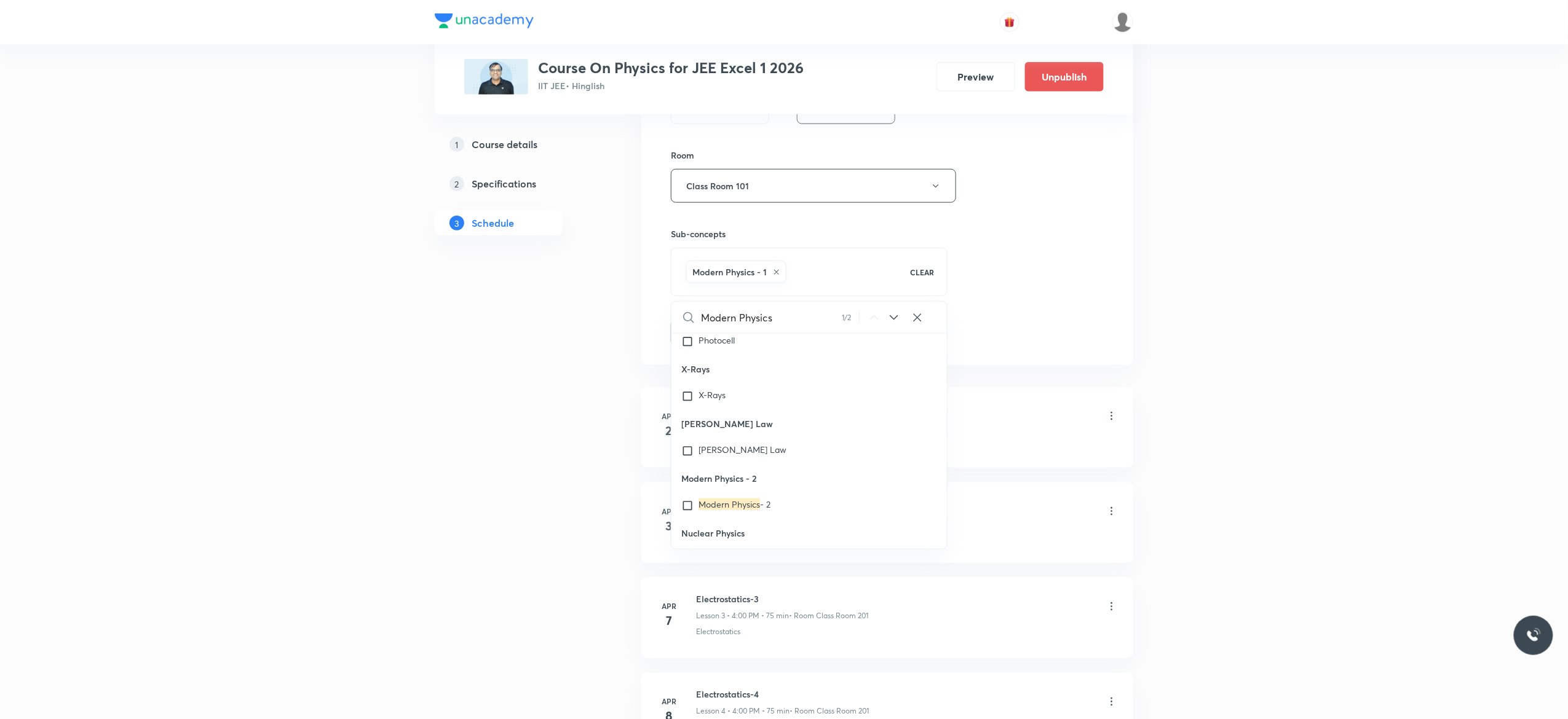
click at [706, 338] on button "Add" at bounding box center [703, 332] width 64 height 25
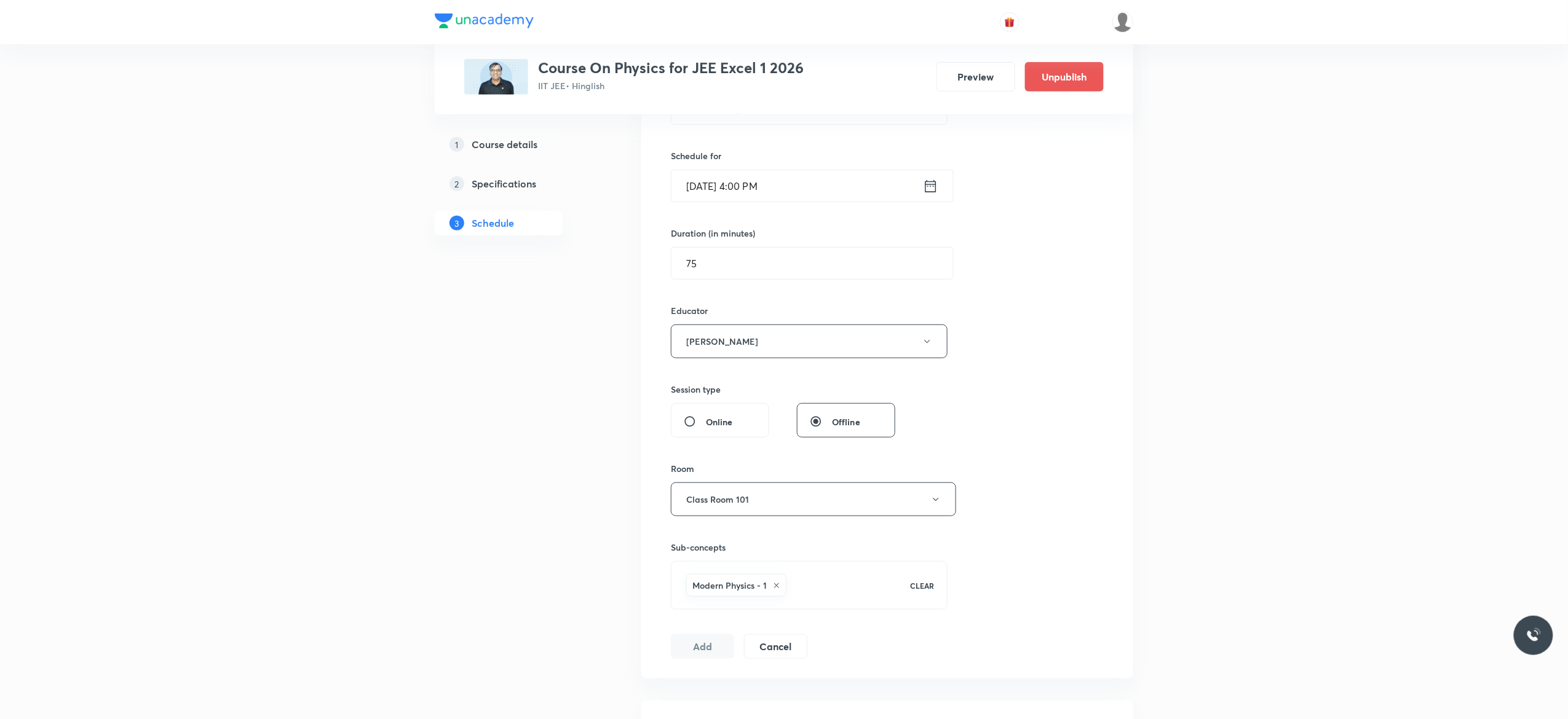
scroll to position [197, 0]
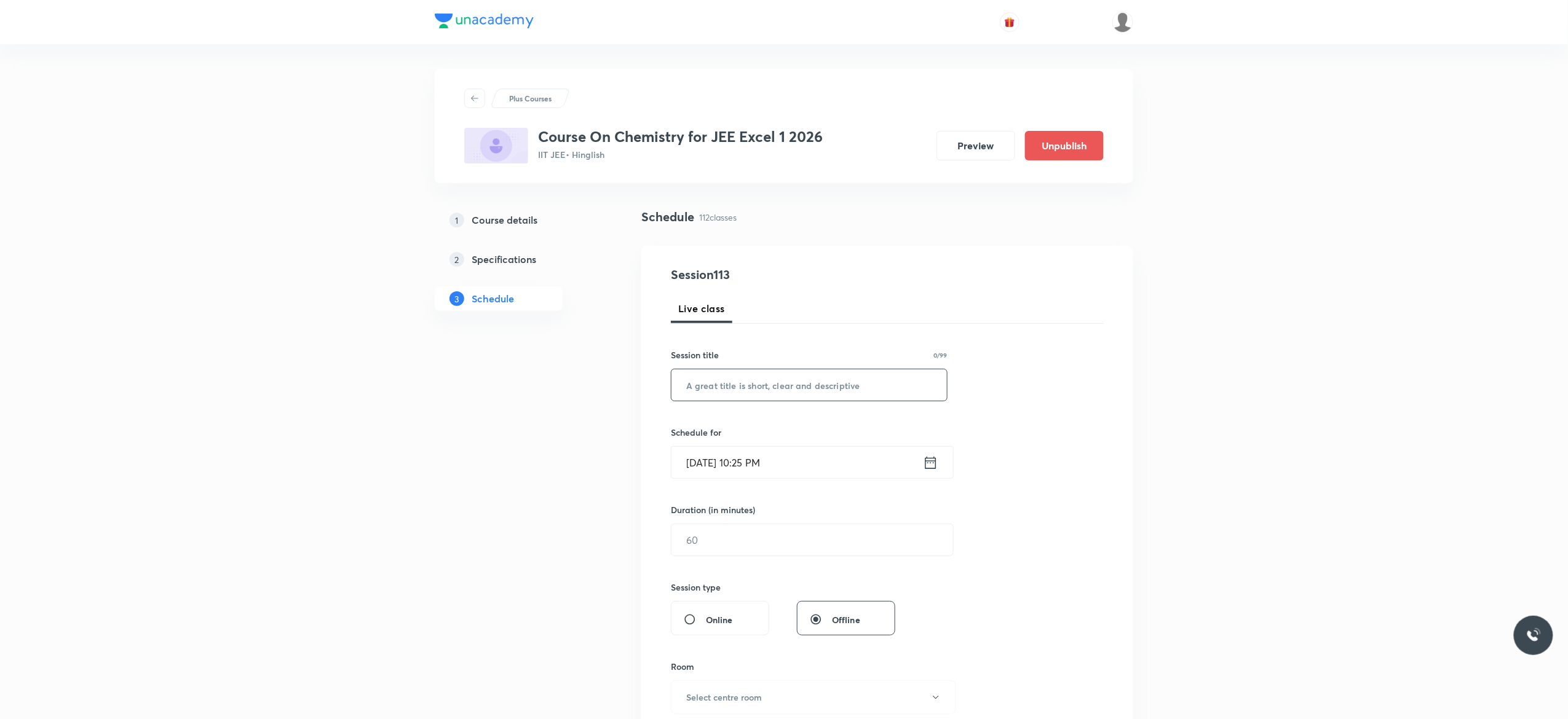
click at [724, 386] on input "text" at bounding box center [809, 384] width 275 height 31
paste input "Qualitative Analysis"
type input "Qualitative Analysis - 1"
click at [932, 466] on icon at bounding box center [931, 462] width 15 height 17
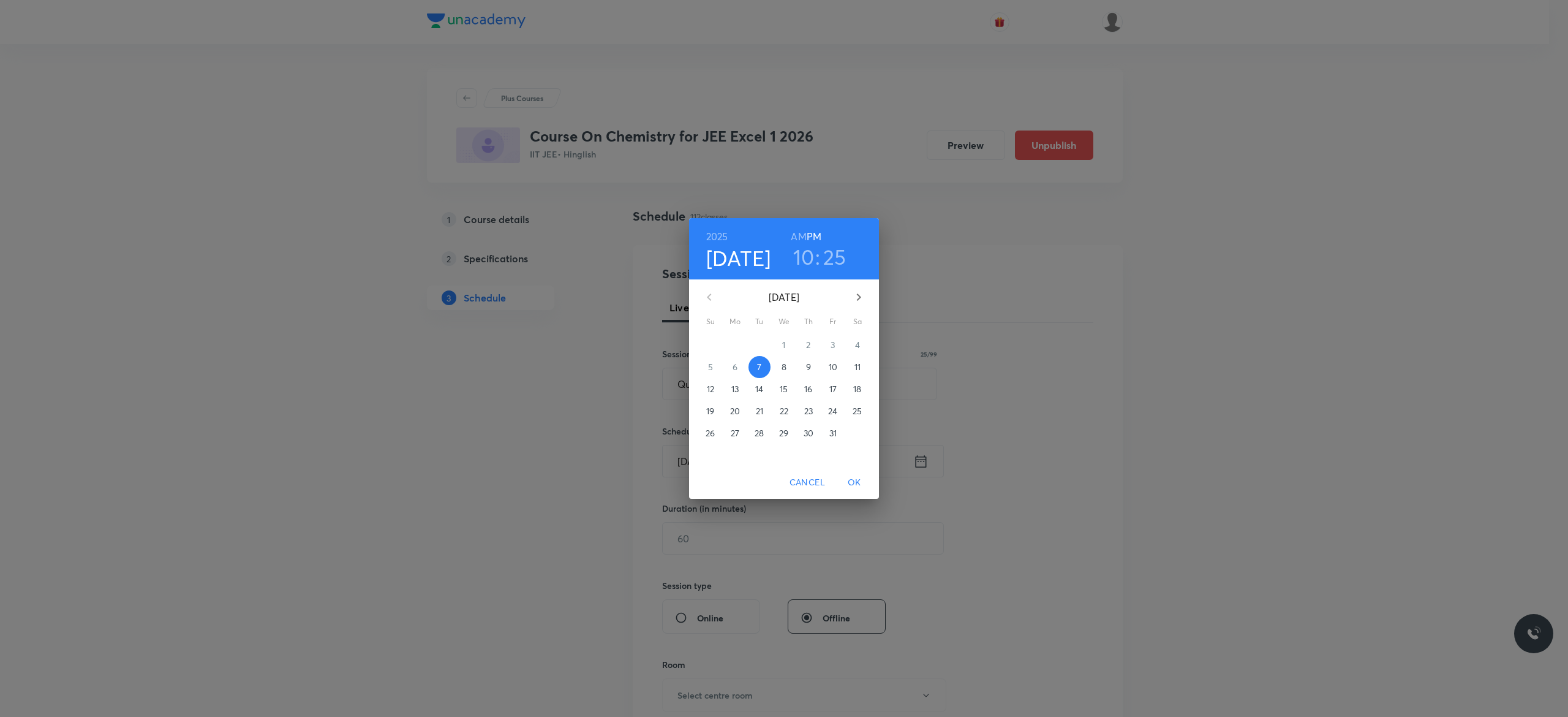
click at [784, 367] on p "8" at bounding box center [783, 367] width 5 height 12
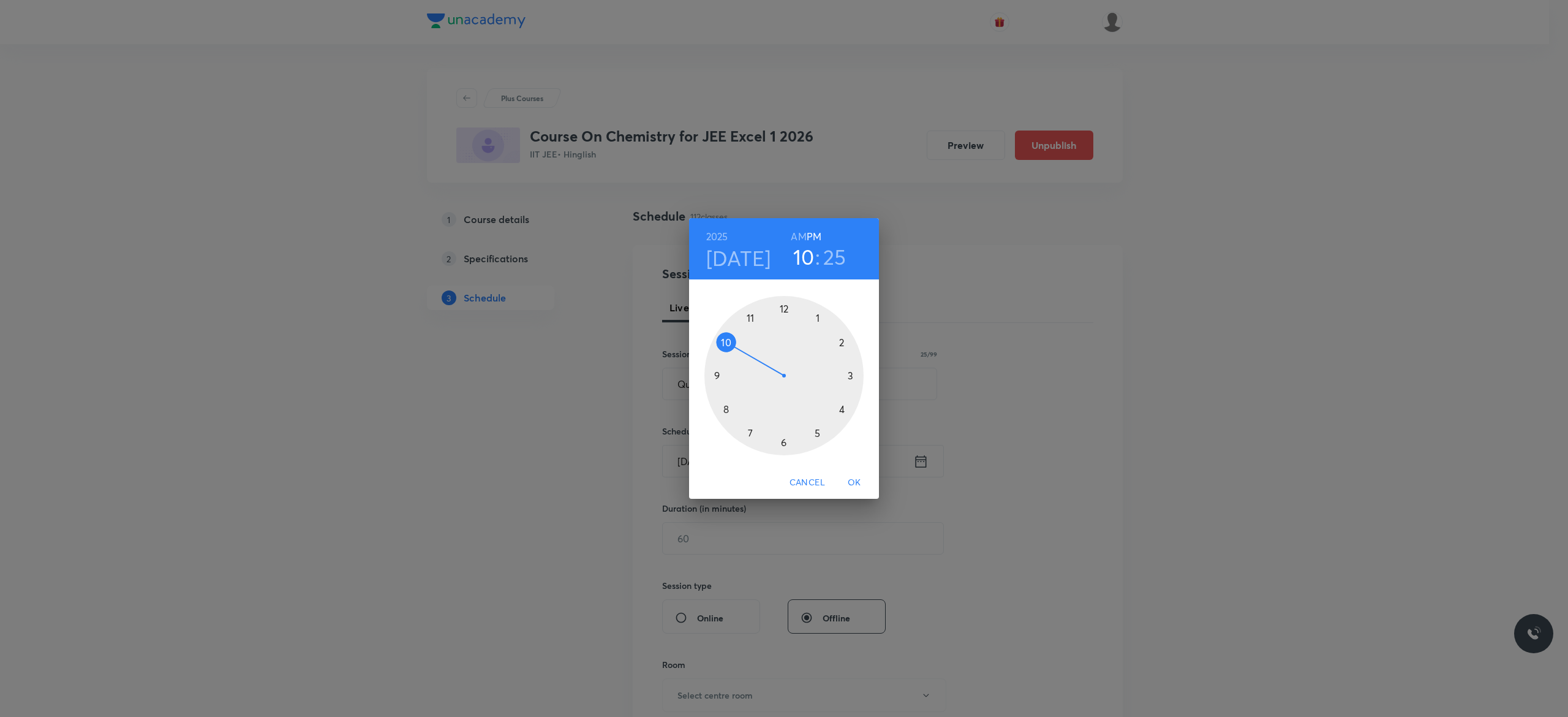
click at [817, 431] on div at bounding box center [784, 376] width 160 height 160
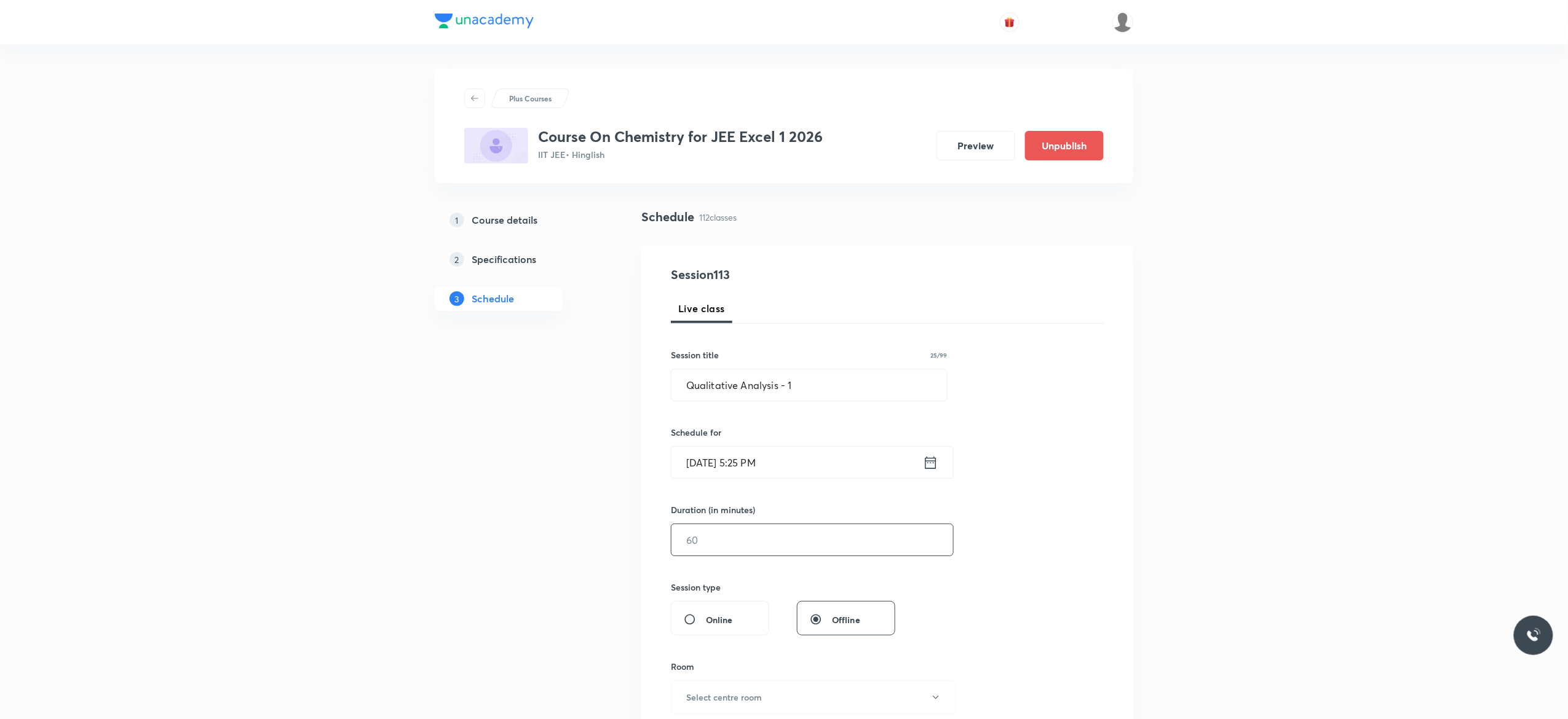
click at [744, 540] on input "text" at bounding box center [812, 540] width 282 height 31
type input "75"
click at [1039, 542] on div "Session 113 Live class Session title 25/99 Qualitative Analysis - 1 ​ Schedule …" at bounding box center [887, 554] width 433 height 577
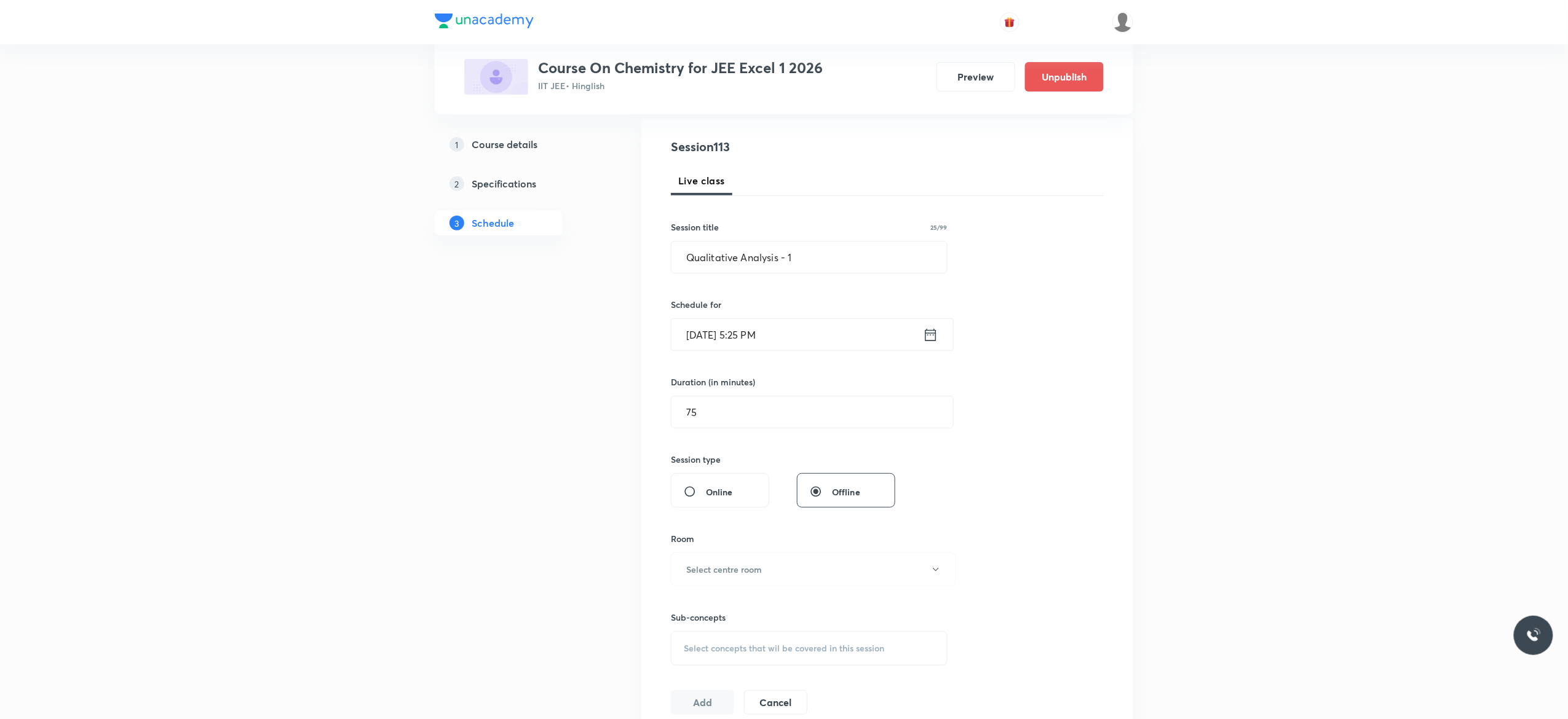
scroll to position [197, 0]
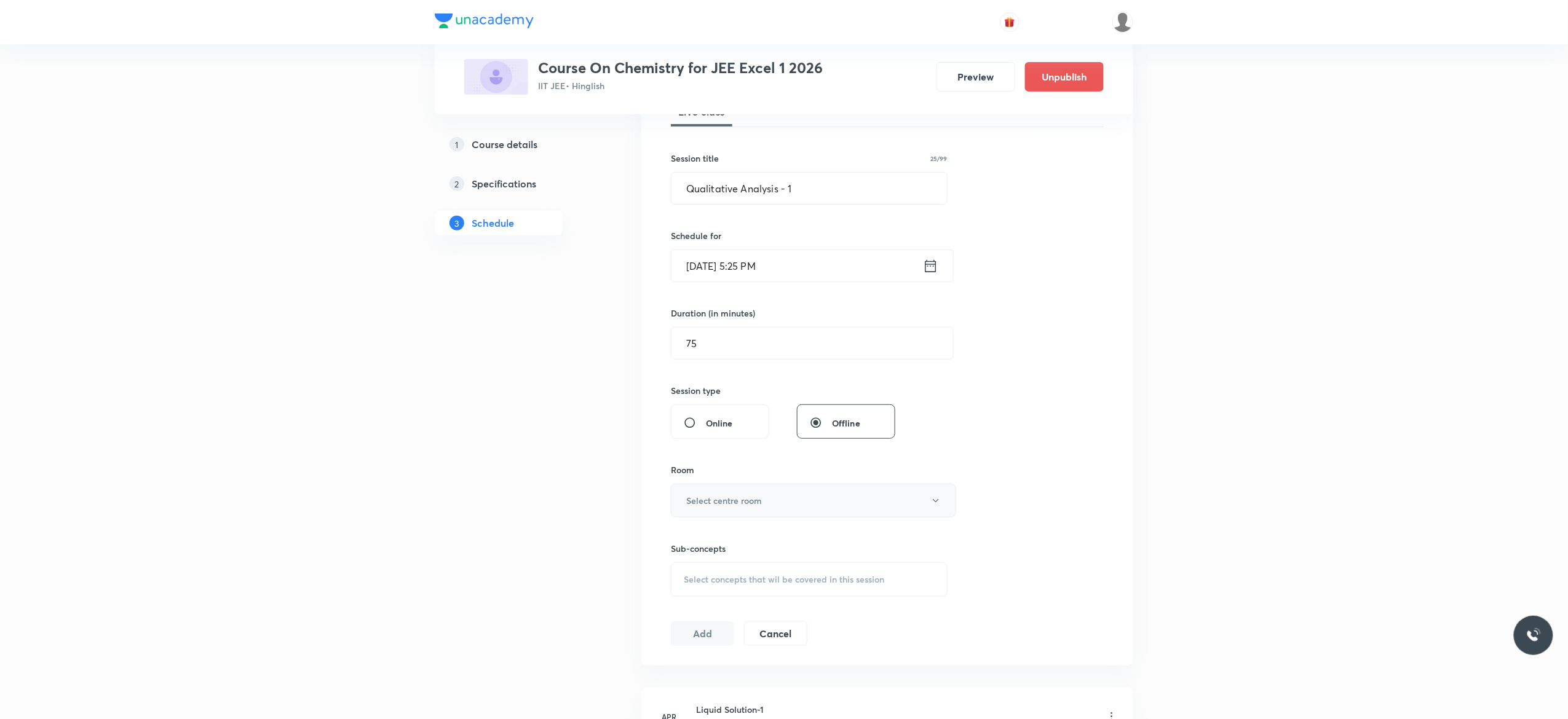
click at [933, 506] on icon "button" at bounding box center [936, 501] width 10 height 10
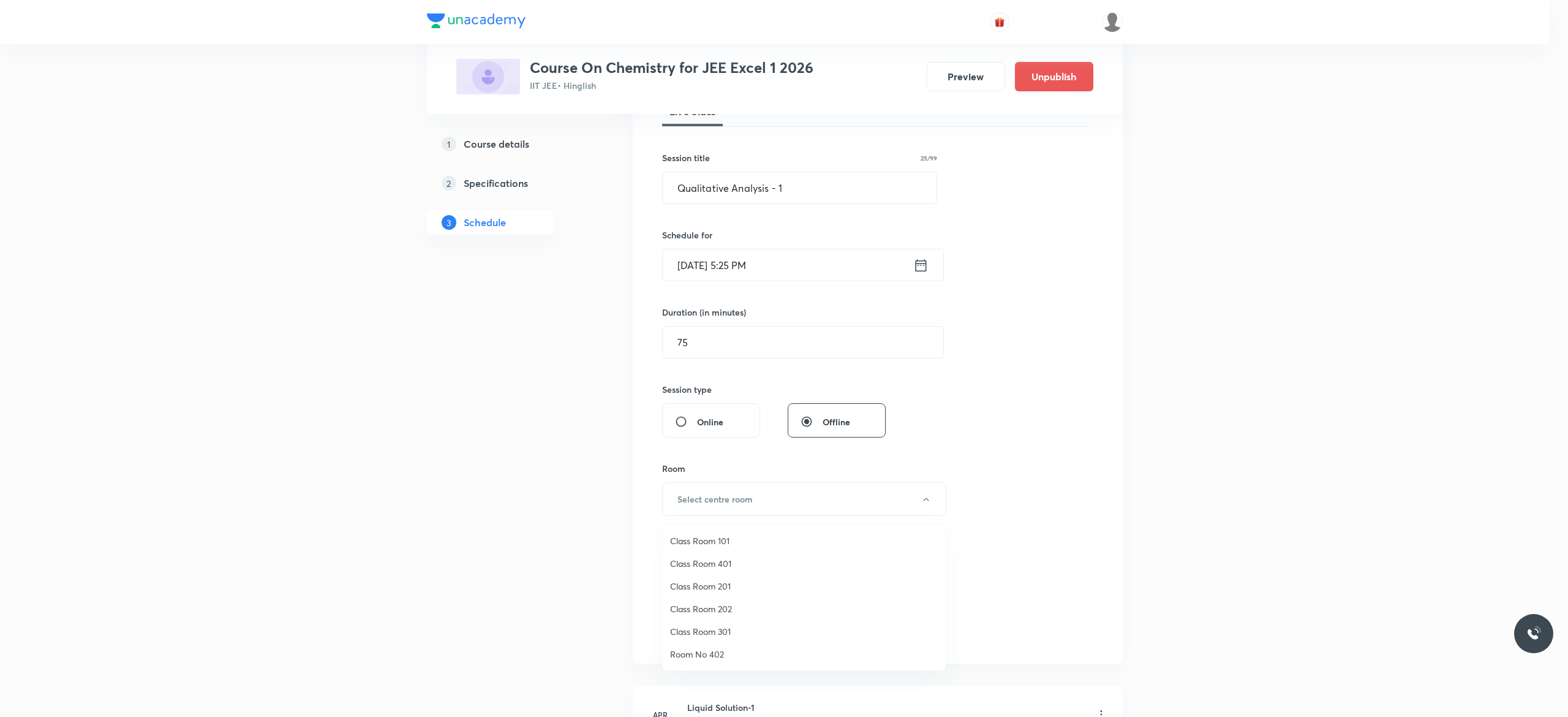
click at [715, 539] on span "Class Room 101" at bounding box center [804, 541] width 268 height 13
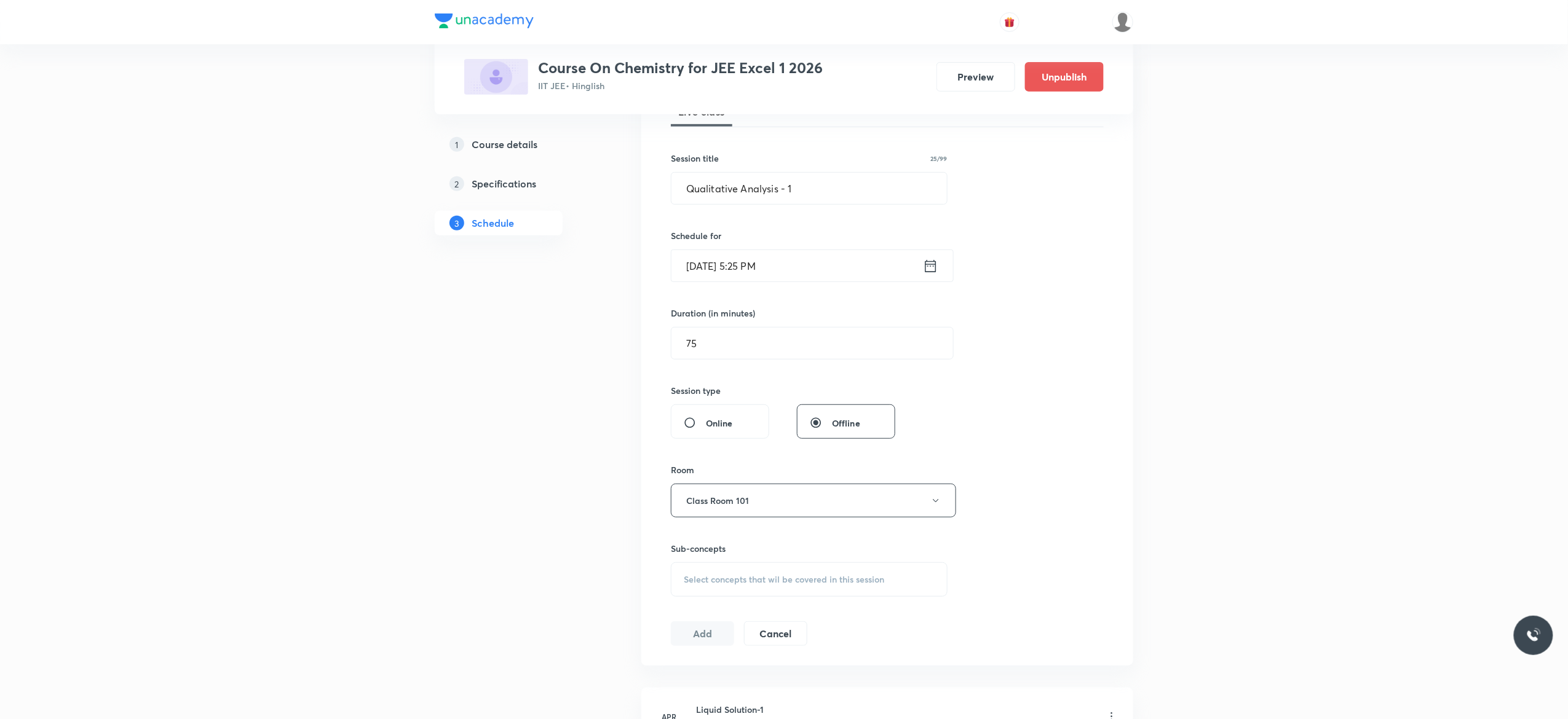
click at [694, 584] on span "Select concepts that wil be covered in this session" at bounding box center [784, 580] width 200 height 10
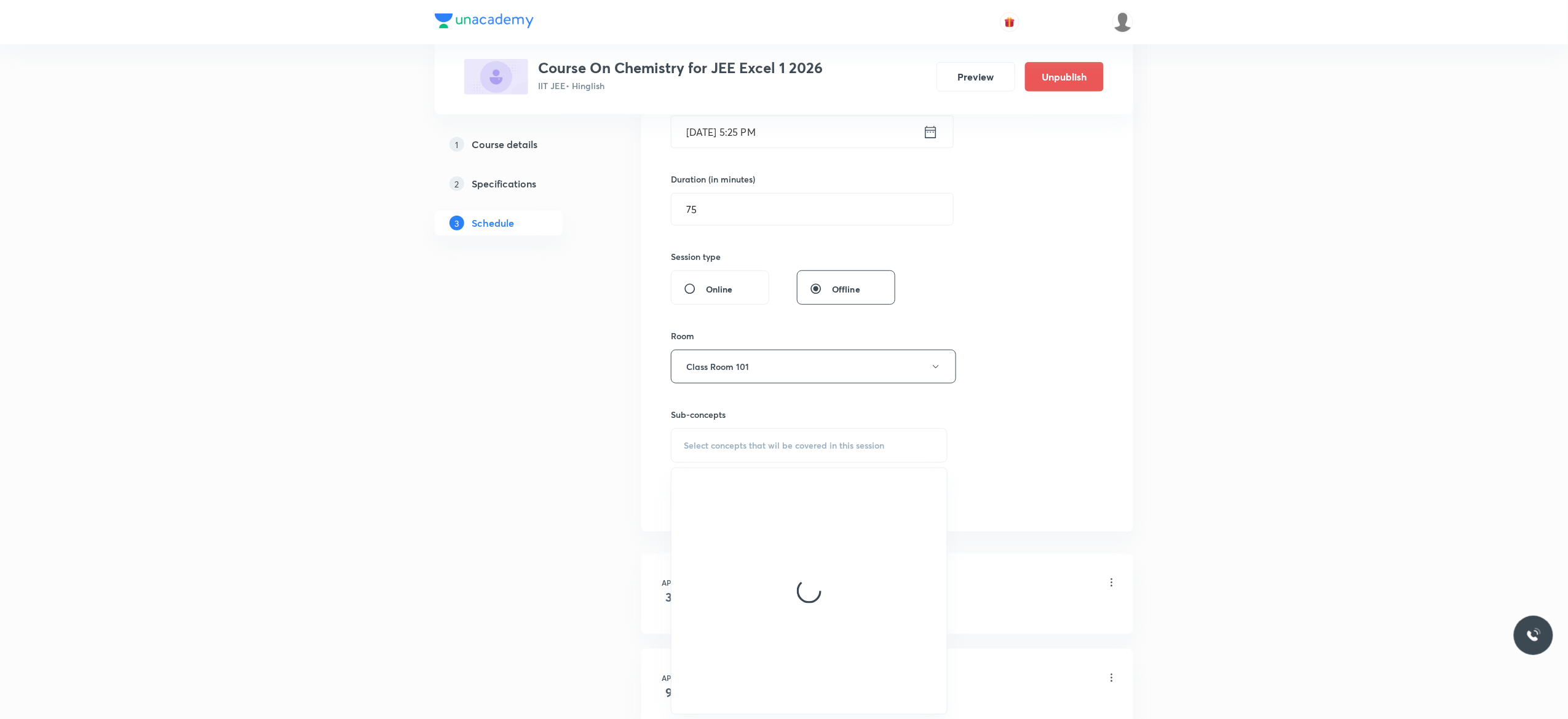
scroll to position [590, 0]
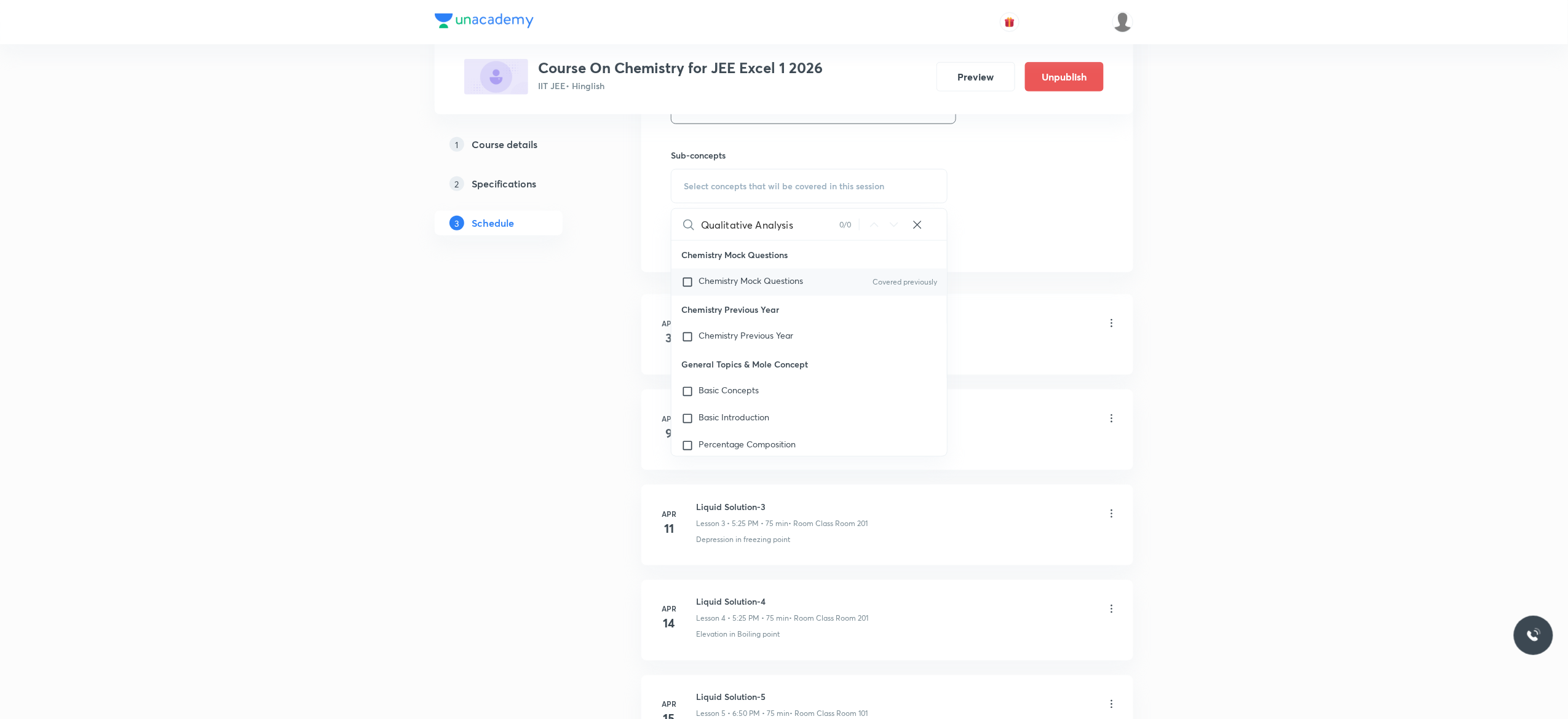
type input "Qualitative Analysis"
click at [689, 283] on input "checkbox" at bounding box center [690, 282] width 17 height 12
checkbox input "true"
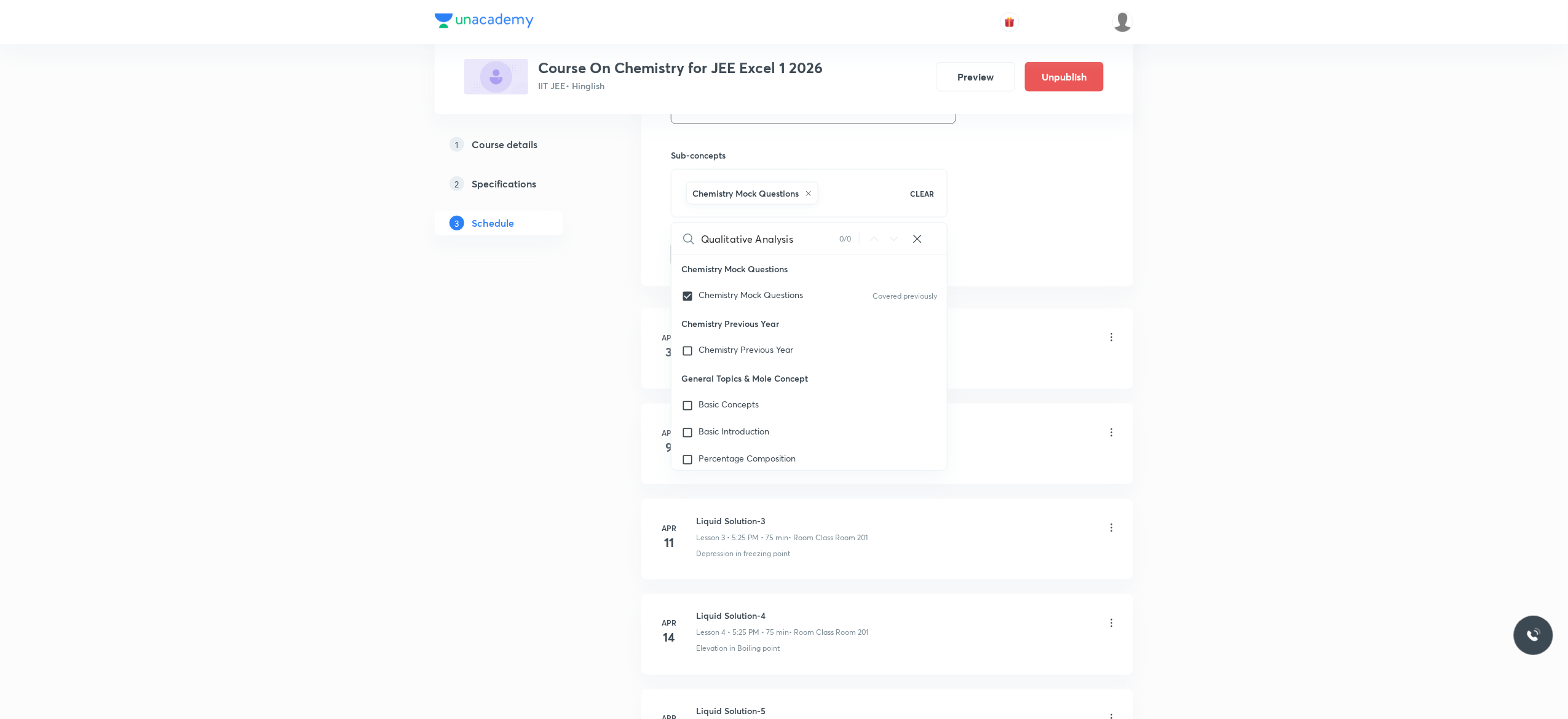
click at [693, 253] on button "Add" at bounding box center [703, 253] width 64 height 25
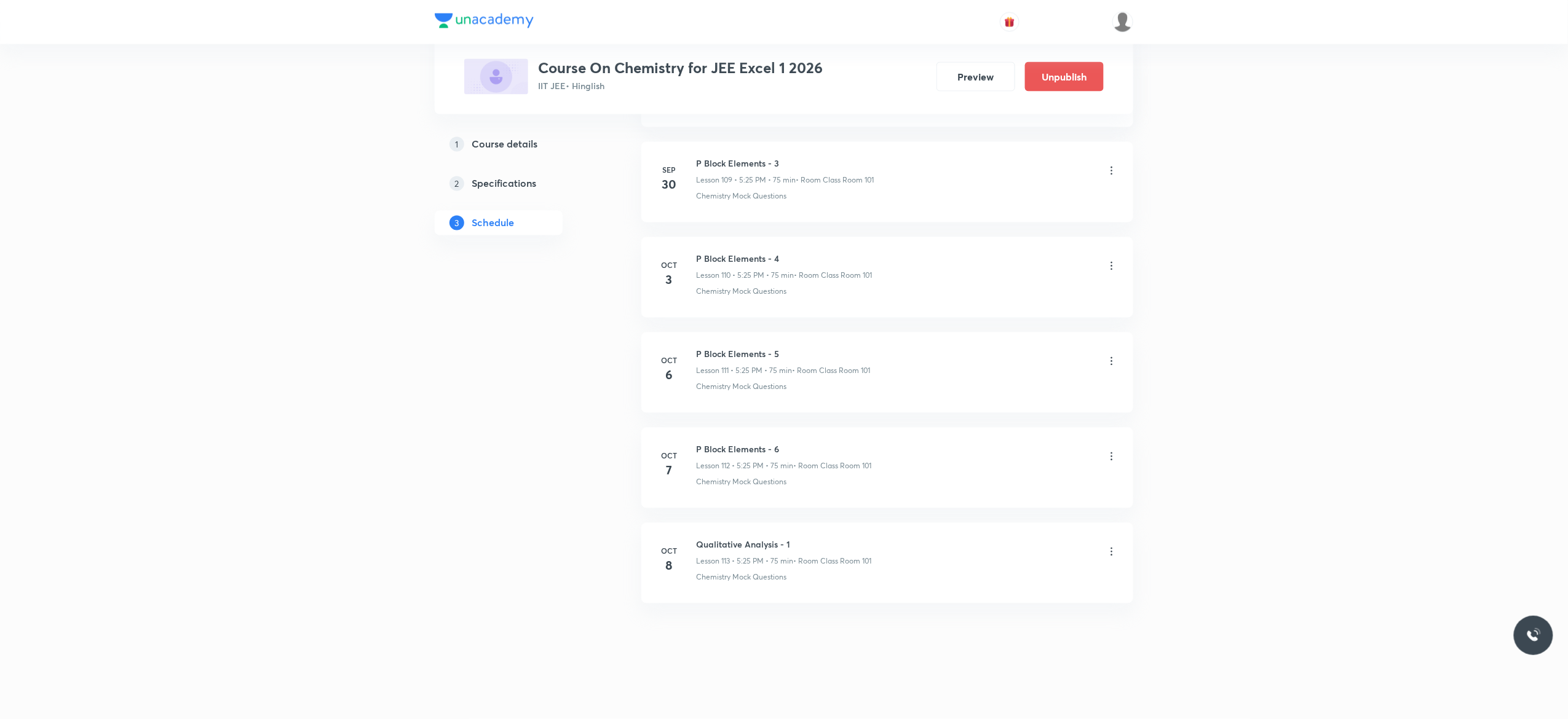
scroll to position [10510, 0]
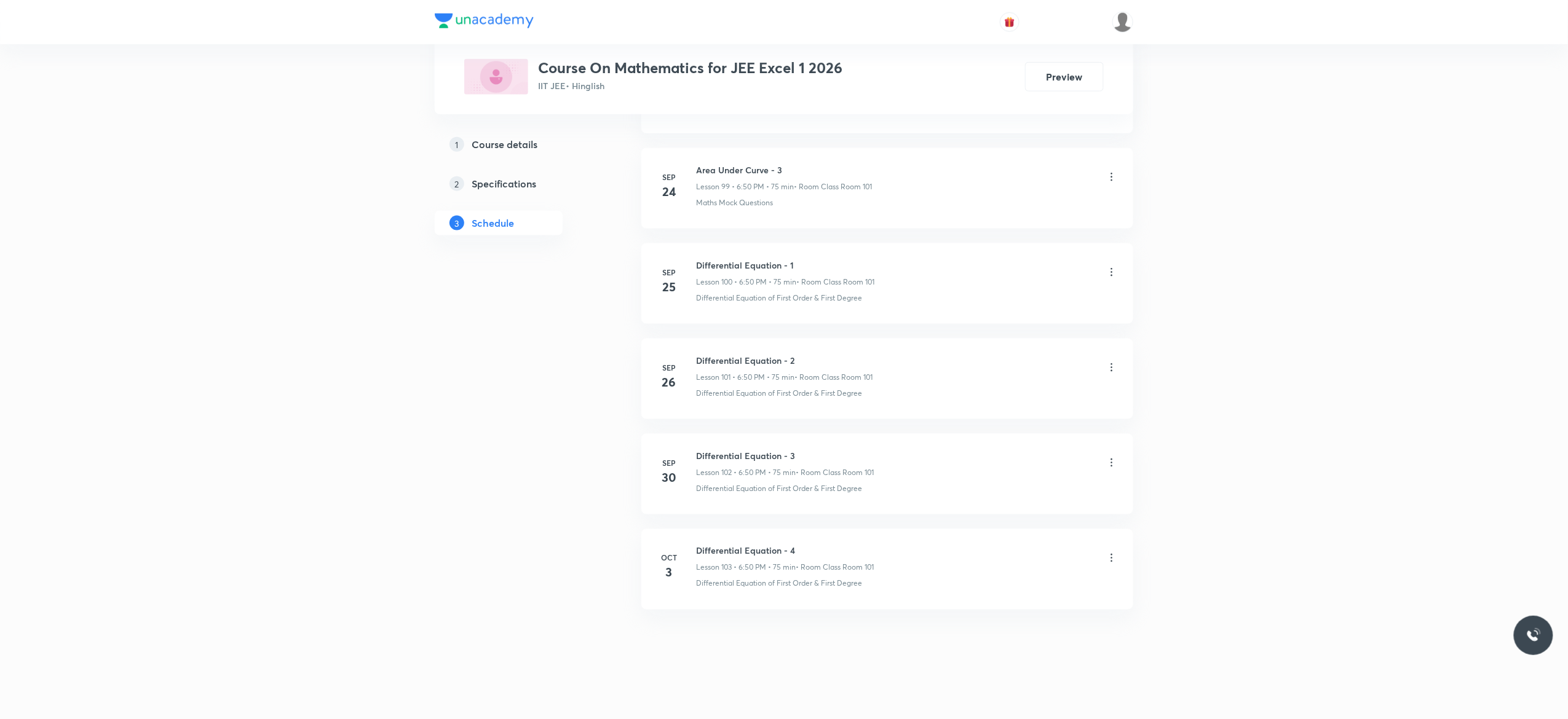
scroll to position [10119, 0]
drag, startPoint x: 806, startPoint y: 540, endPoint x: 697, endPoint y: 538, distance: 109.0
click at [697, 538] on h6 "Differential Equation - 4" at bounding box center [784, 544] width 177 height 13
copy h6 "Differential Equation - 4"
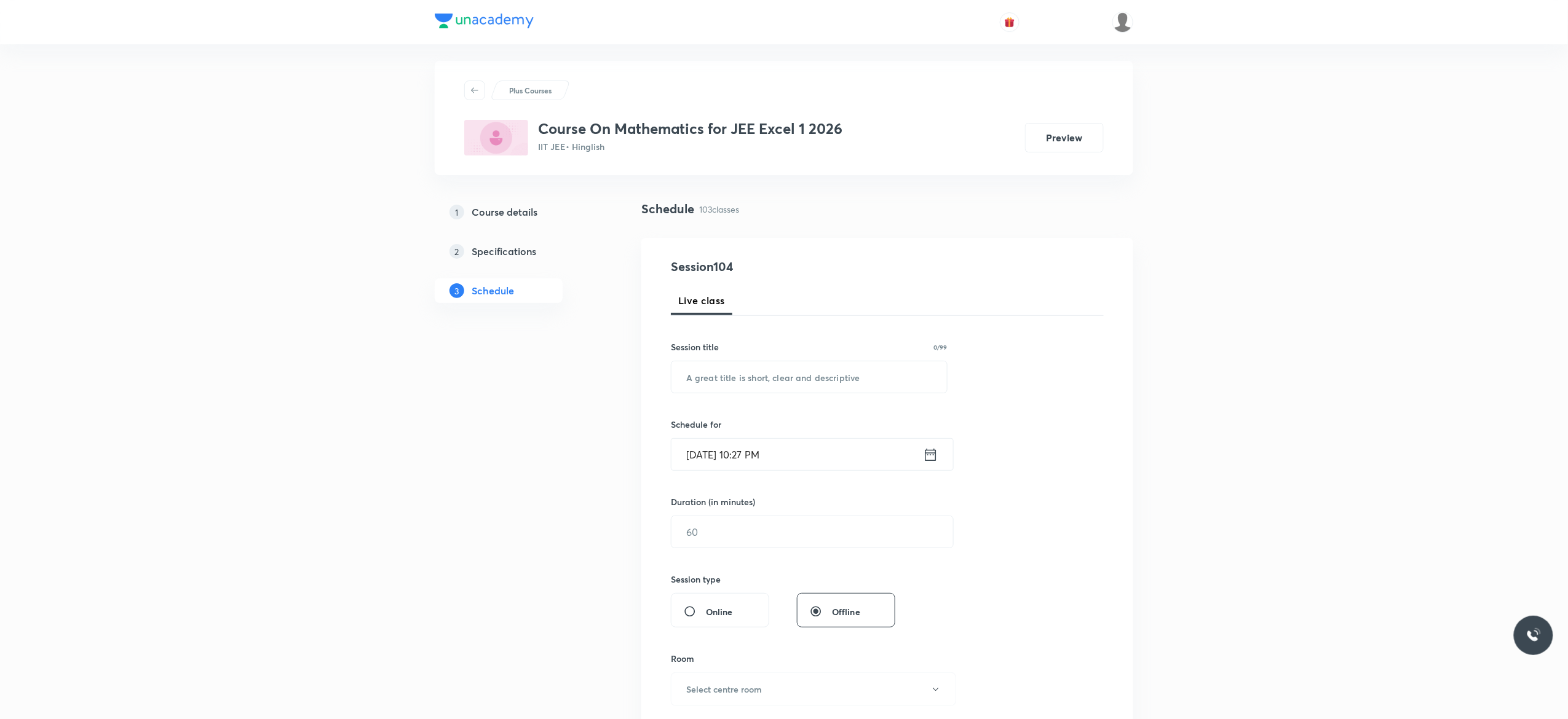
scroll to position [0, 0]
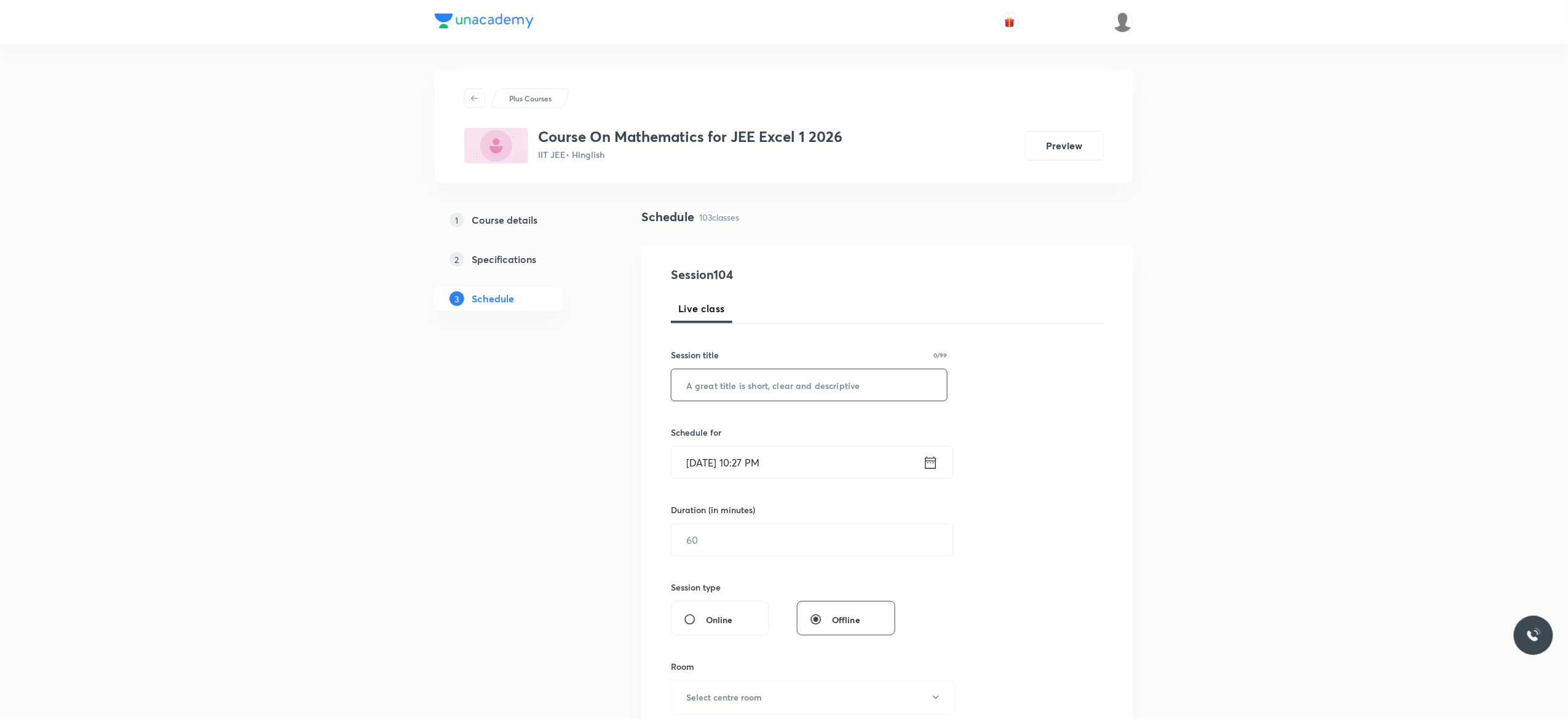
click at [759, 387] on input "text" at bounding box center [809, 384] width 275 height 31
paste input "Differential Equation - 4"
type input "Differential Equation - 5"
click at [933, 466] on icon at bounding box center [931, 462] width 15 height 17
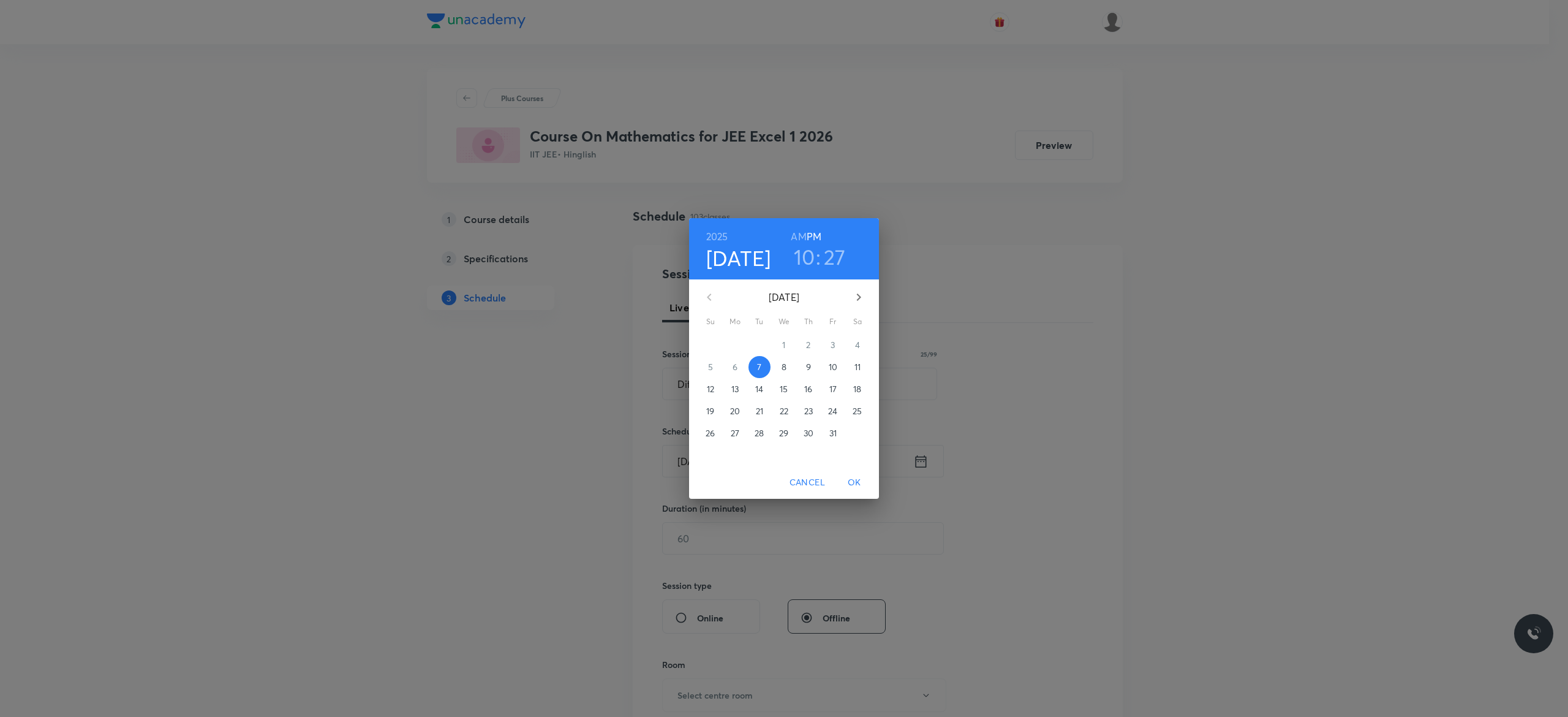
click at [784, 363] on p "8" at bounding box center [783, 367] width 5 height 12
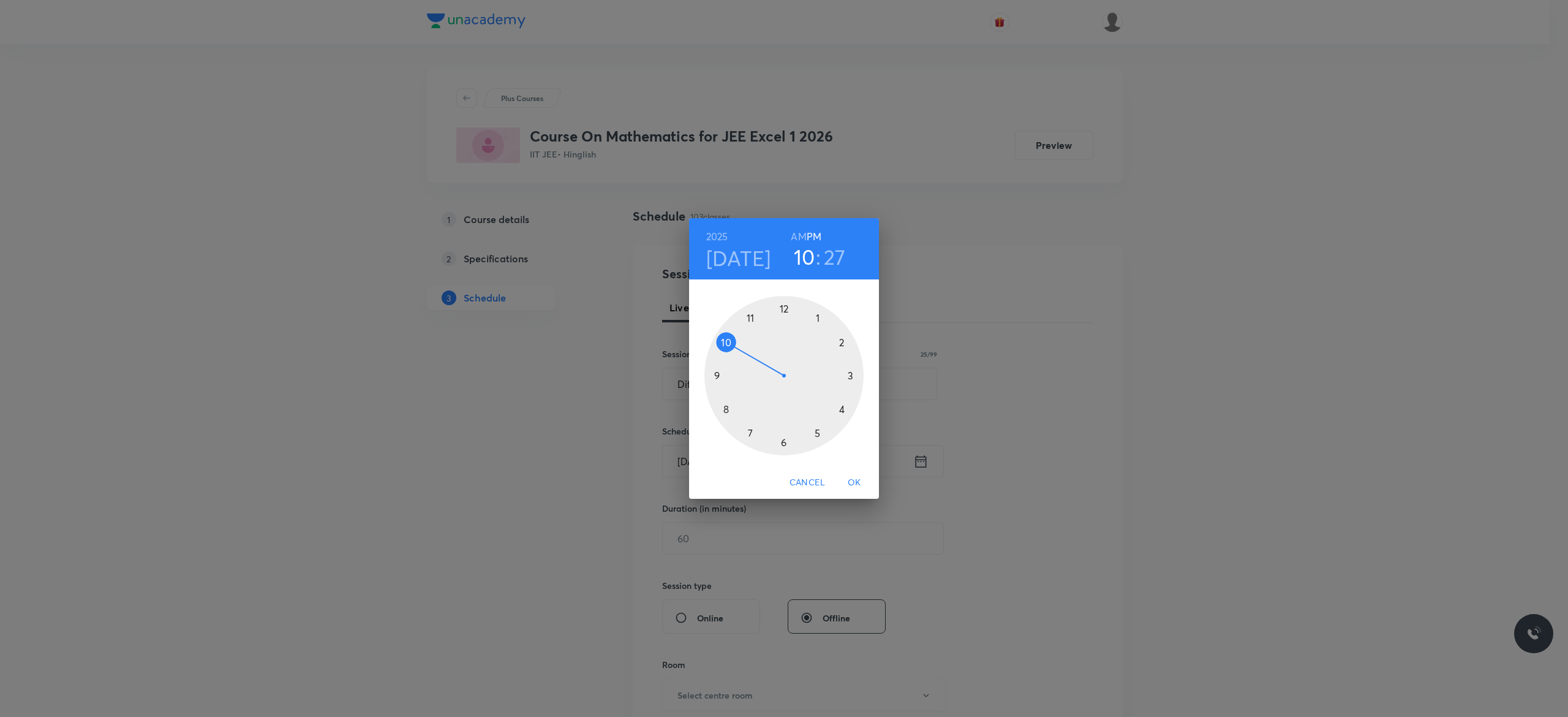
click at [782, 444] on div at bounding box center [784, 376] width 160 height 160
click at [723, 340] on div at bounding box center [784, 376] width 160 height 160
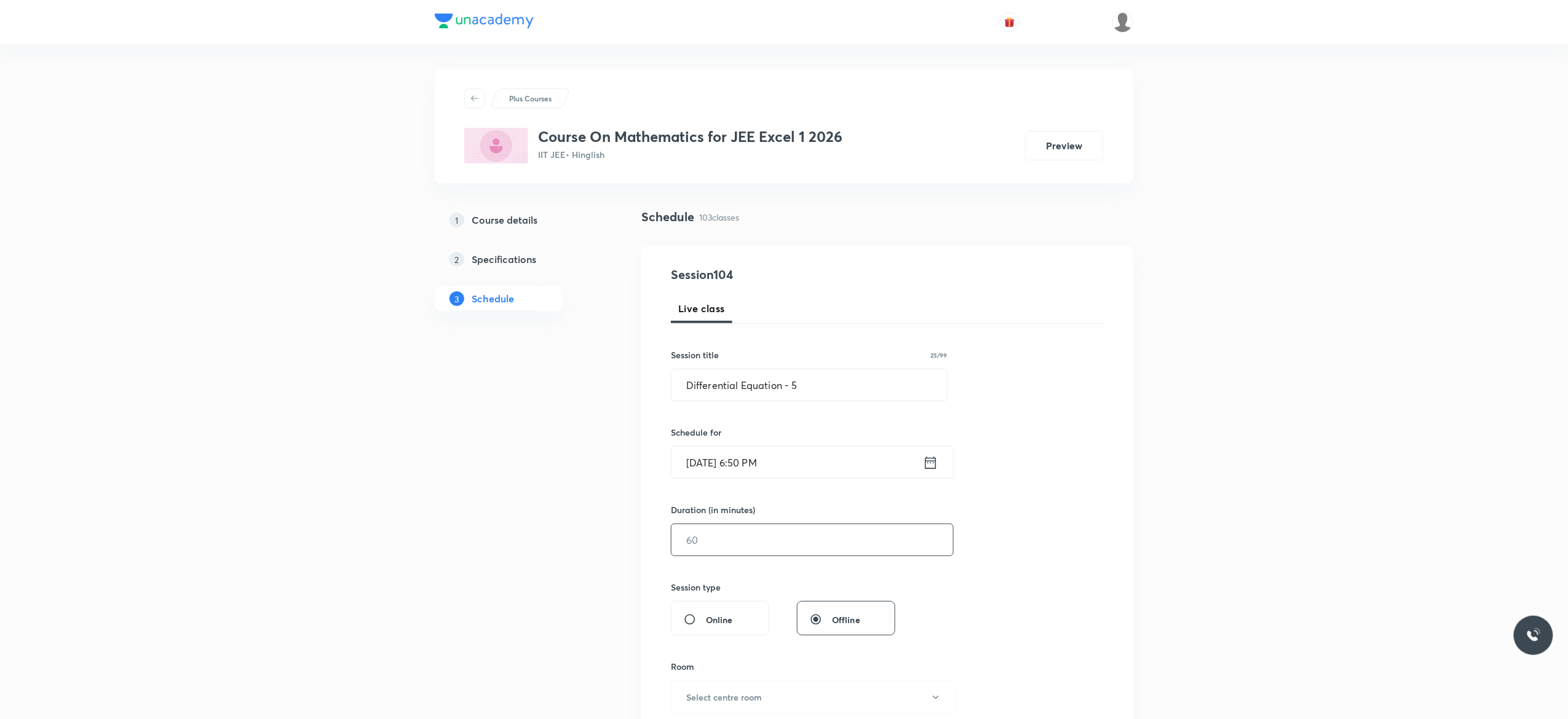
click at [736, 541] on input "text" at bounding box center [812, 540] width 282 height 31
type input "75"
click at [1054, 558] on div "Session 104 Live class Session title 25/99 Differential Equation - 5 ​ Schedule…" at bounding box center [887, 554] width 433 height 577
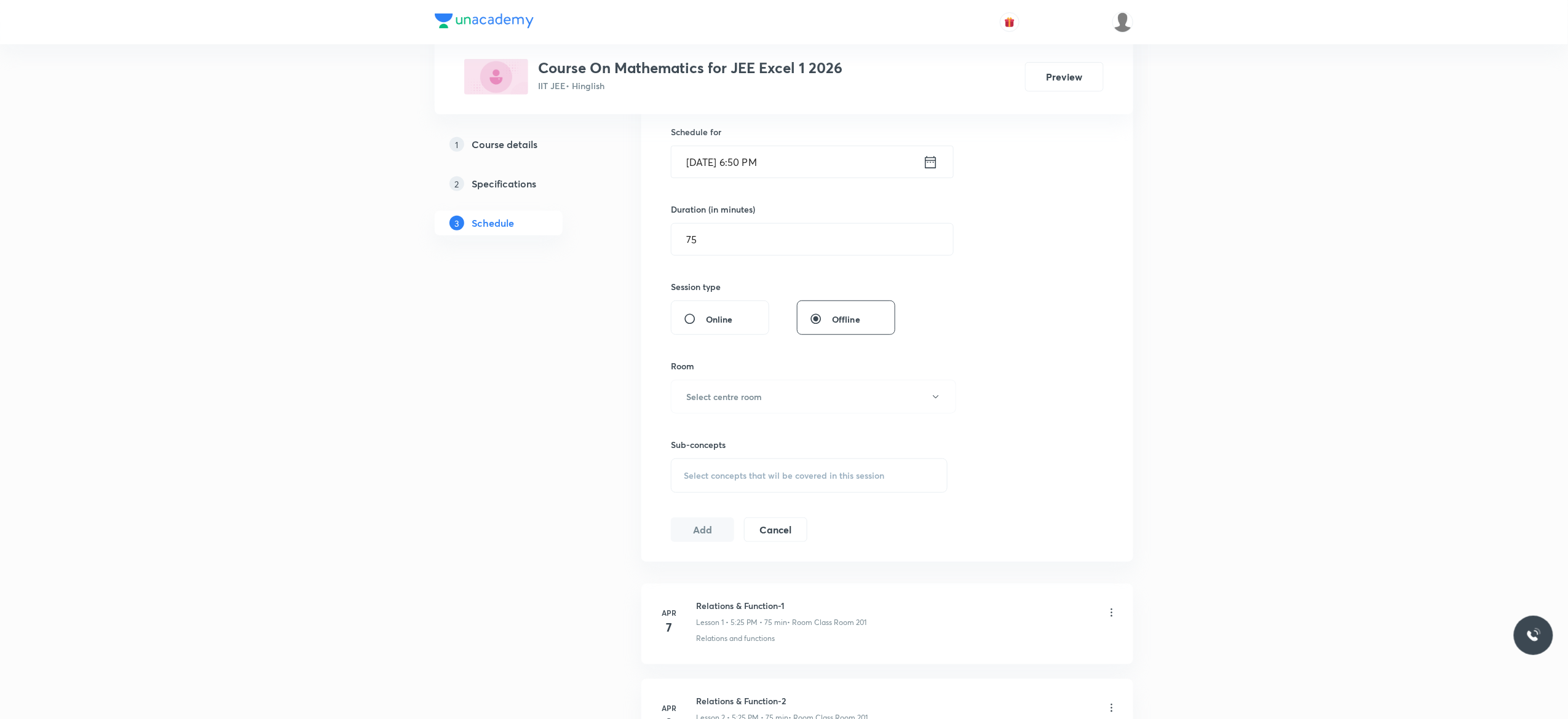
scroll to position [344, 0]
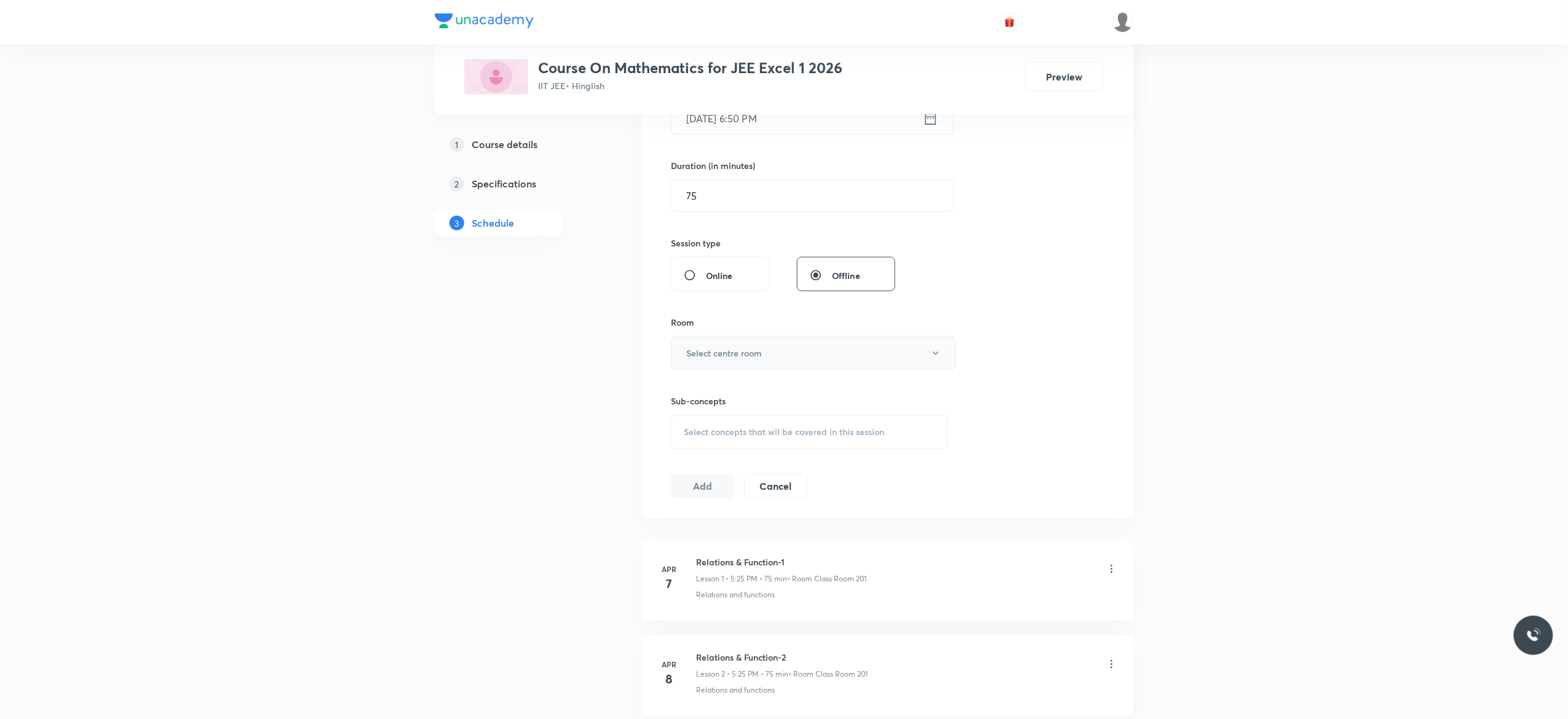
click at [936, 351] on icon "button" at bounding box center [936, 353] width 10 height 10
click at [728, 393] on span "Class Room 101" at bounding box center [807, 395] width 269 height 13
click at [702, 437] on span "Select concepts that wil be covered in this session" at bounding box center [784, 432] width 200 height 10
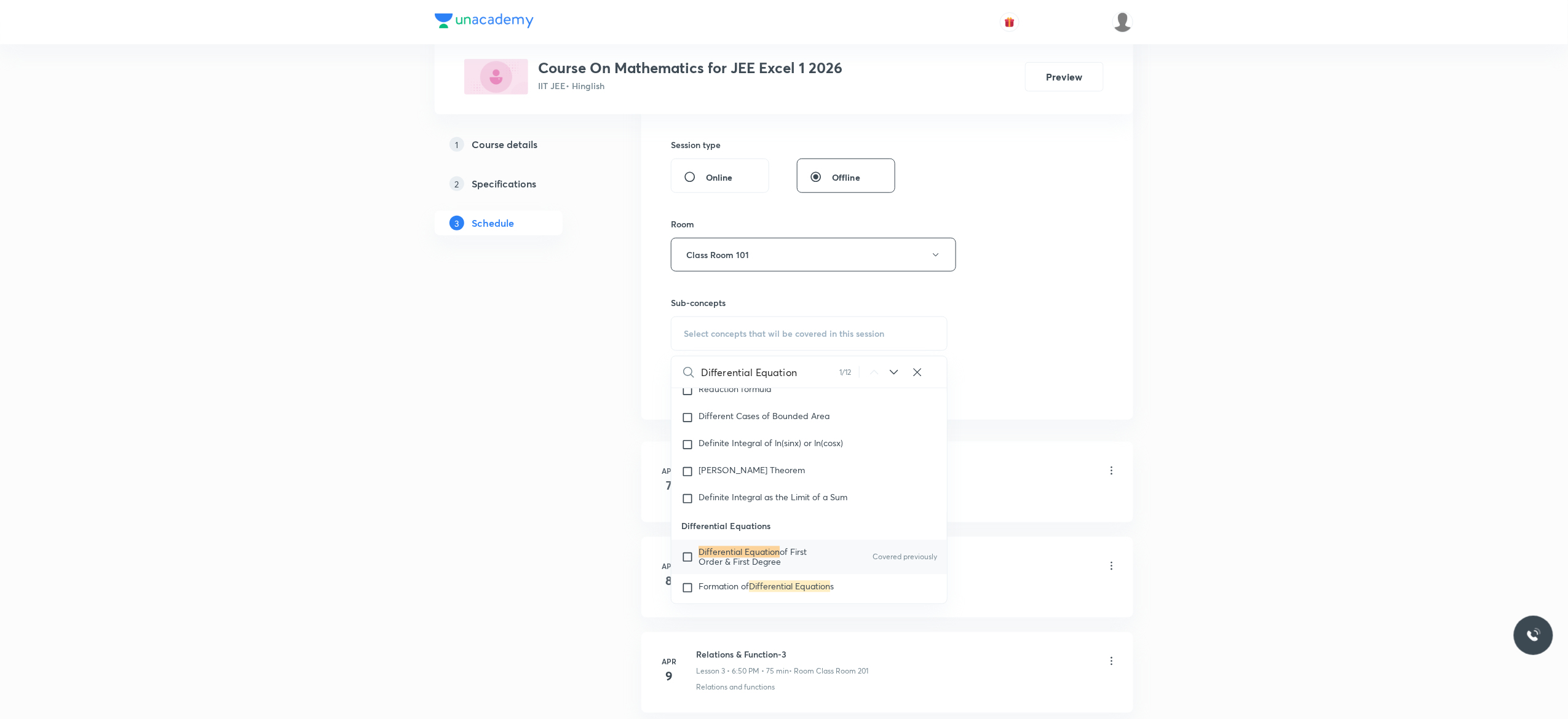
scroll to position [10862, 0]
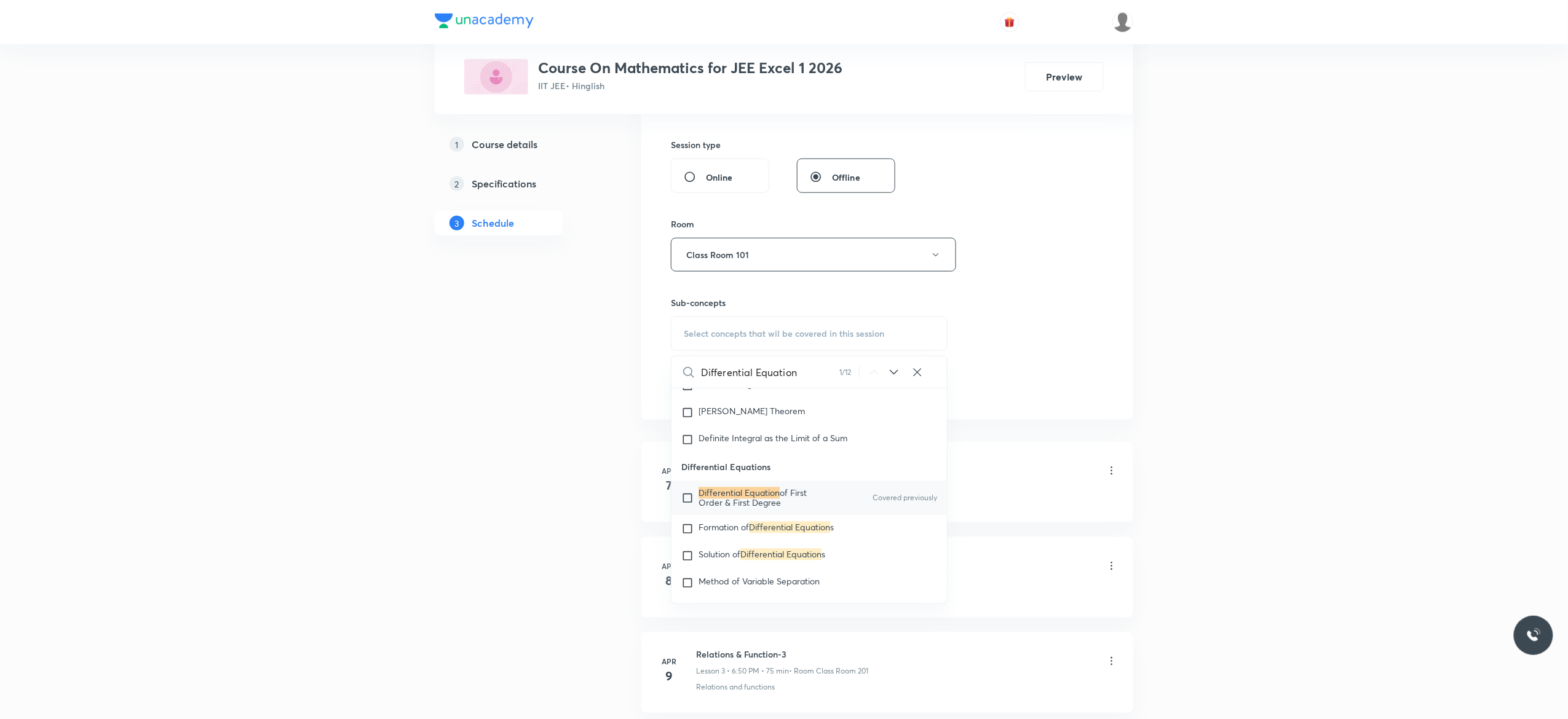
type input "Differential Equation"
click at [685, 508] on input "checkbox" at bounding box center [690, 498] width 17 height 19
checkbox input "true"
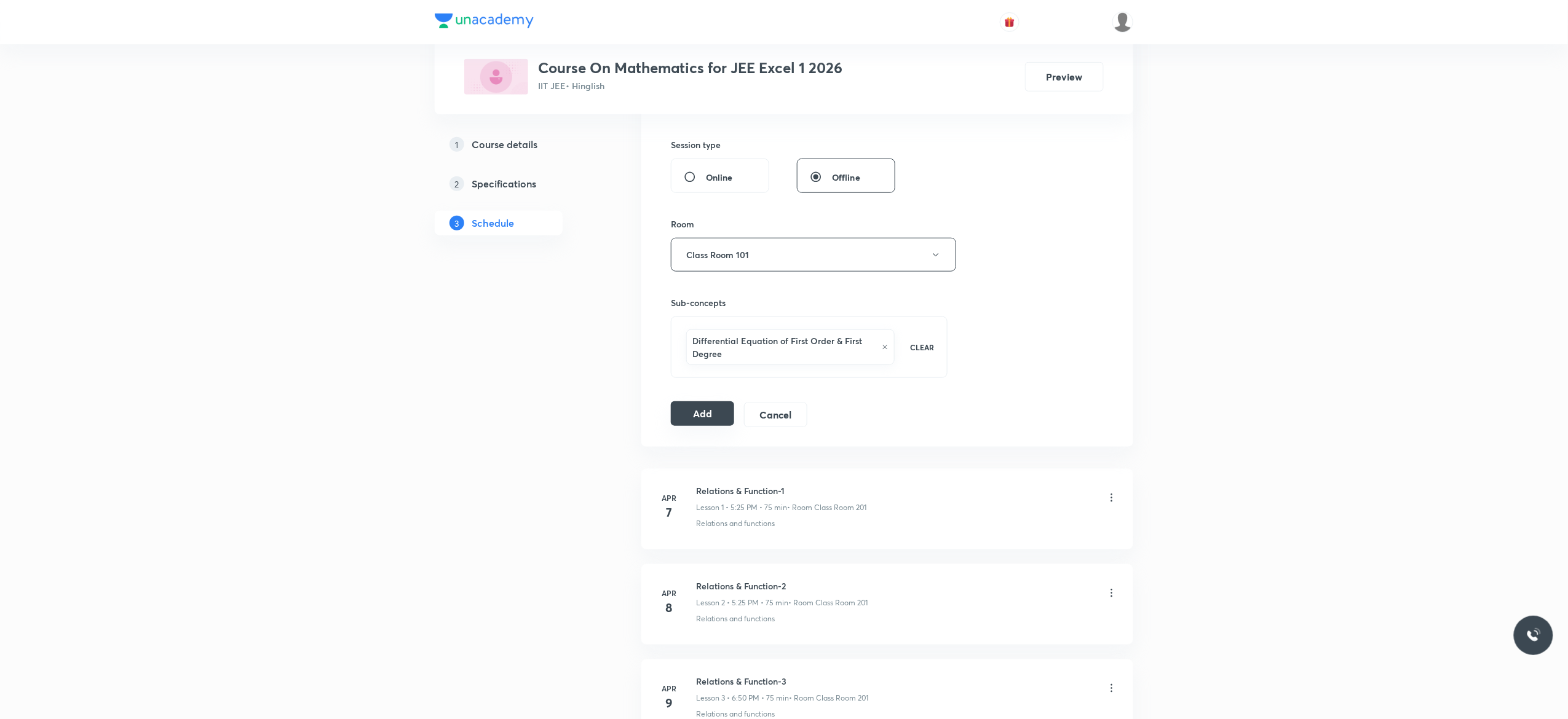
click at [696, 424] on button "Add" at bounding box center [703, 413] width 64 height 25
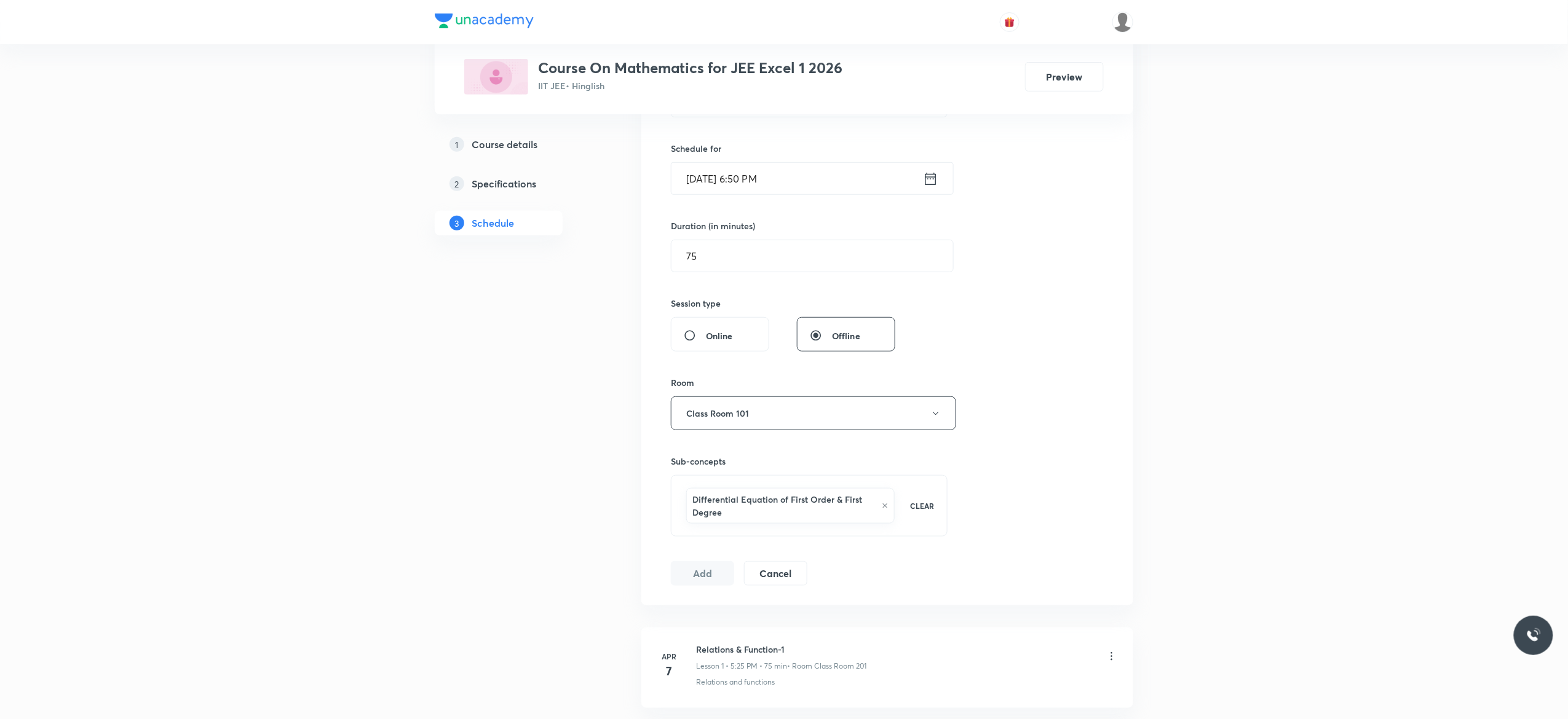
scroll to position [197, 0]
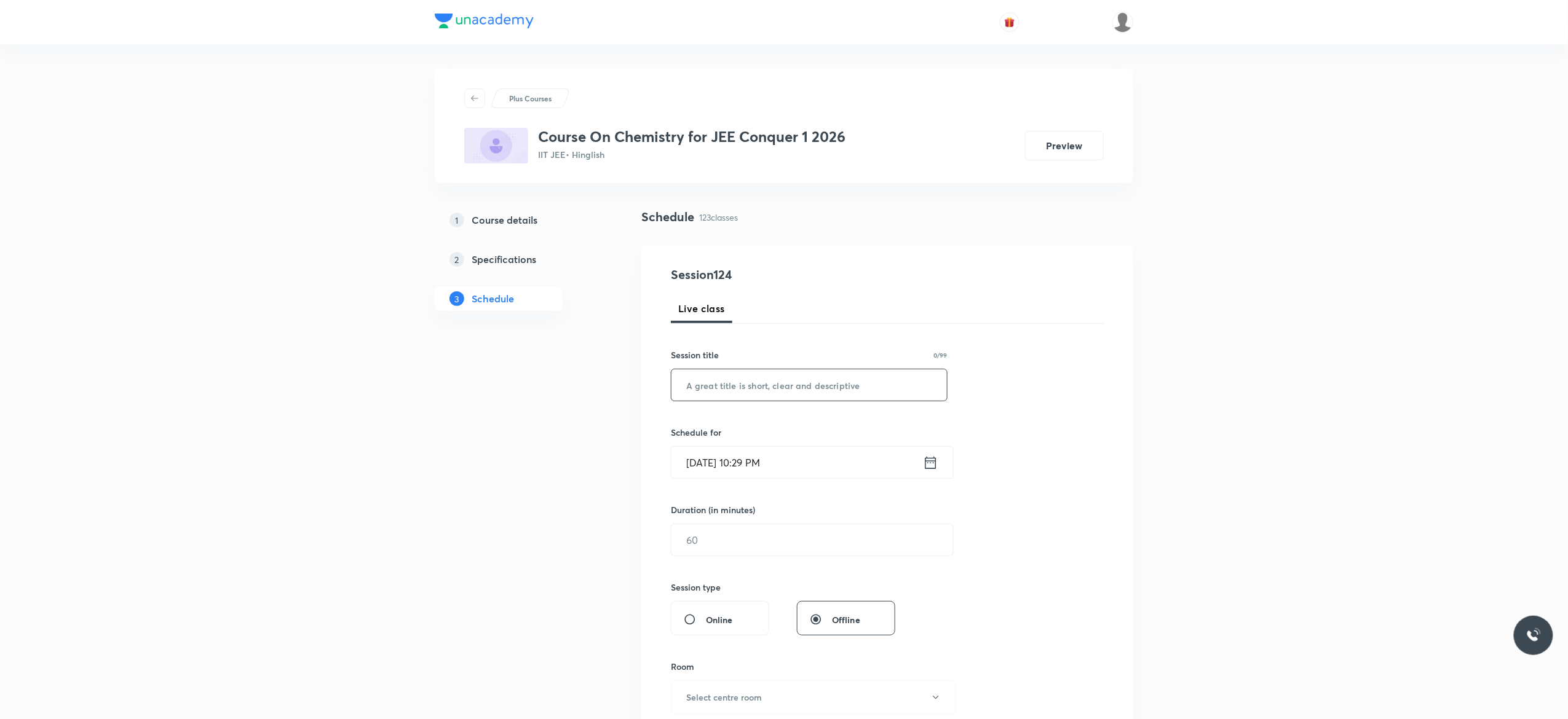
click at [726, 380] on input "text" at bounding box center [809, 384] width 275 height 31
paste input "[MEDICAL_DATA]"
type input "[MEDICAL_DATA] - 6"
click at [929, 466] on icon at bounding box center [931, 462] width 15 height 17
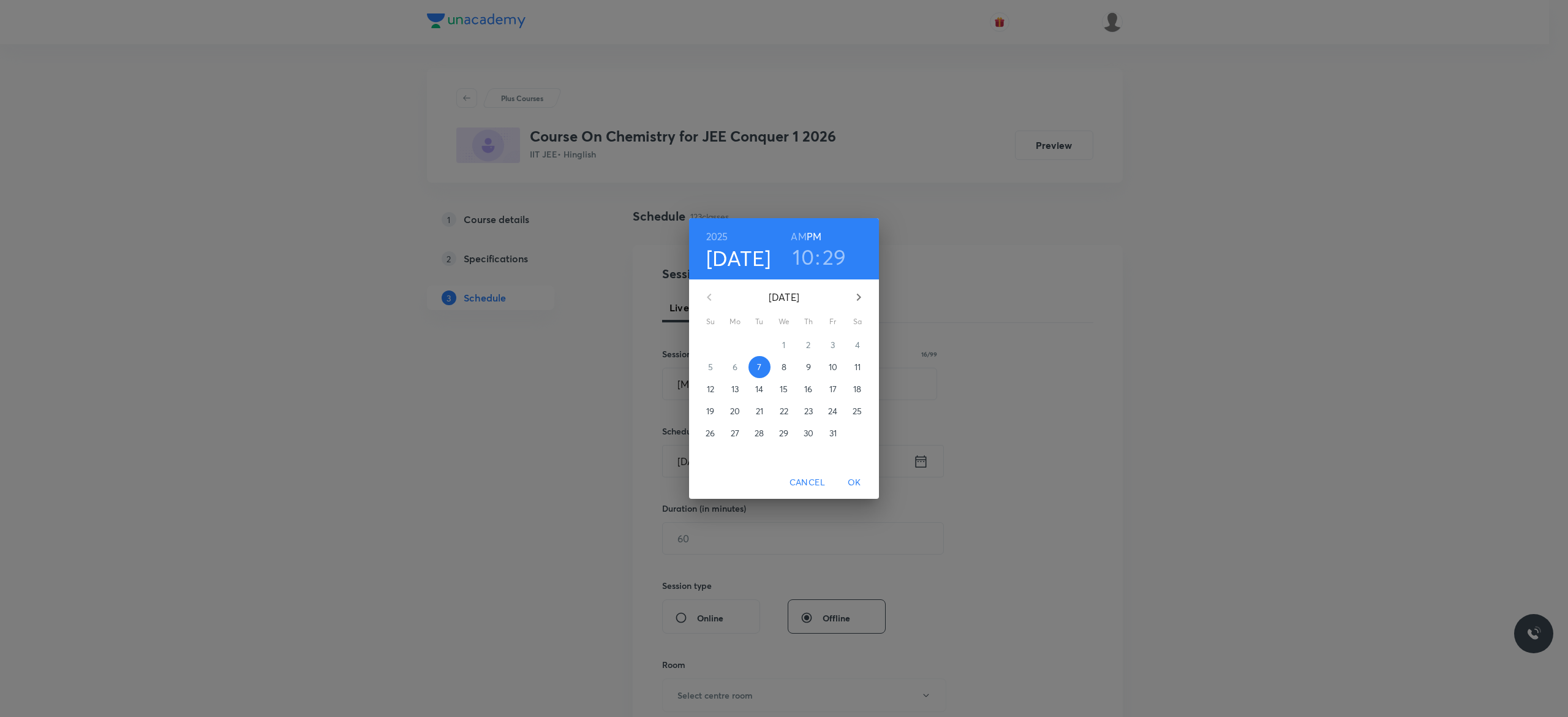
click at [783, 365] on p "8" at bounding box center [783, 367] width 5 height 12
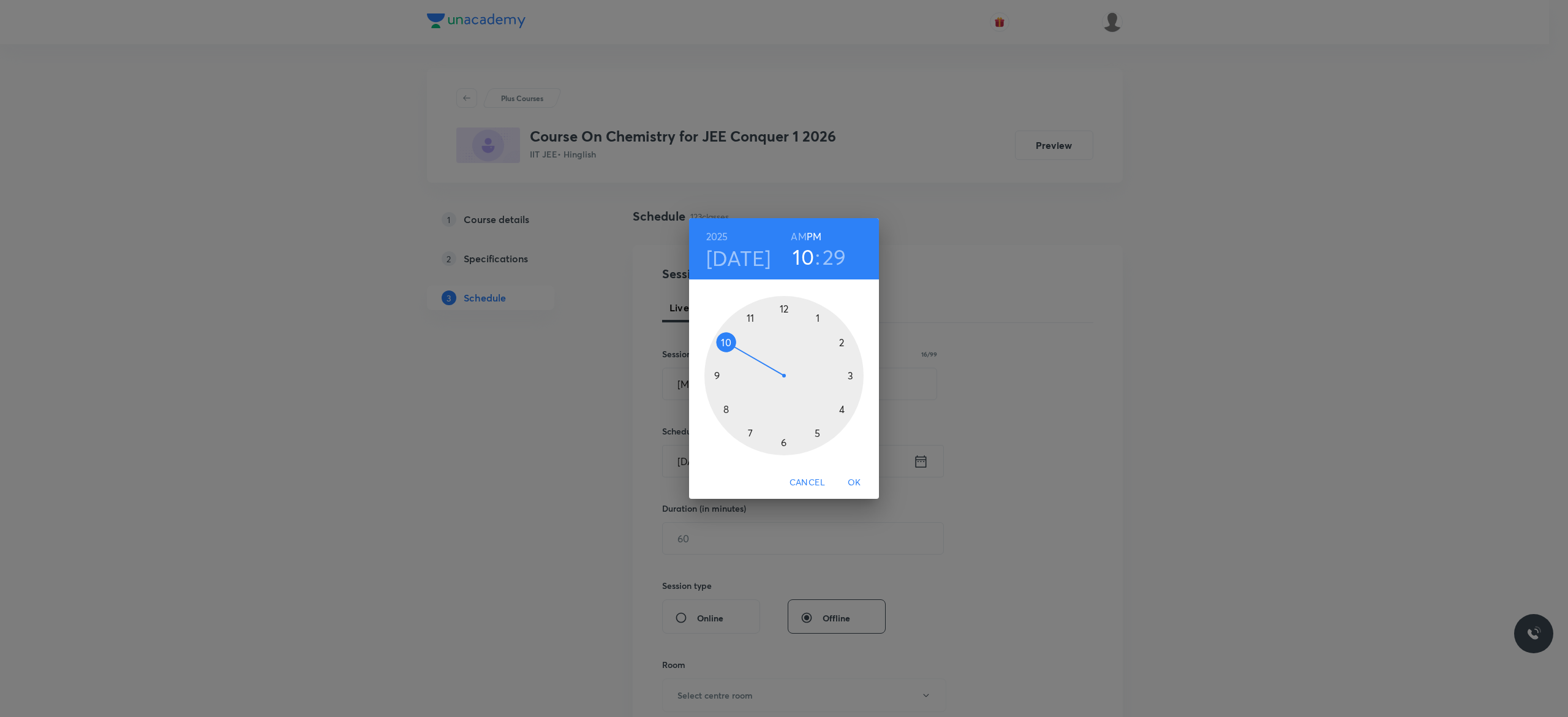
click at [798, 234] on h6 "AM" at bounding box center [798, 236] width 15 height 17
click at [714, 372] on div at bounding box center [784, 376] width 160 height 160
click at [781, 308] on div at bounding box center [784, 376] width 160 height 160
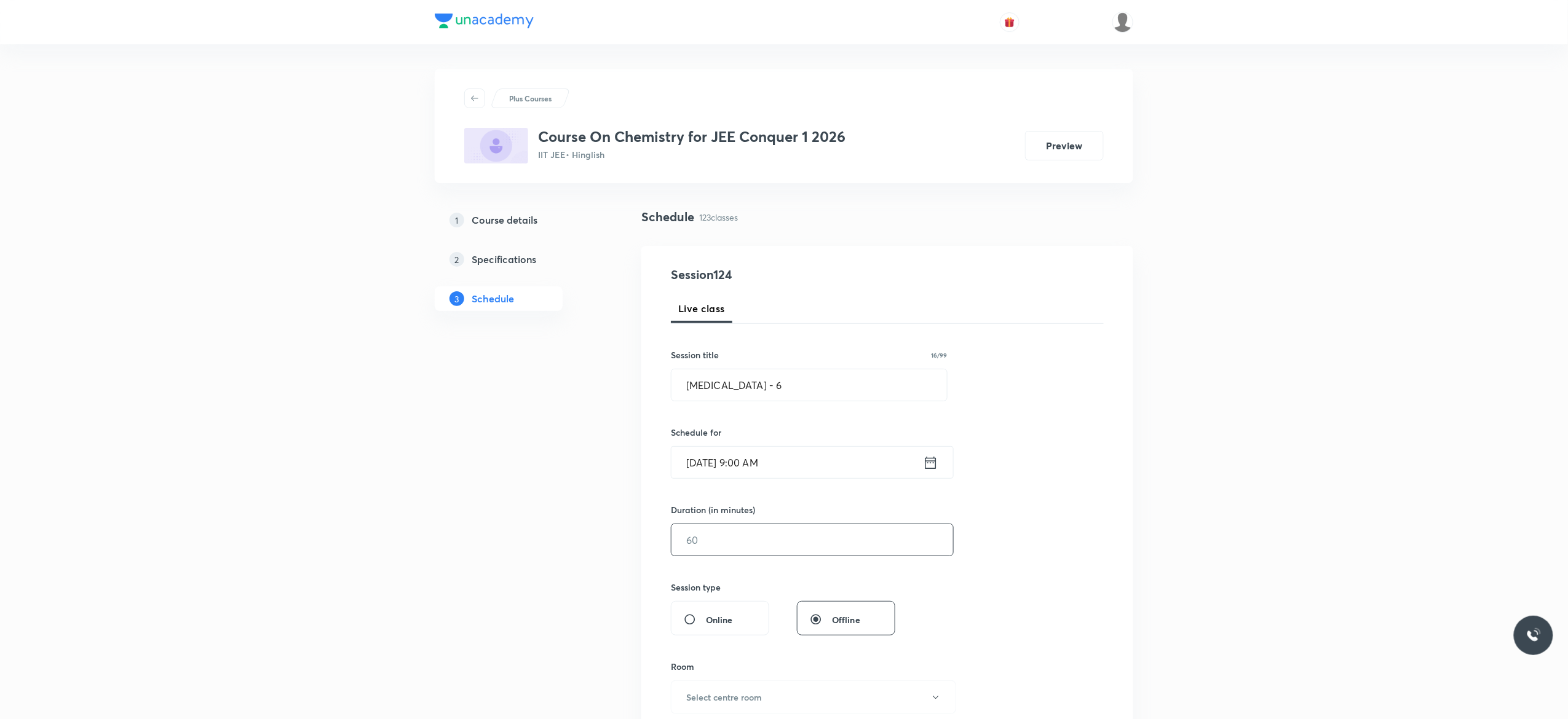
click at [745, 541] on input "text" at bounding box center [812, 540] width 282 height 31
type input "90"
click at [994, 542] on div "Session 124 Live class Session title 16/99 [MEDICAL_DATA] - 6 ​ Schedule for [D…" at bounding box center [887, 554] width 433 height 577
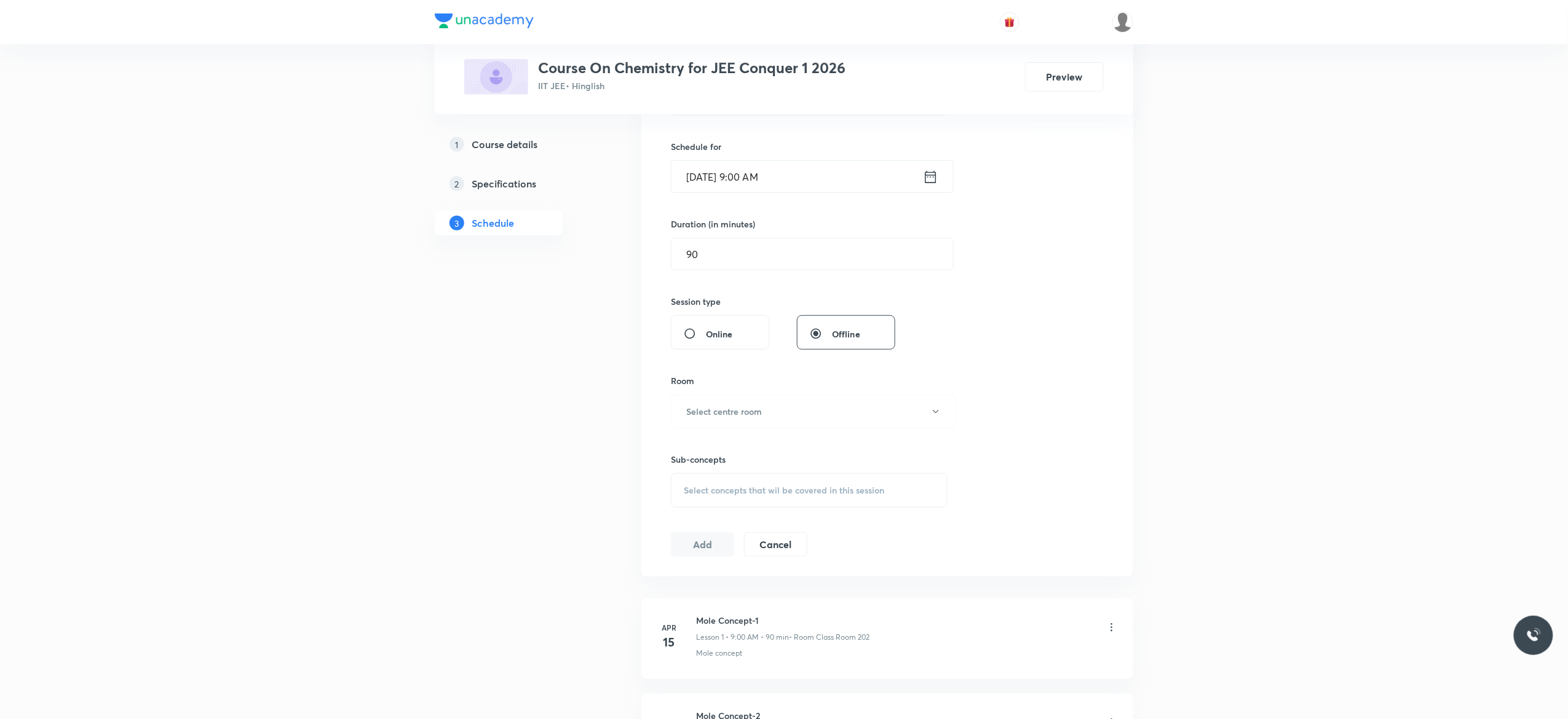
scroll to position [393, 0]
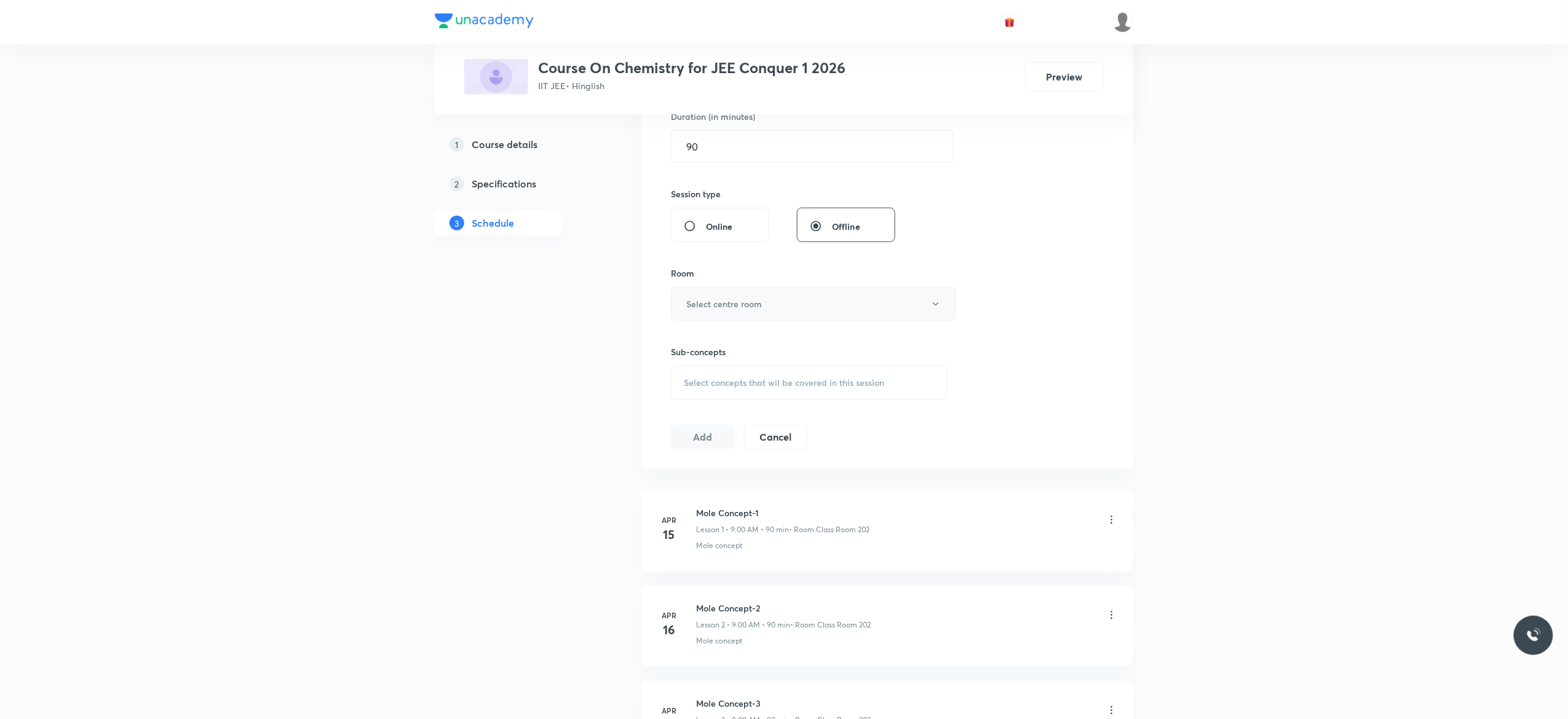
click at [938, 302] on icon "button" at bounding box center [936, 304] width 10 height 10
click at [712, 345] on span "Class Room 101" at bounding box center [807, 346] width 269 height 13
click at [701, 390] on div "Select concepts that wil be covered in this session" at bounding box center [809, 383] width 277 height 35
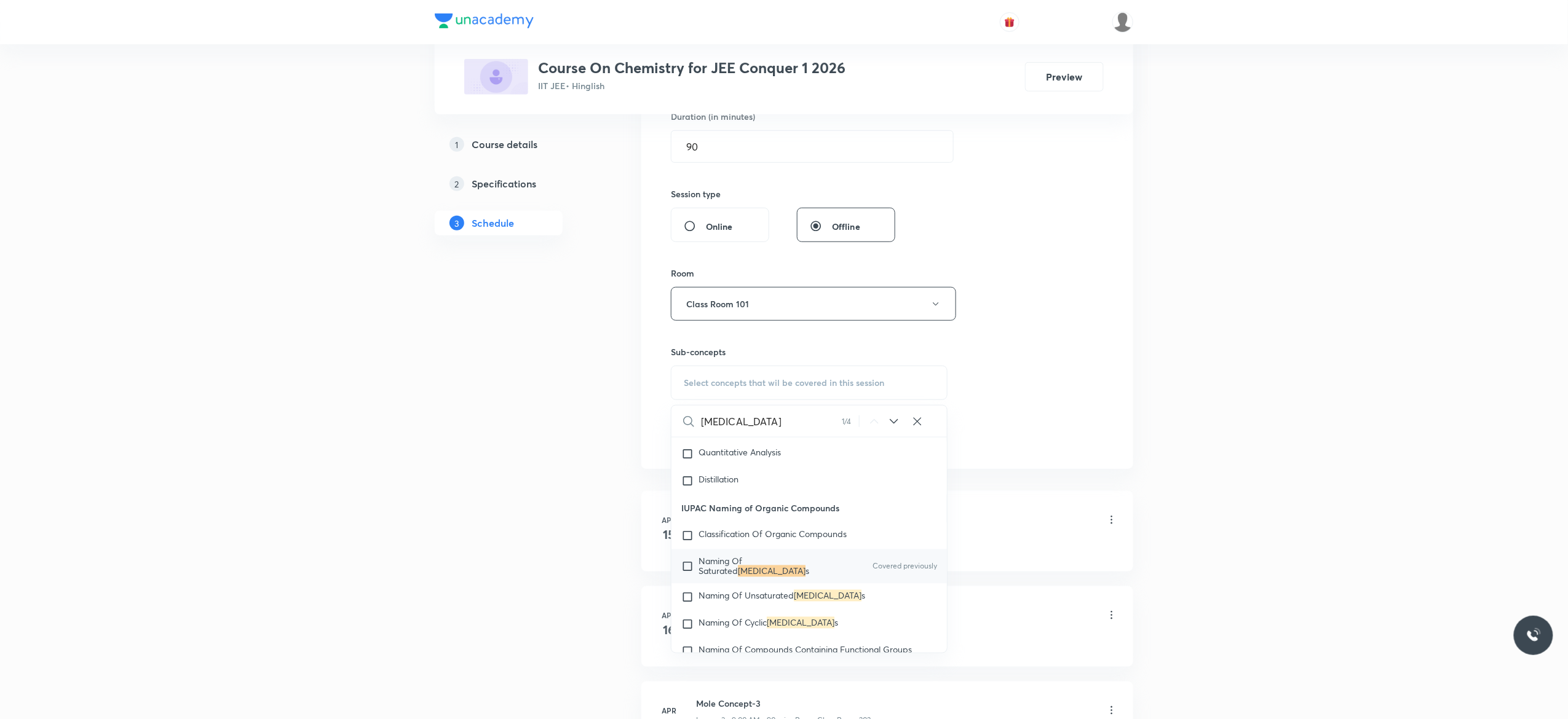
scroll to position [20008, 0]
type input "[MEDICAL_DATA]"
click at [686, 573] on input "checkbox" at bounding box center [690, 563] width 17 height 19
checkbox input "true"
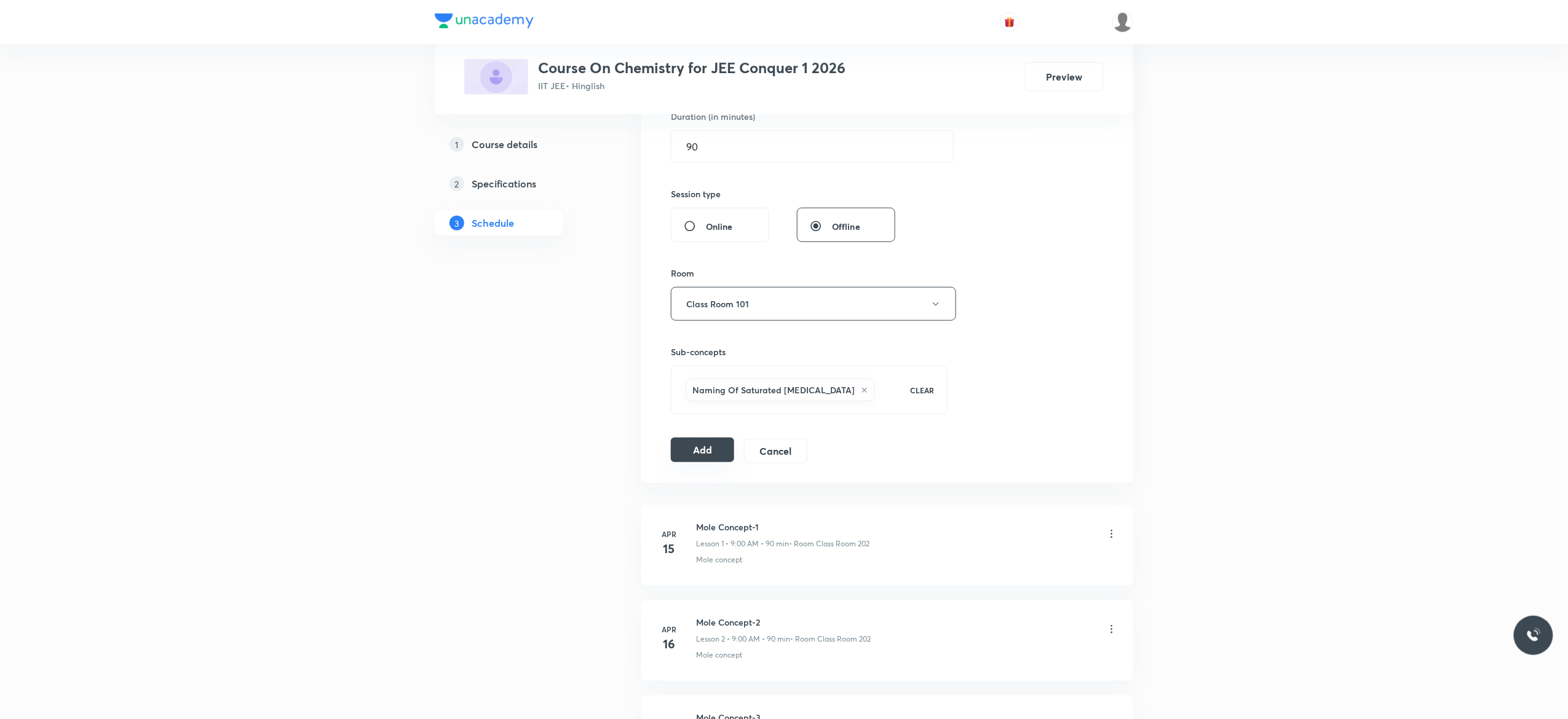
click at [702, 456] on button "Add" at bounding box center [703, 450] width 64 height 25
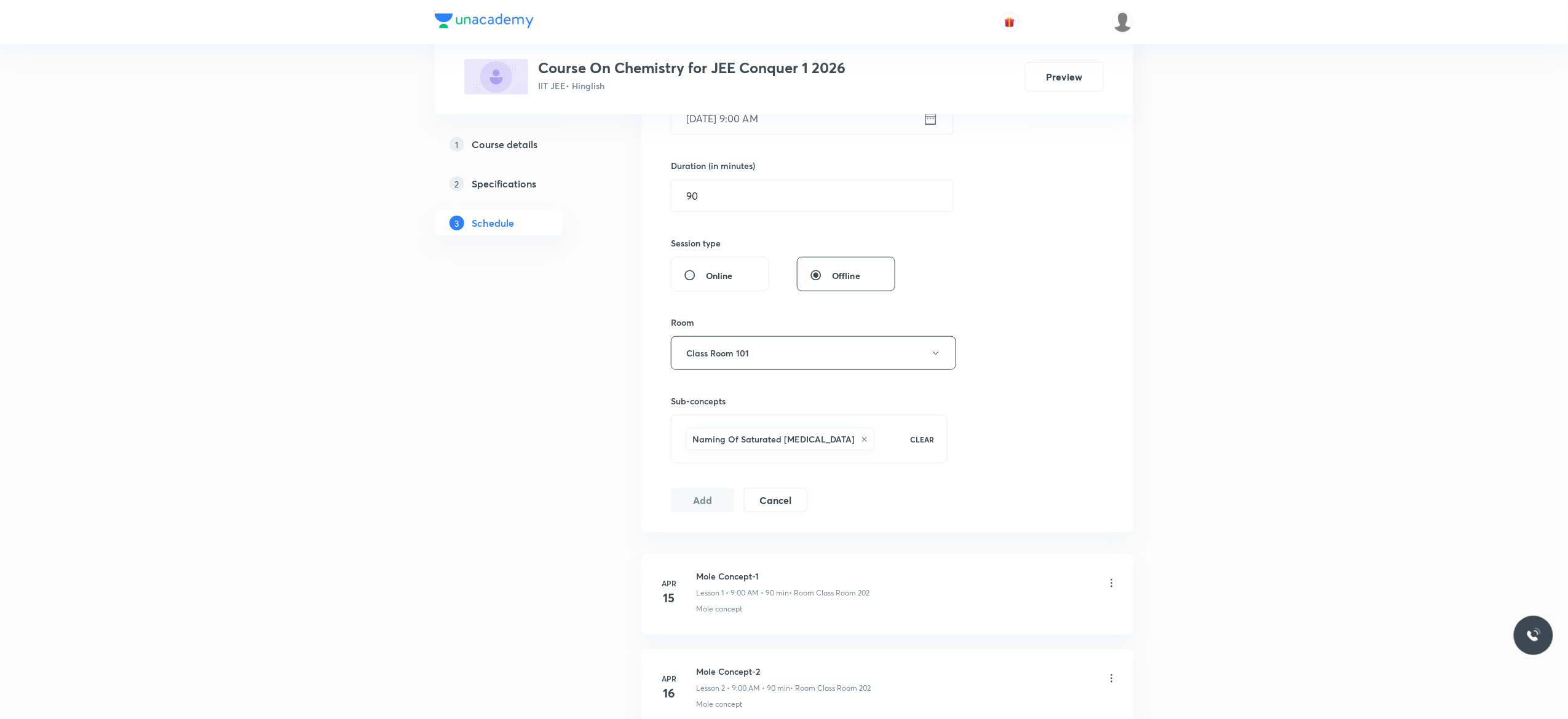
scroll to position [246, 0]
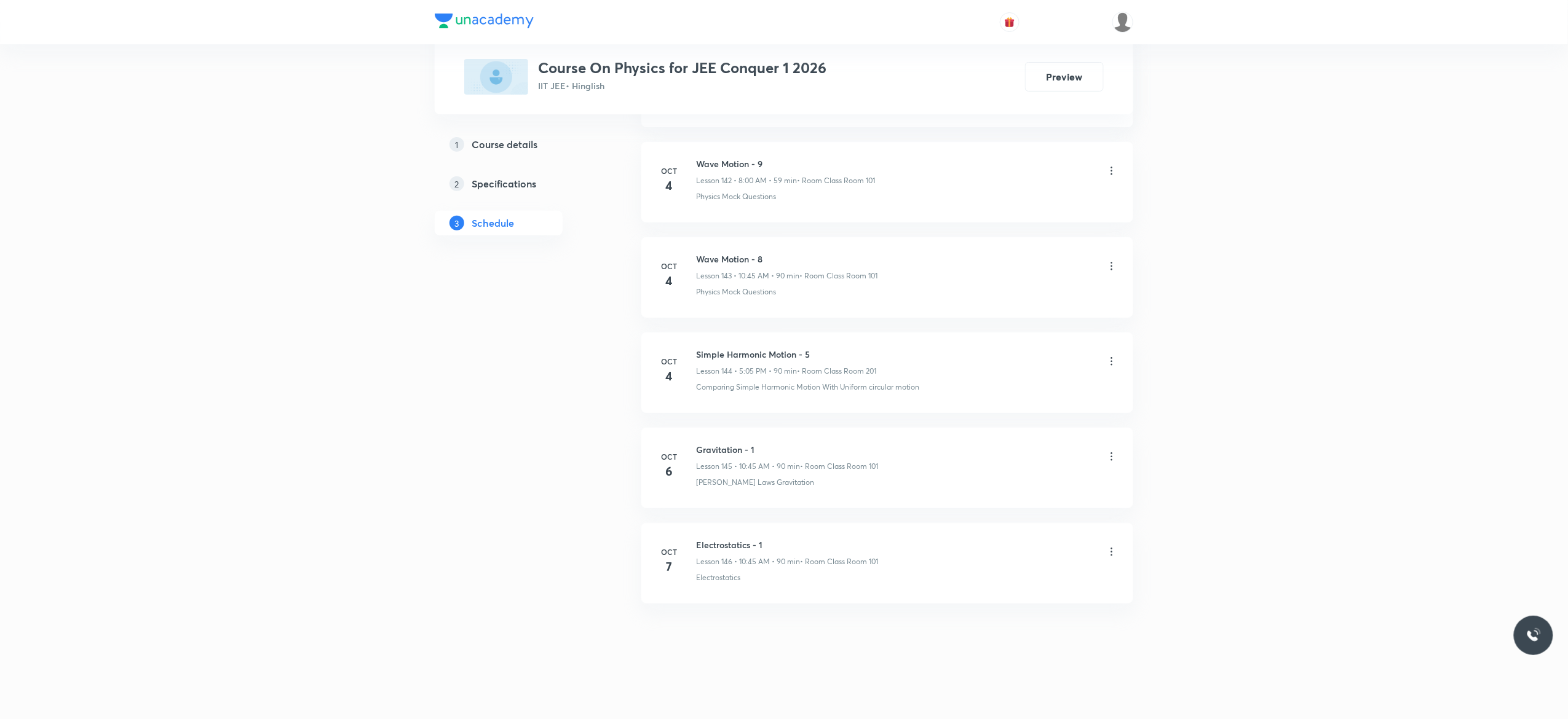
scroll to position [14312, 0]
drag, startPoint x: 761, startPoint y: 442, endPoint x: 696, endPoint y: 442, distance: 65.0
click at [696, 443] on h6 "Gravitation - 1" at bounding box center [787, 449] width 182 height 13
copy h6 "Gravitation - 1"
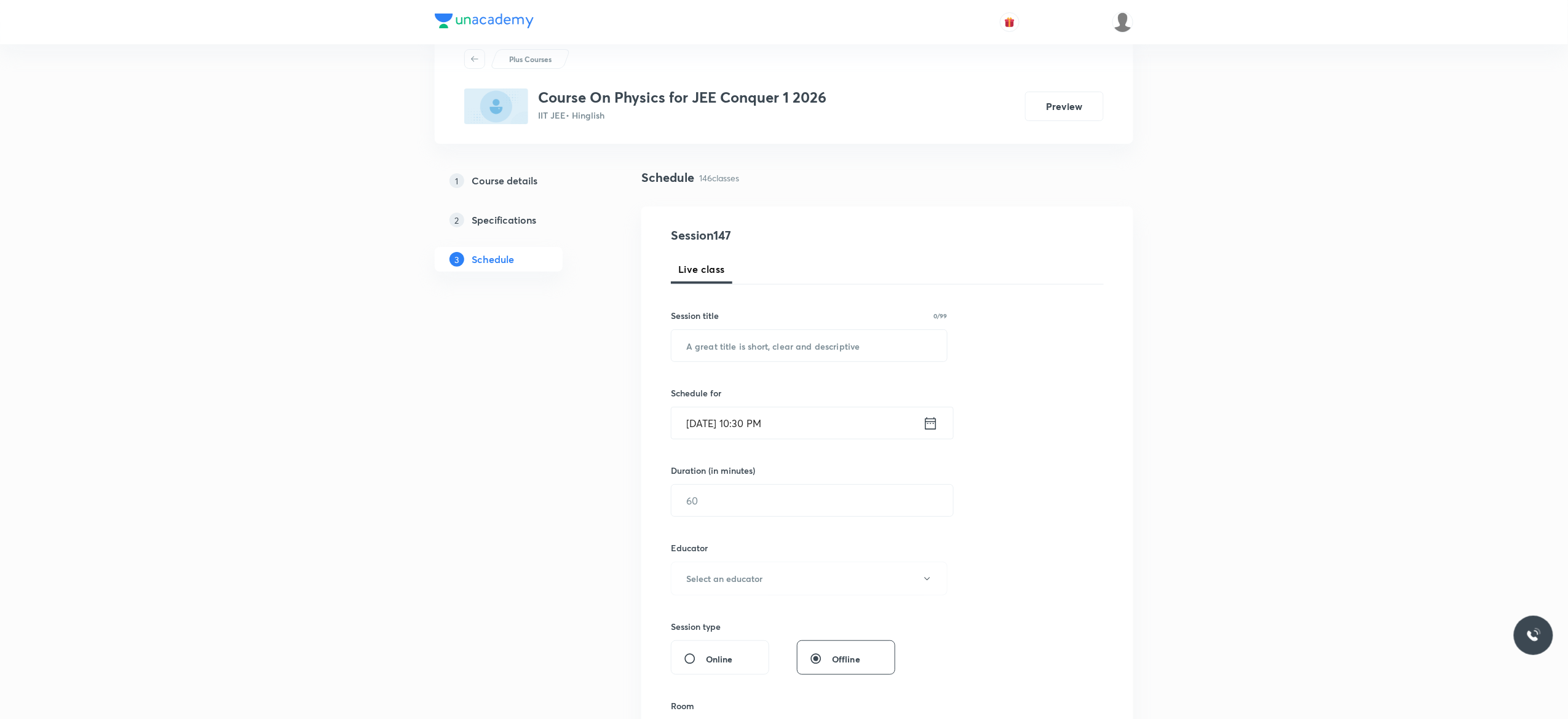
scroll to position [0, 0]
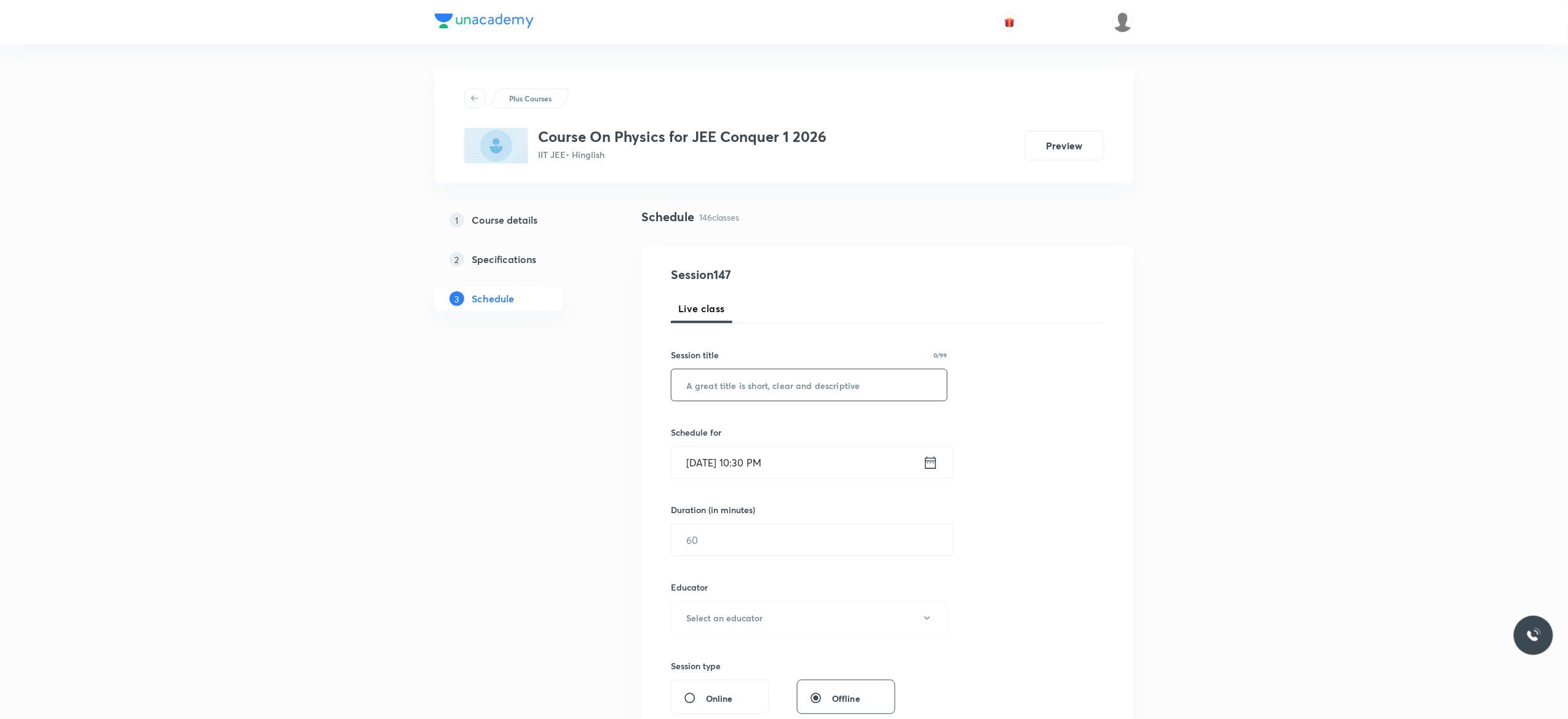
click at [787, 378] on input "text" at bounding box center [809, 384] width 275 height 31
paste input "Gravitation - 1"
type input "Gravitation - 2"
click at [930, 469] on icon at bounding box center [931, 462] width 15 height 17
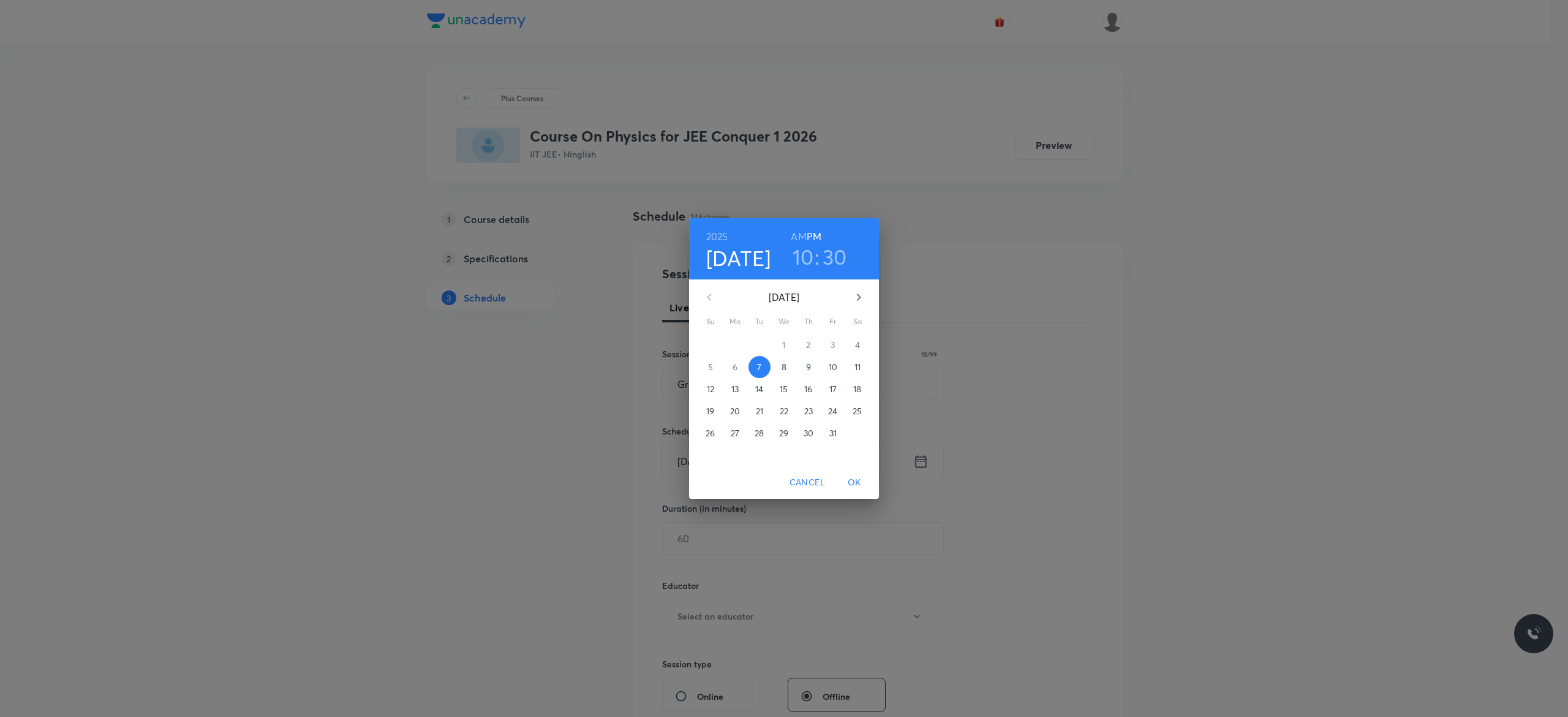
click at [780, 367] on span "8" at bounding box center [784, 367] width 22 height 12
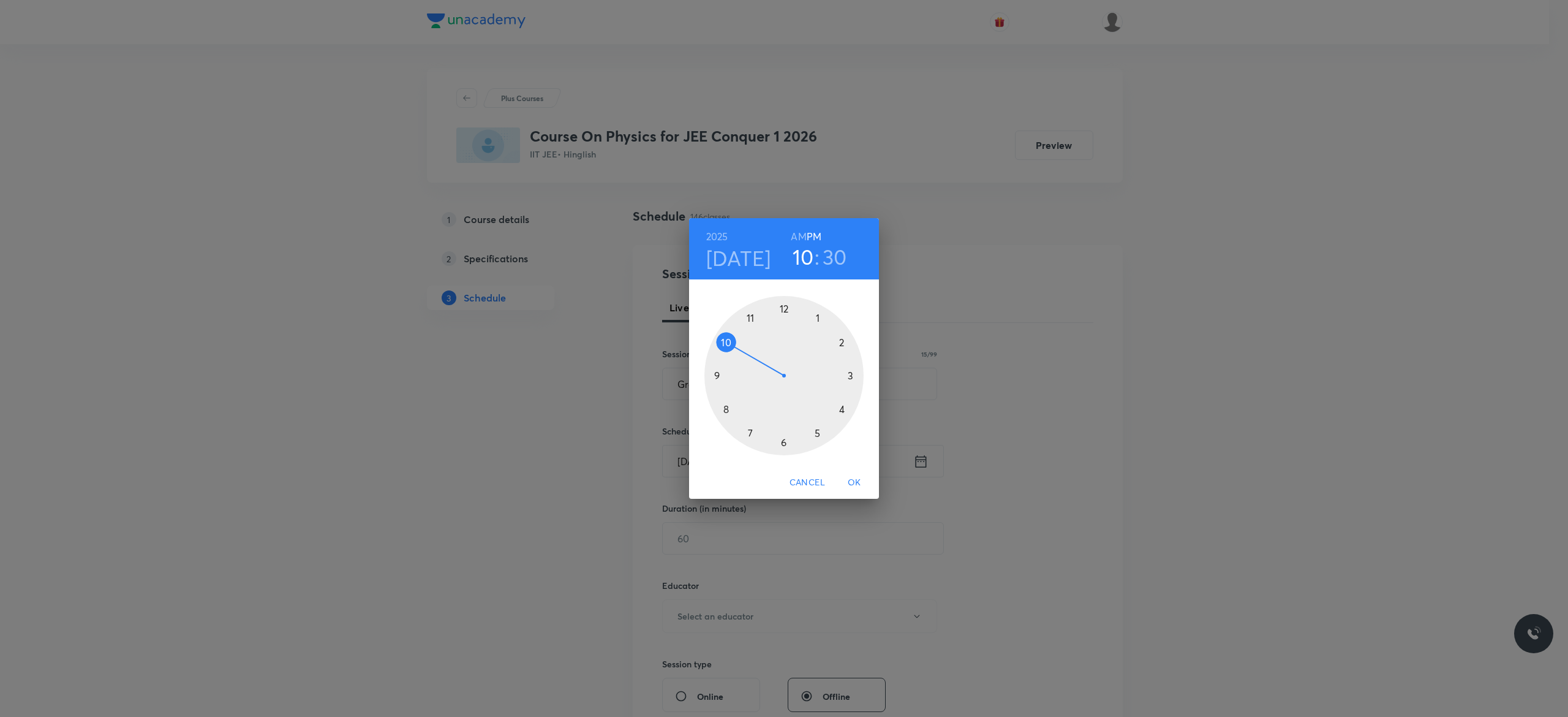
click at [798, 239] on h6 "AM" at bounding box center [798, 236] width 15 height 17
click at [724, 341] on div at bounding box center [784, 376] width 160 height 160
click at [715, 376] on div at bounding box center [784, 376] width 160 height 160
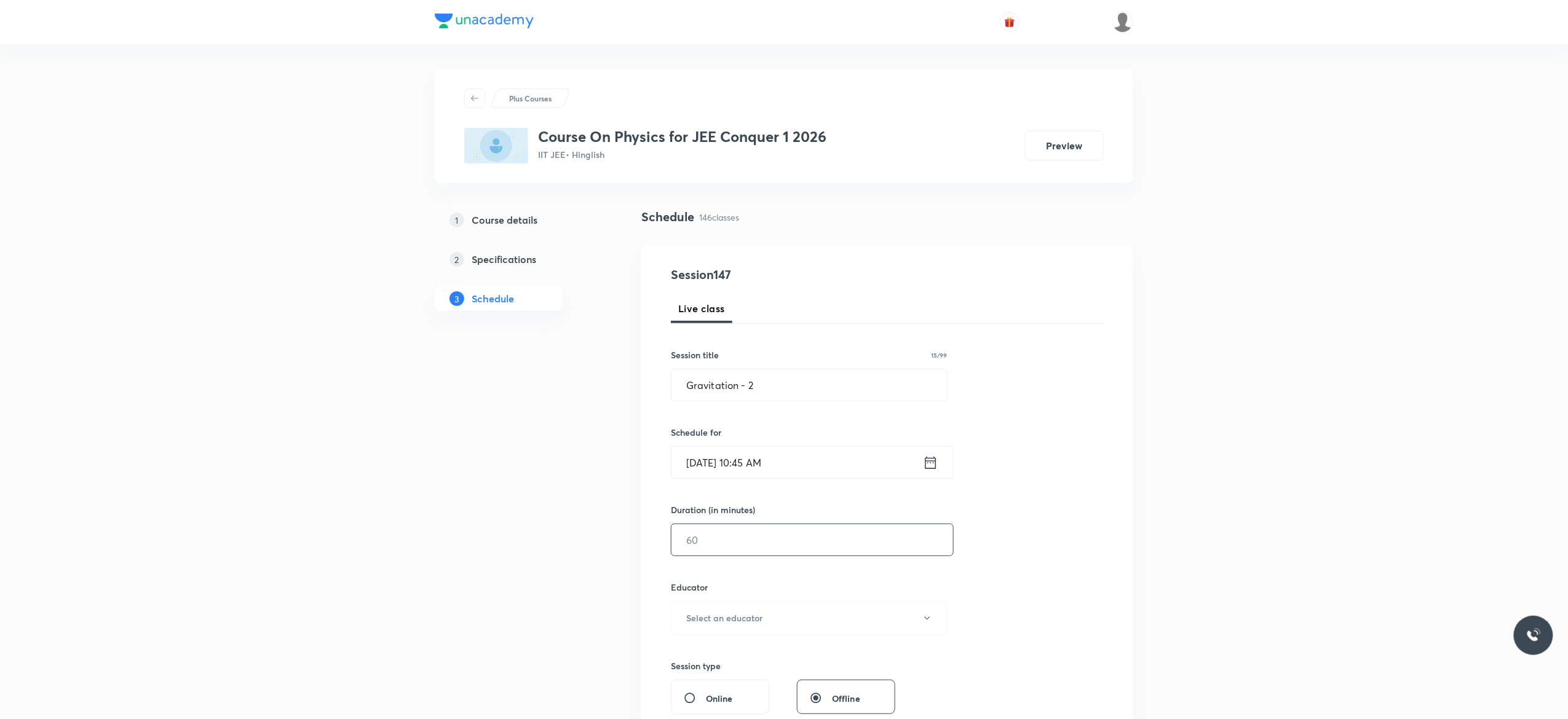
click at [746, 535] on input "text" at bounding box center [812, 540] width 282 height 31
type input "90"
click at [929, 620] on icon "button" at bounding box center [927, 618] width 10 height 10
click at [699, 651] on span "Akash Mishra" at bounding box center [807, 652] width 269 height 13
click at [1063, 590] on div "Session 147 Live class Session title 15/99 Gravitation - 2 ​ Schedule for Oct 8…" at bounding box center [887, 593] width 433 height 656
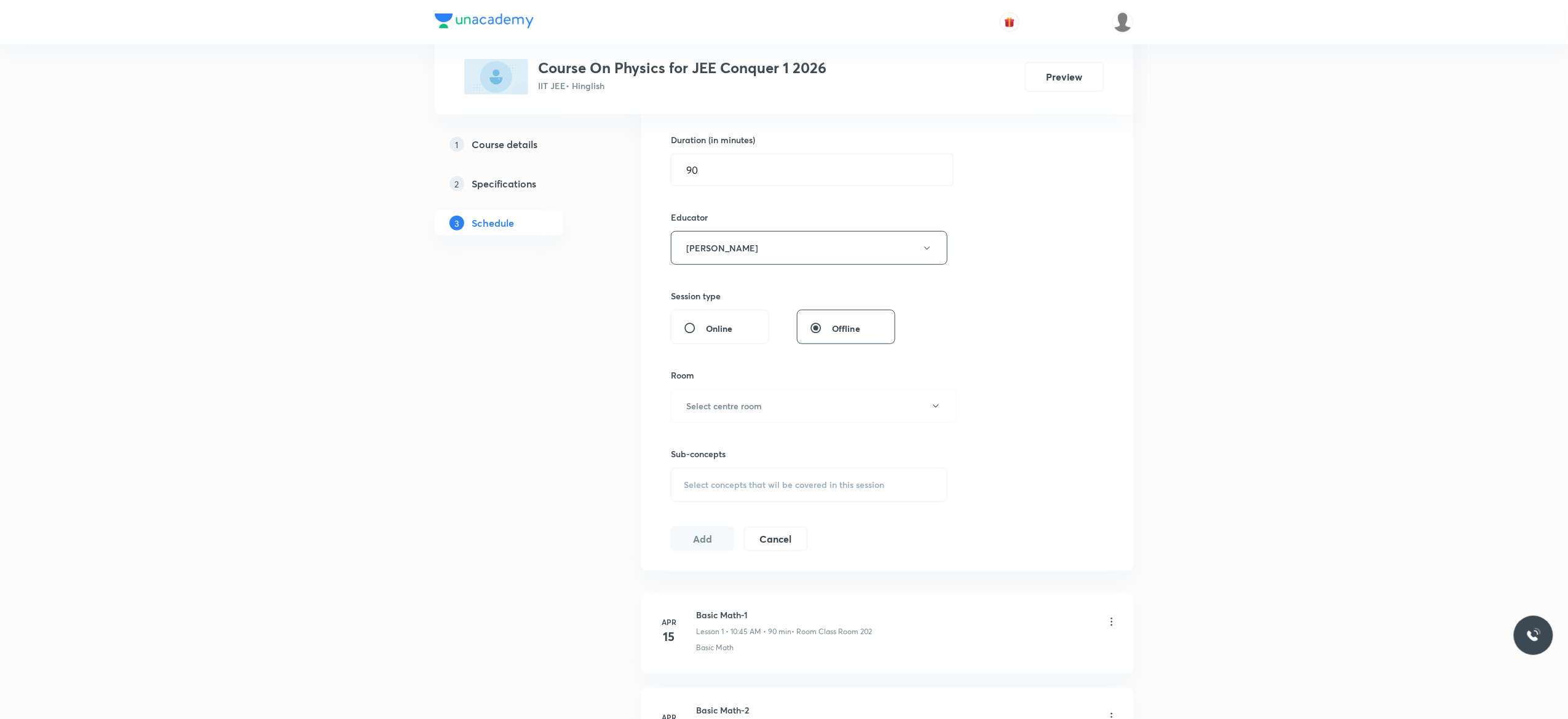
scroll to position [491, 0]
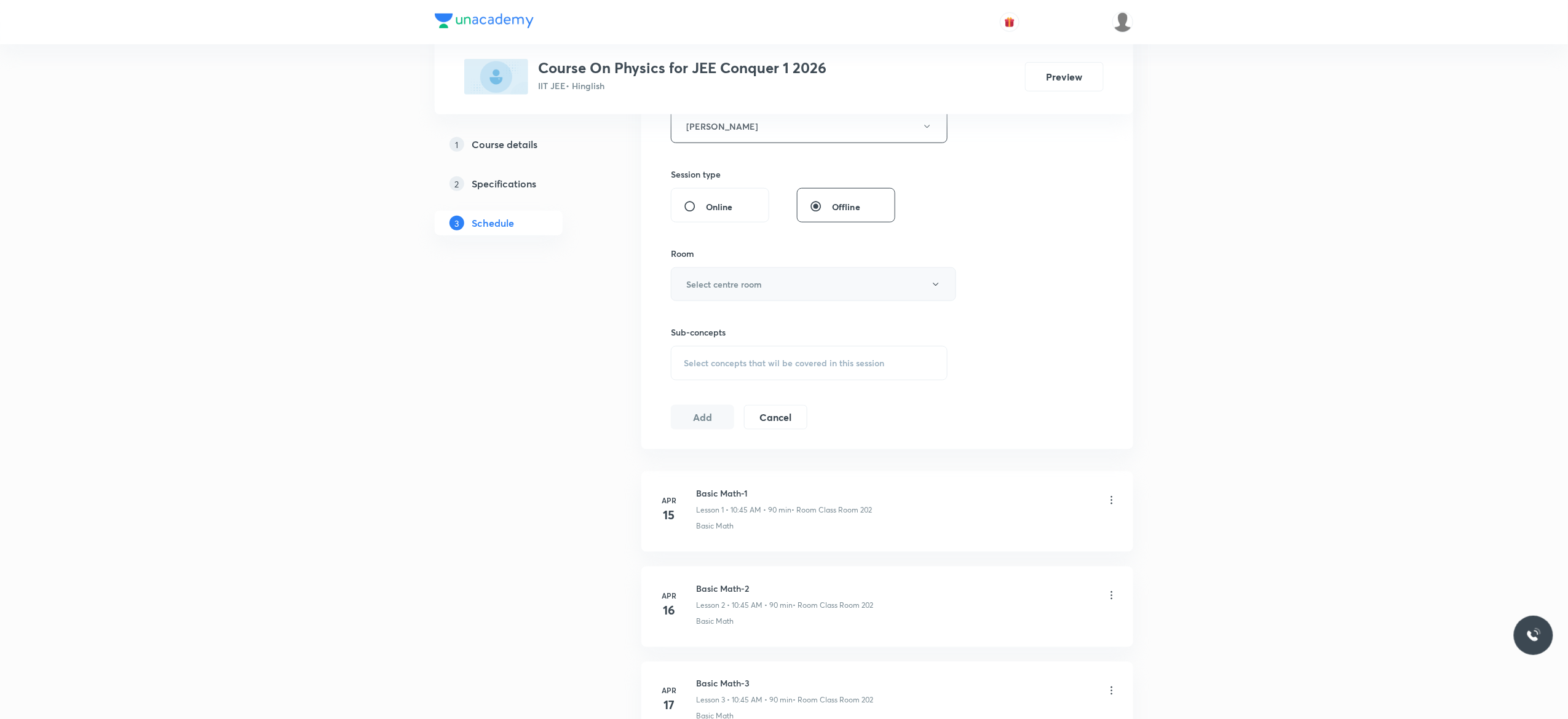
click at [935, 289] on icon "button" at bounding box center [936, 284] width 10 height 10
click at [738, 323] on span "Class Room 101" at bounding box center [807, 326] width 269 height 13
click at [710, 377] on div "Select concepts that wil be covered in this session" at bounding box center [809, 363] width 277 height 35
type input "Gravitation"
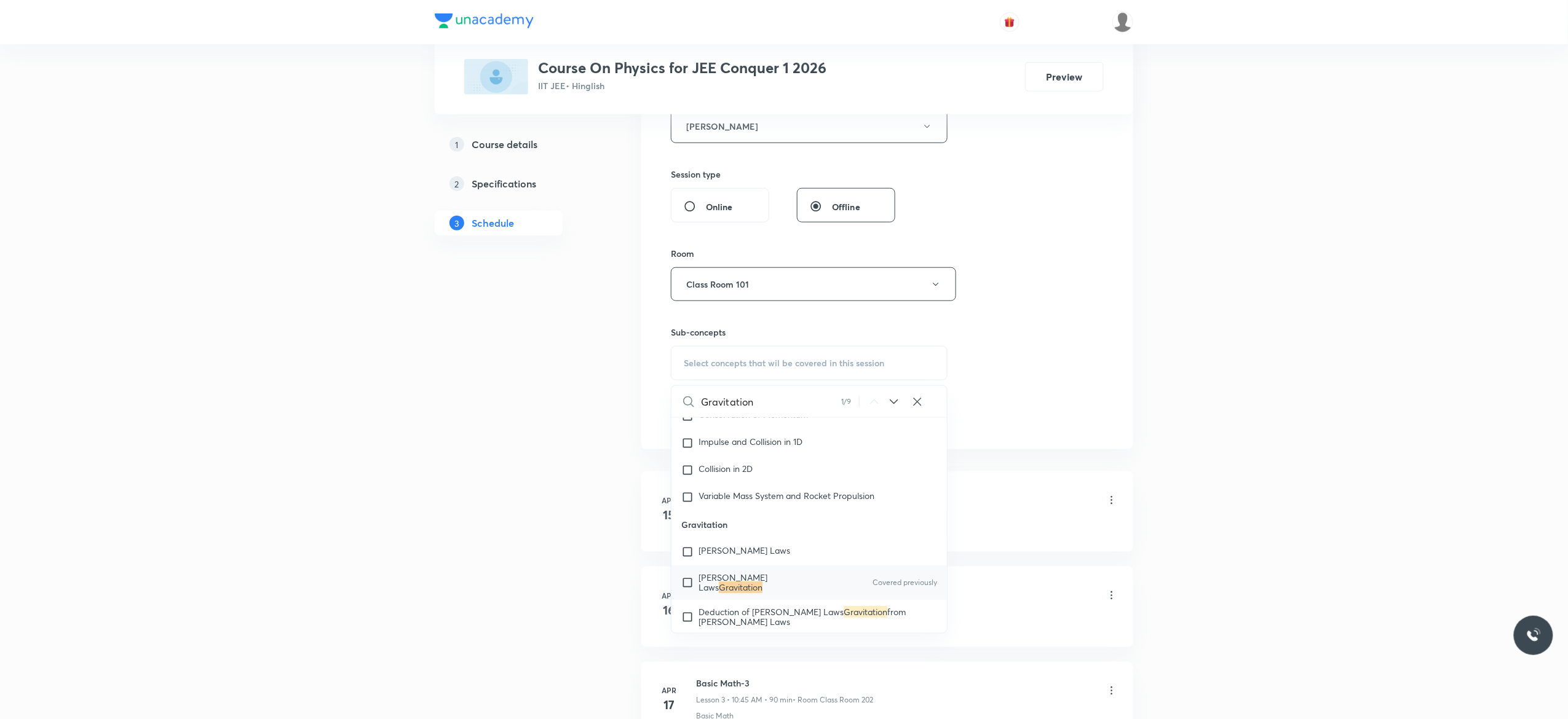
click at [688, 580] on input "checkbox" at bounding box center [690, 582] width 17 height 19
checkbox input "true"
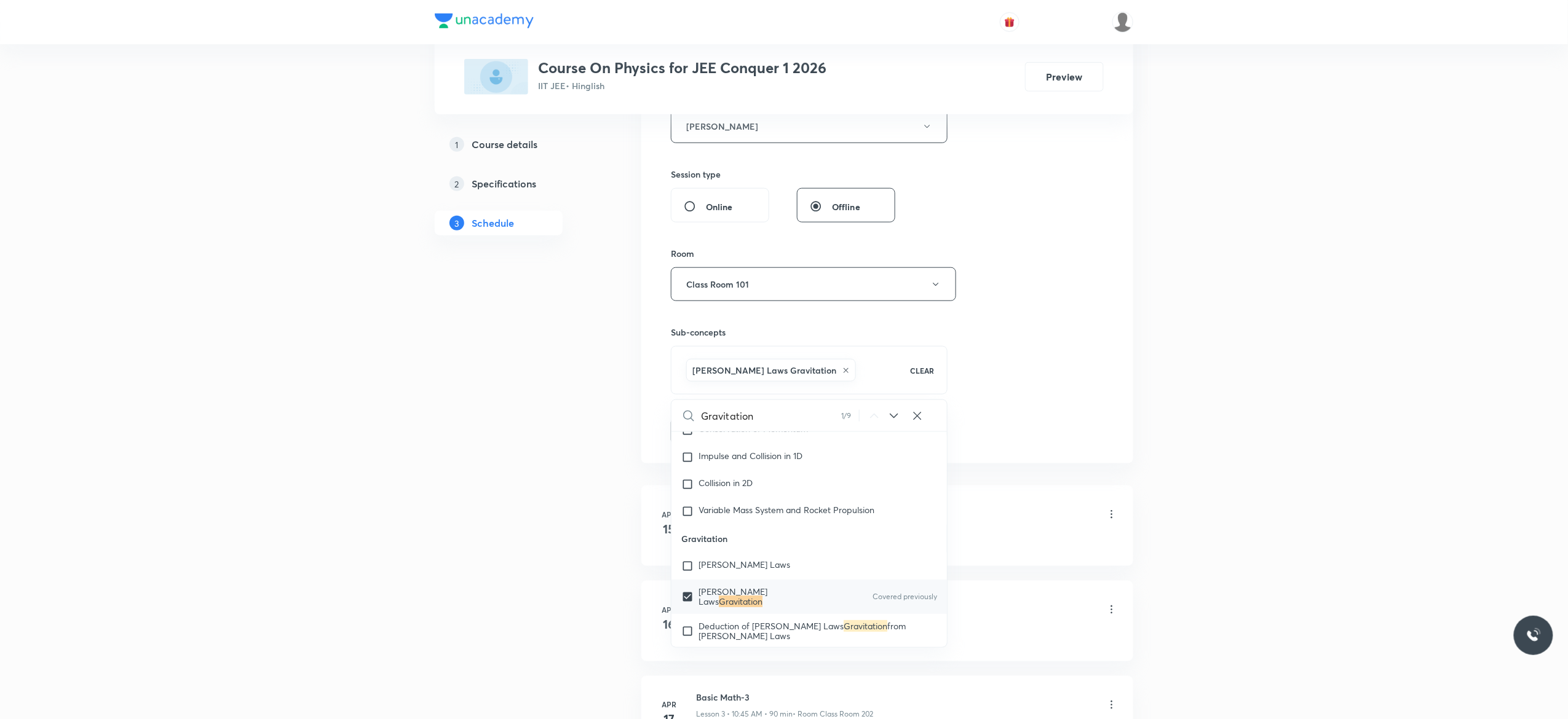
click at [705, 432] on button "Add" at bounding box center [703, 431] width 64 height 25
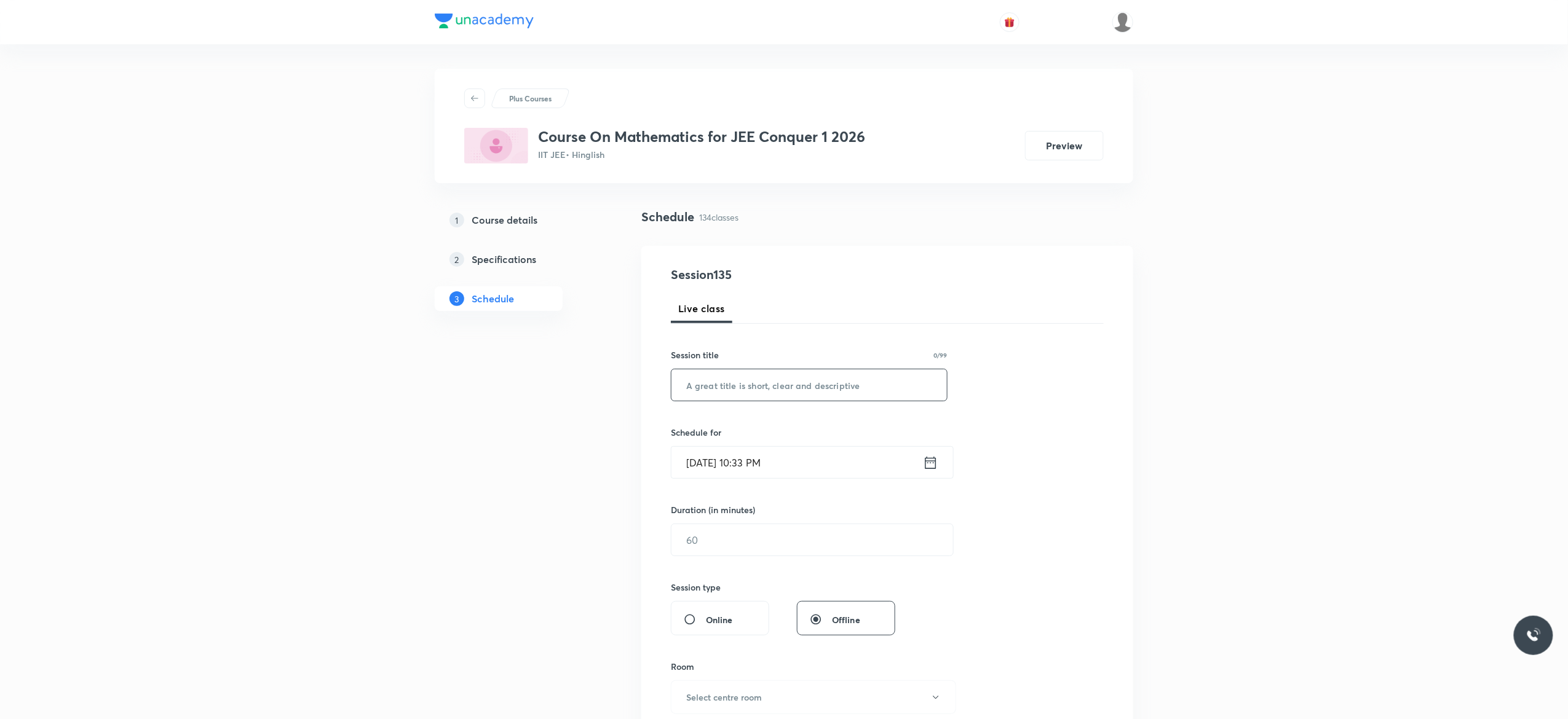
click at [712, 384] on input "text" at bounding box center [809, 384] width 275 height 31
paste input "Matrices and determinant"
type input "Matrices and Determinant - 1"
click at [929, 464] on icon at bounding box center [931, 462] width 15 height 17
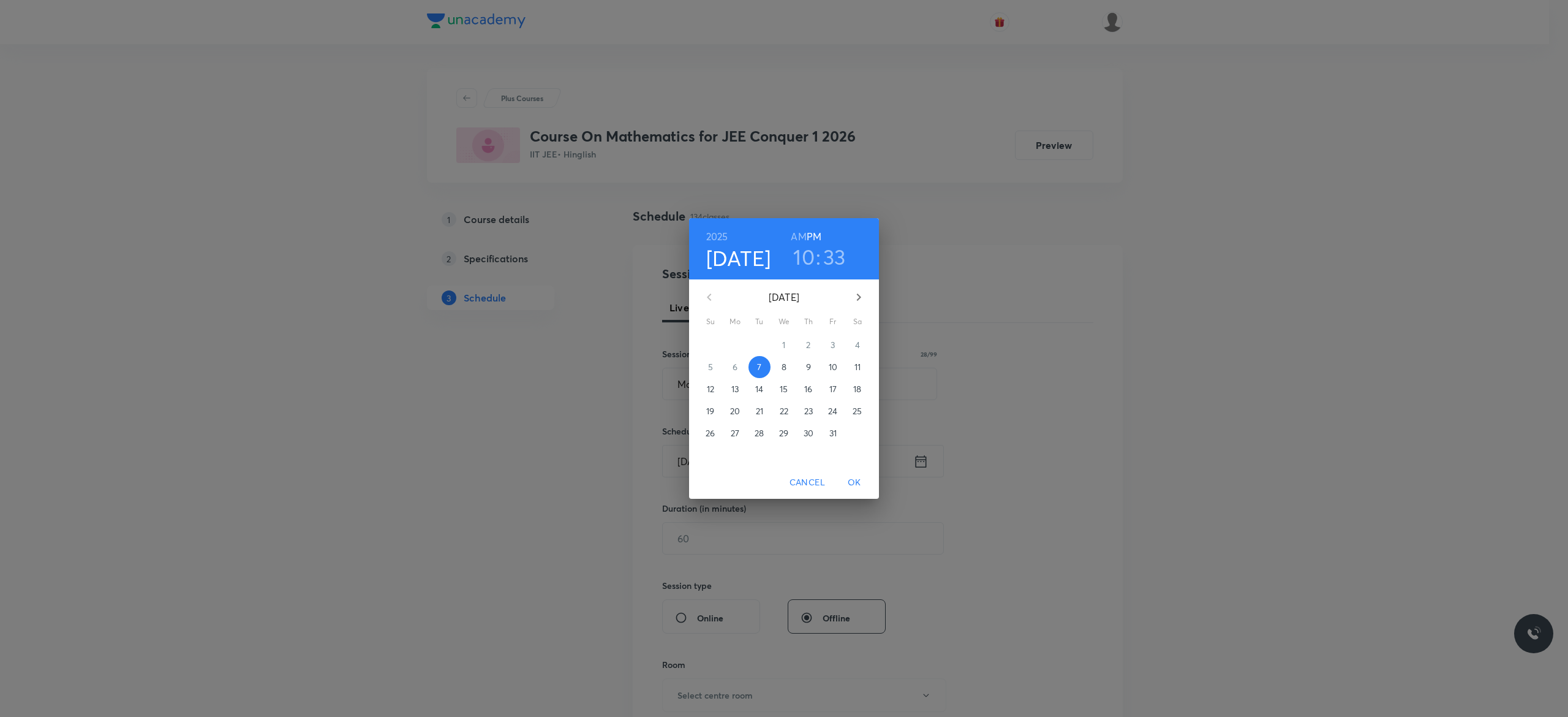
click at [785, 367] on p "8" at bounding box center [783, 367] width 5 height 12
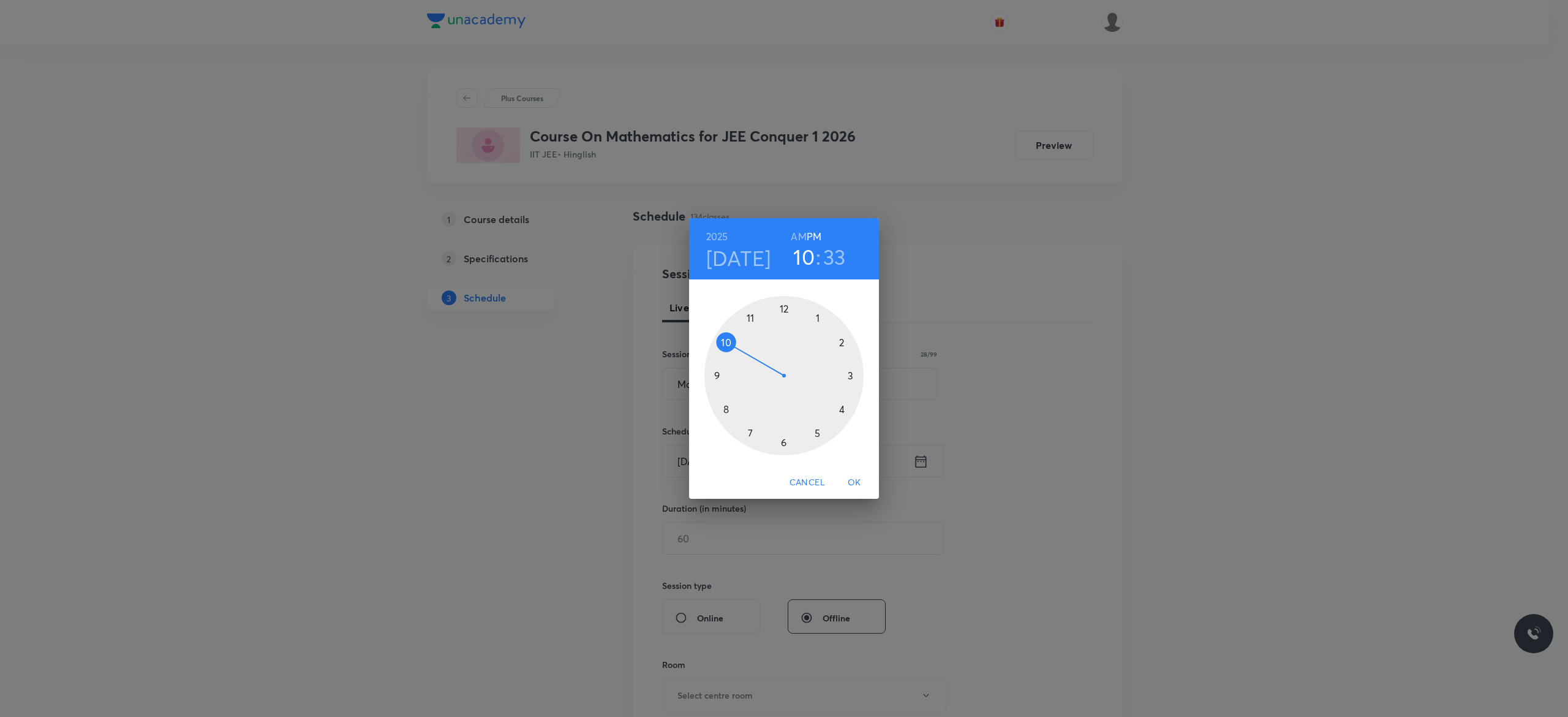
click at [784, 308] on div at bounding box center [784, 376] width 160 height 160
click at [784, 442] on div at bounding box center [784, 376] width 160 height 160
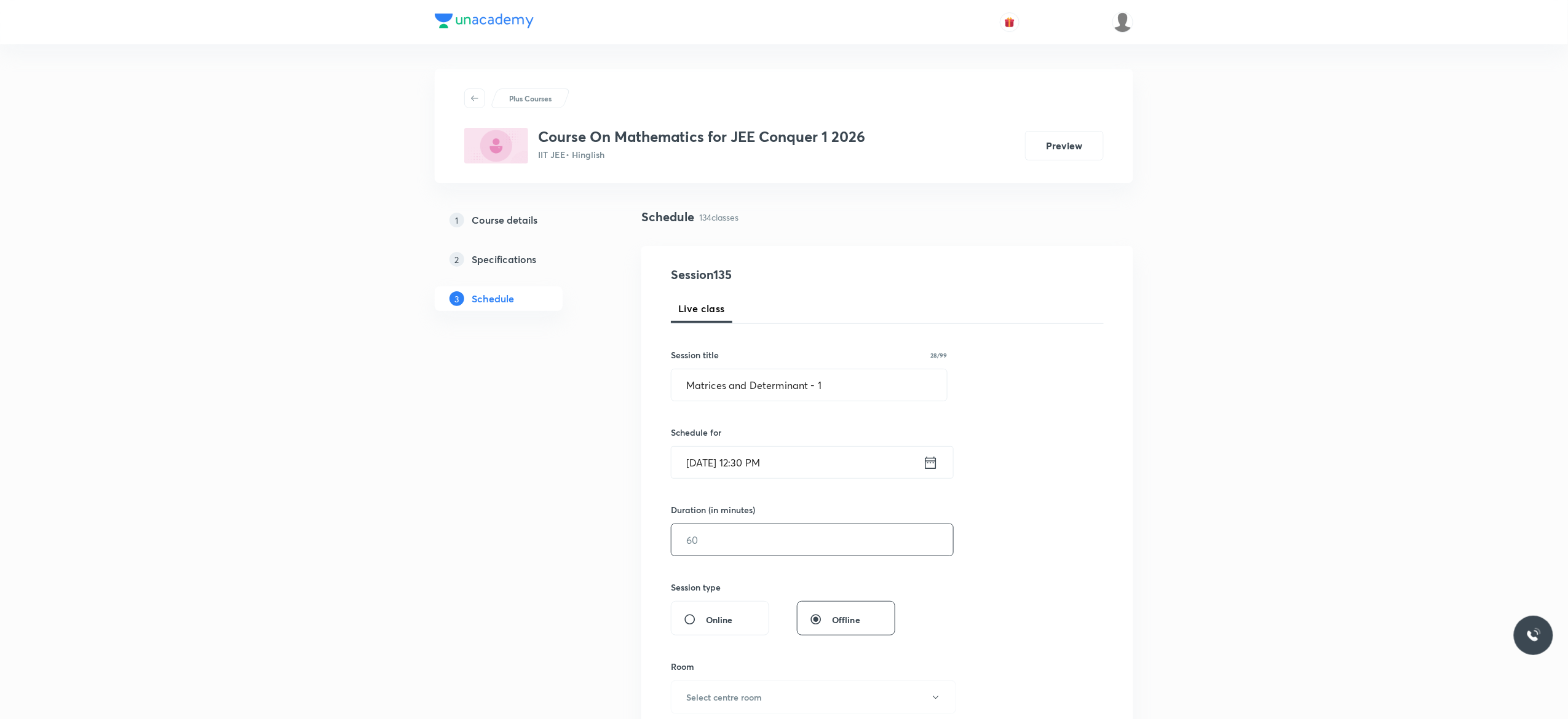
click at [739, 537] on input "text" at bounding box center [812, 540] width 282 height 31
type input "90"
click at [1052, 551] on div "Session 135 Live class Session title 28/99 Matrices and Determinant - 1 ​ Sched…" at bounding box center [887, 554] width 433 height 577
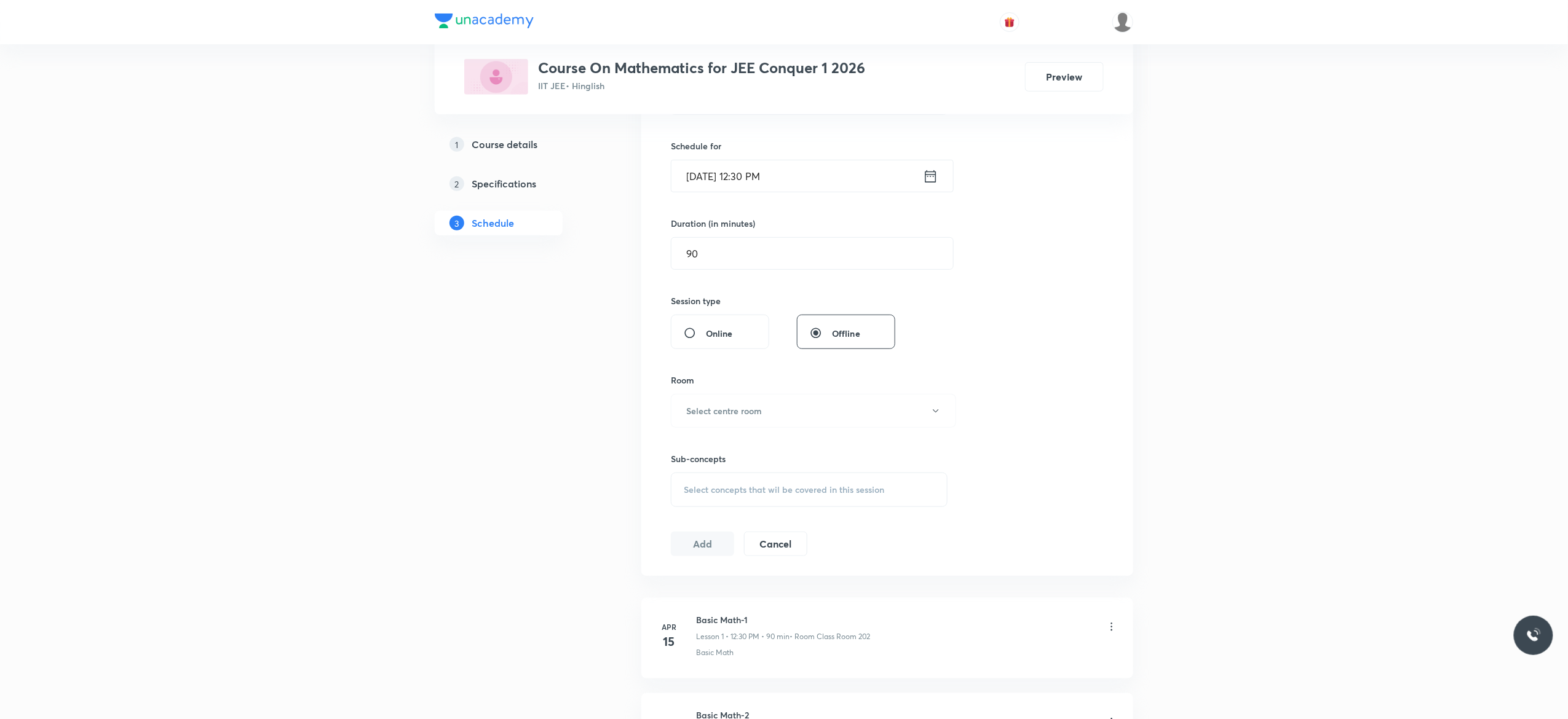
scroll to position [393, 0]
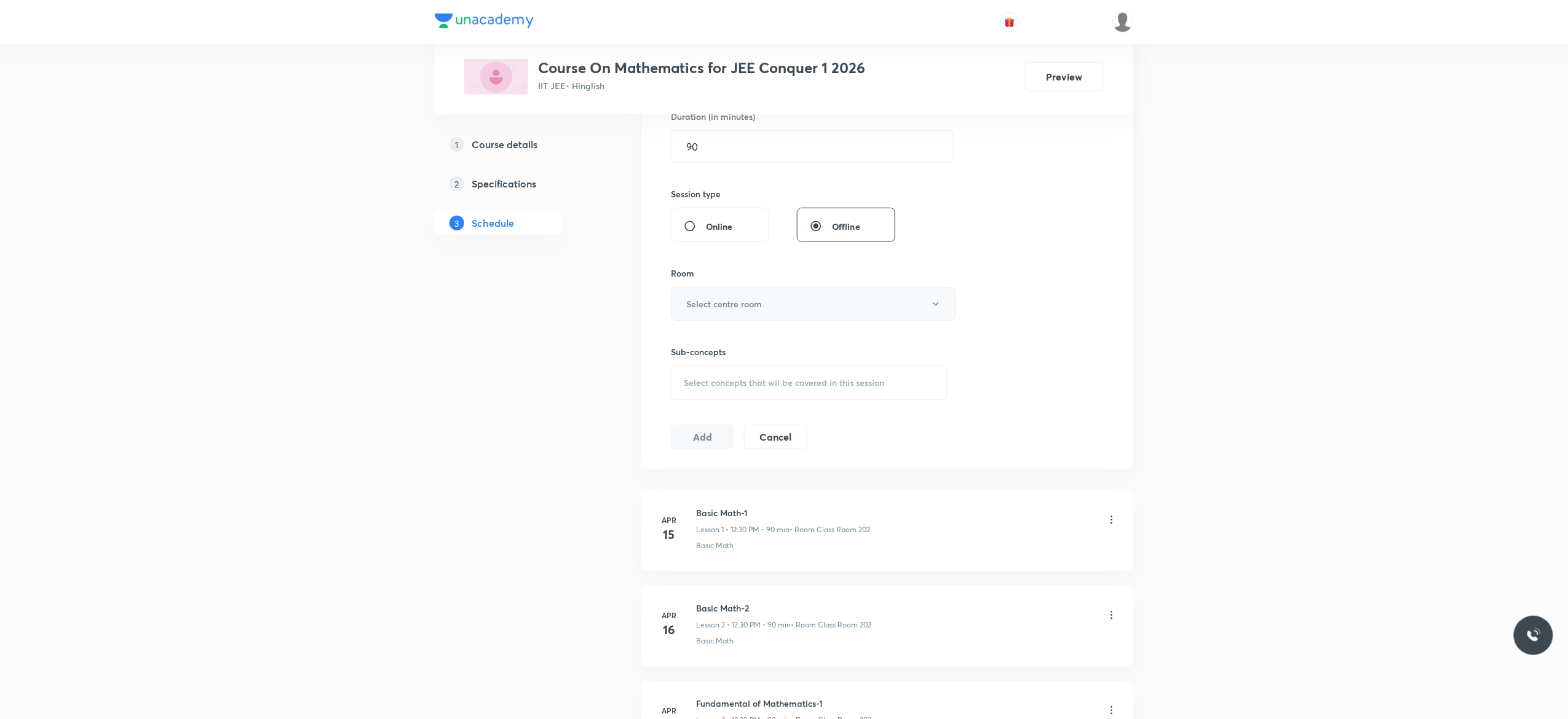
click at [937, 313] on button "Select centre room" at bounding box center [813, 304] width 285 height 34
click at [736, 344] on span "Class Room 101" at bounding box center [807, 346] width 269 height 13
click at [690, 395] on div "Select concepts that wil be covered in this session" at bounding box center [809, 383] width 277 height 35
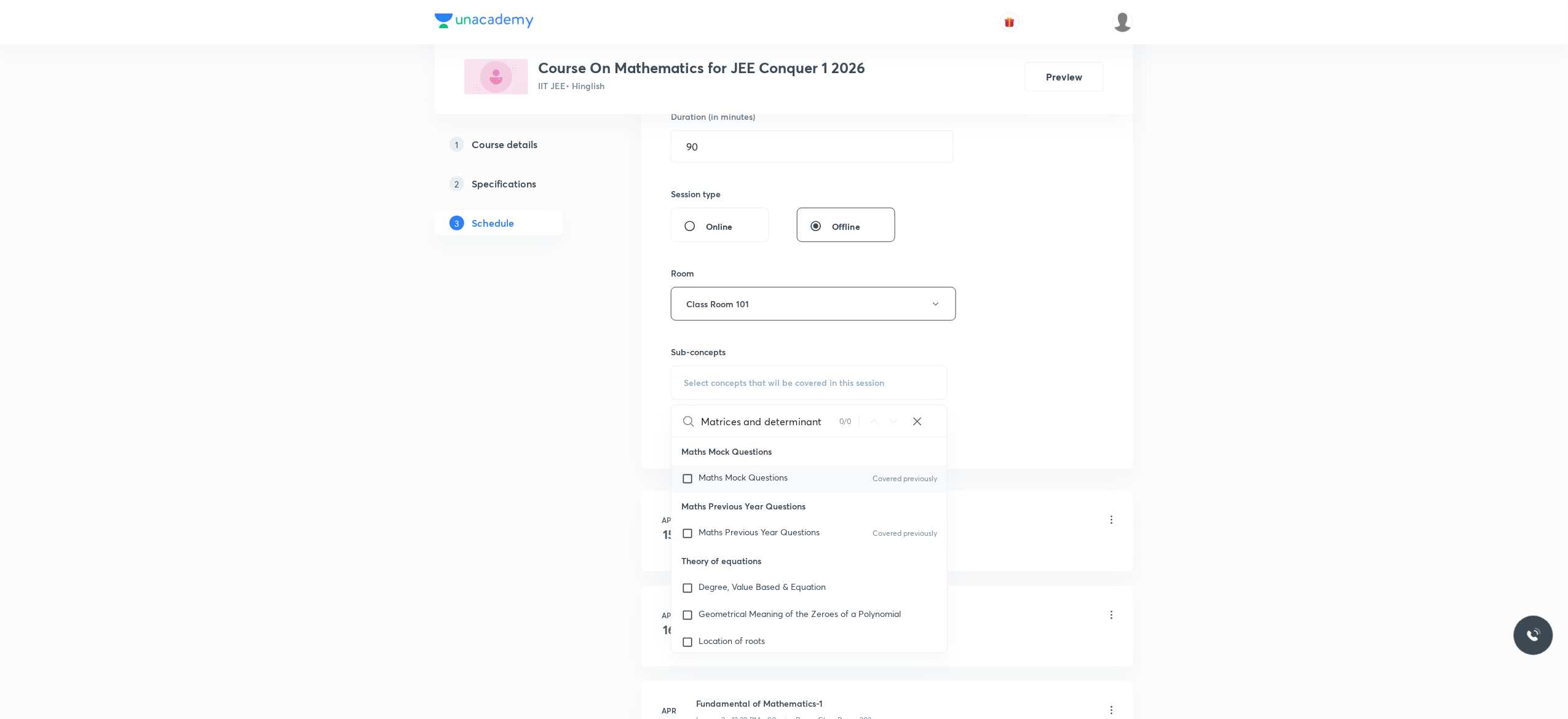
type input "Matrices and determinant"
click at [688, 478] on input "checkbox" at bounding box center [690, 479] width 17 height 12
checkbox input "true"
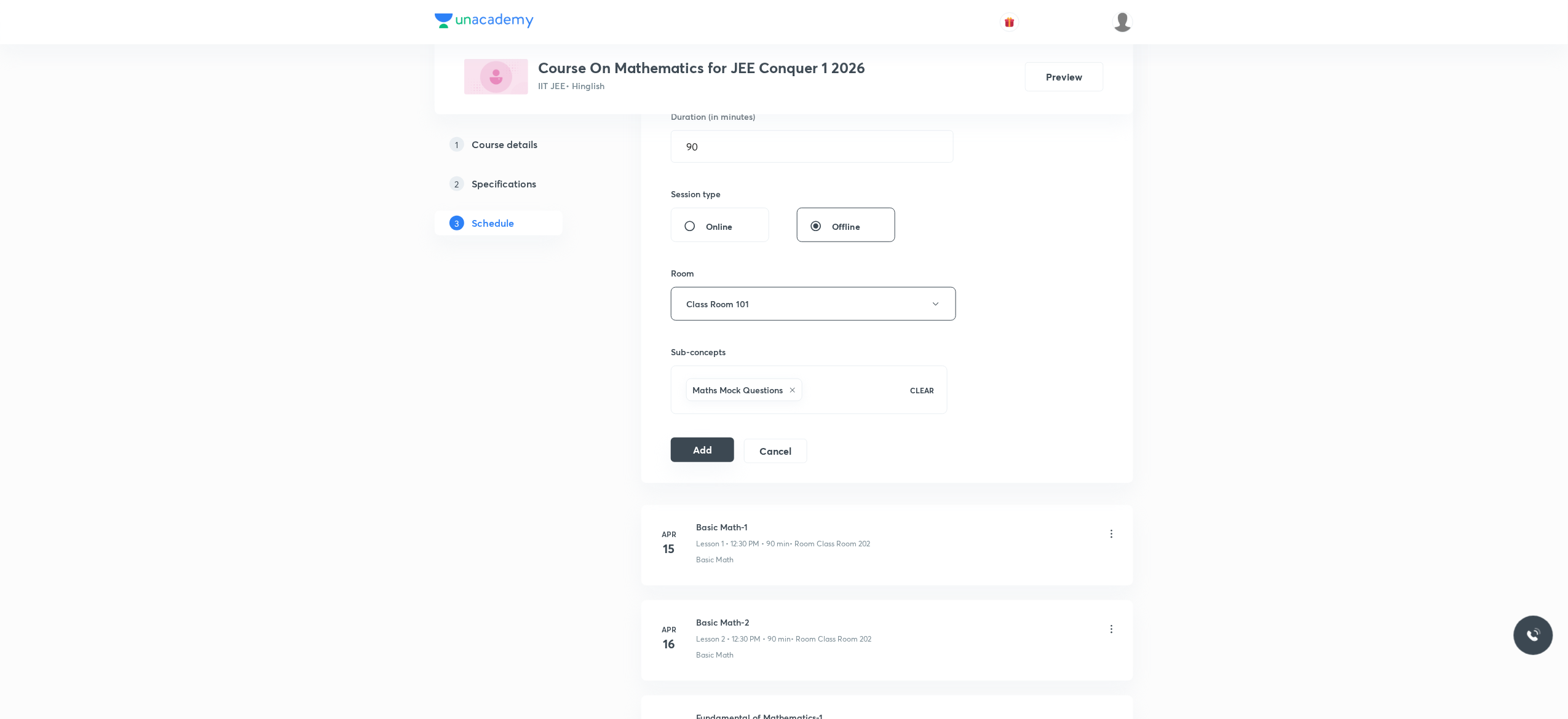
click at [696, 457] on button "Add" at bounding box center [703, 450] width 64 height 25
